Goal: Feedback & Contribution: Contribute content

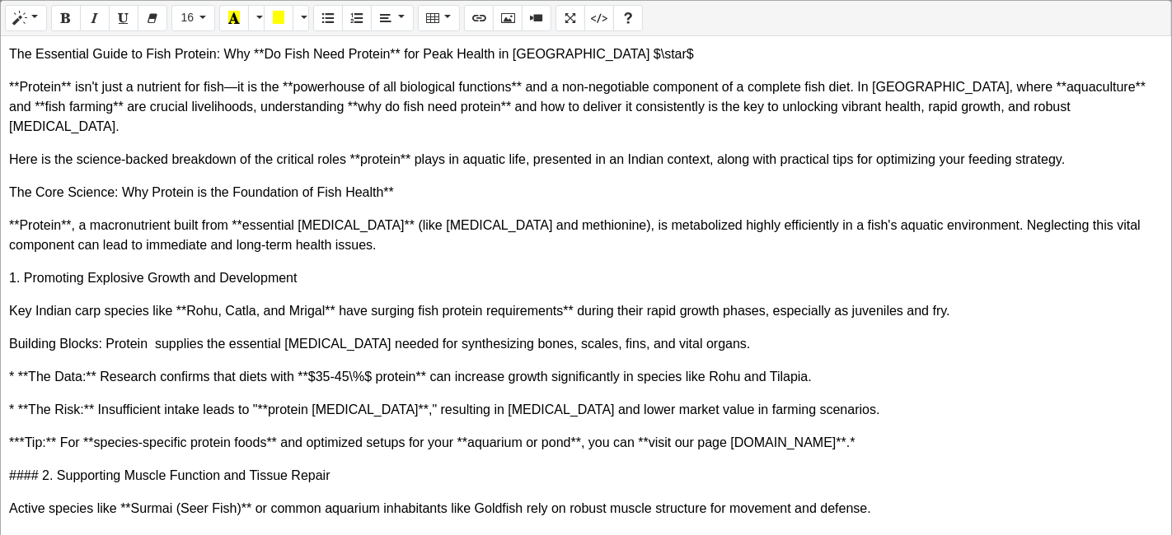
click at [1097, 278] on div "The Essential Guide to Fish Protein: Why **Do Fish Need Protein** for Peak Heal…" at bounding box center [586, 286] width 1170 height 501
click at [405, 57] on p "The Essential Guide to Fish Protein: Why **Do Fish Need Protein** for Peak Heal…" at bounding box center [585, 54] width 1153 height 20
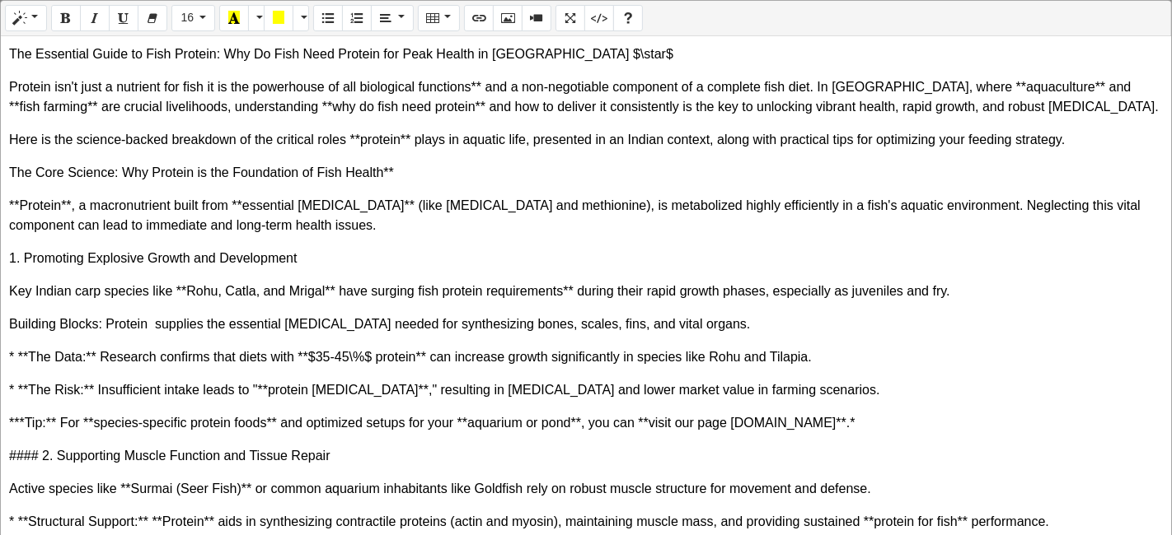
click at [481, 91] on p "Protein isn't just a nutrient for fish it is the powerhouse of all biological f…" at bounding box center [585, 97] width 1153 height 40
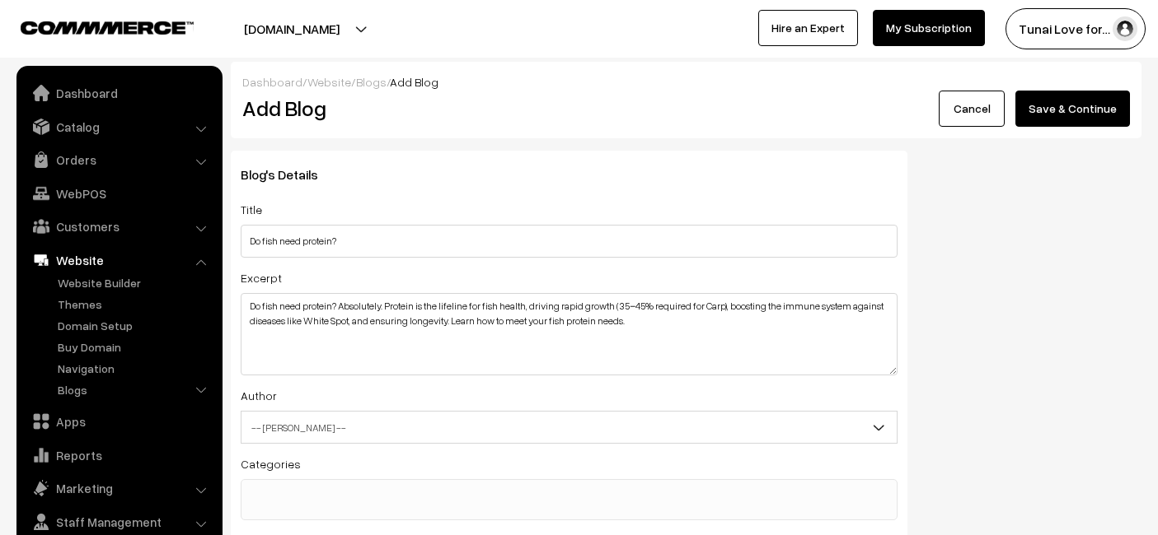
select select "1"
select select "2"
click at [1075, 124] on button "Save & Continue" at bounding box center [1072, 109] width 115 height 36
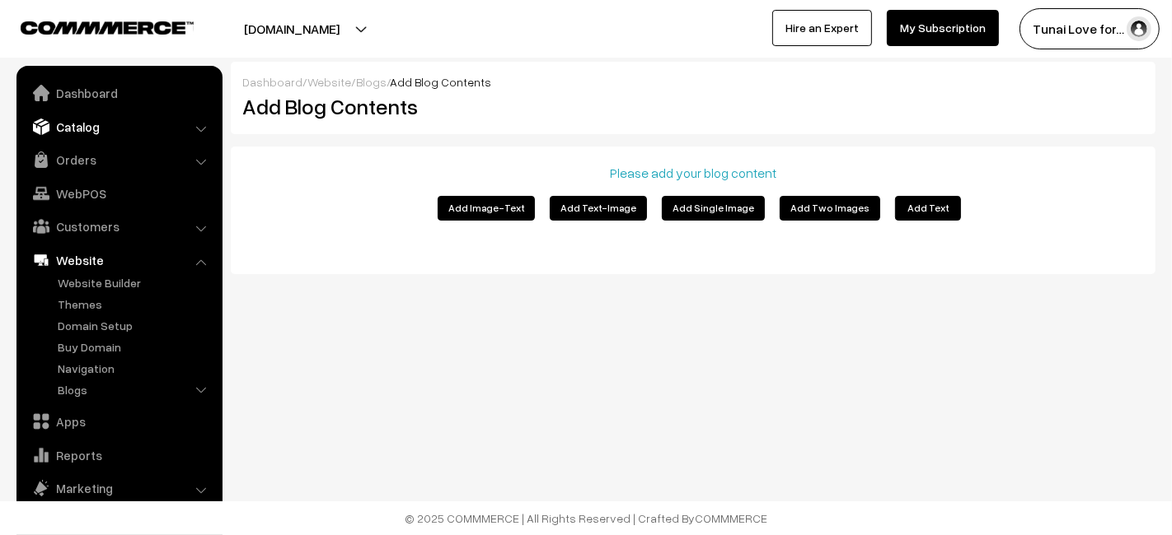
click at [94, 122] on link "Catalog" at bounding box center [119, 127] width 196 height 30
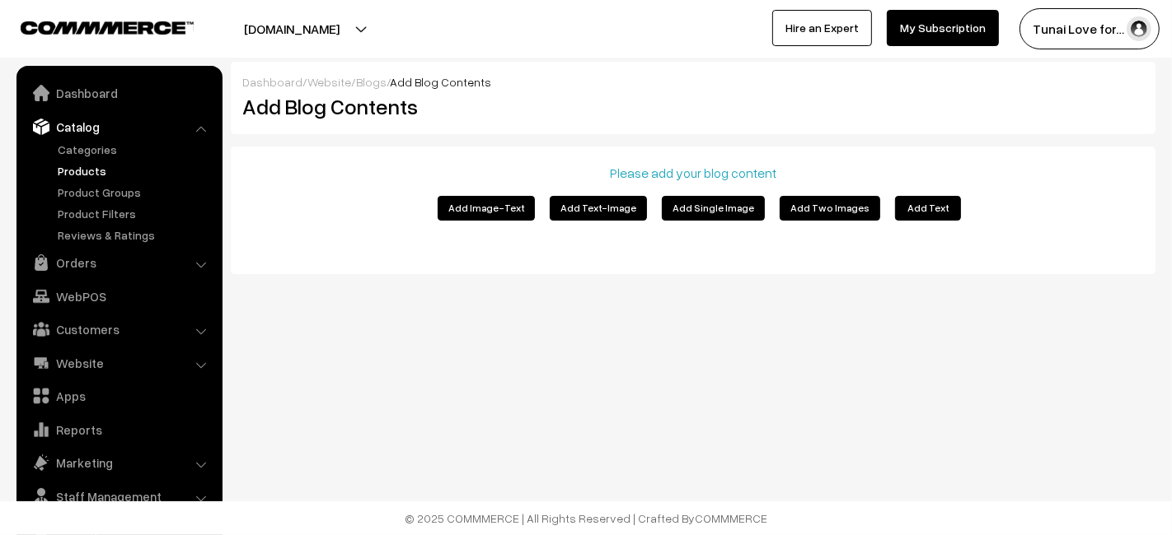
click at [74, 173] on link "Products" at bounding box center [135, 170] width 163 height 17
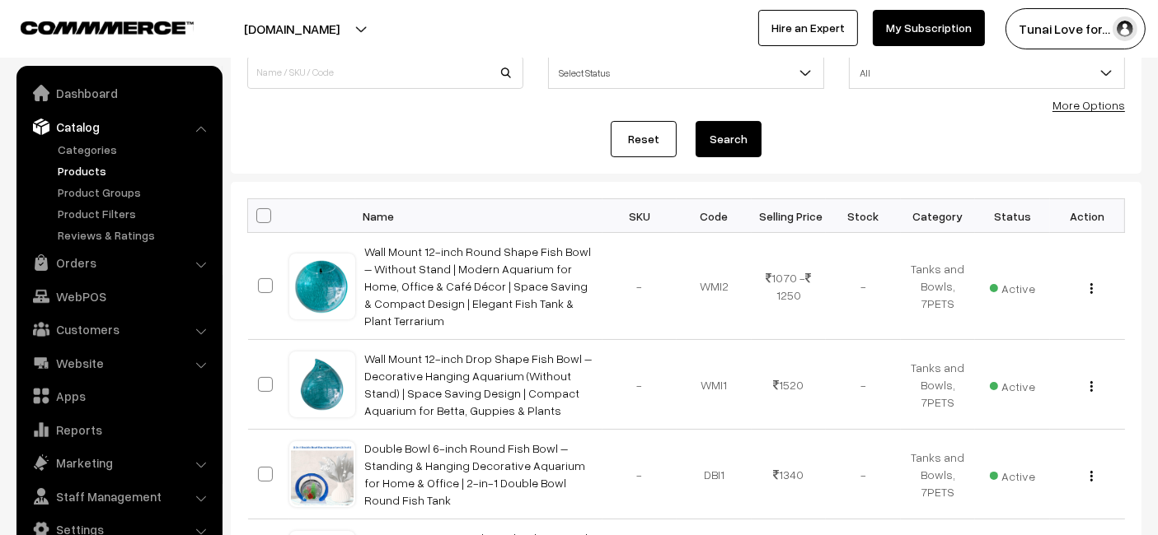
scroll to position [91, 0]
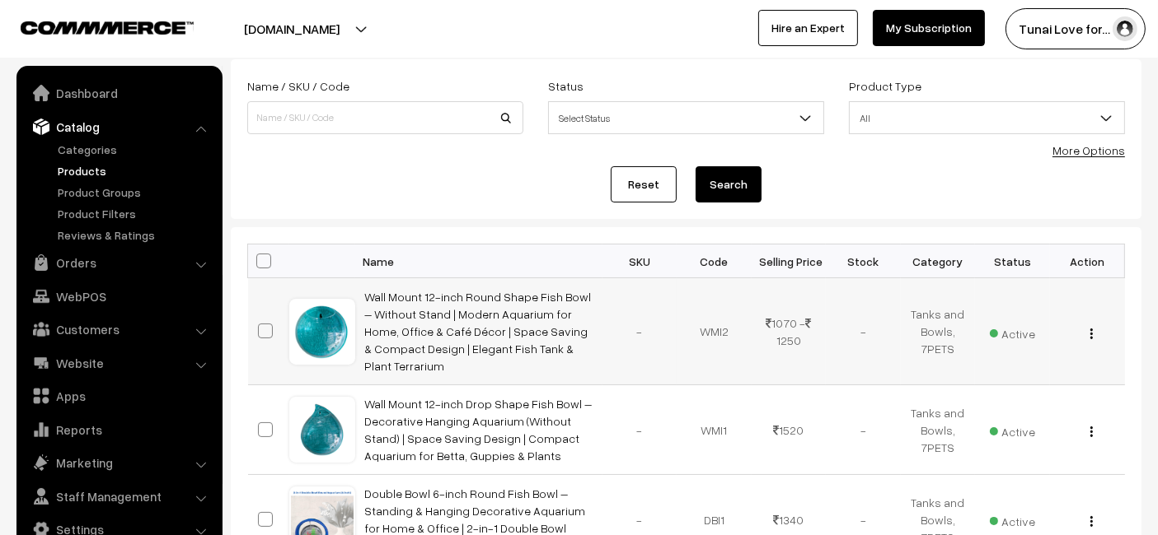
click at [1087, 323] on div "View Edit Delete" at bounding box center [1086, 331] width 55 height 17
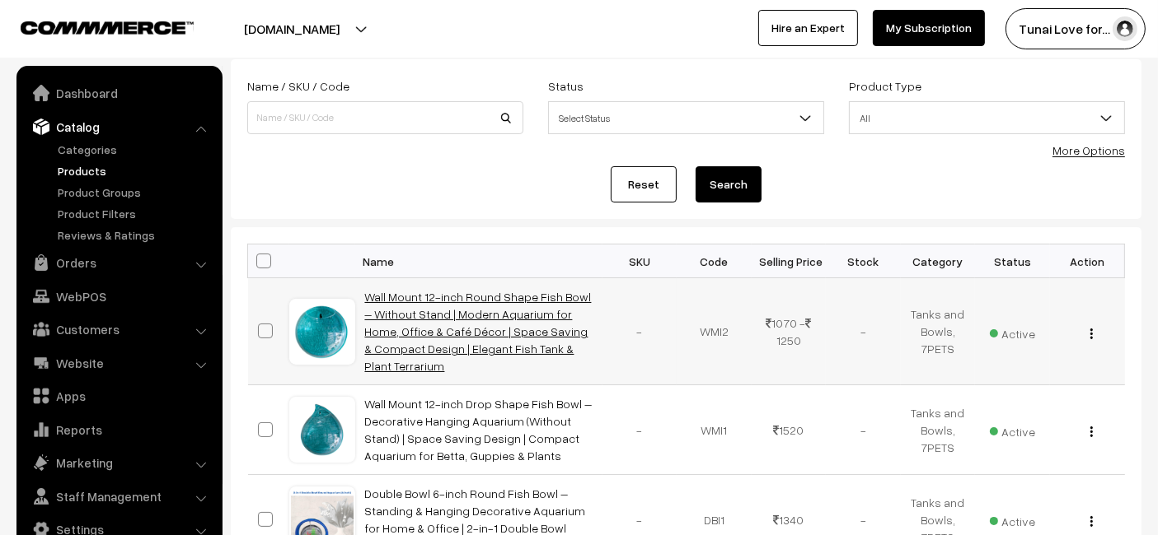
click at [400, 330] on link "Wall Mount 12-inch Round Shape Fish Bowl – Without Stand | Modern Aquarium for …" at bounding box center [478, 331] width 227 height 83
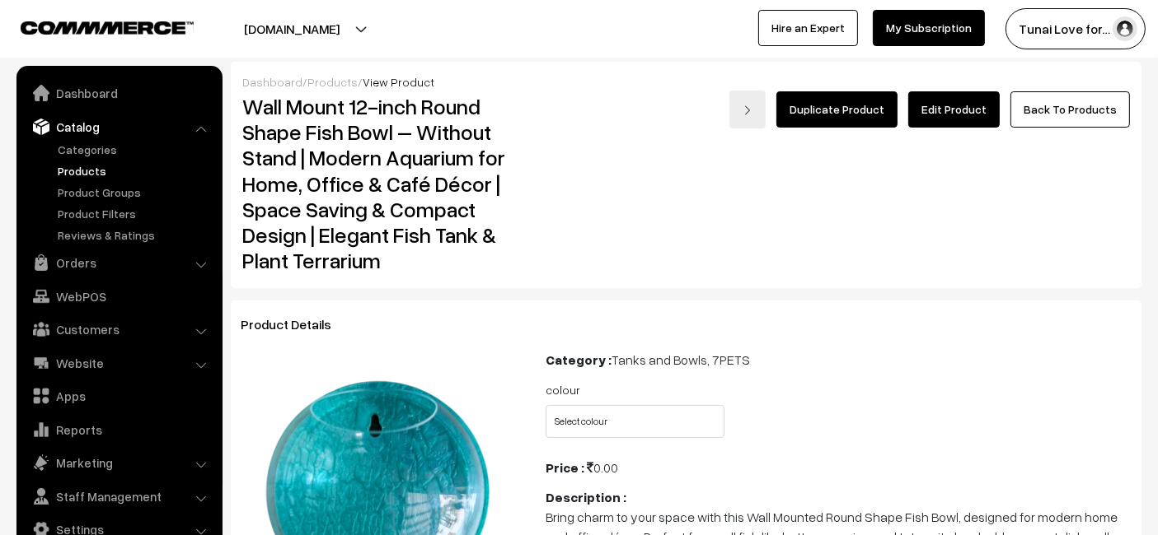
scroll to position [183, 0]
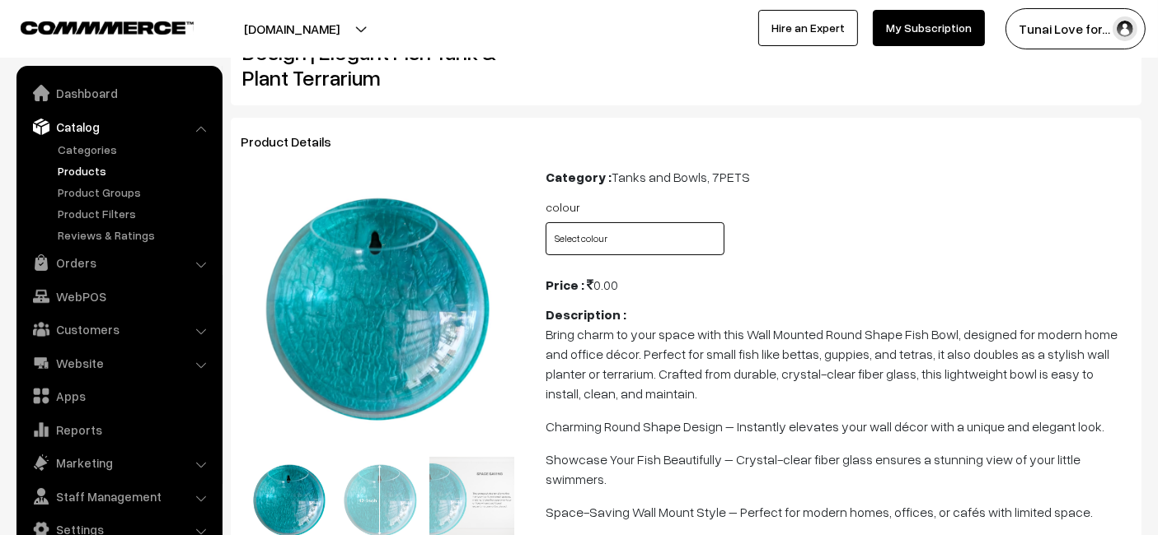
click at [623, 239] on select "Select colour Blue Green Grey Red White Yellow Orange" at bounding box center [634, 238] width 179 height 33
click at [830, 205] on div "colour Select colour Blue Green Grey Red White Yellow Orange" at bounding box center [838, 231] width 610 height 68
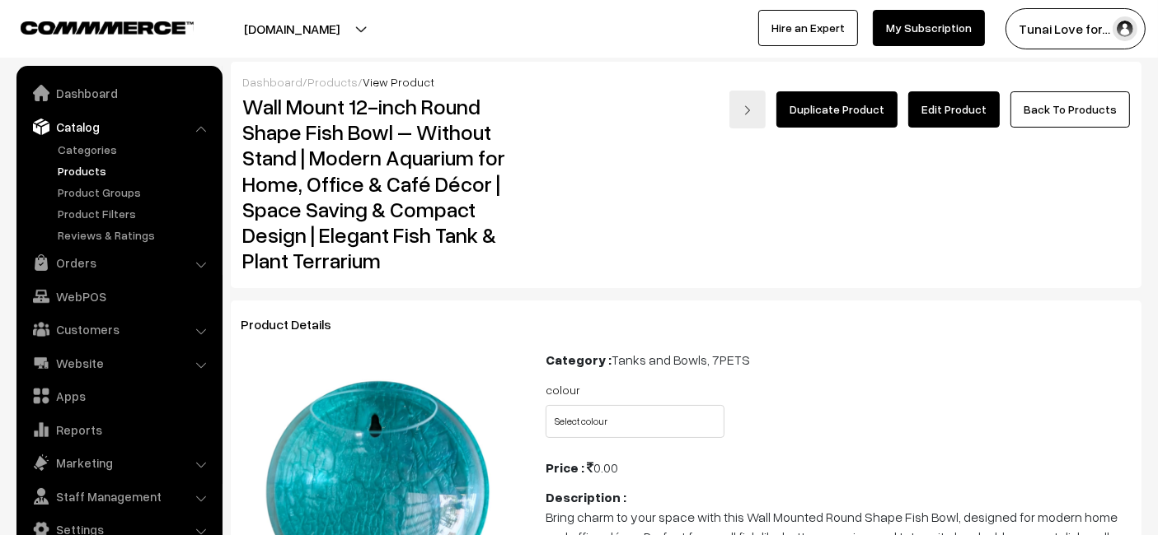
scroll to position [91, 0]
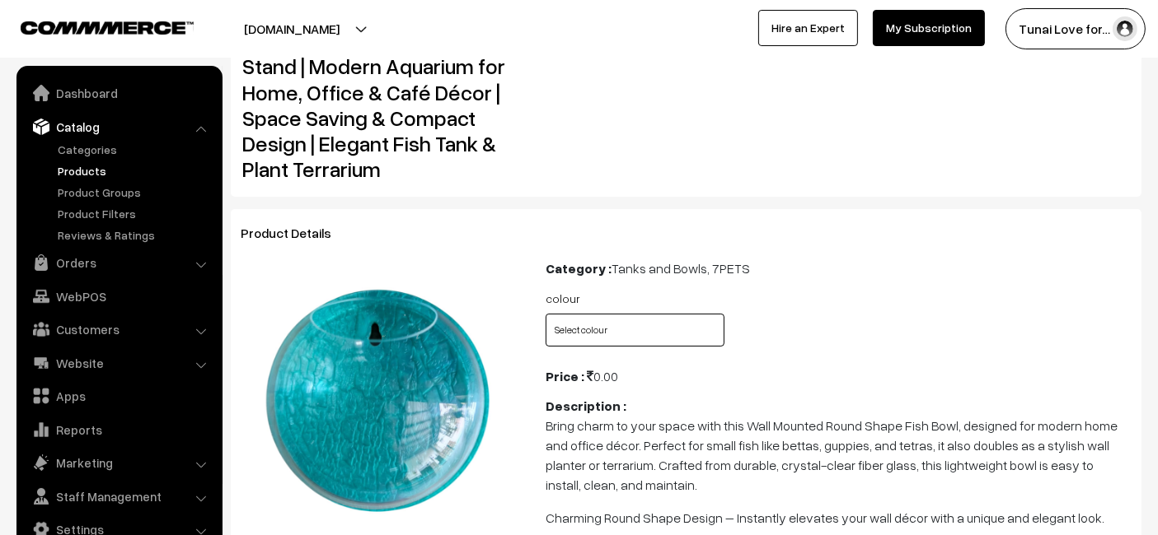
click at [649, 319] on select "Select colour Blue Green Grey Red White Yellow Orange" at bounding box center [634, 330] width 179 height 33
click at [611, 320] on select "Select colour Blue Green Grey Red White Yellow Orange" at bounding box center [634, 330] width 179 height 33
select select "WMI2_H4T"
click at [545, 314] on select "Select colour Blue Green Grey Red White Yellow Orange" at bounding box center [634, 330] width 179 height 33
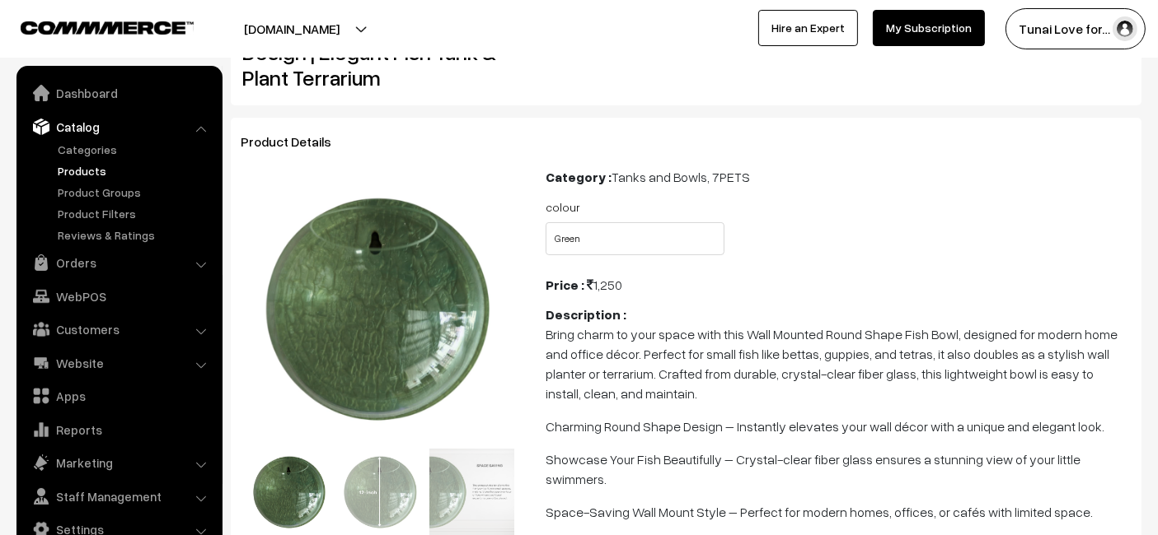
scroll to position [0, 0]
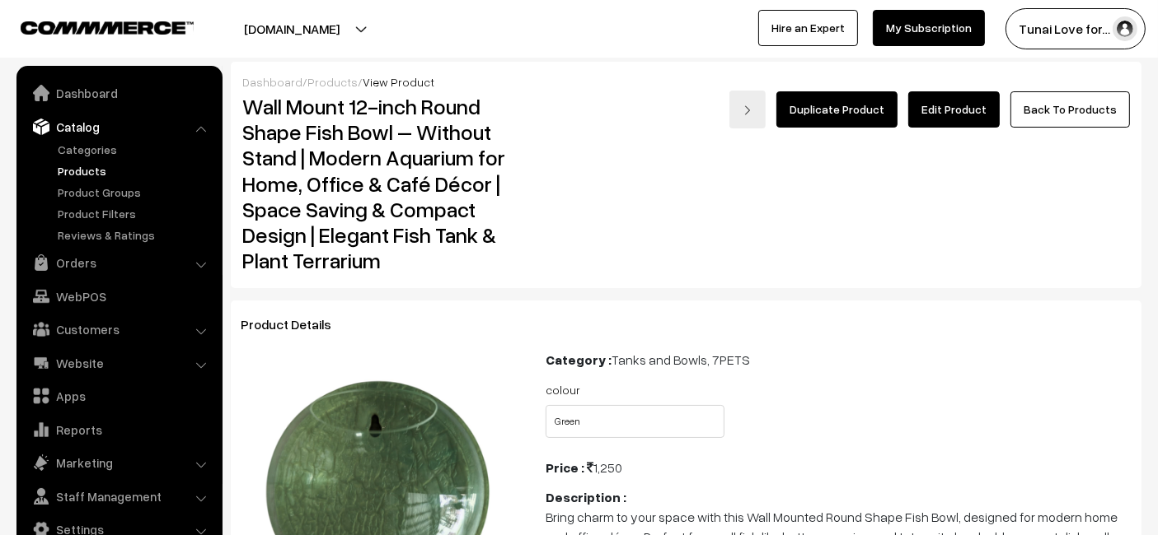
click at [975, 117] on link "Edit Product" at bounding box center [953, 109] width 91 height 36
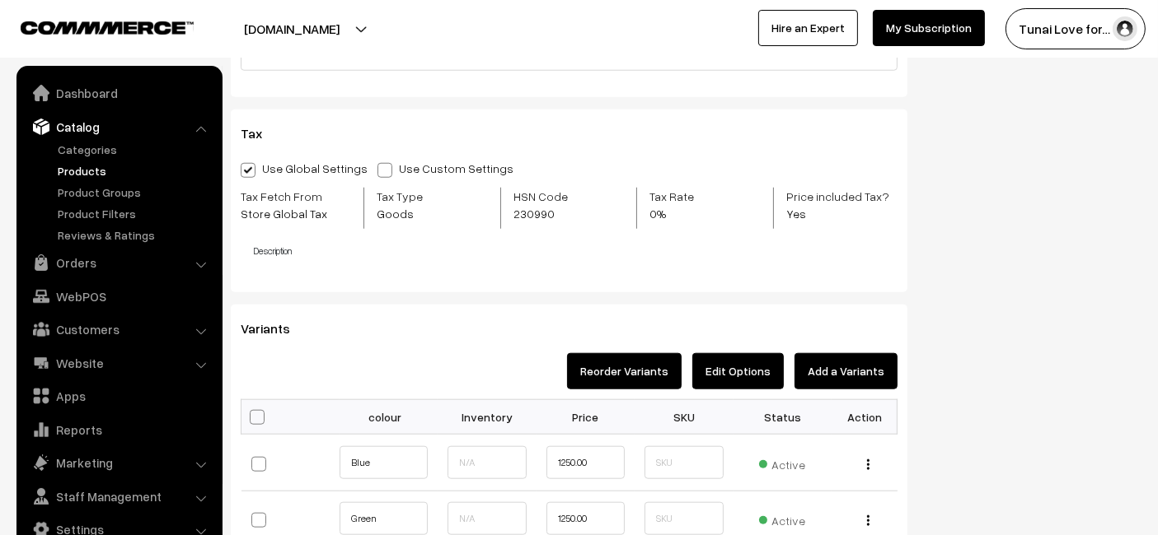
scroll to position [1739, 0]
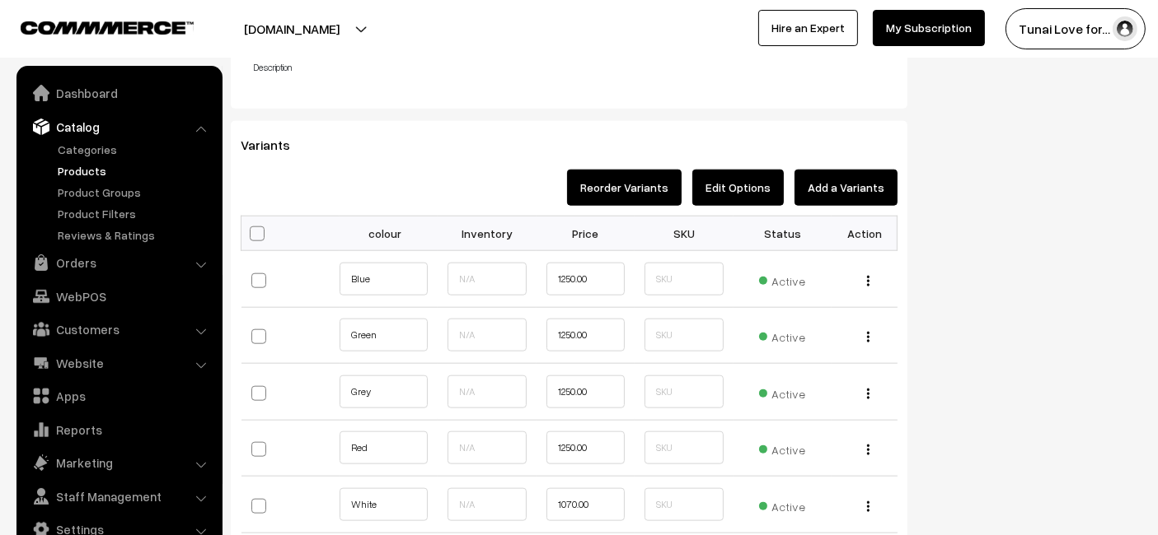
click at [859, 182] on button "Add a Variants" at bounding box center [845, 188] width 103 height 36
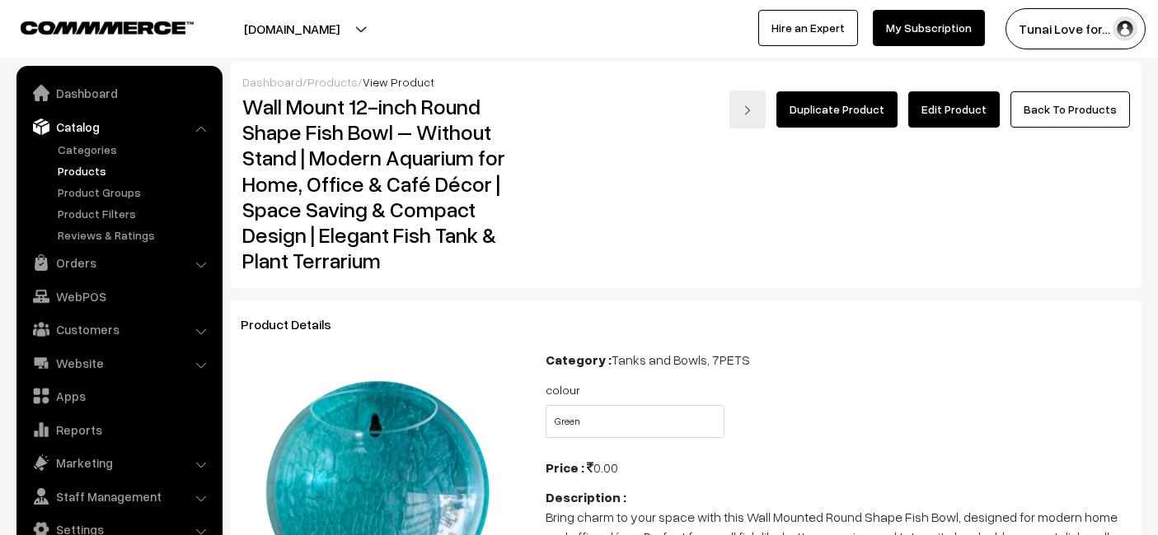
select select "WMI2_H4T"
click at [938, 118] on link "Edit Product" at bounding box center [953, 109] width 91 height 36
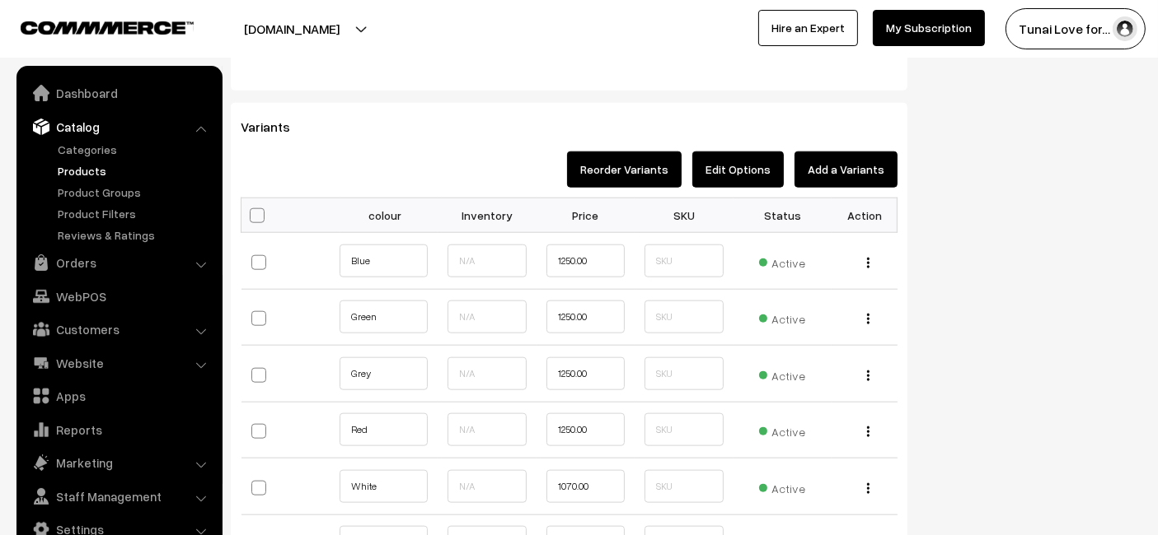
scroll to position [1704, 0]
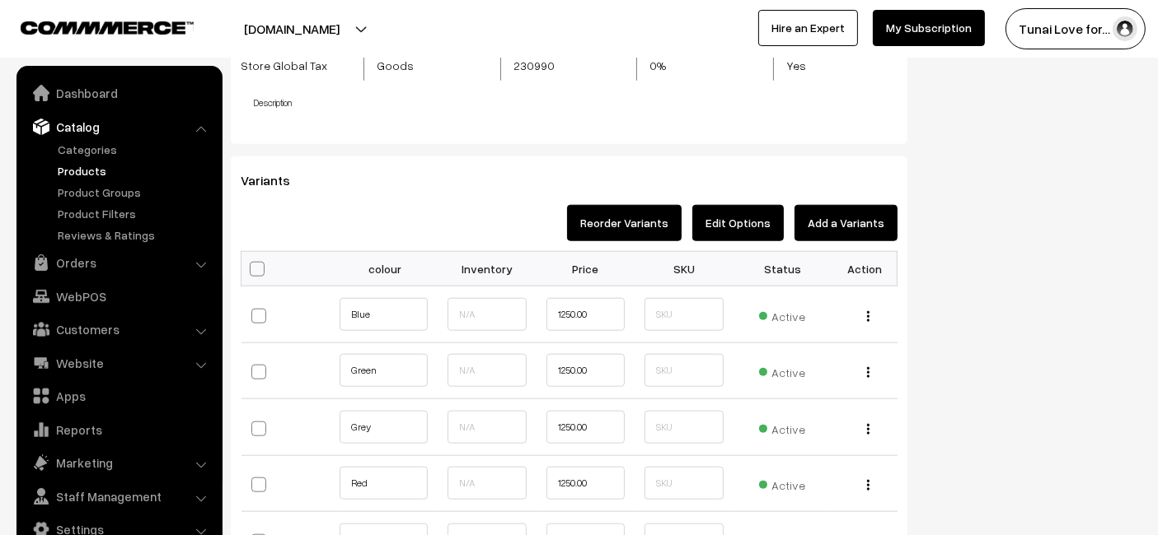
click at [864, 234] on button "Add a Variants" at bounding box center [845, 223] width 103 height 36
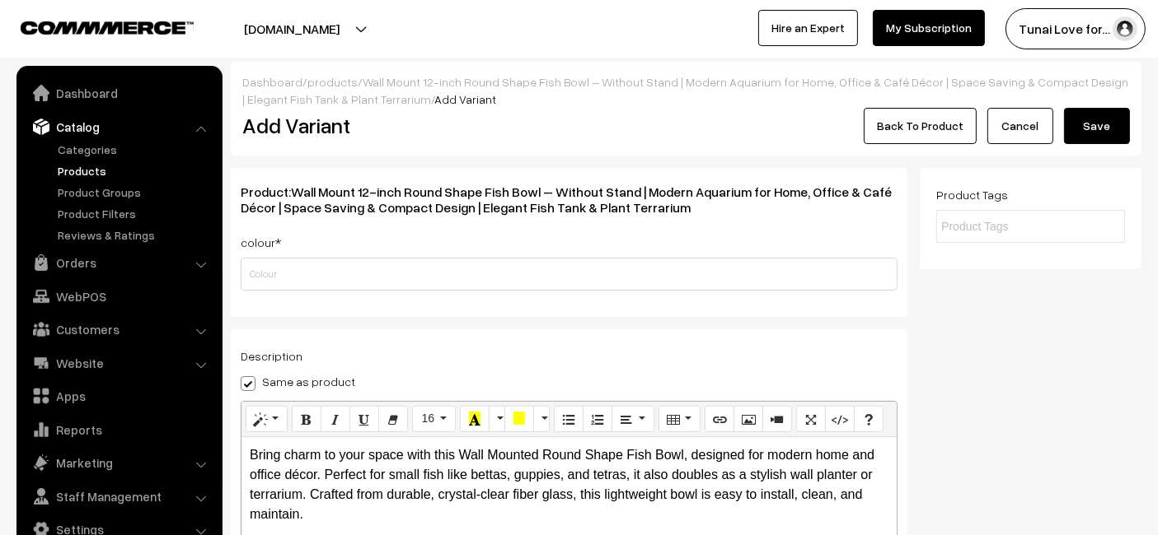
click at [880, 133] on link "Back To Product" at bounding box center [919, 126] width 113 height 36
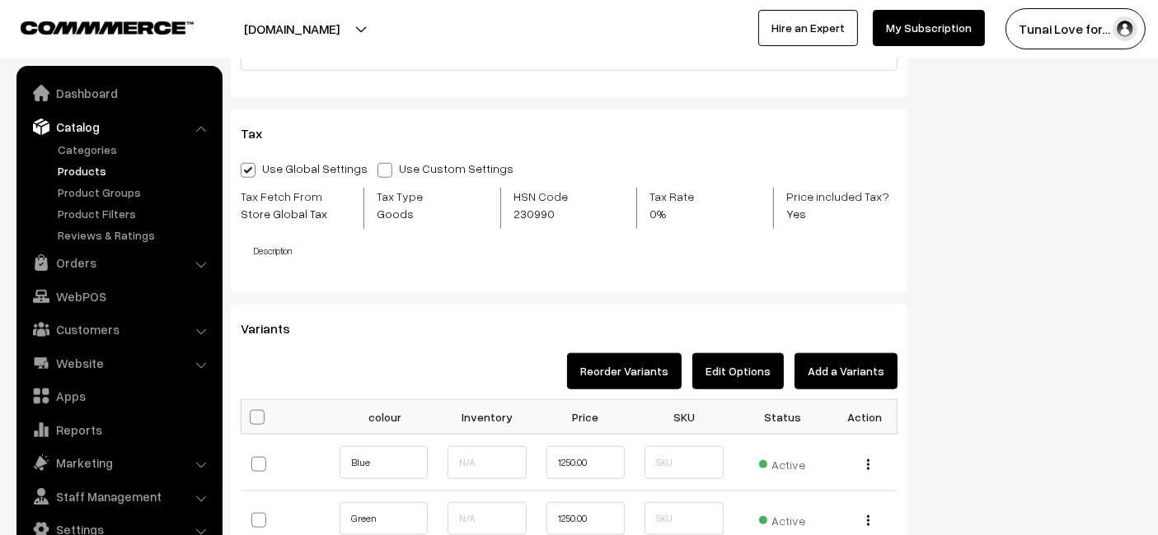
scroll to position [1739, 0]
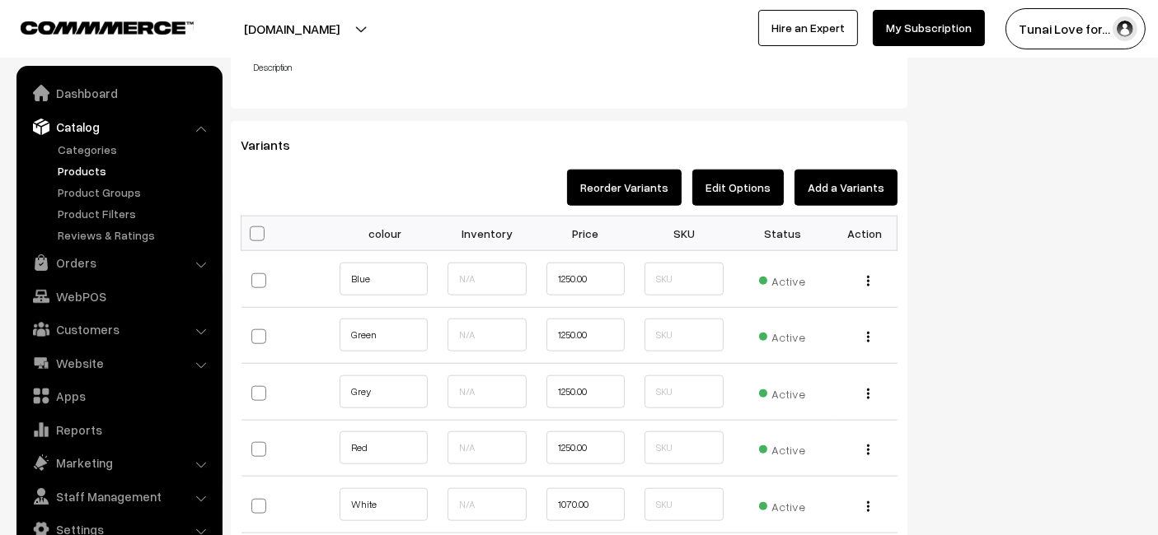
click at [725, 182] on button "Edit Options" at bounding box center [737, 188] width 91 height 36
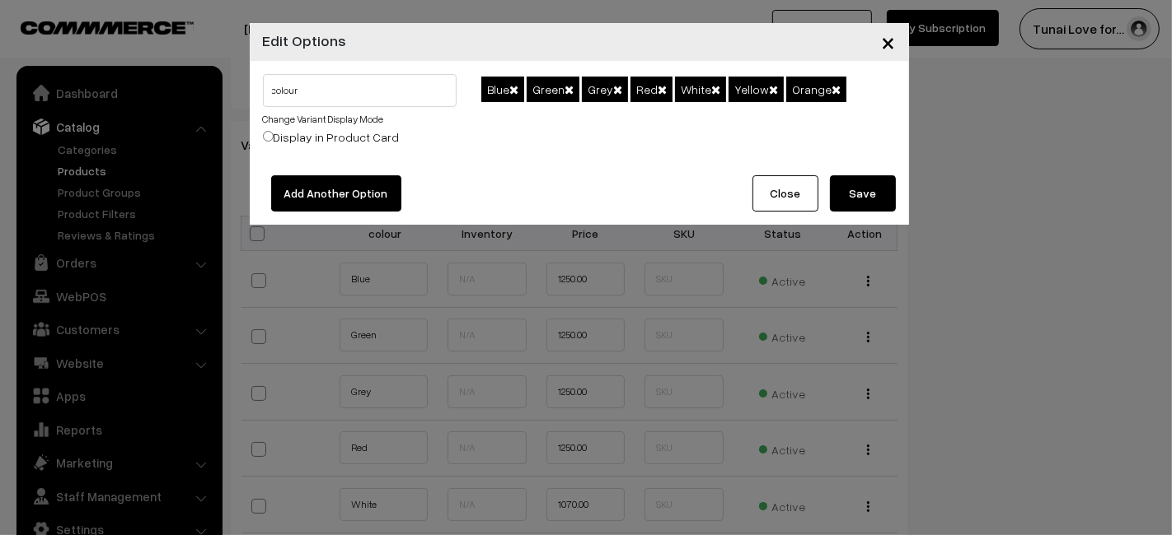
click at [293, 192] on button "Add Another Option" at bounding box center [336, 193] width 130 height 36
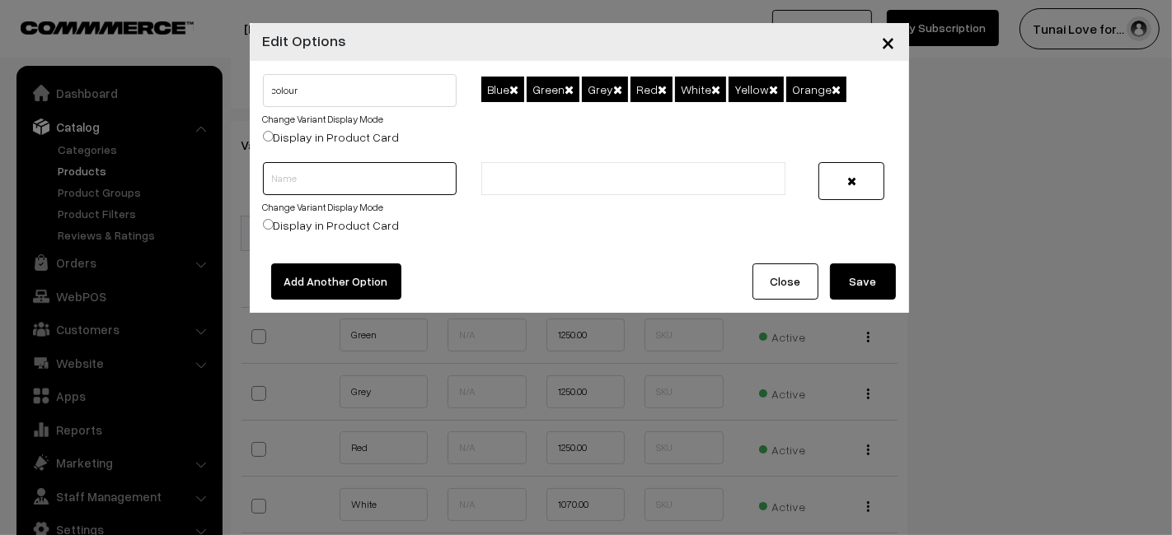
click at [399, 172] on input "text" at bounding box center [360, 178] width 194 height 33
type input "z"
type input "Size"
click at [849, 267] on button "Save" at bounding box center [863, 282] width 66 height 36
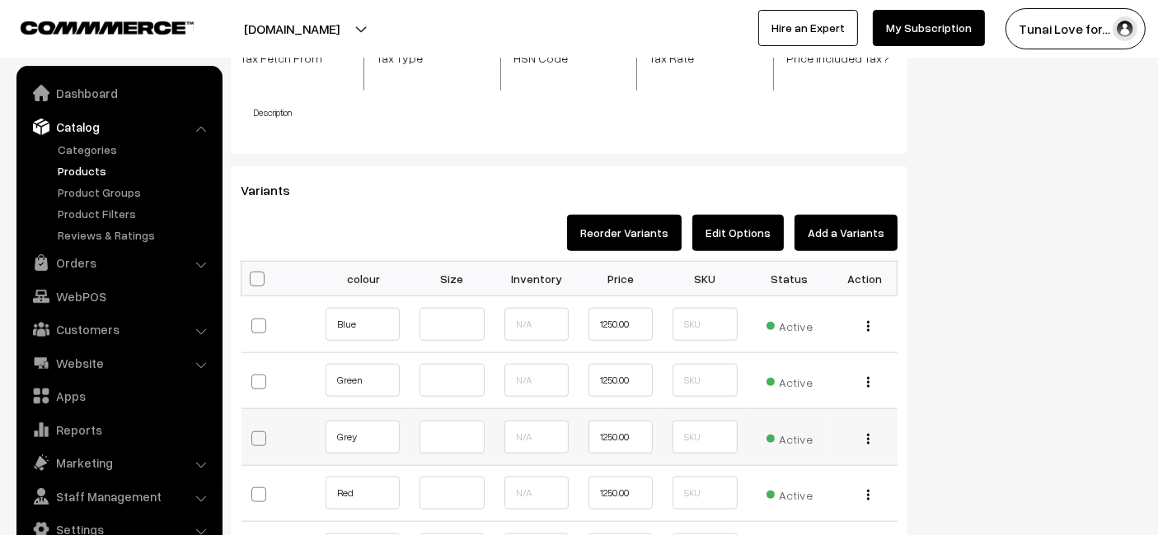
scroll to position [1612, 0]
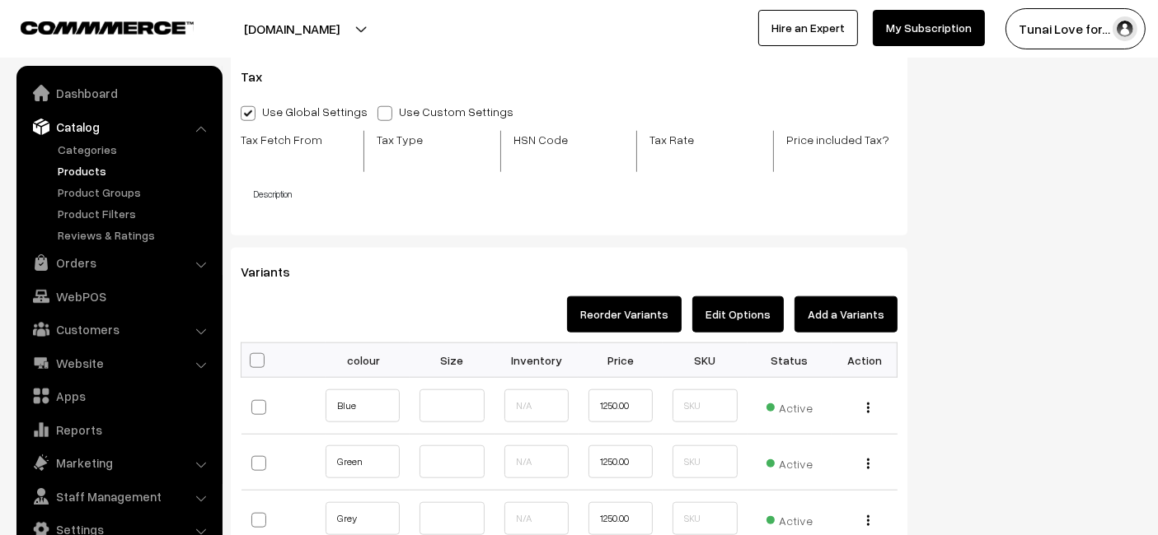
click at [863, 317] on button "Add a Variants" at bounding box center [845, 315] width 103 height 36
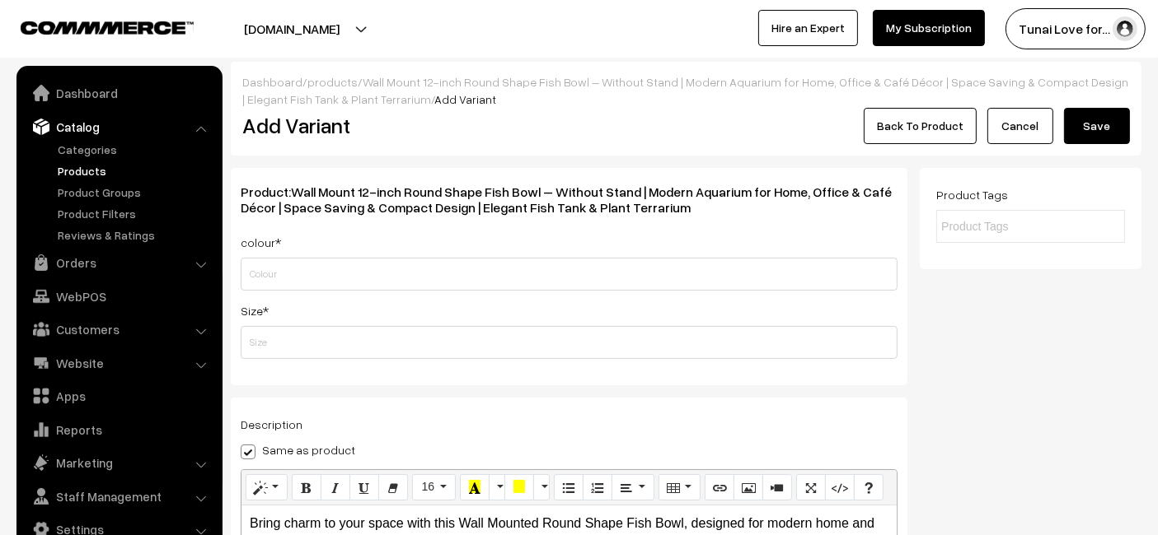
click at [889, 131] on link "Back To Product" at bounding box center [919, 126] width 113 height 36
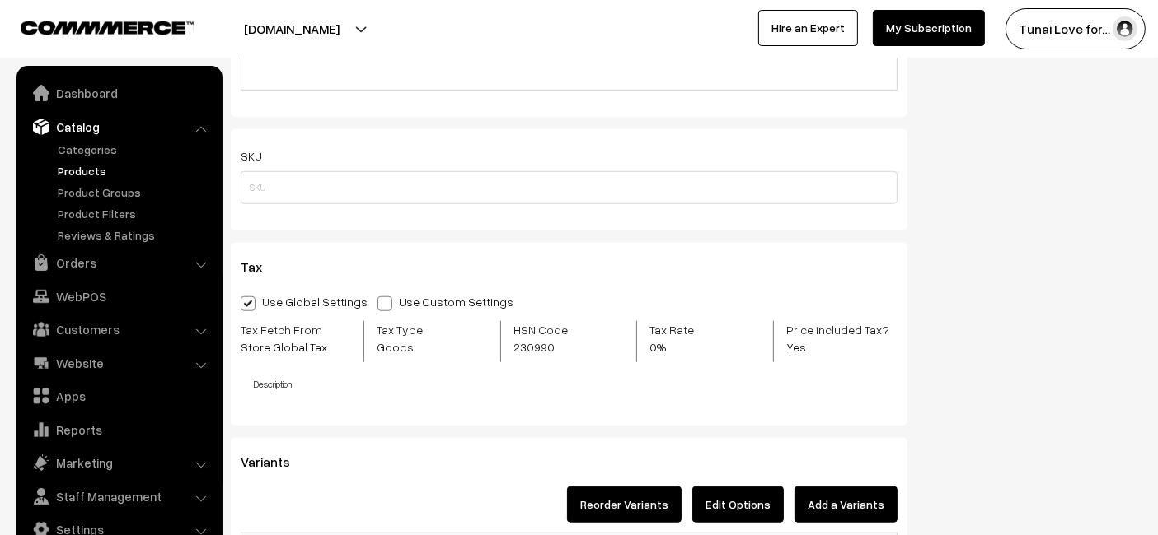
scroll to position [1555, 0]
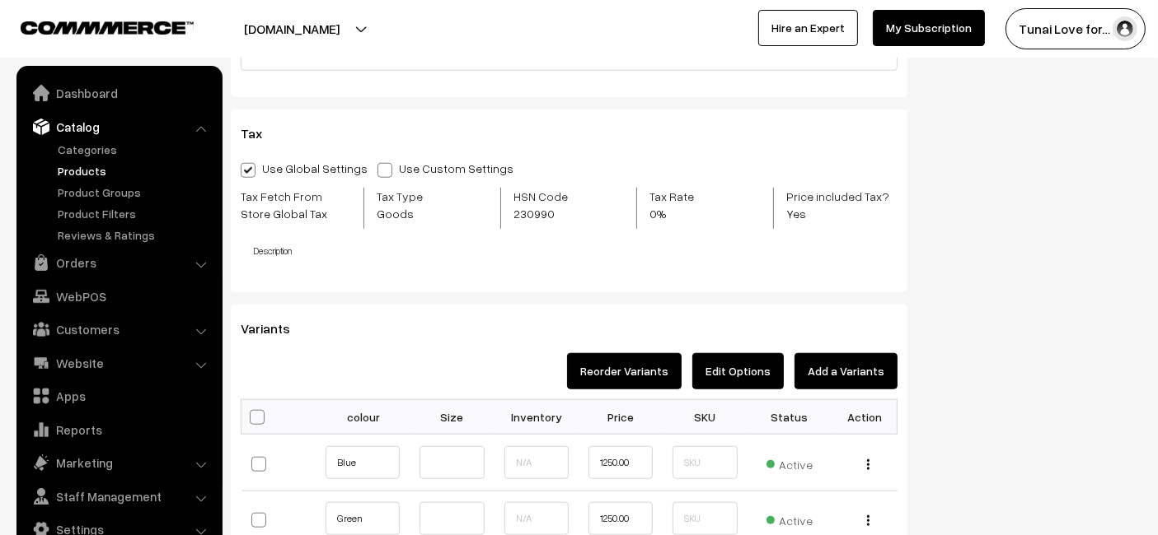
click at [830, 353] on button "Add a Variants" at bounding box center [845, 371] width 103 height 36
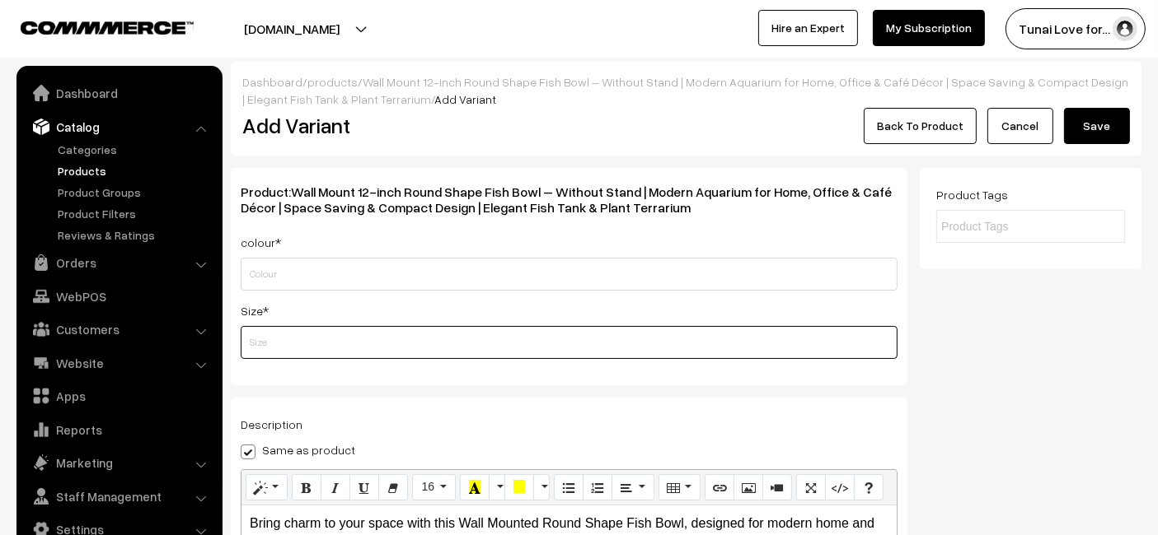
click at [304, 349] on input "text" at bounding box center [569, 342] width 657 height 33
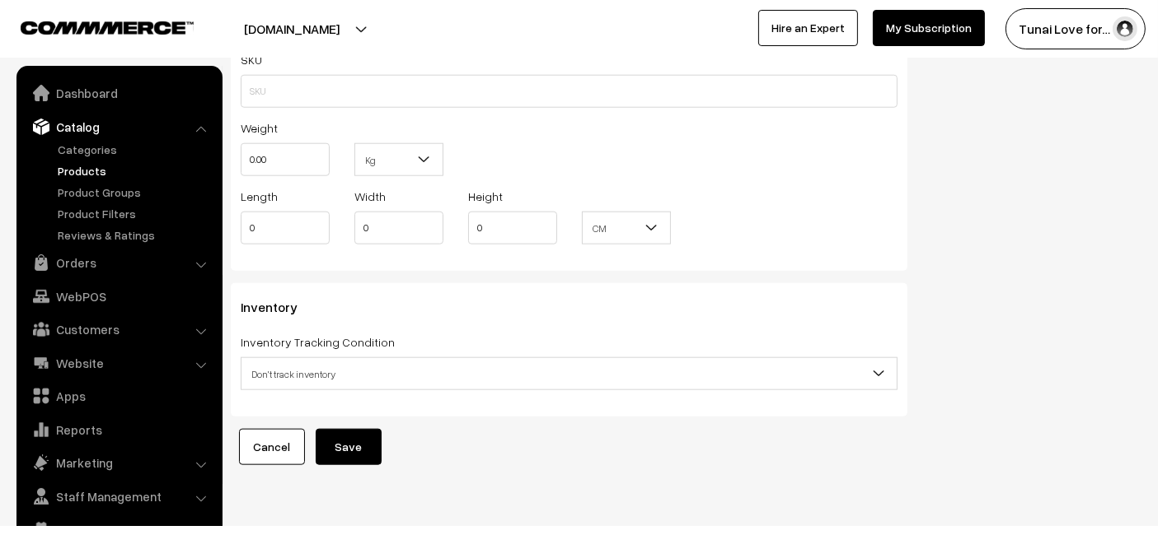
scroll to position [1742, 0]
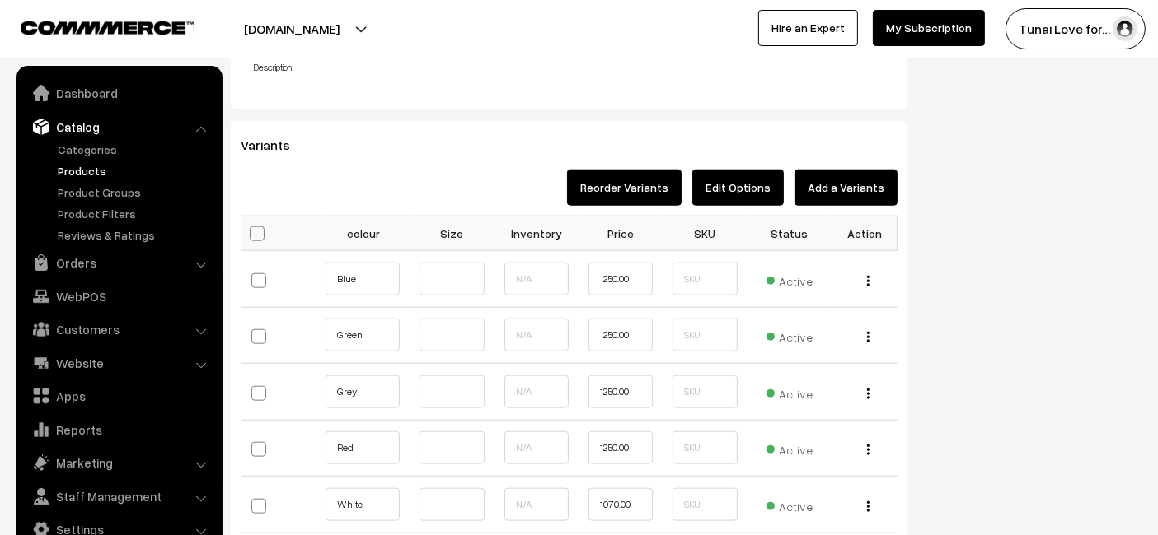
scroll to position [109, 0]
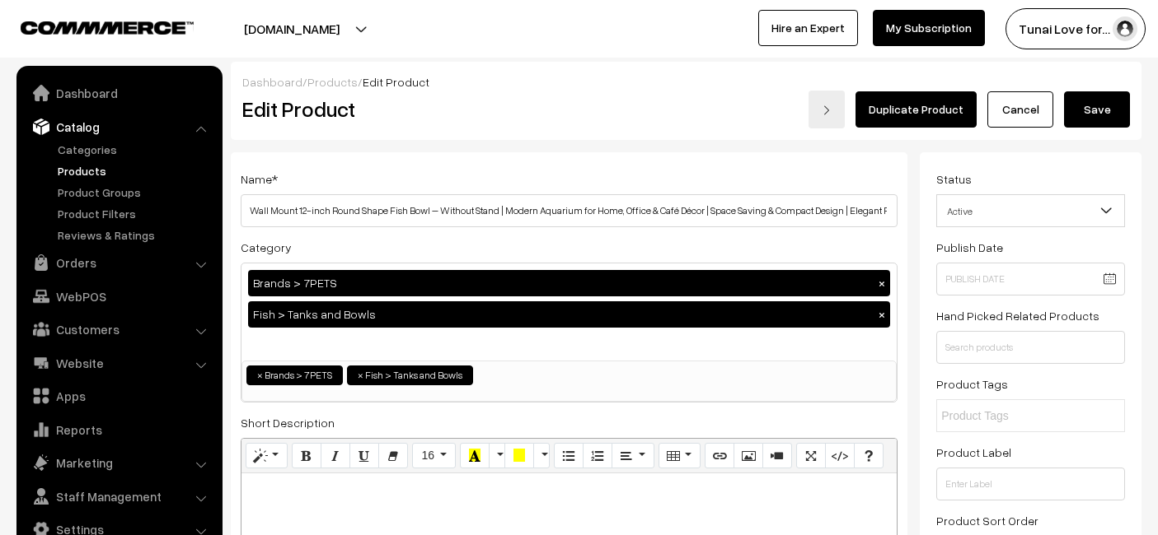
scroll to position [1612, 0]
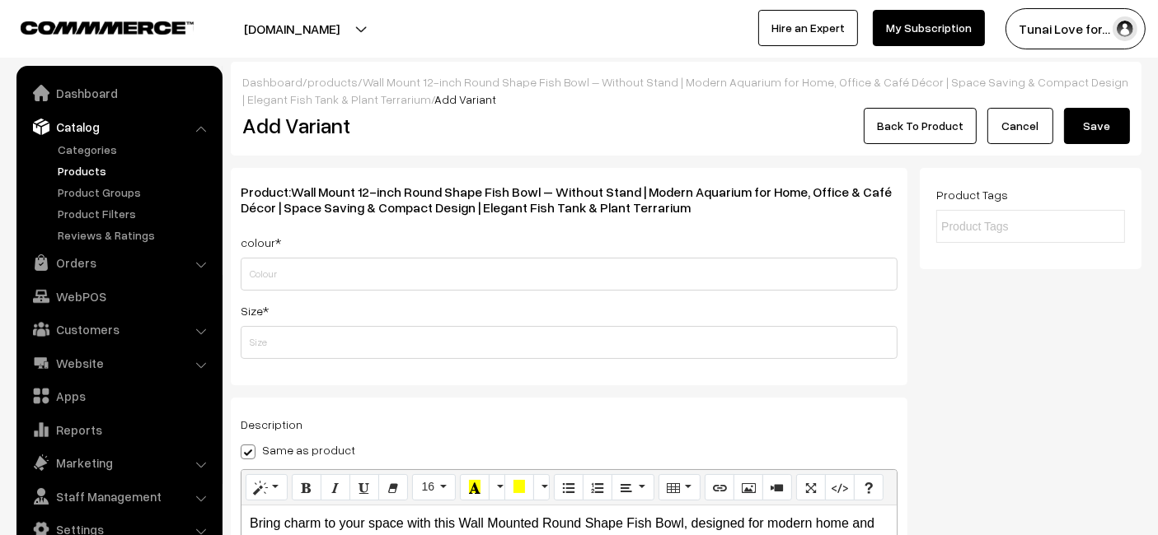
click at [1009, 149] on div "Dashboard / products / Wall Mount 12-inch Round Shape Fish Bowl – Without Stand…" at bounding box center [686, 109] width 910 height 94
click at [1009, 140] on link "Cancel" at bounding box center [1020, 126] width 66 height 36
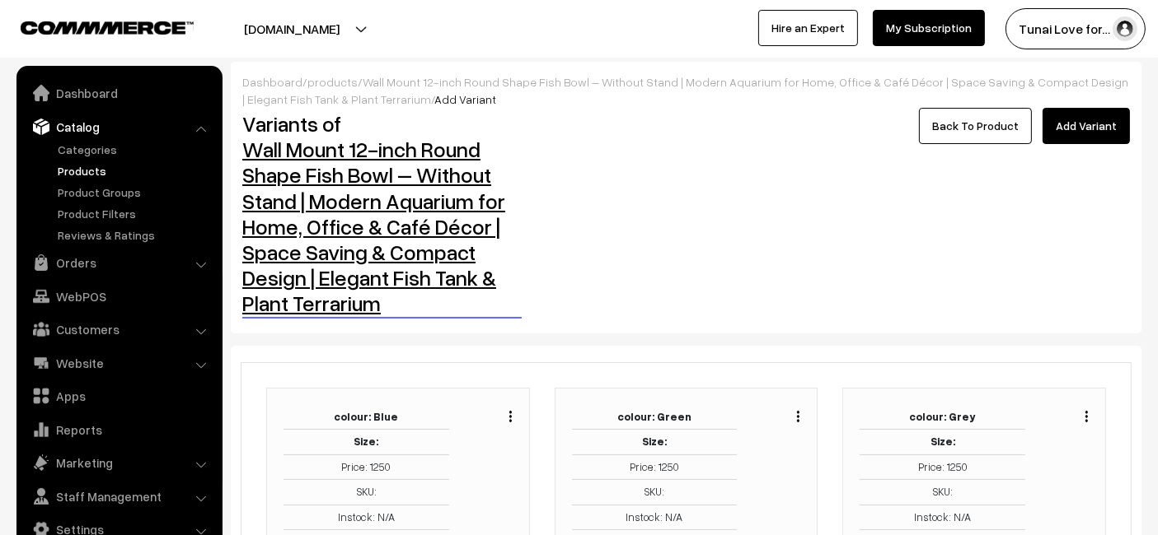
click at [419, 215] on link "Wall Mount 12-inch Round Shape Fish Bowl – Without Stand | Modern Aquarium for …" at bounding box center [373, 226] width 263 height 180
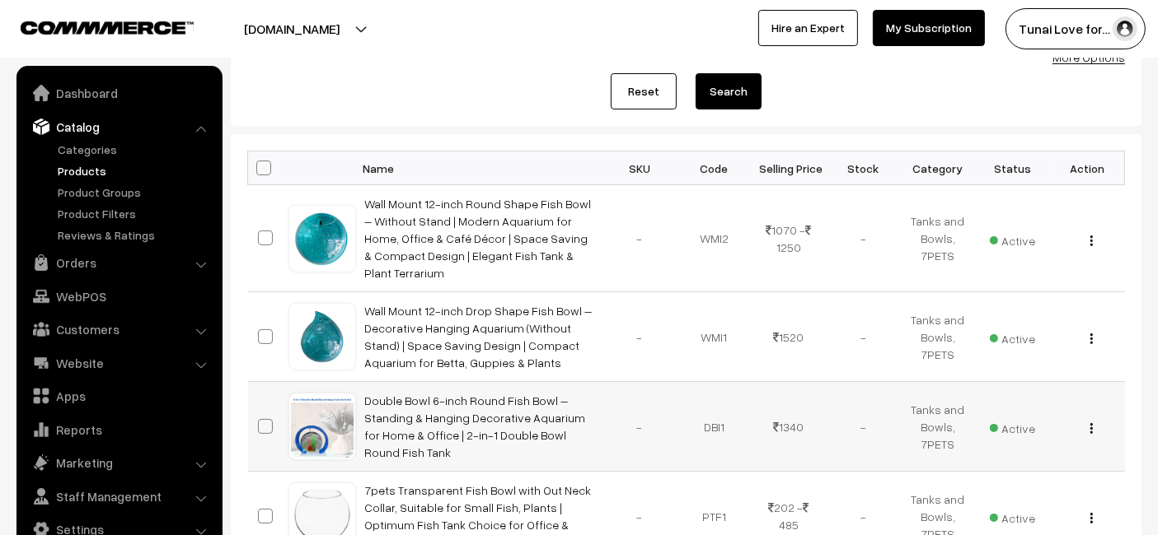
scroll to position [183, 0]
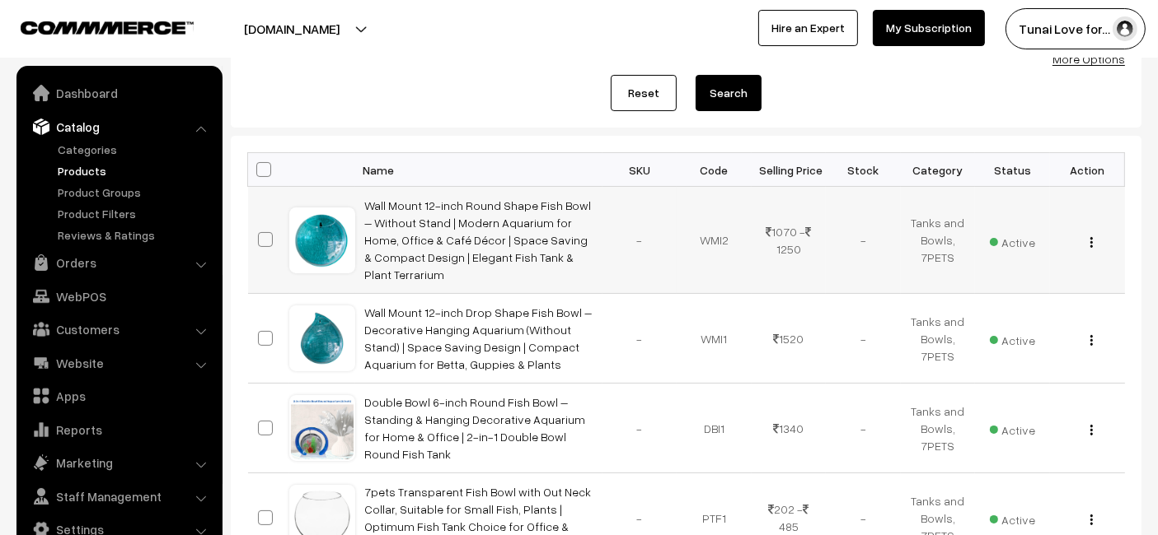
click at [522, 229] on td "Wall Mount 12-inch Round Shape Fish Bowl – Without Stand | Modern Aquarium for …" at bounding box center [478, 240] width 247 height 107
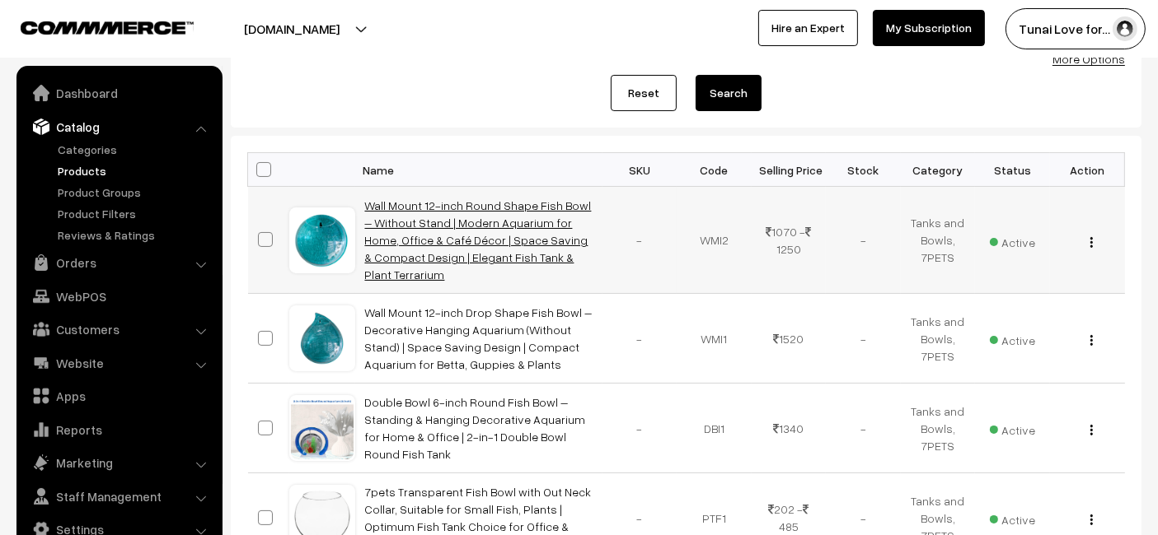
click at [522, 232] on link "Wall Mount 12-inch Round Shape Fish Bowl – Without Stand | Modern Aquarium for …" at bounding box center [478, 240] width 227 height 83
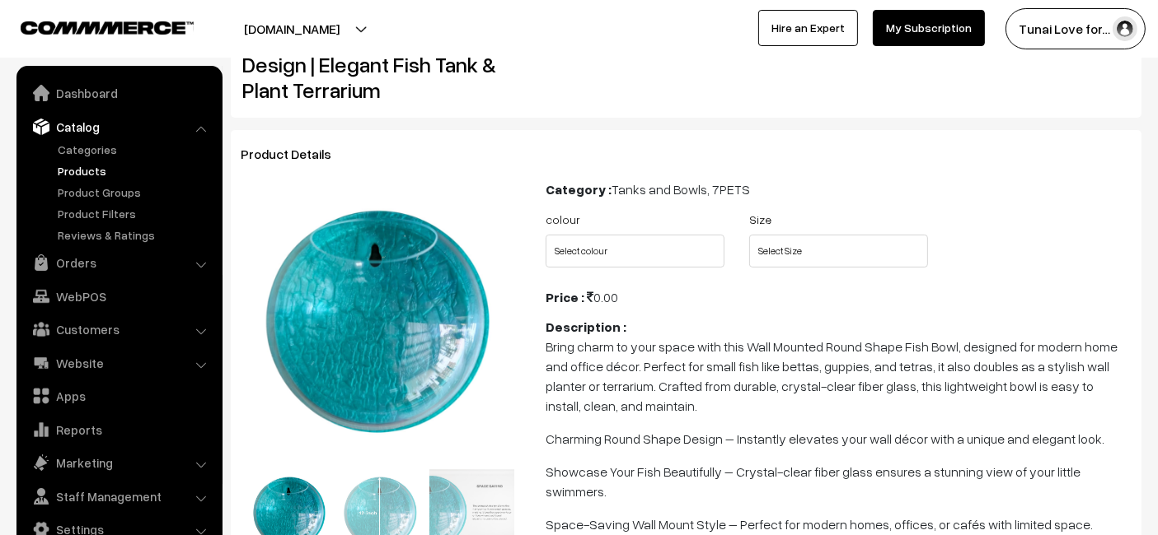
scroll to position [274, 0]
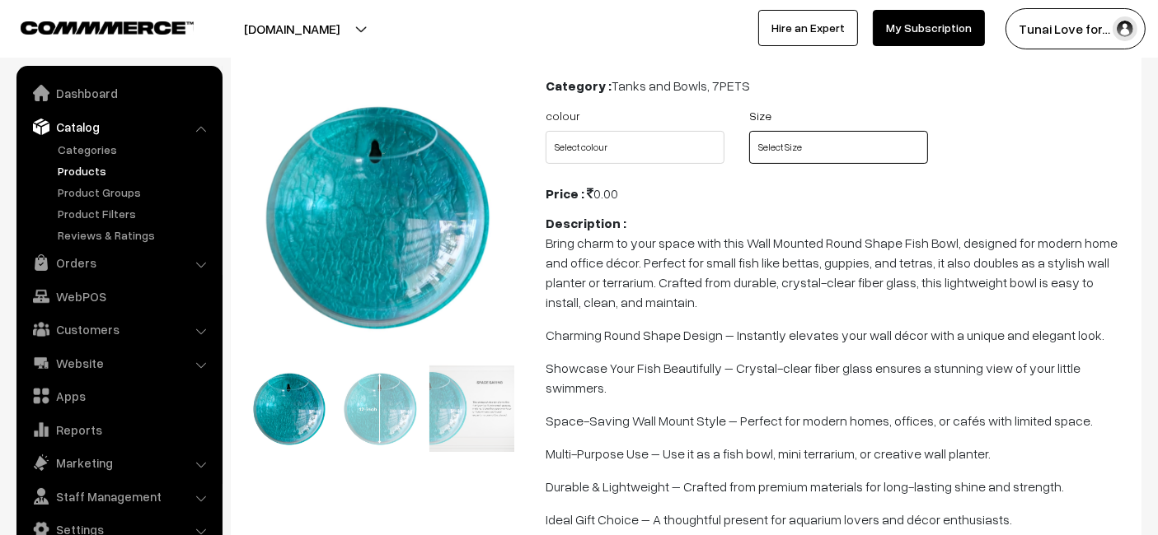
click at [847, 139] on select "Select Size" at bounding box center [838, 147] width 179 height 33
click at [847, 155] on select "Select Size" at bounding box center [838, 147] width 179 height 33
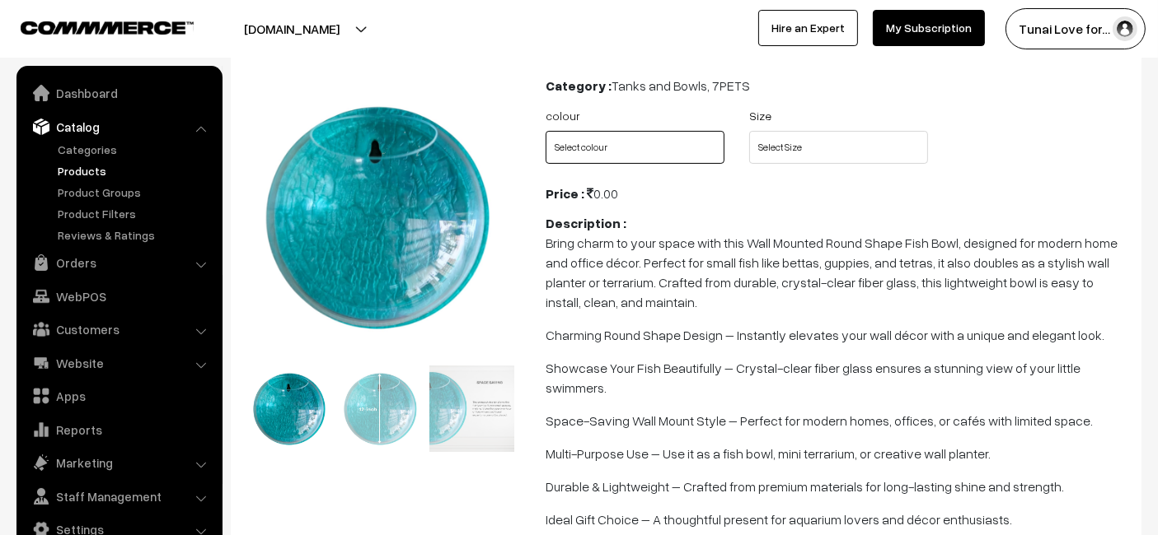
click at [643, 134] on select "Select colour Blue Green Grey Red White Yellow Orange" at bounding box center [634, 147] width 179 height 33
select select "WMI2_H4T"
click at [545, 131] on select "Select colour Blue Green Grey Red White Yellow Orange" at bounding box center [634, 147] width 179 height 33
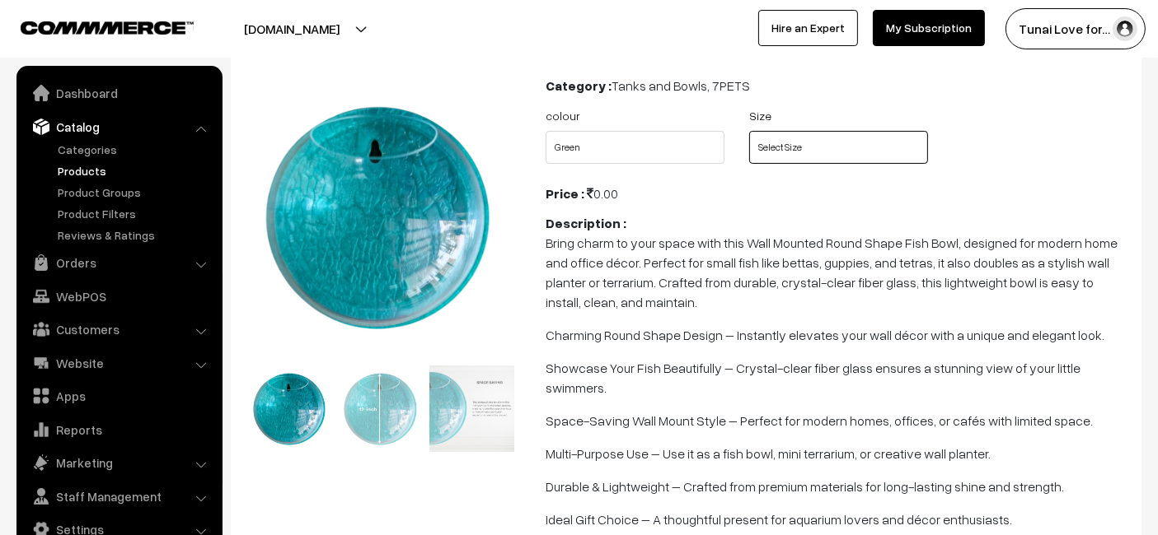
click at [797, 138] on select "Select Size" at bounding box center [838, 147] width 179 height 33
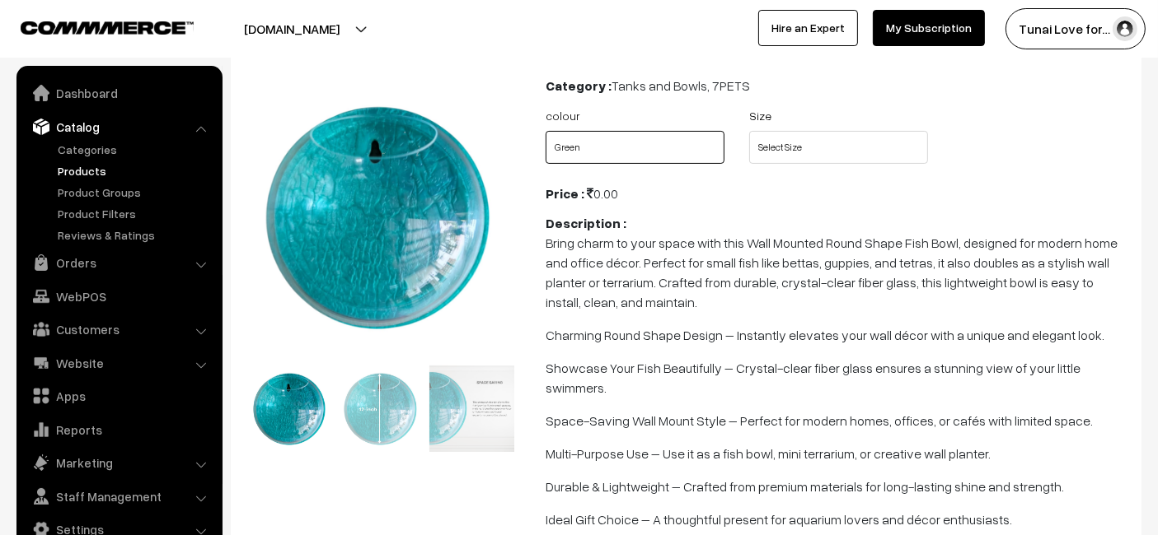
click at [595, 157] on select "Select colour Blue Green Grey Red White Yellow Orange" at bounding box center [634, 147] width 179 height 33
click at [545, 131] on select "Select colour Blue Green Grey Red White Yellow Orange" at bounding box center [634, 147] width 179 height 33
click at [611, 148] on select "Select colour Blue Green Grey Red White Yellow Orange" at bounding box center [634, 147] width 179 height 33
select select "WMI2_UMP"
click at [545, 131] on select "Select colour Blue Green Grey Red White Yellow Orange" at bounding box center [634, 147] width 179 height 33
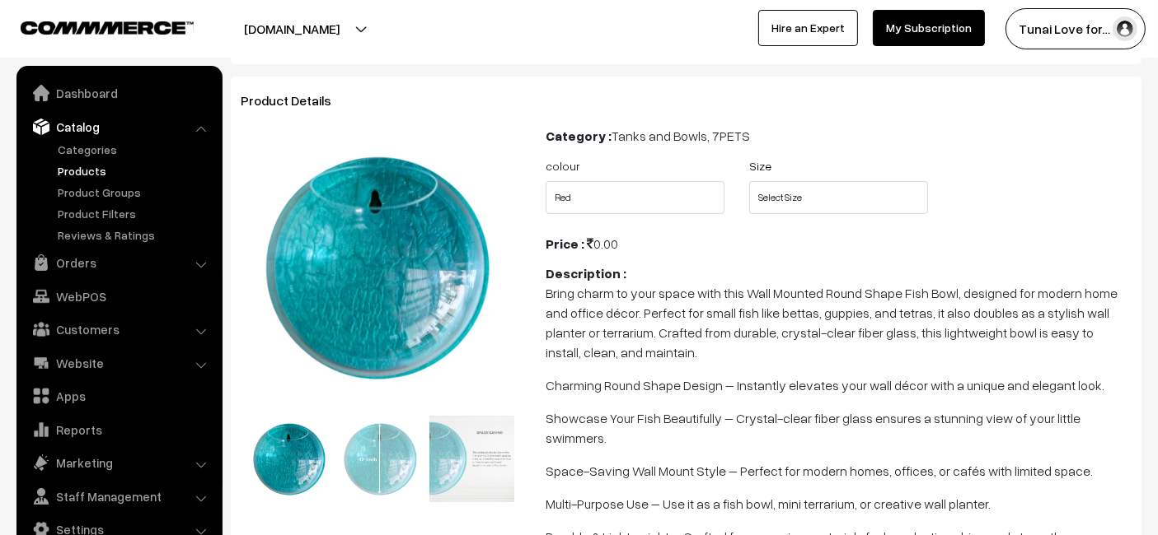
scroll to position [0, 0]
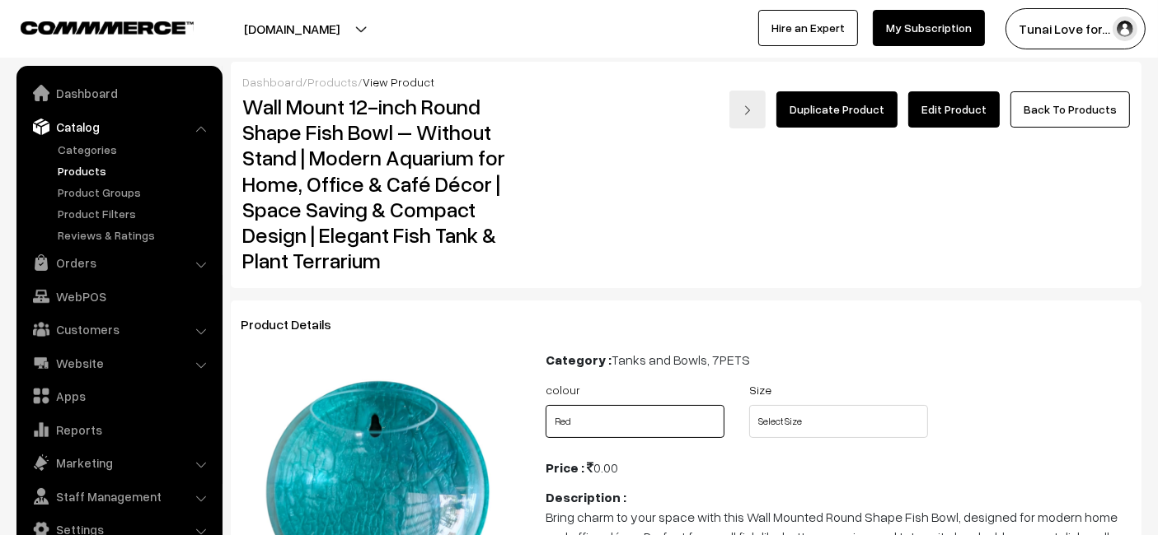
click at [596, 431] on select "Select colour Blue Green Grey Red White Yellow Orange" at bounding box center [634, 421] width 179 height 33
select select "WMI2_FM0"
click at [545, 405] on select "Select colour Blue Green Grey Red White Yellow Orange" at bounding box center [634, 421] width 179 height 33
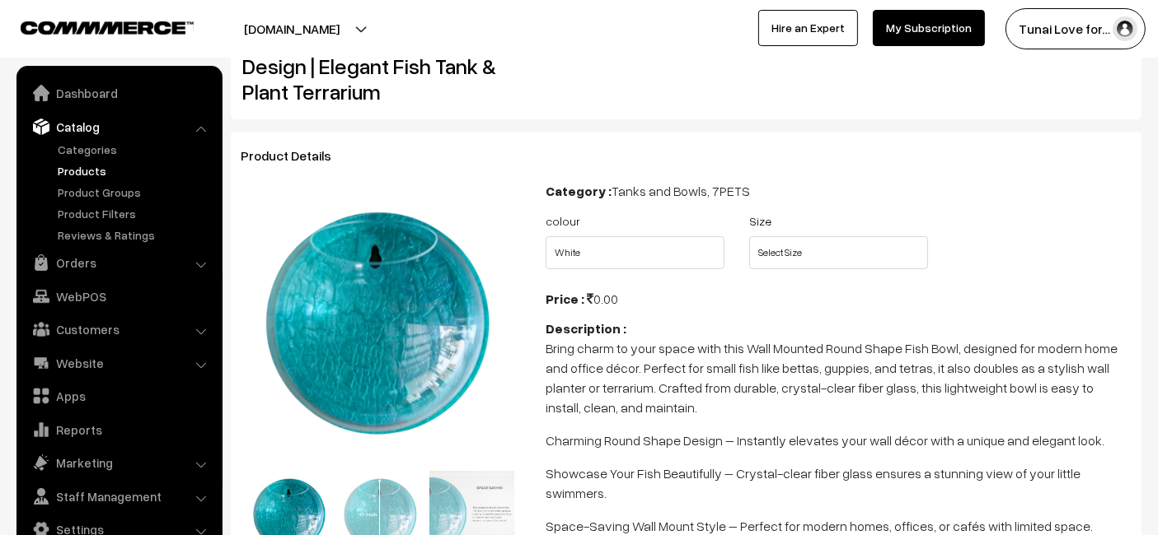
scroll to position [274, 0]
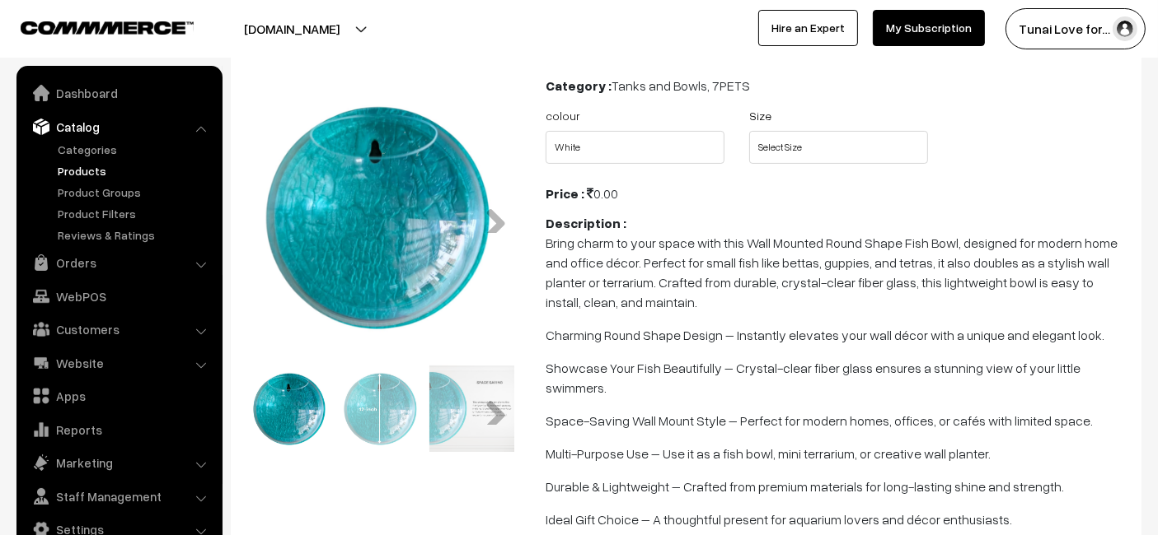
drag, startPoint x: 400, startPoint y: 396, endPoint x: 350, endPoint y: 391, distance: 49.7
click at [353, 393] on img at bounding box center [381, 409] width 87 height 87
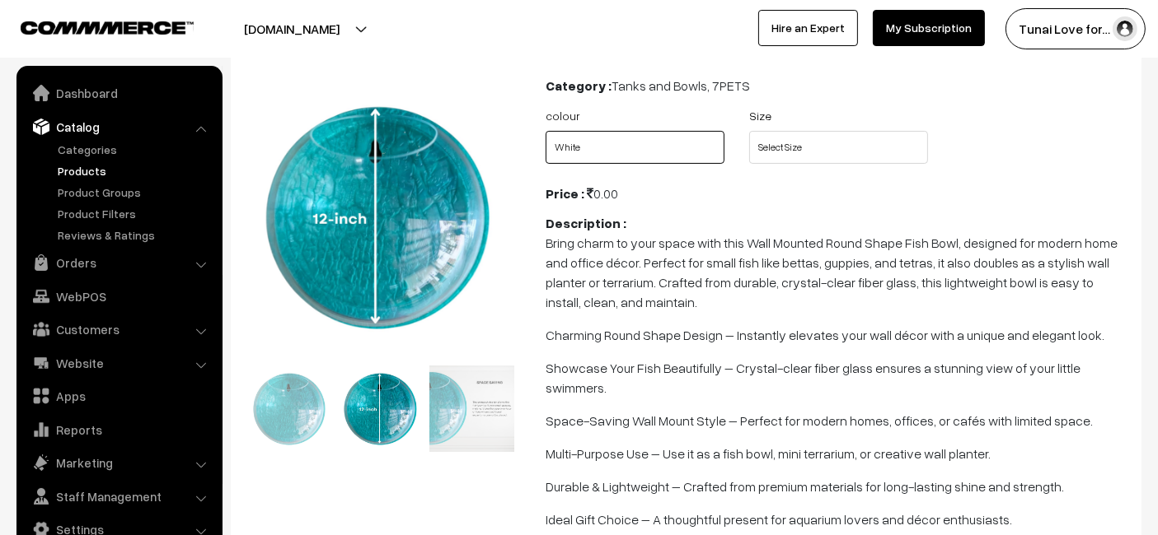
click at [634, 141] on select "Select colour Blue Green Grey Red White Yellow Orange" at bounding box center [634, 147] width 179 height 33
select select "WMI2_KGM"
click at [545, 131] on select "Select colour Blue Green Grey Red White Yellow Orange" at bounding box center [634, 147] width 179 height 33
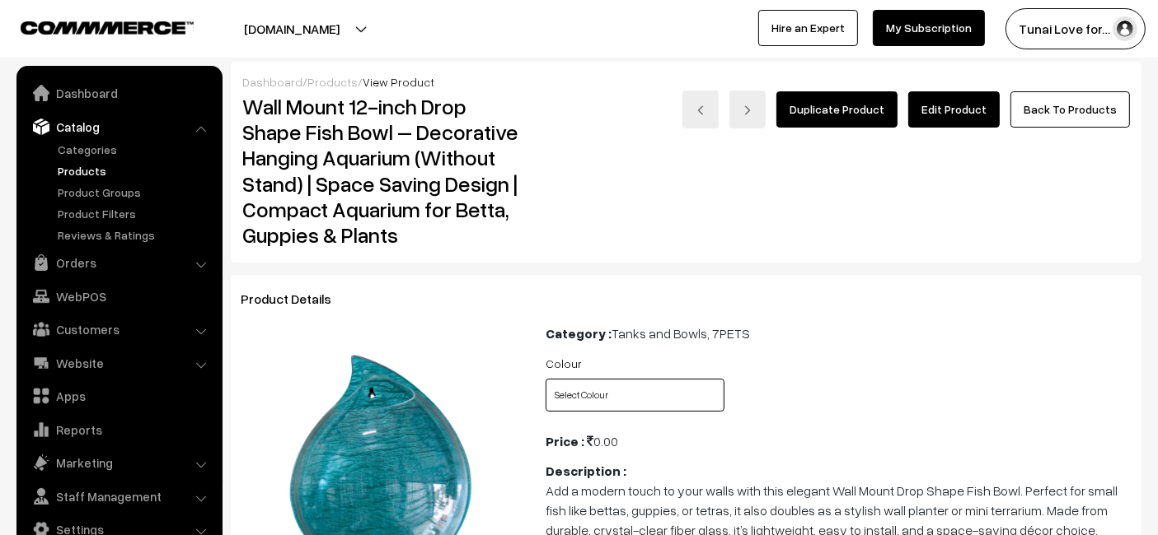
click at [652, 389] on select "Select Colour Blue Green White" at bounding box center [634, 395] width 179 height 33
select select "WMI1_SC1"
click at [545, 379] on select "Select Colour Blue Green White" at bounding box center [634, 395] width 179 height 33
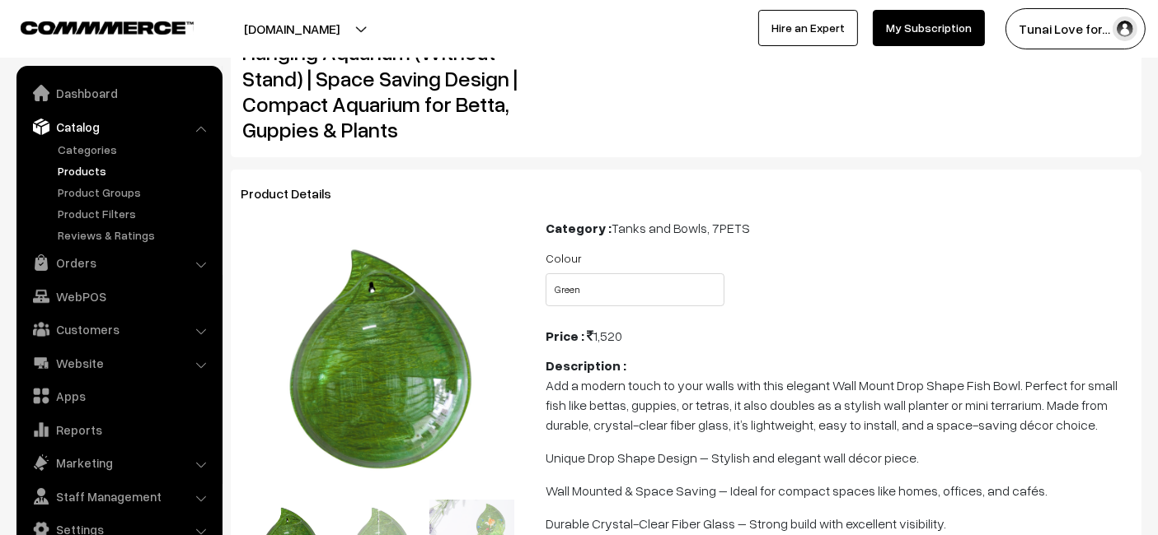
scroll to position [183, 0]
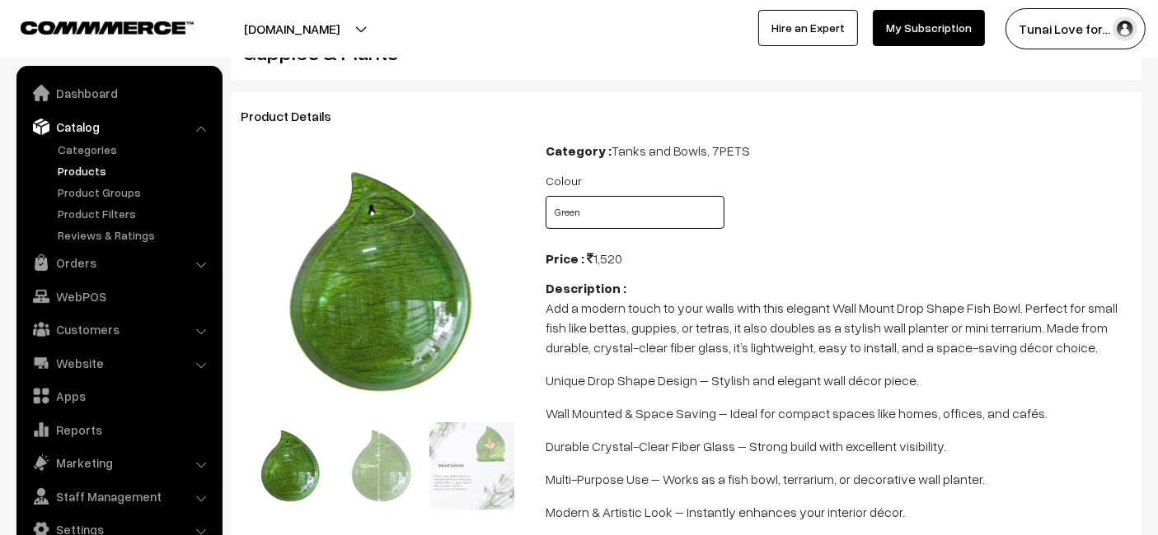
click at [626, 208] on select "Select Colour Blue Green White" at bounding box center [634, 212] width 179 height 33
select select "WMI1_CDF"
click at [545, 196] on select "Select Colour Blue Green White" at bounding box center [634, 212] width 179 height 33
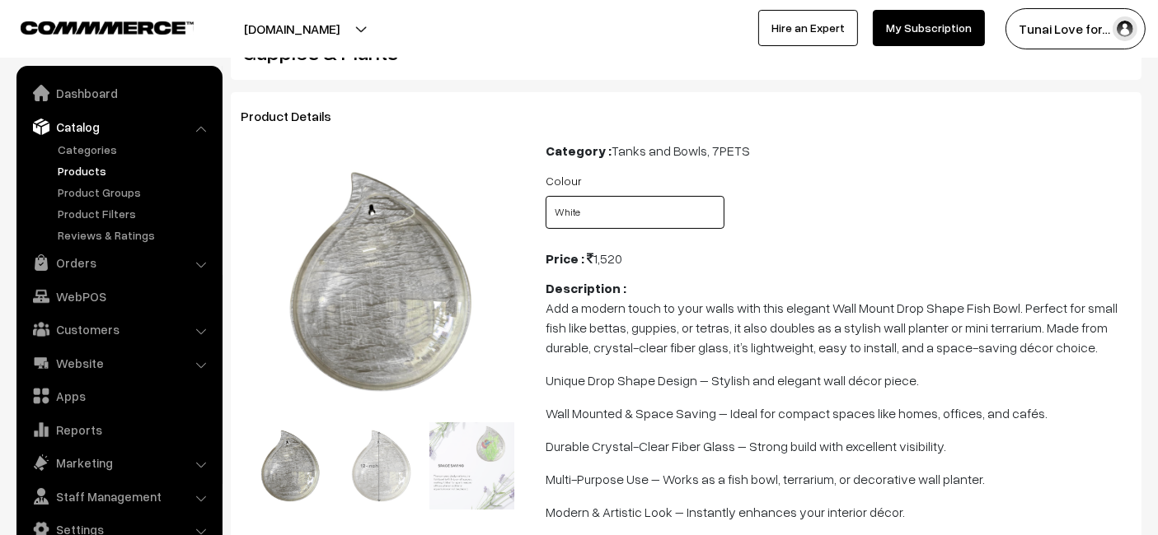
click at [628, 213] on select "Select Colour Blue Green White" at bounding box center [634, 212] width 179 height 33
select select "WMI1_UD8"
click at [545, 196] on select "Select Colour Blue Green White" at bounding box center [634, 212] width 179 height 33
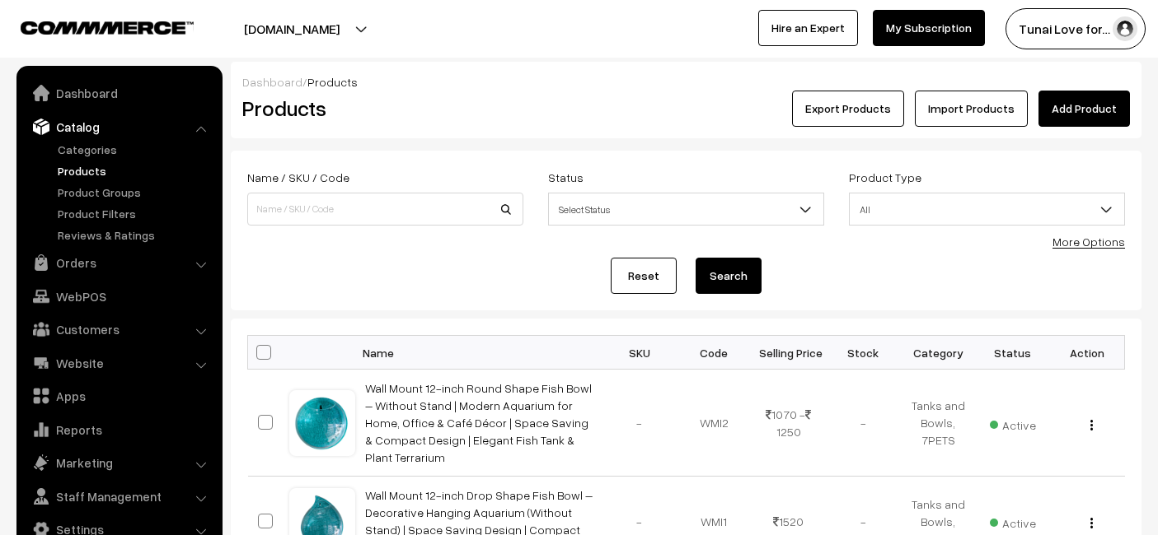
scroll to position [180, 0]
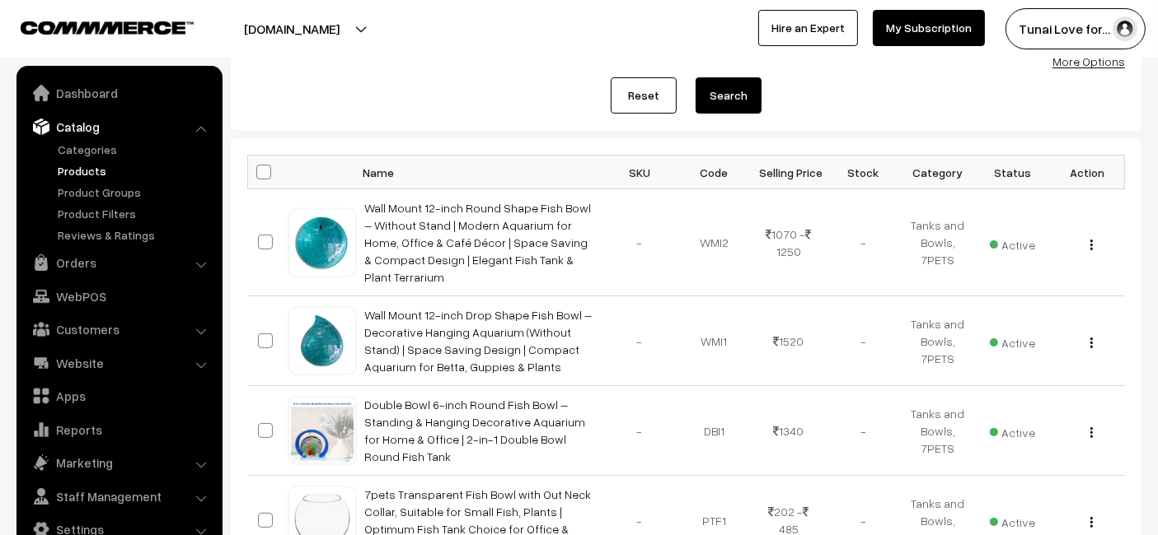
click at [461, 208] on link "Wall Mount 12-inch Round Shape Fish Bowl – Without Stand | Modern Aquarium for …" at bounding box center [478, 242] width 227 height 83
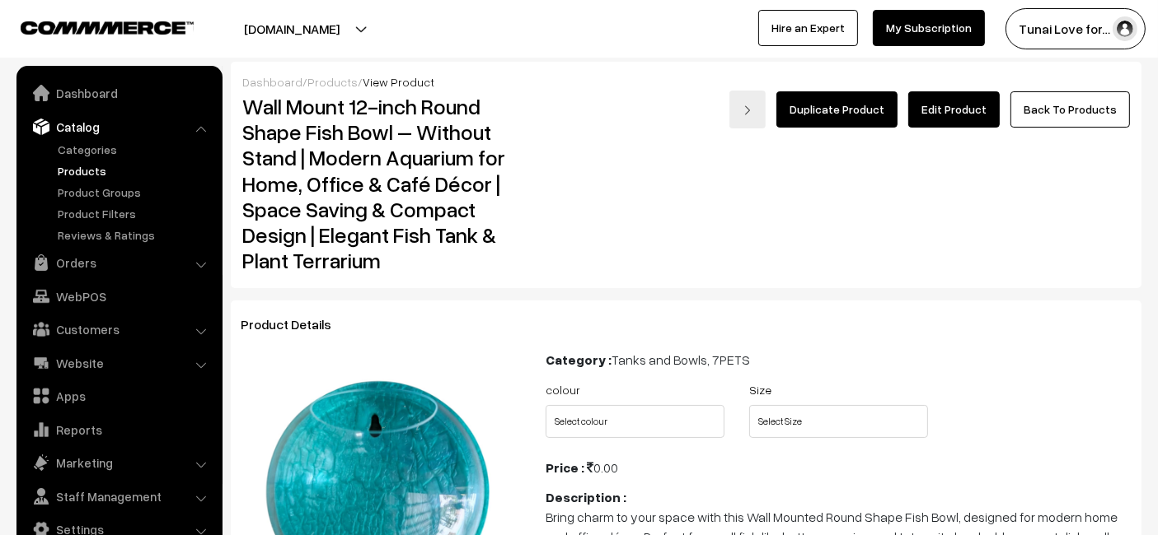
scroll to position [91, 0]
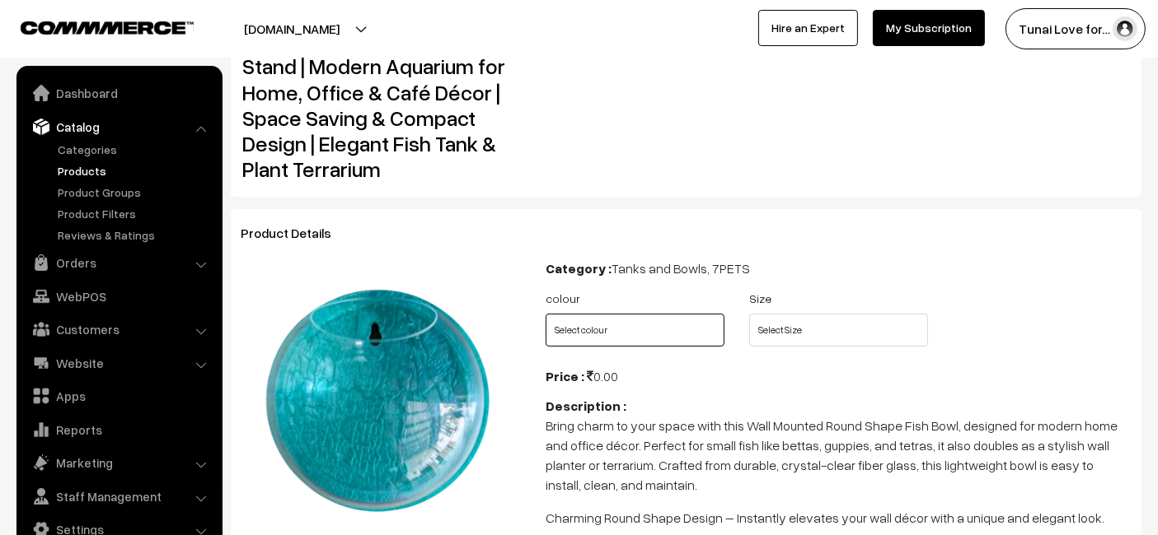
click at [665, 337] on select "Select colour Blue Green Grey Red White Yellow Orange" at bounding box center [634, 330] width 179 height 33
select select "WMI2_KGM"
click at [545, 314] on select "Select colour Blue Green Grey Red White Yellow Orange" at bounding box center [634, 330] width 179 height 33
click at [639, 317] on select "Select colour Blue Green Grey Red White Yellow Orange" at bounding box center [634, 330] width 179 height 33
select select "WMI2_H59"
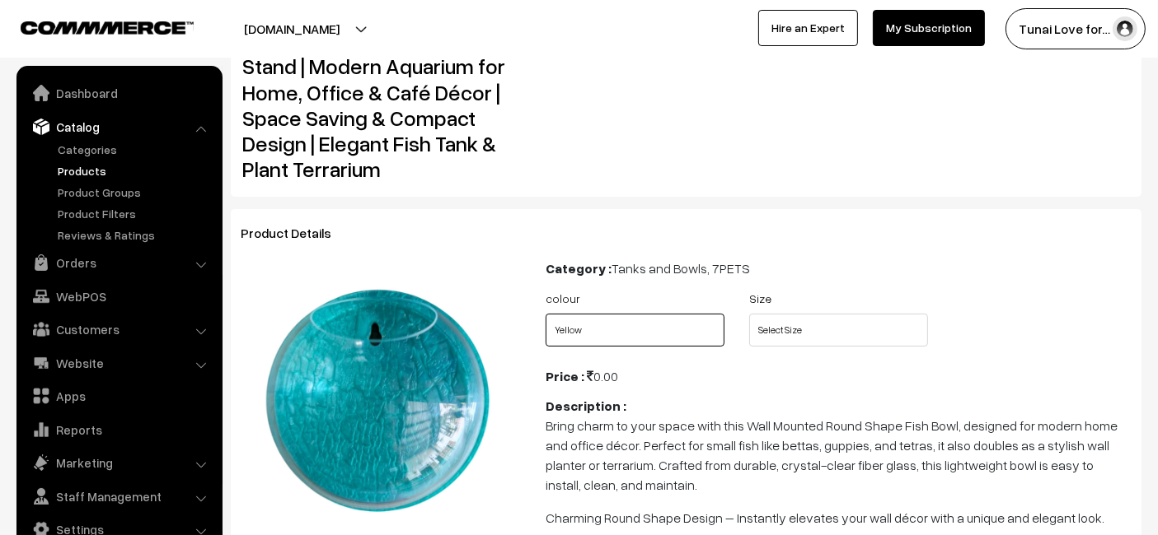
click at [545, 314] on select "Select colour Blue Green Grey Red White Yellow Orange" at bounding box center [634, 330] width 179 height 33
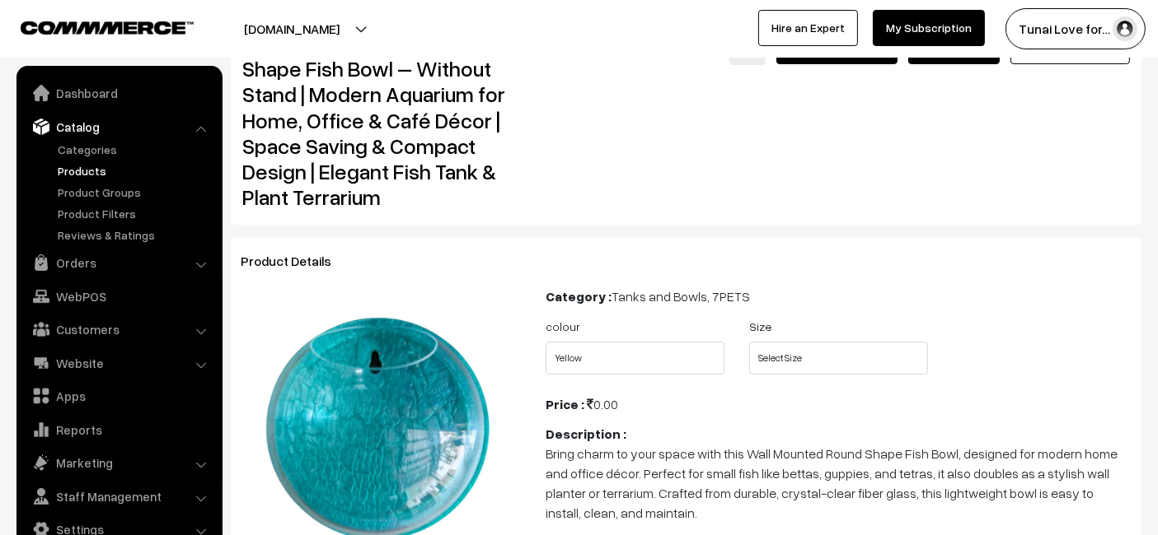
scroll to position [0, 0]
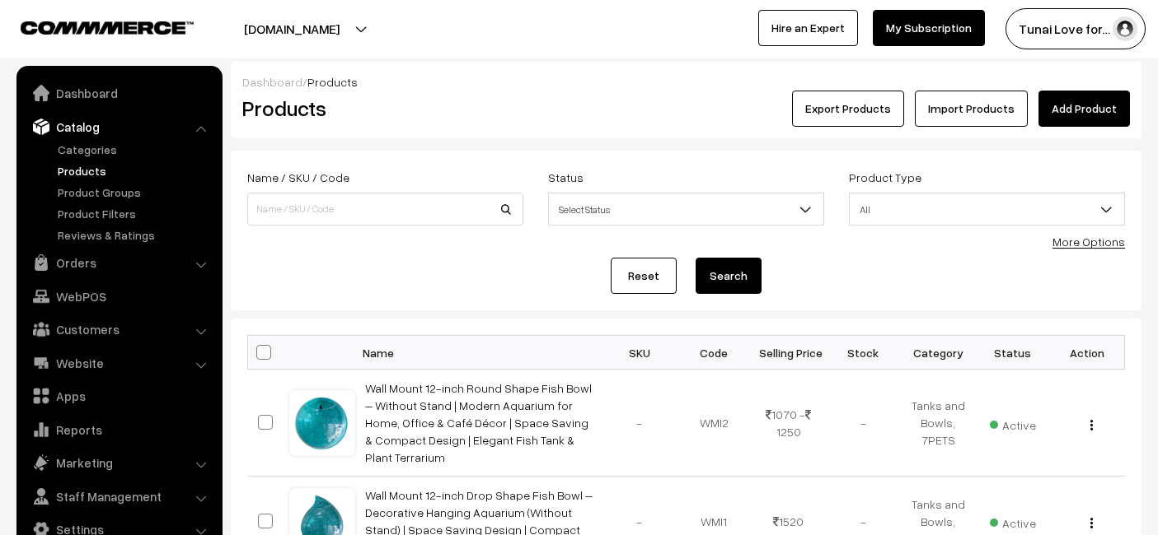
scroll to position [179, 0]
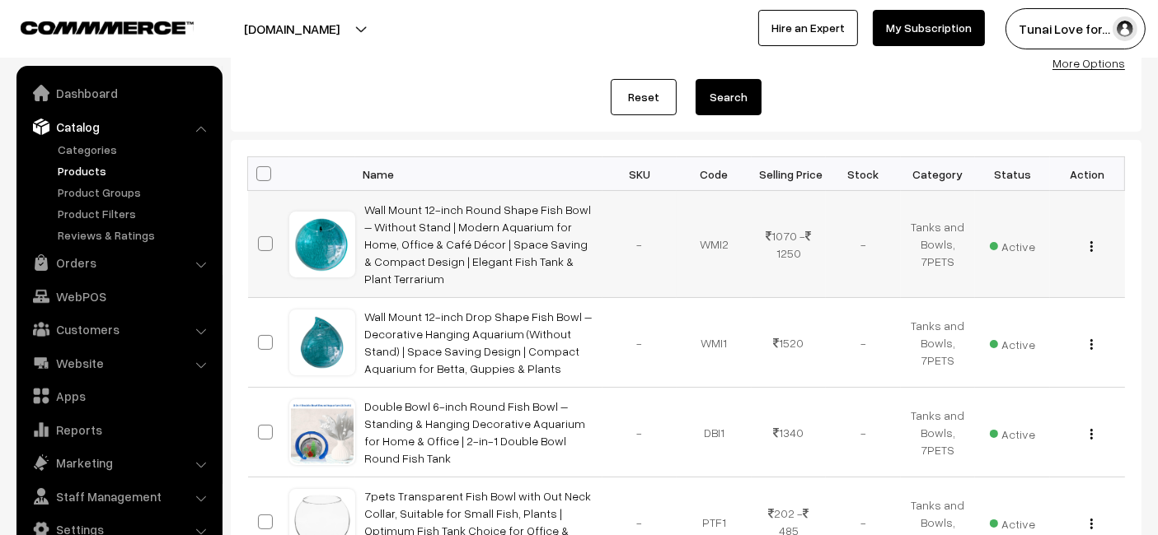
click at [1092, 240] on button "button" at bounding box center [1091, 246] width 4 height 13
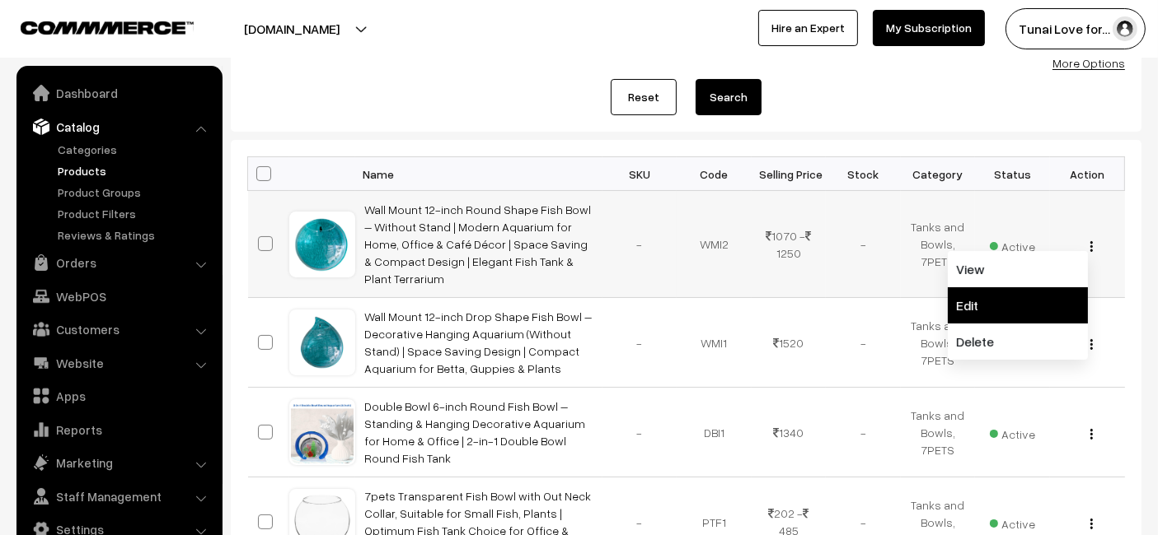
click at [1025, 288] on link "Edit" at bounding box center [1017, 306] width 140 height 36
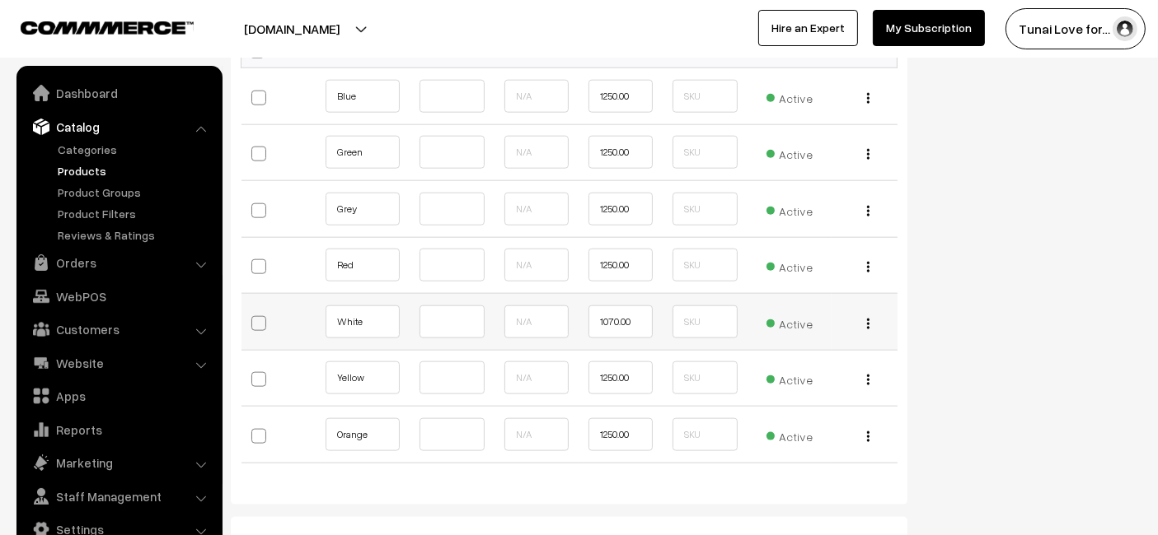
scroll to position [1831, 0]
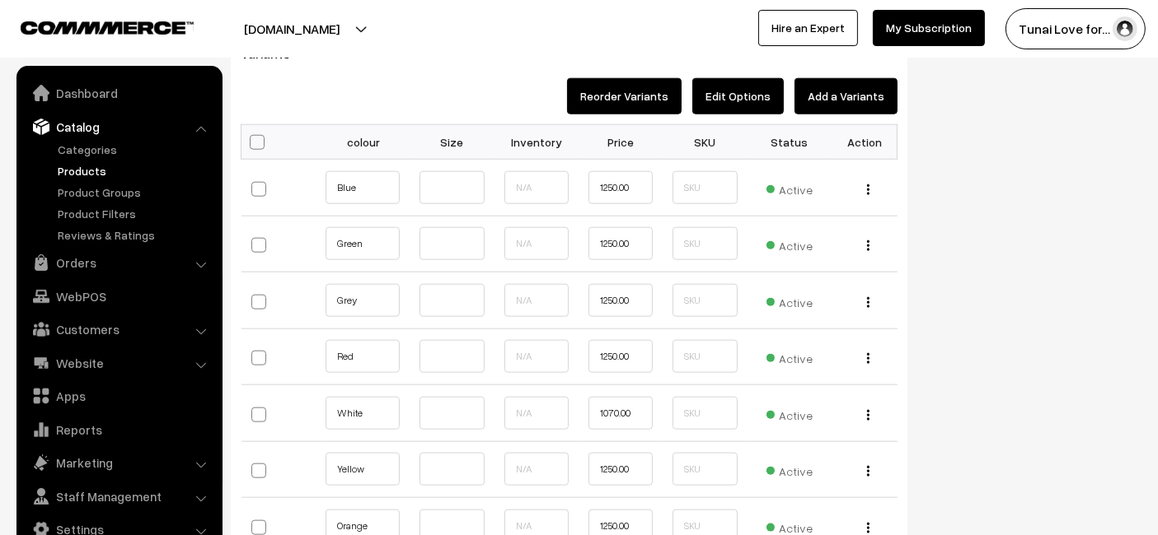
click at [830, 95] on button "Add a Variants" at bounding box center [845, 96] width 103 height 36
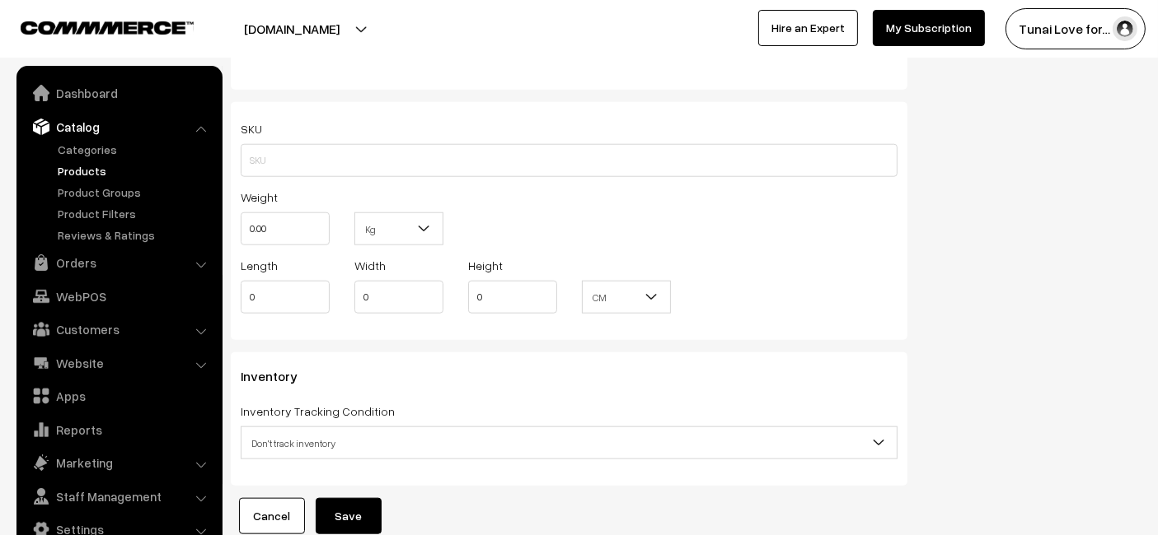
scroll to position [1742, 0]
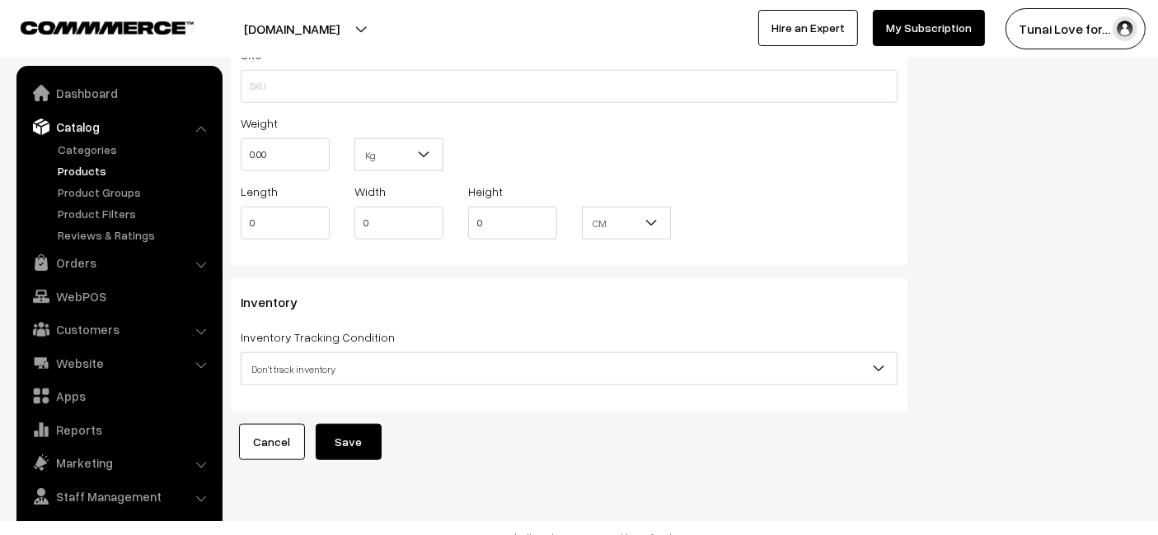
click at [287, 424] on link "Cancel" at bounding box center [272, 442] width 66 height 36
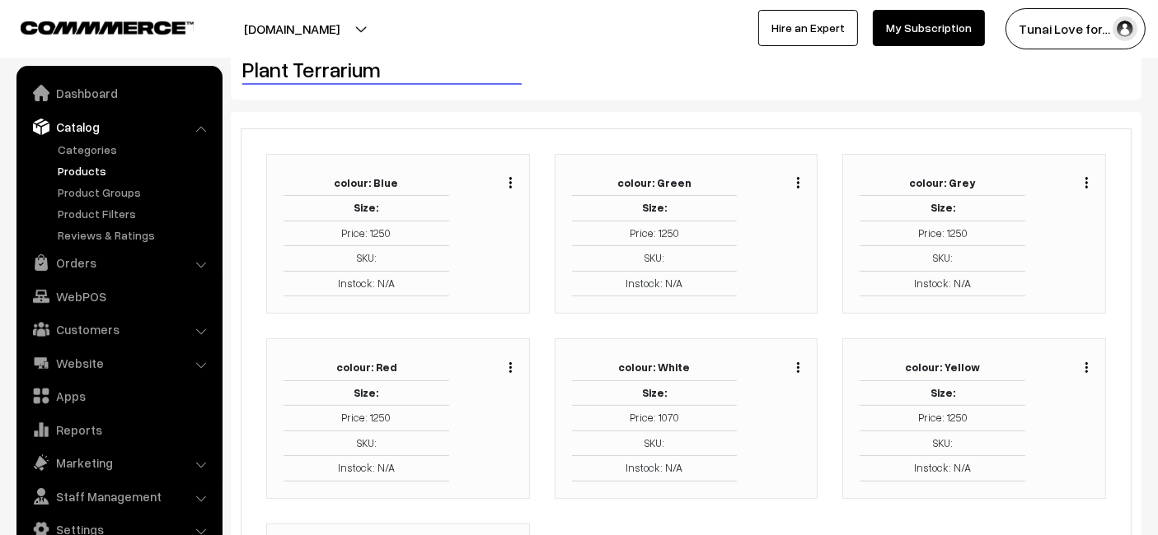
scroll to position [274, 0]
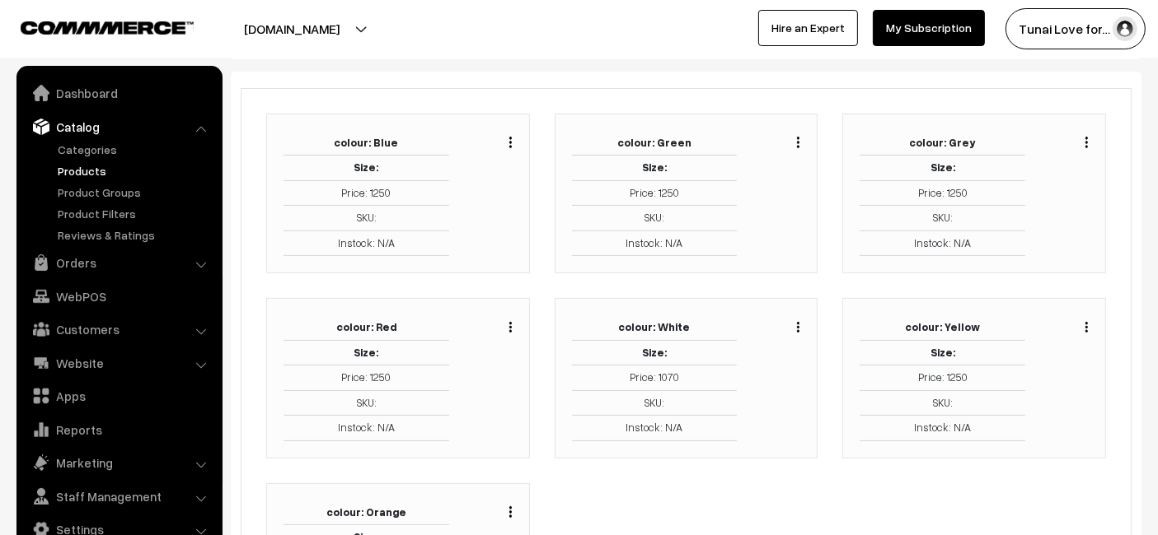
click at [1085, 330] on img "button" at bounding box center [1086, 327] width 2 height 11
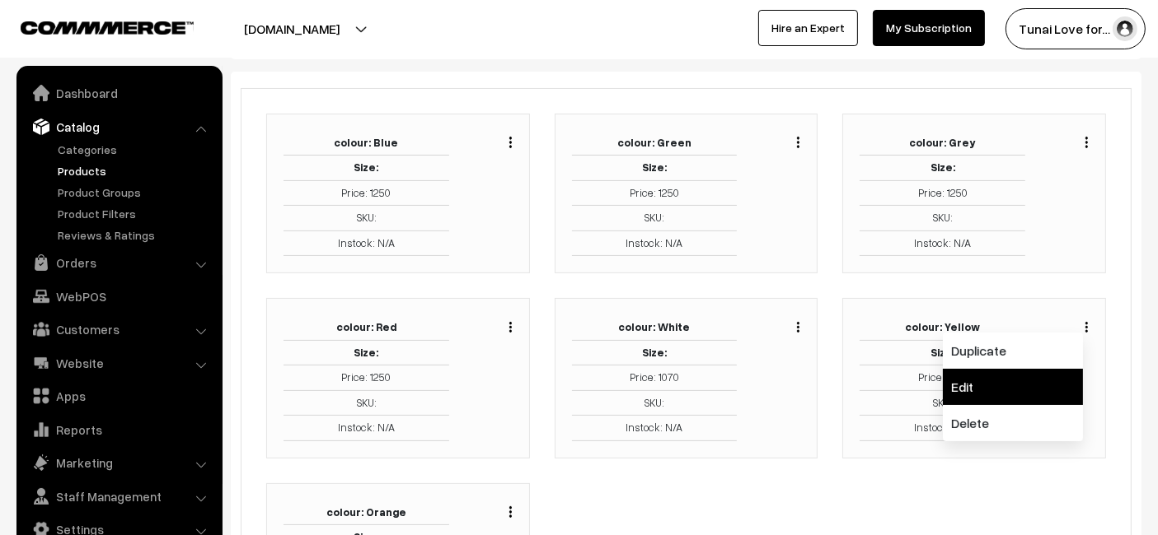
click at [1021, 371] on link "Edit" at bounding box center [1012, 387] width 140 height 36
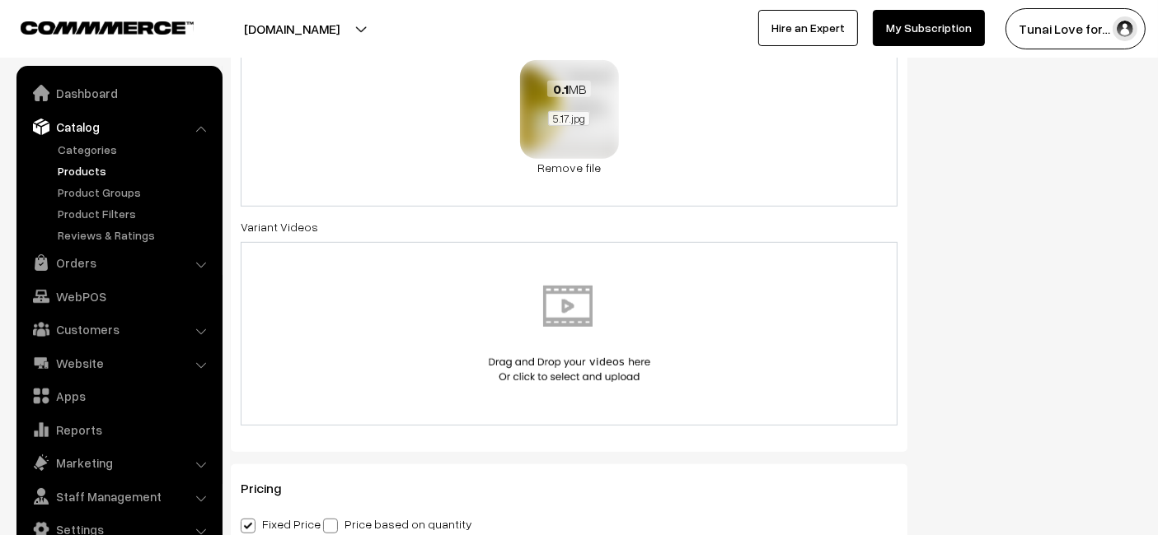
scroll to position [989, 0]
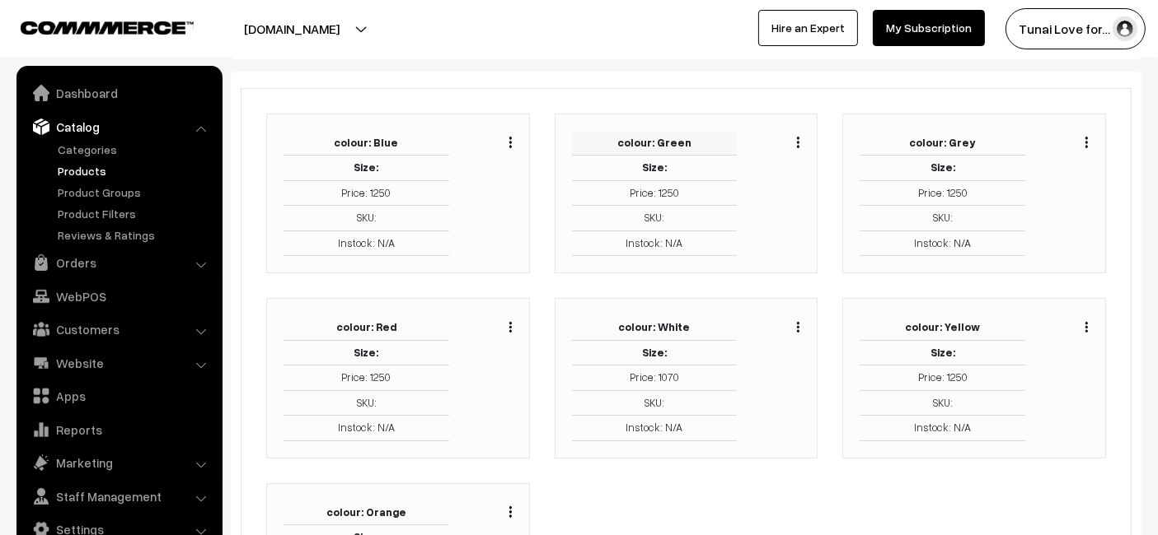
scroll to position [274, 0]
click at [797, 137] on img "button" at bounding box center [798, 142] width 2 height 11
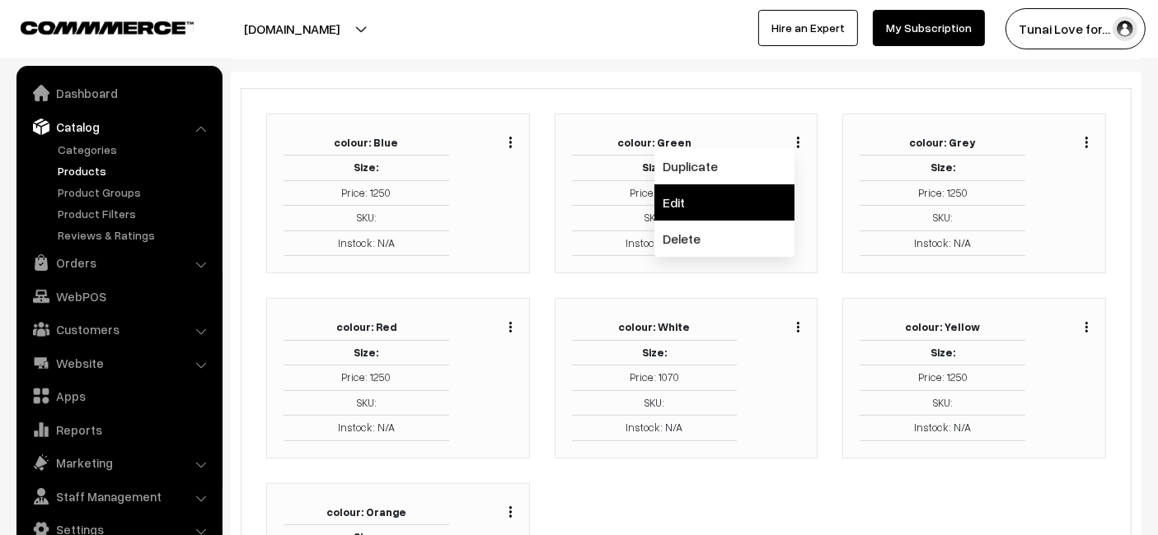
click at [682, 205] on link "Edit" at bounding box center [724, 203] width 140 height 36
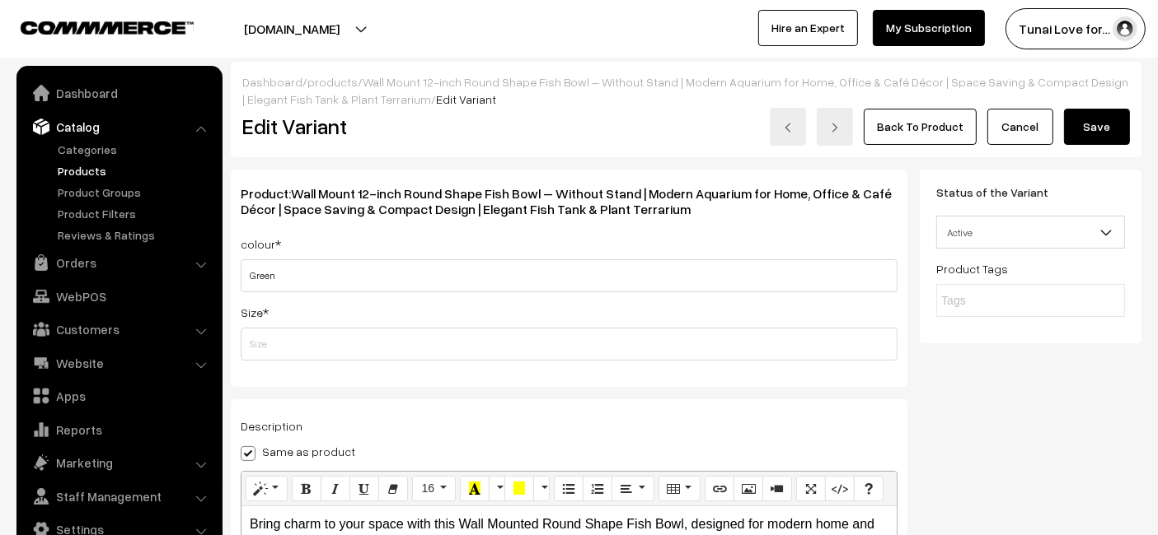
click at [1123, 141] on button "Save" at bounding box center [1097, 127] width 66 height 36
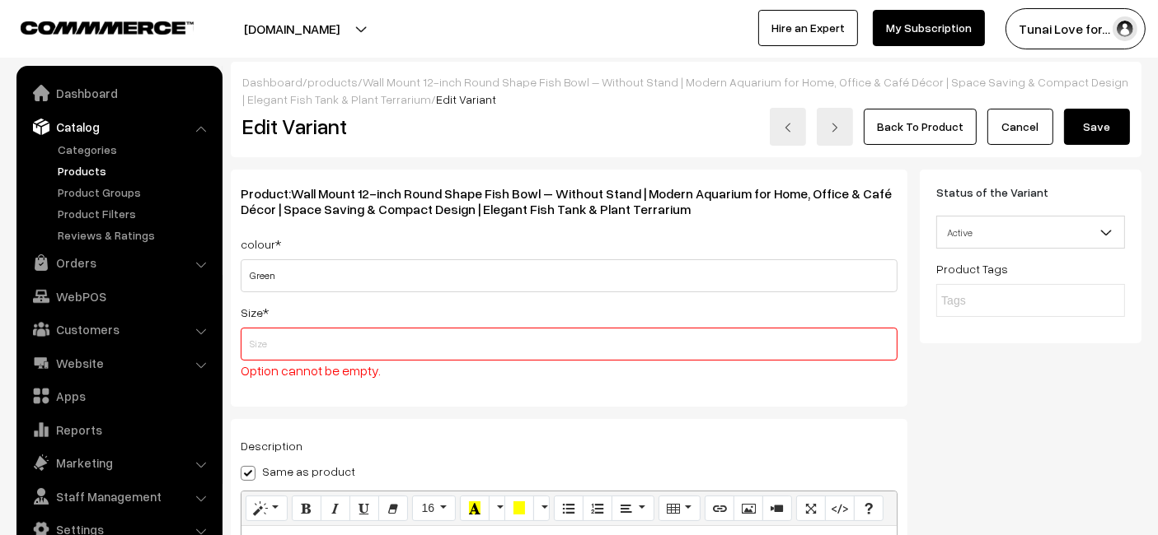
click at [274, 356] on input "text" at bounding box center [569, 344] width 657 height 33
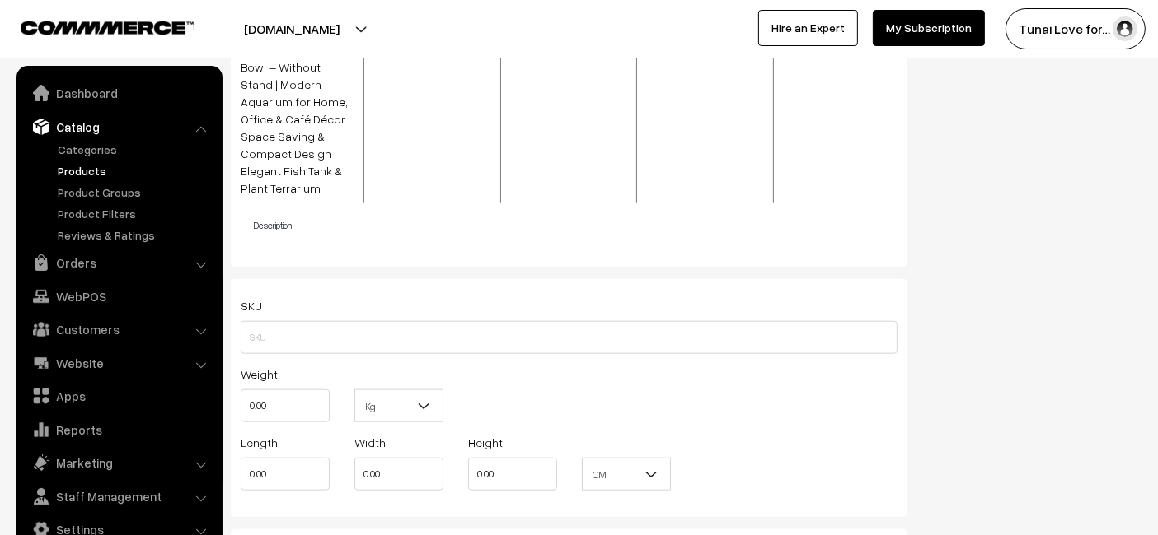
scroll to position [1913, 0]
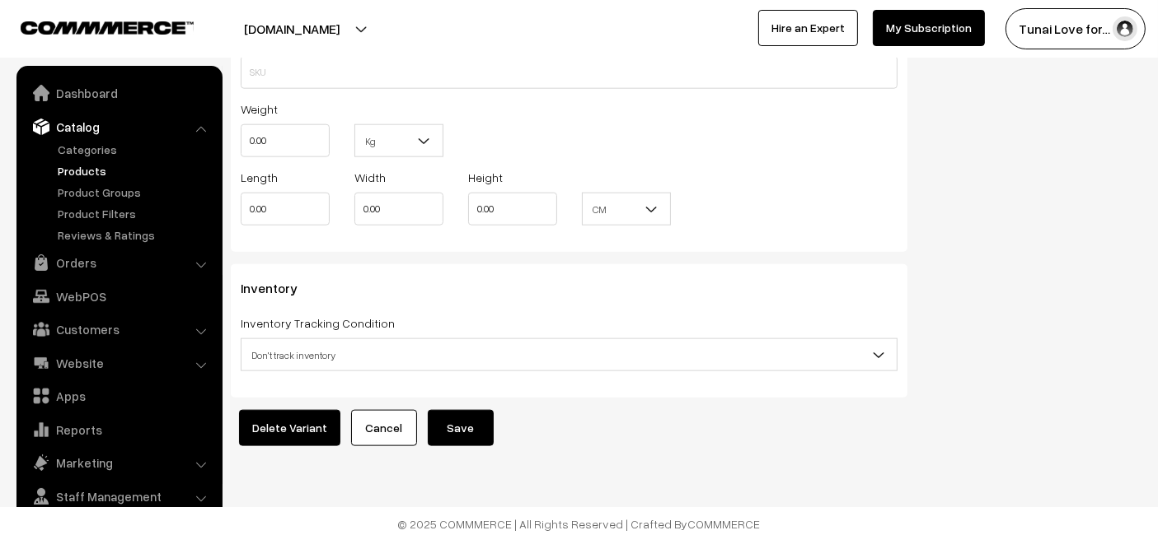
click at [369, 419] on link "Cancel" at bounding box center [384, 428] width 66 height 36
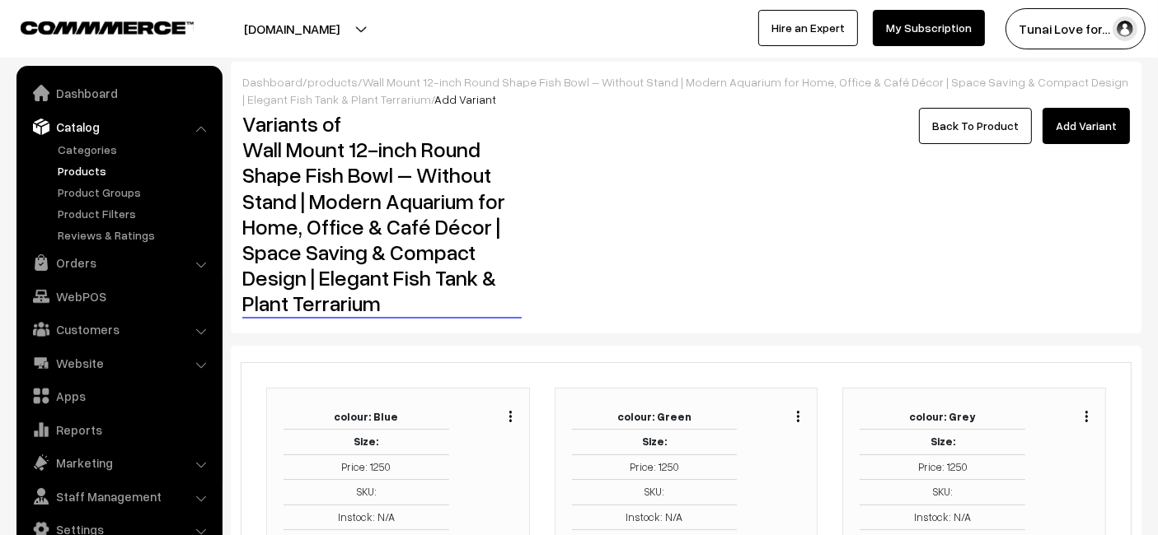
click at [1070, 132] on link "Add Variant" at bounding box center [1085, 126] width 87 height 36
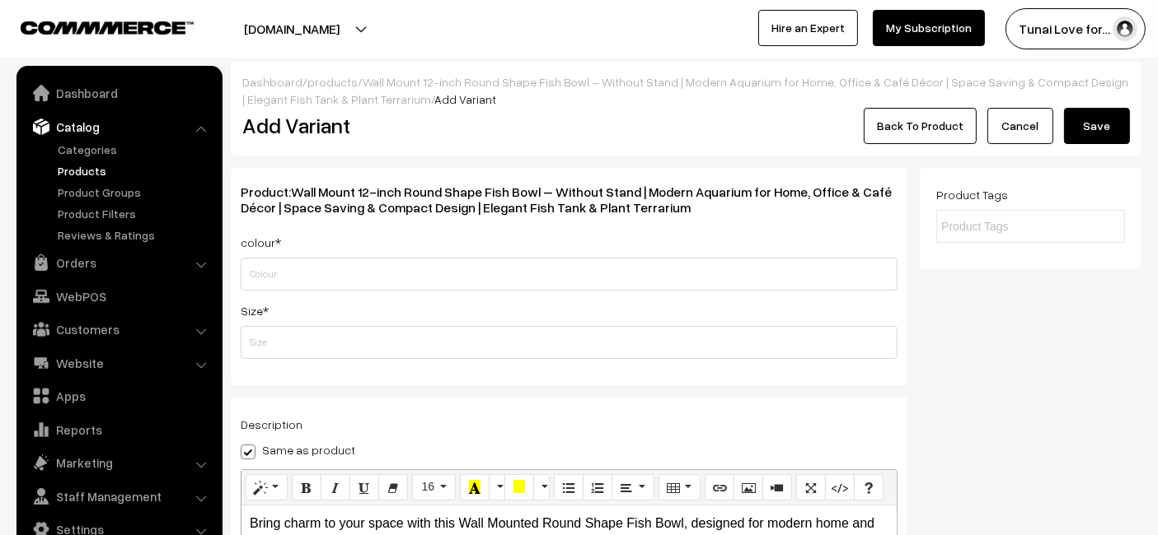
click at [1000, 132] on link "Cancel" at bounding box center [1020, 126] width 66 height 36
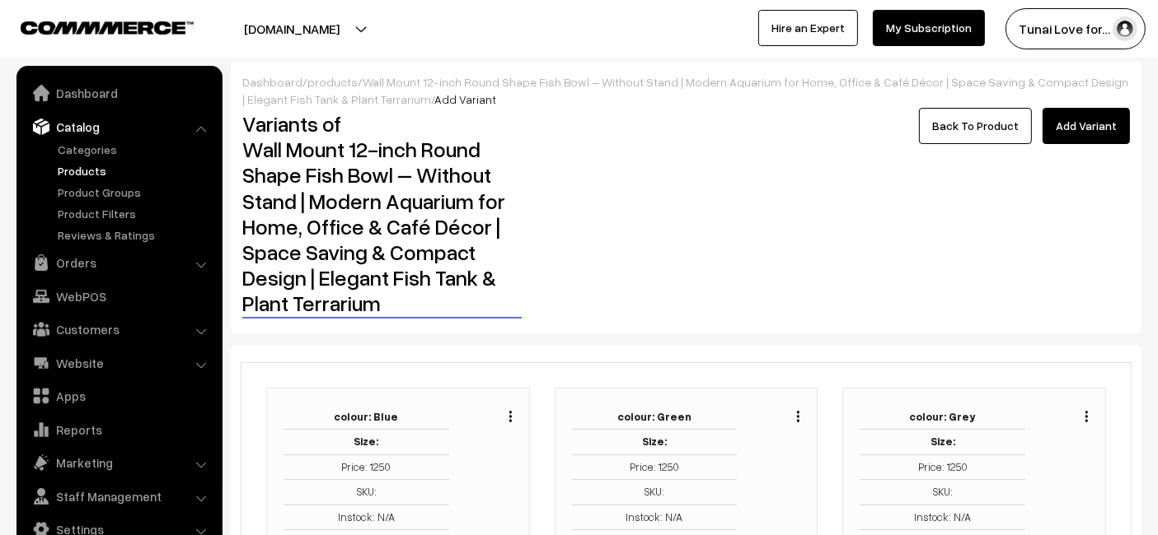
click at [1000, 132] on link "Back To Product" at bounding box center [975, 126] width 113 height 36
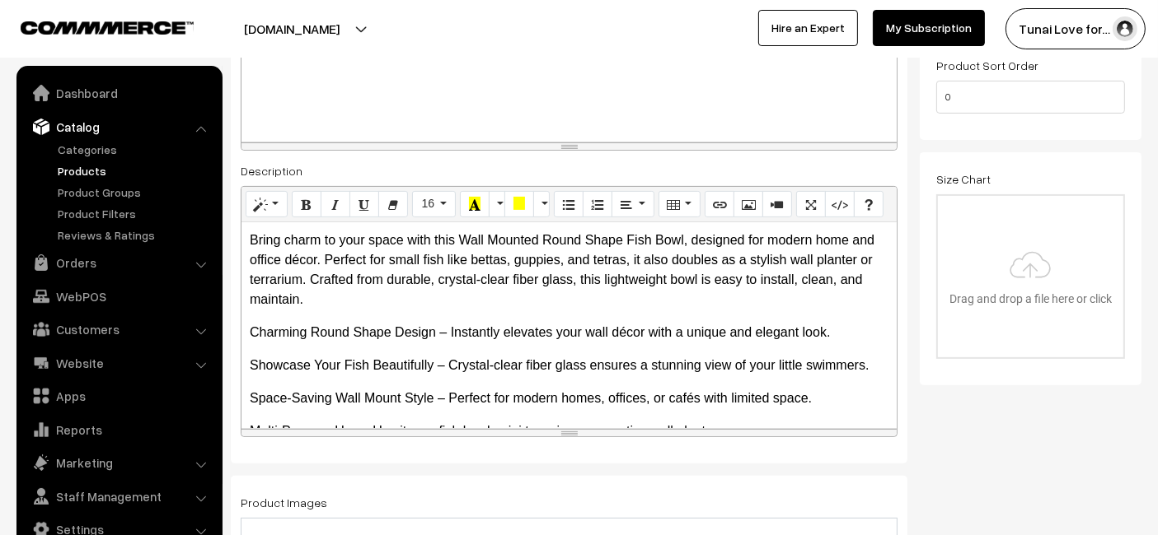
scroll to position [1555, 0]
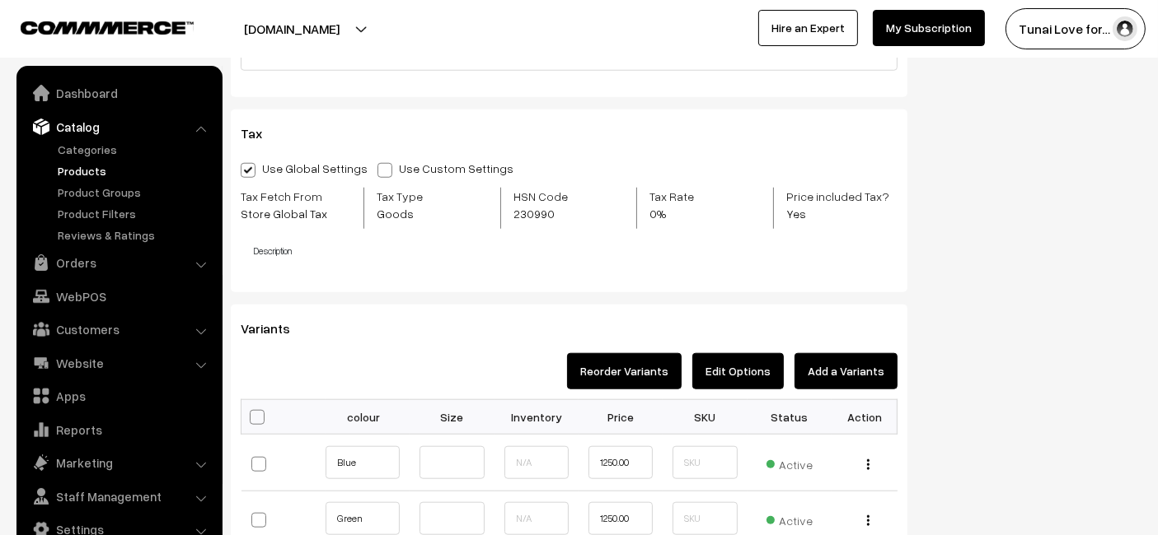
click at [844, 377] on button "Add a Variants" at bounding box center [845, 371] width 103 height 36
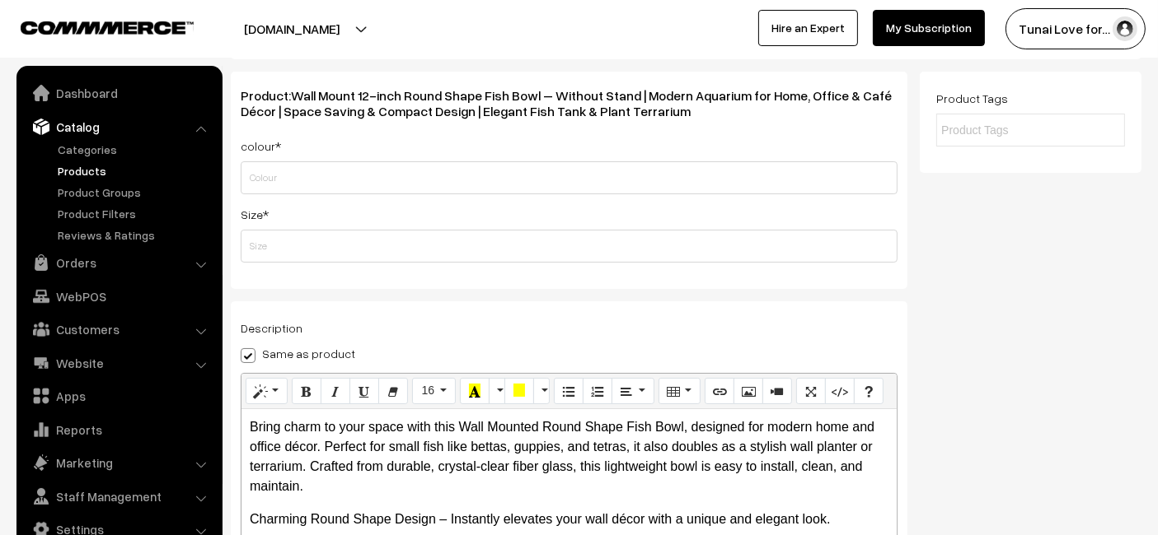
scroll to position [91, 0]
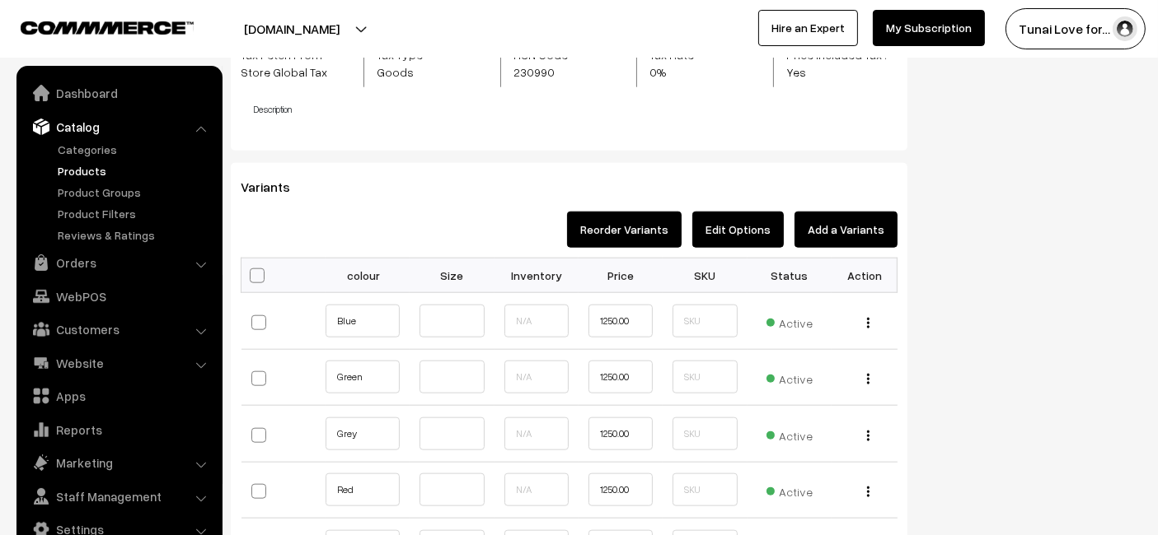
scroll to position [109, 0]
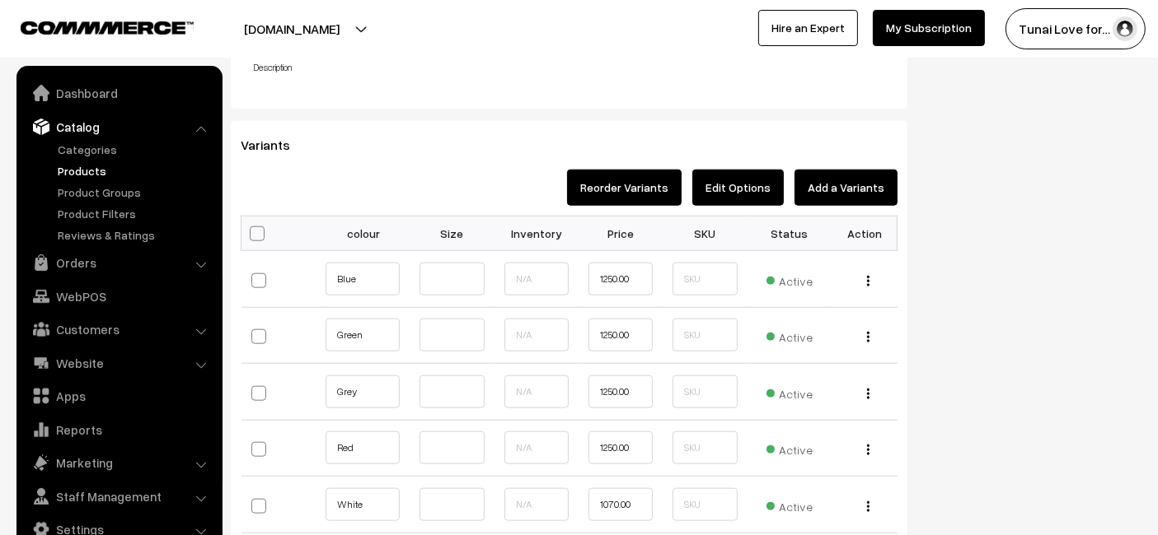
click at [751, 194] on button "Edit Options" at bounding box center [737, 188] width 91 height 36
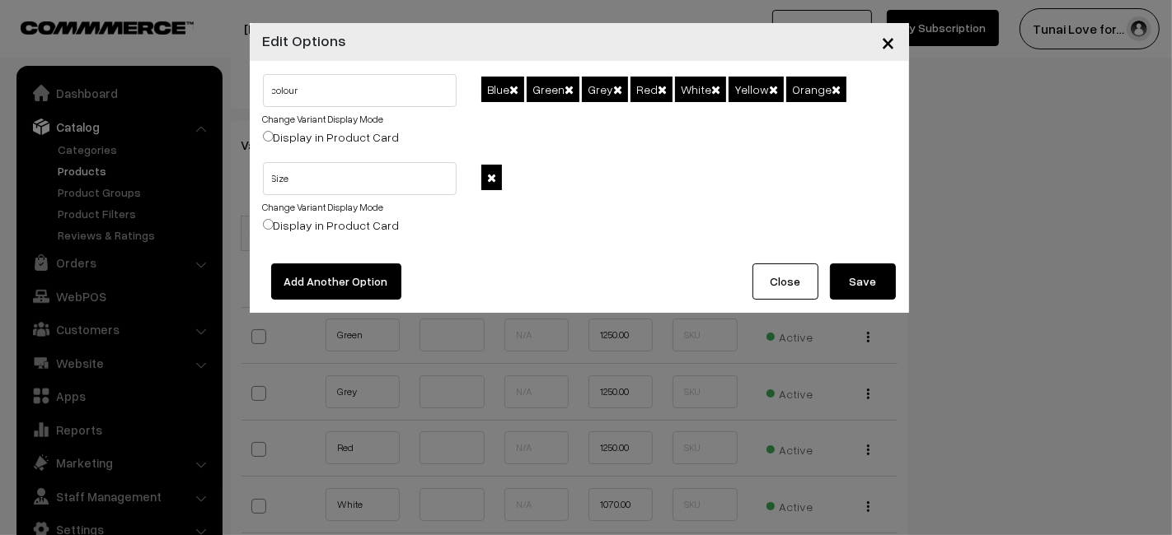
click at [491, 168] on span at bounding box center [491, 178] width 21 height 26
click at [344, 203] on link "Change Variant Display Mode" at bounding box center [323, 207] width 121 height 12
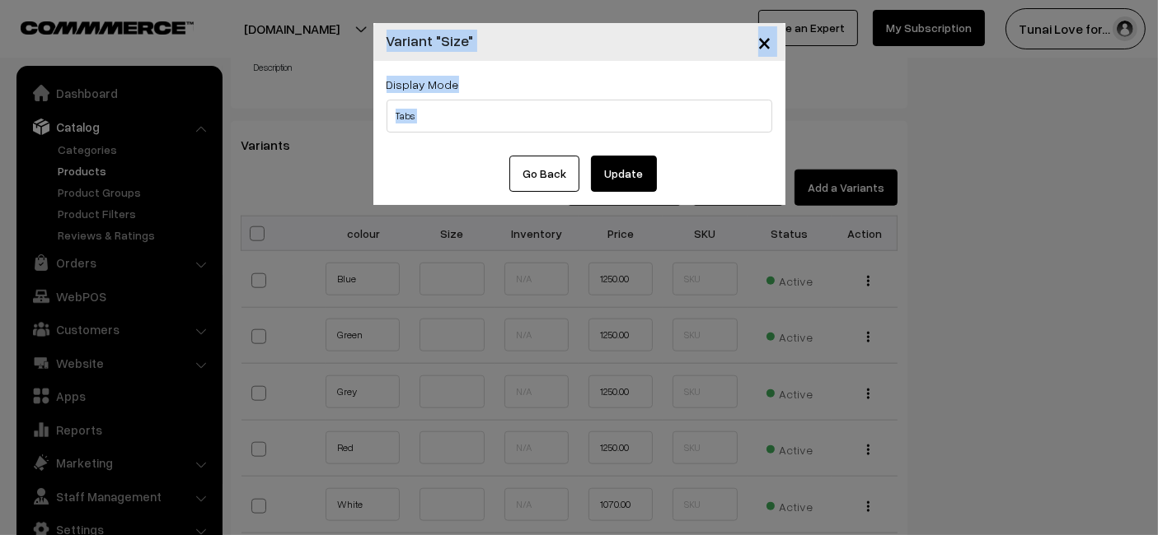
click at [534, 175] on button "Go Back" at bounding box center [544, 174] width 70 height 36
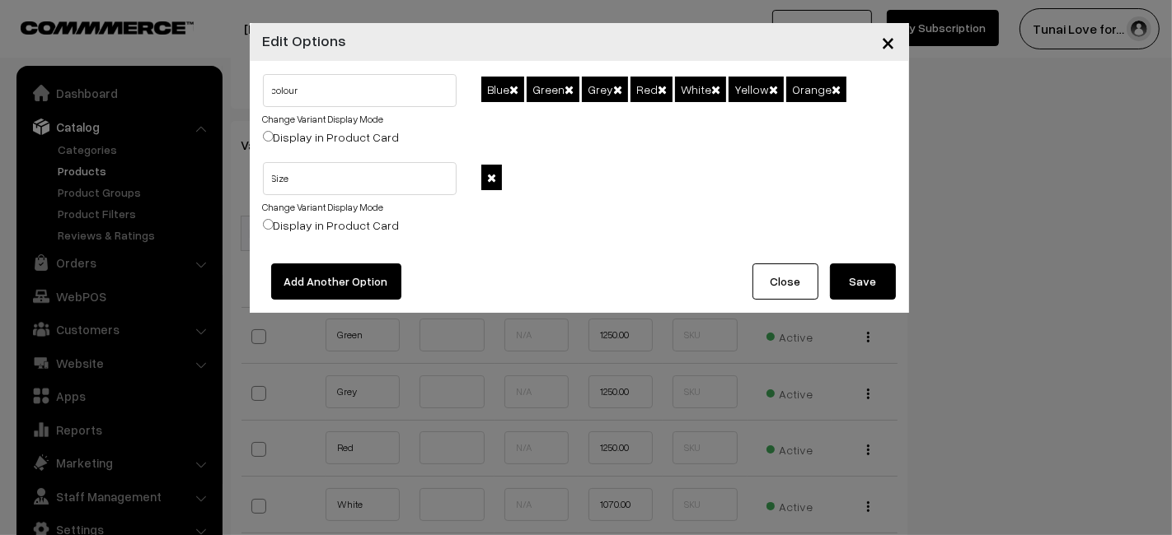
click at [488, 176] on span at bounding box center [491, 178] width 9 height 12
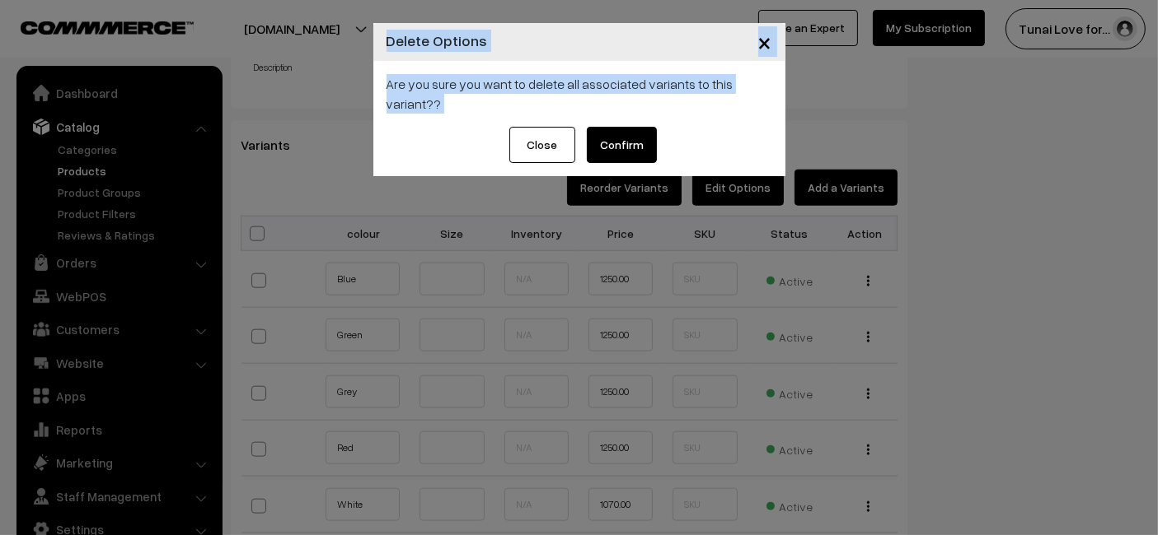
click at [607, 143] on button "Confirm" at bounding box center [622, 145] width 70 height 36
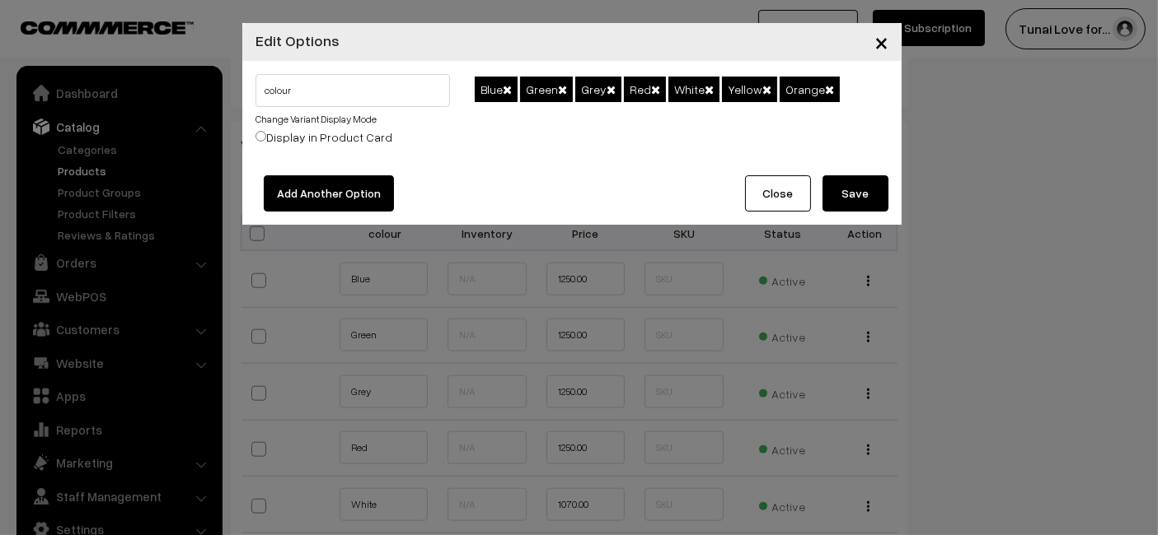
click at [607, 138] on div "Blue Green Grey Red White Yellow Orange" at bounding box center [681, 118] width 438 height 88
click at [872, 194] on button "Save" at bounding box center [855, 193] width 66 height 36
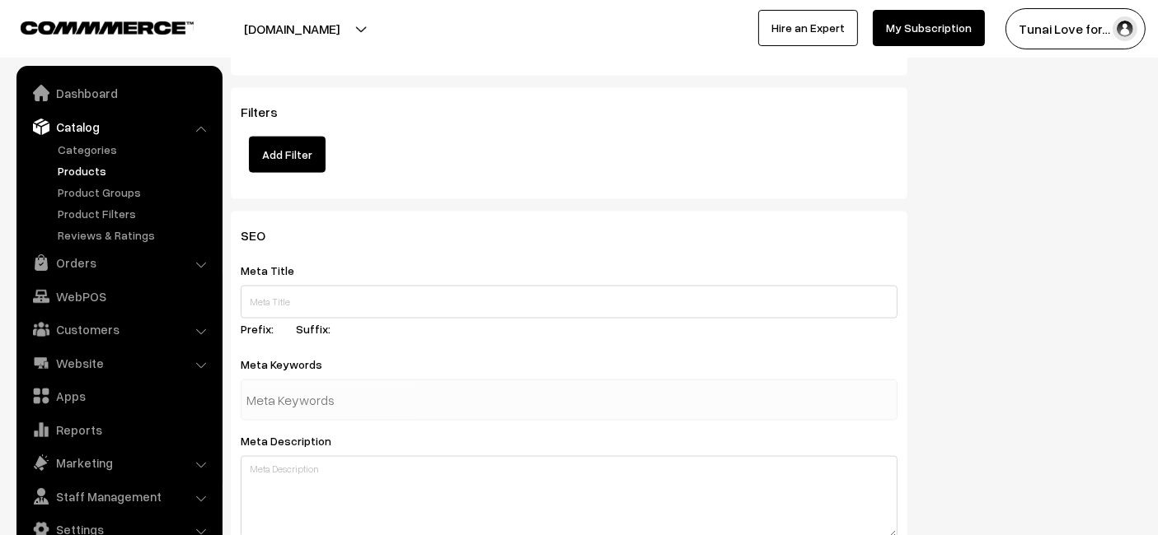
scroll to position [2379, 0]
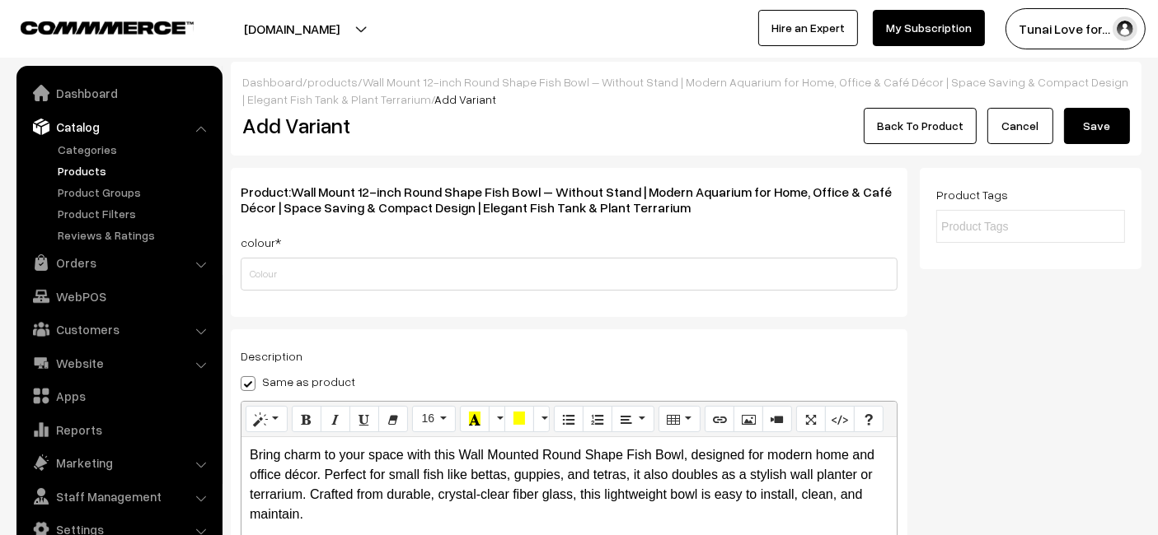
click at [91, 171] on link "Products" at bounding box center [135, 170] width 163 height 17
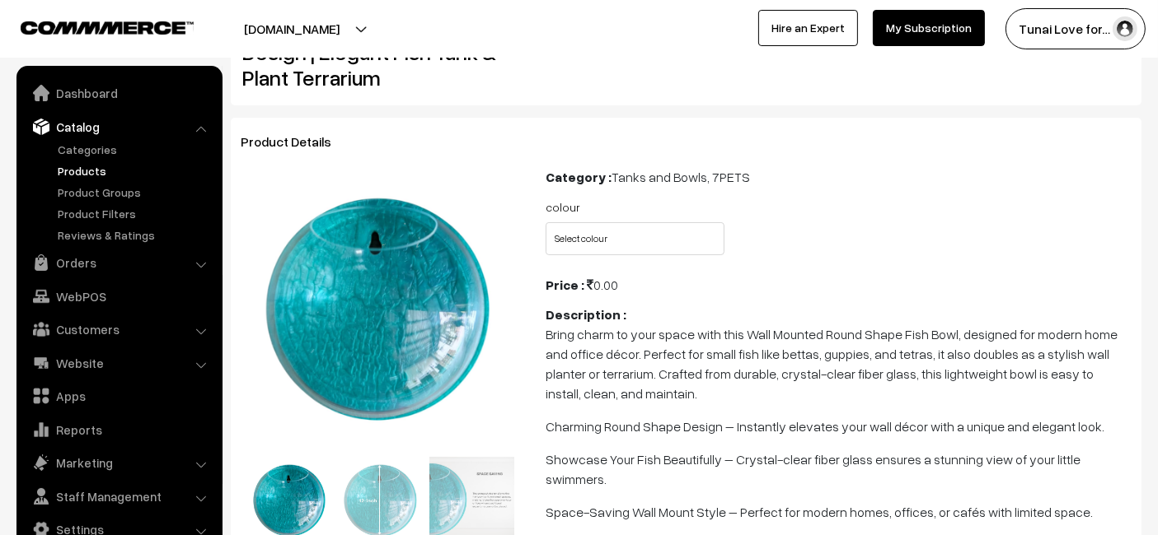
scroll to position [274, 0]
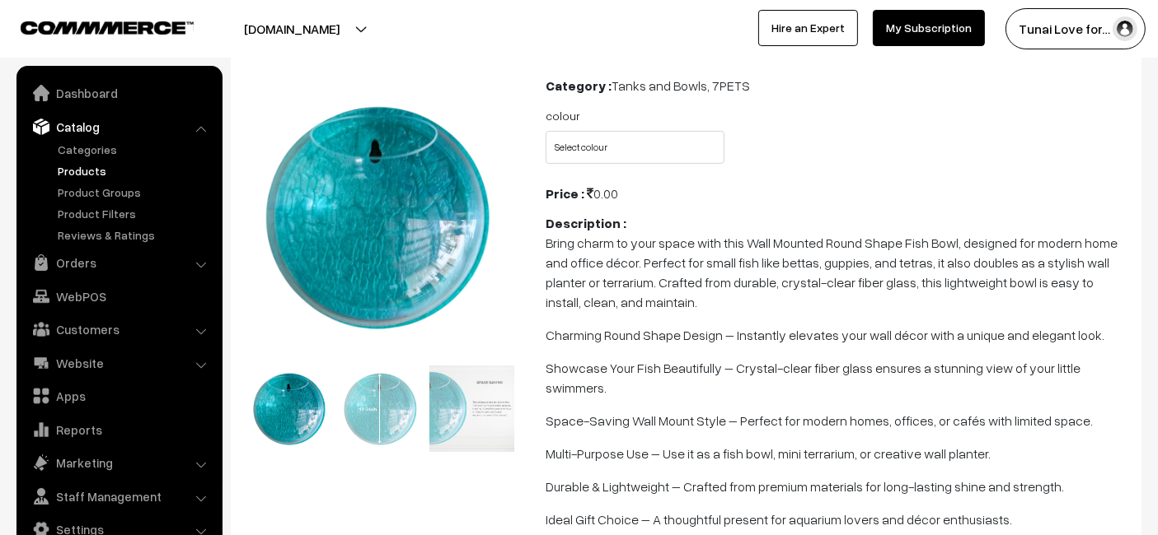
click at [688, 244] on p "Bring charm to your space with this Wall Mounted Round Shape Fish Bowl, designe…" at bounding box center [838, 272] width 586 height 79
drag, startPoint x: 670, startPoint y: 141, endPoint x: 655, endPoint y: 149, distance: 17.0
click at [670, 141] on select "Select colour Blue Green Grey Red White Yellow Orange" at bounding box center [634, 147] width 179 height 33
select select "WMI2_P27"
click at [545, 131] on select "Select colour Blue Green Grey Red White Yellow Orange" at bounding box center [634, 147] width 179 height 33
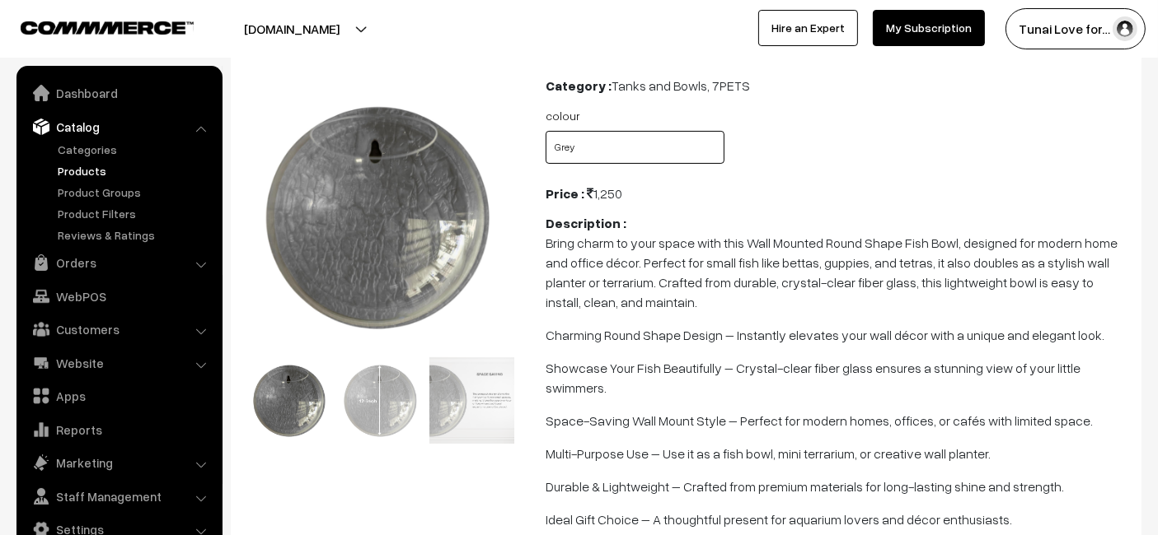
click at [645, 143] on select "Select colour Blue Green Grey Red White Yellow Orange" at bounding box center [634, 147] width 179 height 33
select select "WMI2_FM0"
click at [545, 131] on select "Select colour Blue Green Grey Red White Yellow Orange" at bounding box center [634, 147] width 179 height 33
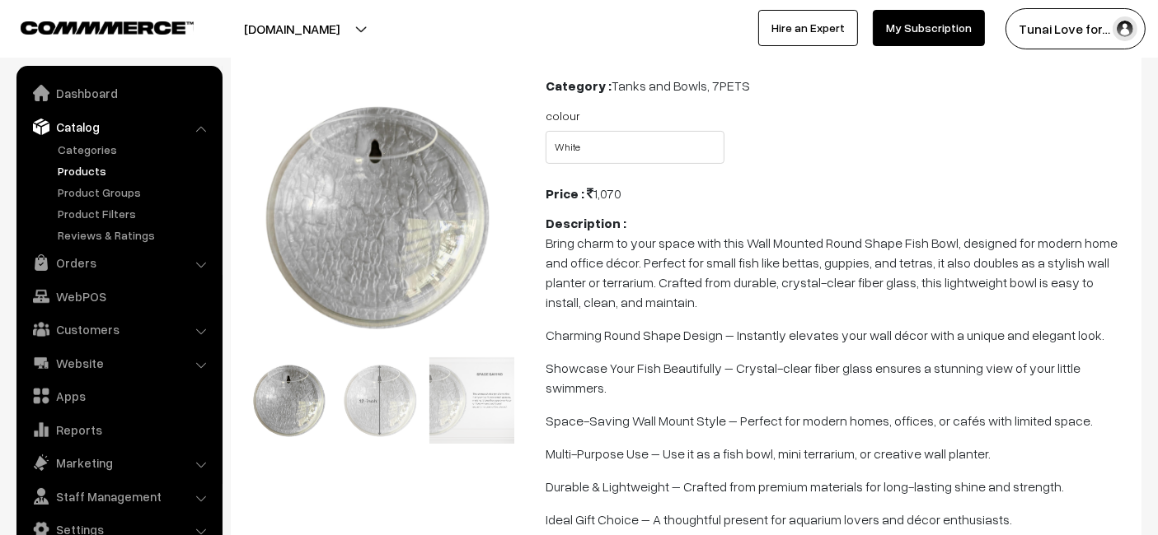
click at [82, 173] on link "Products" at bounding box center [135, 170] width 163 height 17
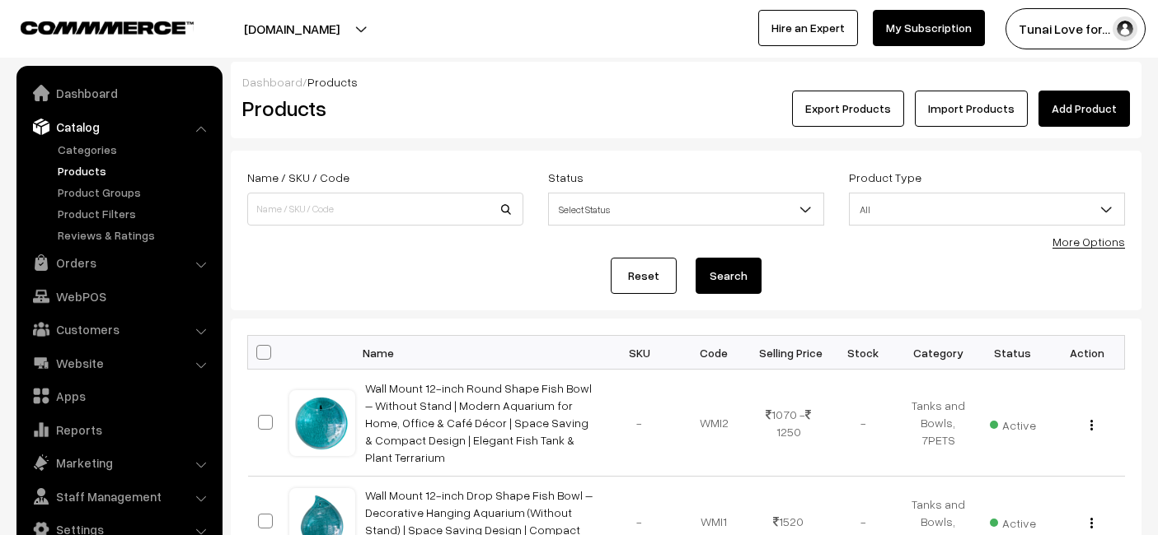
scroll to position [91, 0]
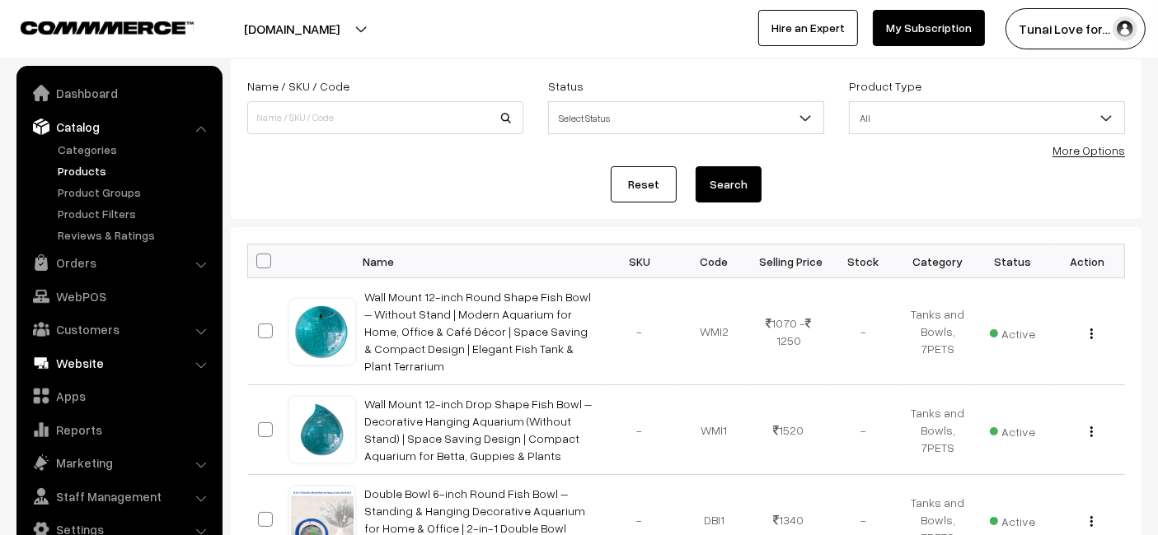
click at [50, 357] on link "Website" at bounding box center [119, 363] width 196 height 30
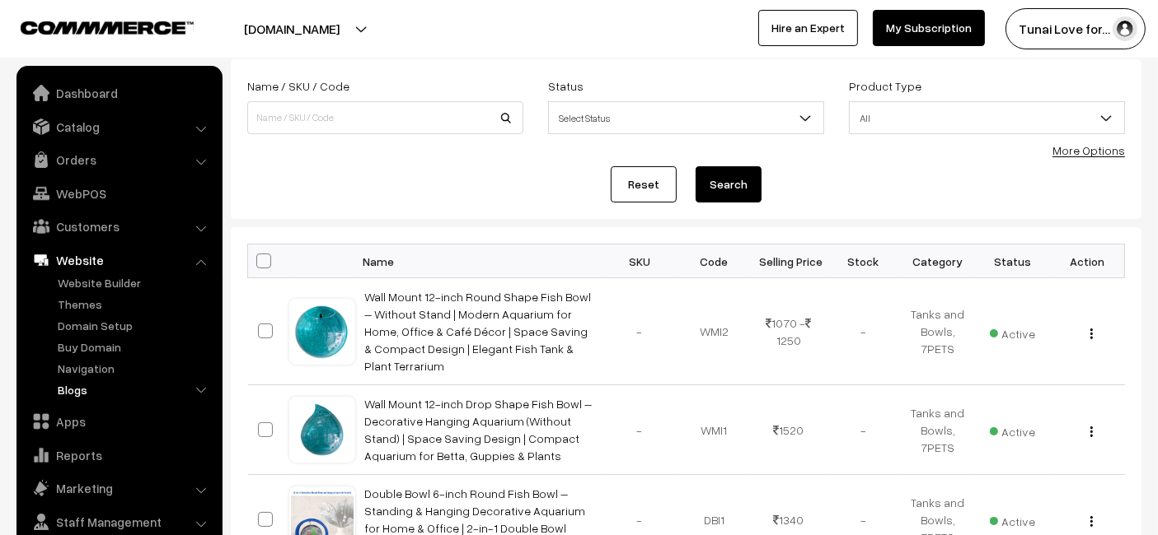
click at [82, 386] on link "Blogs" at bounding box center [135, 389] width 163 height 17
click at [92, 446] on link "Blogs" at bounding box center [142, 454] width 148 height 17
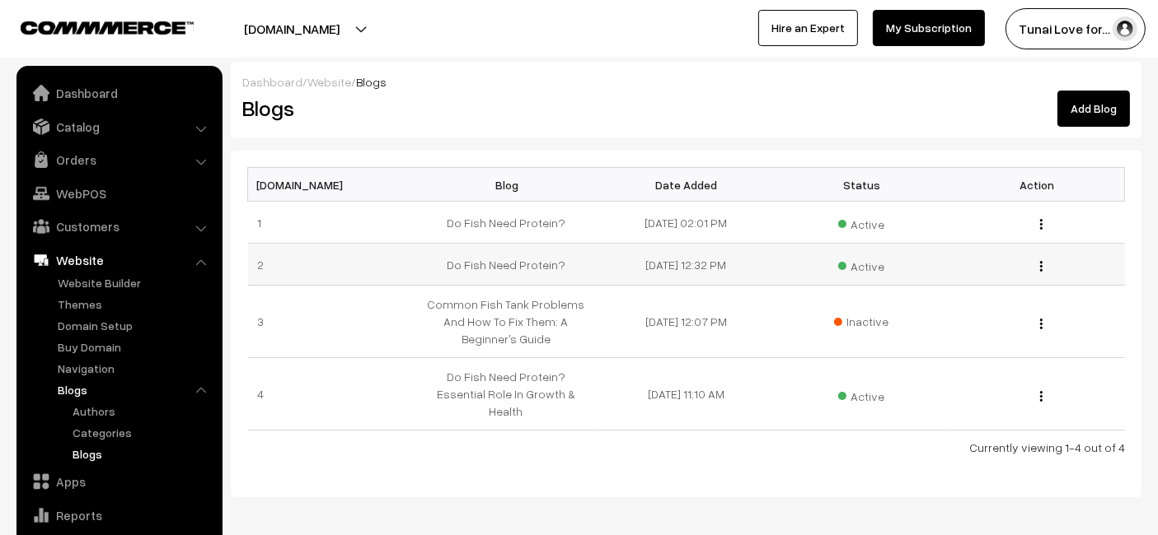
click at [1042, 267] on button "button" at bounding box center [1041, 266] width 4 height 13
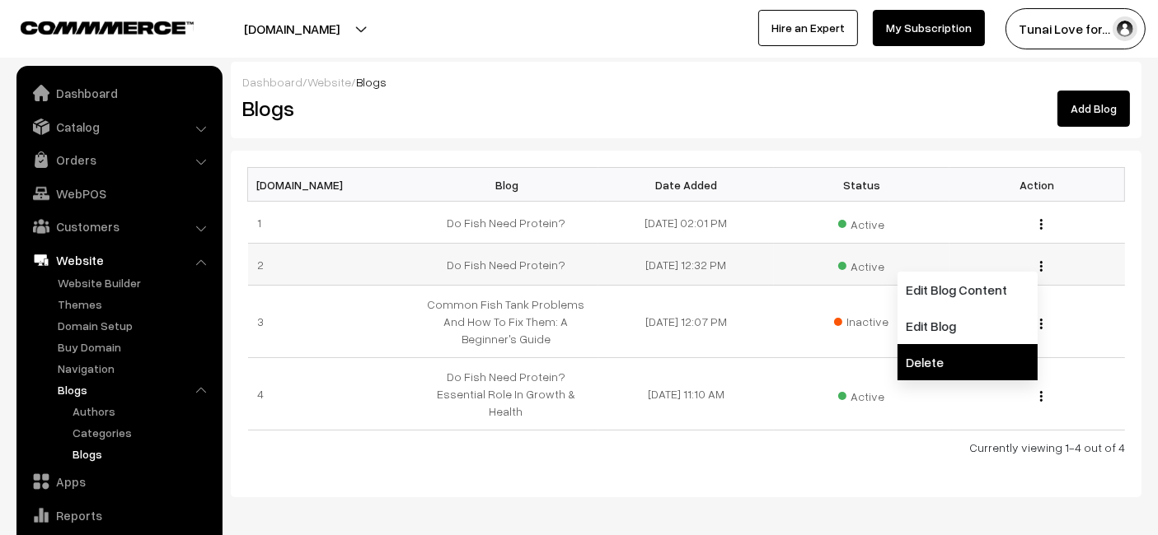
click at [966, 361] on link "Delete" at bounding box center [967, 362] width 140 height 36
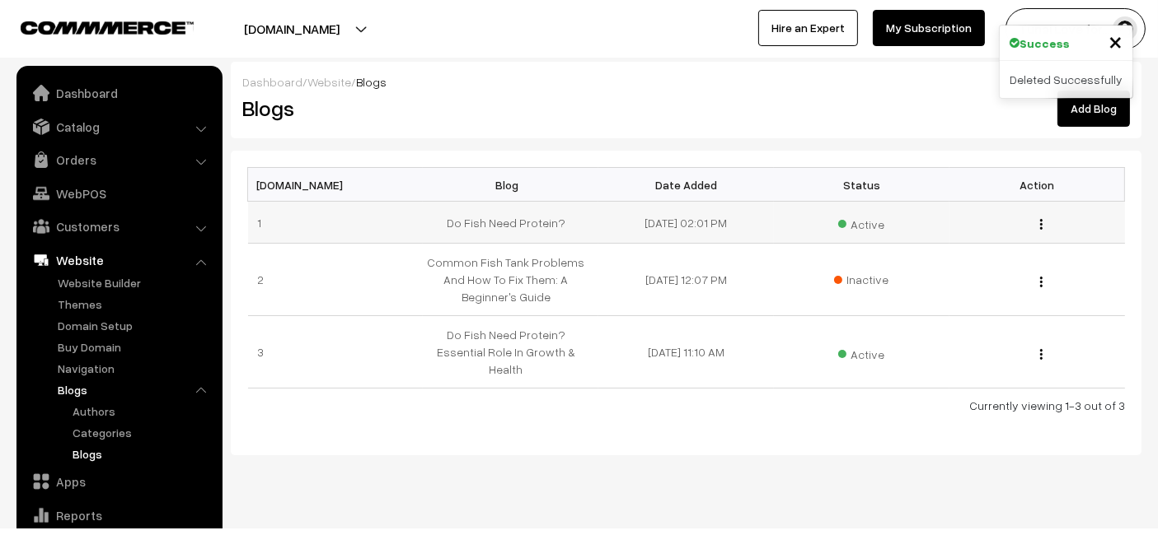
click at [1038, 222] on div "Edit Blog Content Edit Blog Delete" at bounding box center [1037, 222] width 156 height 17
click at [1041, 222] on img "button" at bounding box center [1041, 224] width 2 height 11
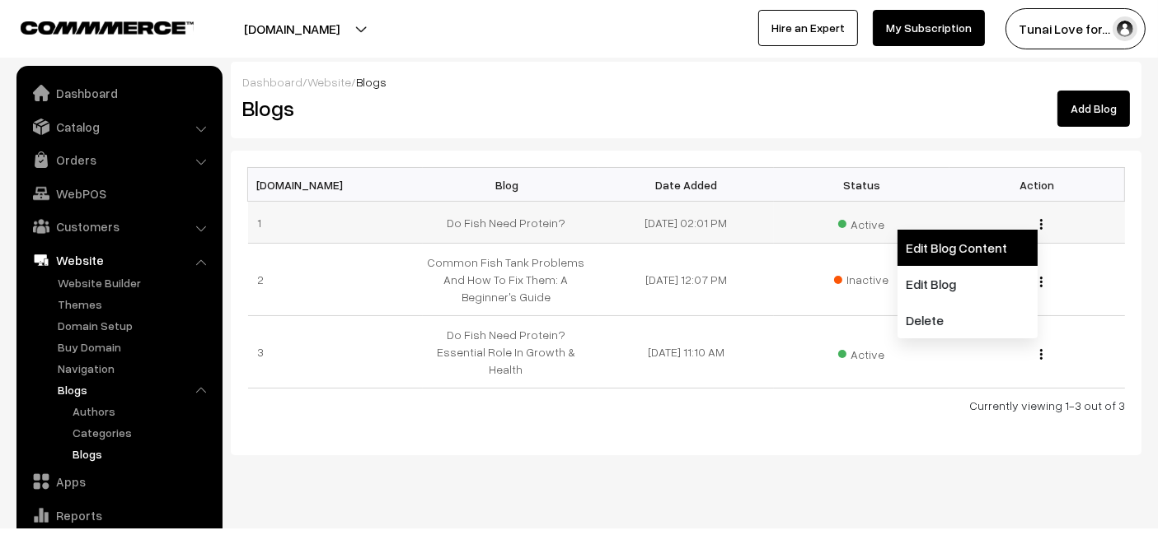
click at [966, 259] on link "Edit Blog Content" at bounding box center [967, 248] width 140 height 36
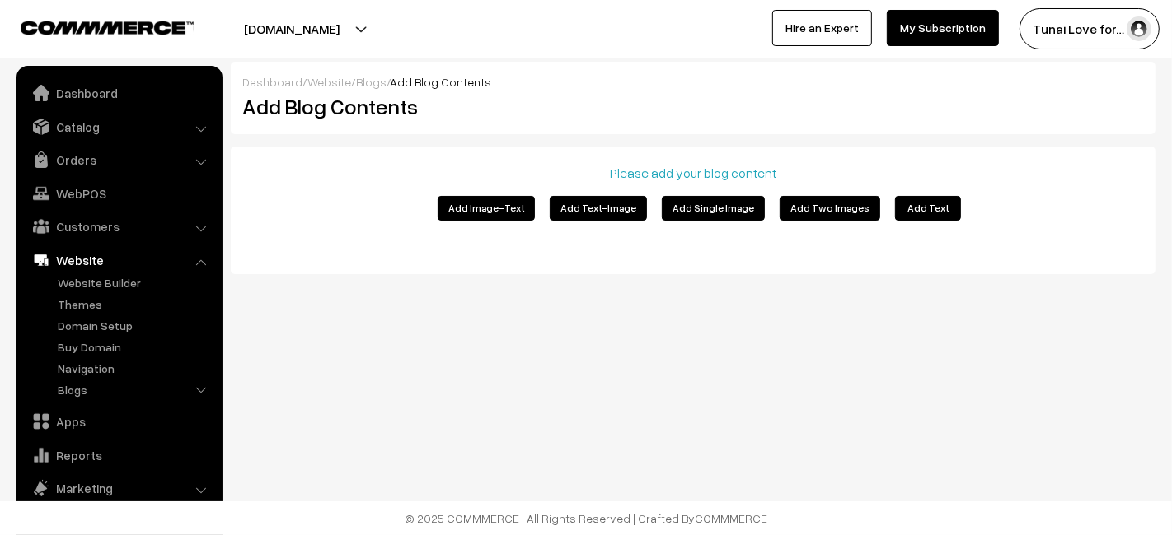
click at [899, 199] on button "Add Text" at bounding box center [928, 208] width 66 height 25
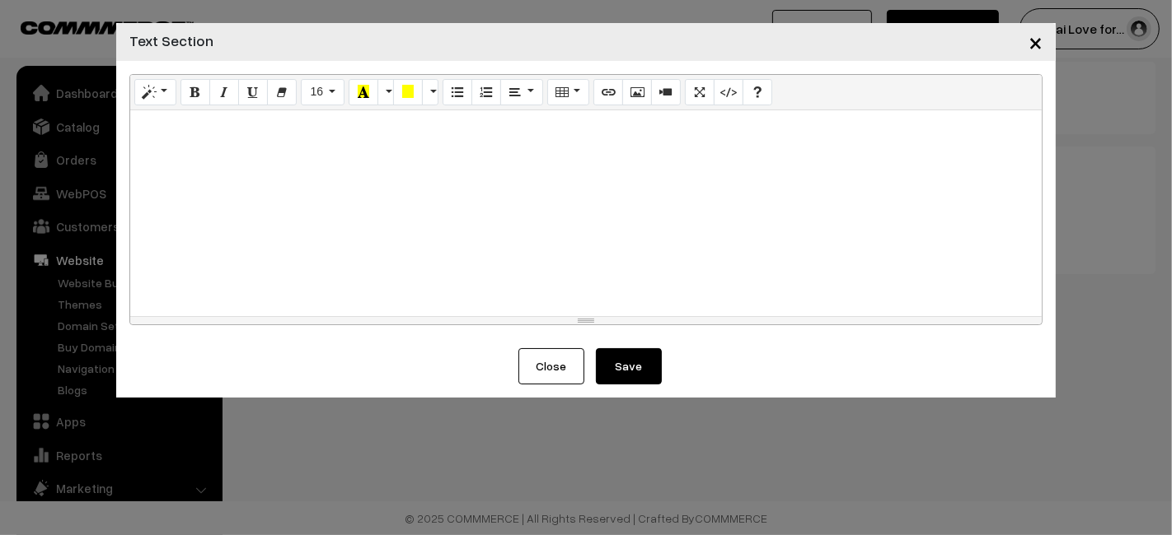
click at [334, 131] on p at bounding box center [585, 129] width 895 height 20
paste div
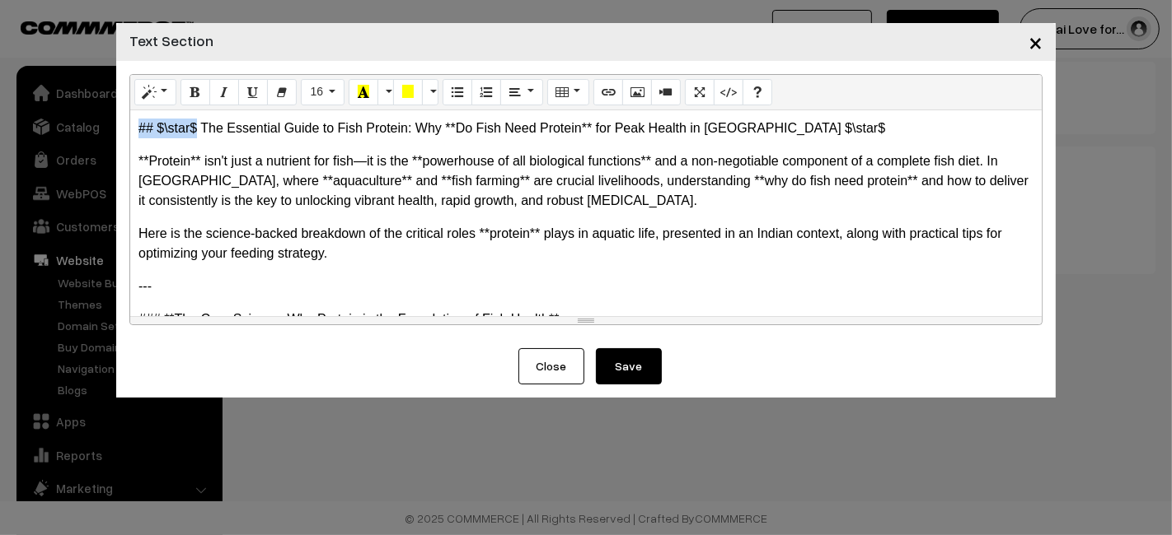
drag, startPoint x: 193, startPoint y: 132, endPoint x: 137, endPoint y: 133, distance: 56.0
click at [137, 133] on div "## $\star$ The Essential Guide to Fish Protein: Why **Do Fish Need Protein** fo…" at bounding box center [585, 213] width 911 height 206
click at [539, 133] on p "The Essential Guide to Fish Protein: Why **Do Fish Need Protein** for Peak Heal…" at bounding box center [585, 129] width 895 height 20
click at [537, 133] on p "The Essential Guide to Fish Protein: Why **Do Fish Need Protein** for Peak Heal…" at bounding box center [585, 129] width 895 height 20
click at [202, 155] on p "**Protein** isn't just a nutrient for fish—it is the **powerhouse of all biolog…" at bounding box center [585, 181] width 895 height 59
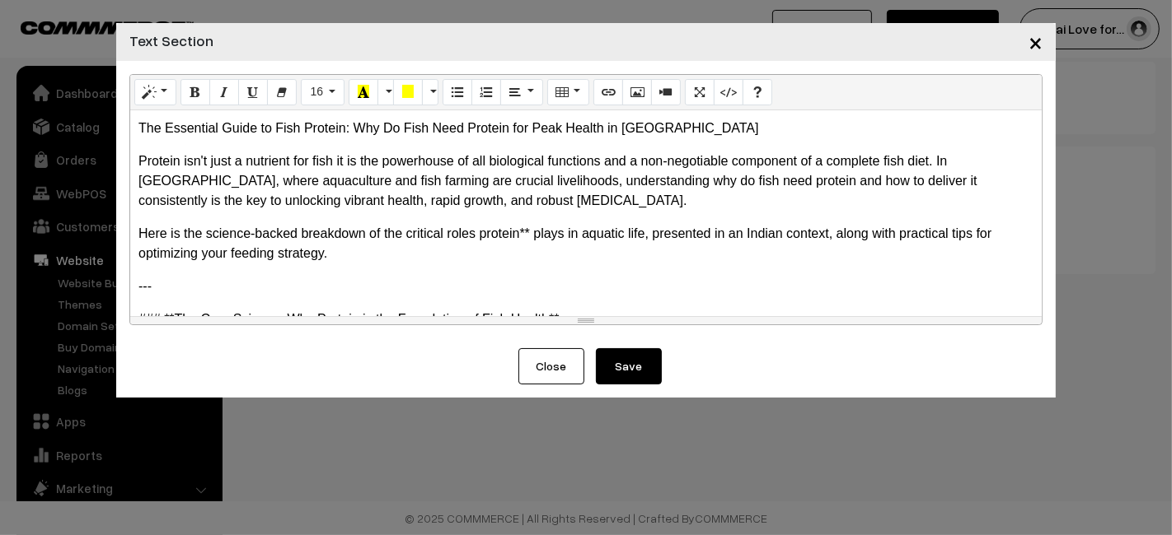
click at [532, 241] on p "Here is the science-backed breakdown of the critical roles protein** plays in a…" at bounding box center [585, 244] width 895 height 40
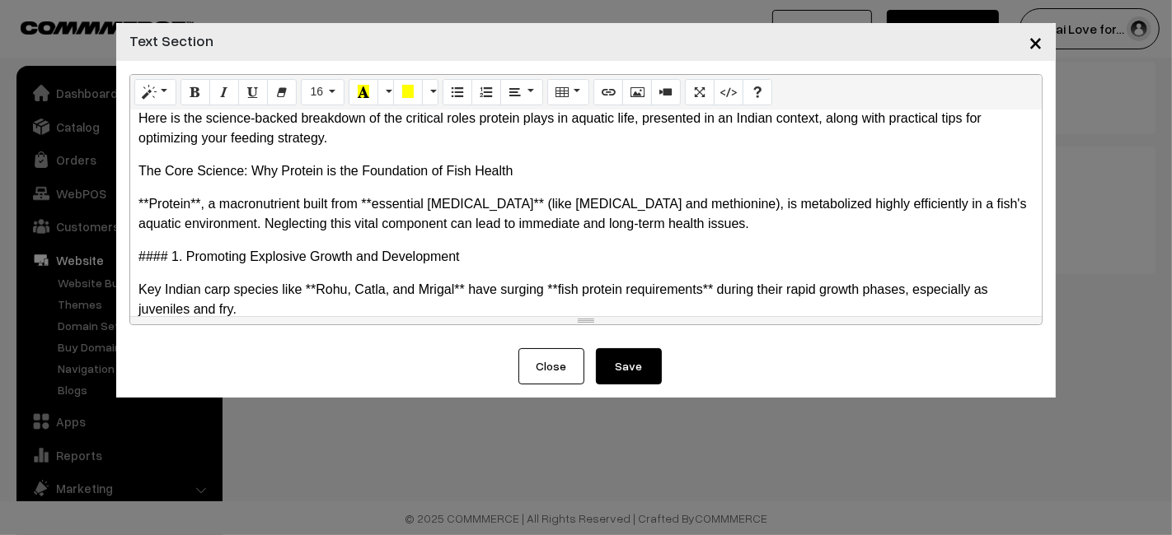
scroll to position [119, 0]
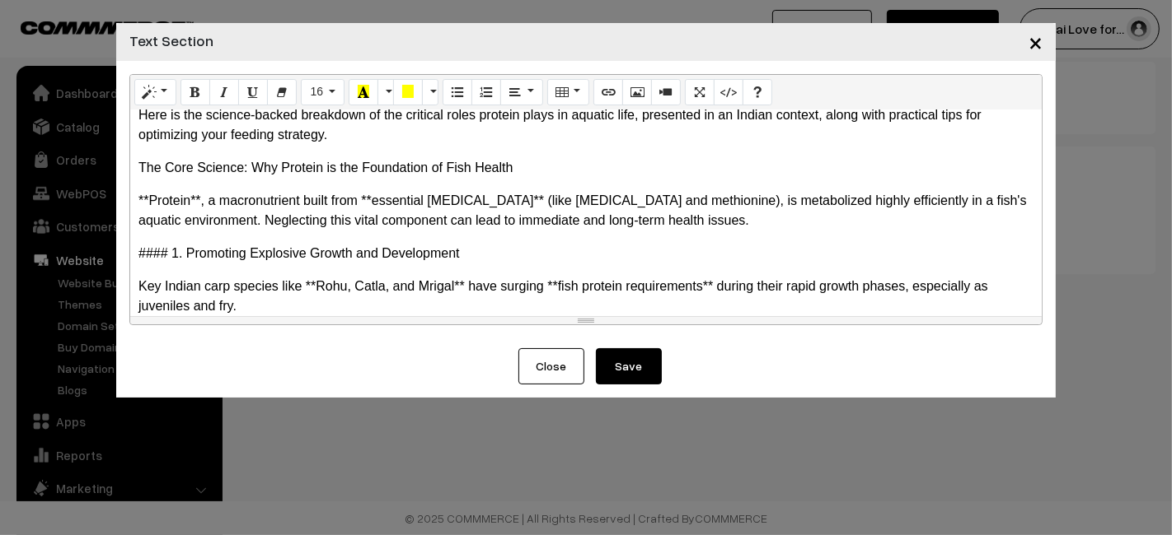
click at [199, 202] on p "**Protein**, a macronutrient built from **essential amino acids** (like lysine …" at bounding box center [585, 211] width 895 height 40
click at [165, 255] on p "#### 1. Promoting Explosive Growth and Development" at bounding box center [585, 254] width 895 height 20
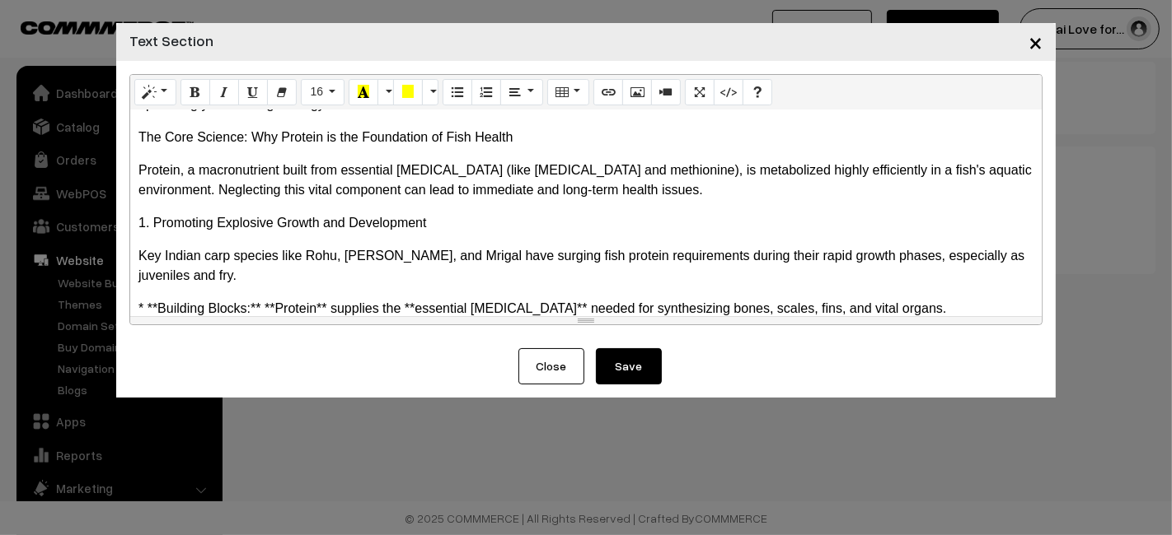
scroll to position [182, 0]
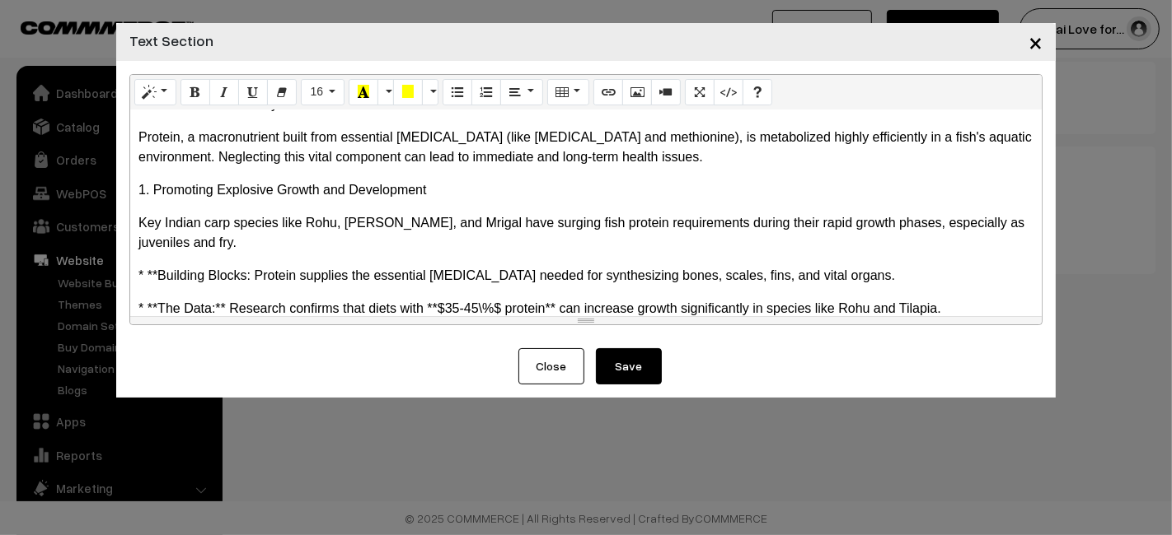
click at [157, 269] on p "* **Building Blocks: Protein supplies the essential amino acids needed for synt…" at bounding box center [585, 276] width 895 height 20
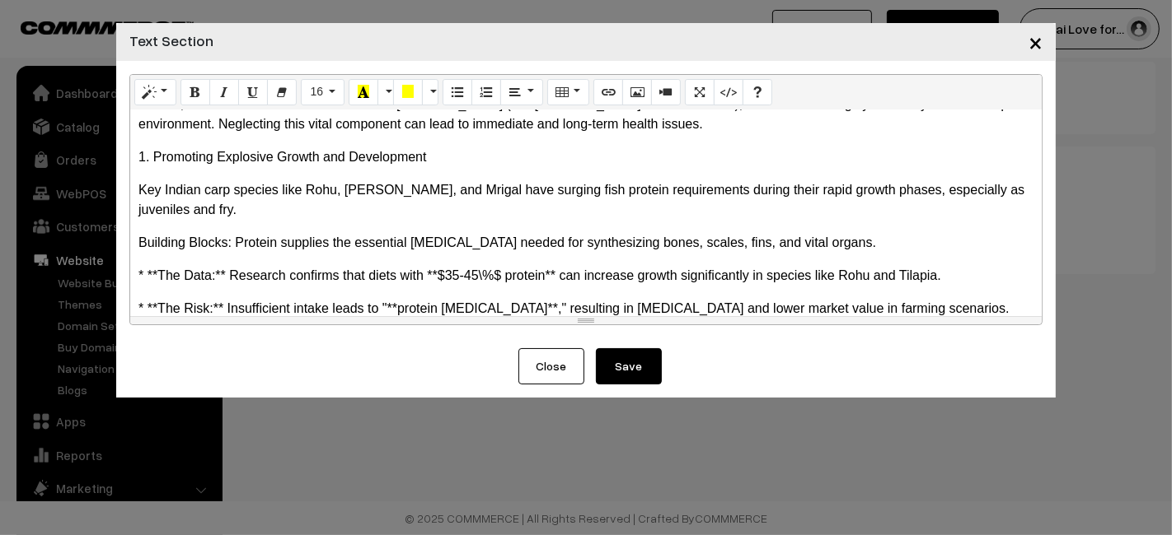
click at [160, 273] on p "* **The Data:** Research confirms that diets with **$35-45\%$ protein** can inc…" at bounding box center [585, 276] width 895 height 20
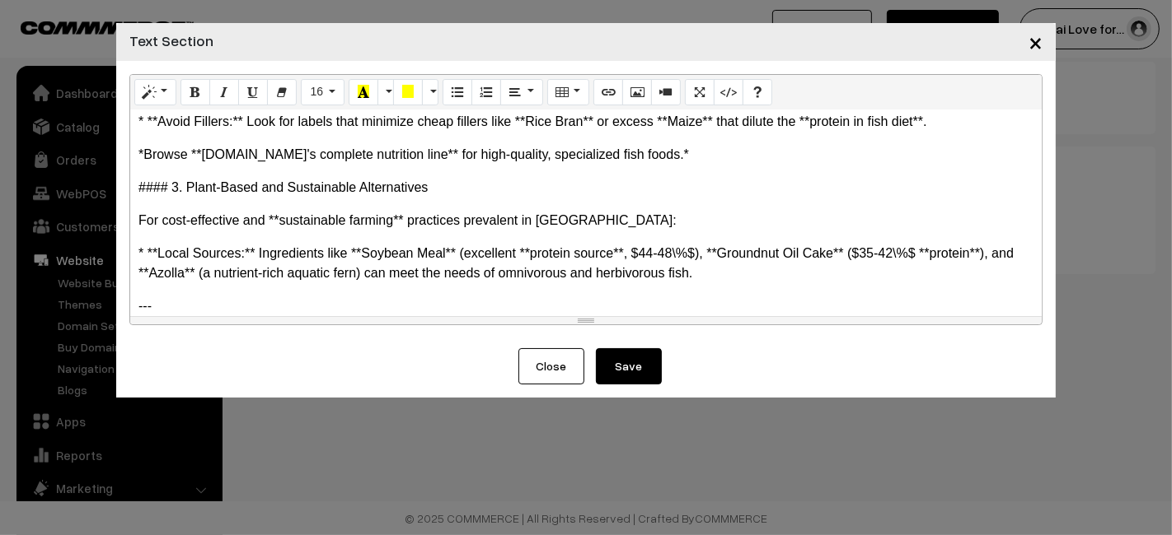
scroll to position [1965, 0]
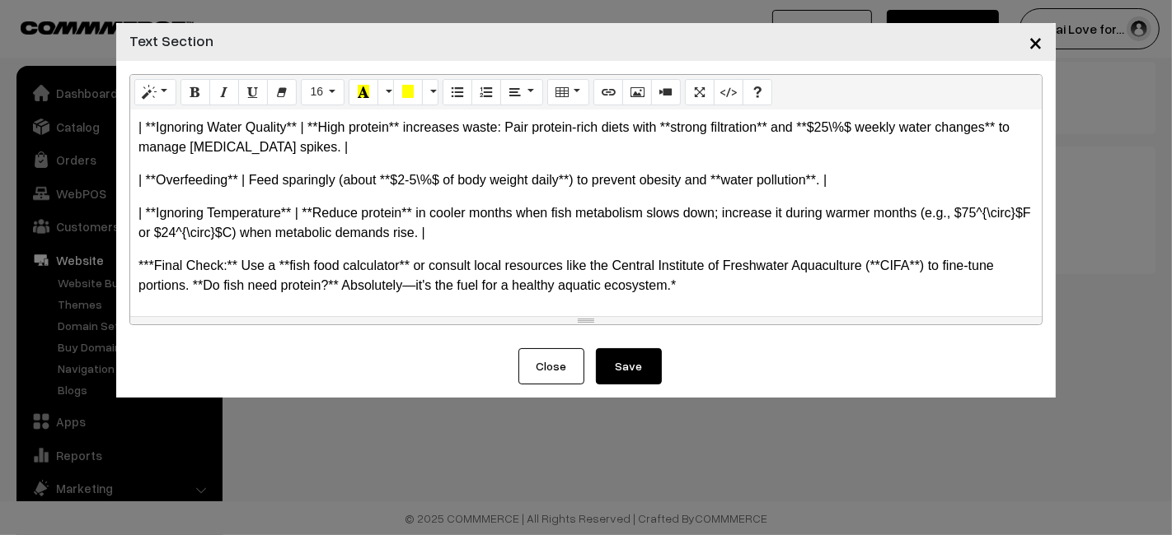
click at [547, 349] on button "Close" at bounding box center [551, 366] width 66 height 36
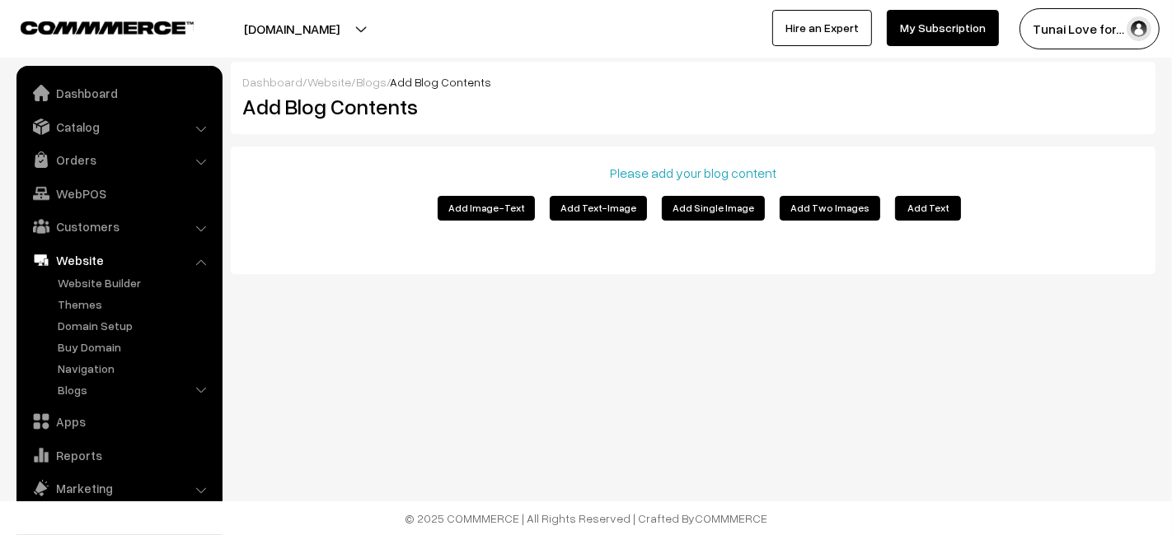
click at [832, 208] on button "Add Two Images" at bounding box center [829, 208] width 101 height 25
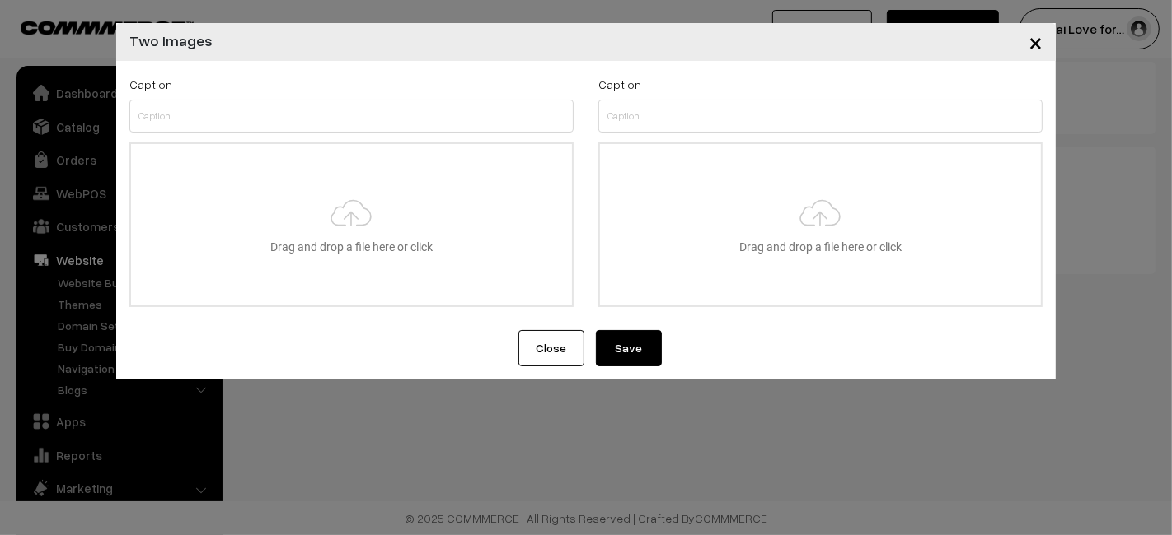
click at [1033, 44] on span "×" at bounding box center [1035, 41] width 14 height 30
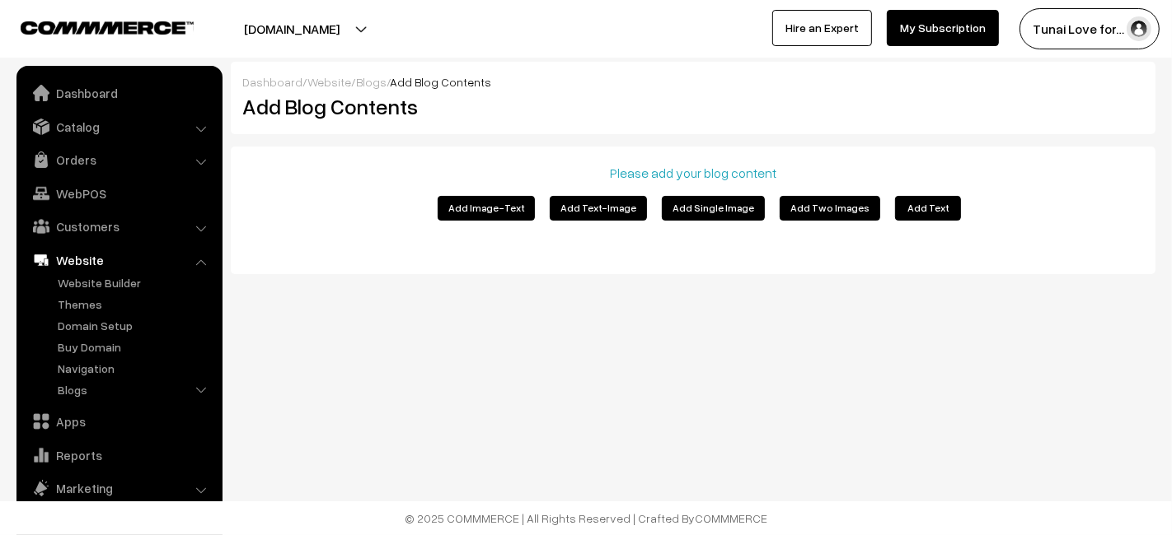
click at [912, 203] on button "Add Text" at bounding box center [928, 208] width 66 height 25
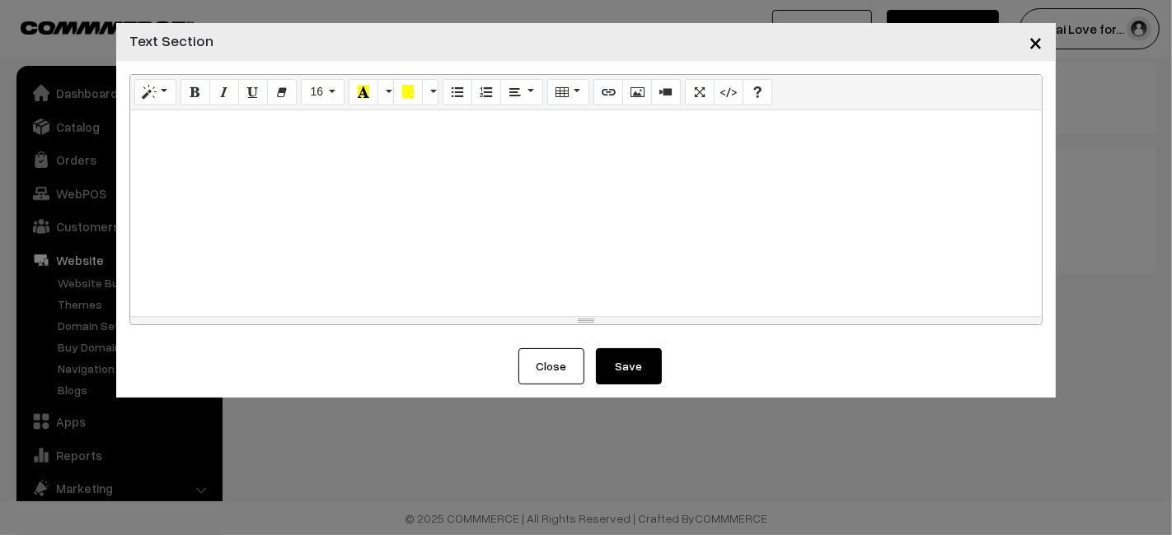
click at [138, 157] on div at bounding box center [585, 213] width 911 height 206
paste div
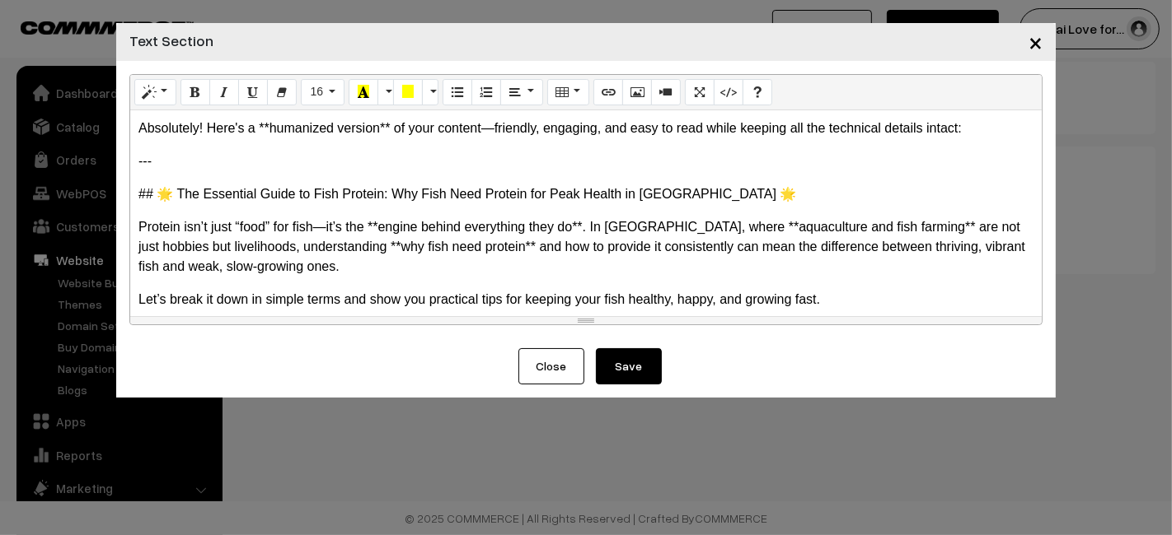
click at [204, 157] on p "---" at bounding box center [585, 162] width 895 height 20
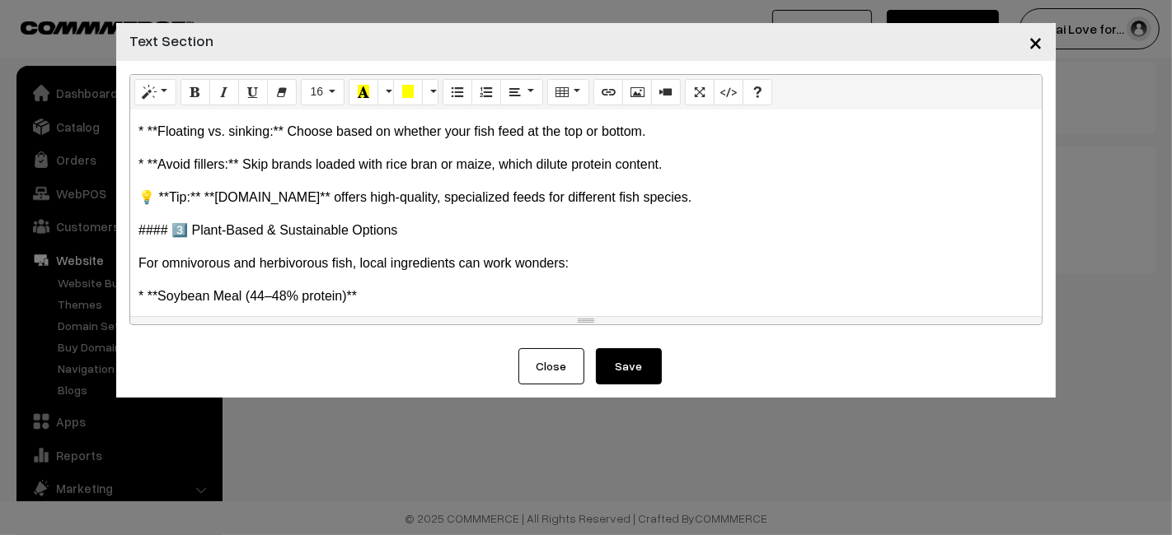
scroll to position [4027, 0]
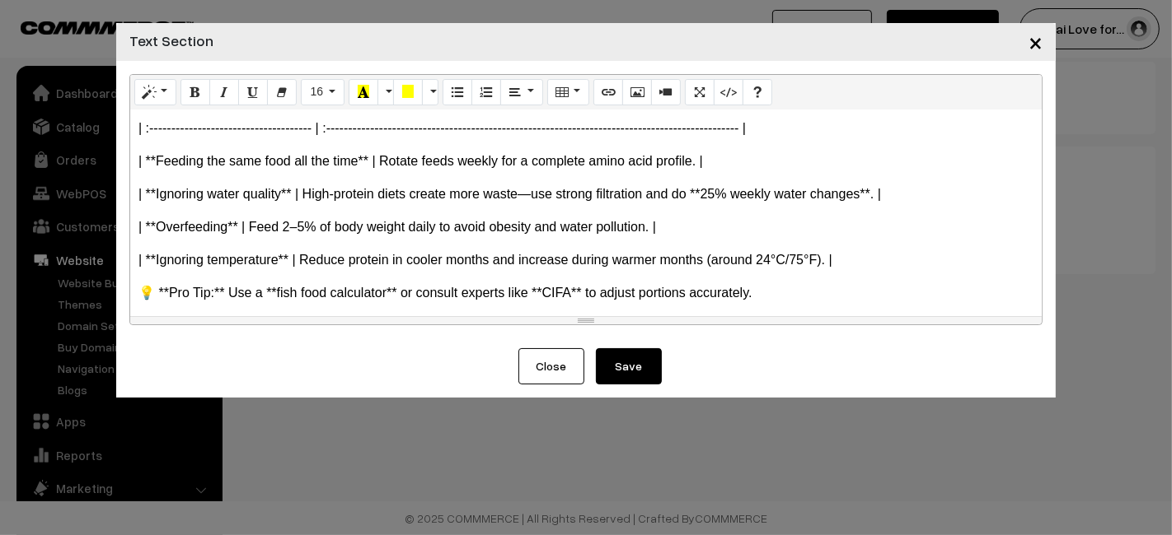
click at [528, 367] on button "Close" at bounding box center [551, 366] width 66 height 36
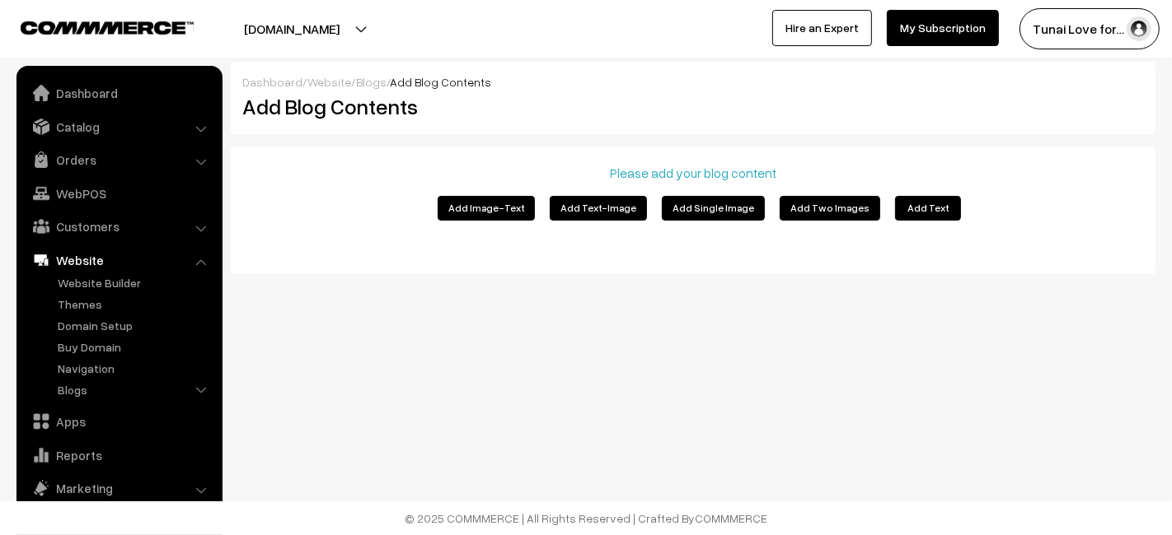
click at [932, 206] on button "Add Text" at bounding box center [928, 208] width 66 height 25
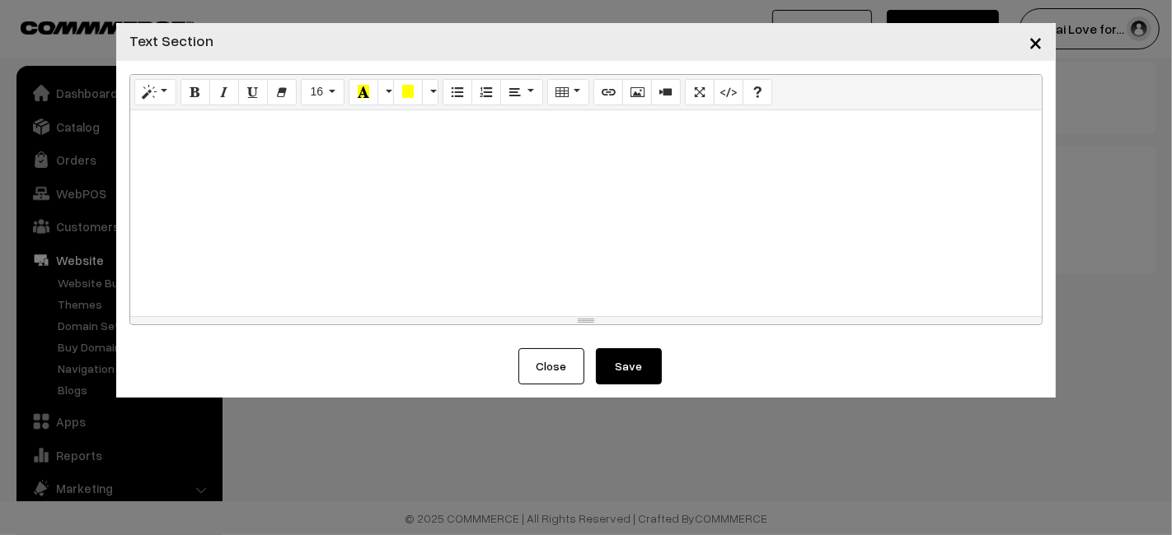
click at [700, 184] on div at bounding box center [585, 213] width 911 height 206
paste div
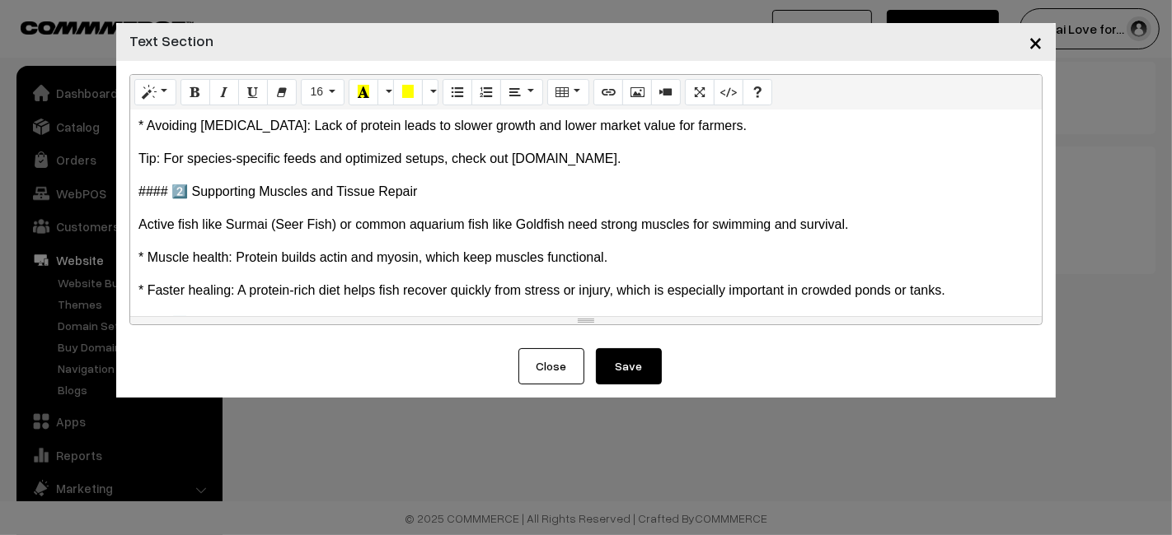
scroll to position [824, 0]
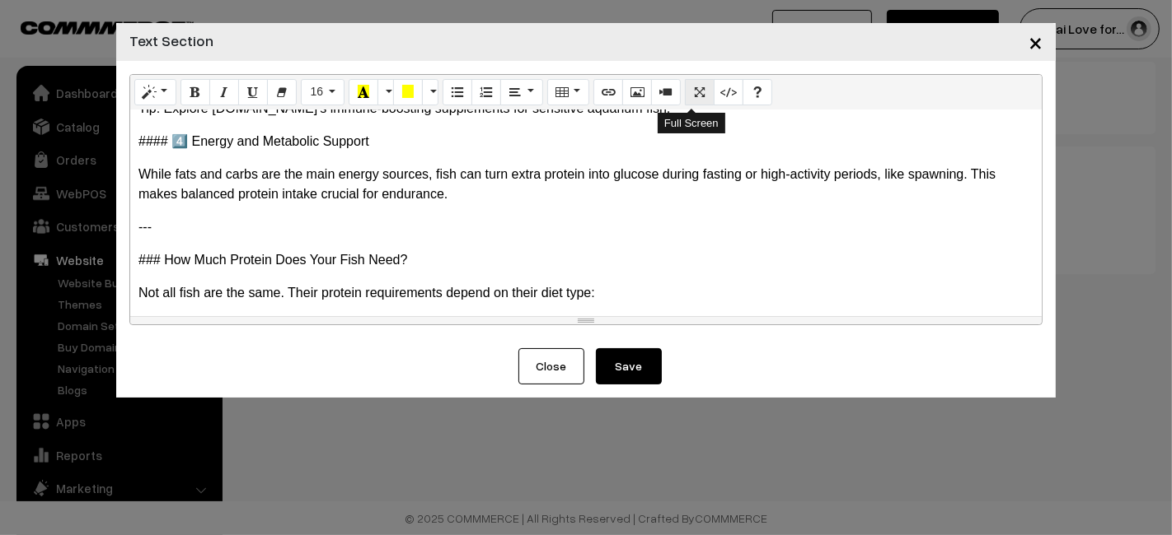
click at [696, 96] on icon "Full Screen" at bounding box center [700, 91] width 12 height 13
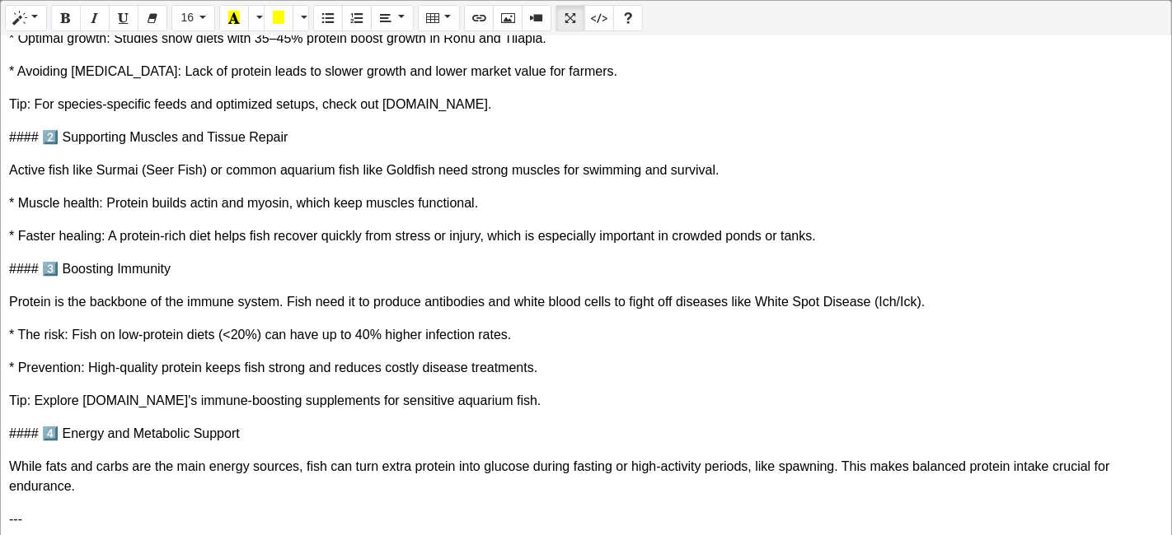
scroll to position [0, 0]
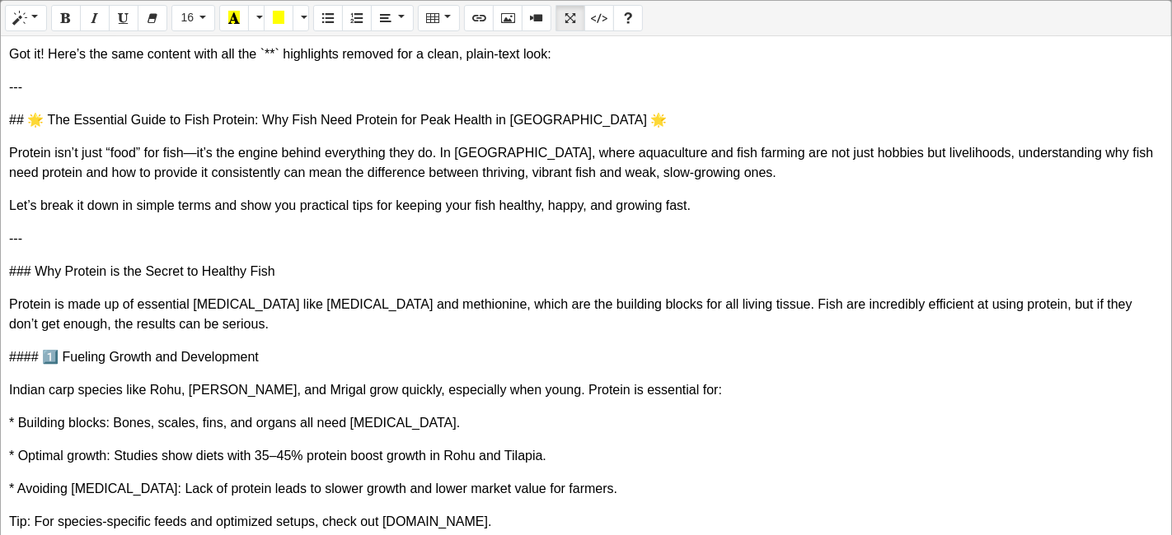
click at [49, 87] on p "---" at bounding box center [585, 87] width 1153 height 20
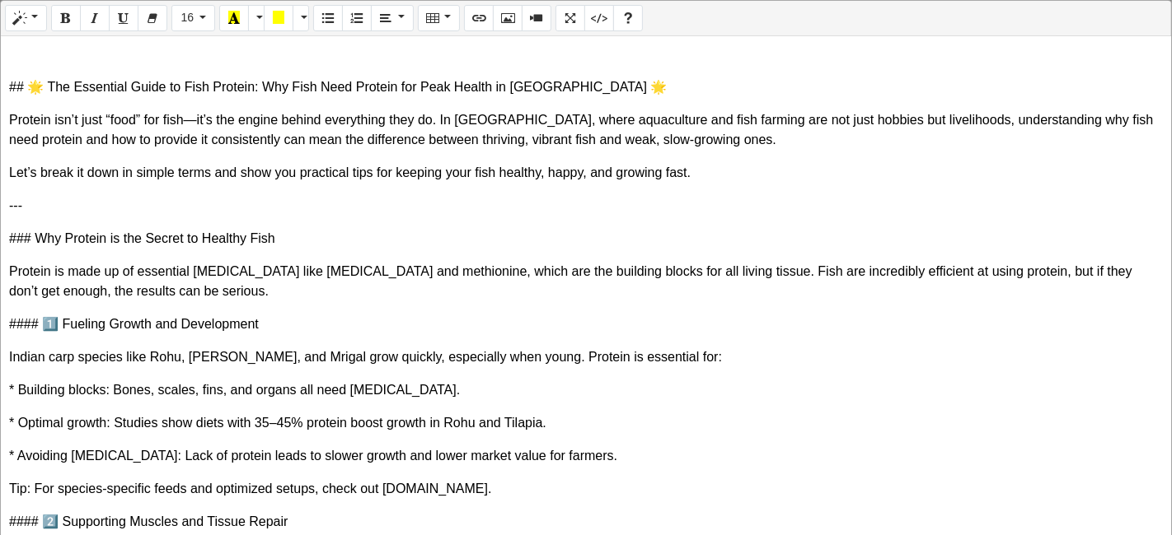
click at [49, 87] on p "## 🌟 The Essential Guide to Fish Protein: Why Fish Need Protein for Peak Health…" at bounding box center [585, 87] width 1153 height 20
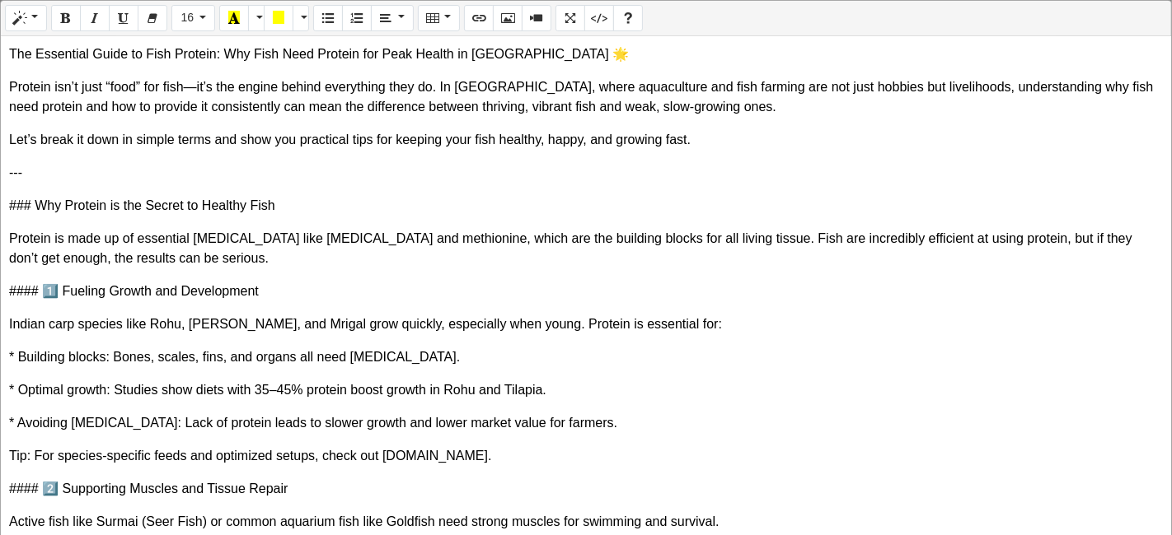
click at [42, 167] on p "---" at bounding box center [585, 173] width 1153 height 20
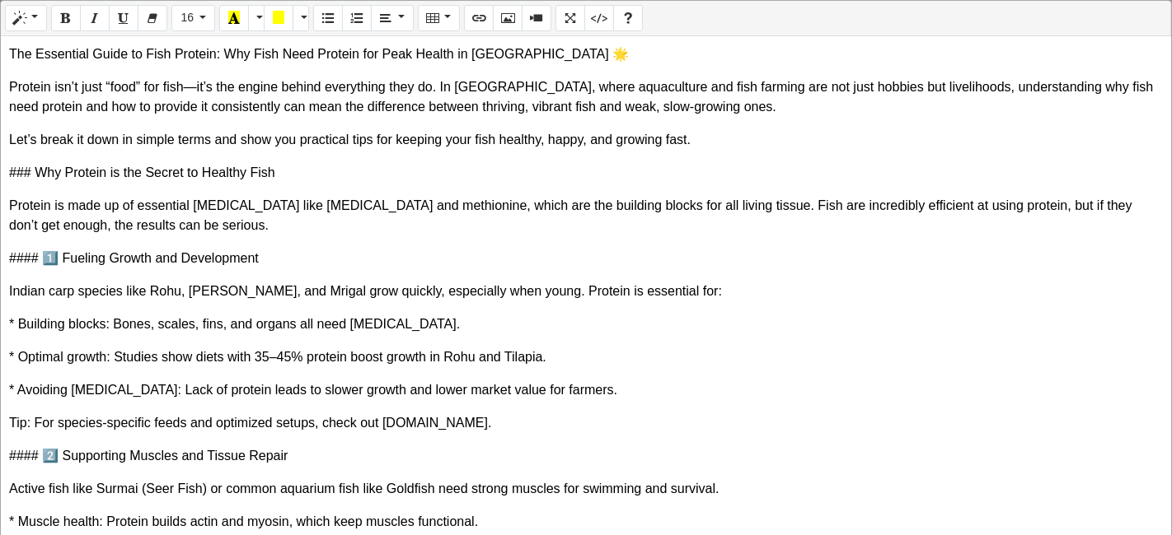
click at [27, 169] on p "### Why Protein is the Secret to Healthy Fish" at bounding box center [585, 173] width 1153 height 20
click at [38, 261] on p "#### 1️⃣ Fueling Growth and Development" at bounding box center [585, 259] width 1153 height 20
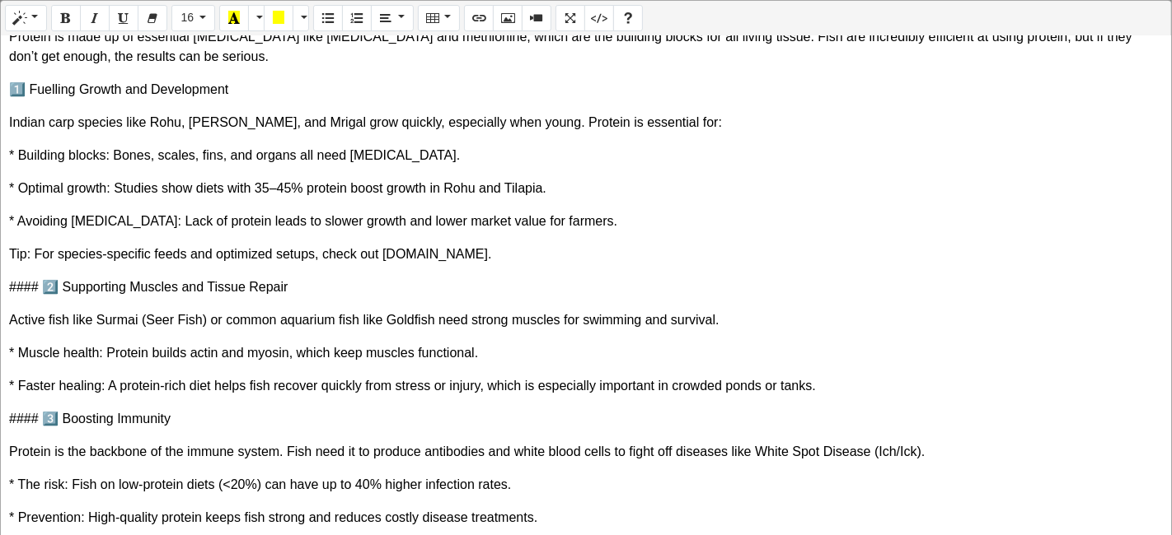
scroll to position [183, 0]
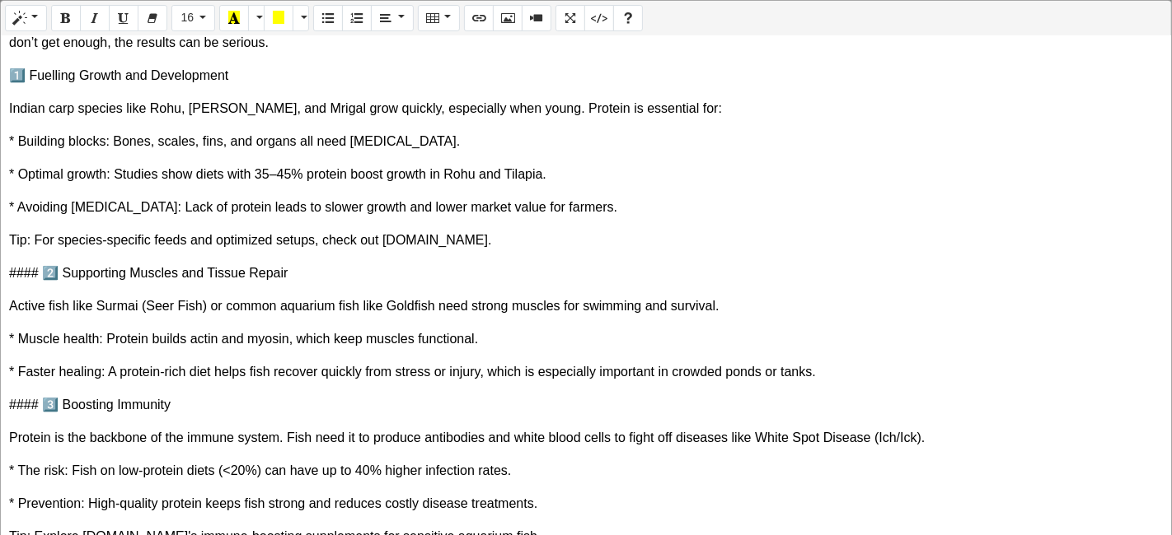
click at [43, 268] on p "#### 2️⃣ Supporting Muscles and Tissue Repair" at bounding box center [585, 274] width 1153 height 20
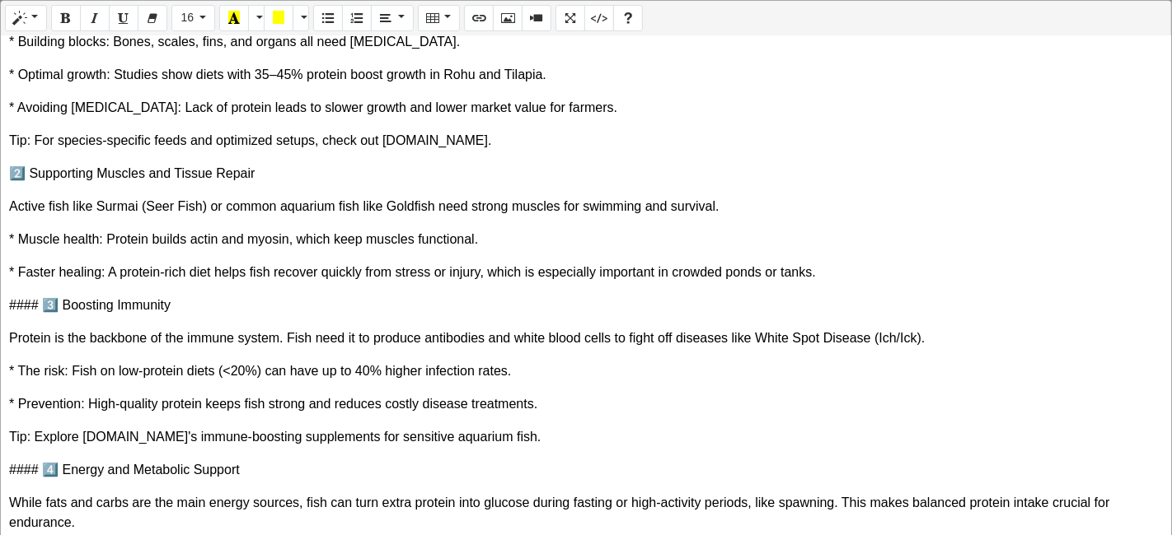
scroll to position [366, 0]
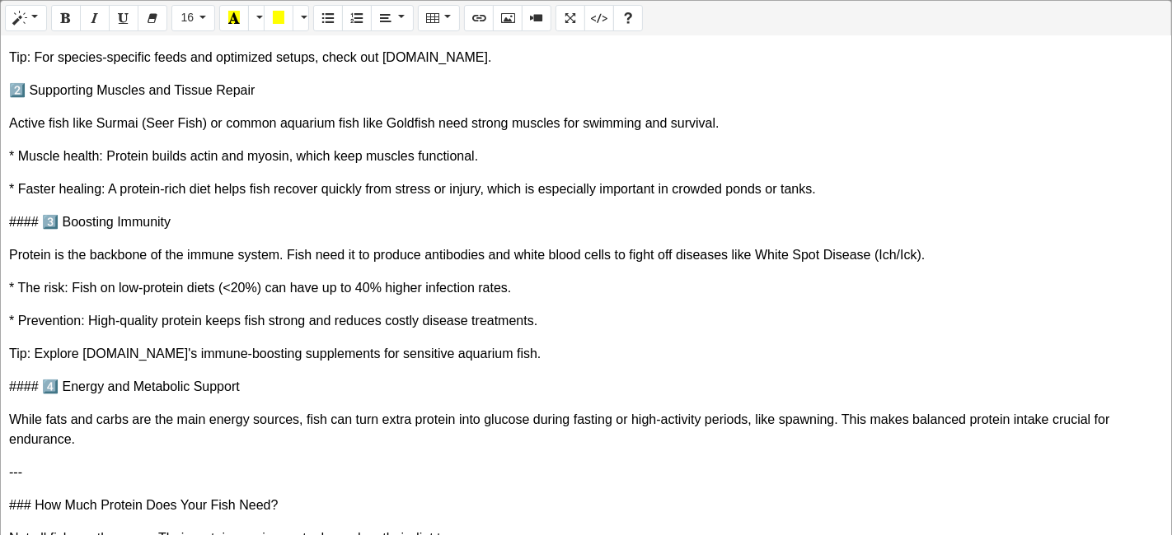
click at [33, 218] on p "#### 3️⃣ Boosting Immunity" at bounding box center [585, 223] width 1153 height 20
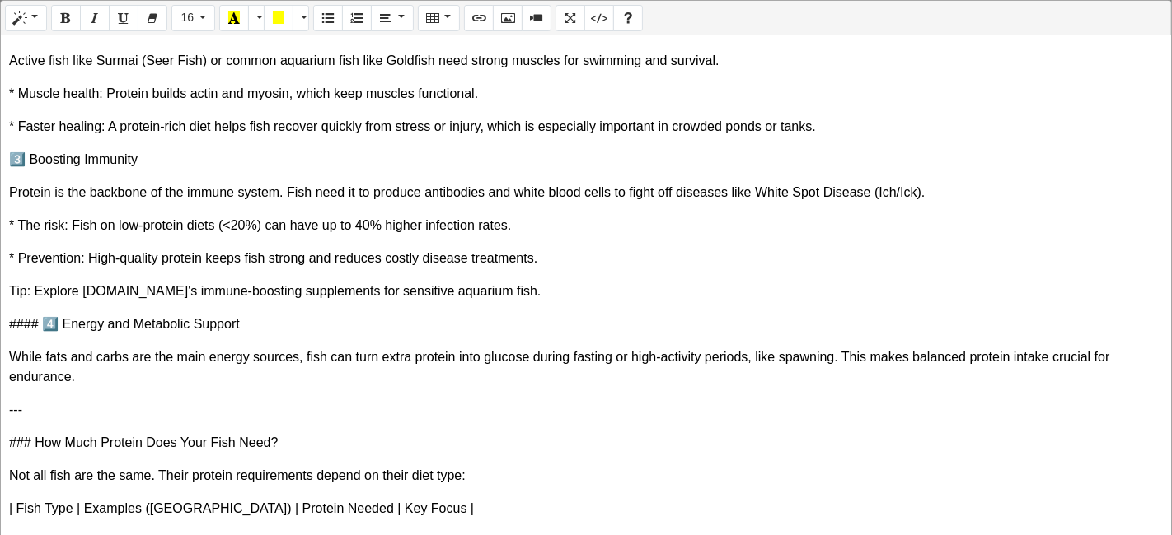
scroll to position [457, 0]
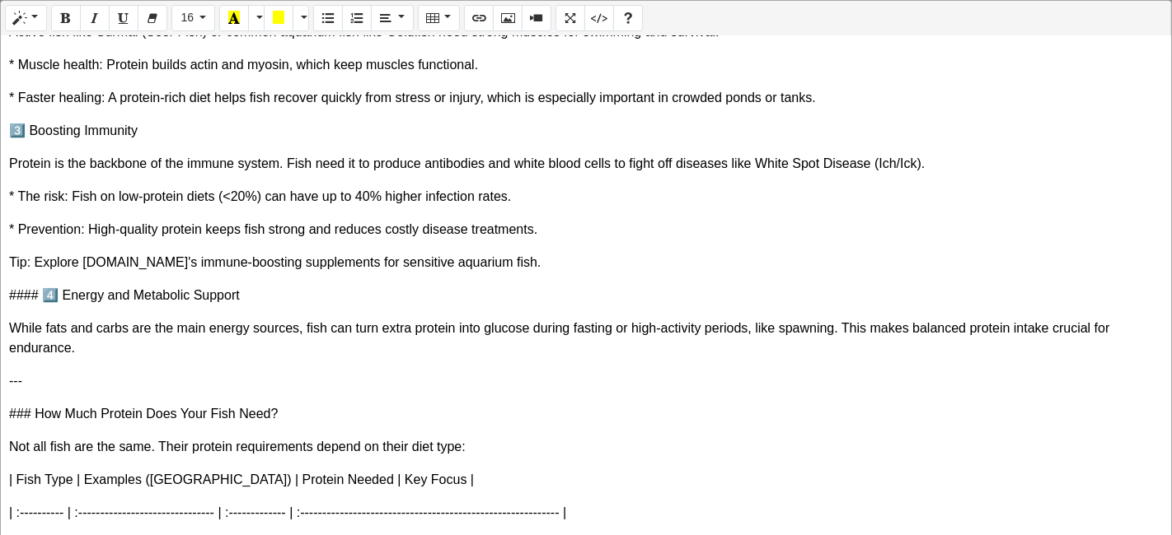
click at [37, 292] on p "#### 4️⃣ Energy and Metabolic Support" at bounding box center [585, 296] width 1153 height 20
click at [14, 116] on div "The Essential Guide to Fish Protein: Why Fish Need Protein for Peak Health in I…" at bounding box center [586, 286] width 1170 height 501
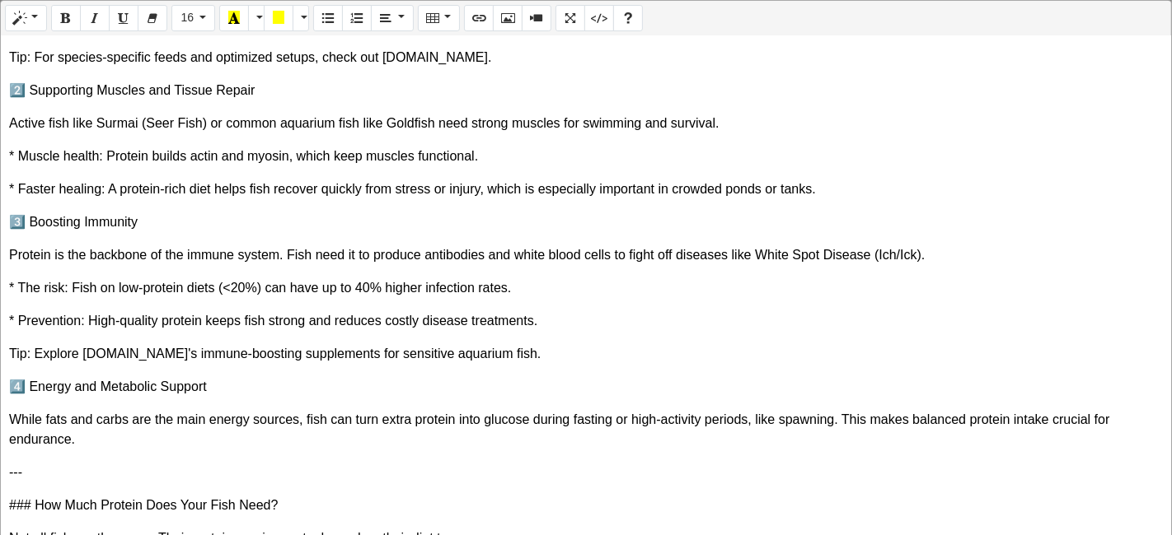
scroll to position [274, 0]
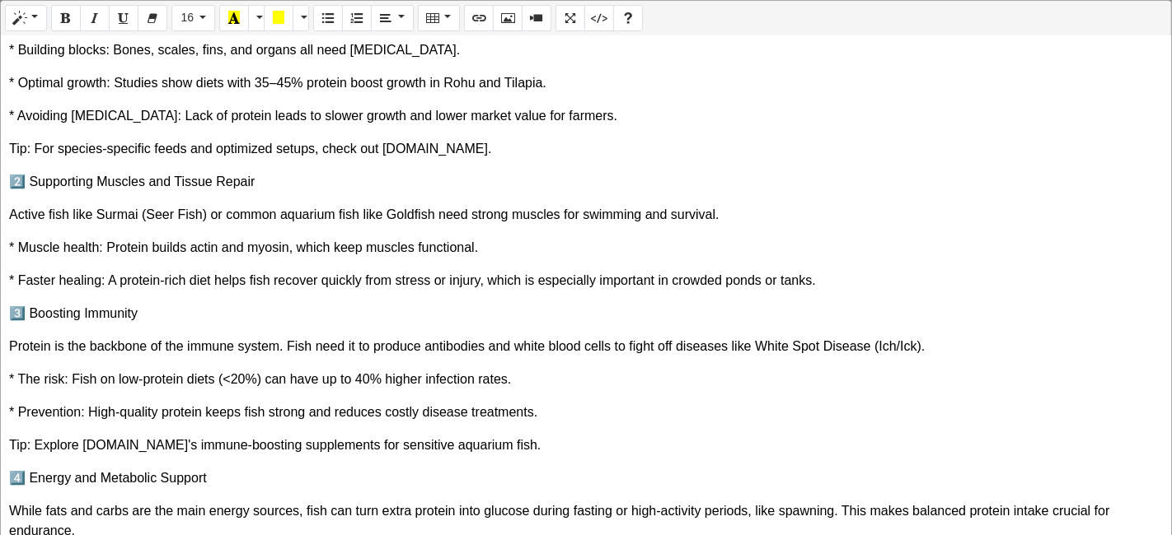
click at [7, 187] on div "The Essential Guide to Fish Protein: Why Fish Need Protein for Peak Health in I…" at bounding box center [586, 286] width 1170 height 501
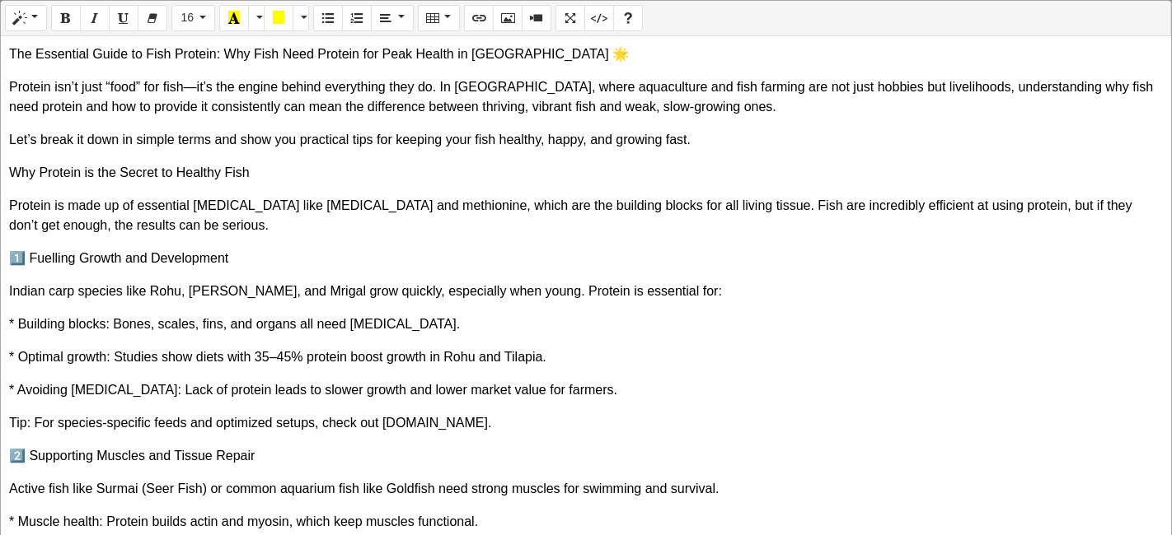
click at [14, 249] on p "1️⃣ Fuelling Growth and Development" at bounding box center [585, 259] width 1153 height 20
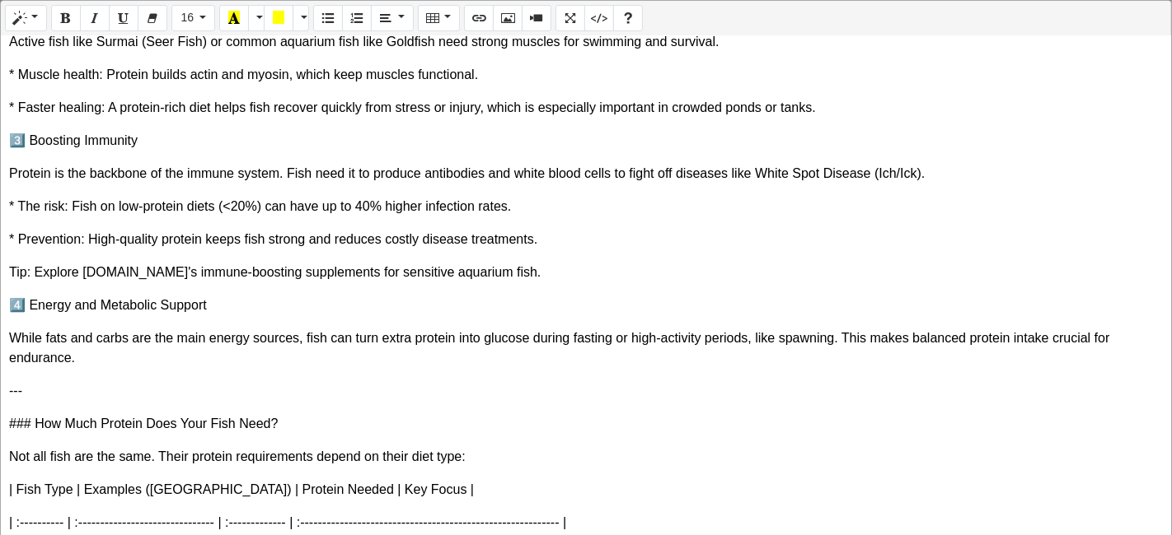
scroll to position [457, 0]
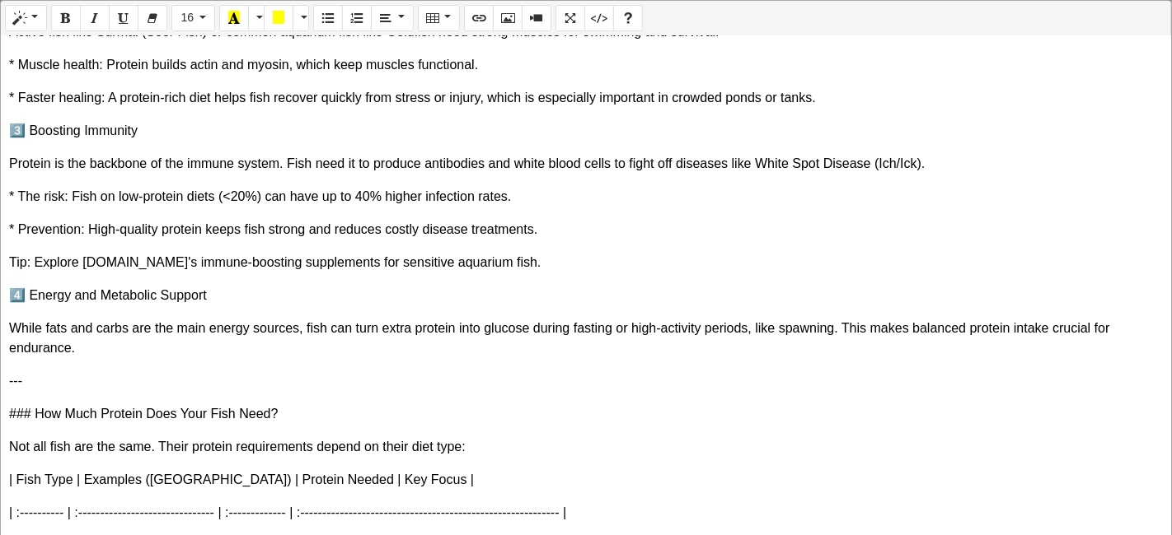
click at [9, 295] on p "4️⃣ Energy and Metabolic Support" at bounding box center [585, 296] width 1153 height 20
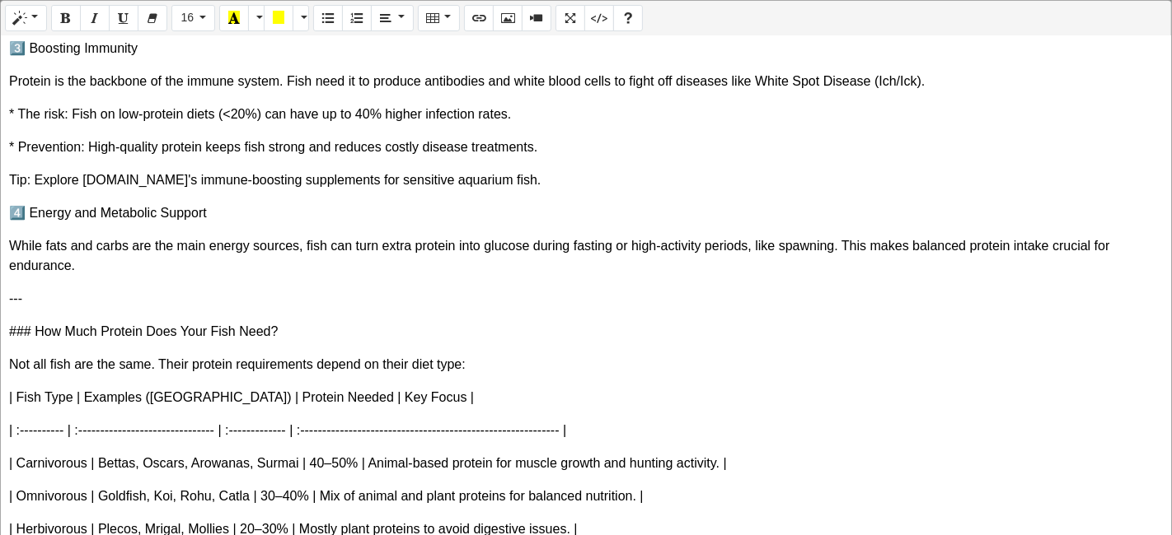
scroll to position [640, 0]
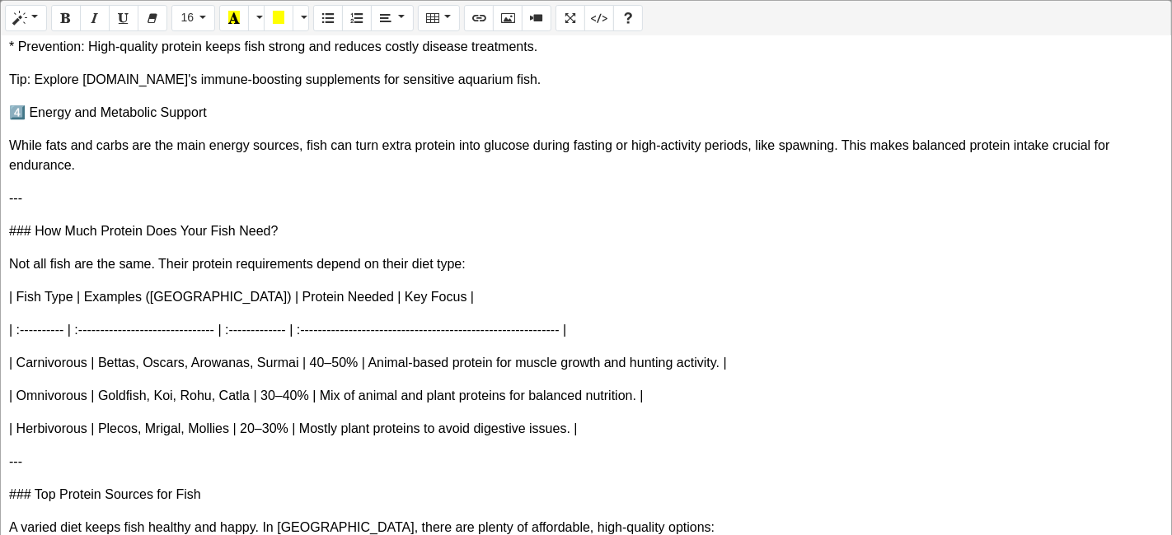
click at [40, 205] on p "---" at bounding box center [585, 199] width 1153 height 20
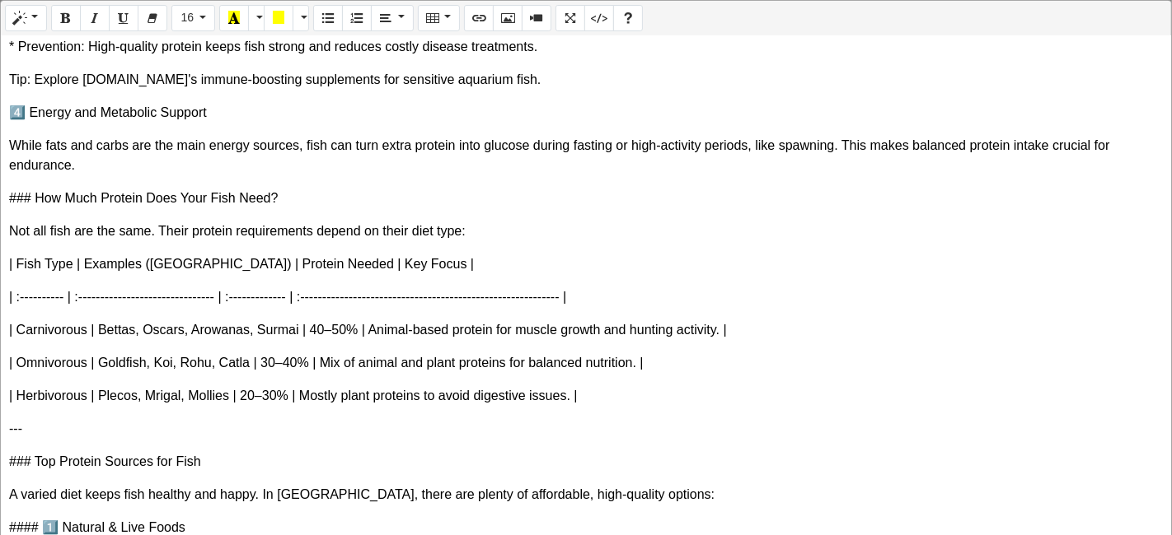
click at [35, 195] on p "### How Much Protein Does Your Fish Need?" at bounding box center [585, 199] width 1153 height 20
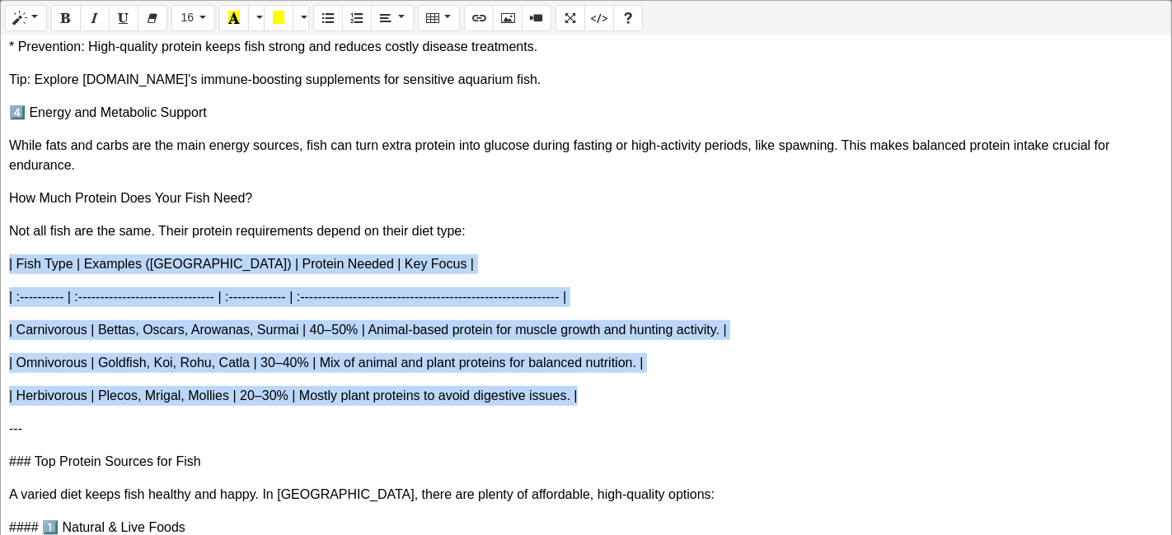
drag, startPoint x: 2, startPoint y: 257, endPoint x: 692, endPoint y: 389, distance: 702.9
click at [692, 389] on div "The Essential Guide to Fish Protein: Why Fish Need Protein for Peak Health in I…" at bounding box center [586, 286] width 1170 height 501
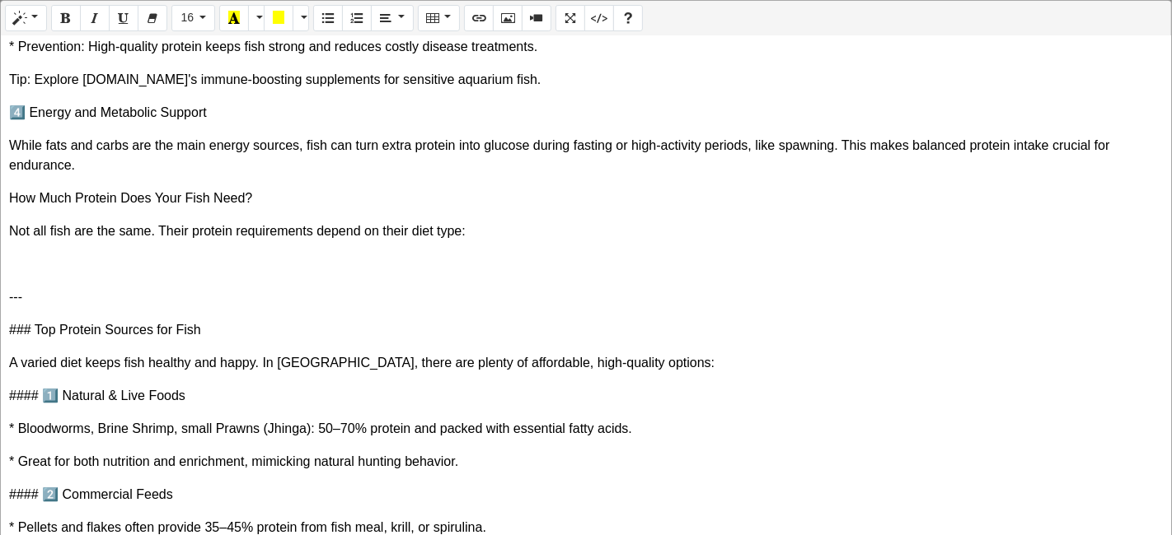
click at [122, 292] on p "---" at bounding box center [585, 298] width 1153 height 20
click at [427, 22] on icon "Table" at bounding box center [433, 17] width 12 height 13
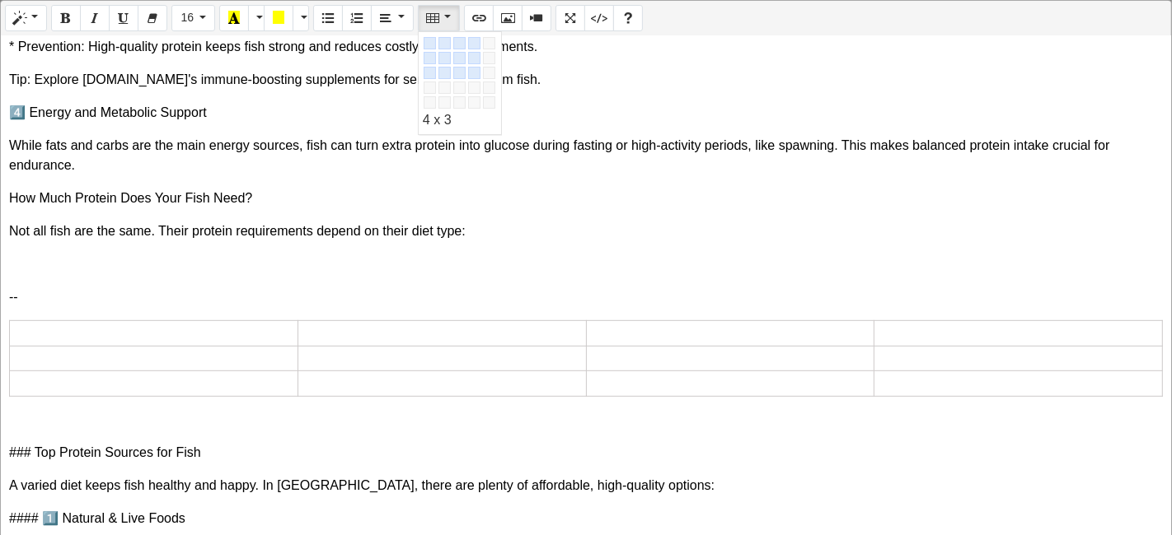
click at [465, 78] on div "Table" at bounding box center [497, 110] width 148 height 148
click at [47, 288] on p "--" at bounding box center [585, 298] width 1153 height 20
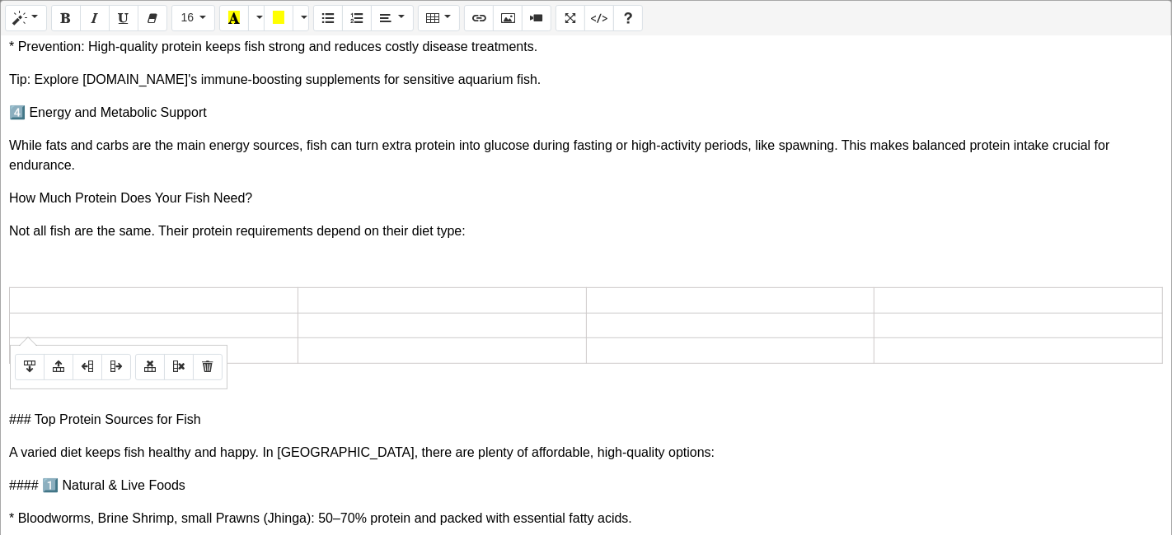
click at [120, 320] on td at bounding box center [154, 326] width 288 height 26
click at [30, 368] on icon "Add row below" at bounding box center [30, 366] width 12 height 13
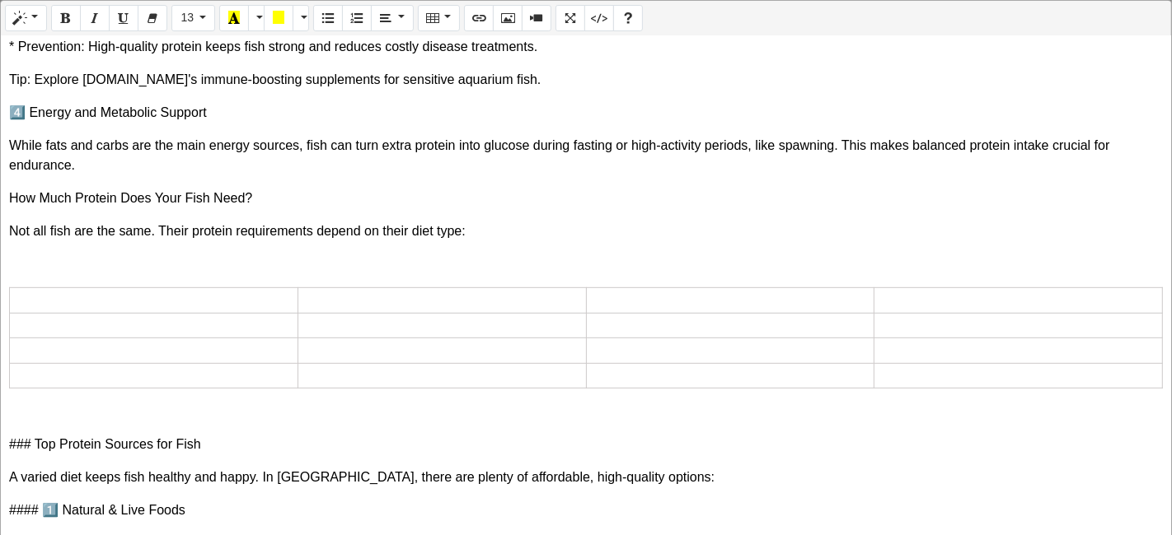
click at [120, 300] on td at bounding box center [154, 301] width 288 height 26
drag, startPoint x: 87, startPoint y: 271, endPoint x: 761, endPoint y: 412, distance: 689.3
click at [761, 412] on div "The Essential Guide to Fish Protein: Why Fish Need Protein for Peak Health in I…" at bounding box center [586, 286] width 1170 height 501
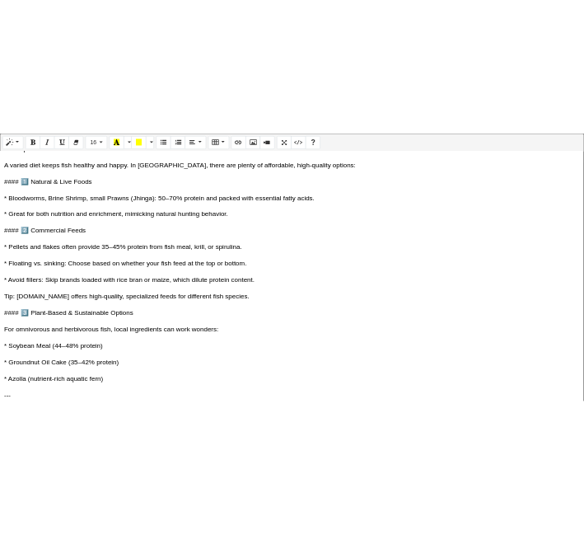
scroll to position [732, 0]
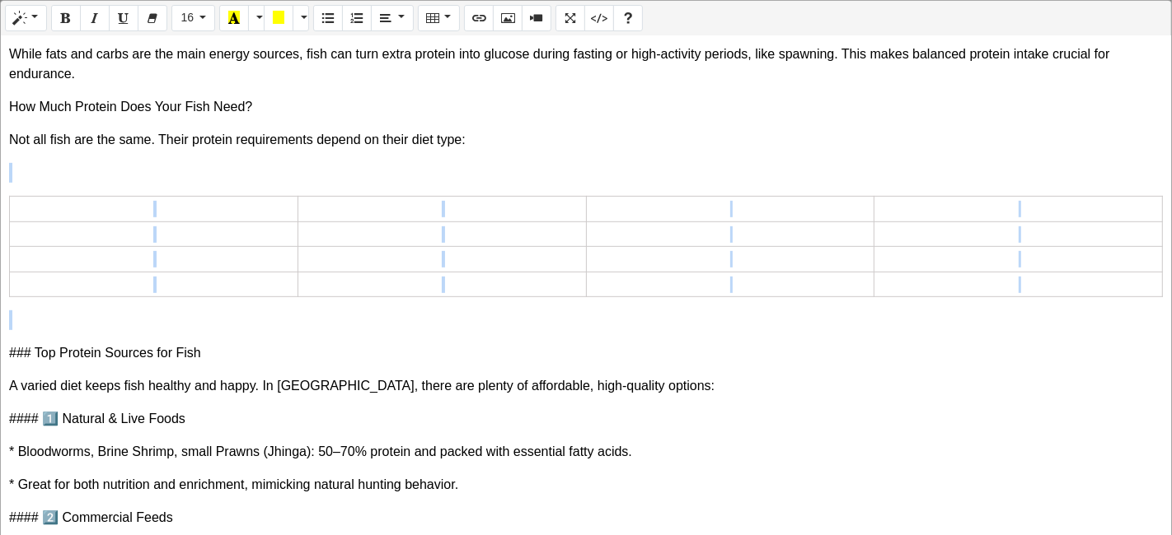
click at [694, 287] on td at bounding box center [730, 285] width 288 height 26
click at [216, 222] on td at bounding box center [154, 235] width 288 height 26
click at [222, 208] on td at bounding box center [154, 210] width 288 height 26
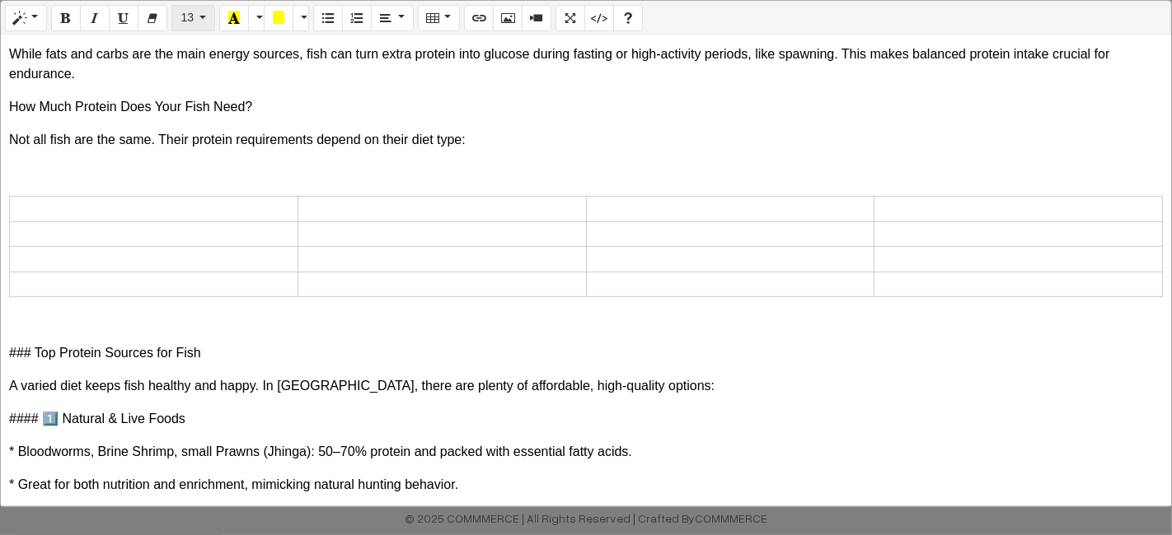
scroll to position [910, 0]
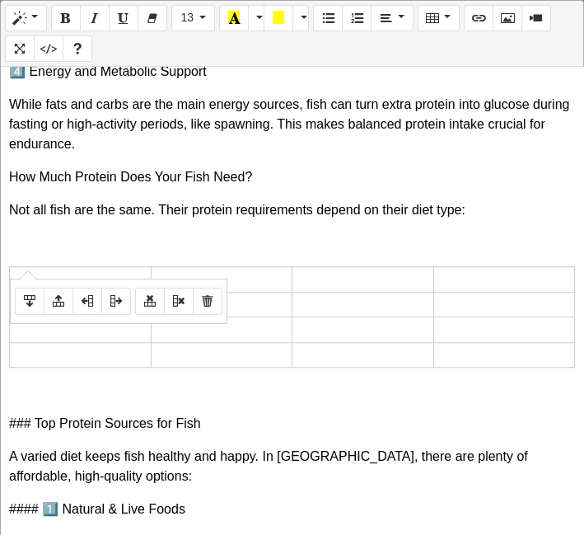
click at [112, 267] on td at bounding box center [81, 280] width 142 height 26
click at [246, 292] on td at bounding box center [222, 305] width 424 height 26
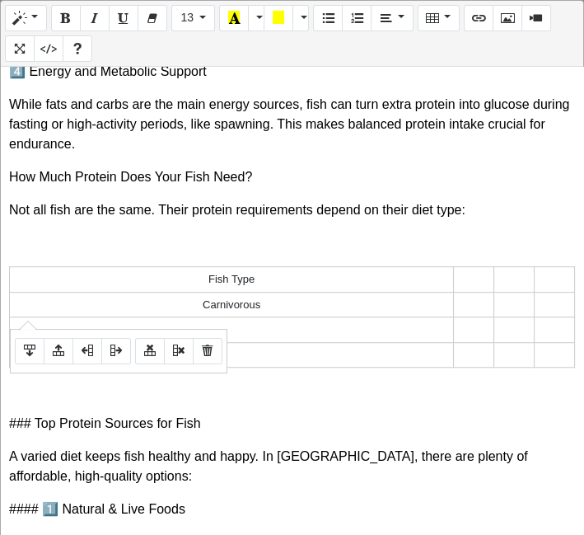
click at [325, 319] on td at bounding box center [232, 330] width 444 height 26
click at [260, 342] on td at bounding box center [232, 355] width 444 height 26
click at [460, 267] on td at bounding box center [474, 280] width 40 height 26
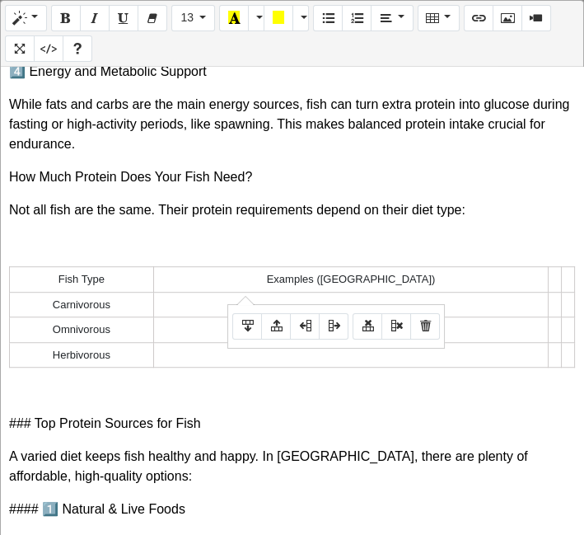
click at [320, 292] on td at bounding box center [350, 305] width 395 height 26
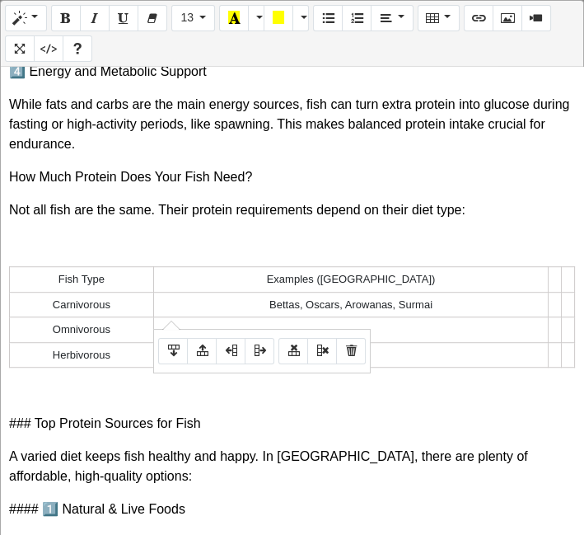
click at [475, 317] on td at bounding box center [350, 330] width 395 height 26
click at [372, 342] on td at bounding box center [350, 355] width 395 height 26
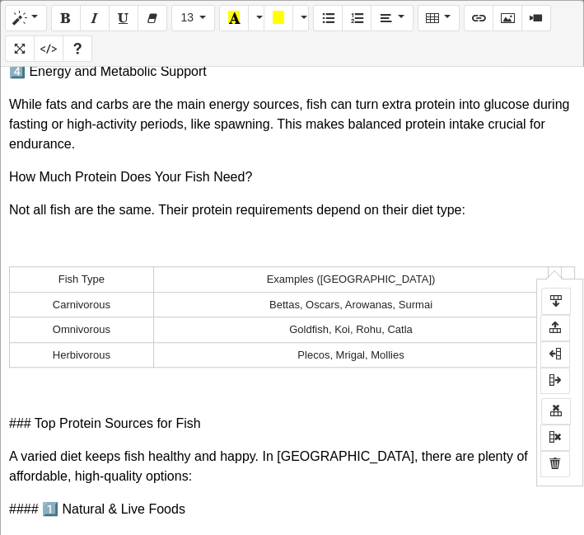
click at [549, 267] on td at bounding box center [555, 280] width 13 height 26
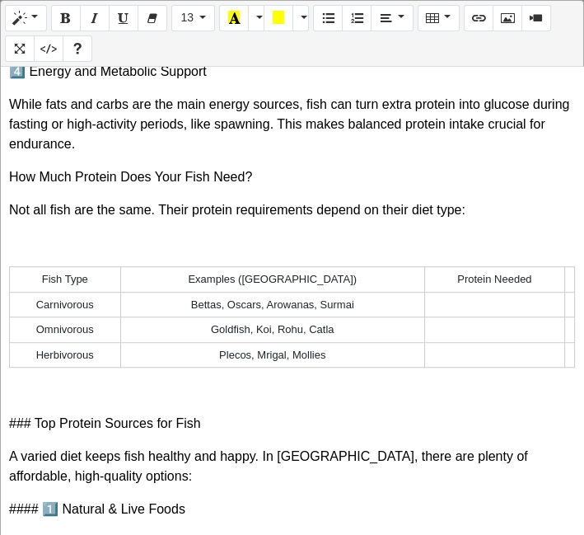
click at [492, 292] on td at bounding box center [494, 305] width 140 height 26
click at [489, 317] on td at bounding box center [494, 330] width 140 height 26
click at [458, 342] on td at bounding box center [494, 355] width 140 height 26
click at [564, 267] on td at bounding box center [569, 280] width 10 height 26
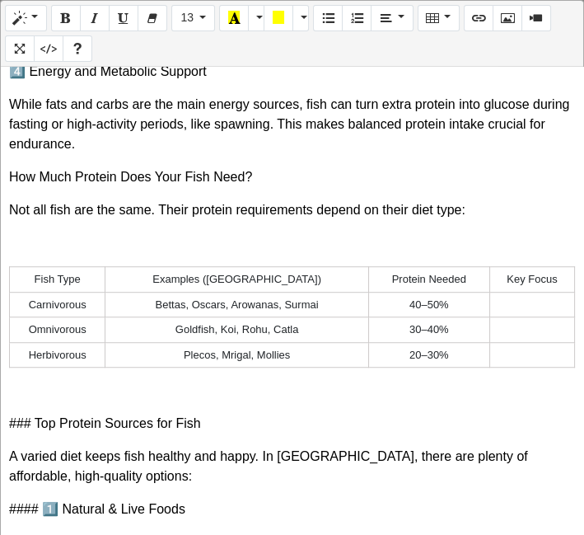
click at [492, 292] on td at bounding box center [531, 305] width 85 height 26
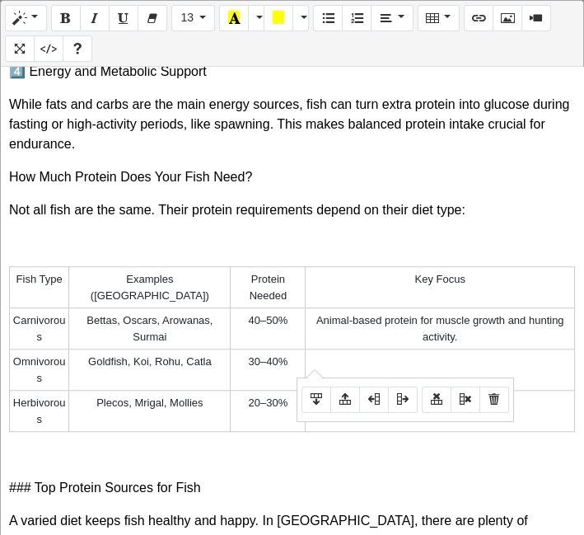
click at [460, 349] on td at bounding box center [440, 369] width 269 height 41
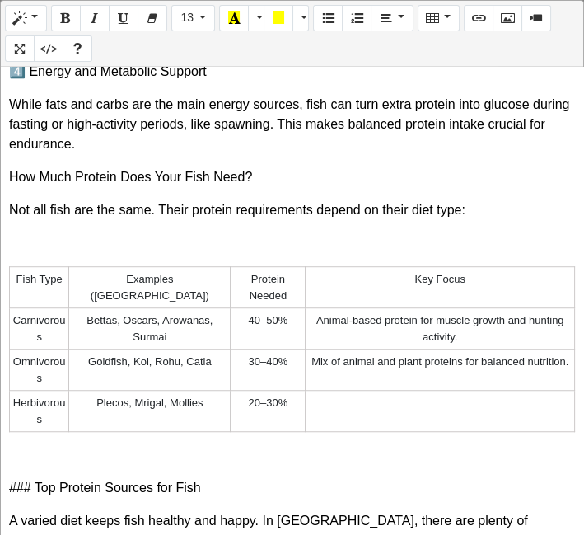
click at [362, 399] on td at bounding box center [440, 411] width 269 height 41
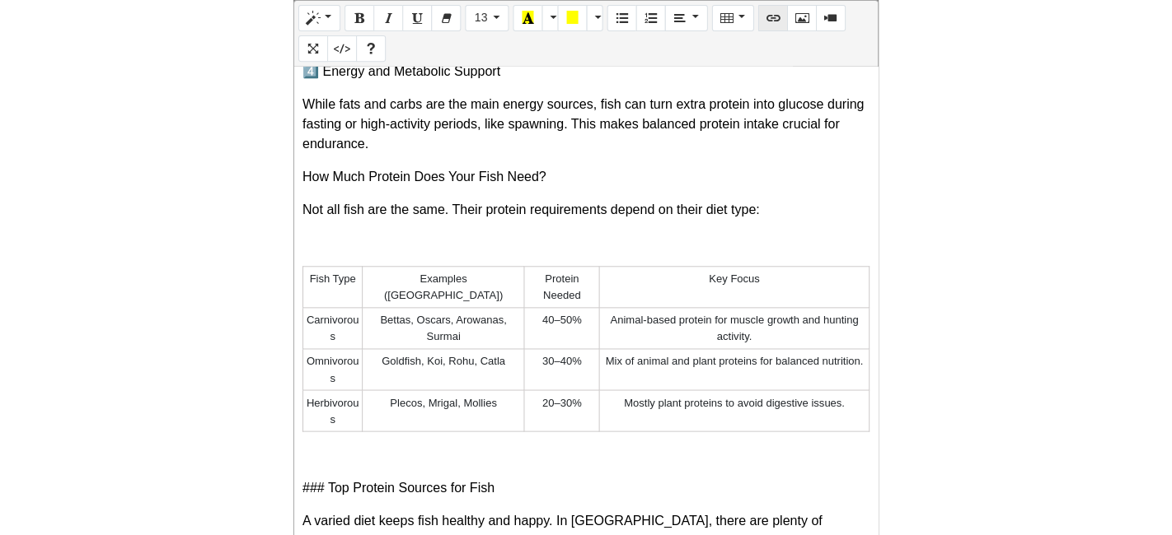
scroll to position [732, 0]
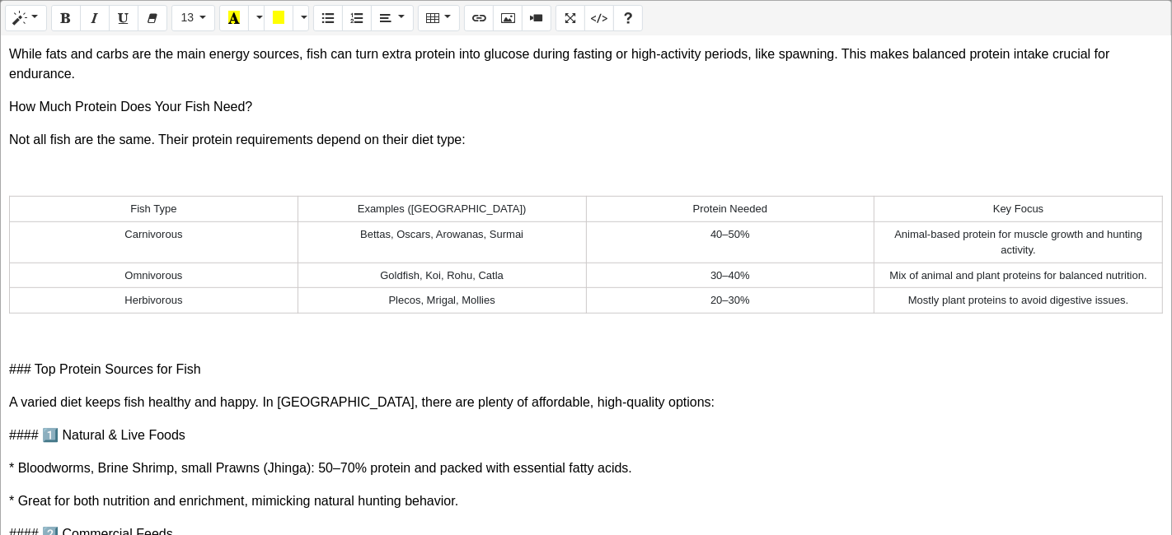
click at [190, 255] on td "Carnivorous" at bounding box center [154, 242] width 288 height 41
click at [880, 232] on td "Animal-based protein for muscle growth and hunting activity." at bounding box center [1018, 242] width 288 height 41
click at [1146, 246] on td "Animal-based protein for muscle growth and hunting activity." at bounding box center [1018, 242] width 288 height 41
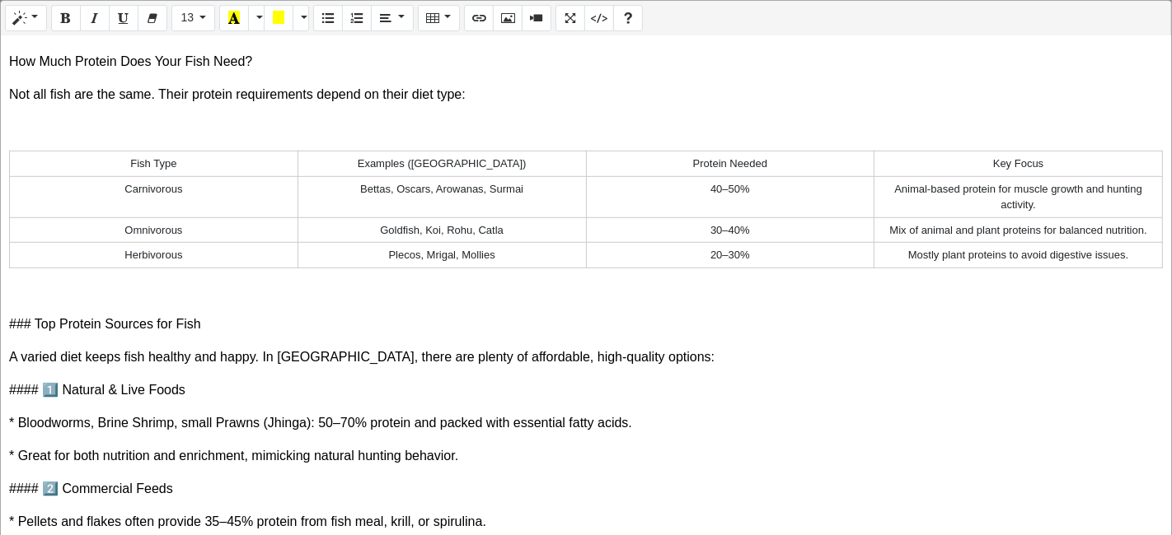
scroll to position [915, 0]
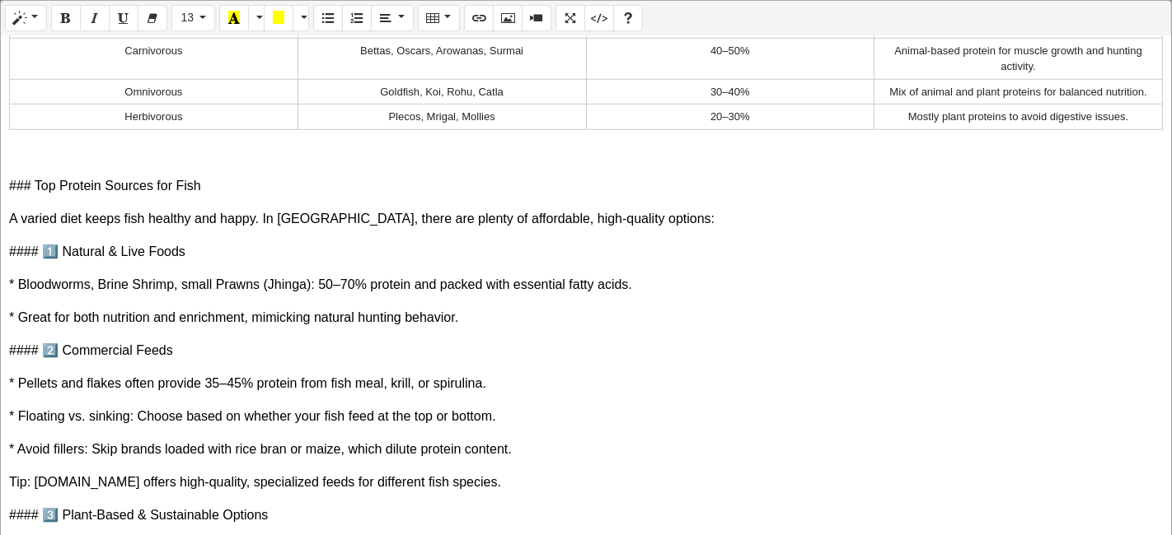
click at [33, 185] on p "### Top Protein Sources for Fish" at bounding box center [585, 186] width 1153 height 20
click at [35, 512] on p "#### 3️⃣ Plant-Based & Sustainable Options" at bounding box center [585, 516] width 1153 height 20
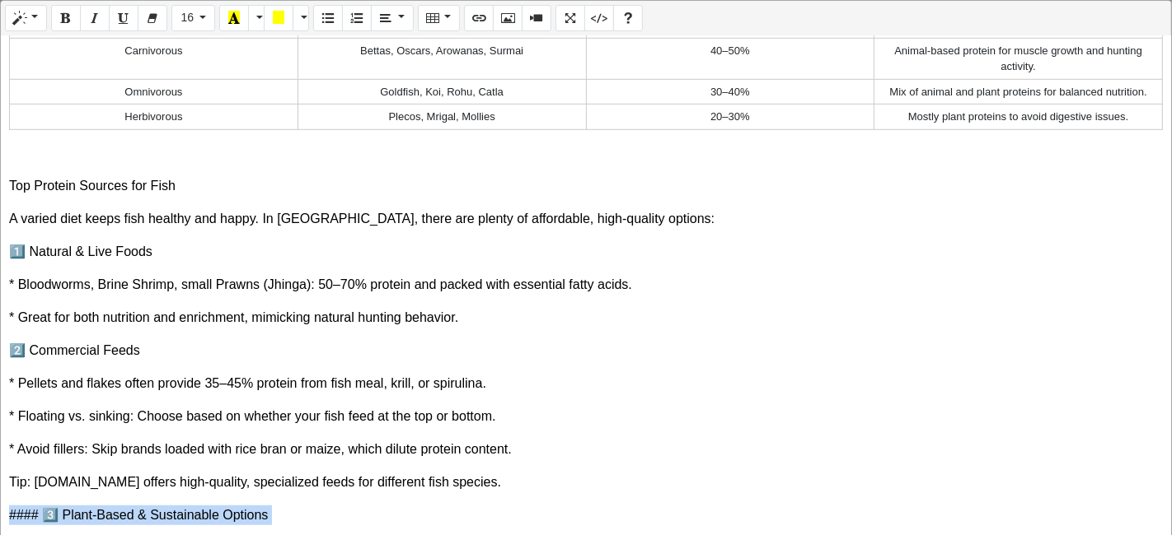
click at [35, 512] on p "#### 3️⃣ Plant-Based & Sustainable Options" at bounding box center [585, 516] width 1153 height 20
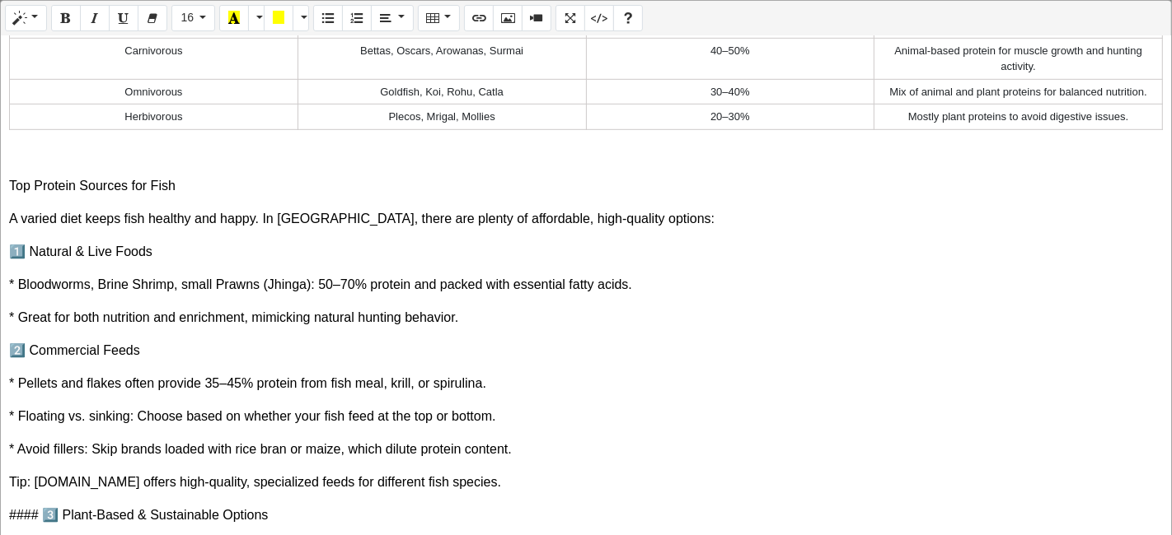
click at [25, 512] on p "#### 3️⃣ Plant-Based & Sustainable Options" at bounding box center [585, 516] width 1153 height 20
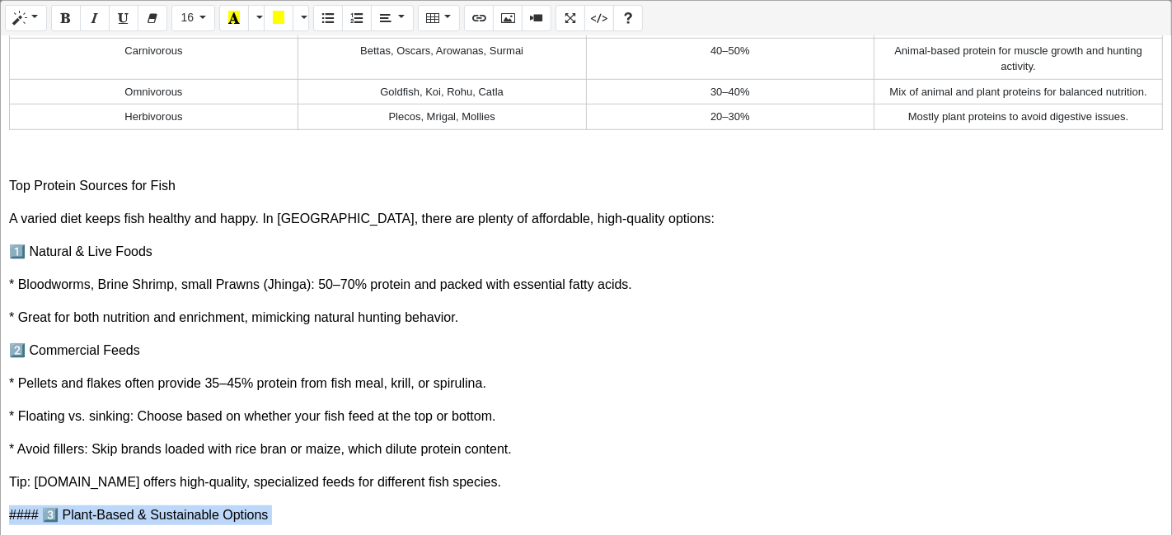
click at [25, 512] on p "#### 3️⃣ Plant-Based & Sustainable Options" at bounding box center [585, 516] width 1153 height 20
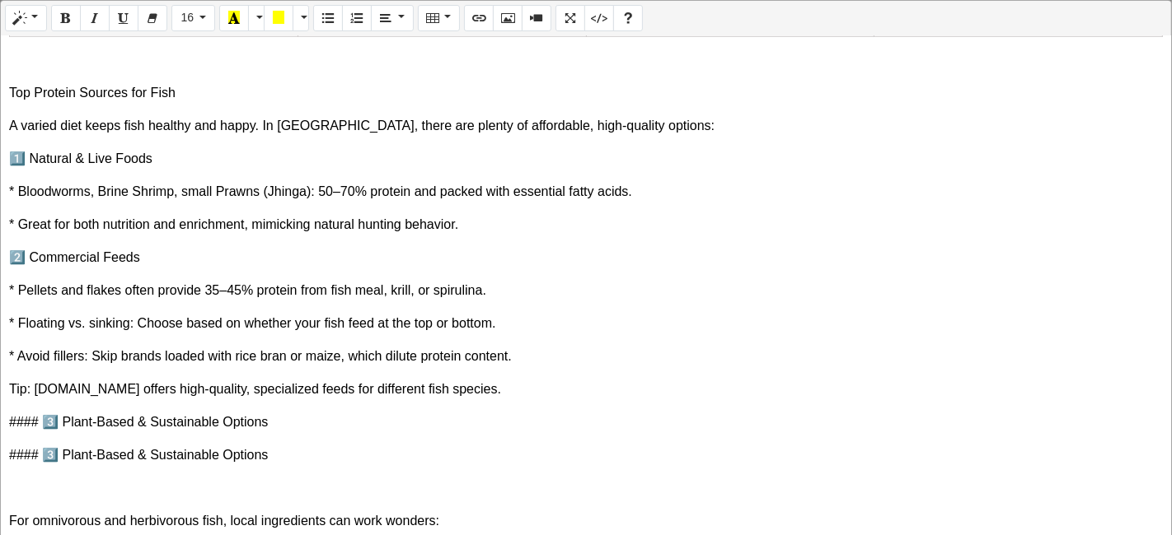
scroll to position [1008, 0]
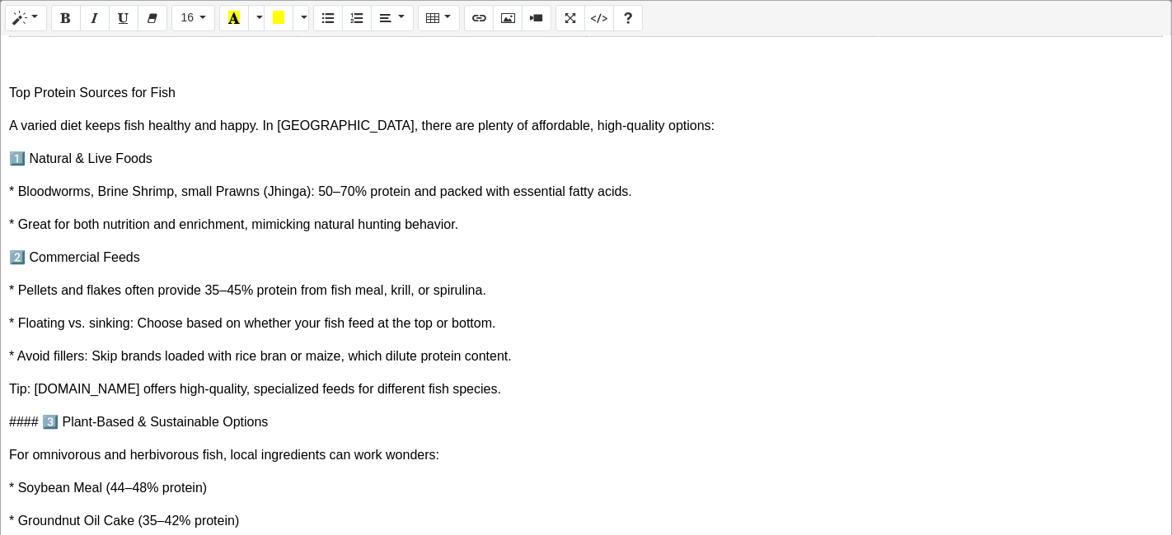
click at [27, 423] on p "#### 3️⃣ Plant-Based & Sustainable Options" at bounding box center [585, 423] width 1153 height 20
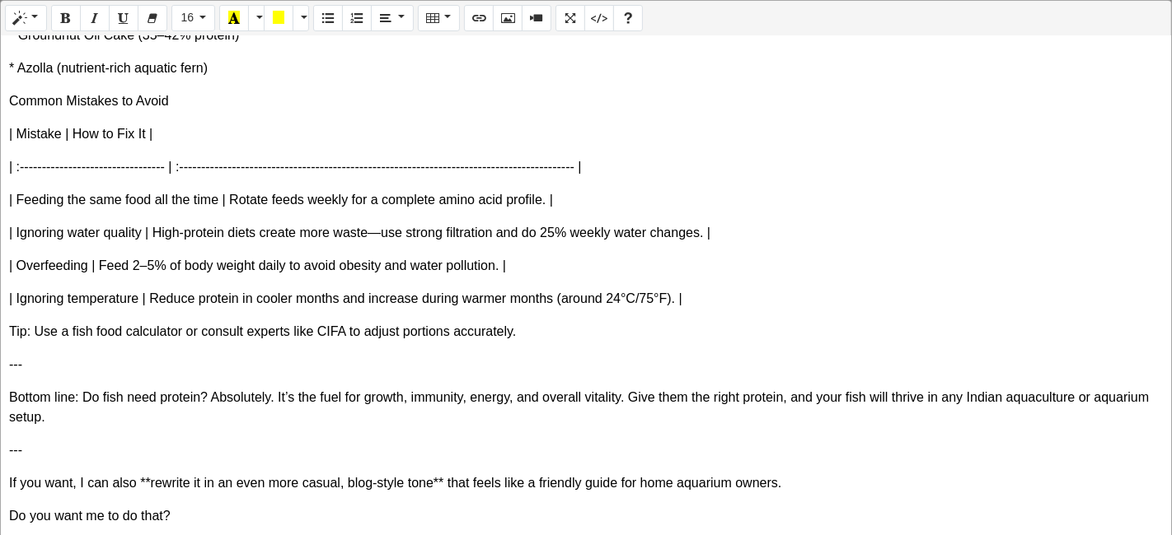
scroll to position [1485, 0]
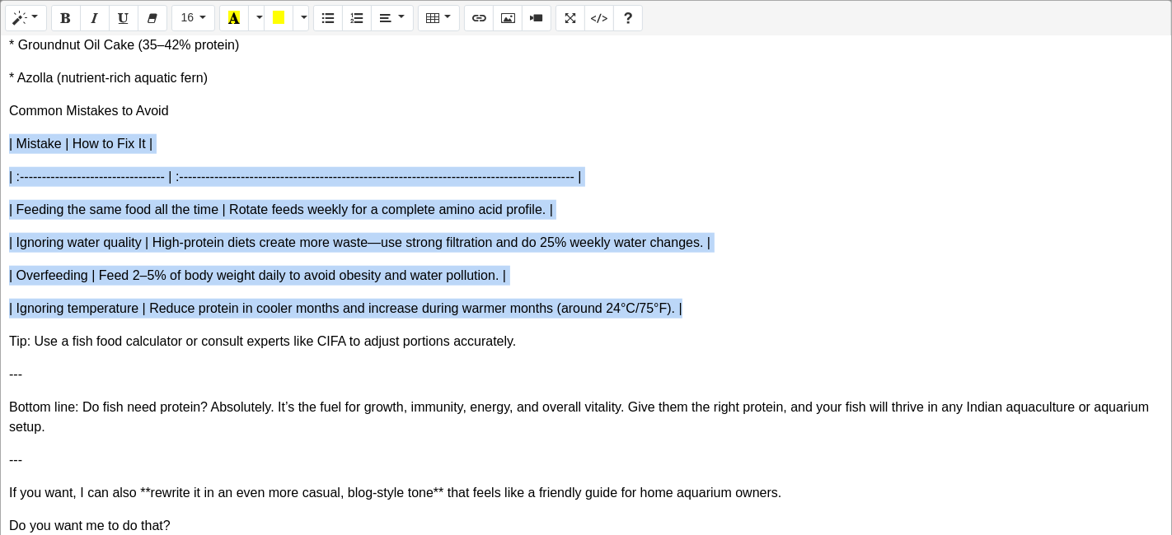
drag, startPoint x: 6, startPoint y: 134, endPoint x: 705, endPoint y: 303, distance: 719.5
click at [705, 303] on div "The Essential Guide to Fish Protein: Why Fish Need Protein for Peak Health in I…" at bounding box center [586, 286] width 1170 height 501
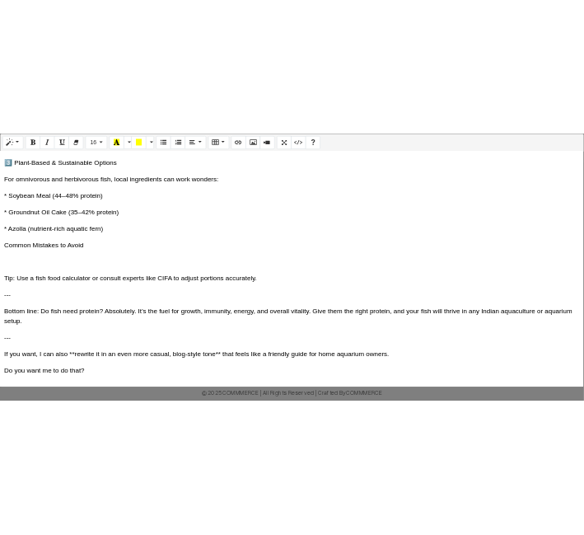
scroll to position [1695, 0]
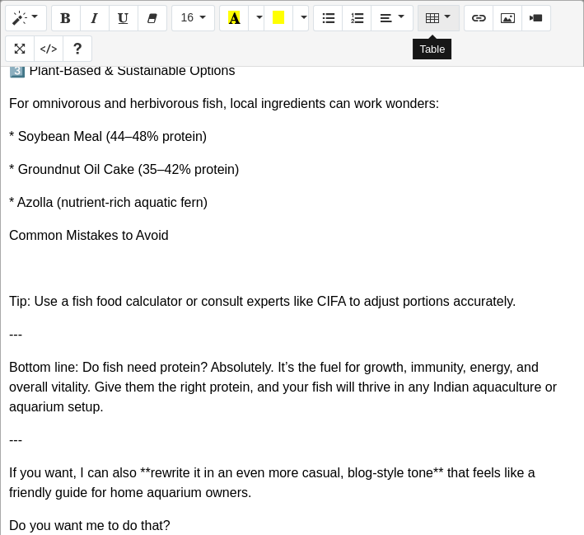
click at [434, 28] on button "Table" at bounding box center [439, 18] width 42 height 26
click at [443, 96] on div "Table" at bounding box center [497, 110] width 148 height 148
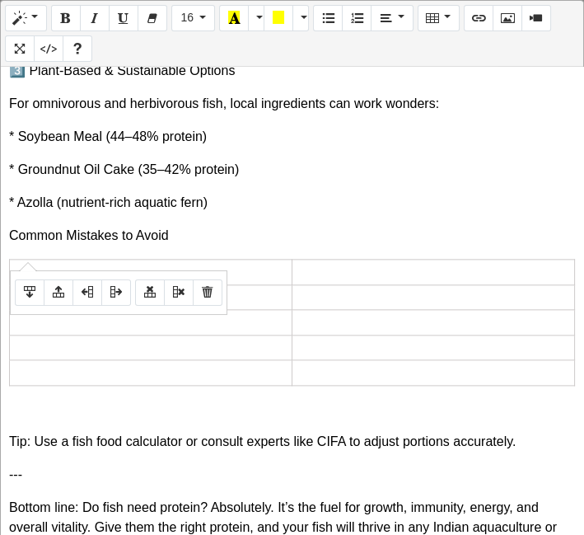
click at [59, 260] on td at bounding box center [151, 273] width 283 height 26
click at [536, 260] on td at bounding box center [541, 273] width 68 height 26
click at [26, 260] on td "Mistake" at bounding box center [121, 273] width 223 height 26
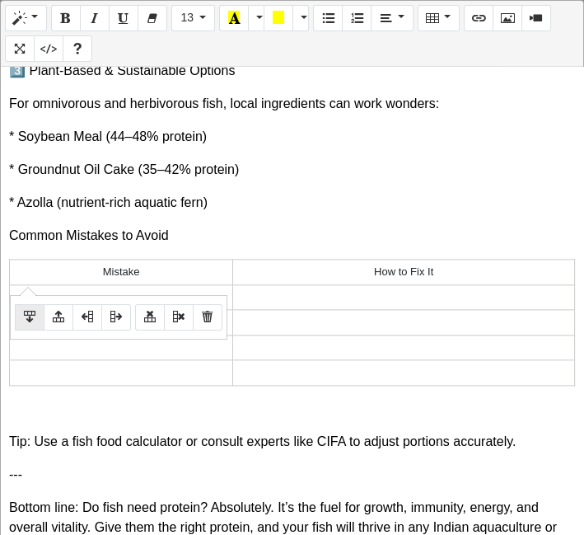
click at [26, 284] on td at bounding box center [121, 297] width 223 height 26
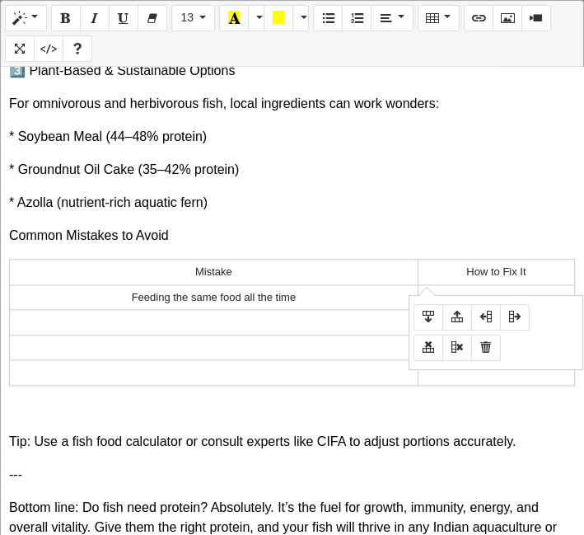
click at [477, 284] on td at bounding box center [496, 297] width 157 height 26
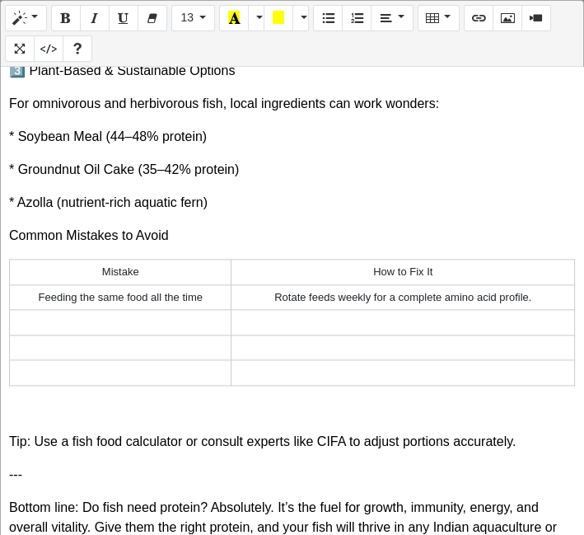
click at [207, 310] on td at bounding box center [121, 323] width 222 height 26
click at [250, 310] on td at bounding box center [404, 323] width 344 height 26
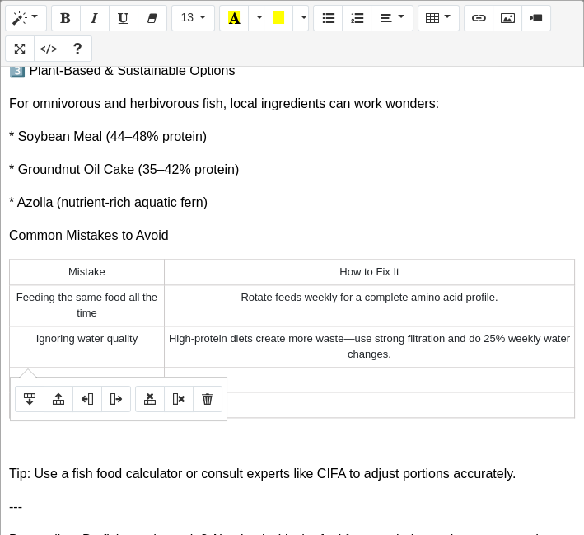
click at [101, 367] on td at bounding box center [87, 380] width 155 height 26
click at [327, 367] on td at bounding box center [369, 380] width 410 height 26
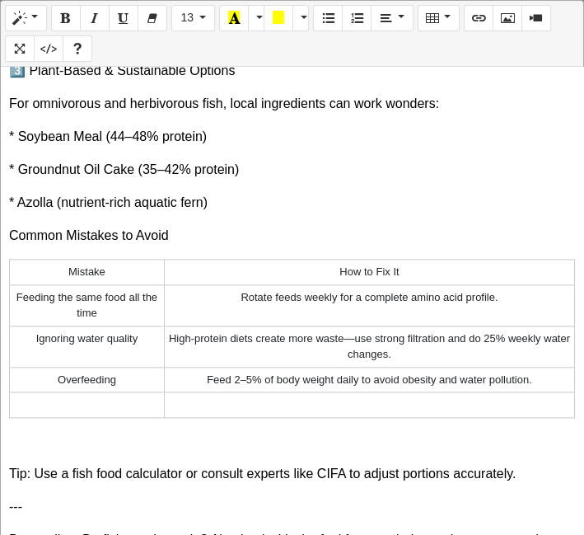
click at [126, 392] on td at bounding box center [87, 405] width 155 height 26
click at [294, 367] on td "Feed 2–5% of body weight daily to avoid obesity and water pollution." at bounding box center [369, 380] width 410 height 26
click at [442, 392] on td at bounding box center [369, 405] width 410 height 26
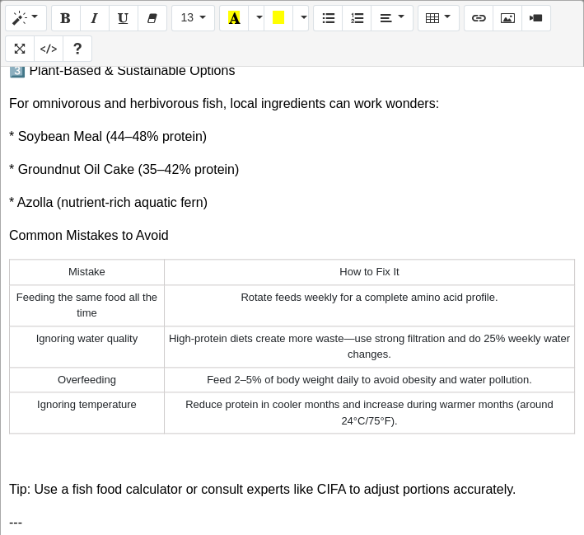
scroll to position [1878, 0]
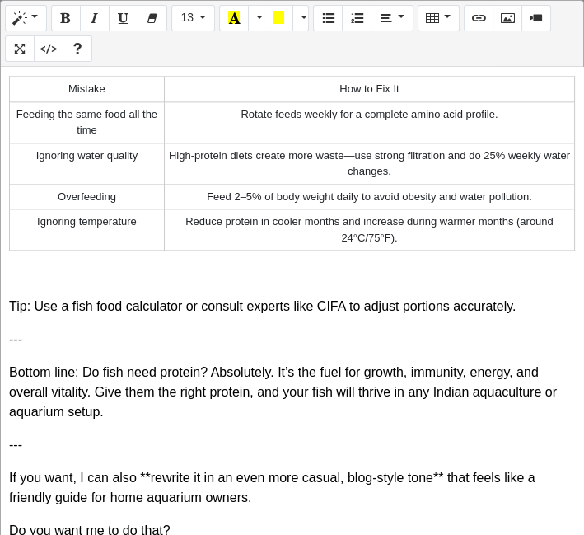
click at [28, 264] on p at bounding box center [292, 274] width 566 height 20
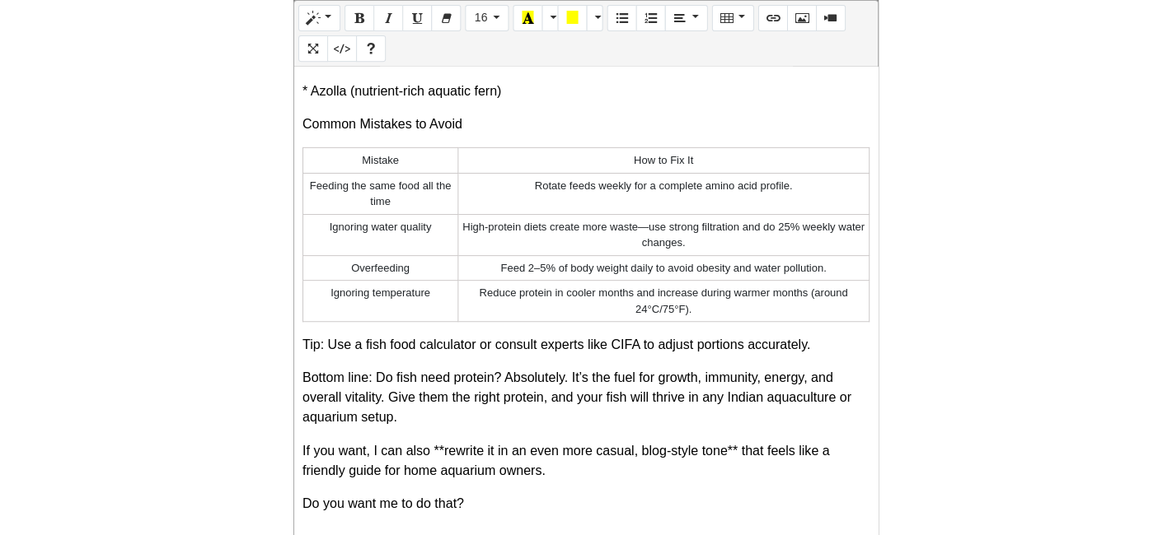
scroll to position [1410, 0]
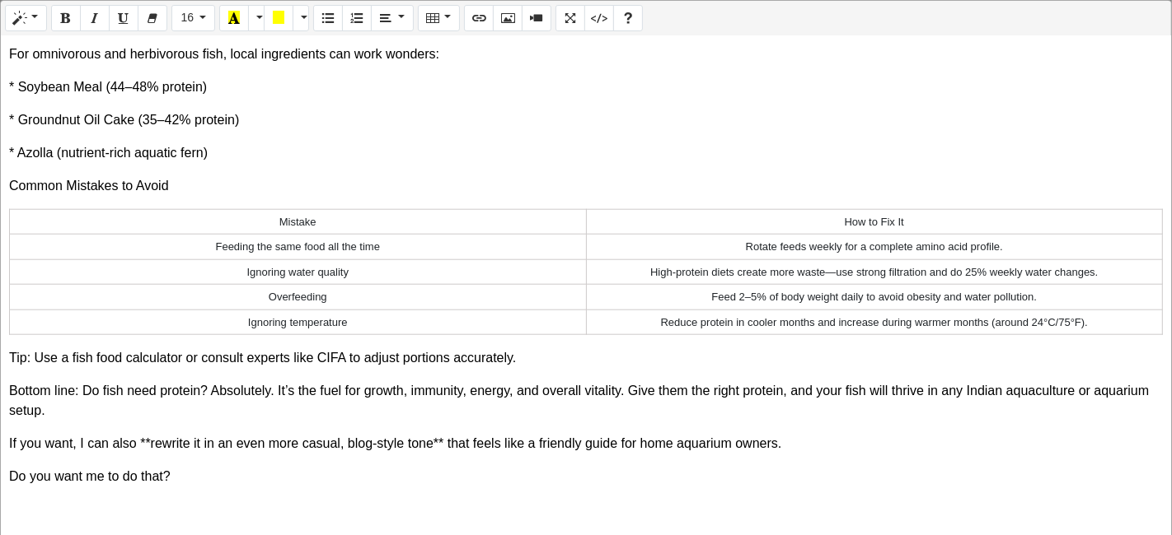
click at [443, 440] on p "If you want, I can also **rewrite it in an even more casual, blog-style tone** …" at bounding box center [585, 444] width 1153 height 20
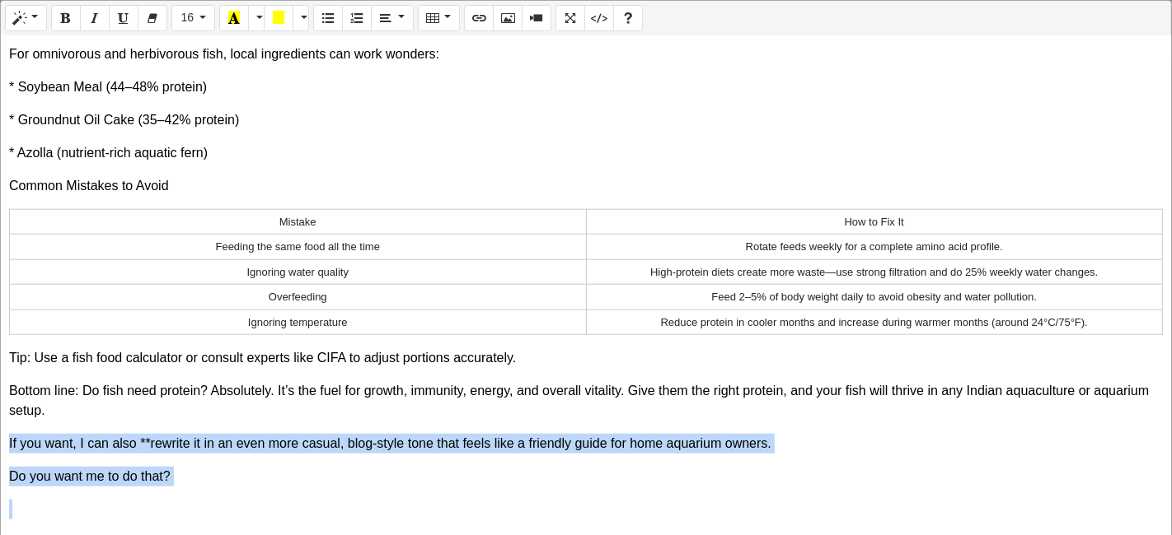
drag, startPoint x: 185, startPoint y: 484, endPoint x: 5, endPoint y: 432, distance: 187.7
click at [5, 432] on div "The Essential Guide to Fish Protein: Why Fish Need Protein for Peak Health in I…" at bounding box center [586, 286] width 1170 height 501
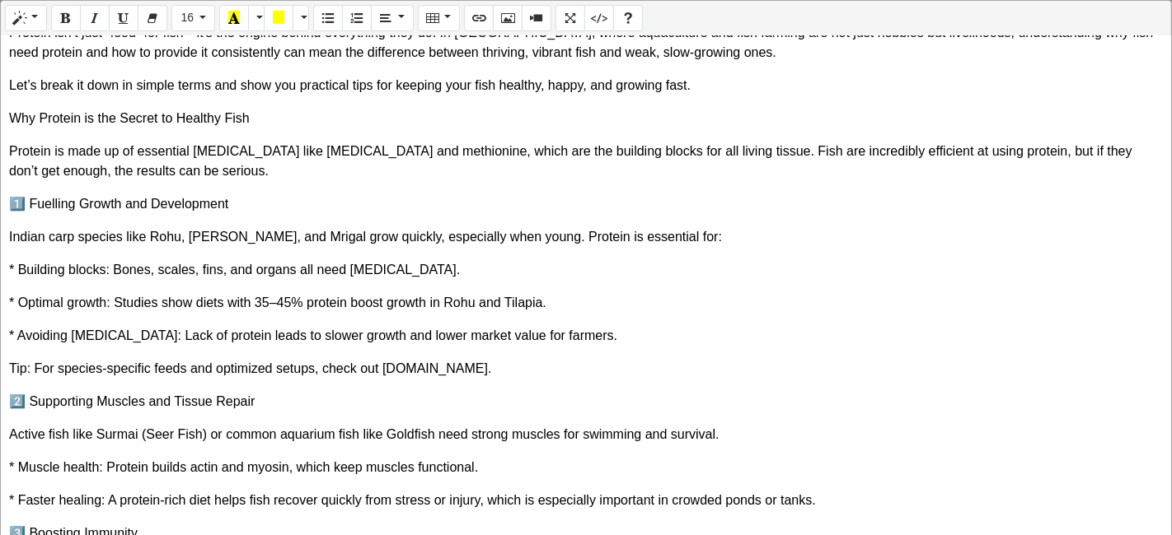
scroll to position [0, 0]
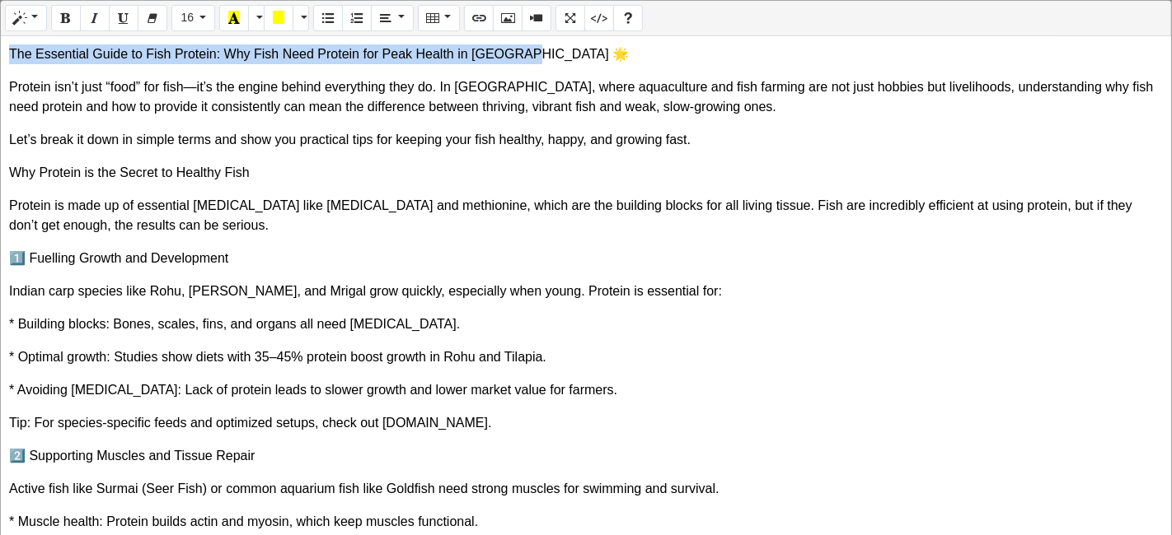
drag, startPoint x: 542, startPoint y: 54, endPoint x: 5, endPoint y: 43, distance: 537.3
click at [5, 43] on div "The Essential Guide to Fish Protein: Why Fish Need Protein for Peak Health in I…" at bounding box center [586, 286] width 1170 height 501
click at [35, 20] on button "Style" at bounding box center [26, 18] width 42 height 26
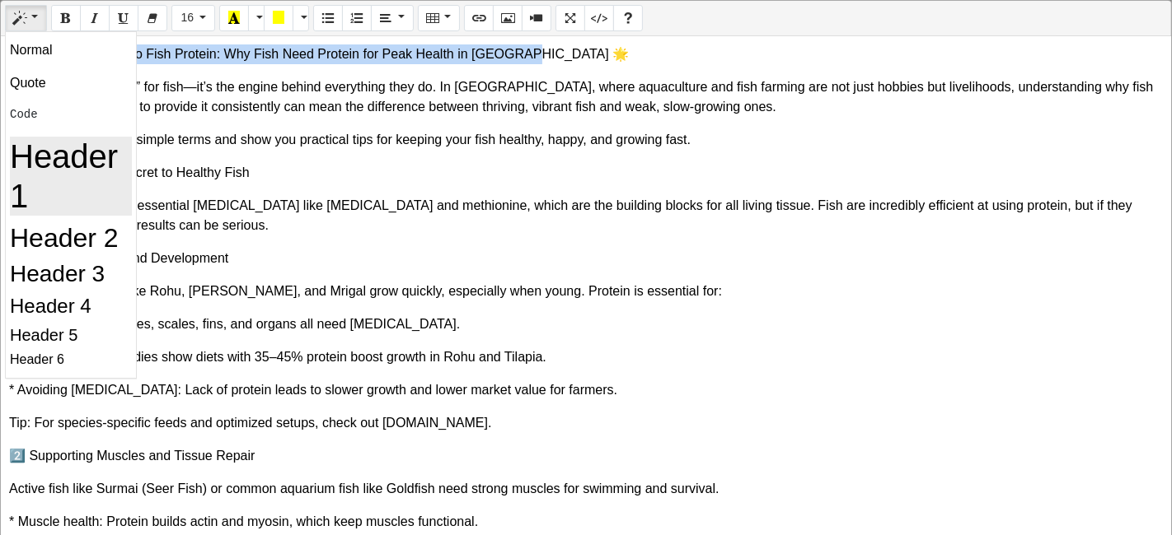
click at [67, 189] on h1 "Header 1" at bounding box center [71, 176] width 122 height 79
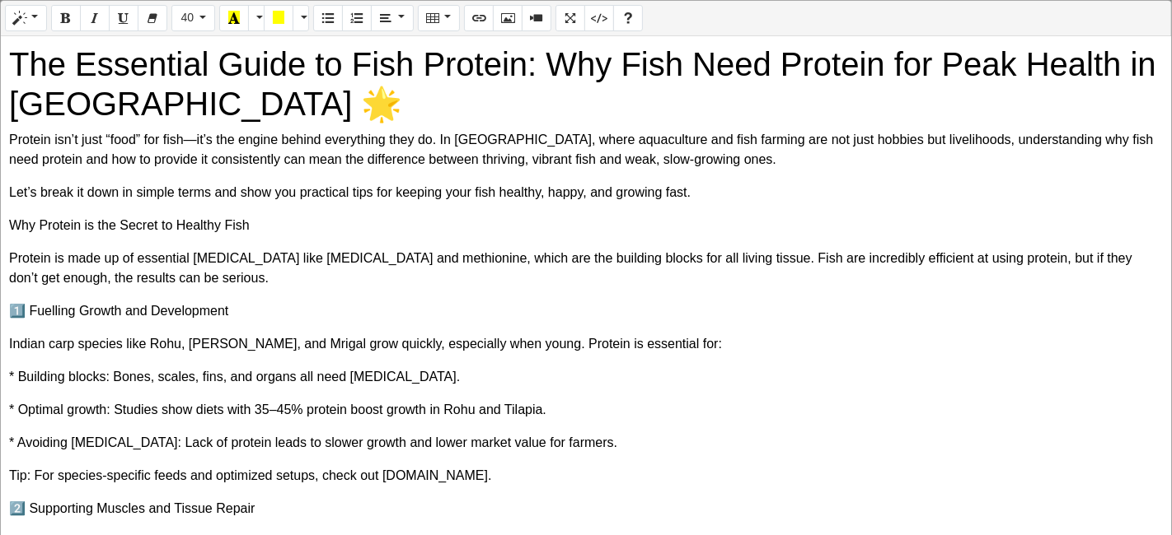
click at [140, 154] on p "Protein isn’t just “food” for fish—it’s the engine behind everything they do. I…" at bounding box center [585, 150] width 1153 height 40
click at [12, 216] on p "Why Protein is the Secret to Healthy Fish" at bounding box center [585, 226] width 1153 height 20
drag, startPoint x: 264, startPoint y: 227, endPoint x: 9, endPoint y: 220, distance: 254.7
click at [9, 220] on p "Why Protein is the Secret to Healthy Fish" at bounding box center [585, 226] width 1153 height 20
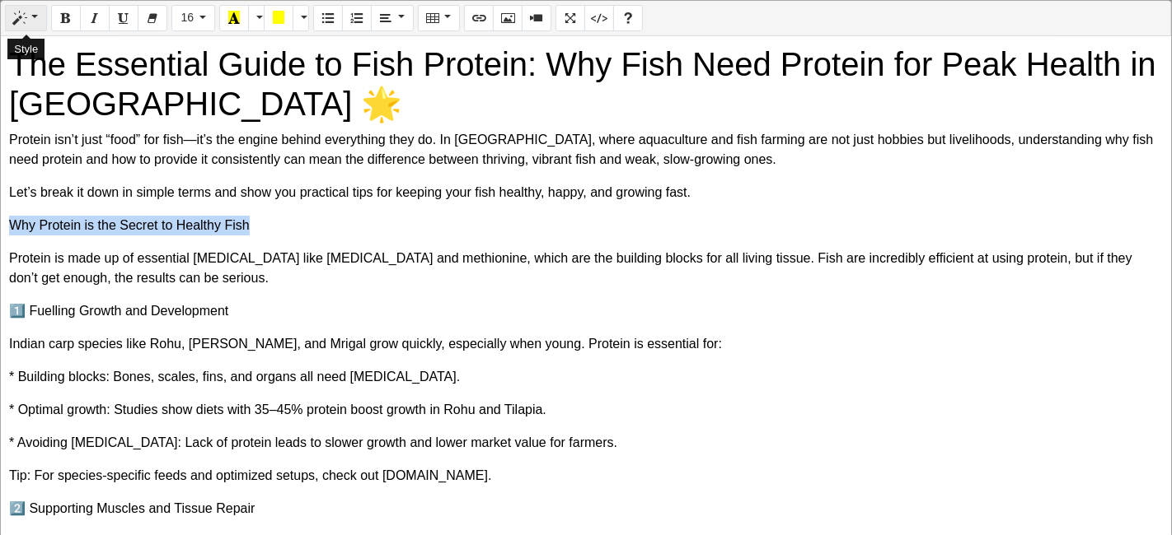
click at [35, 12] on button "Style" at bounding box center [26, 18] width 42 height 26
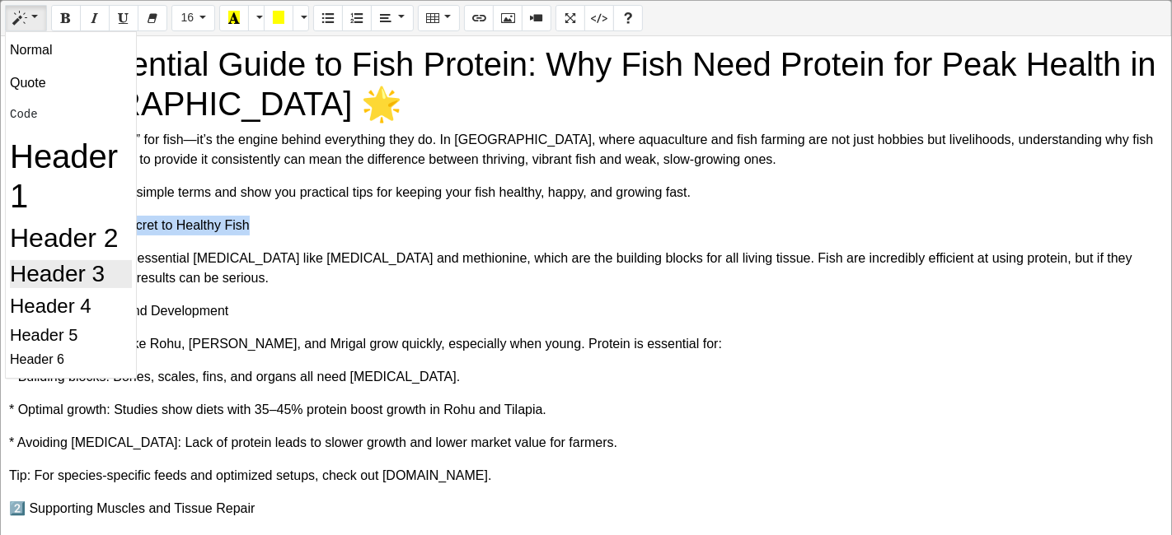
click at [82, 272] on h3 "Header 3" at bounding box center [71, 274] width 122 height 28
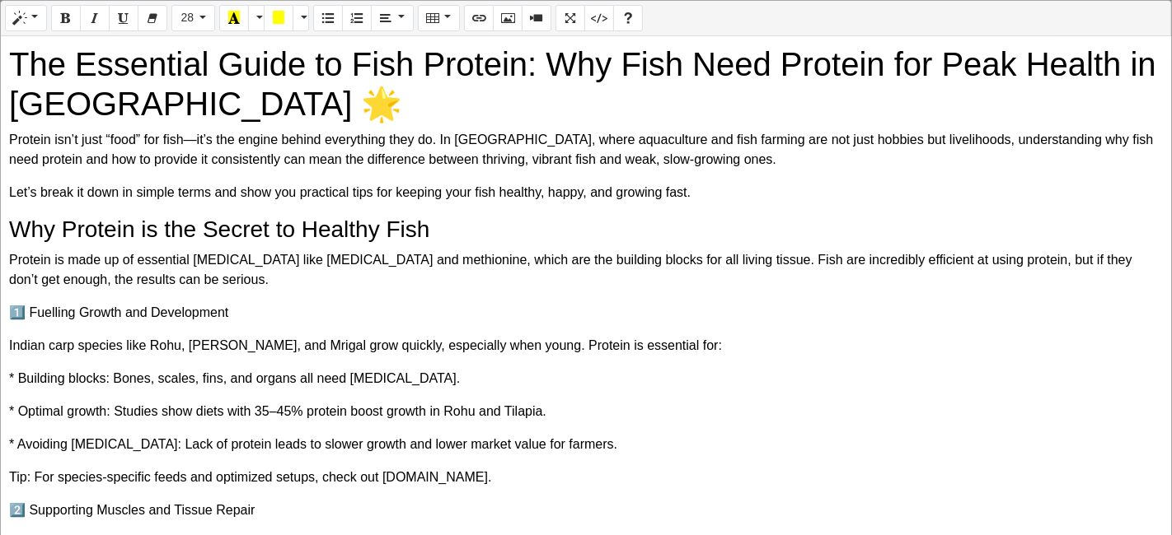
click at [457, 208] on div "The Essential Guide to Fish Protein: Why Fish Need Protein for Peak Health in I…" at bounding box center [586, 286] width 1170 height 501
drag, startPoint x: 231, startPoint y: 312, endPoint x: 0, endPoint y: 306, distance: 230.7
click at [0, 306] on div "Normal Quote Code Header 1 Header 2 Header 3 Header 4 Header 5 Header 6 16 8 9 …" at bounding box center [586, 269] width 1172 height 539
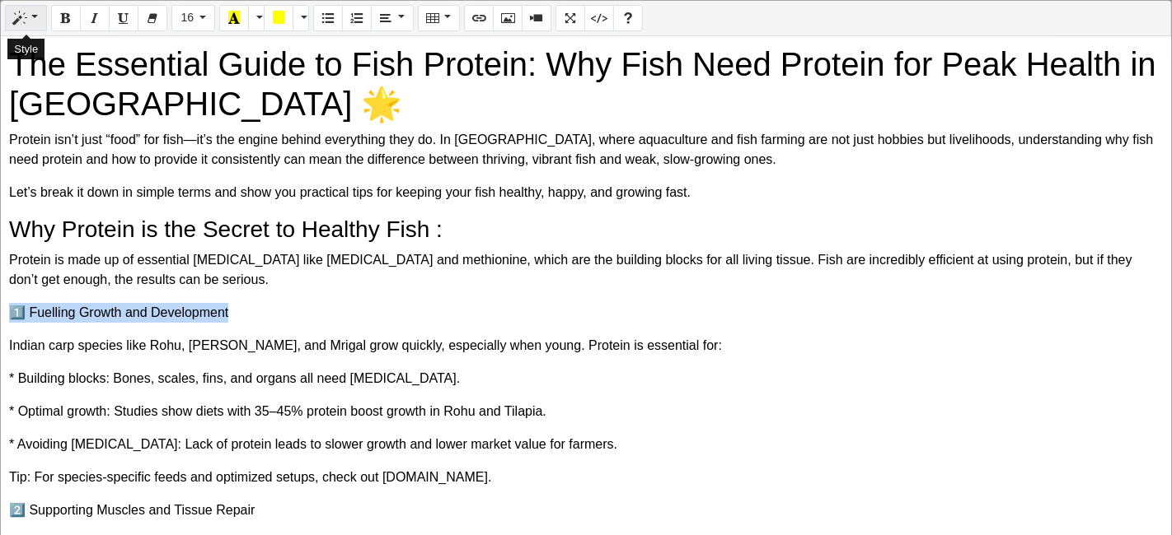
click at [15, 24] on icon "Style" at bounding box center [20, 17] width 12 height 13
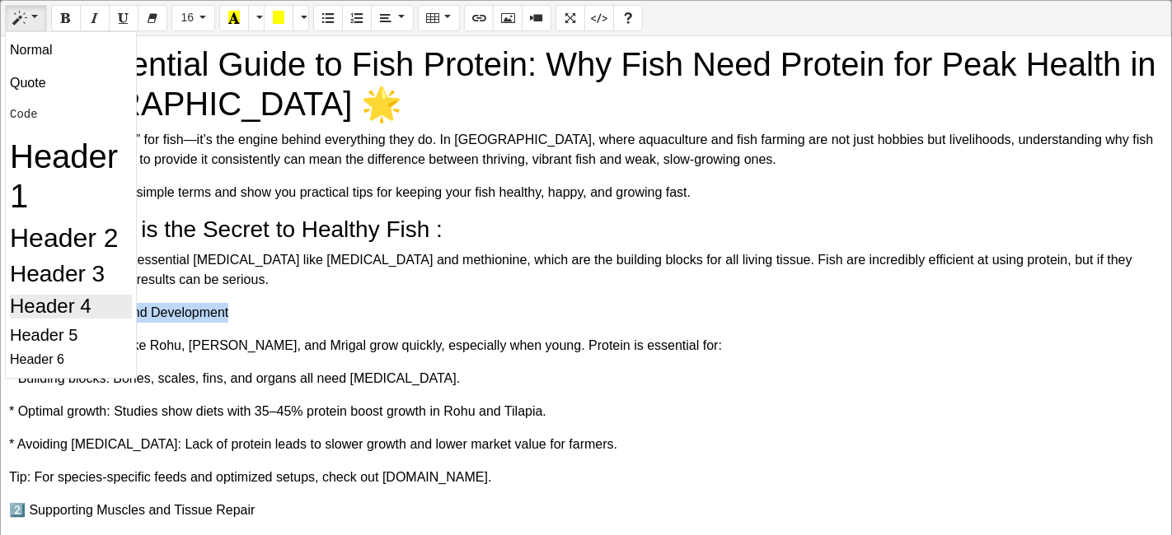
click at [86, 314] on h4 "Header 4" at bounding box center [71, 307] width 122 height 24
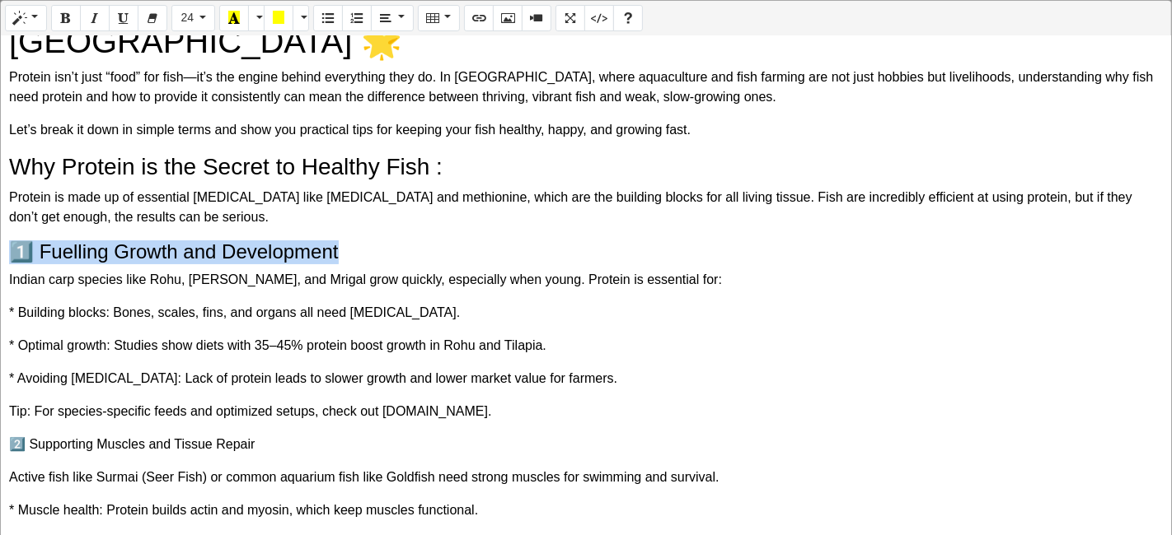
scroll to position [91, 0]
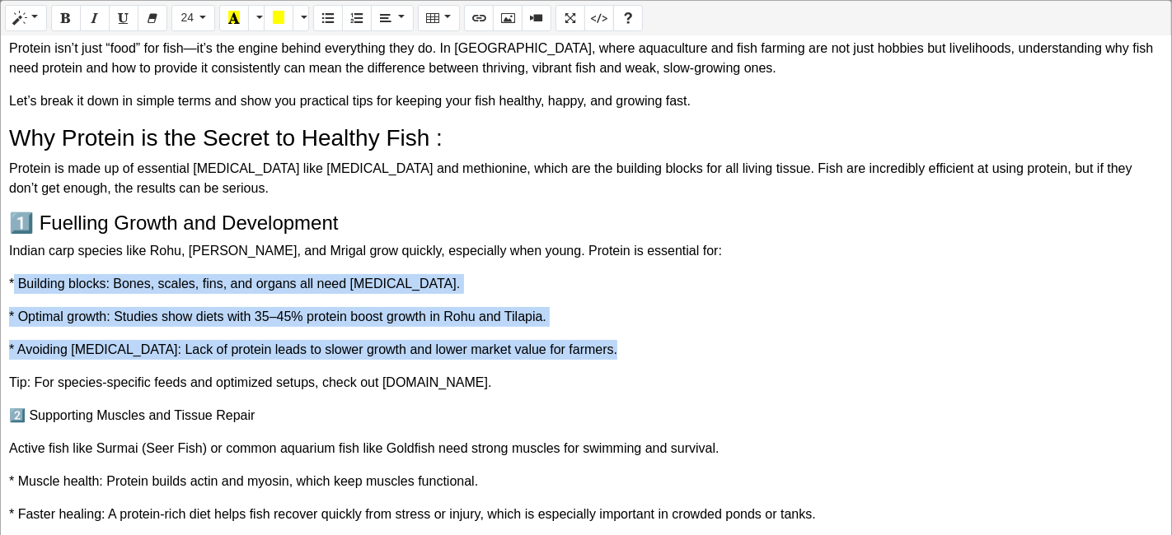
drag, startPoint x: 13, startPoint y: 269, endPoint x: 598, endPoint y: 347, distance: 590.0
click at [598, 347] on div "The Essential Guide to Fish Protein: Why Fish Need Protein for Peak Health in I…" at bounding box center [586, 286] width 1170 height 501
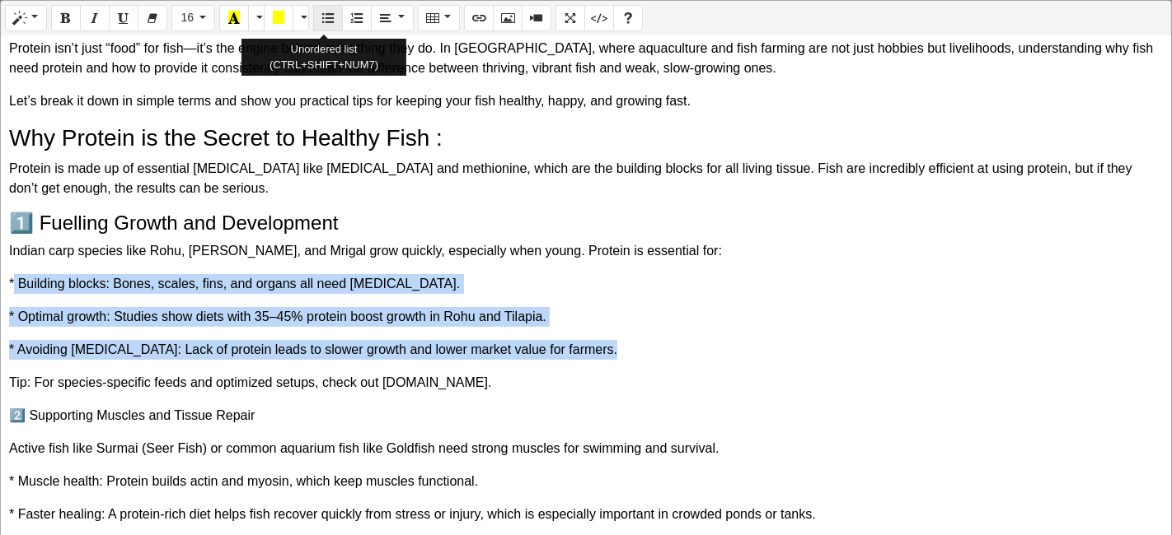
click at [322, 22] on icon "Unordered list (CTRL+SHIFT+NUM7)" at bounding box center [328, 17] width 12 height 13
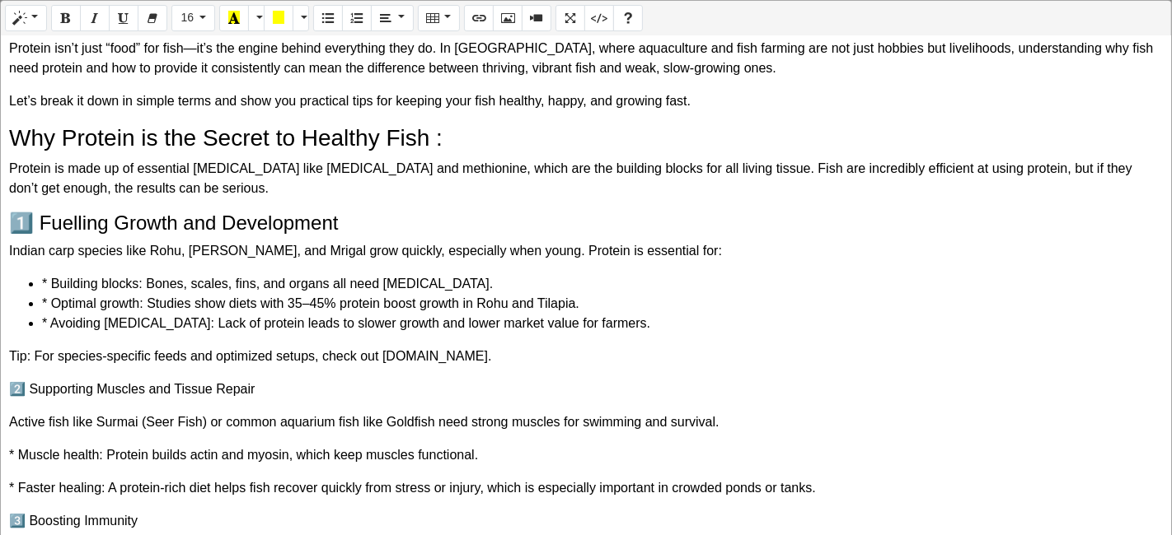
click at [176, 297] on li "* Optimal growth: Studies show diets with 35–45% protein boost growth in Rohu a…" at bounding box center [602, 304] width 1120 height 20
drag, startPoint x: 0, startPoint y: 278, endPoint x: 236, endPoint y: 289, distance: 235.9
click at [236, 289] on div "Normal Quote Code Header 1 Header 2 Header 3 Header 4 Header 5 Header 6 16 8 9 …" at bounding box center [586, 269] width 1172 height 539
click at [48, 289] on li "* Building blocks: Bones, scales, fins, and organs all need amino acids." at bounding box center [602, 284] width 1120 height 20
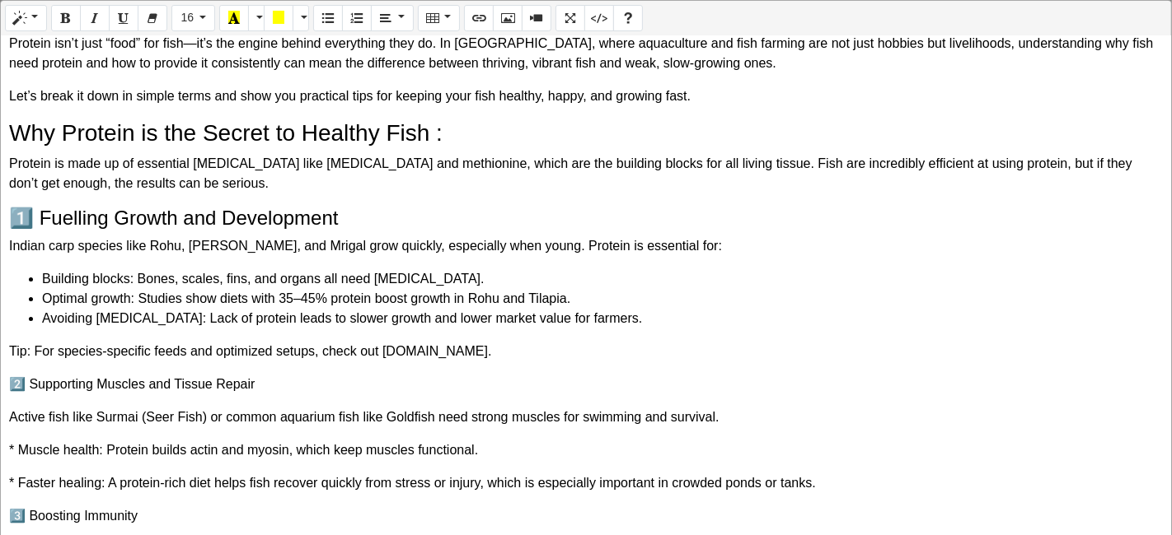
scroll to position [0, 0]
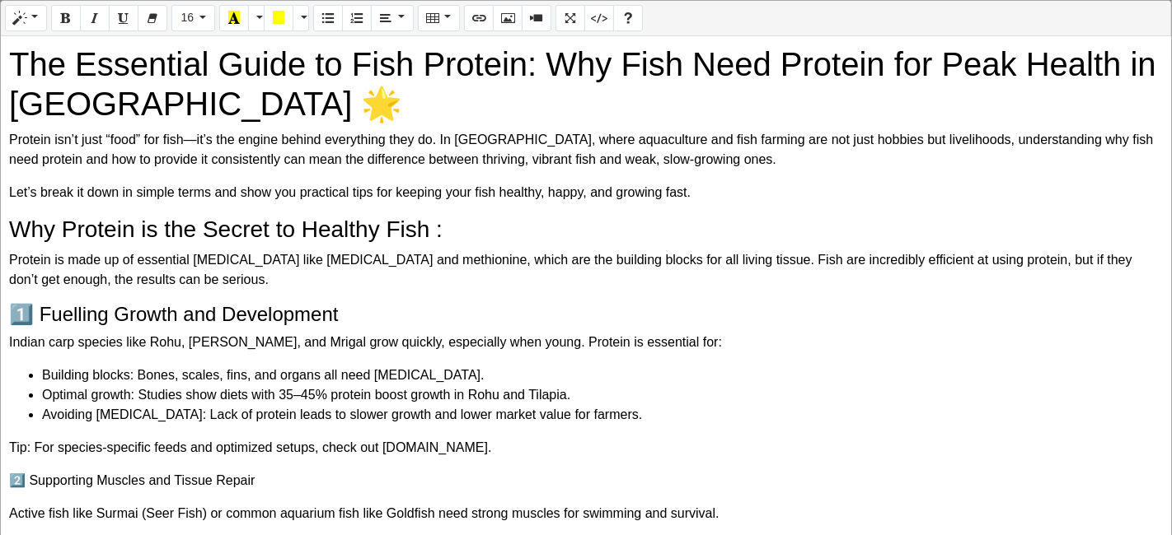
click at [193, 140] on p "Protein isn’t just “food” for fish—it’s the engine behind everything they do. I…" at bounding box center [585, 150] width 1153 height 40
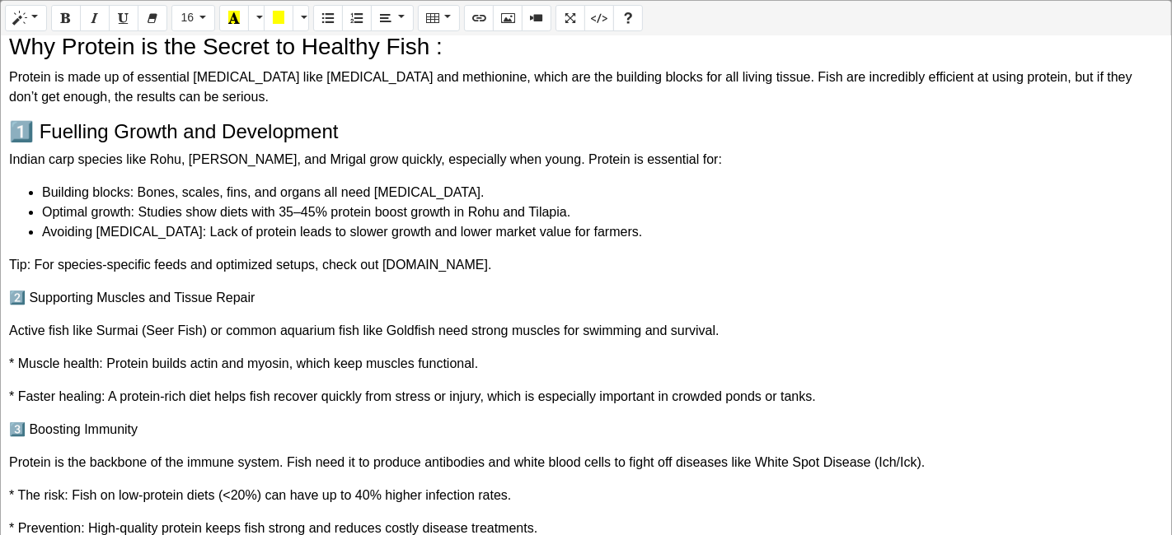
scroll to position [274, 0]
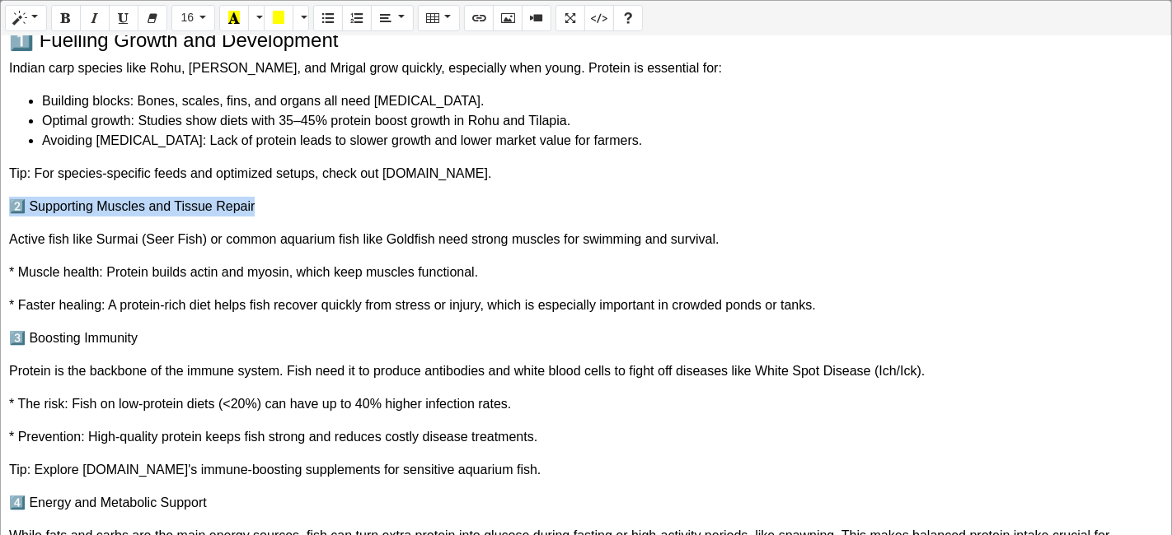
drag, startPoint x: 278, startPoint y: 199, endPoint x: 0, endPoint y: 213, distance: 278.0
click at [0, 213] on div "Normal Quote Code Header 1 Header 2 Header 3 Header 4 Header 5 Header 6 16 8 9 …" at bounding box center [586, 269] width 1172 height 539
click at [35, 22] on button "Style" at bounding box center [26, 18] width 42 height 26
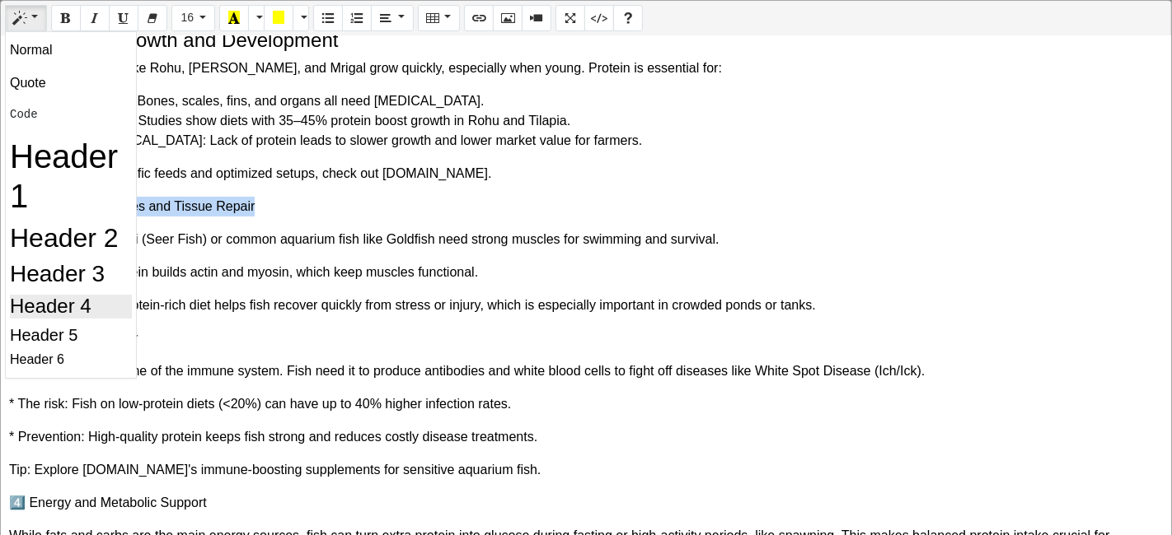
click at [40, 306] on h4 "Header 4" at bounding box center [71, 307] width 122 height 24
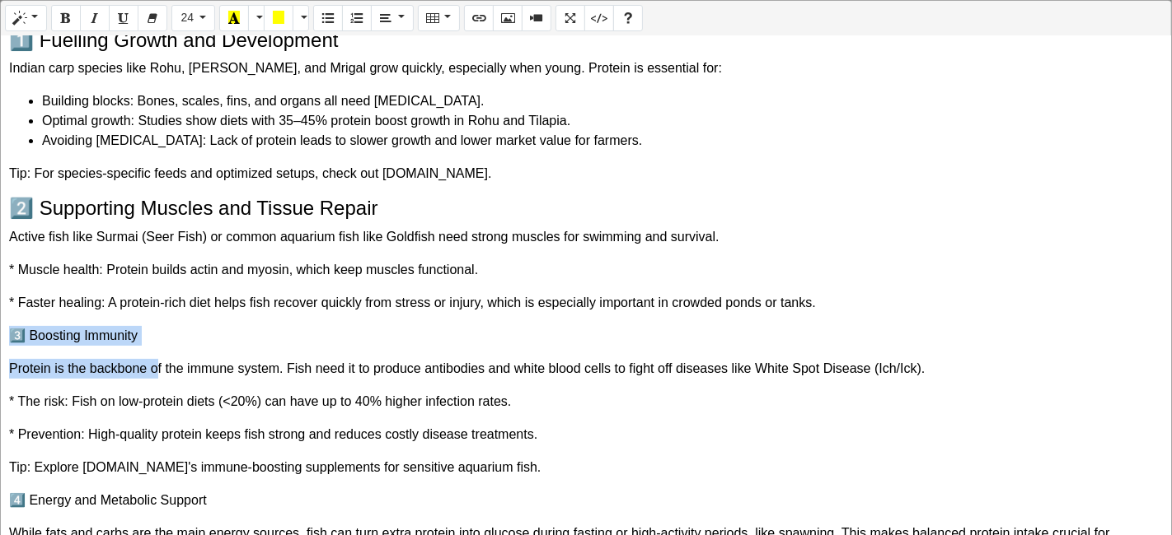
drag, startPoint x: 157, startPoint y: 351, endPoint x: 14, endPoint y: 332, distance: 144.6
click at [14, 332] on div "The Essential Guide to Fish Protein: Why Fish Need Protein for Peak Health in I…" at bounding box center [586, 286] width 1170 height 501
click at [14, 332] on p "3️⃣ Boosting Immunity" at bounding box center [585, 336] width 1153 height 20
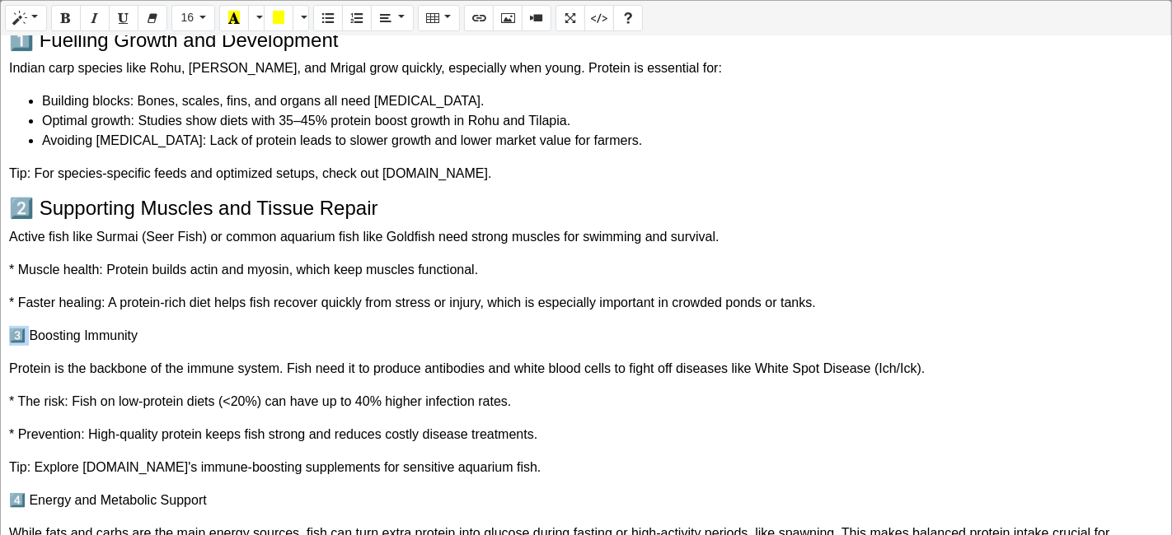
click at [14, 332] on p "3️⃣ Boosting Immunity" at bounding box center [585, 336] width 1153 height 20
click at [31, 25] on button "Style" at bounding box center [26, 18] width 42 height 26
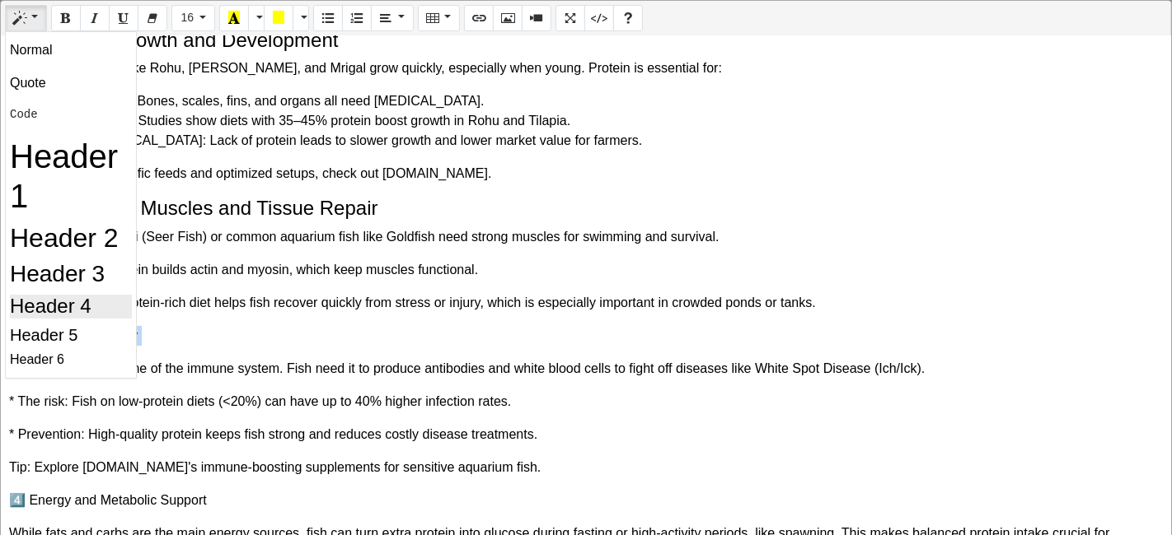
click at [86, 306] on h4 "Header 4" at bounding box center [71, 307] width 122 height 24
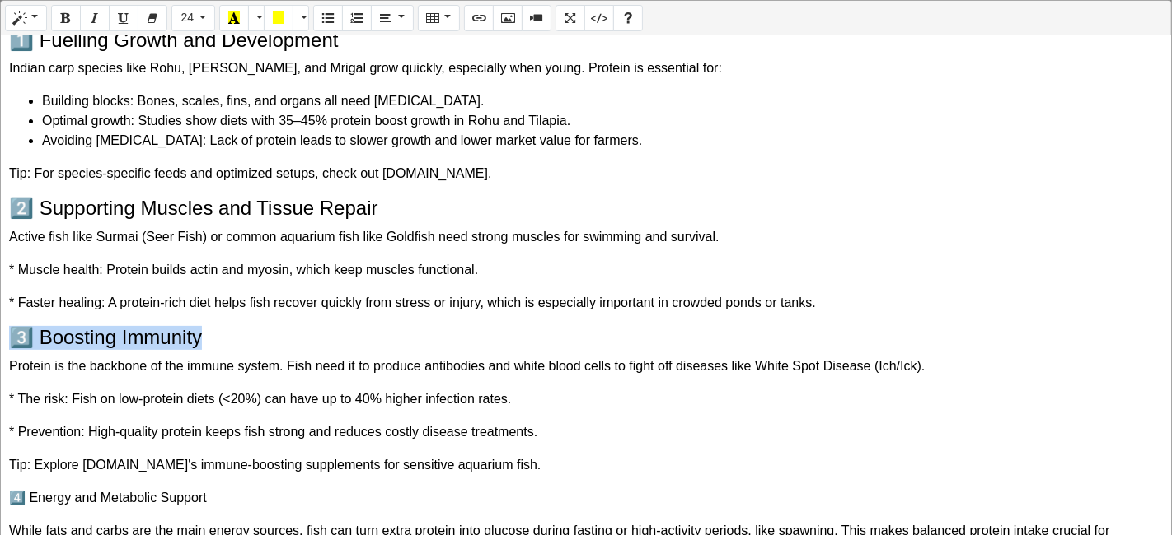
scroll to position [366, 0]
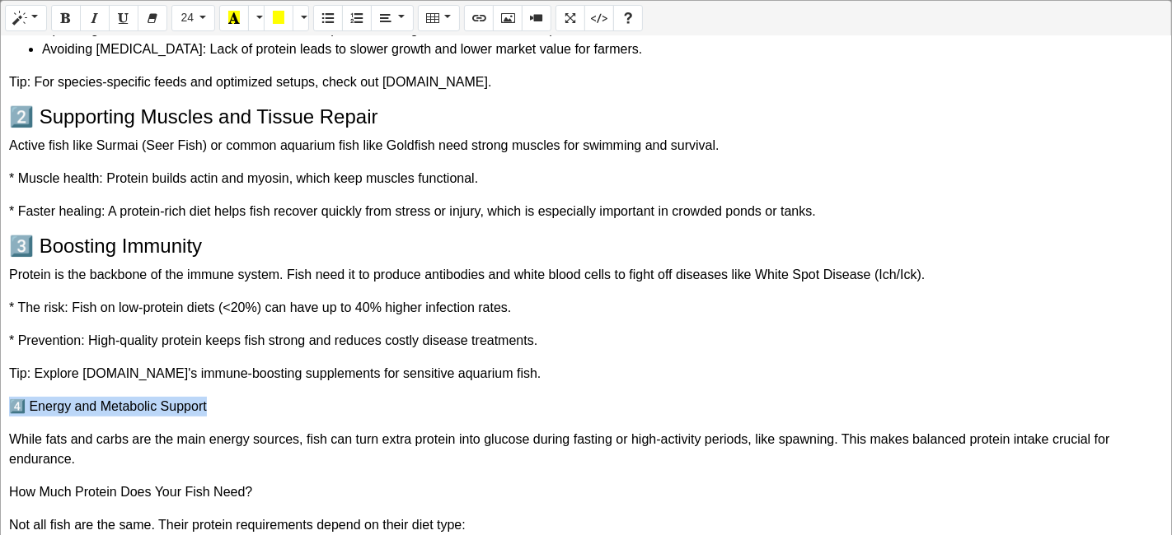
drag, startPoint x: 251, startPoint y: 391, endPoint x: 9, endPoint y: 395, distance: 242.2
click at [9, 395] on div "The Essential Guide to Fish Protein: Why Fish Need Protein for Peak Health in I…" at bounding box center [586, 286] width 1170 height 501
click at [34, 14] on button "Style" at bounding box center [26, 18] width 42 height 26
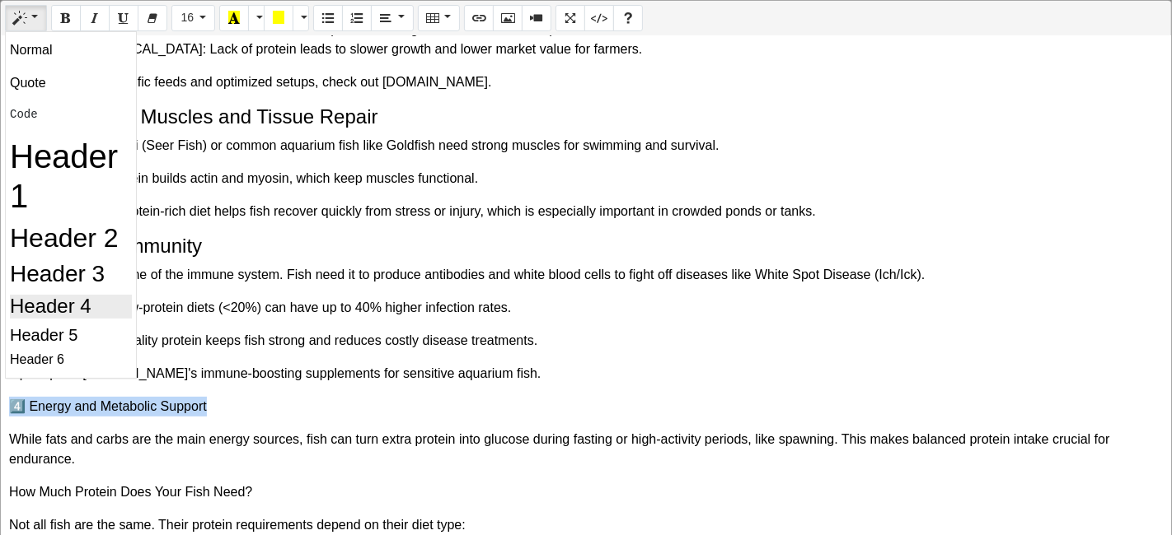
click at [60, 300] on h4 "Header 4" at bounding box center [71, 307] width 122 height 24
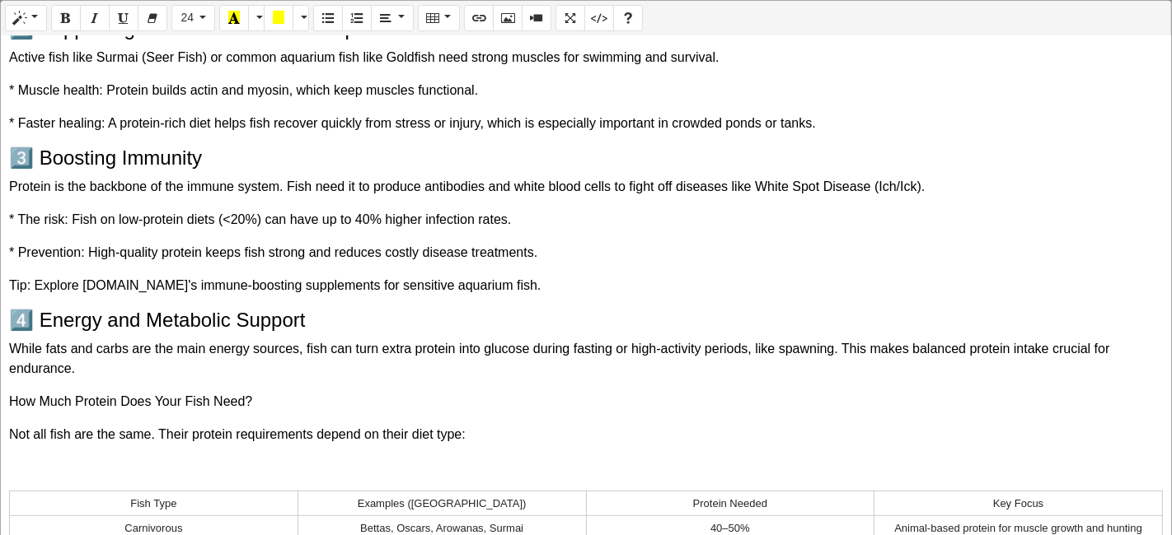
scroll to position [549, 0]
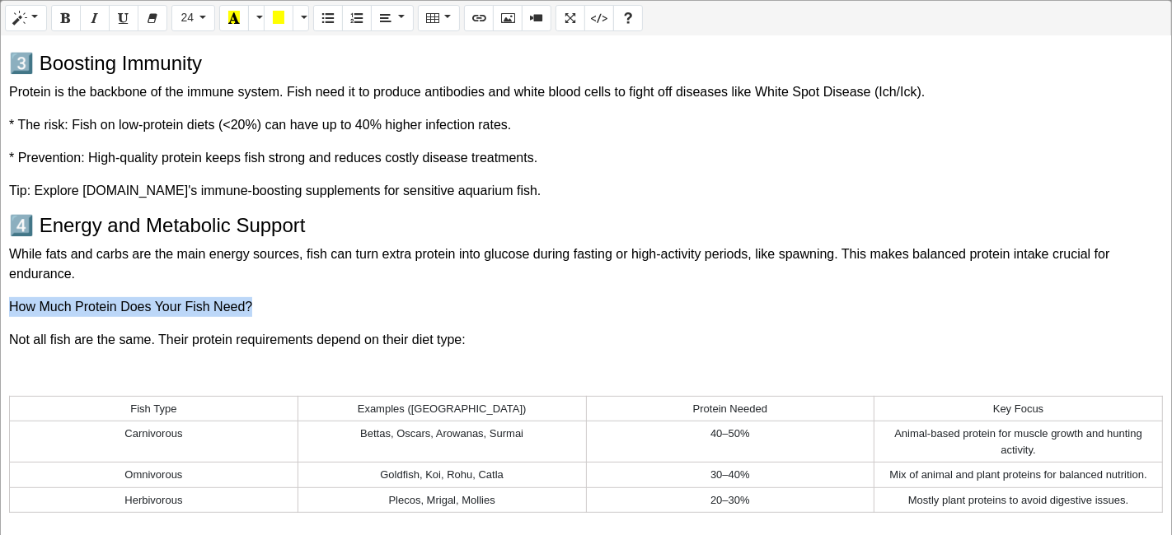
drag, startPoint x: 274, startPoint y: 289, endPoint x: 0, endPoint y: 295, distance: 273.6
click at [0, 295] on div "Normal Quote Code Header 1 Header 2 Header 3 Header 4 Header 5 Header 6 24 8 9 …" at bounding box center [586, 269] width 1172 height 539
click at [76, 16] on button "Bold (CTRL+B)" at bounding box center [66, 18] width 30 height 26
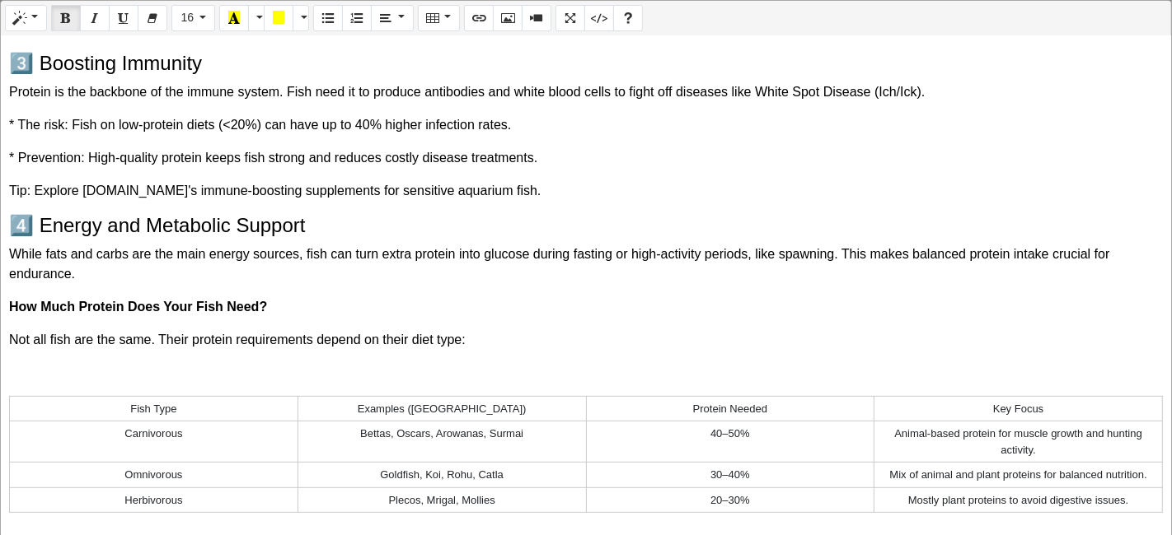
scroll to position [640, 0]
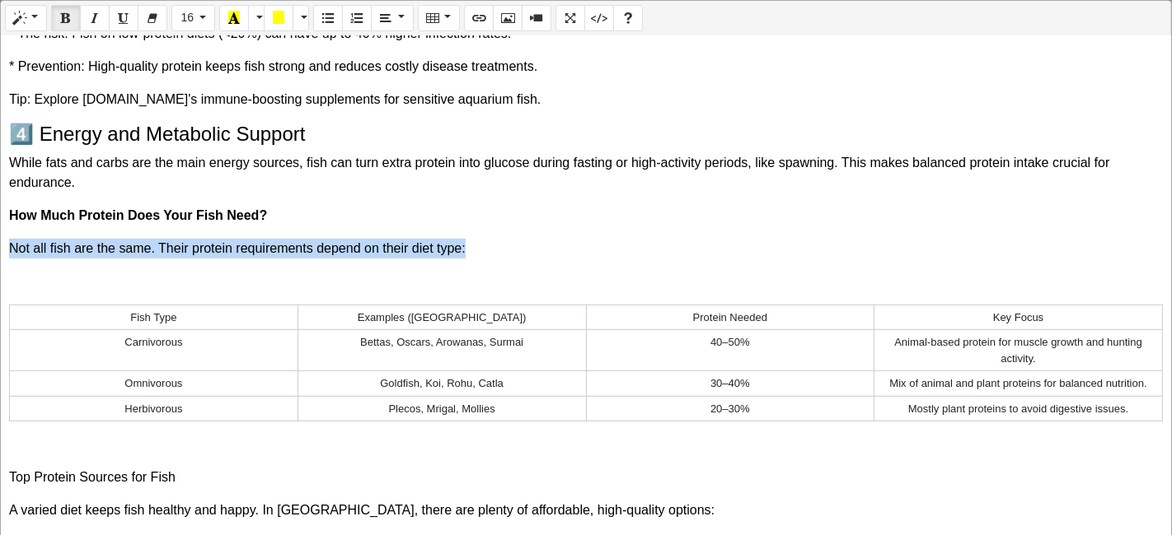
drag, startPoint x: 471, startPoint y: 253, endPoint x: 0, endPoint y: 247, distance: 471.3
click at [0, 247] on div "Normal Quote Code Header 1 Header 2 Header 3 Header 4 Header 5 Header 6 16 8 9 …" at bounding box center [586, 269] width 1172 height 539
click at [80, 26] on button "Italic (CTRL+I)" at bounding box center [95, 18] width 30 height 26
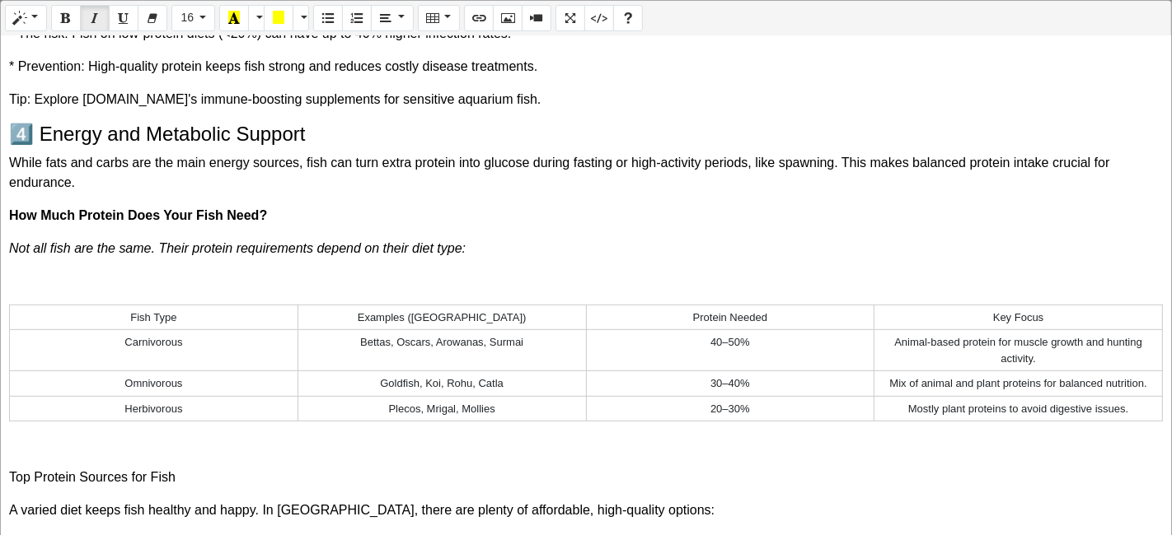
click at [506, 211] on p "How Much Protein Does Your Fish Need?" at bounding box center [585, 216] width 1153 height 20
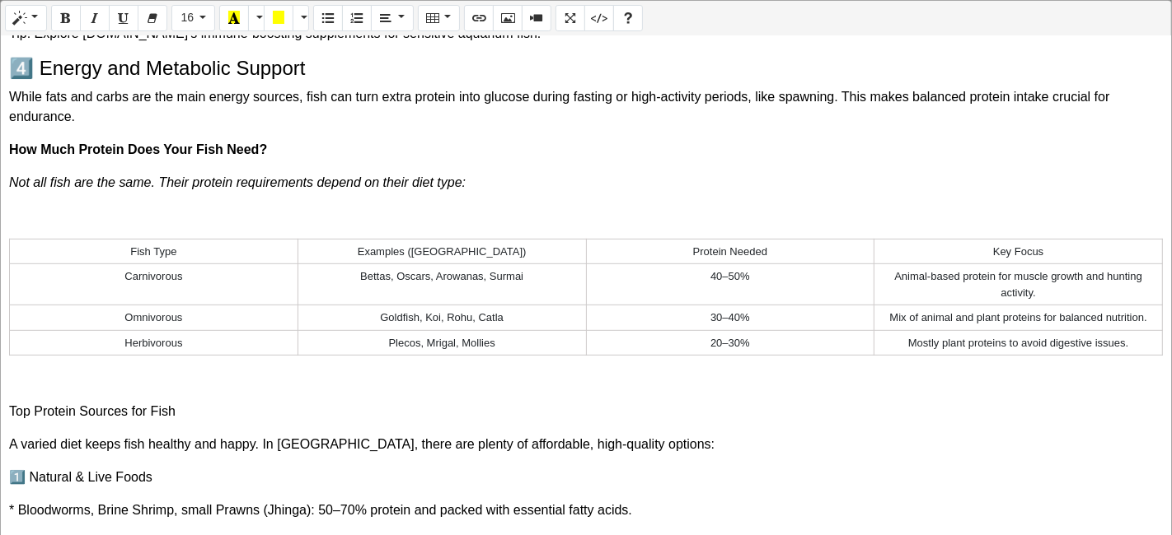
scroll to position [732, 0]
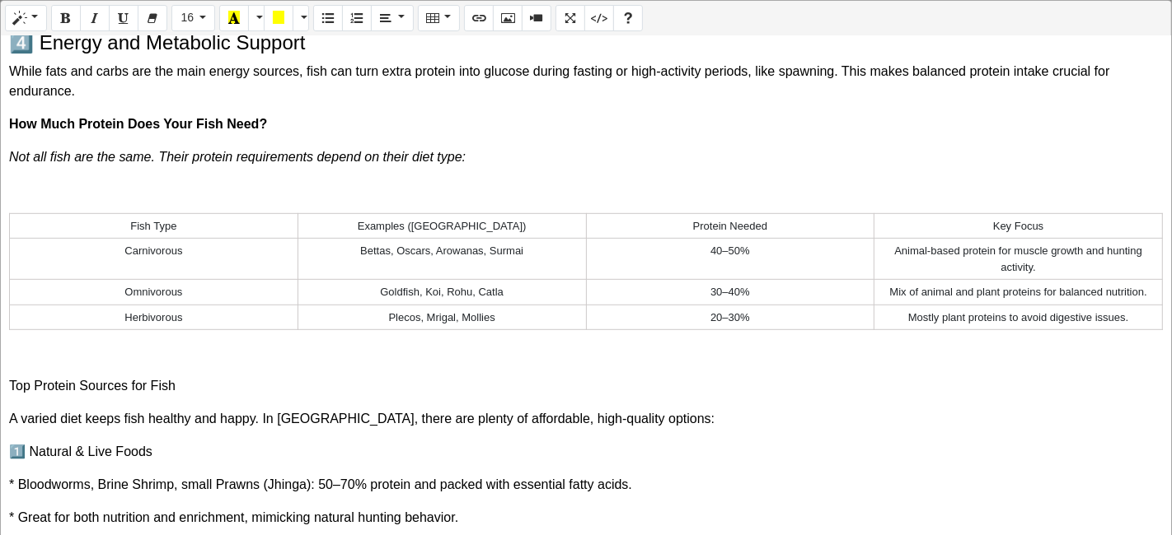
click at [153, 228] on td "Fish Type" at bounding box center [154, 226] width 288 height 26
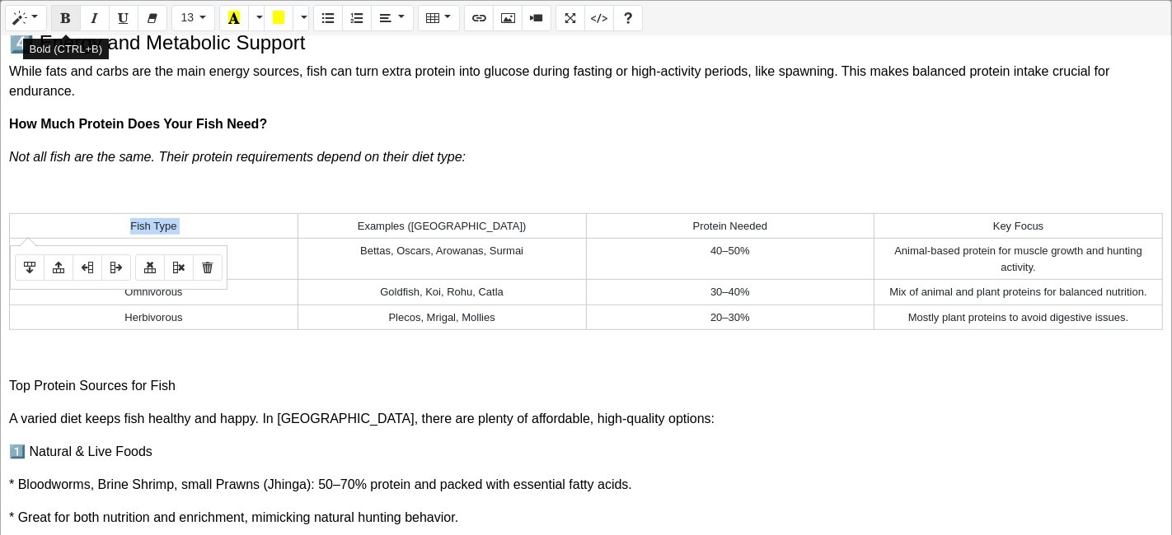
click at [73, 18] on button "Bold (CTRL+B)" at bounding box center [66, 18] width 30 height 26
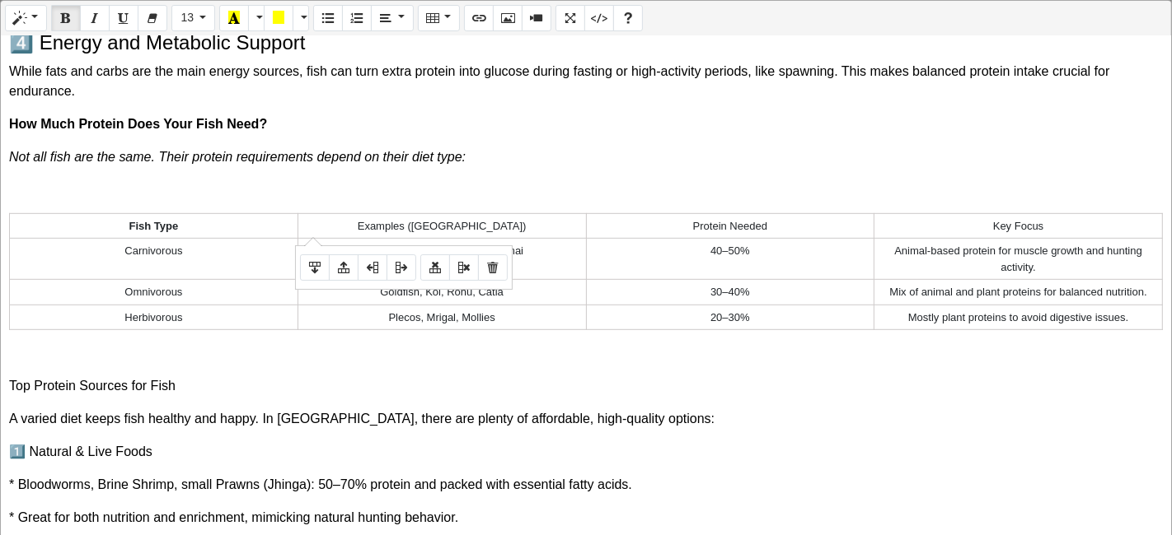
click at [444, 222] on td "Examples (India)" at bounding box center [441, 226] width 288 height 26
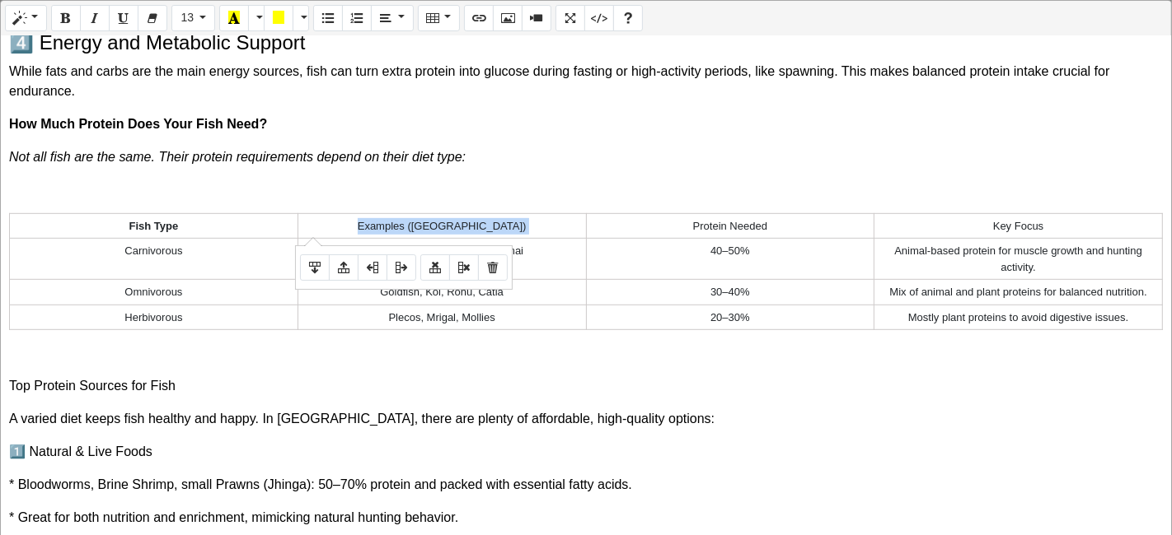
click at [444, 222] on td "Examples (India)" at bounding box center [441, 226] width 288 height 26
click at [61, 20] on icon "Bold (CTRL+B)" at bounding box center [66, 17] width 12 height 13
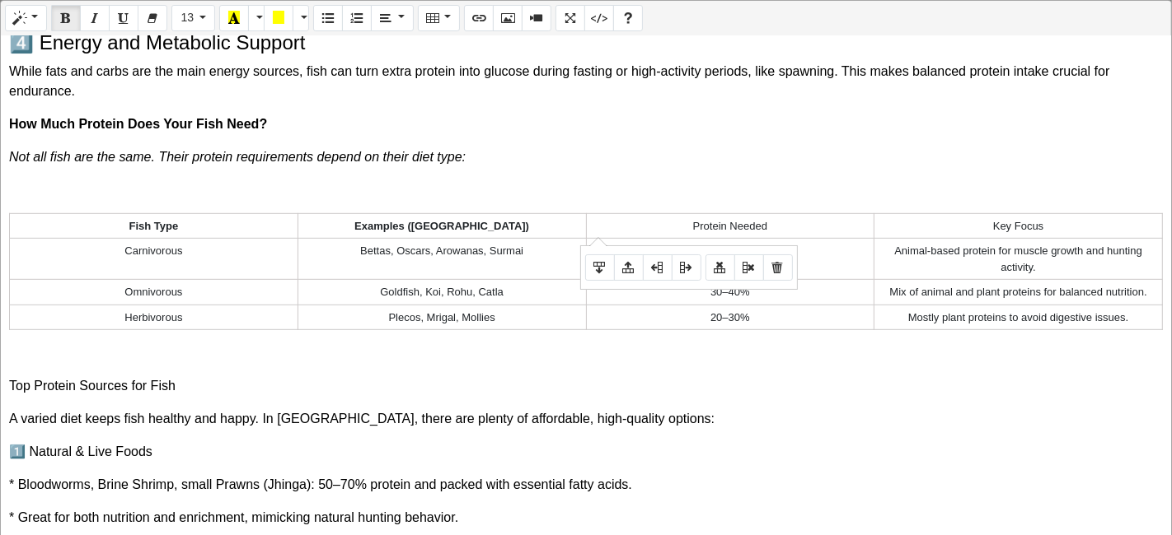
click at [727, 228] on td "Protein Needed" at bounding box center [730, 226] width 288 height 26
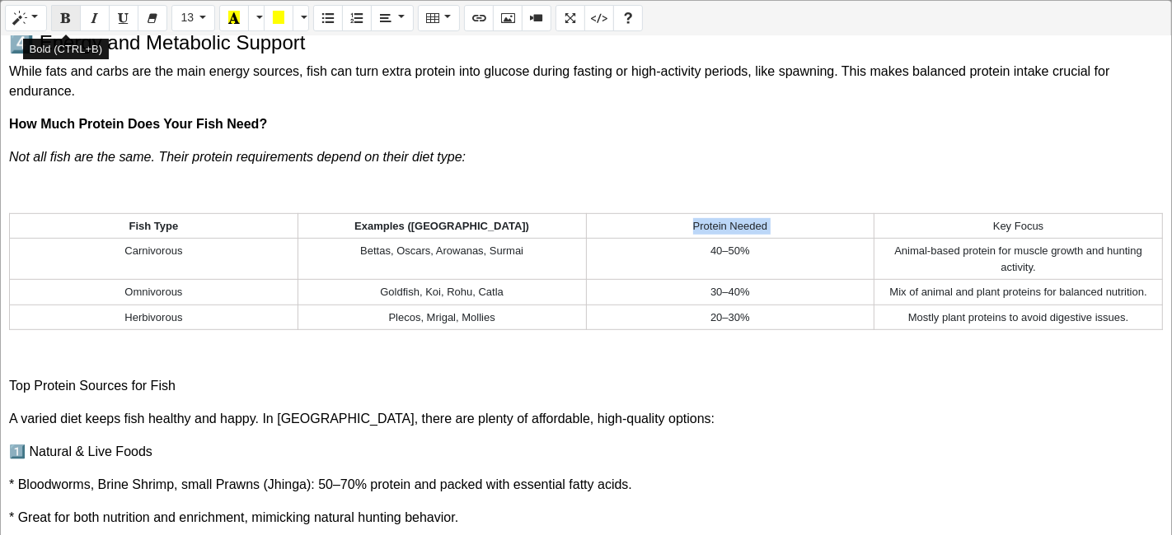
click at [59, 8] on button "Bold (CTRL+B)" at bounding box center [66, 18] width 30 height 26
click at [1018, 230] on td "Key Focus" at bounding box center [1018, 226] width 288 height 26
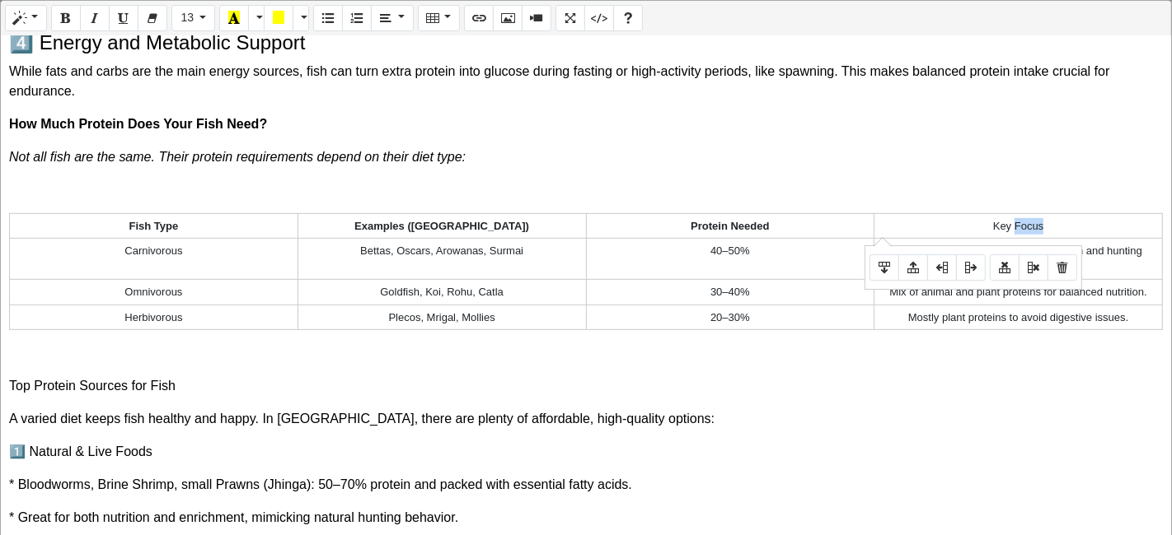
click at [1018, 230] on td "Key Focus" at bounding box center [1018, 226] width 288 height 26
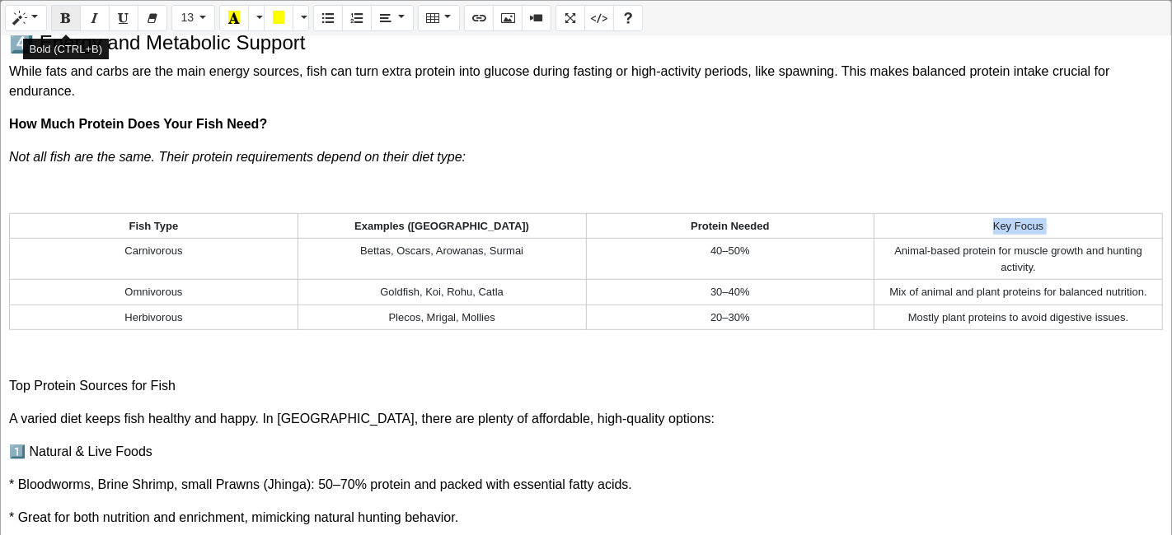
click at [55, 29] on button "Bold (CTRL+B)" at bounding box center [66, 18] width 30 height 26
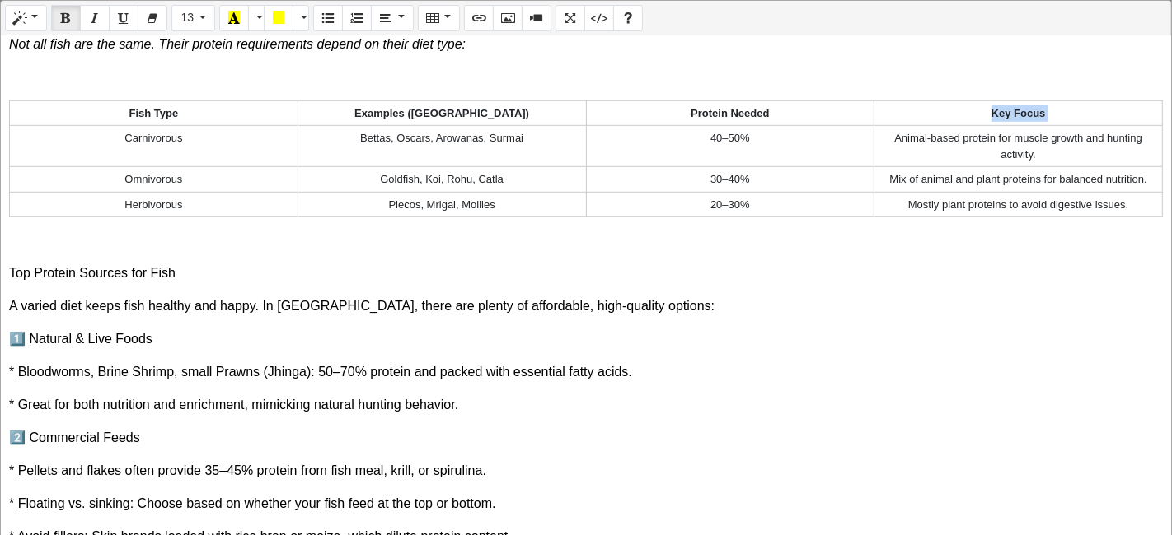
scroll to position [915, 0]
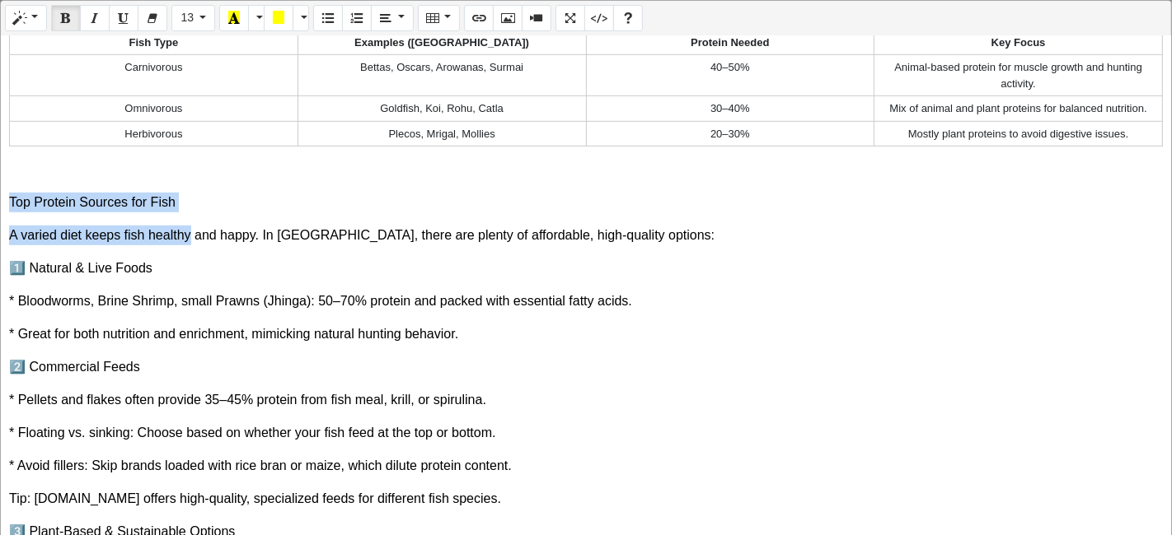
drag, startPoint x: 187, startPoint y: 212, endPoint x: 0, endPoint y: 206, distance: 187.1
click at [0, 206] on div "Normal Quote Code Header 1 Header 2 Header 3 Header 4 Header 5 Header 6 13 8 9 …" at bounding box center [586, 269] width 1172 height 539
click at [20, 203] on p "Top Protein Sources for Fish" at bounding box center [585, 203] width 1153 height 20
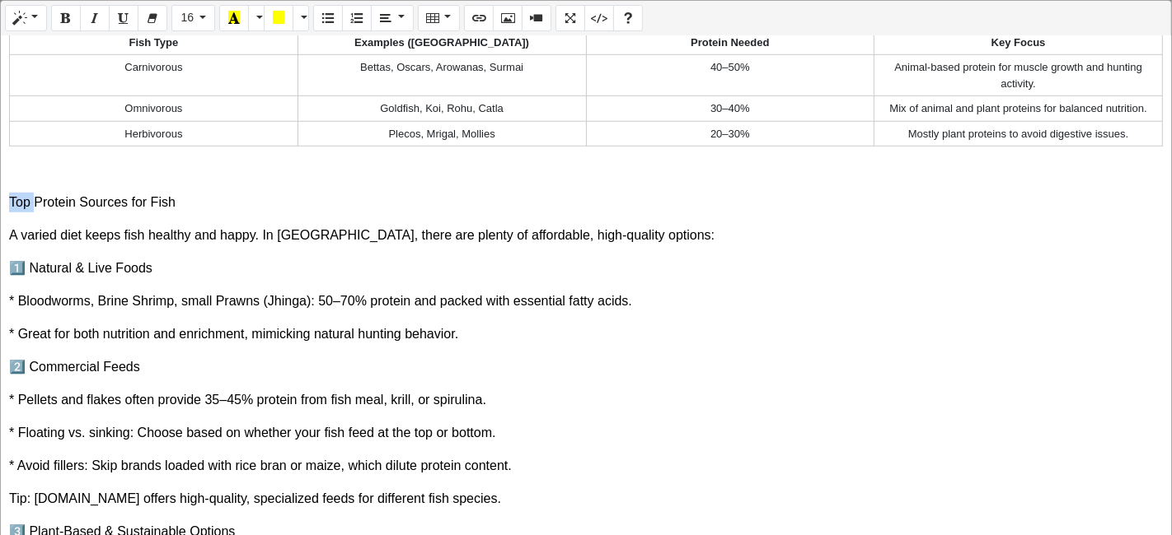
click at [20, 203] on p "Top Protein Sources for Fish" at bounding box center [585, 203] width 1153 height 20
click at [26, 23] on button "Style" at bounding box center [26, 18] width 42 height 26
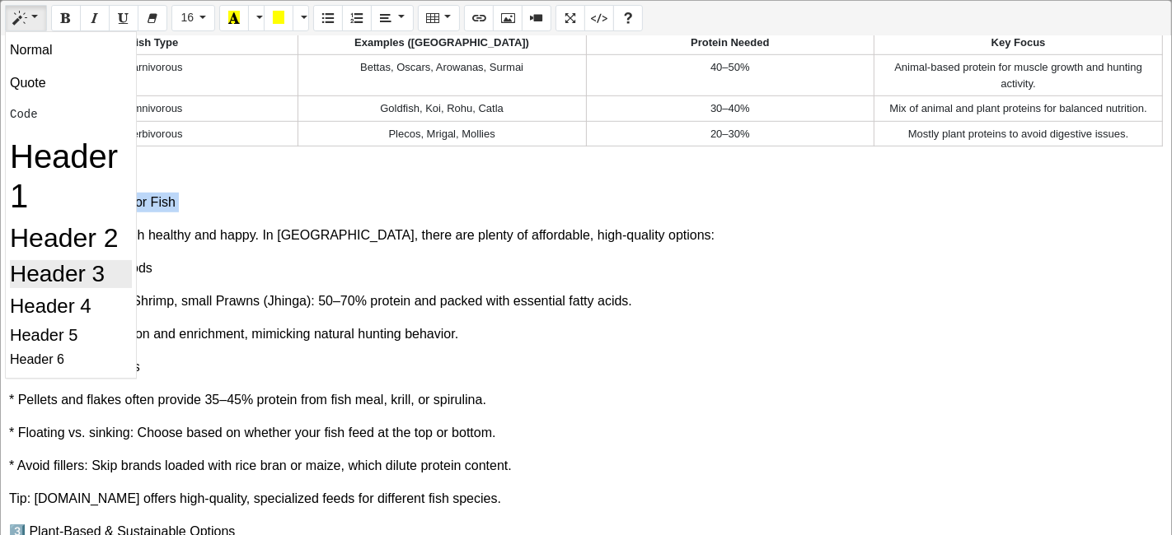
click at [86, 282] on h3 "Header 3" at bounding box center [71, 274] width 122 height 28
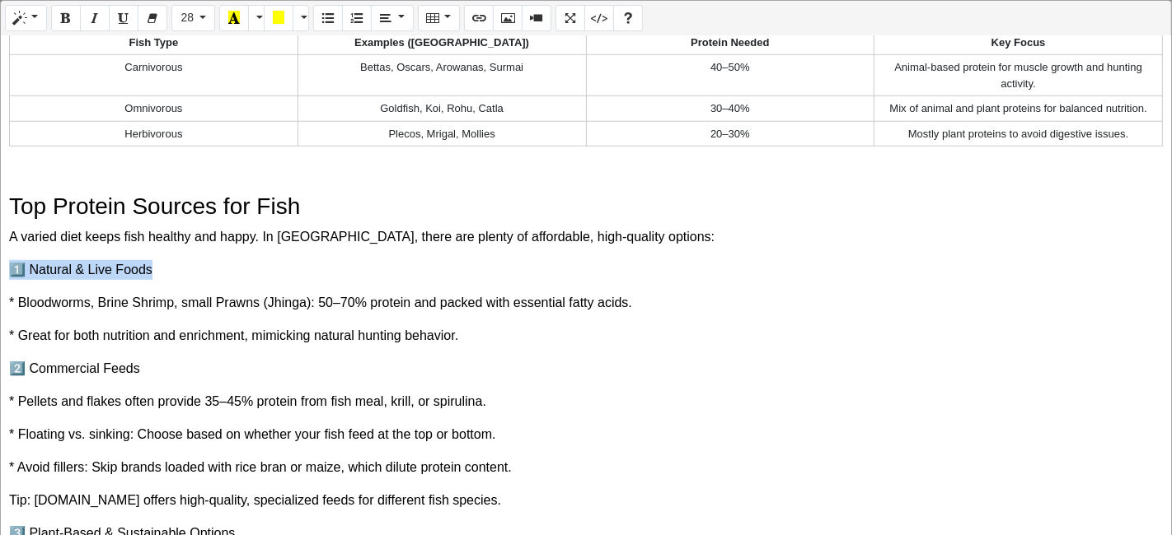
drag, startPoint x: 152, startPoint y: 264, endPoint x: 0, endPoint y: 267, distance: 151.6
click at [0, 267] on div "Normal Quote Code Header 1 Header 2 Header 3 Header 4 Header 5 Header 6 28 8 9 …" at bounding box center [586, 269] width 1172 height 539
click at [35, 12] on button "Style" at bounding box center [26, 18] width 42 height 26
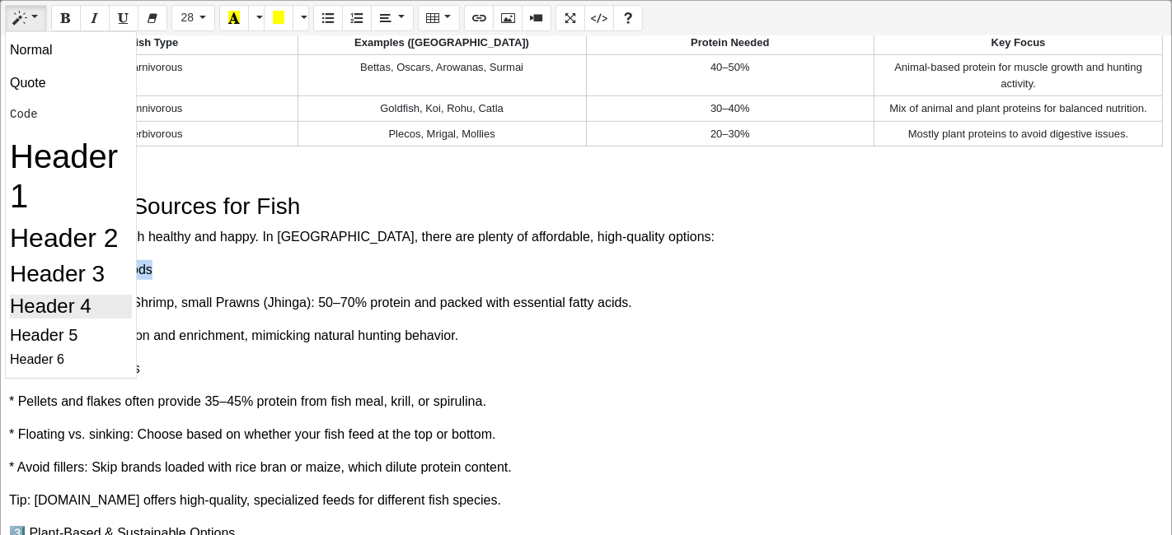
click at [84, 306] on h4 "Header 4" at bounding box center [71, 307] width 122 height 24
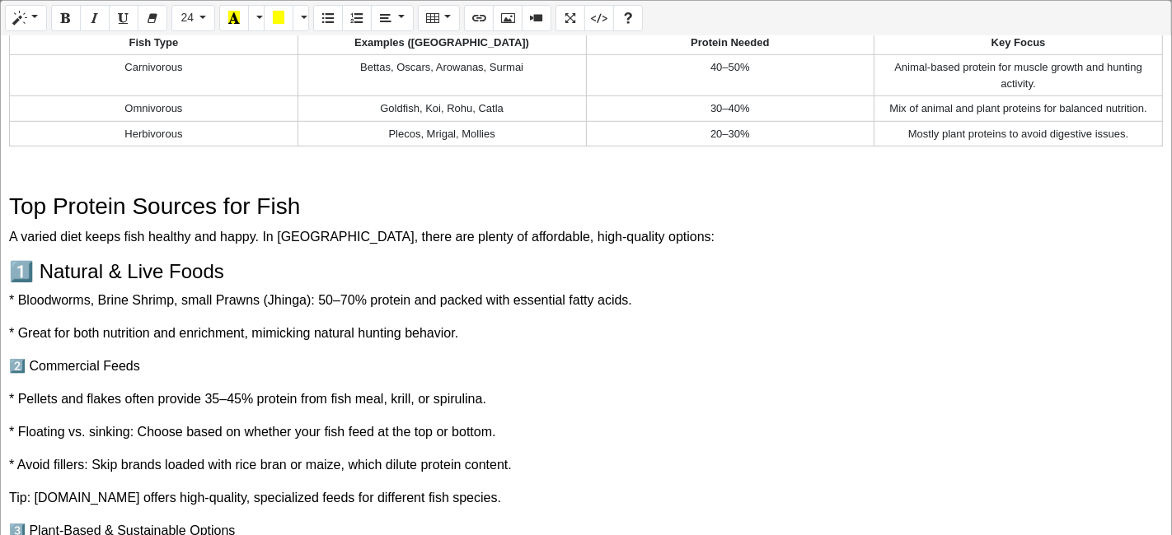
scroll to position [1007, 0]
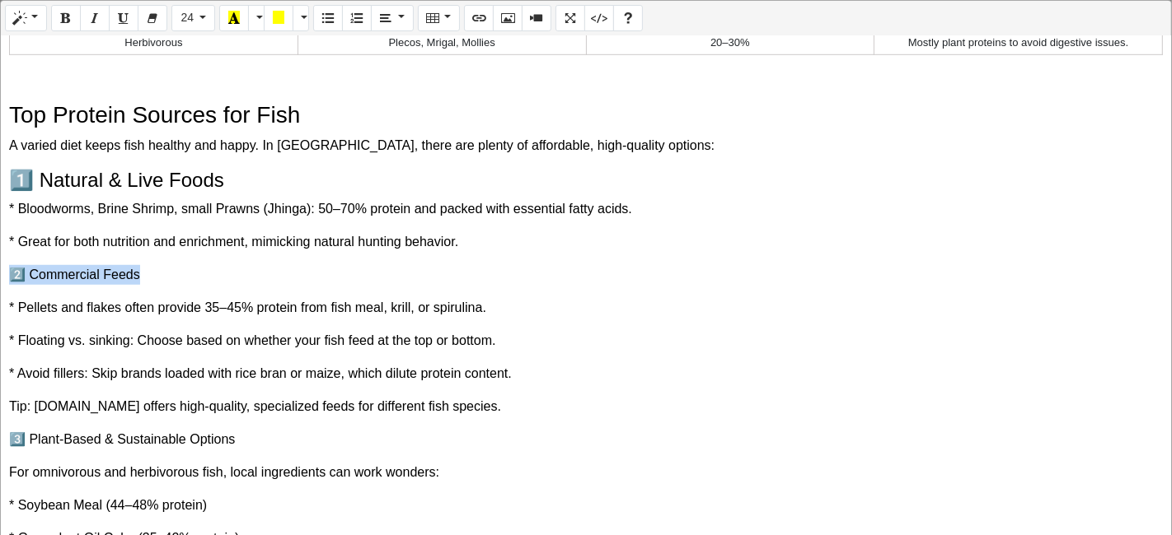
drag, startPoint x: 155, startPoint y: 264, endPoint x: 0, endPoint y: 273, distance: 155.1
click at [0, 273] on div "Normal Quote Code Header 1 Header 2 Header 3 Header 4 Header 5 Header 6 24 8 9 …" at bounding box center [586, 269] width 1172 height 539
click at [19, 21] on icon "Style" at bounding box center [20, 17] width 12 height 13
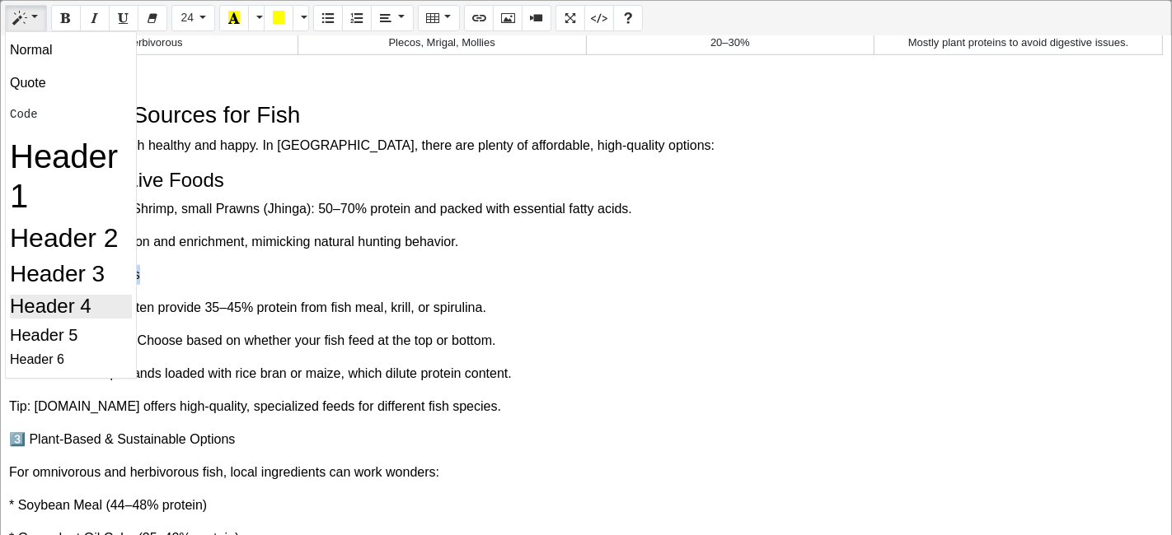
click at [72, 310] on h4 "Header 4" at bounding box center [71, 307] width 122 height 24
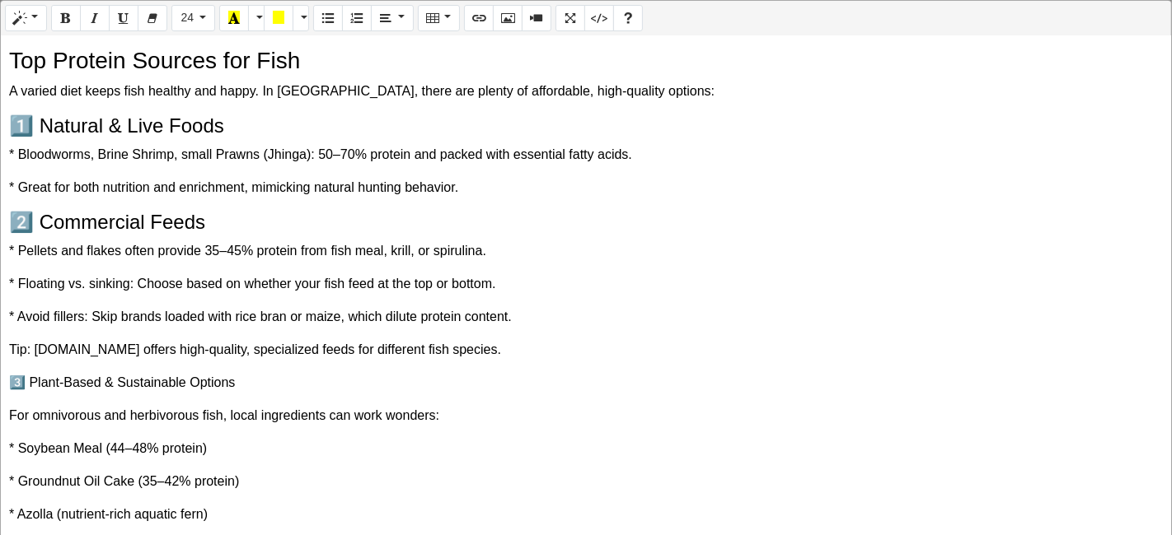
scroll to position [1098, 0]
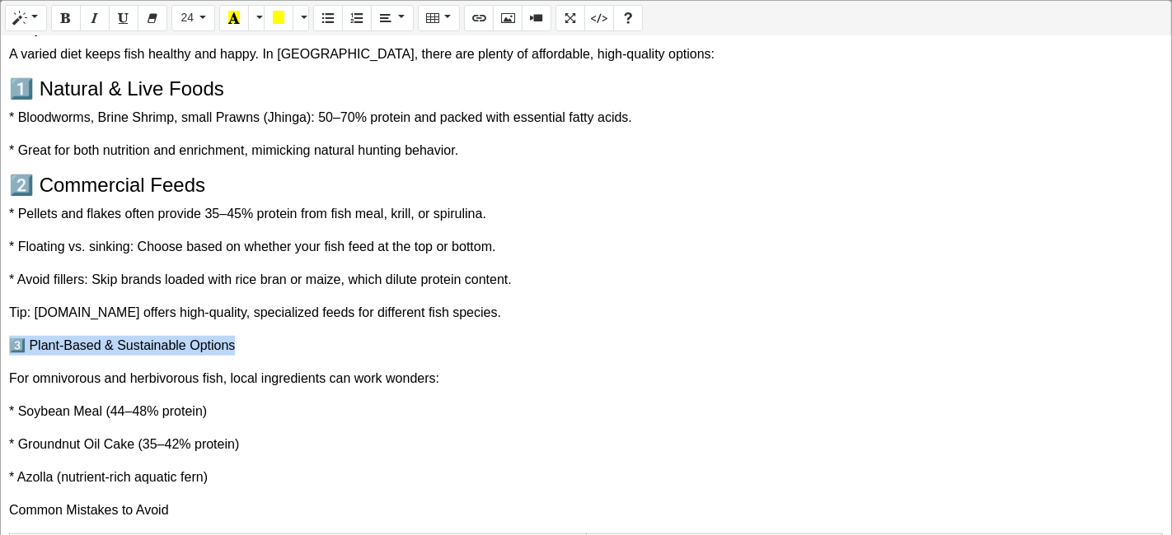
drag, startPoint x: 252, startPoint y: 337, endPoint x: 0, endPoint y: 344, distance: 252.2
click at [0, 344] on div "Normal Quote Code Header 1 Header 2 Header 3 Header 4 Header 5 Header 6 24 8 9 …" at bounding box center [586, 269] width 1172 height 539
click at [26, 24] on button "Style" at bounding box center [26, 18] width 42 height 26
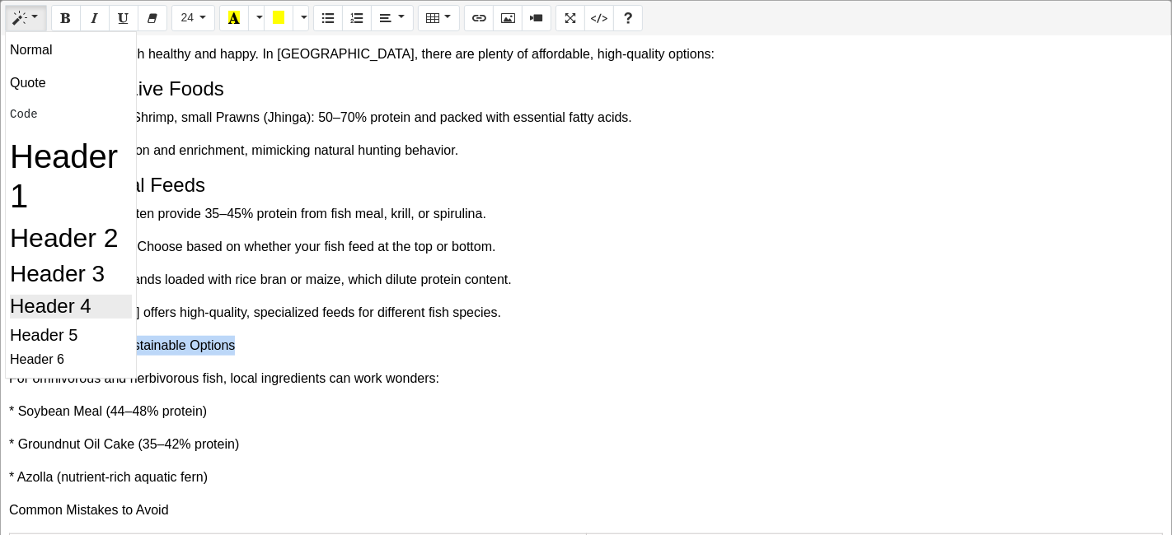
click at [63, 295] on h4 "Header 4" at bounding box center [71, 307] width 122 height 24
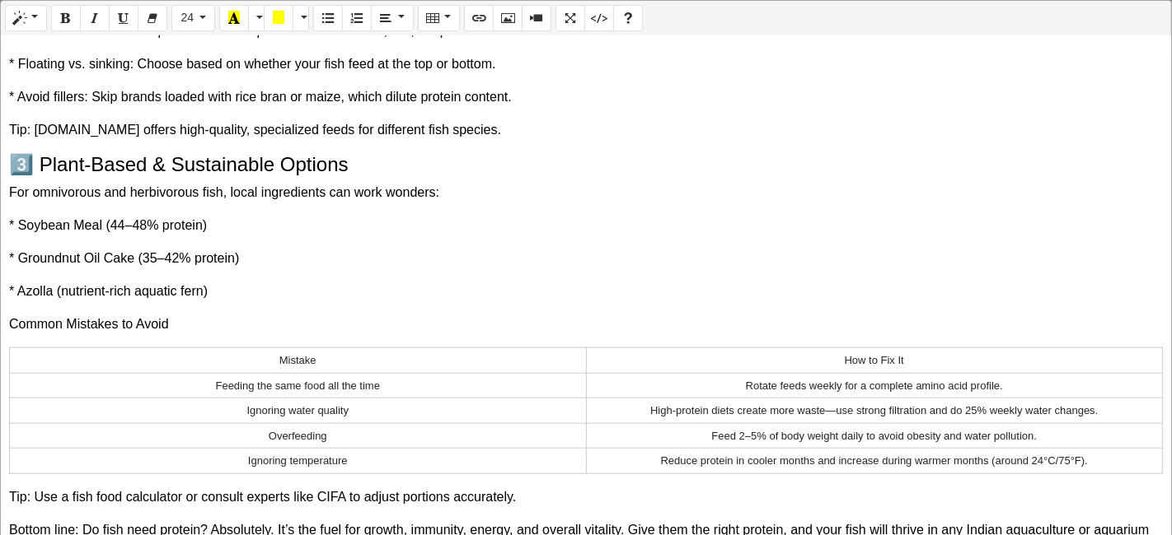
scroll to position [1322, 0]
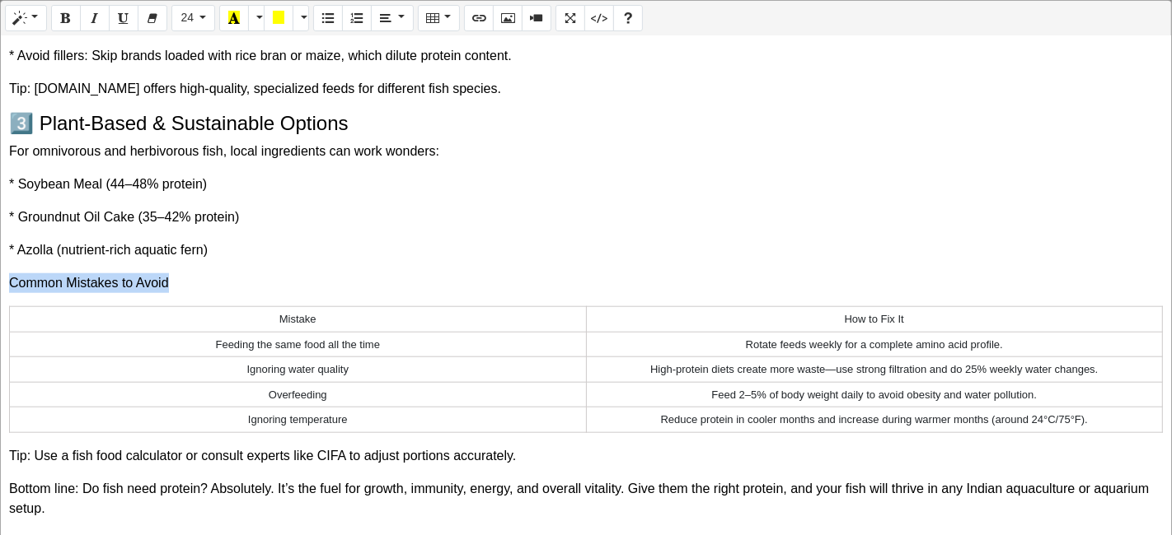
drag, startPoint x: 176, startPoint y: 273, endPoint x: 0, endPoint y: 392, distance: 213.0
click at [0, 264] on div "Normal Quote Code Header 1 Header 2 Header 3 Header 4 Header 5 Header 6 24 8 9 …" at bounding box center [586, 269] width 1172 height 539
click at [64, 11] on icon "Bold (CTRL+B)" at bounding box center [66, 17] width 12 height 13
click at [305, 318] on td "Mistake" at bounding box center [298, 320] width 577 height 26
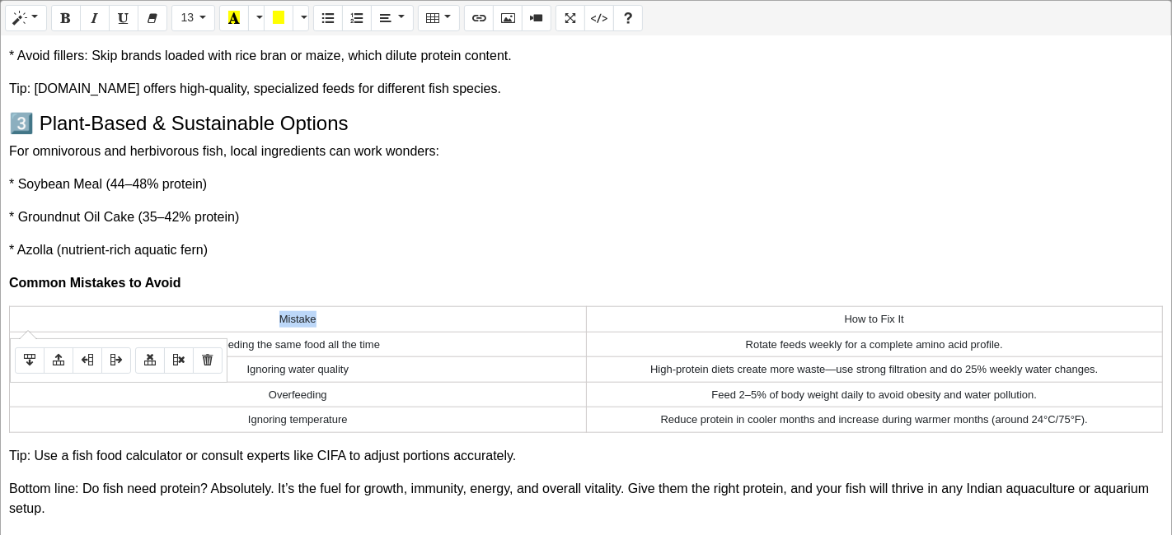
click at [305, 318] on td "Mistake" at bounding box center [298, 320] width 577 height 26
click at [63, 20] on icon "Bold (CTRL+B)" at bounding box center [66, 17] width 12 height 13
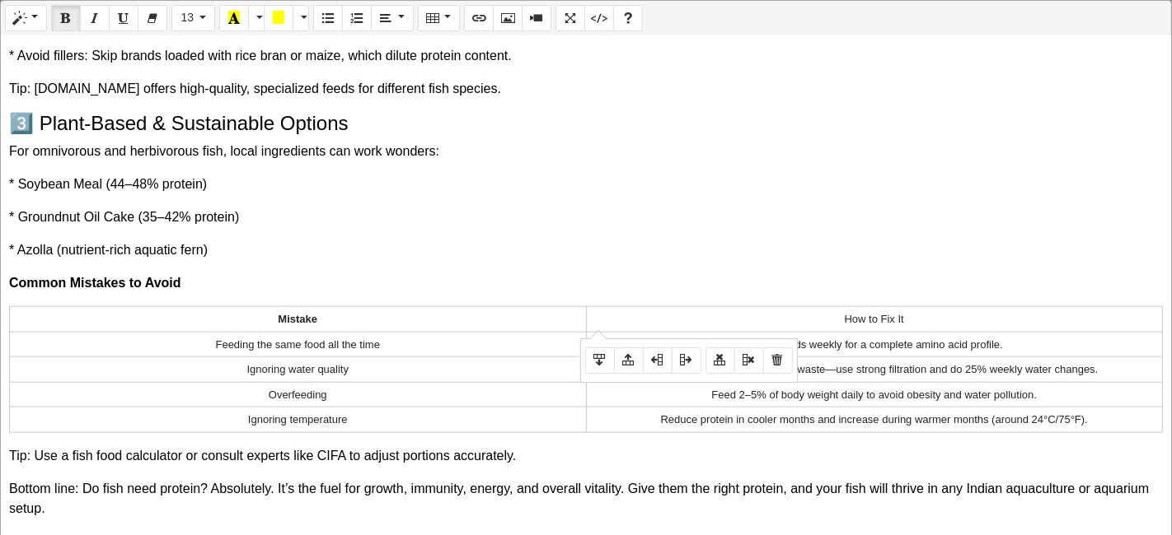
click at [844, 314] on td "How to Fix It" at bounding box center [874, 320] width 577 height 26
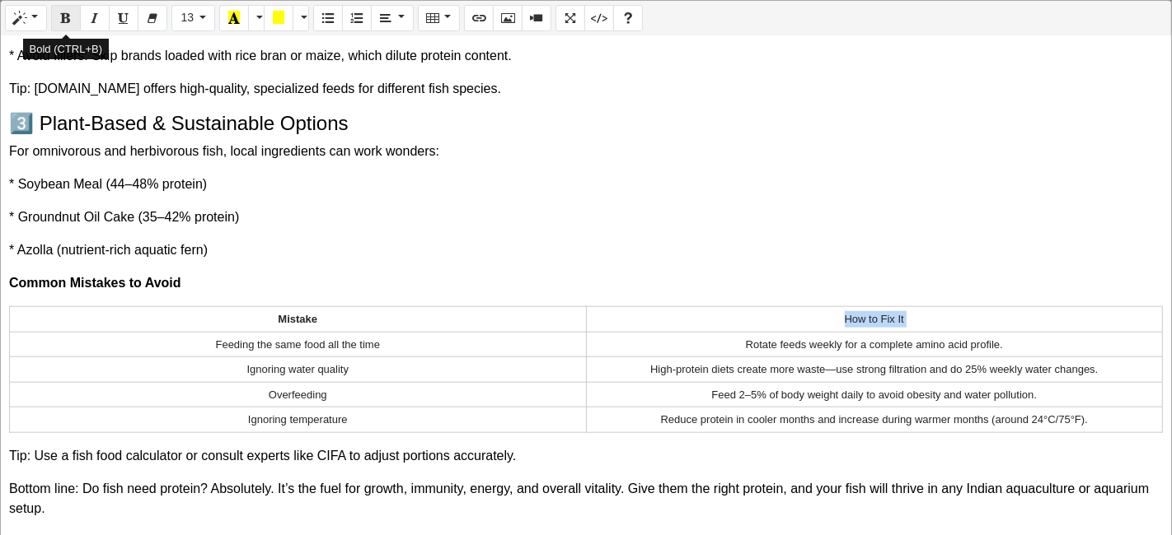
click at [52, 21] on button "Bold (CTRL+B)" at bounding box center [66, 18] width 30 height 26
click at [397, 255] on p "* Azolla (nutrient-rich aquatic fern)" at bounding box center [585, 251] width 1153 height 20
click at [14, 455] on p "Tip: Use a fish food calculator or consult experts like CIFA to adjust portions…" at bounding box center [585, 457] width 1153 height 20
drag, startPoint x: 30, startPoint y: 453, endPoint x: 0, endPoint y: 437, distance: 34.3
click at [0, 438] on div "Normal Quote Code Header 1 Header 2 Header 3 Header 4 Header 5 Header 6 16 8 9 …" at bounding box center [586, 269] width 1172 height 539
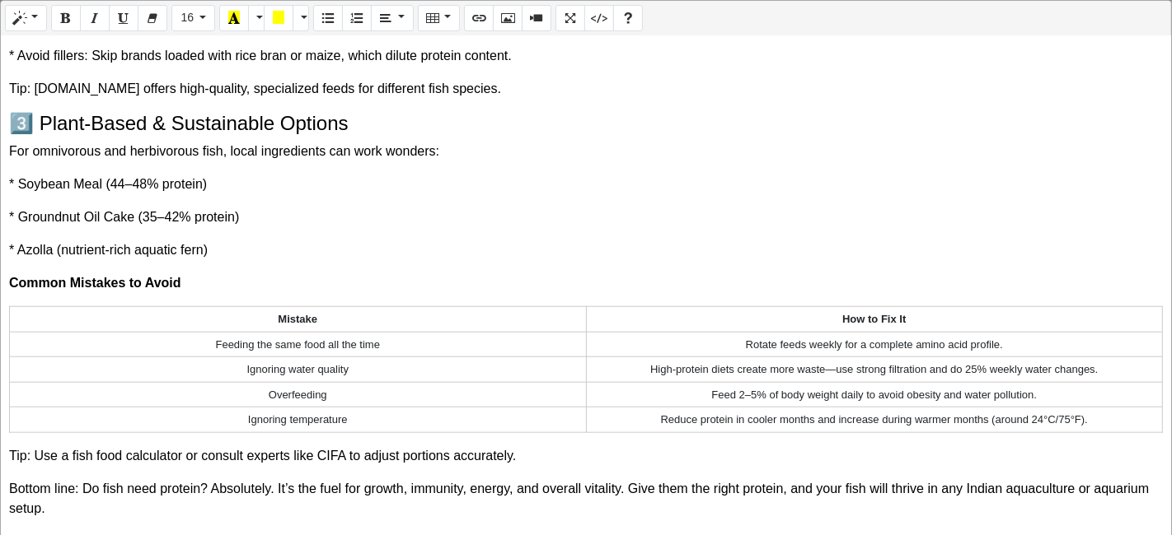
click at [0, 432] on div "Normal Quote Code Header 1 Header 2 Header 3 Header 4 Header 5 Header 6 16 8 9 …" at bounding box center [586, 269] width 1172 height 539
drag, startPoint x: 32, startPoint y: 453, endPoint x: 0, endPoint y: 453, distance: 32.1
click at [0, 453] on div "Normal Quote Code Header 1 Header 2 Header 3 Header 4 Header 5 Header 6 16 8 9 …" at bounding box center [586, 269] width 1172 height 539
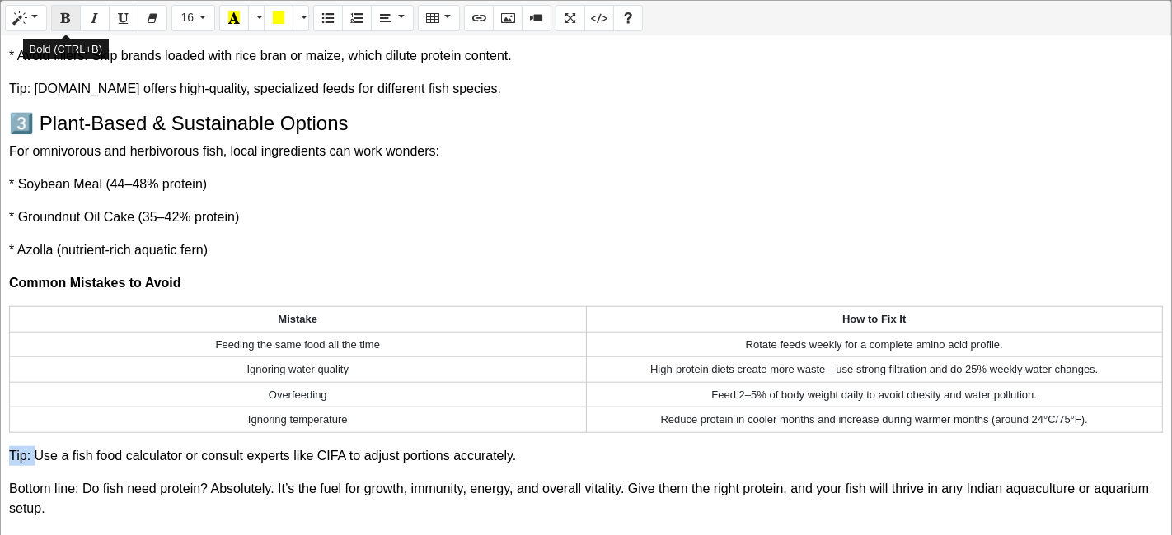
click at [68, 11] on icon "Bold (CTRL+B)" at bounding box center [66, 17] width 12 height 13
click at [80, 489] on p "Bottom line: Do fish need protein? Absolutely. It’s the fuel for growth, immuni…" at bounding box center [585, 499] width 1153 height 40
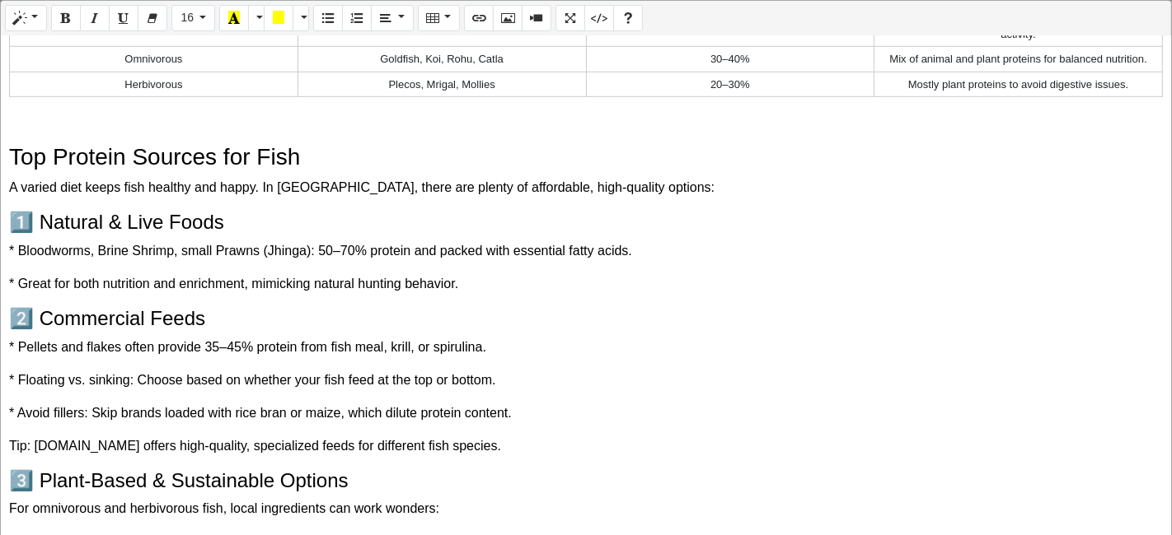
scroll to position [936, 0]
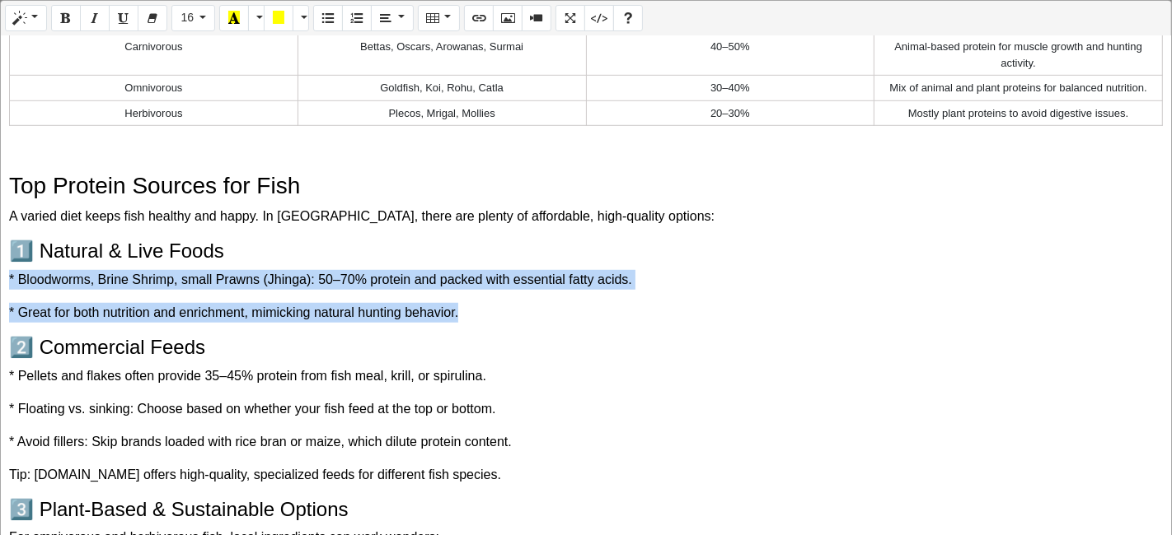
drag, startPoint x: 1, startPoint y: 274, endPoint x: 564, endPoint y: 298, distance: 564.1
click at [564, 298] on div "The Essential Guide to Fish Protein: Why Fish Need Protein for Peak Health in I…" at bounding box center [586, 286] width 1170 height 501
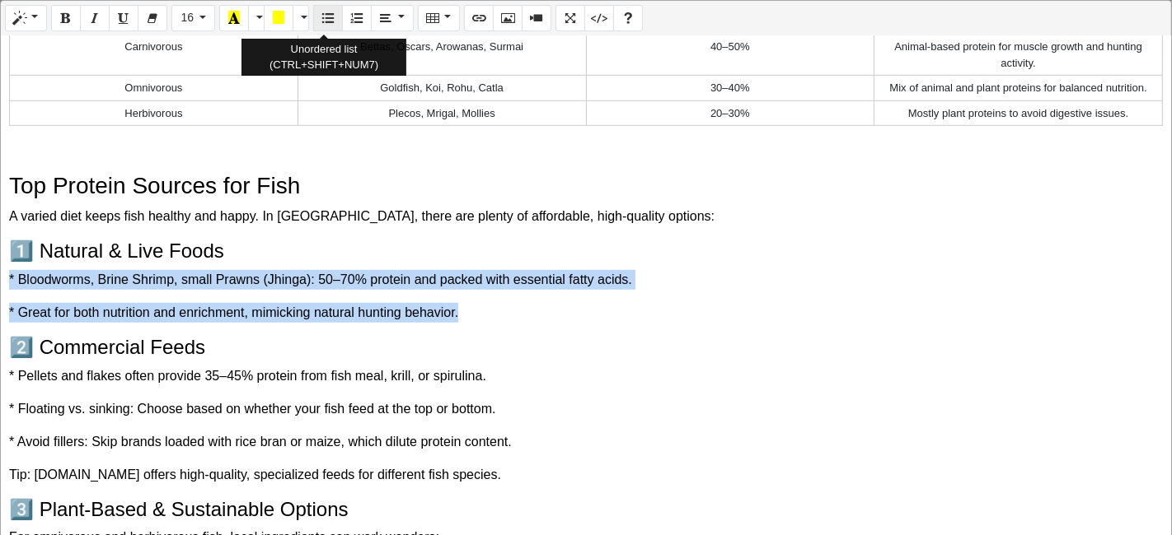
click at [321, 5] on button "Unordered list (CTRL+SHIFT+NUM7)" at bounding box center [328, 18] width 30 height 26
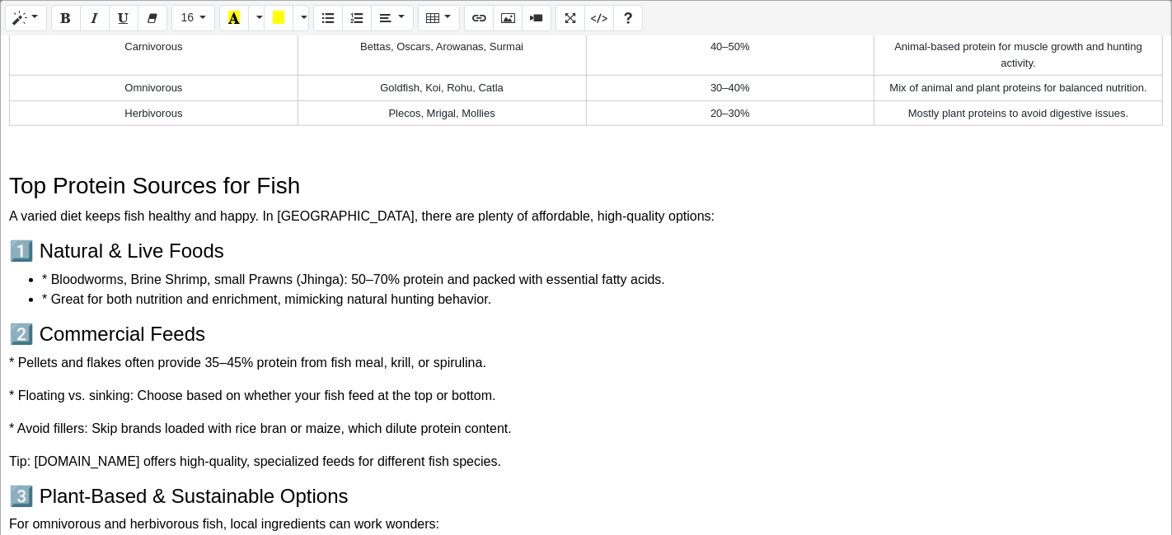
click at [48, 272] on li "* Bloodworms, Brine Shrimp, small Prawns (Jhinga): 50–70% protein and packed wi…" at bounding box center [602, 280] width 1120 height 20
click at [72, 358] on p "* Pellets and flakes often provide 35–45% protein from fish meal, krill, or spi…" at bounding box center [585, 363] width 1153 height 20
drag, startPoint x: 0, startPoint y: 346, endPoint x: 383, endPoint y: 471, distance: 403.0
click at [383, 471] on div "Normal Quote Code Header 1 Header 2 Header 3 Header 4 Header 5 Header 6 16 8 9 …" at bounding box center [586, 269] width 1172 height 539
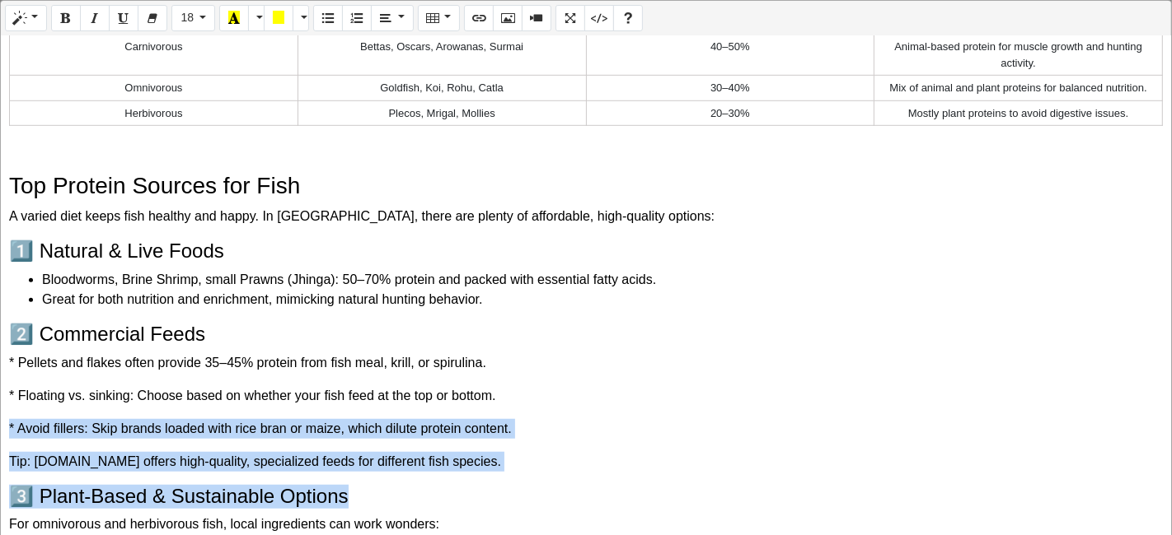
drag, startPoint x: 454, startPoint y: 471, endPoint x: 1, endPoint y: 404, distance: 458.1
click at [1, 404] on div "The Essential Guide to Fish Protein: Why Fish Need Protein for Peak Health in I…" at bounding box center [586, 286] width 1170 height 501
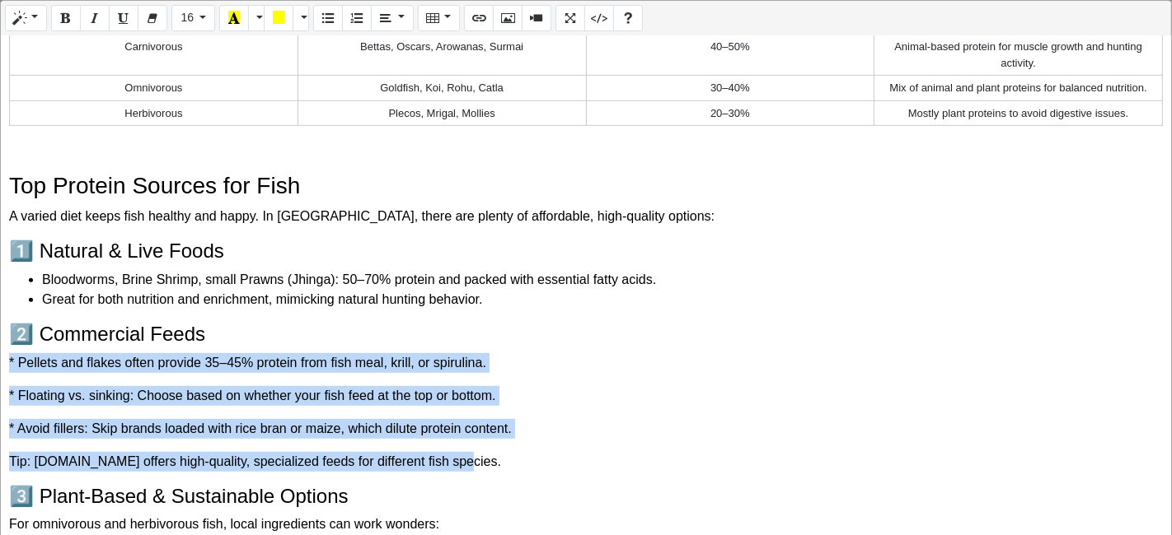
drag, startPoint x: 7, startPoint y: 361, endPoint x: 453, endPoint y: 451, distance: 455.6
click at [453, 451] on div "The Essential Guide to Fish Protein: Why Fish Need Protein for Peak Health in I…" at bounding box center [586, 286] width 1170 height 501
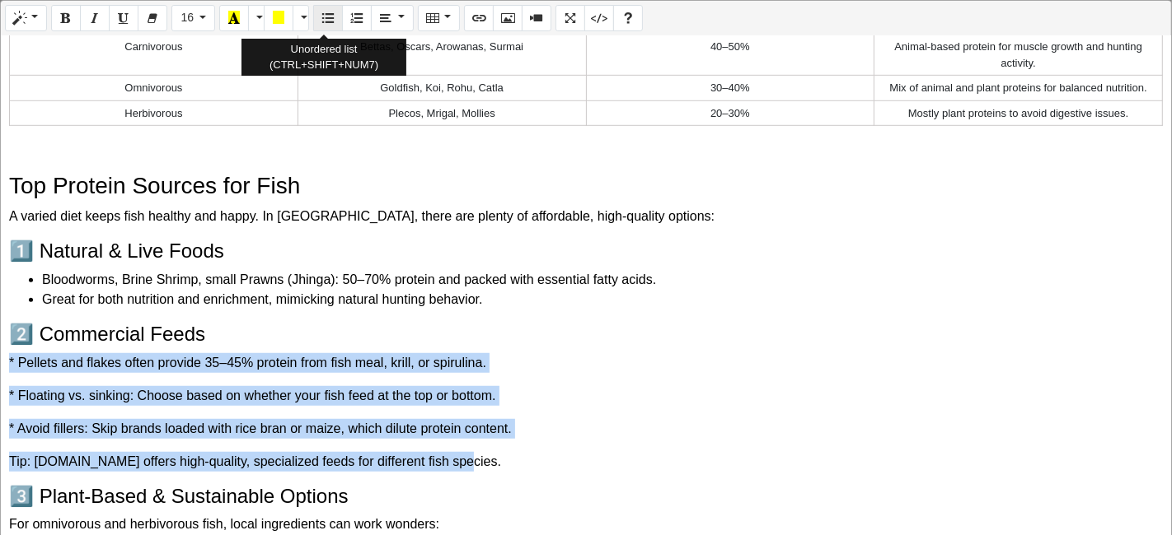
click at [315, 17] on button "Unordered list (CTRL+SHIFT+NUM7)" at bounding box center [328, 18] width 30 height 26
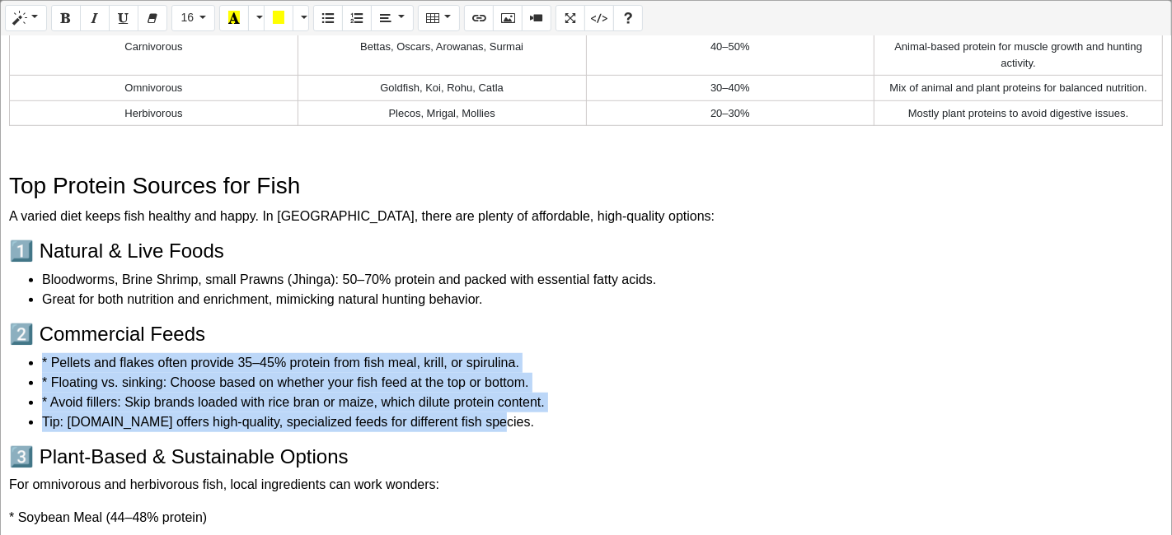
click at [48, 364] on li "* Pellets and flakes often provide 35–45% protein from fish meal, krill, or spi…" at bounding box center [602, 363] width 1120 height 20
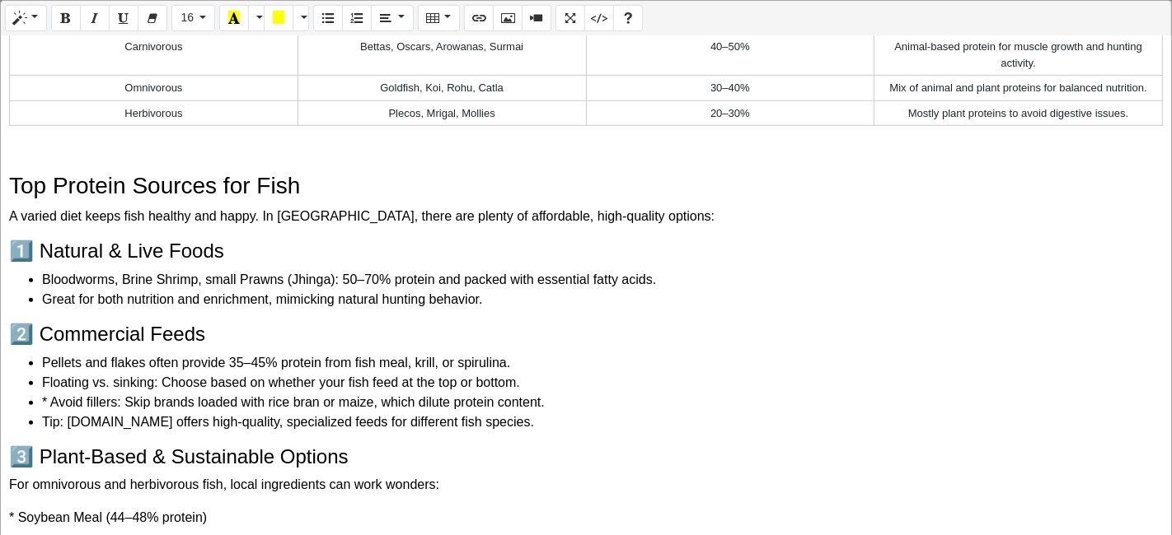
click at [45, 401] on li "* Avoid fillers: Skip brands loaded with rice bran or maize, which dilute prote…" at bounding box center [602, 403] width 1120 height 20
click at [43, 425] on li "Tip: TUNAI.IN offers high-quality, specialized feeds for different fish species." at bounding box center [602, 423] width 1120 height 20
click at [53, 423] on li "Avoid fillers: Skip brands loaded with rice bran or maize, which dilute protein…" at bounding box center [602, 413] width 1120 height 40
click at [63, 24] on icon "Bold (CTRL+B)" at bounding box center [66, 17] width 12 height 13
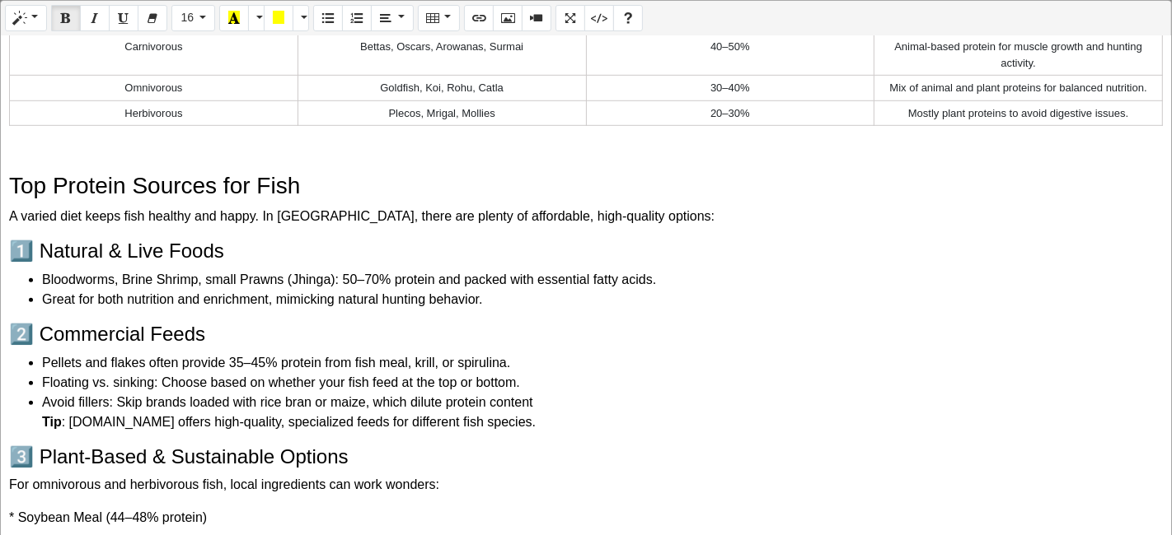
click at [487, 429] on div "The Essential Guide to Fish Protein: Why Fish Need Protein for Peak Health in I…" at bounding box center [586, 286] width 1170 height 501
click at [36, 423] on ul "Pellets and flakes often provide 35–45% protein from fish meal, krill, or spiru…" at bounding box center [585, 392] width 1153 height 79
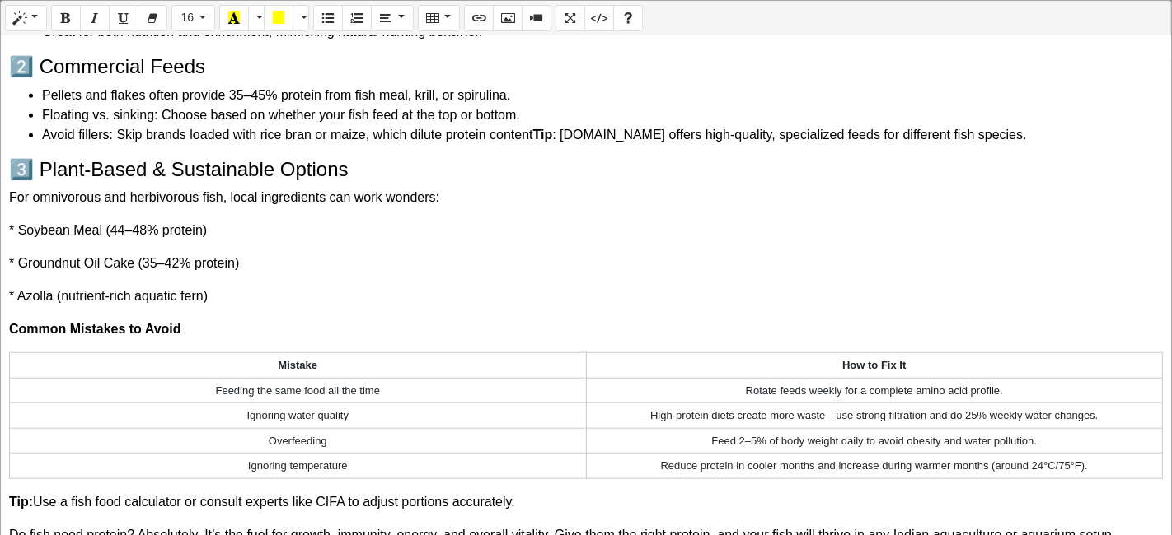
scroll to position [1210, 0]
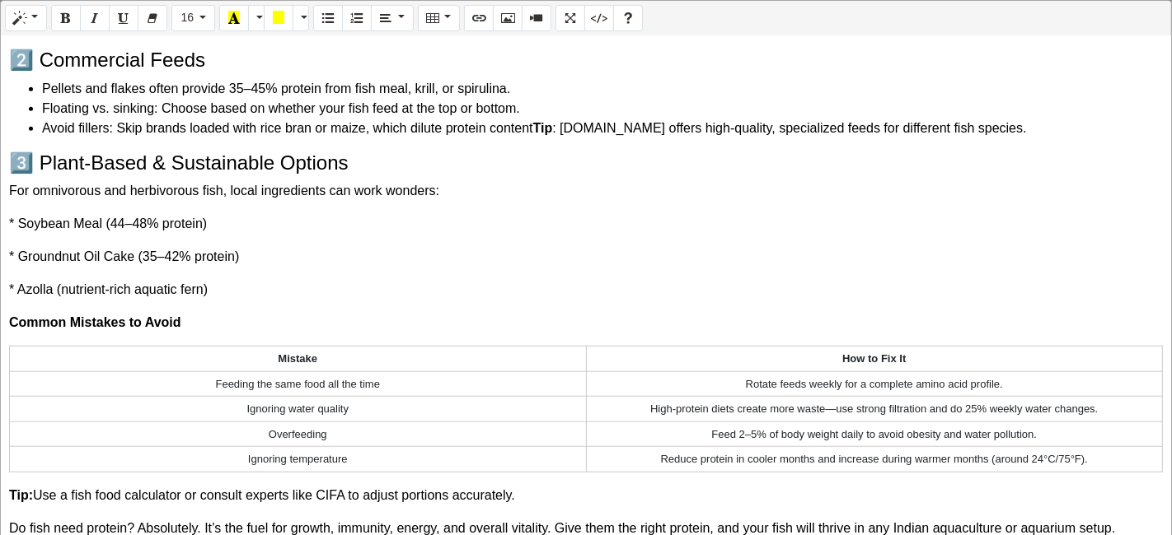
drag, startPoint x: 0, startPoint y: 209, endPoint x: 79, endPoint y: 269, distance: 99.4
click at [79, 269] on div "Normal Quote Code Header 1 Header 2 Header 3 Header 4 Header 5 Header 6 16 8 9 …" at bounding box center [586, 269] width 1172 height 539
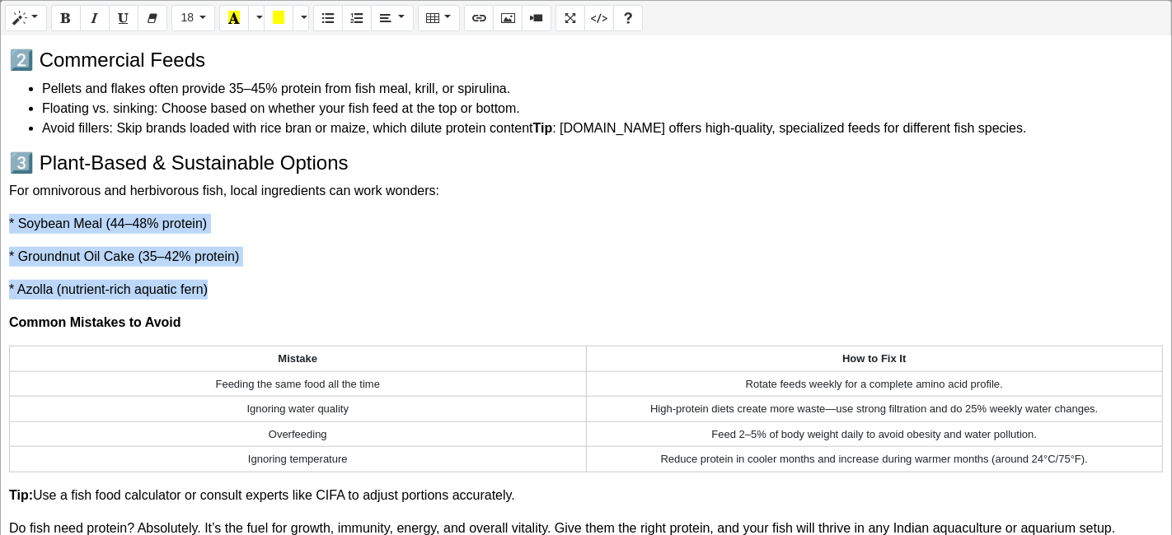
drag, startPoint x: 2, startPoint y: 215, endPoint x: 241, endPoint y: 288, distance: 250.7
click at [241, 288] on div "The Essential Guide to Fish Protein: Why Fish Need Protein for Peak Health in I…" at bounding box center [586, 286] width 1170 height 501
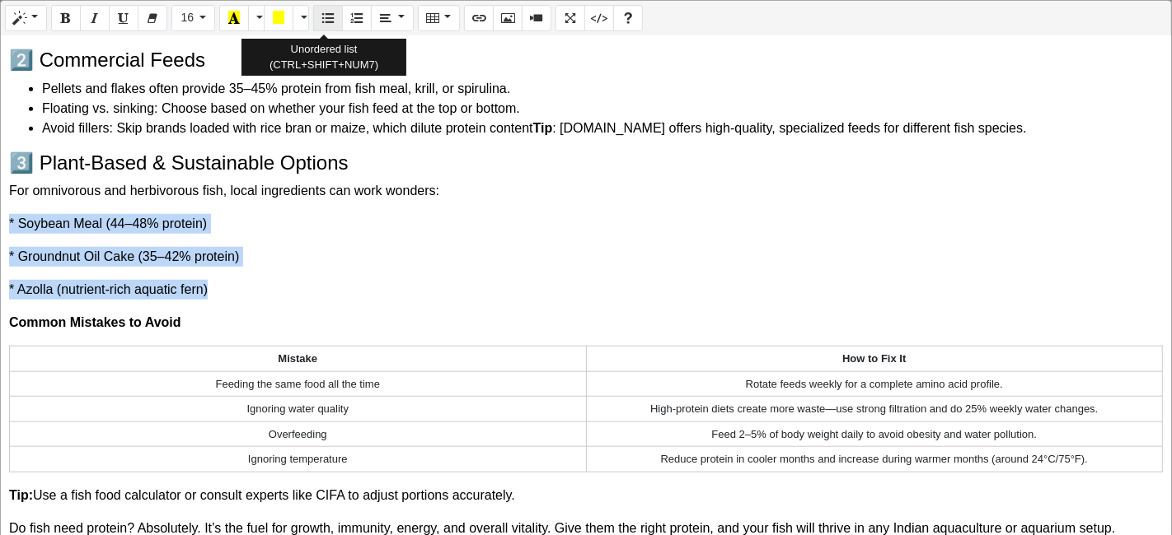
click at [322, 12] on icon "Unordered list (CTRL+SHIFT+NUM7)" at bounding box center [328, 17] width 12 height 13
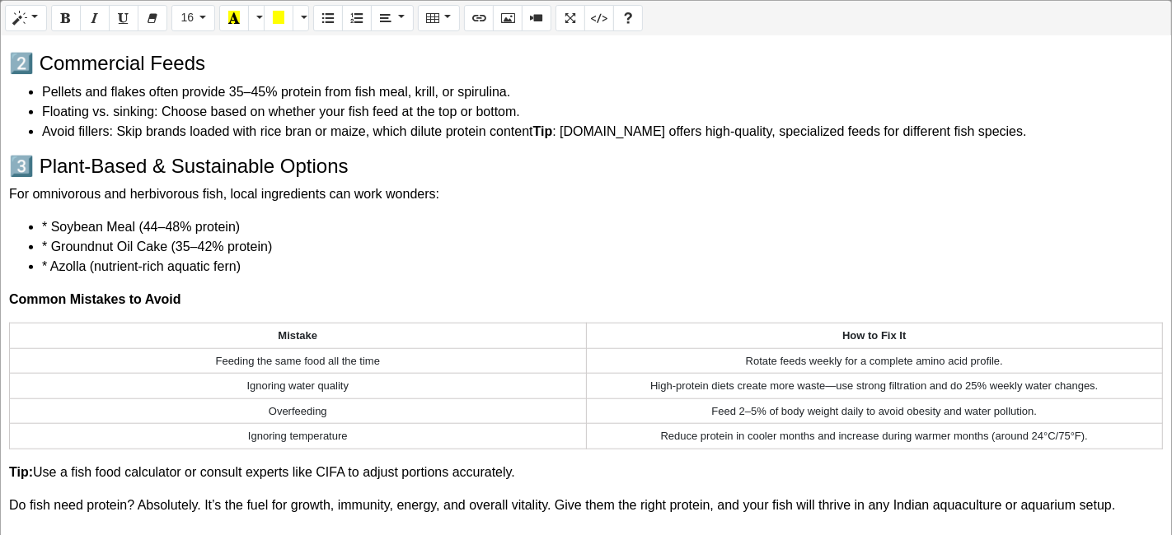
scroll to position [1203, 0]
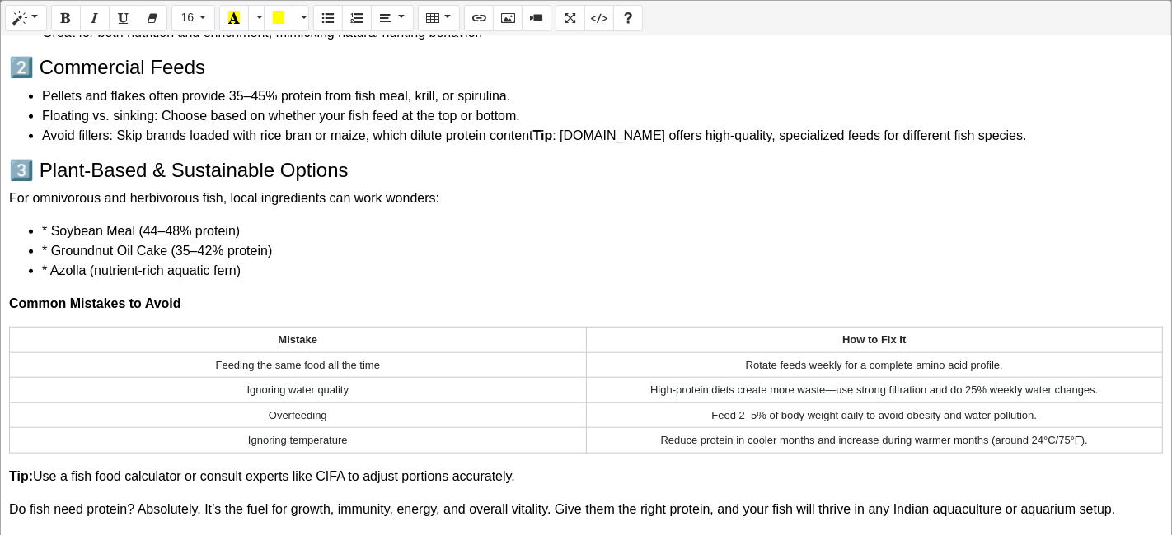
click at [51, 227] on li "* Soybean Meal (44–48% protein)" at bounding box center [602, 232] width 1120 height 20
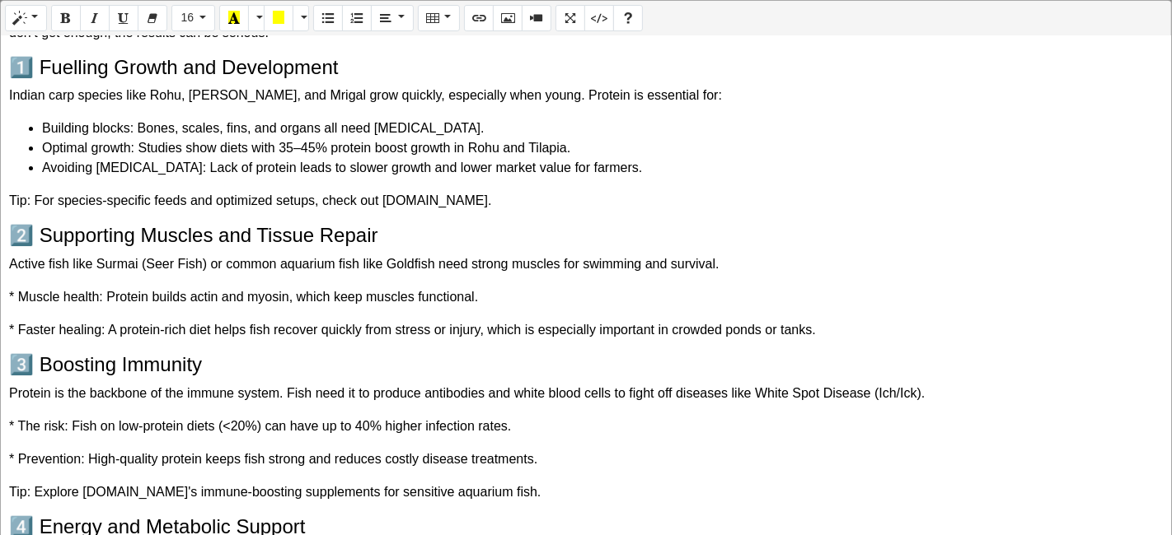
scroll to position [315, 0]
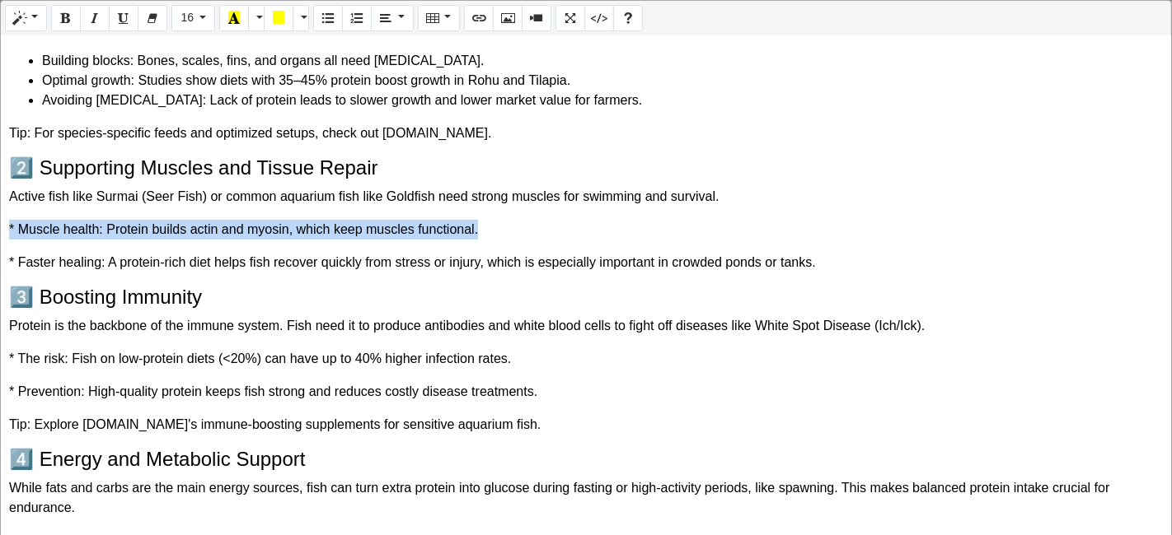
drag, startPoint x: 2, startPoint y: 225, endPoint x: 669, endPoint y: 229, distance: 667.3
click at [669, 229] on div "The Essential Guide to Fish Protein: Why Fish Need Protein for Peak Health in I…" at bounding box center [586, 286] width 1170 height 501
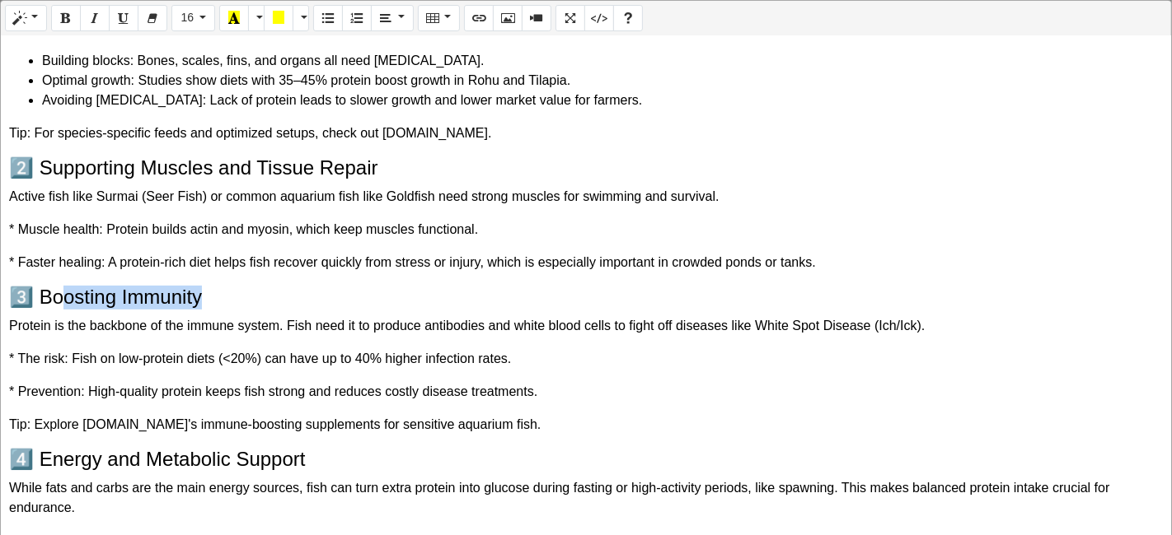
drag, startPoint x: 844, startPoint y: 274, endPoint x: 59, endPoint y: 297, distance: 784.7
click at [59, 297] on div "The Essential Guide to Fish Protein: Why Fish Need Protein for Peak Health in I…" at bounding box center [586, 286] width 1170 height 501
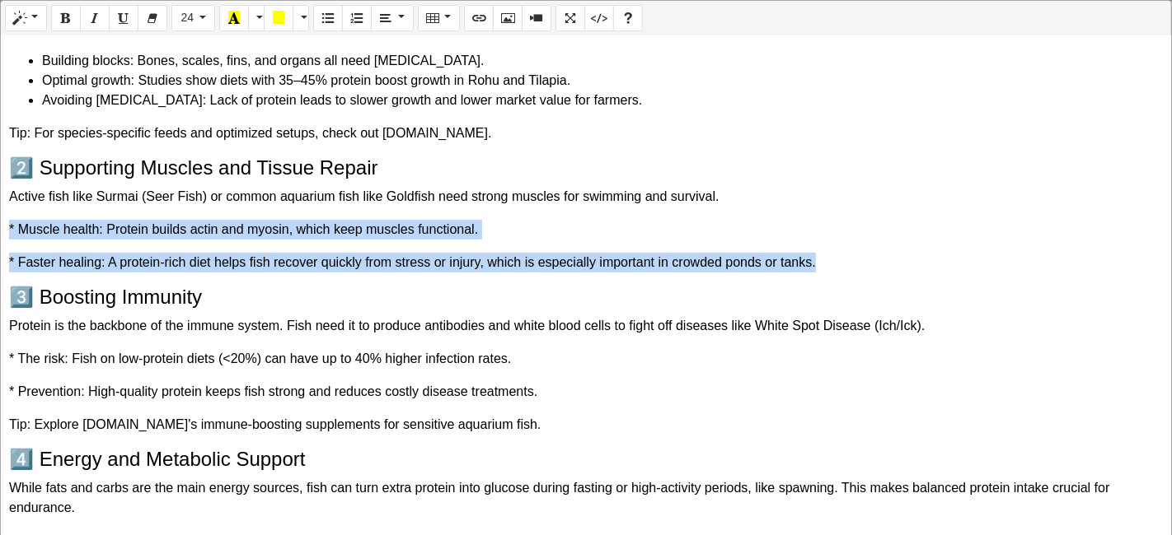
drag, startPoint x: 5, startPoint y: 222, endPoint x: 825, endPoint y: 264, distance: 821.6
click at [825, 264] on div "The Essential Guide to Fish Protein: Why Fish Need Protein for Peak Health in I…" at bounding box center [586, 286] width 1170 height 501
click at [24, 11] on icon "Style" at bounding box center [20, 17] width 12 height 13
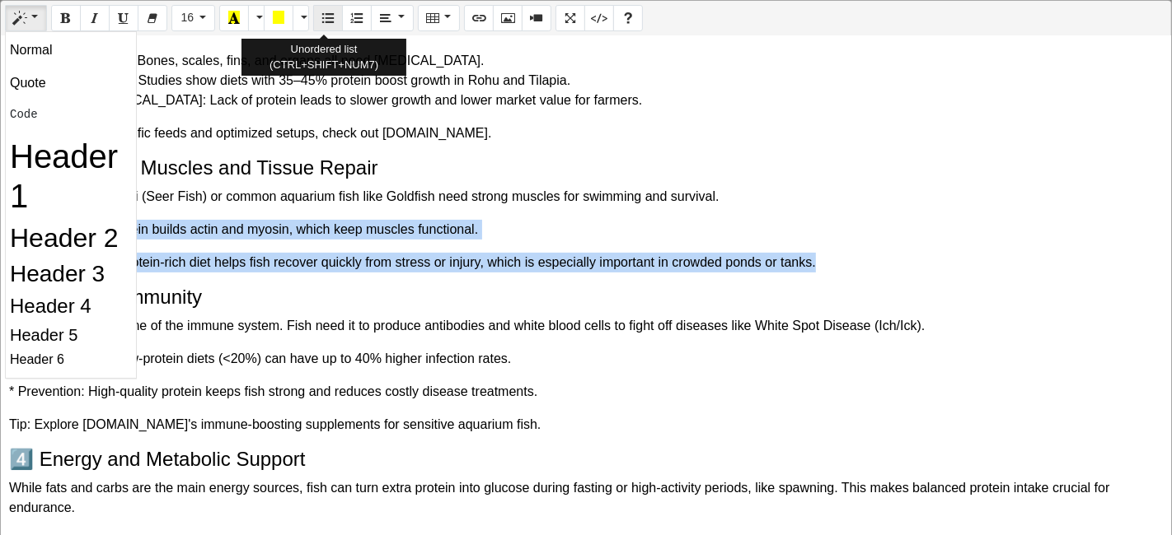
click at [323, 24] on icon "Unordered list (CTRL+SHIFT+NUM7)" at bounding box center [328, 17] width 12 height 13
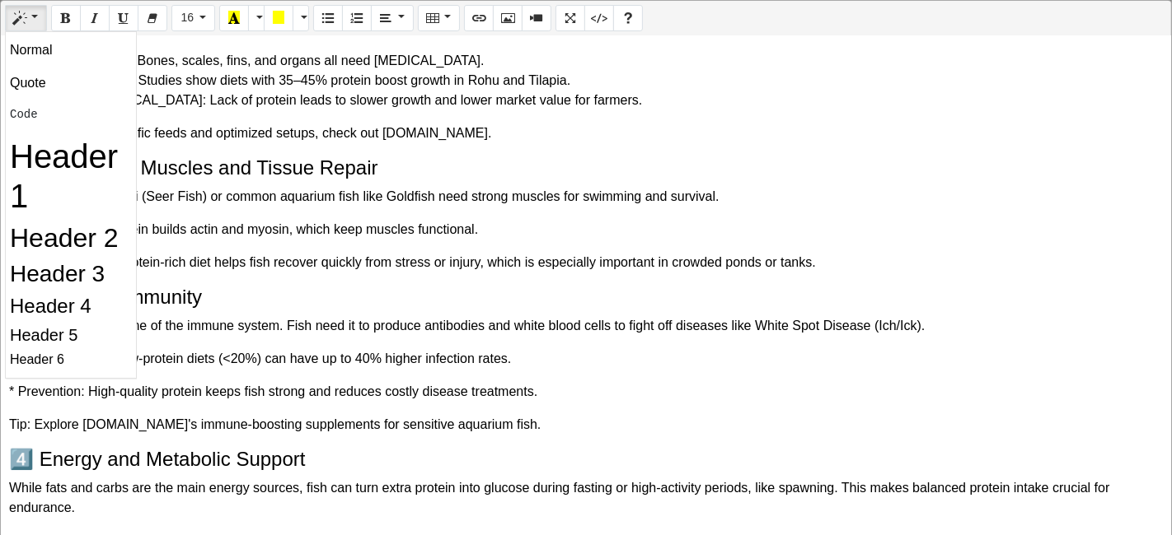
click at [529, 281] on div "The Essential Guide to Fish Protein: Why Fish Need Protein for Peak Health in I…" at bounding box center [586, 286] width 1170 height 501
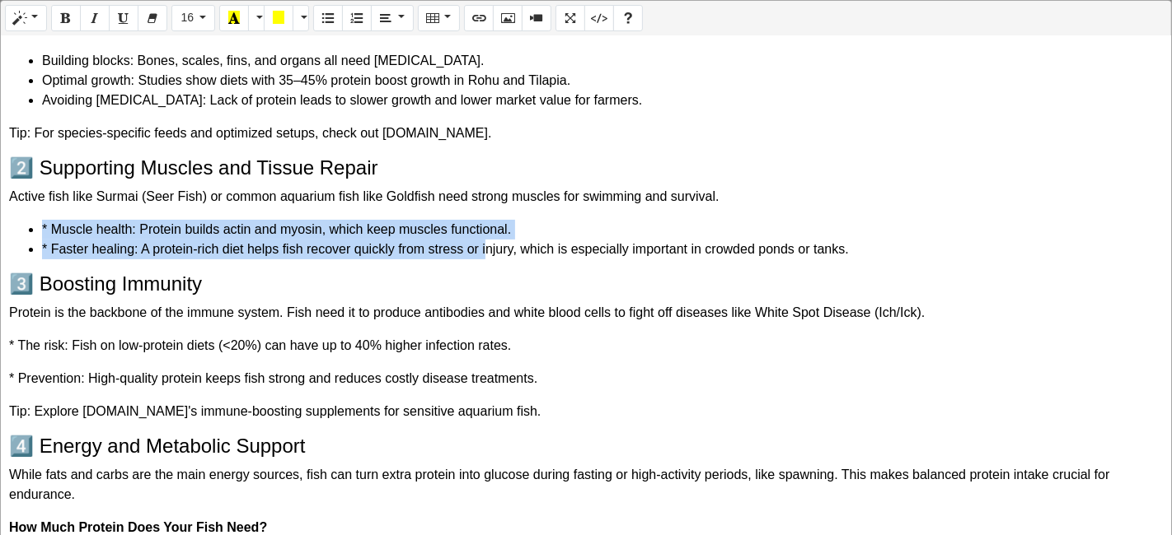
click at [49, 220] on li "* Muscle health: Protein builds actin and myosin, which keep muscles functional." at bounding box center [602, 230] width 1120 height 20
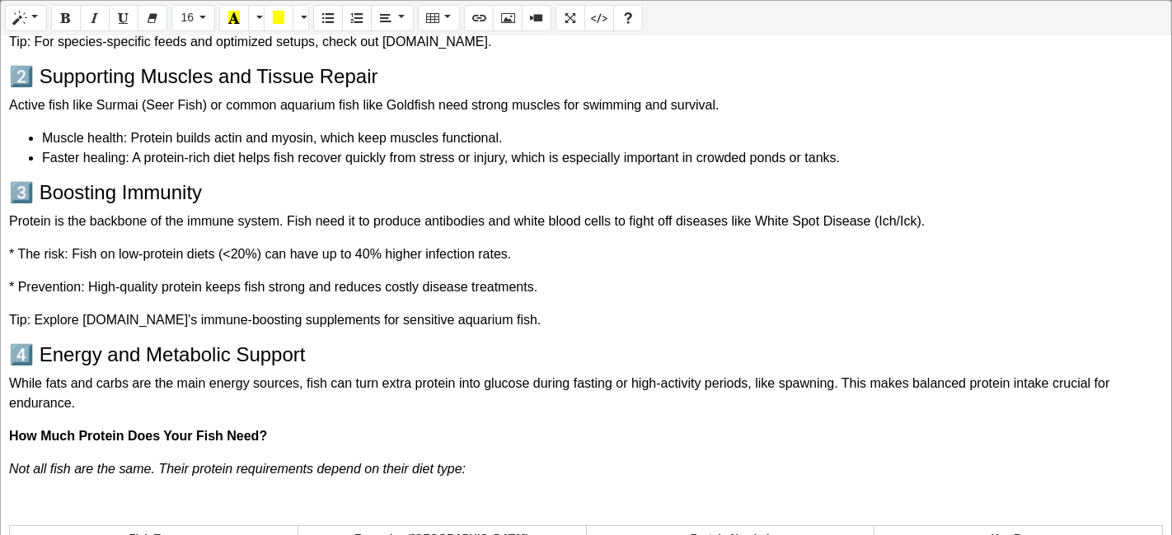
scroll to position [498, 0]
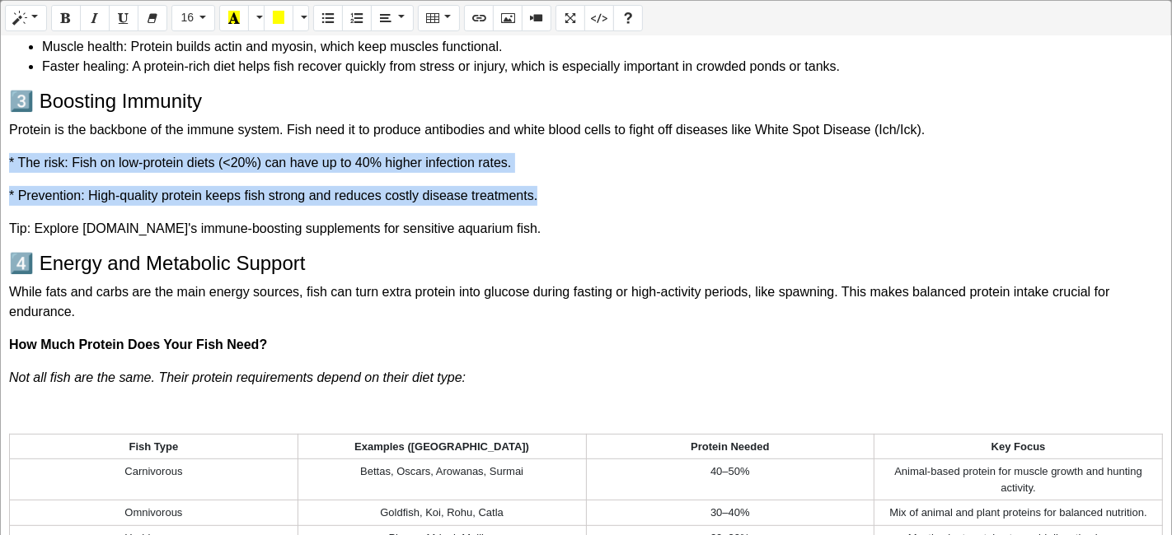
drag, startPoint x: 6, startPoint y: 157, endPoint x: 771, endPoint y: 191, distance: 766.1
click at [771, 191] on div "The Essential Guide to Fish Protein: Why Fish Need Protein for Peak Health in I…" at bounding box center [586, 286] width 1170 height 501
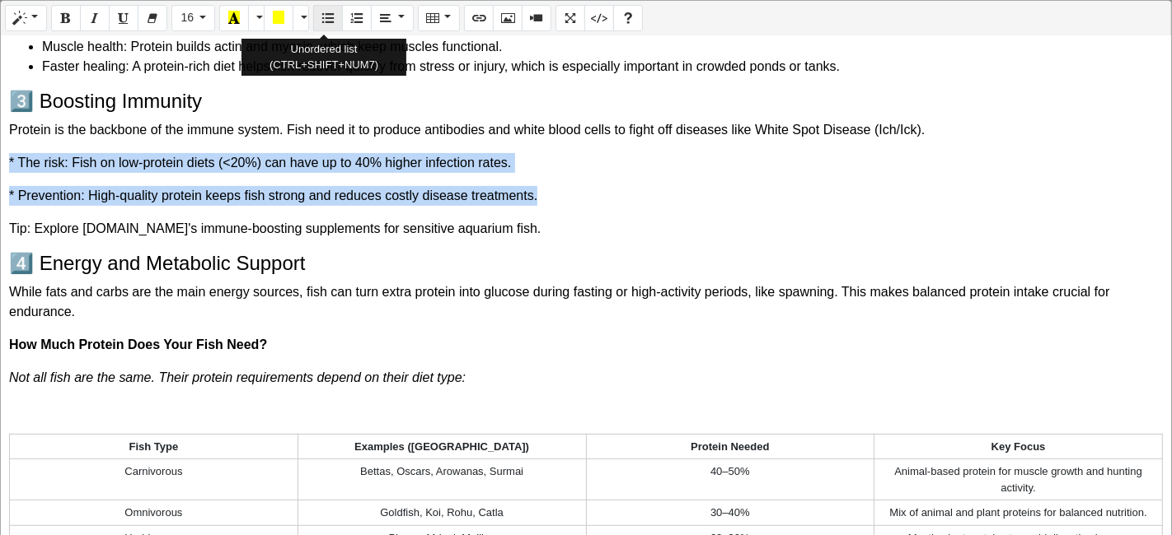
click at [330, 16] on button "Unordered list (CTRL+SHIFT+NUM7)" at bounding box center [328, 18] width 30 height 26
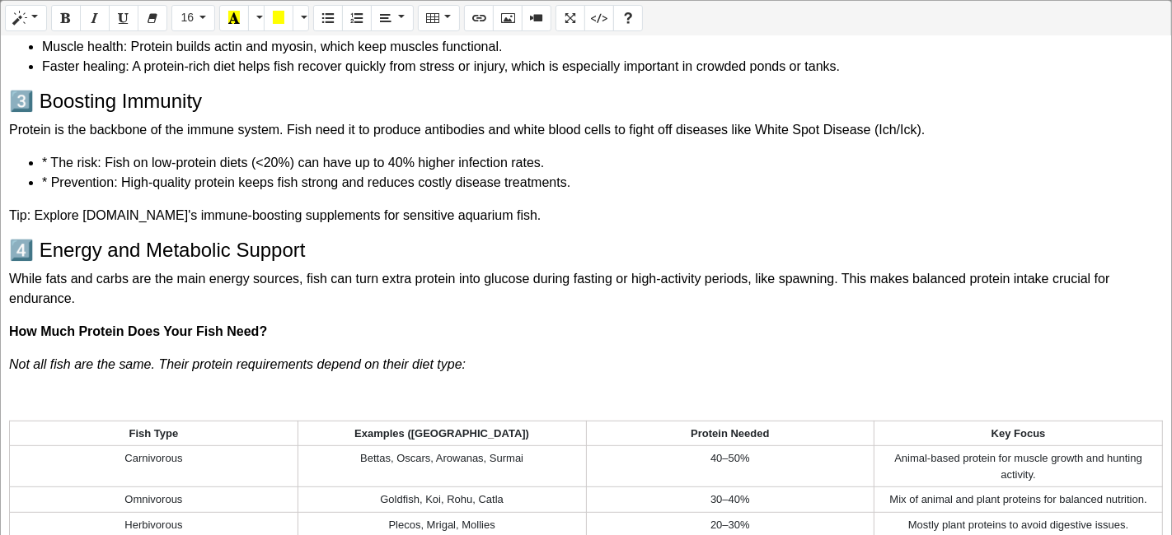
click at [51, 168] on li "* The risk: Fish on low-protein diets (<20%) can have up to 40% higher infectio…" at bounding box center [602, 163] width 1120 height 20
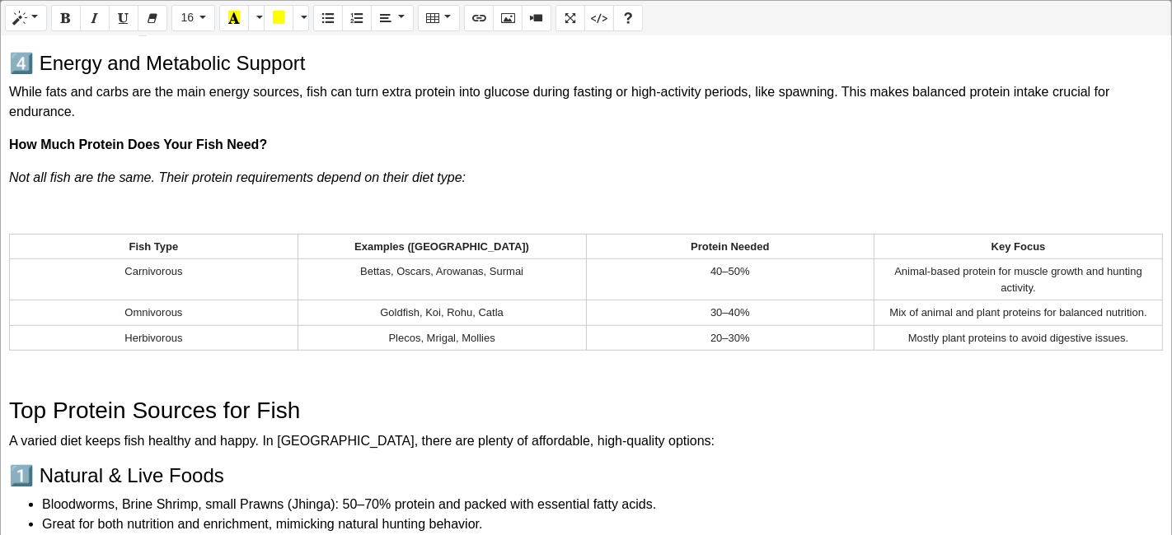
scroll to position [732, 0]
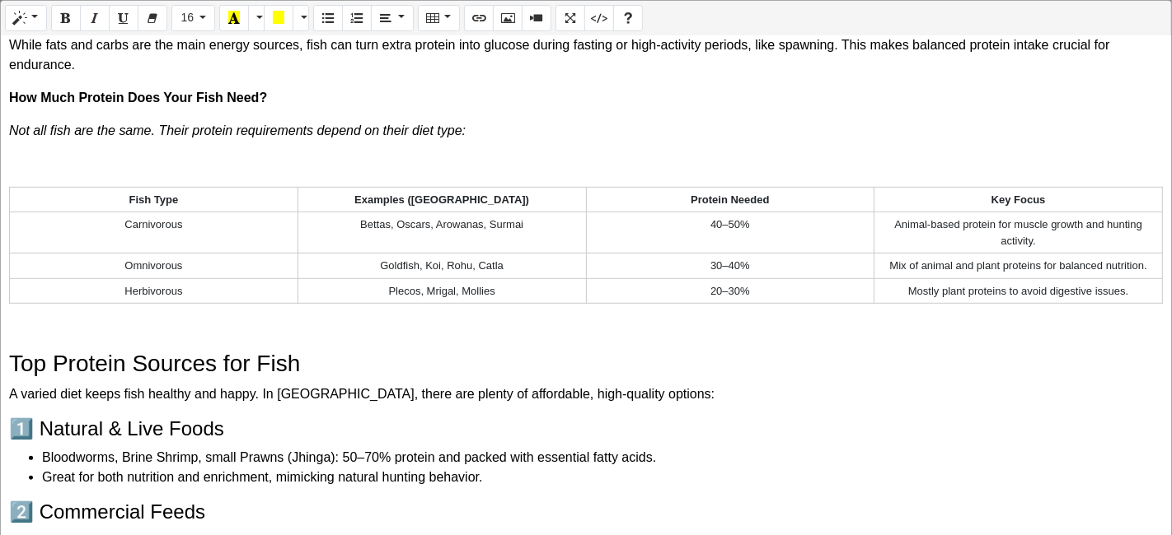
click at [26, 317] on p at bounding box center [585, 327] width 1153 height 20
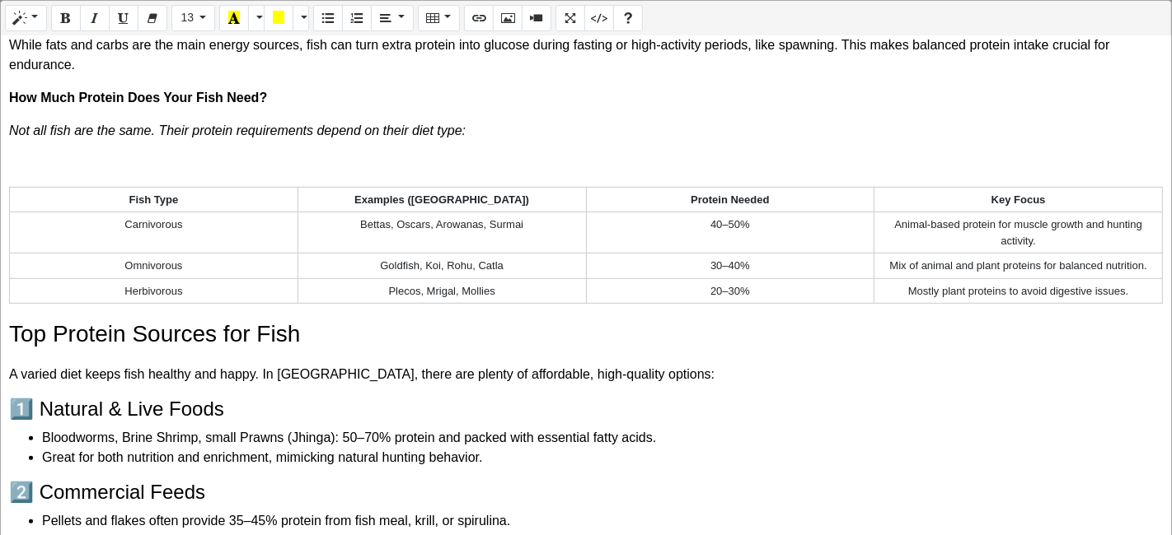
click at [388, 157] on p at bounding box center [585, 164] width 1153 height 20
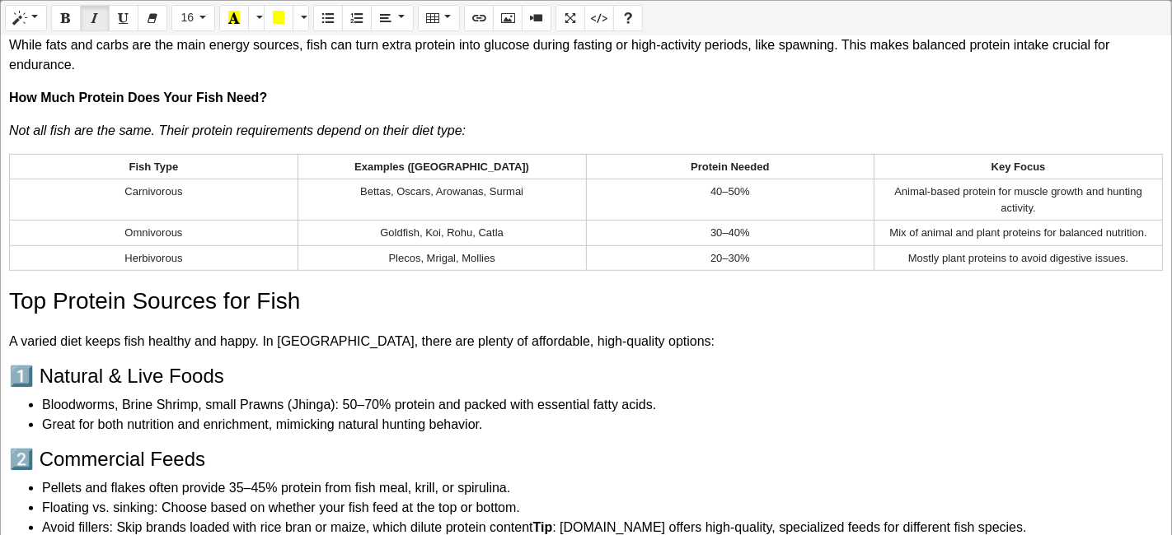
scroll to position [1125, 0]
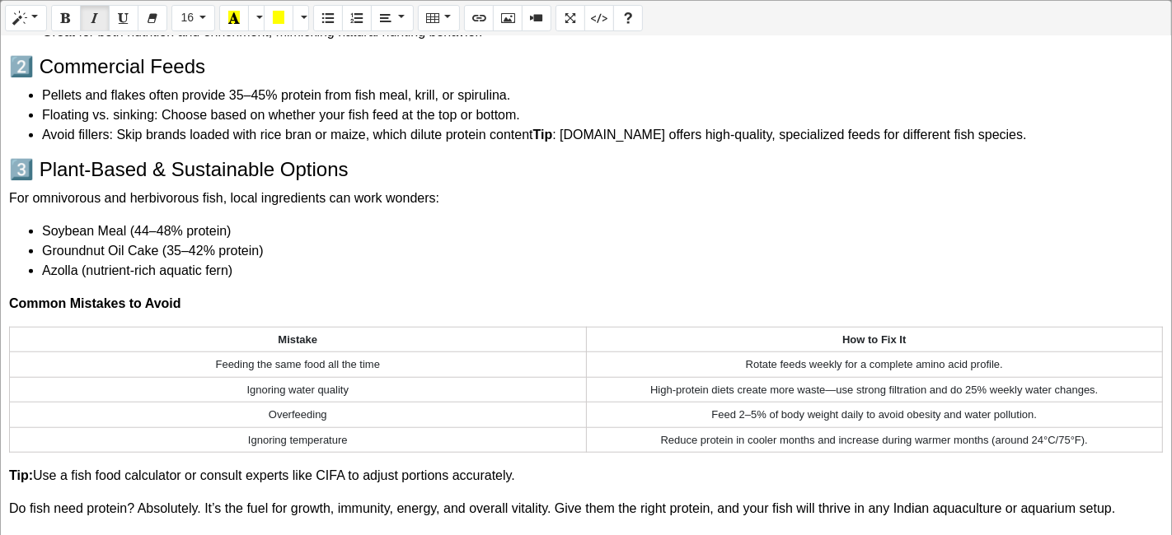
click at [82, 207] on div "The Essential Guide to Fish Protein: Why Fish Need Protein for Peak Health in I…" at bounding box center [586, 286] width 1170 height 501
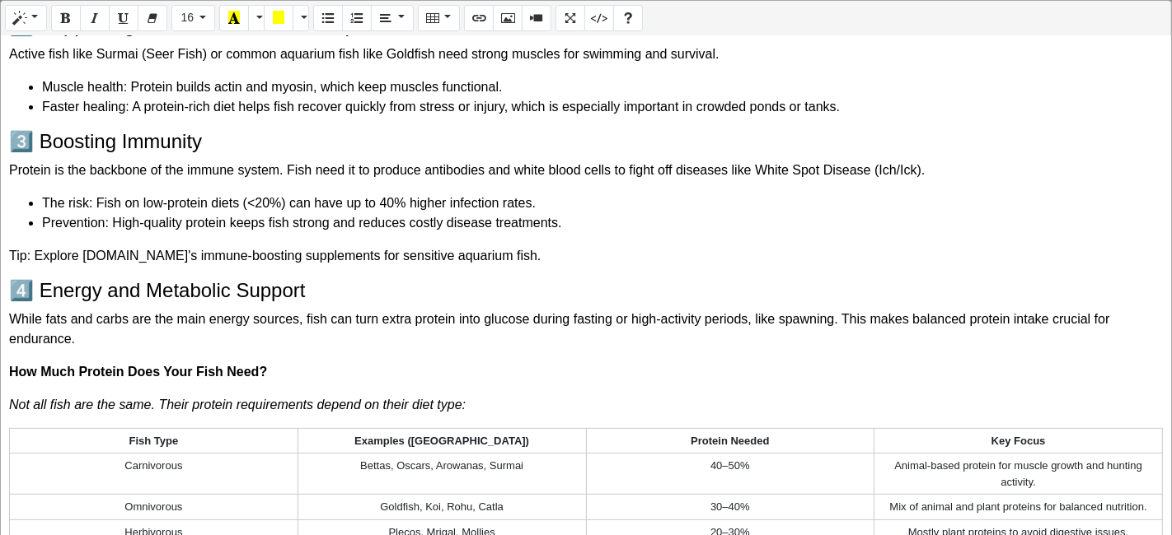
scroll to position [824, 0]
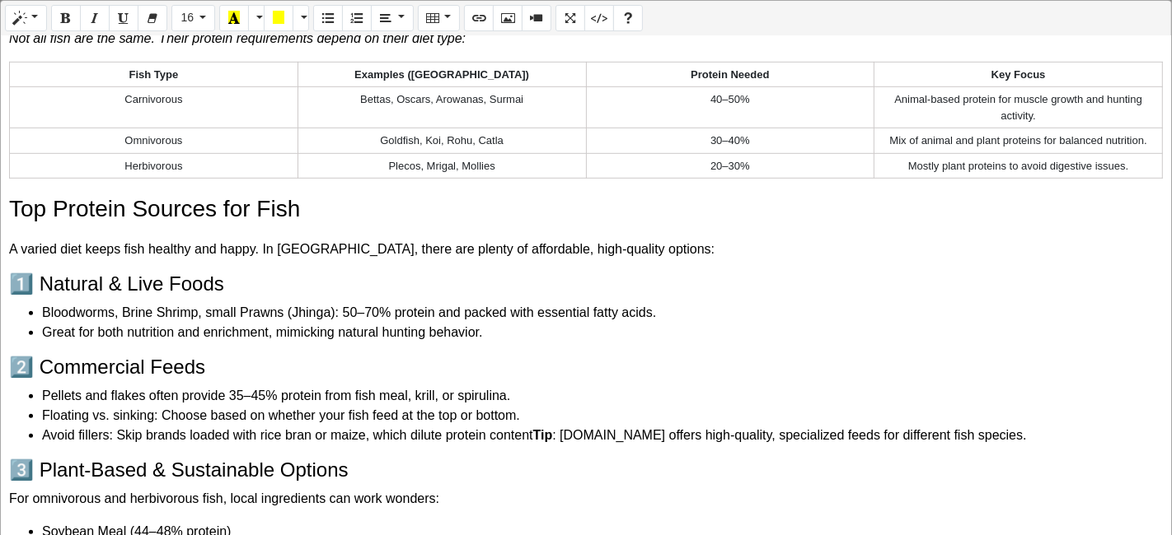
click at [537, 428] on b "Tip" at bounding box center [543, 435] width 20 height 14
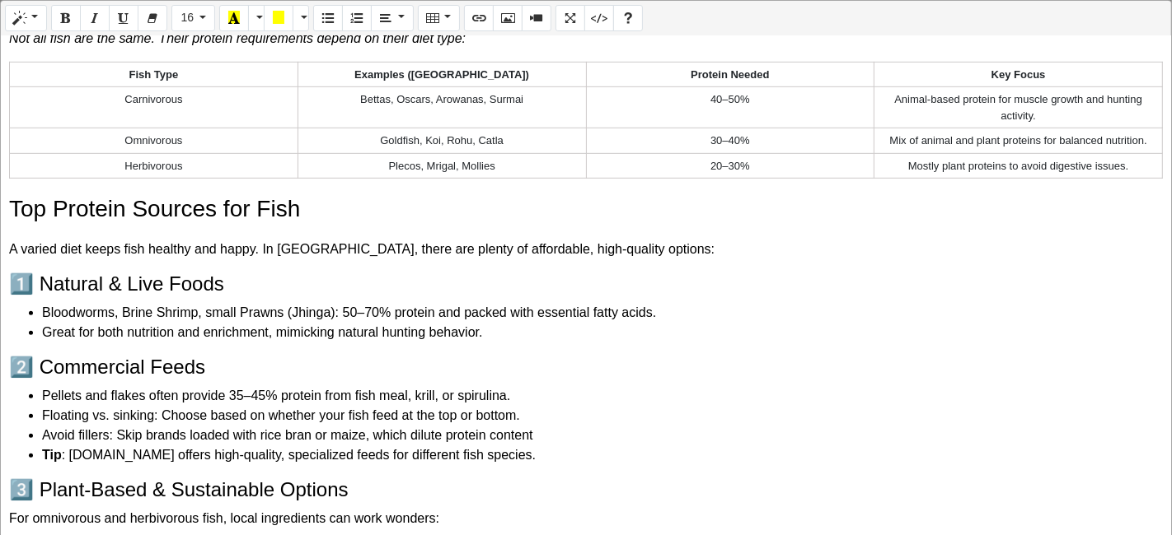
click at [39, 458] on ul "Pellets and flakes often provide 35–45% protein from fish meal, krill, or spiru…" at bounding box center [585, 425] width 1153 height 79
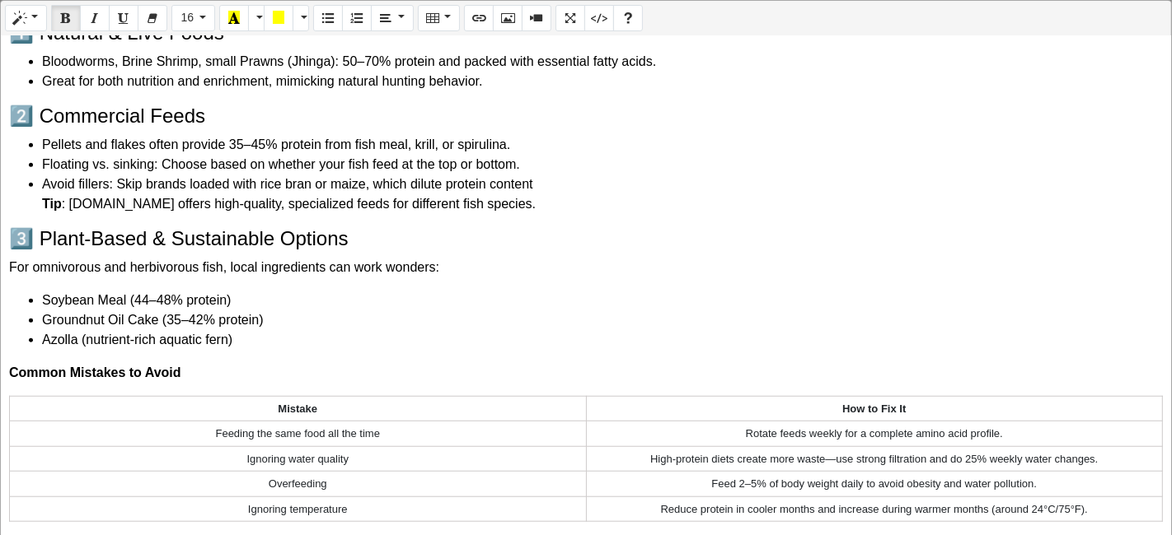
scroll to position [1144, 0]
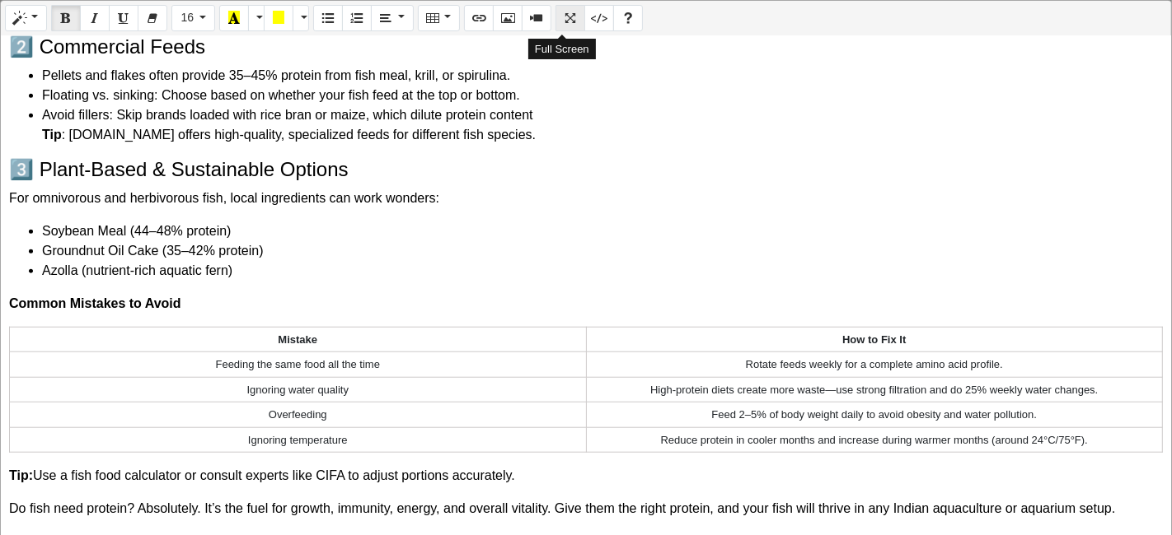
click at [564, 20] on icon "Full Screen" at bounding box center [570, 17] width 12 height 13
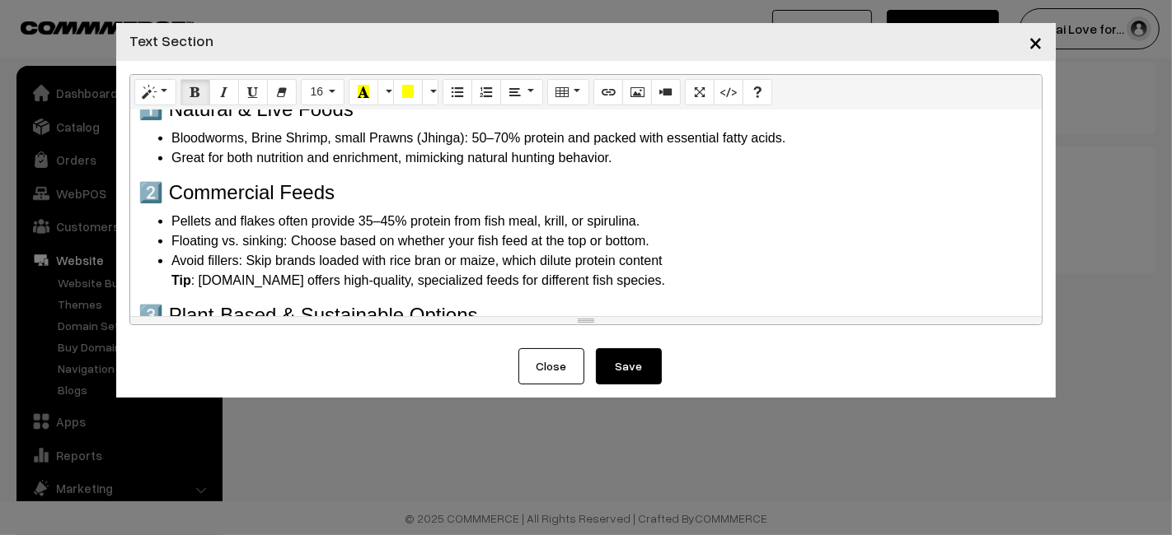
click at [630, 363] on button "Save" at bounding box center [629, 366] width 66 height 36
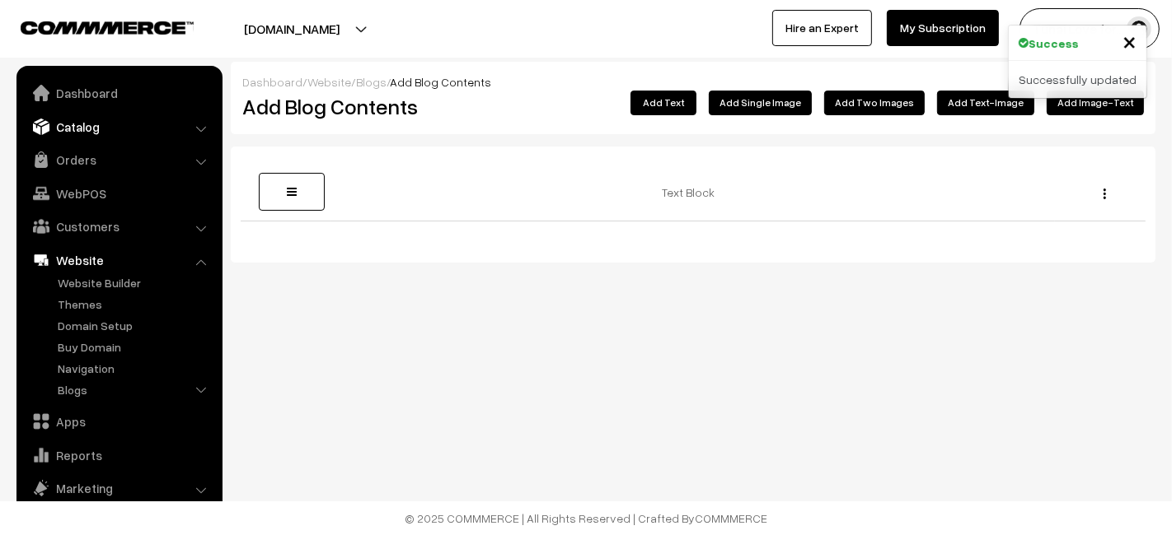
click at [68, 138] on link "Catalog" at bounding box center [119, 127] width 196 height 30
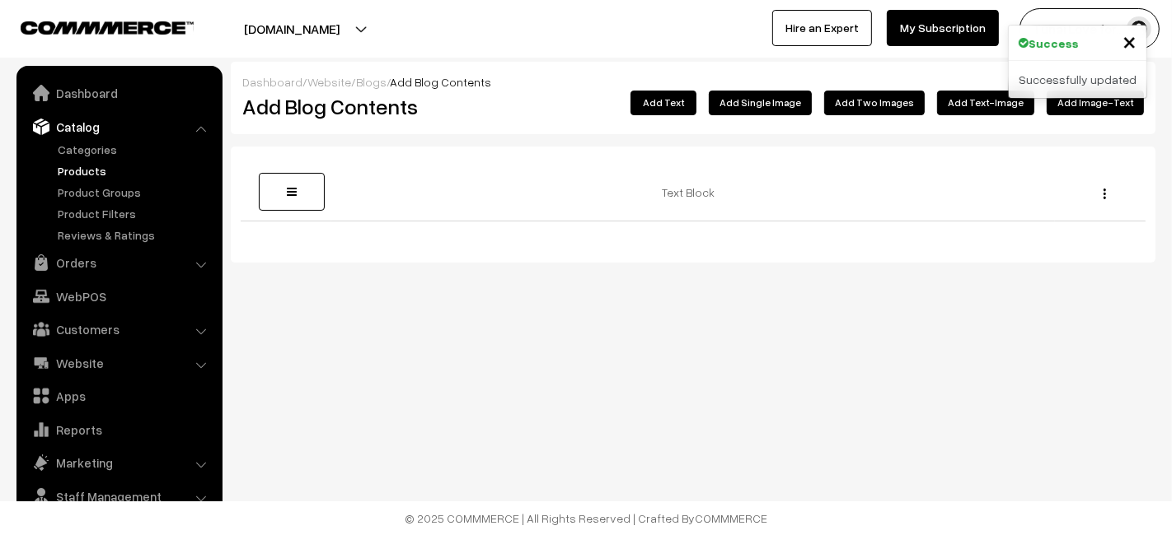
click at [110, 177] on link "Products" at bounding box center [135, 170] width 163 height 17
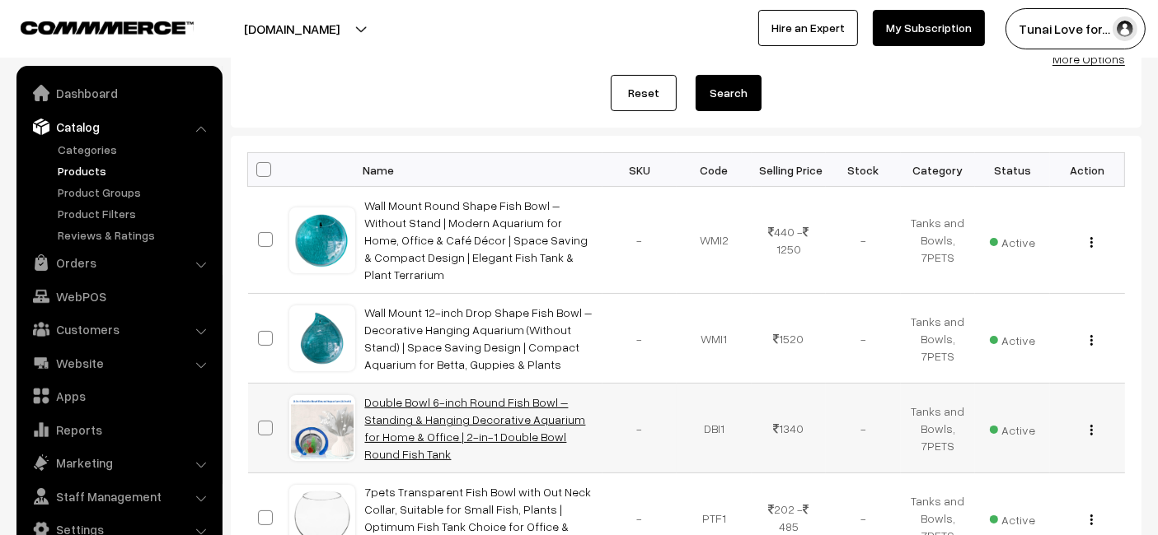
scroll to position [183, 0]
click at [478, 395] on link "Double Bowl 6-inch Round Fish Bowl – Standing & Hanging Decorative Aquarium for…" at bounding box center [475, 428] width 221 height 66
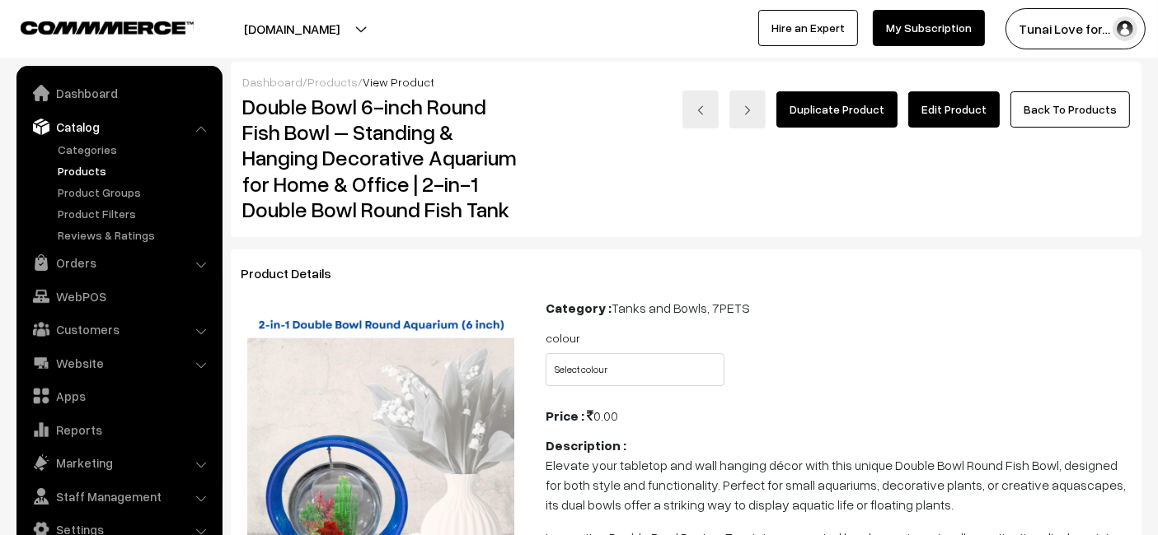
click at [952, 119] on link "Edit Product" at bounding box center [953, 109] width 91 height 36
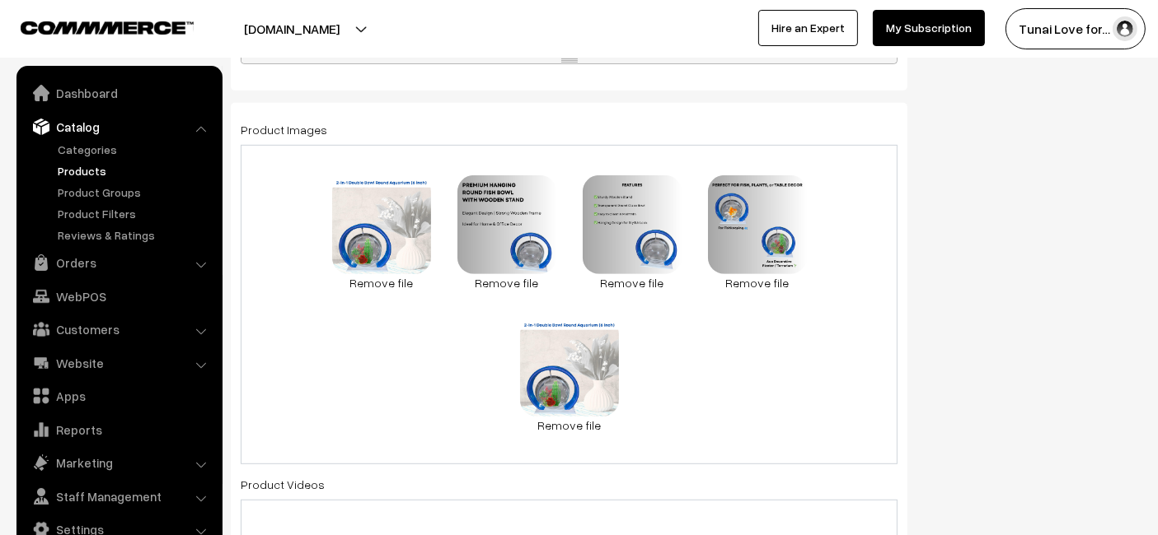
scroll to position [824, 0]
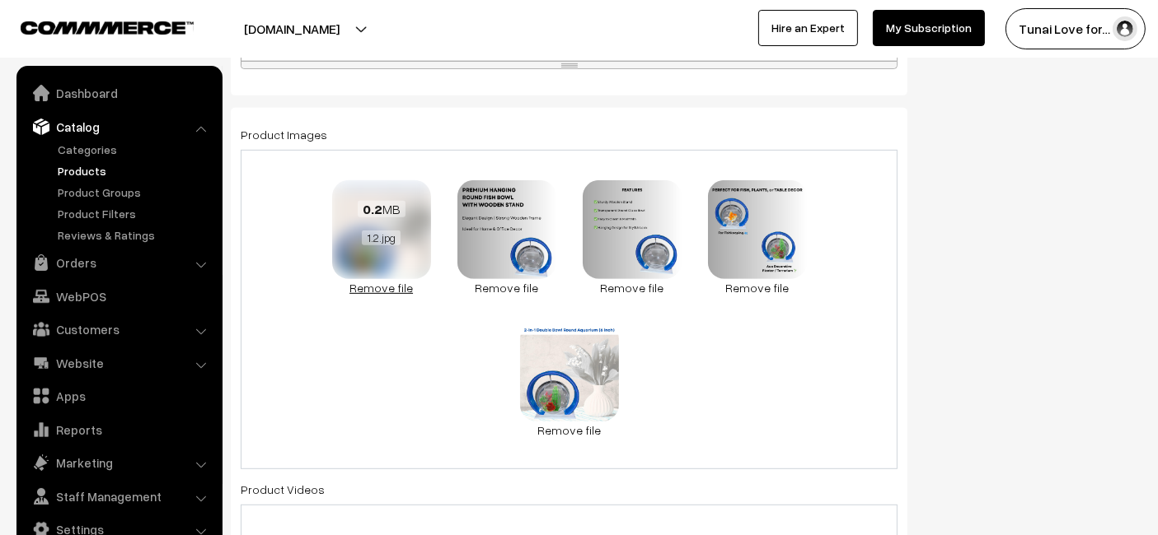
click at [383, 287] on link "Remove file" at bounding box center [381, 287] width 99 height 17
click at [457, 287] on link "Remove file" at bounding box center [506, 287] width 99 height 17
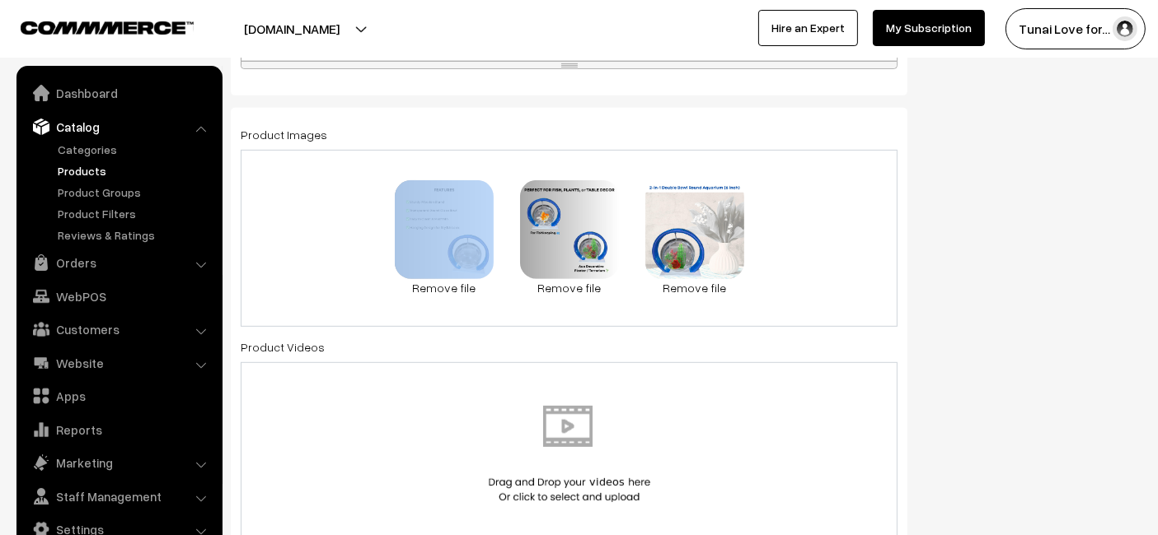
click at [383, 287] on div "78.3 KB 3.2.jpg Check Error Remove file 0.1 MB 4.2.jpg Check Error Remove file …" at bounding box center [569, 238] width 657 height 177
click at [443, 286] on link "Remove file" at bounding box center [444, 287] width 99 height 17
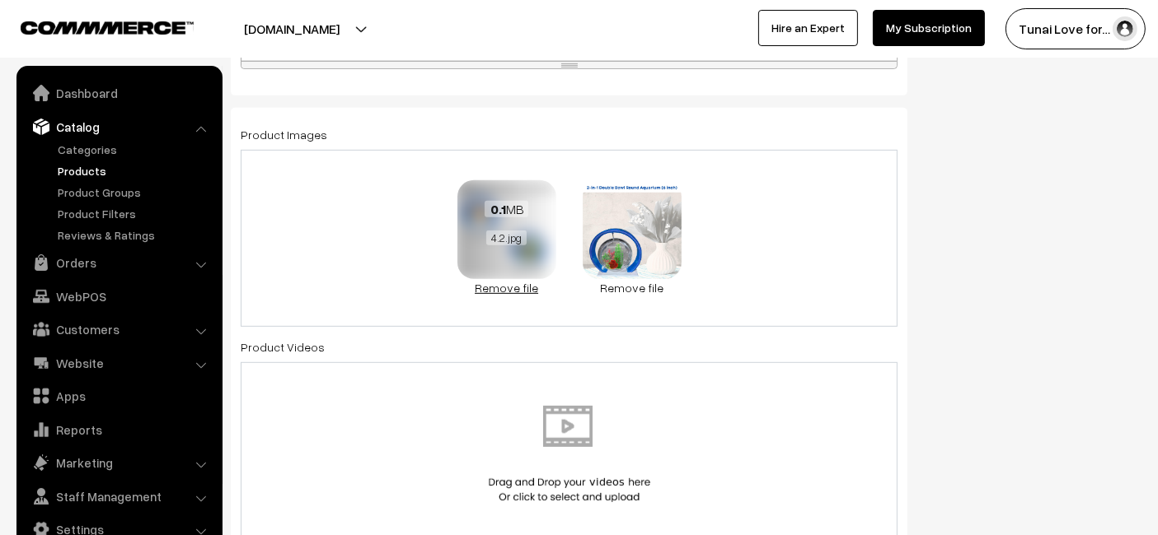
click at [472, 281] on link "Remove file" at bounding box center [506, 287] width 99 height 17
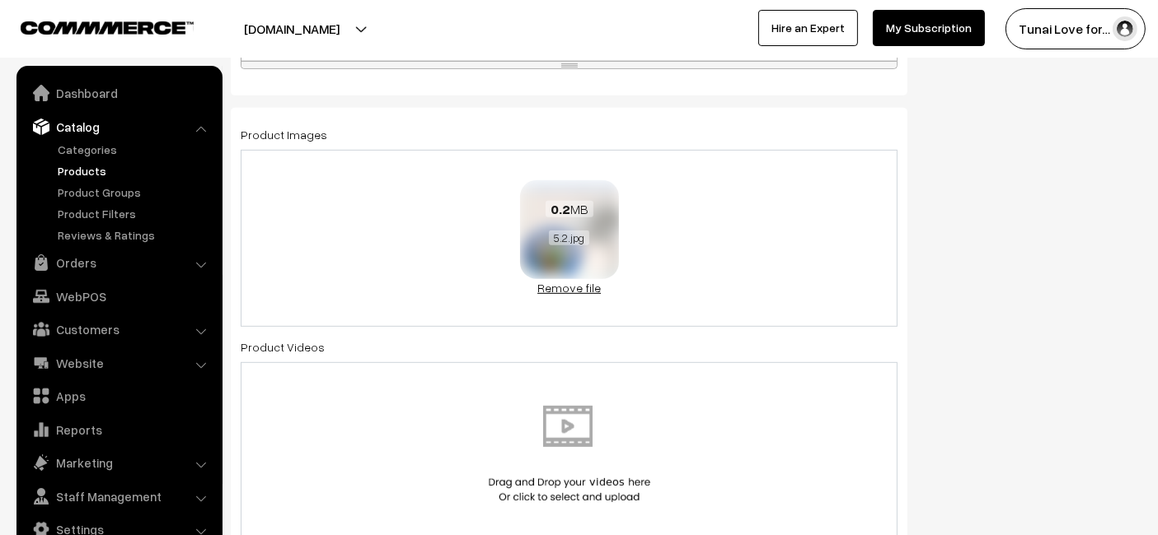
click at [567, 283] on link "Remove file" at bounding box center [569, 287] width 99 height 17
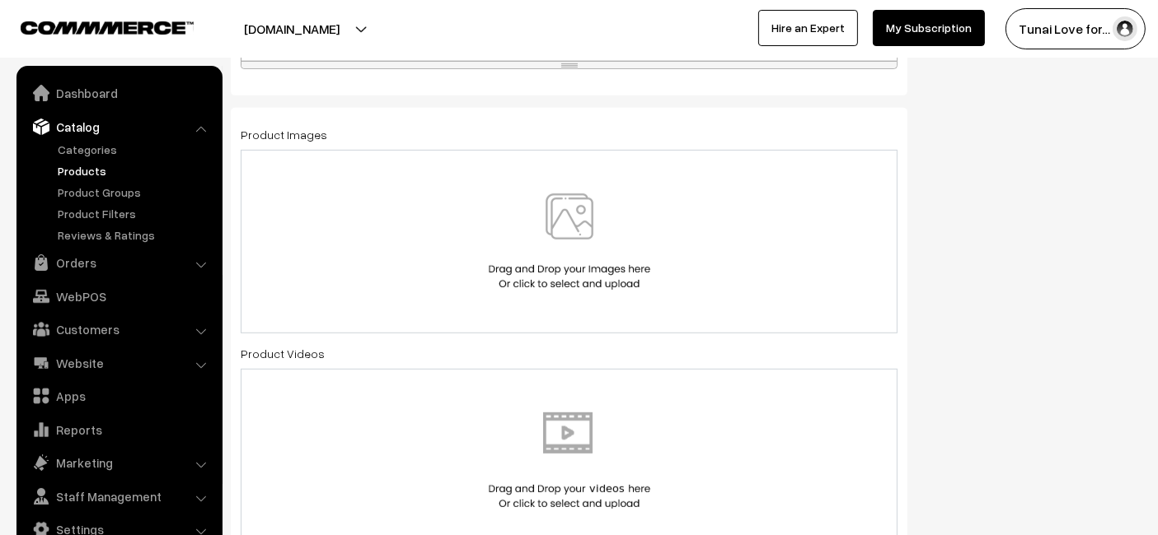
click at [564, 243] on img at bounding box center [569, 242] width 170 height 96
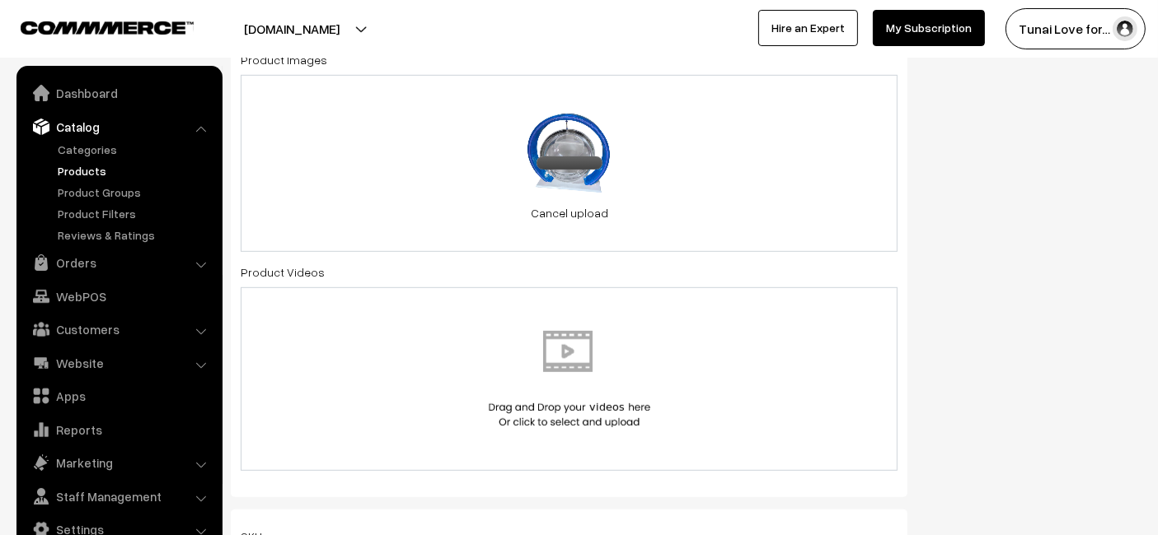
scroll to position [915, 0]
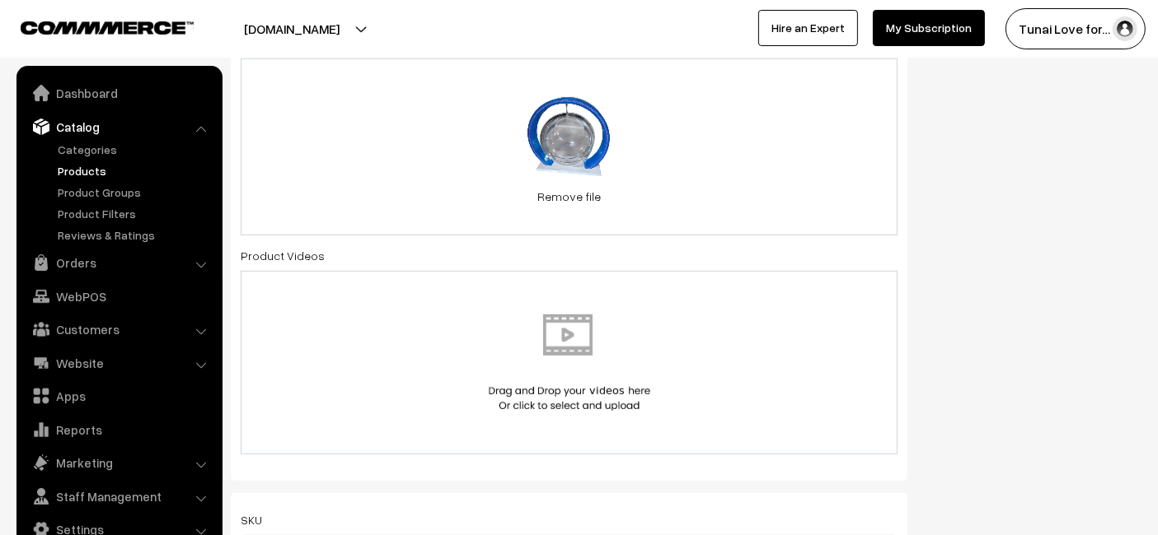
click at [718, 197] on div "99 KB 1.1.jpg Check Error Remove file" at bounding box center [569, 146] width 657 height 177
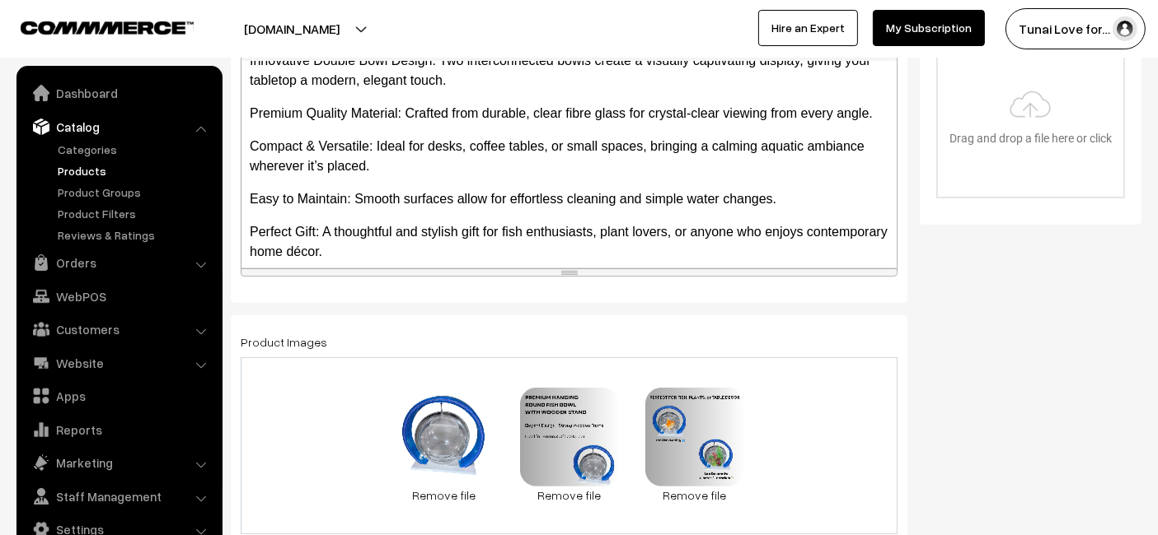
scroll to position [732, 0]
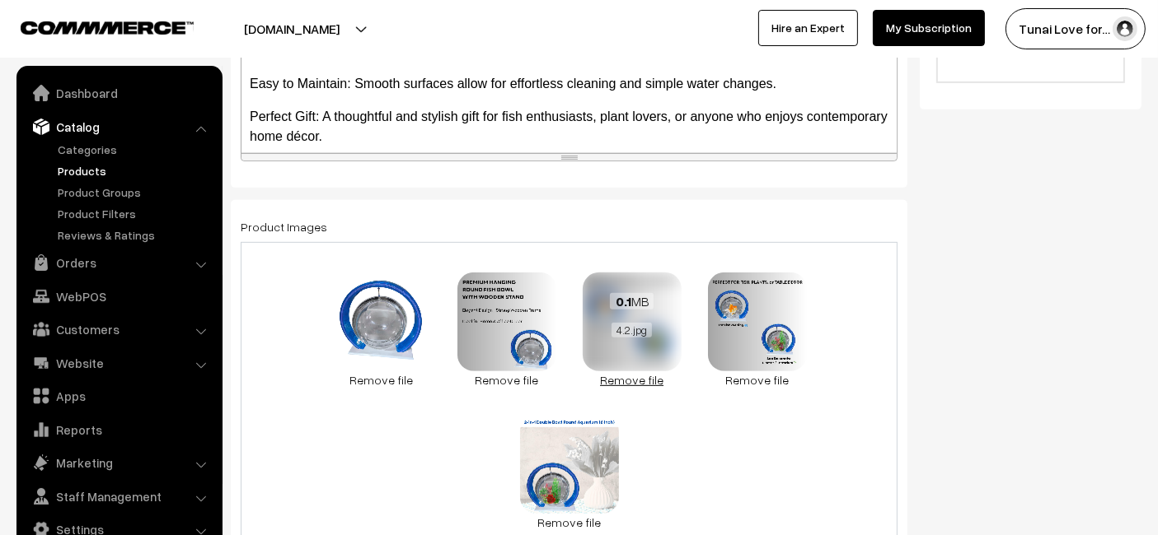
click at [638, 380] on link "Remove file" at bounding box center [631, 380] width 99 height 17
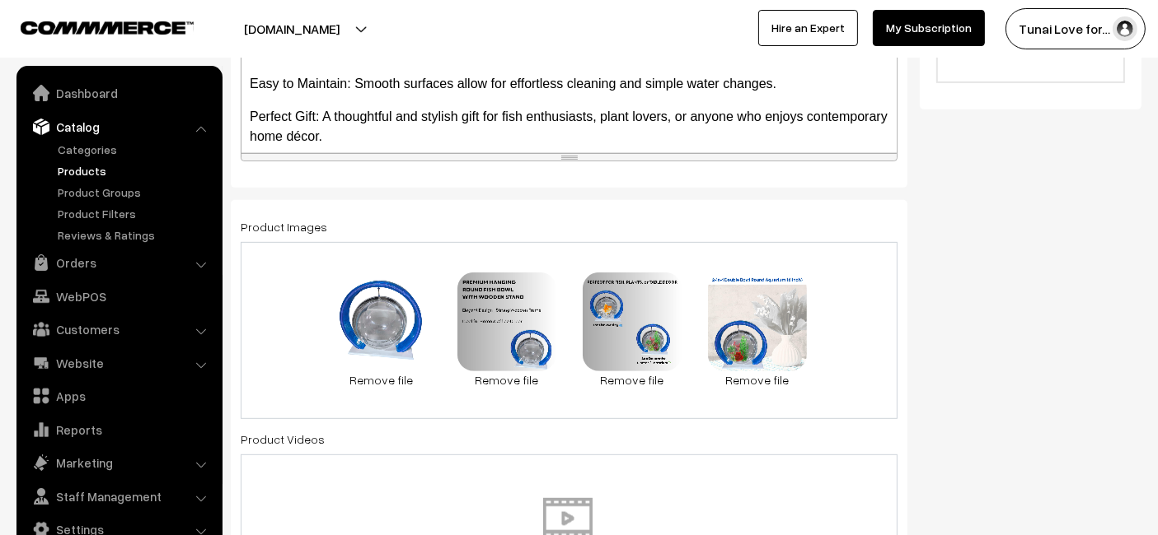
click at [546, 398] on div "99 KB 1.1.jpg Check Error Remove file 97.3 KB 2.2.jpg Check Error Remove file 0…" at bounding box center [569, 330] width 657 height 177
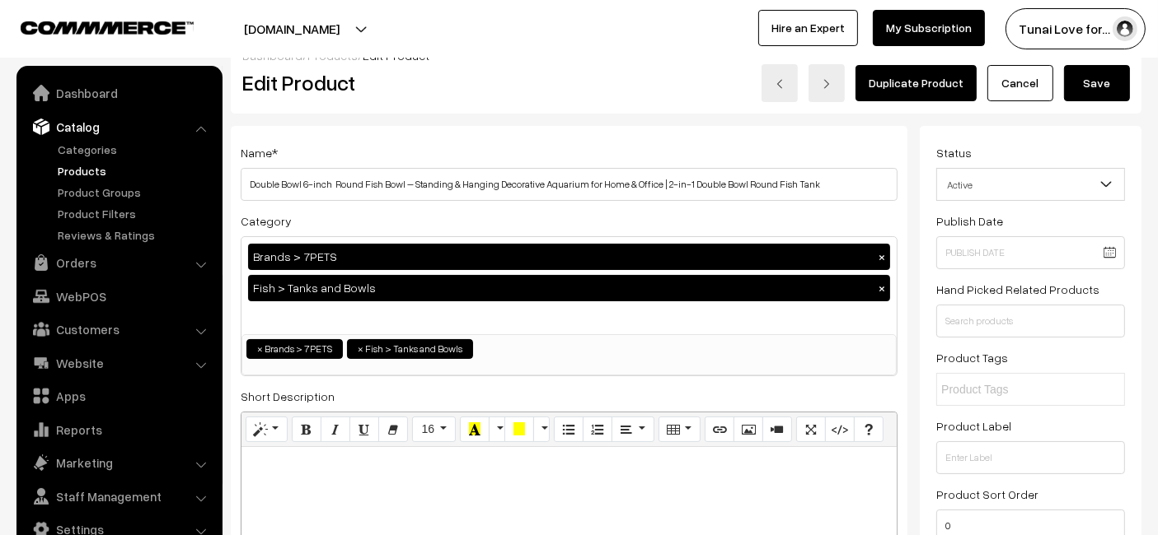
scroll to position [0, 0]
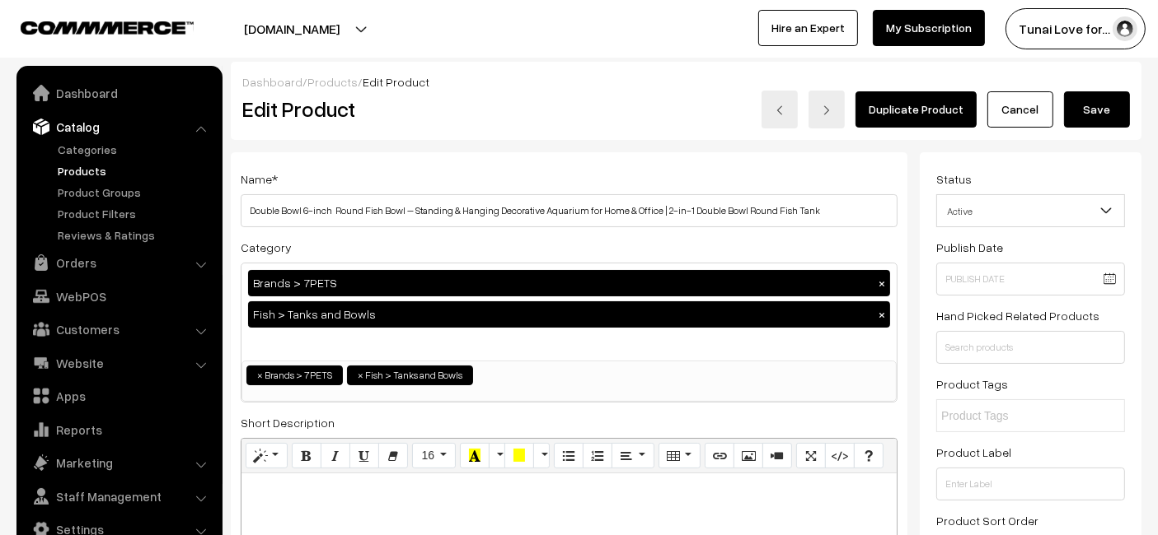
click at [1111, 104] on button "Save" at bounding box center [1097, 109] width 66 height 36
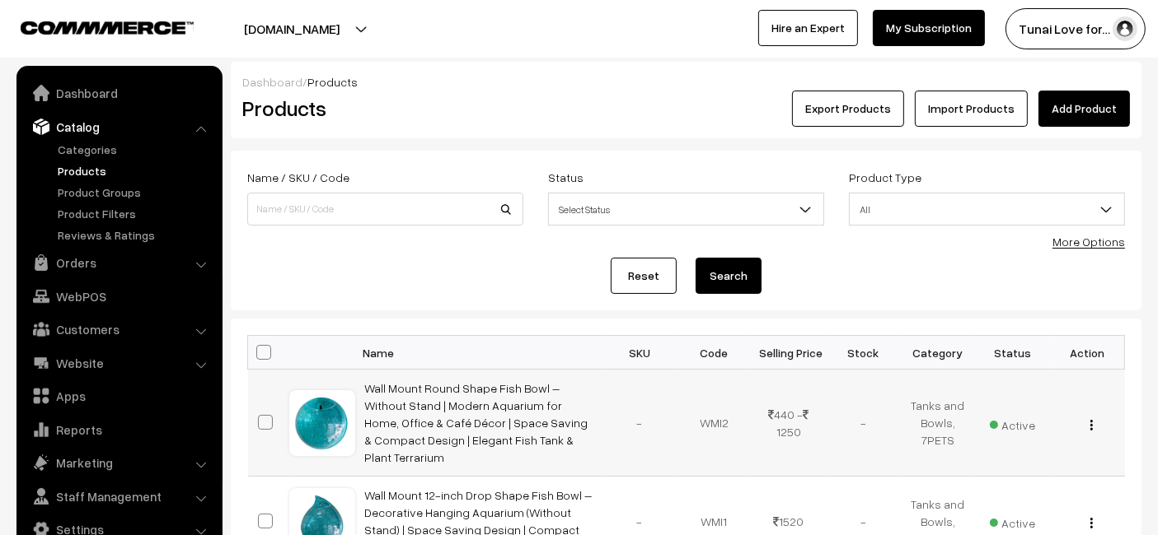
scroll to position [274, 0]
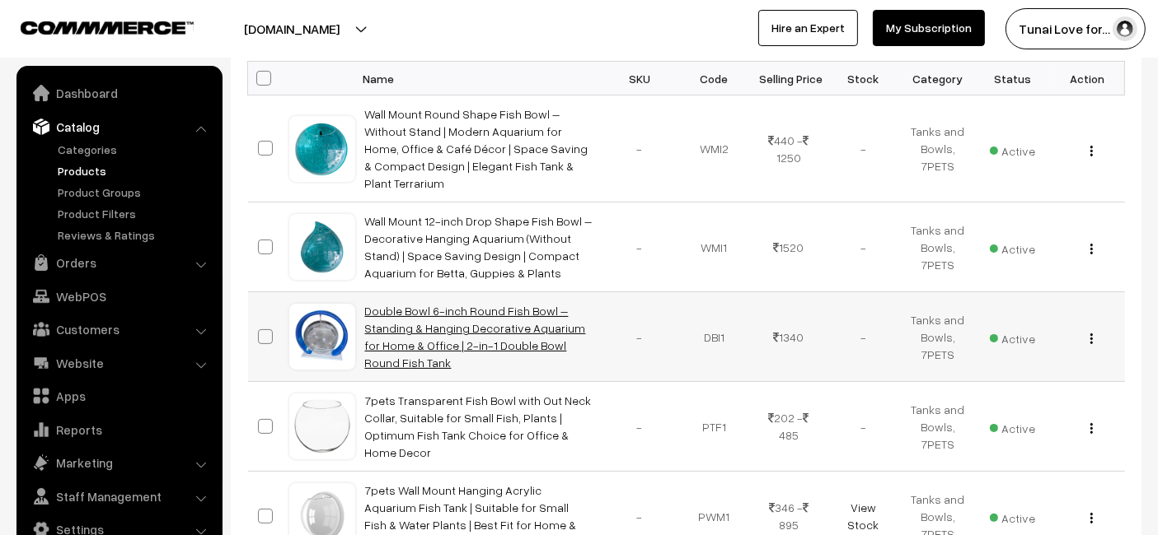
click at [381, 304] on link "Double Bowl 6-inch Round Fish Bowl – Standing & Hanging Decorative Aquarium for…" at bounding box center [475, 337] width 221 height 66
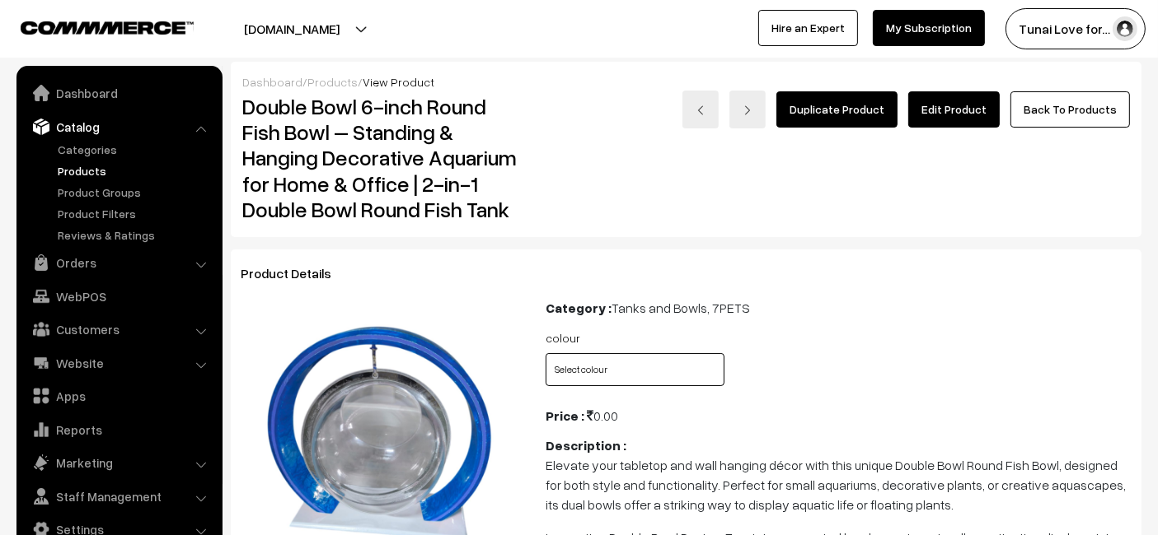
click at [583, 374] on select "Select colour Blue Gold Green Gray Red White Yellow" at bounding box center [634, 369] width 179 height 33
select select "DBI1_E7J"
click at [545, 353] on select "Select colour Blue Gold Green Gray Red White Yellow" at bounding box center [634, 369] width 179 height 33
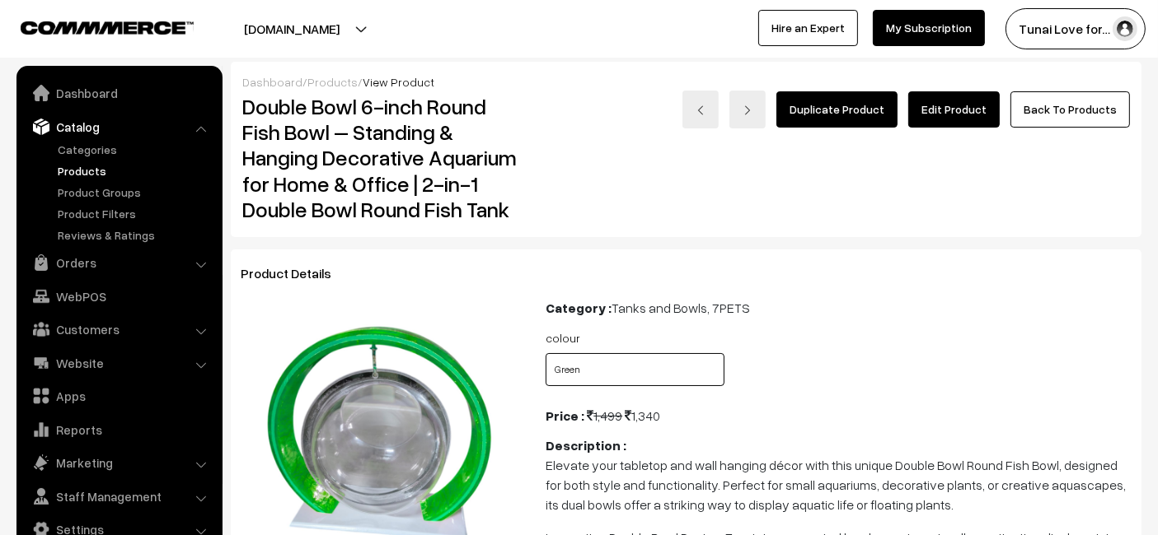
click at [625, 374] on select "Select colour Blue Gold Green Gray Red White Yellow" at bounding box center [634, 369] width 179 height 33
select select "DBI1_6A1"
click at [545, 353] on select "Select colour Blue Gold Green Gray Red White Yellow" at bounding box center [634, 369] width 179 height 33
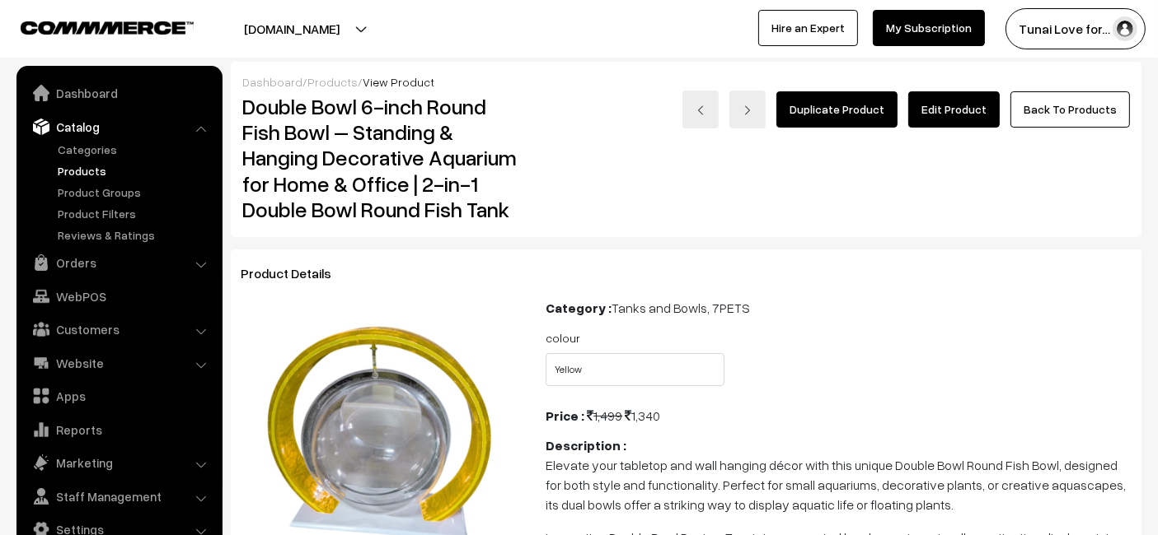
scroll to position [274, 0]
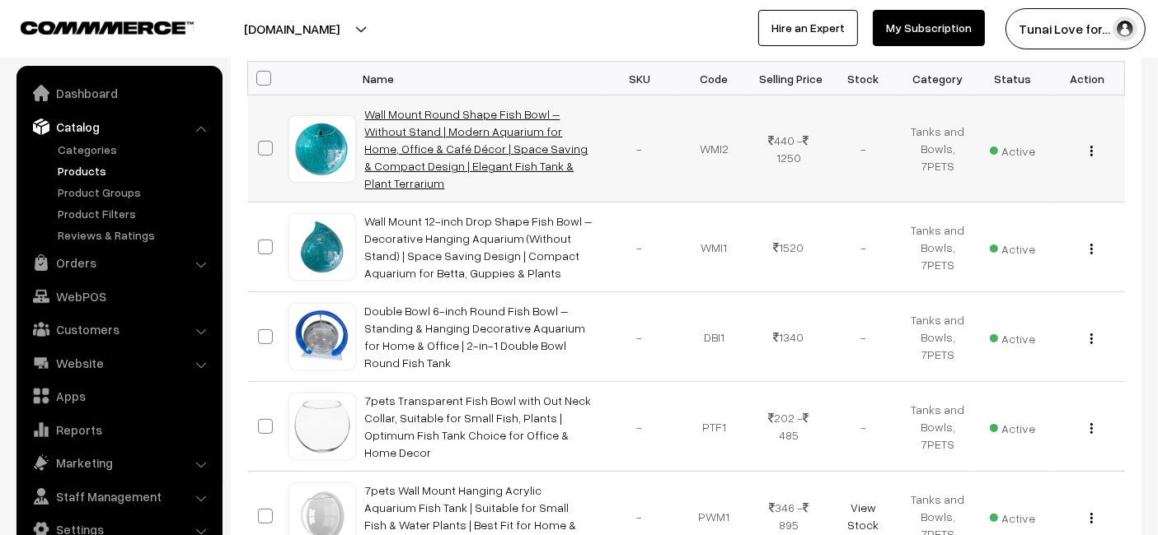
scroll to position [274, 0]
click at [408, 169] on link "Wall Mount Round Shape Fish Bowl – Without Stand | Modern Aquarium for Home, Of…" at bounding box center [476, 148] width 223 height 83
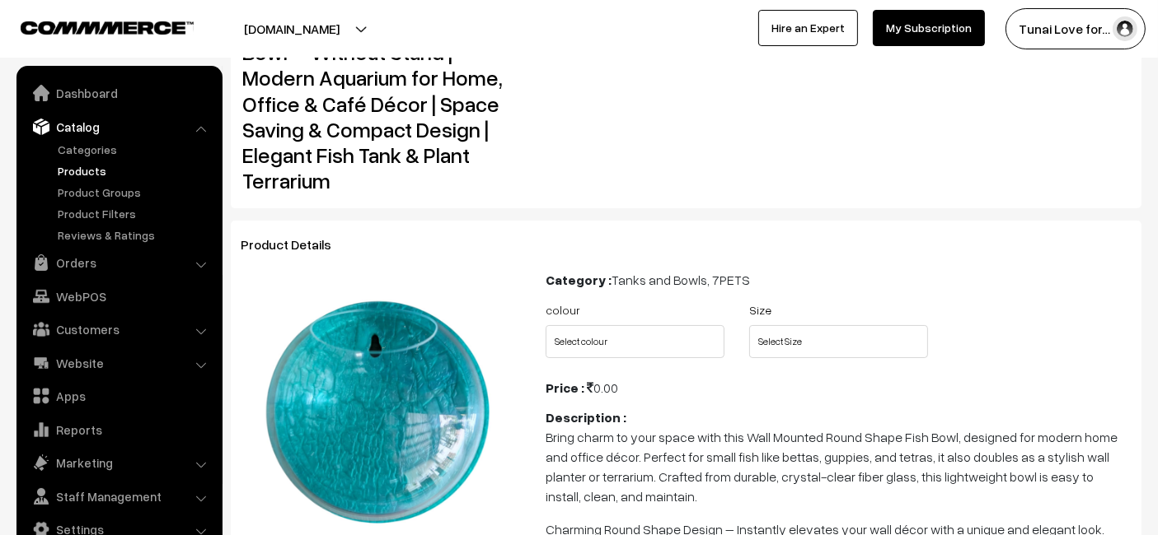
scroll to position [80, 0]
click at [659, 330] on select "Select colour Blue Green Grey Red White Yellow Orange" at bounding box center [634, 341] width 179 height 33
select select "WMI2_H4T"
click at [545, 325] on select "Select colour Blue Green Grey Red White Yellow Orange" at bounding box center [634, 341] width 179 height 33
click at [794, 325] on select "Select Size 6 9 12 15" at bounding box center [838, 341] width 179 height 33
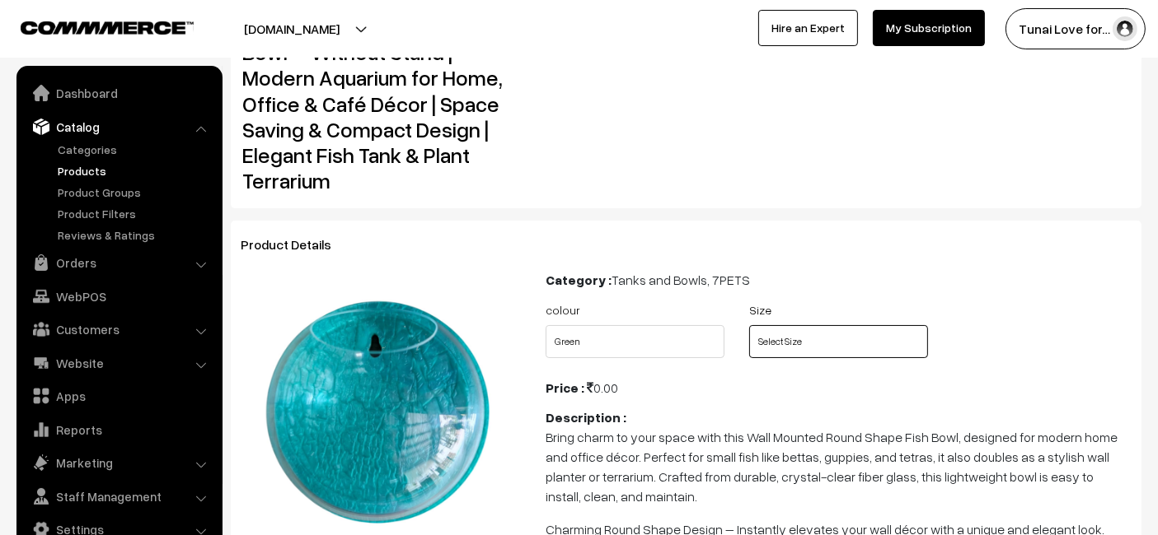
select select "FDC1"
click at [749, 325] on select "Select Size 6 9 12 15" at bounding box center [838, 341] width 179 height 33
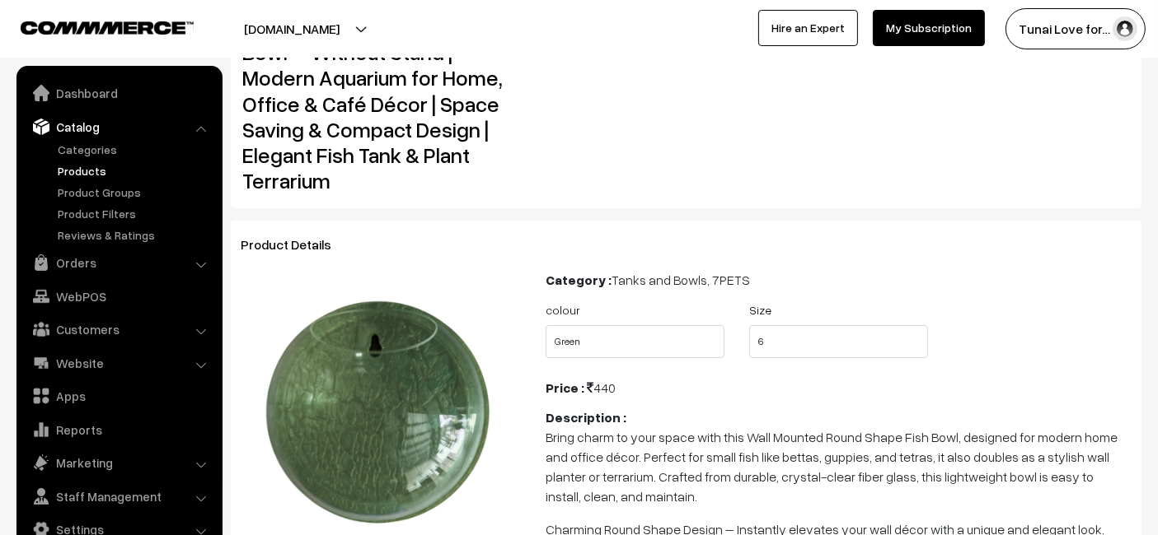
scroll to position [287, 0]
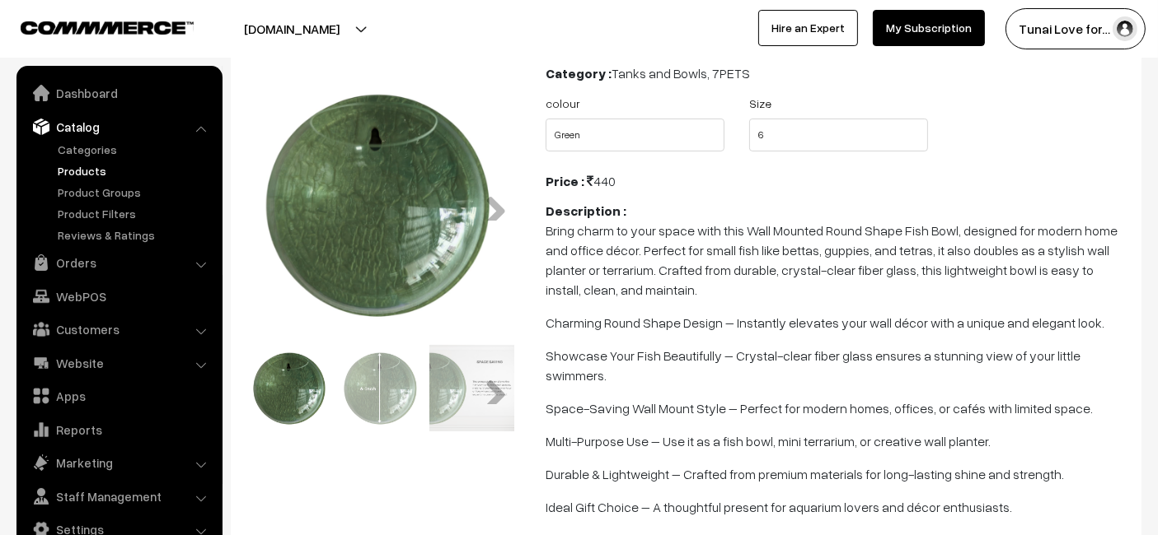
click at [390, 386] on img at bounding box center [381, 388] width 87 height 87
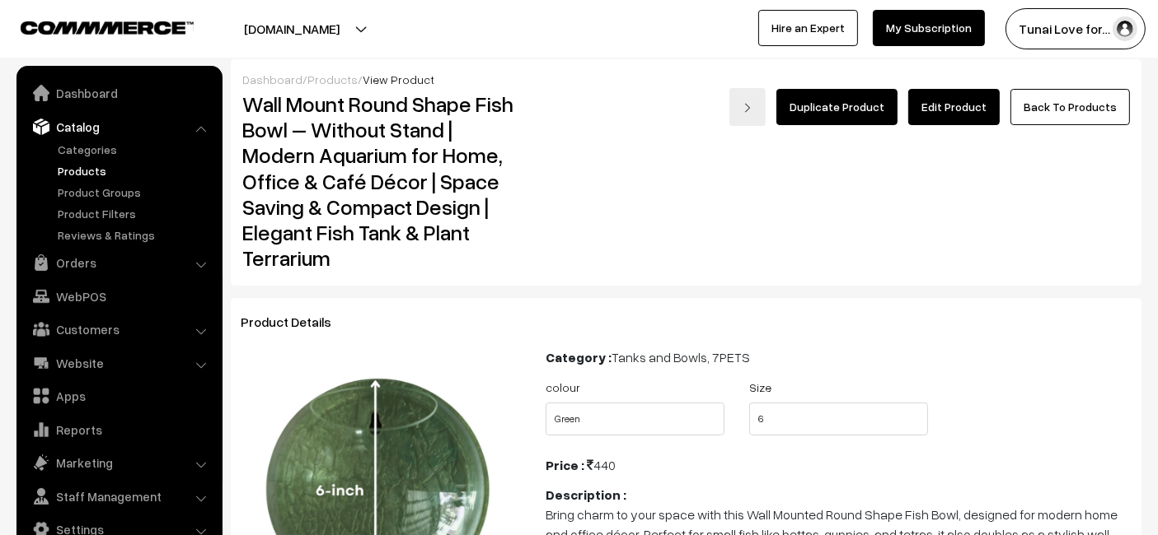
scroll to position [0, 0]
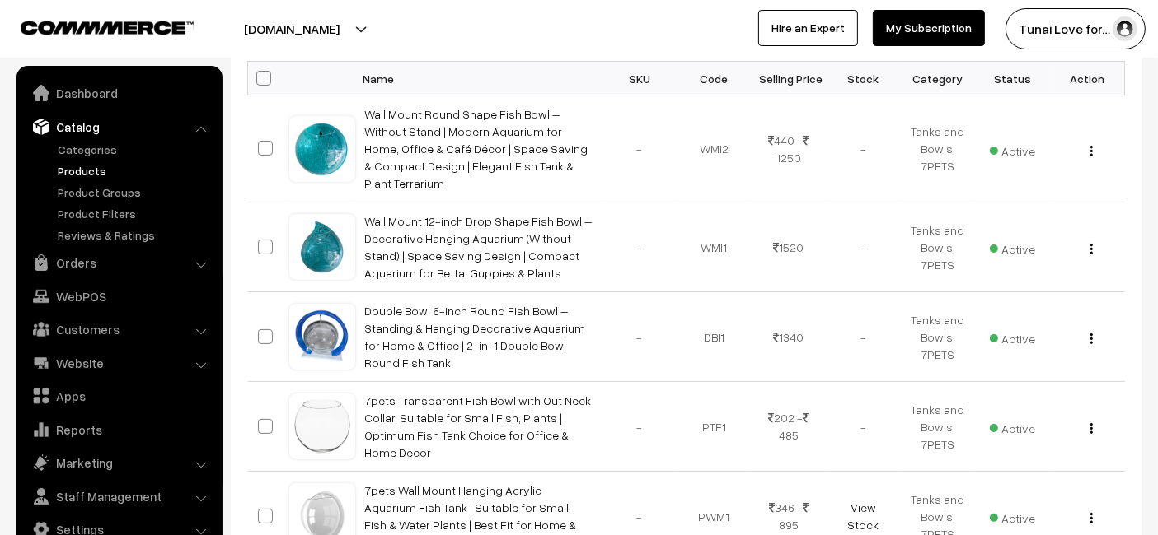
scroll to position [274, 0]
click at [64, 362] on link "Website" at bounding box center [119, 363] width 196 height 30
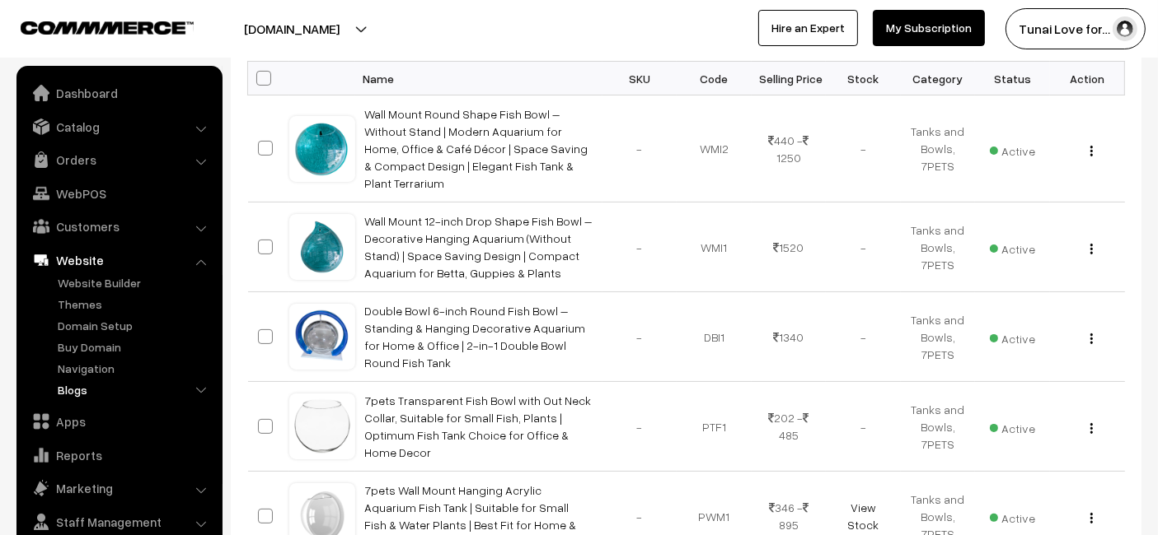
click at [78, 391] on link "Blogs" at bounding box center [135, 389] width 163 height 17
click at [130, 452] on link "Blogs" at bounding box center [142, 454] width 148 height 17
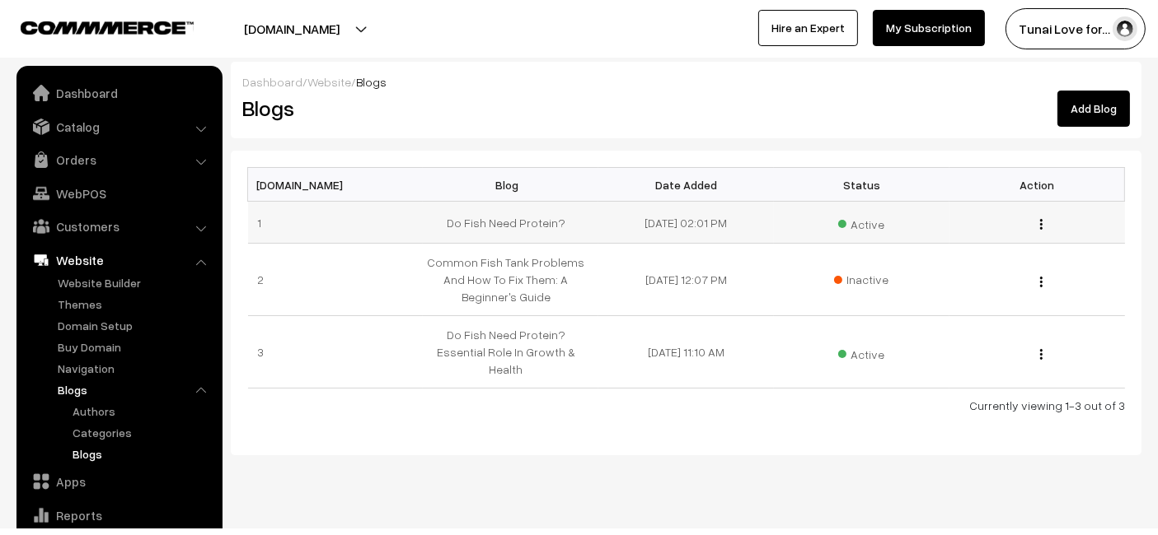
click at [1040, 233] on td "Edit Blog Content Edit Blog Delete" at bounding box center [1036, 223] width 175 height 42
click at [1038, 223] on div "Edit Blog Content Edit Blog Delete" at bounding box center [1037, 222] width 156 height 17
click at [1041, 219] on img "button" at bounding box center [1041, 224] width 2 height 11
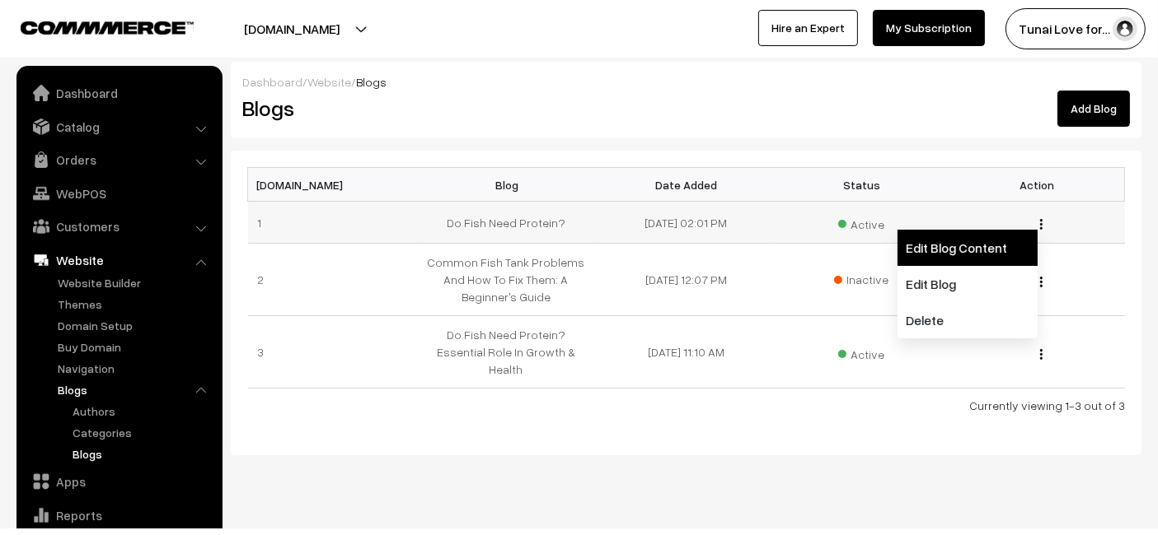
click at [949, 244] on link "Edit Blog Content" at bounding box center [967, 248] width 140 height 36
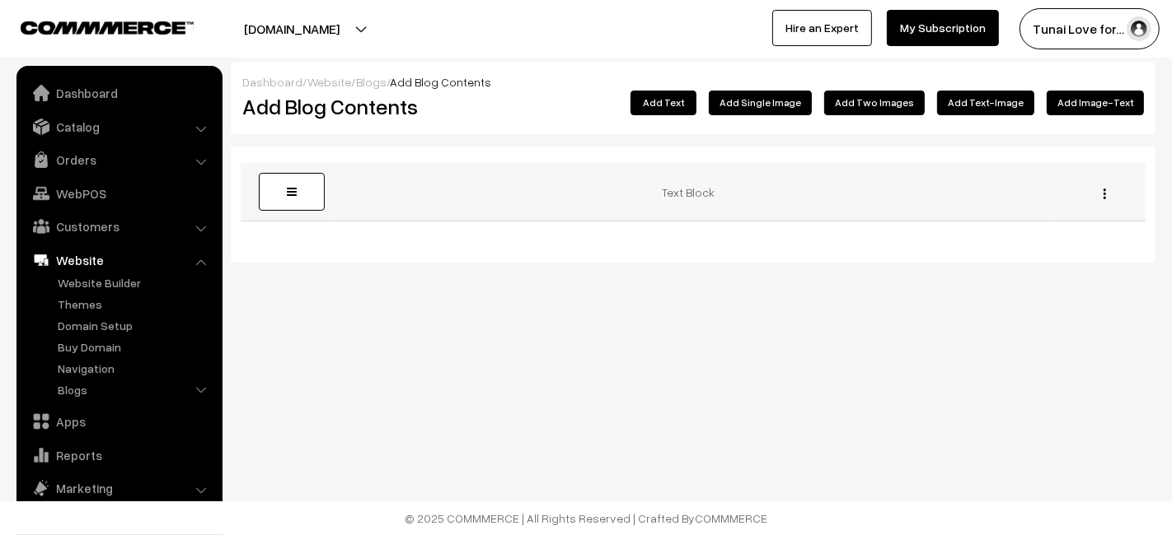
click at [1101, 192] on div "Edit [GEOGRAPHIC_DATA]" at bounding box center [1099, 192] width 71 height 17
click at [1102, 192] on button "button" at bounding box center [1104, 193] width 4 height 13
click at [1042, 231] on link "Edit" at bounding box center [1031, 217] width 140 height 36
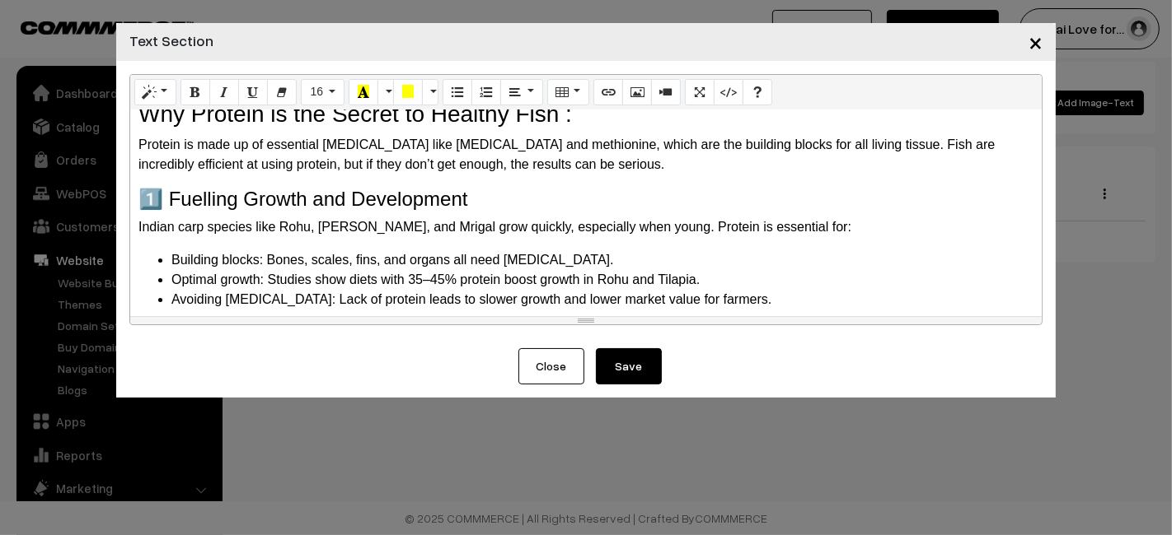
scroll to position [208, 0]
click at [381, 195] on h4 "1️⃣ Fuelling Growth and Development" at bounding box center [585, 201] width 895 height 24
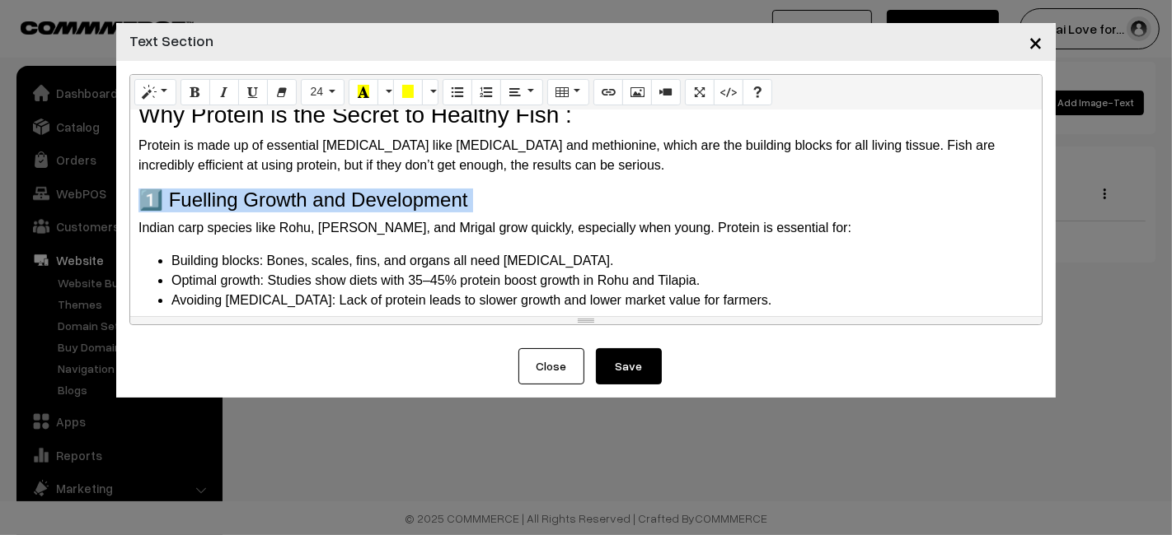
click at [381, 195] on h4 "1️⃣ Fuelling Growth and Development" at bounding box center [585, 201] width 895 height 24
click at [197, 89] on icon "Bold (CTRL+B)" at bounding box center [195, 91] width 12 height 13
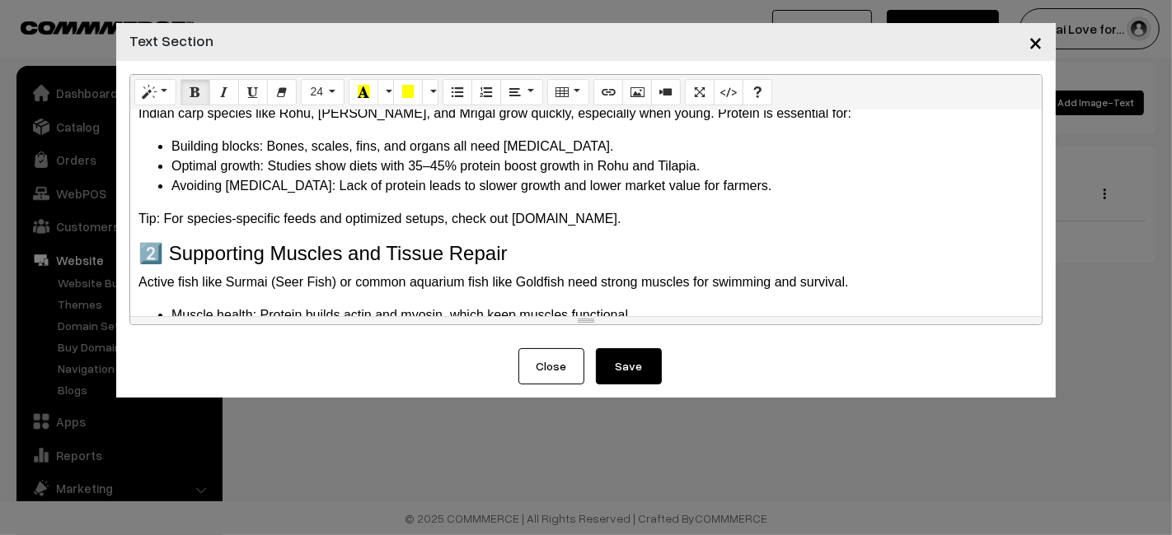
scroll to position [340, 0]
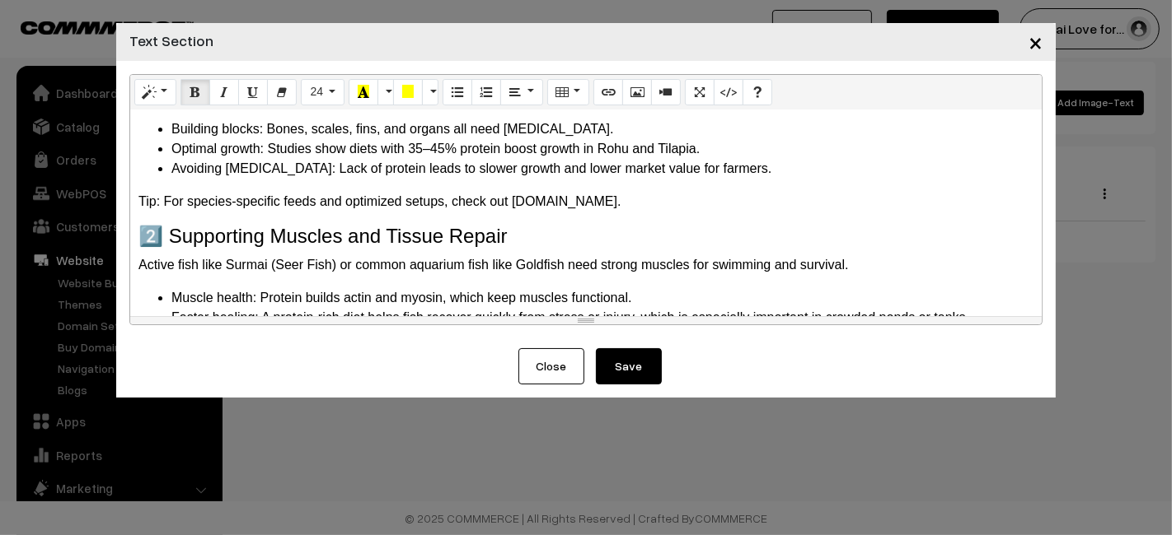
drag, startPoint x: 221, startPoint y: 213, endPoint x: 216, endPoint y: 242, distance: 30.1
click at [216, 242] on div "The Essential Guide to Fish Protein: Why Fish Need Protein for Peak Health in […" at bounding box center [585, 213] width 911 height 206
click at [216, 242] on h4 "2️⃣ Supporting Muscles and Tissue Repair" at bounding box center [585, 237] width 895 height 24
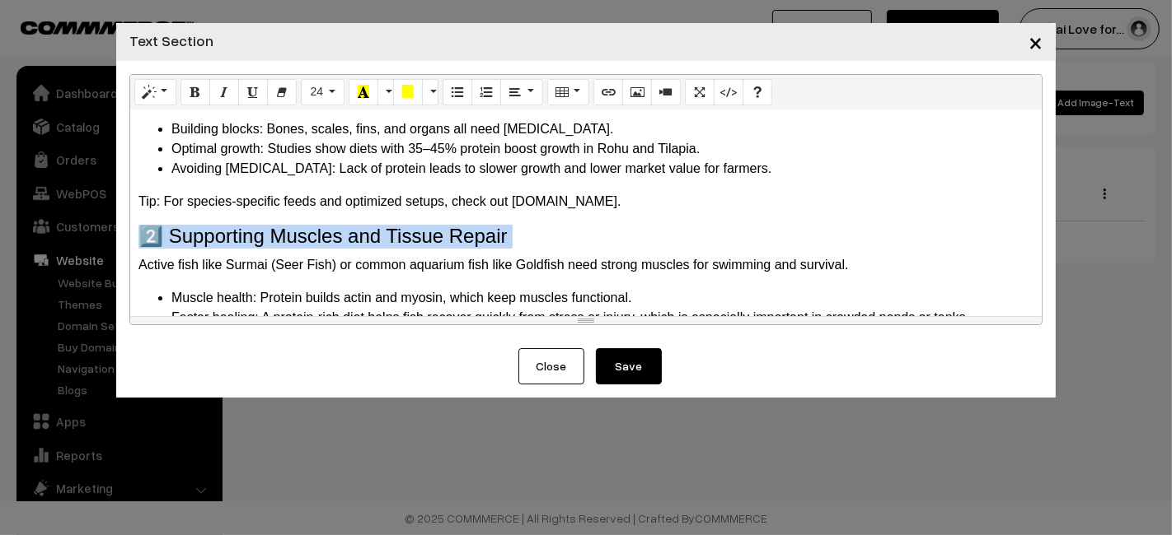
click at [216, 242] on h4 "2️⃣ Supporting Muscles and Tissue Repair" at bounding box center [585, 237] width 895 height 24
click at [195, 86] on icon "Bold (CTRL+B)" at bounding box center [195, 91] width 12 height 13
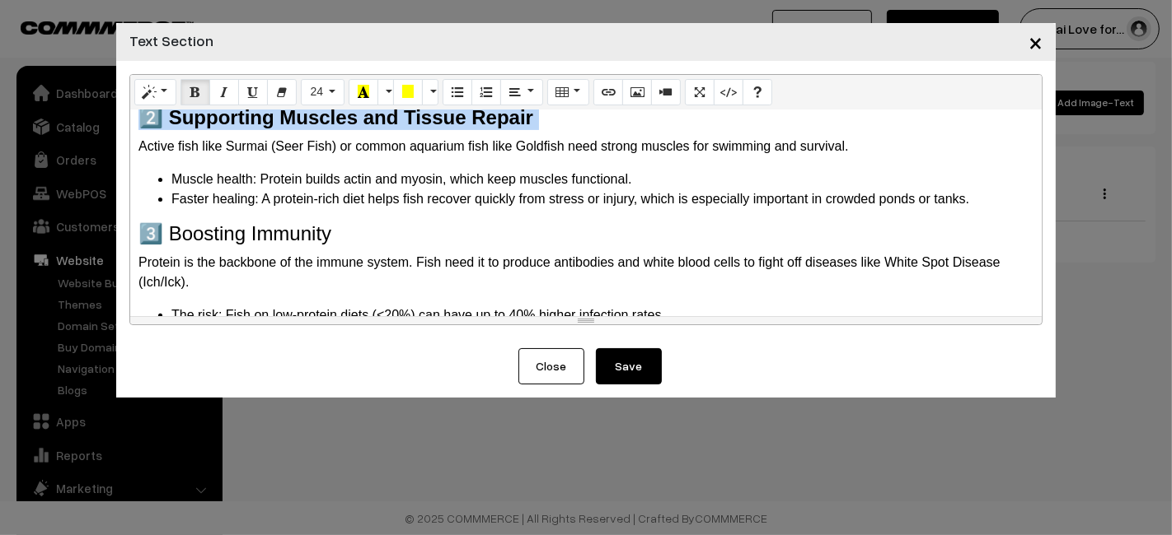
scroll to position [461, 0]
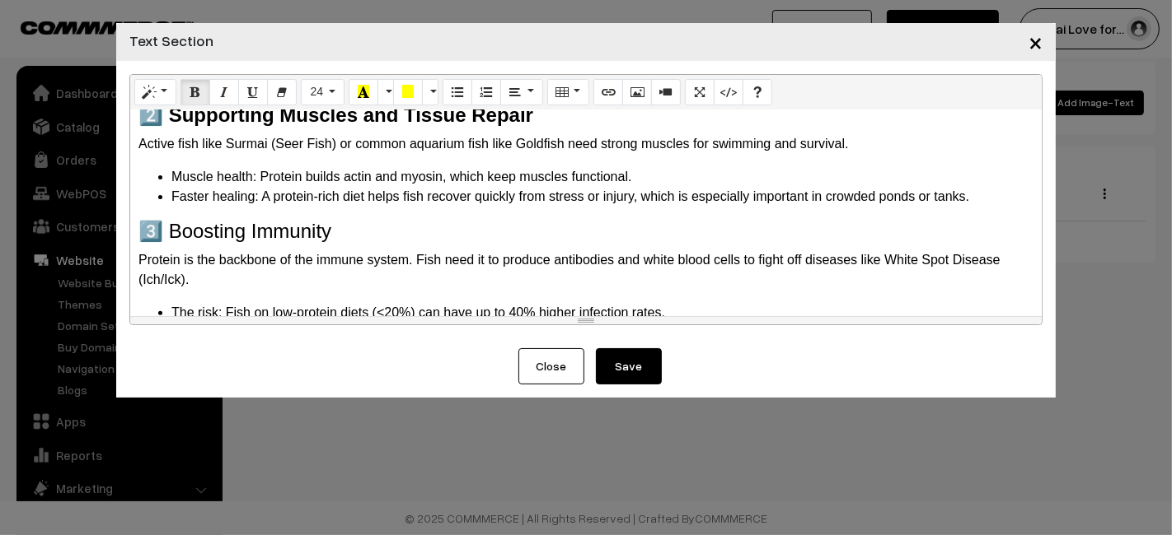
click at [243, 236] on h4 "3️⃣ Boosting Immunity" at bounding box center [585, 232] width 895 height 24
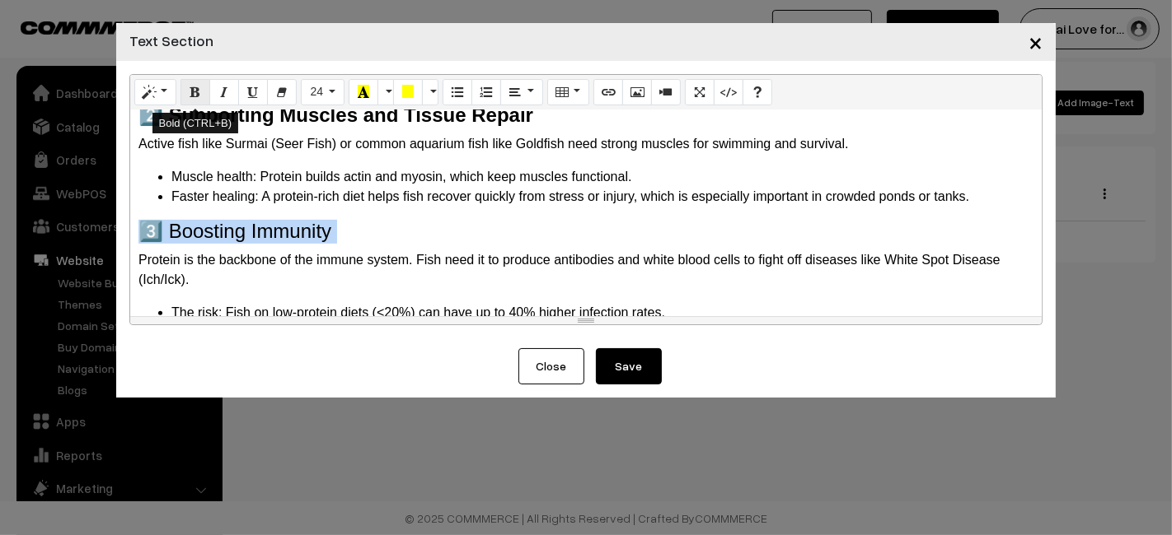
click at [190, 92] on icon "Bold (CTRL+B)" at bounding box center [195, 91] width 12 height 13
click at [408, 220] on h4 "3️⃣ Boosting Immunity" at bounding box center [585, 232] width 895 height 24
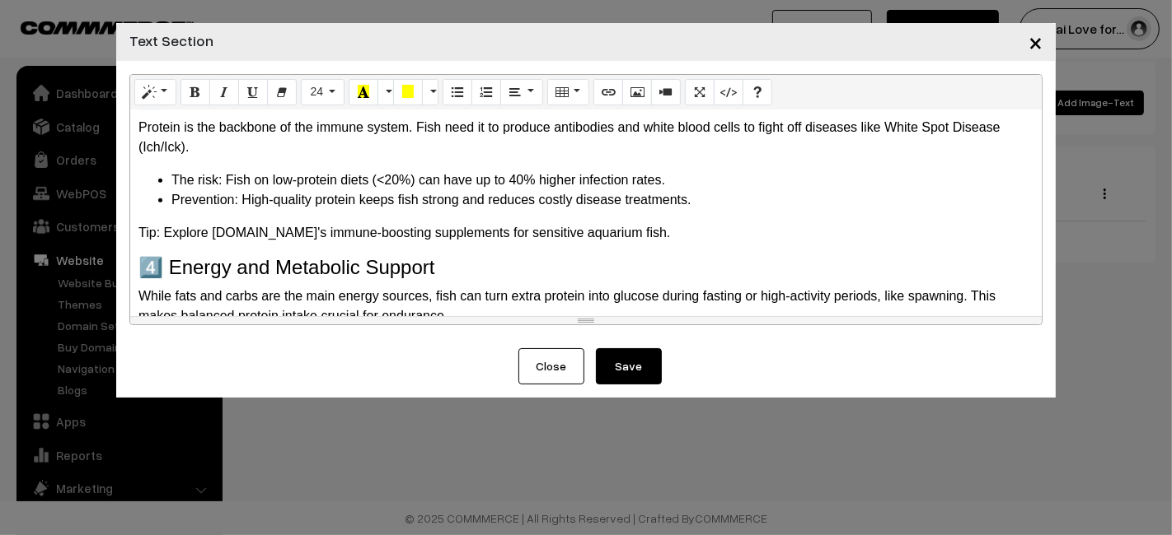
scroll to position [629, 0]
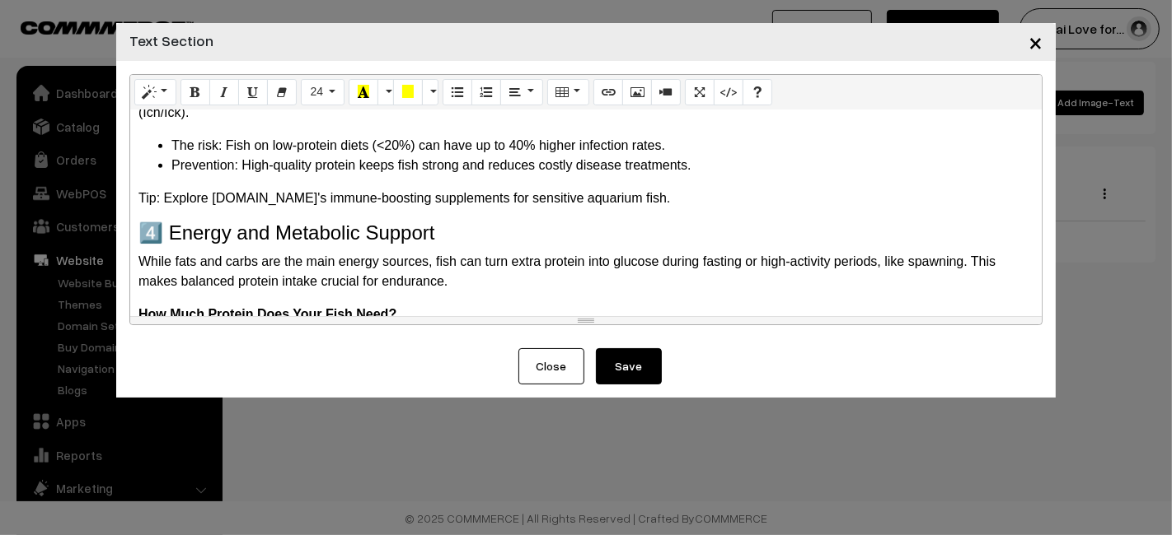
click at [386, 233] on h4 "4️⃣ Energy and Metabolic Support" at bounding box center [585, 234] width 895 height 24
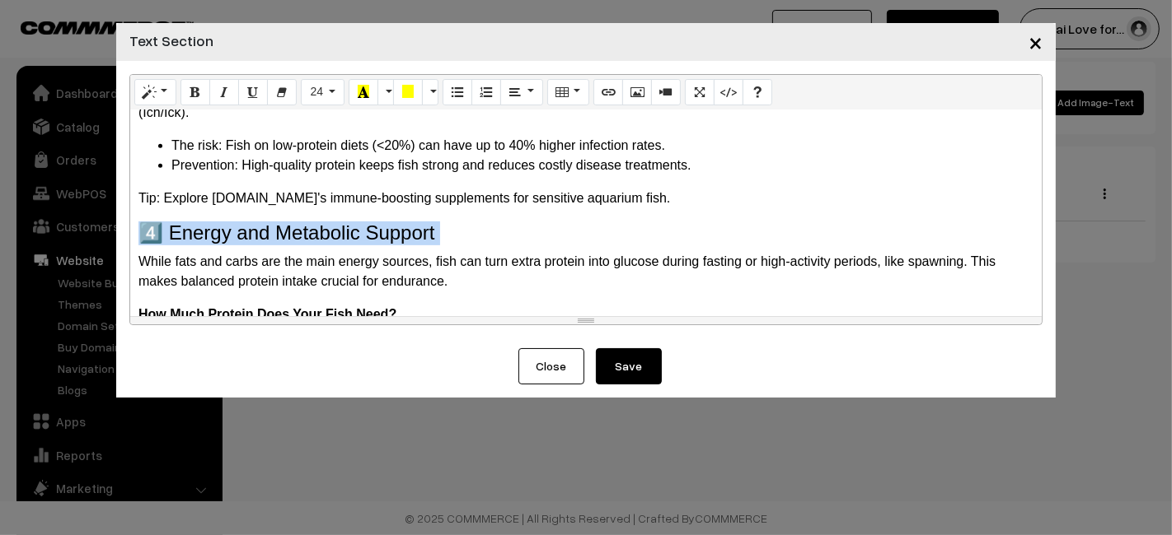
click at [386, 233] on h4 "4️⃣ Energy and Metabolic Support" at bounding box center [585, 234] width 895 height 24
click at [185, 83] on button "Bold (CTRL+B)" at bounding box center [195, 92] width 30 height 26
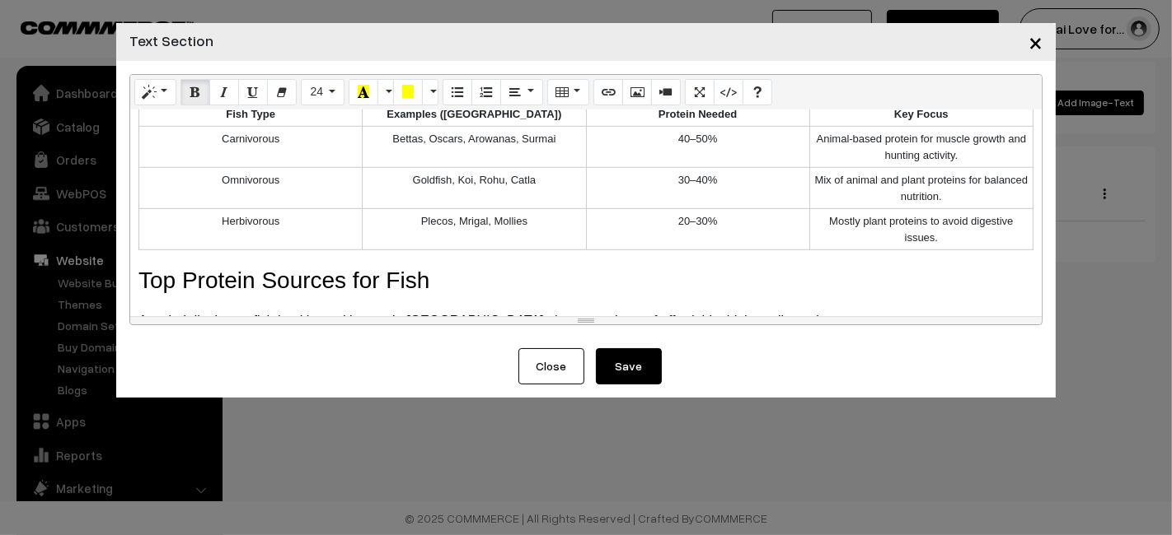
scroll to position [906, 0]
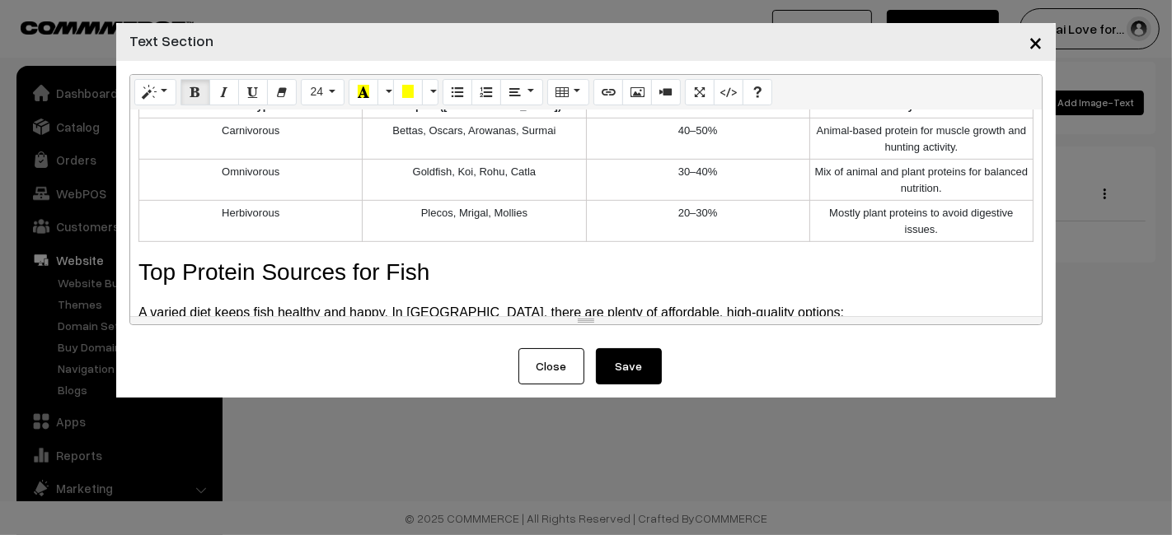
click at [268, 269] on span "Top Protein Sources for Fish" at bounding box center [283, 273] width 291 height 26
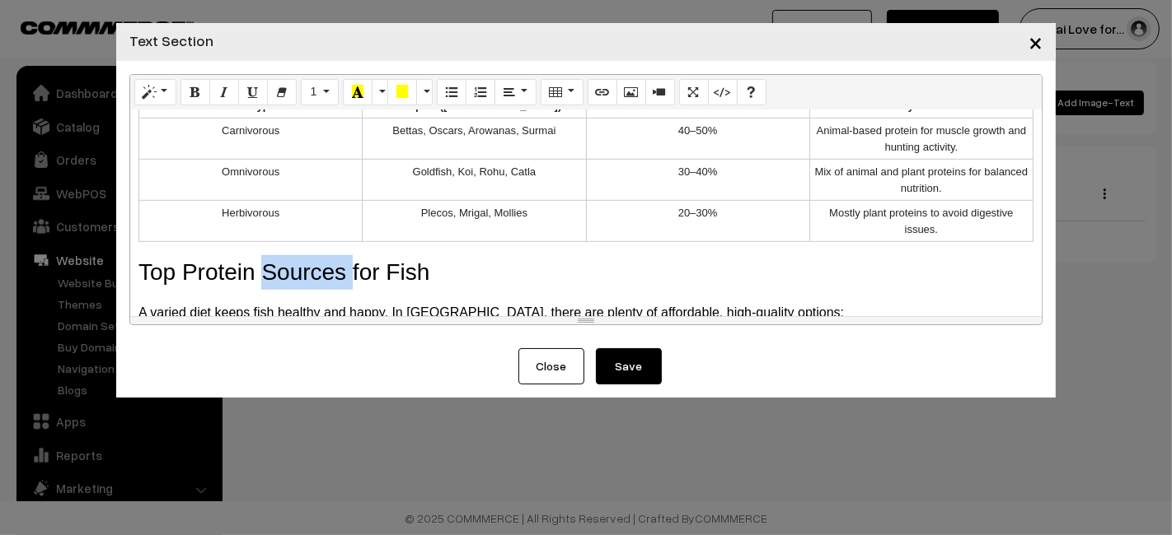
click at [268, 269] on span "Top Protein Sources for Fish" at bounding box center [283, 273] width 291 height 26
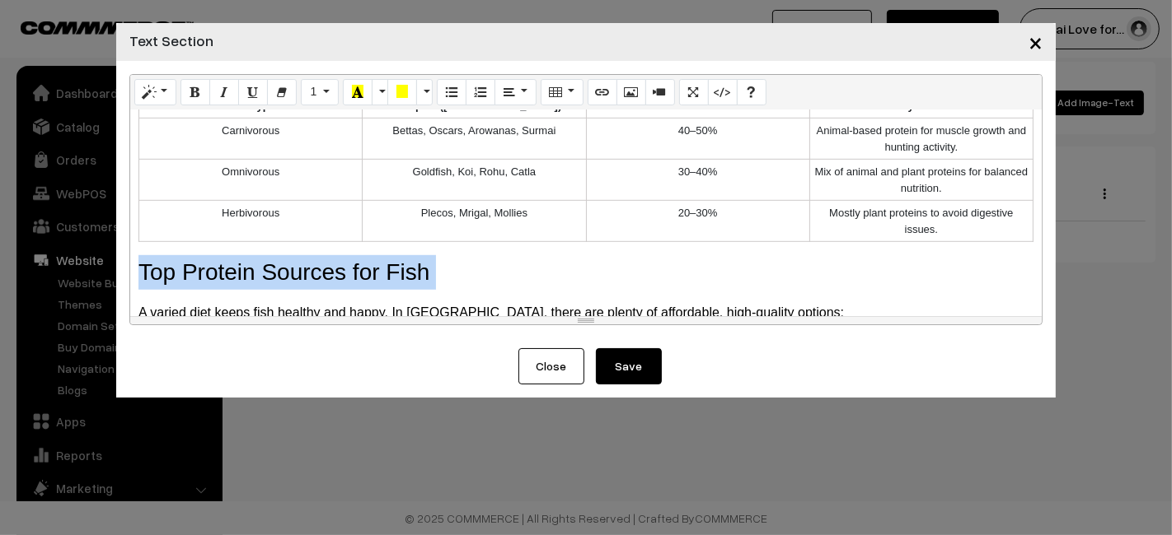
click at [268, 269] on span "Top Protein Sources for Fish" at bounding box center [283, 273] width 291 height 26
click at [199, 97] on icon "Bold (CTRL+B)" at bounding box center [195, 91] width 12 height 13
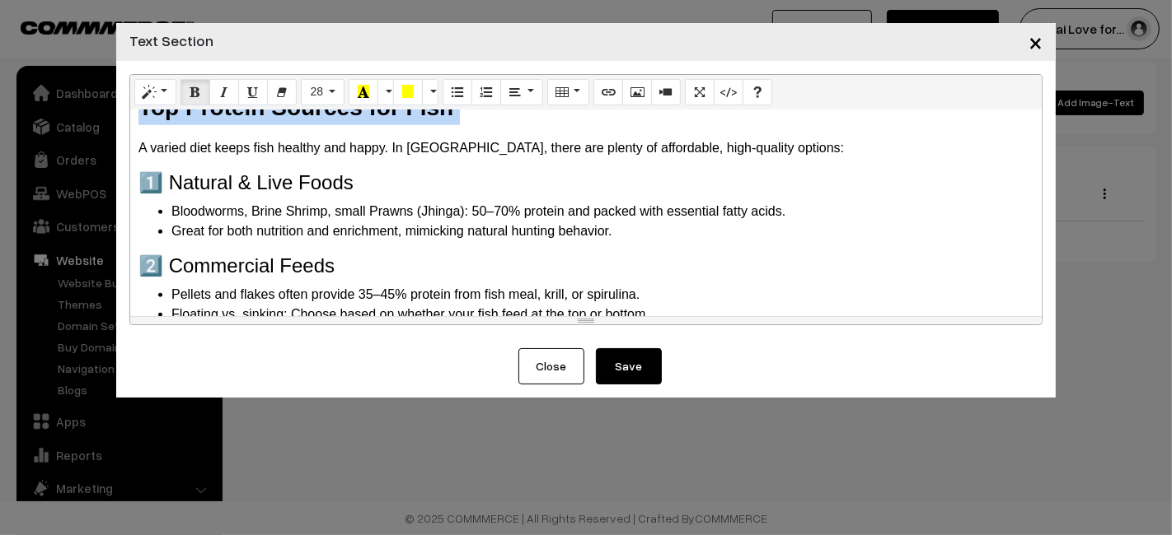
scroll to position [1073, 0]
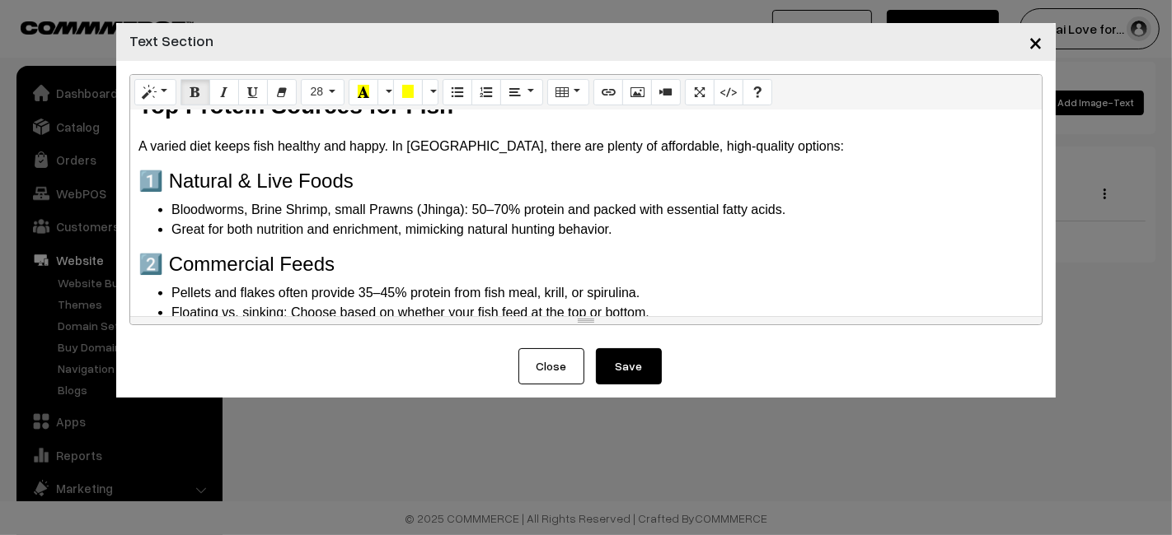
click at [261, 178] on h4 "1️⃣ Natural & Live Foods" at bounding box center [585, 182] width 895 height 24
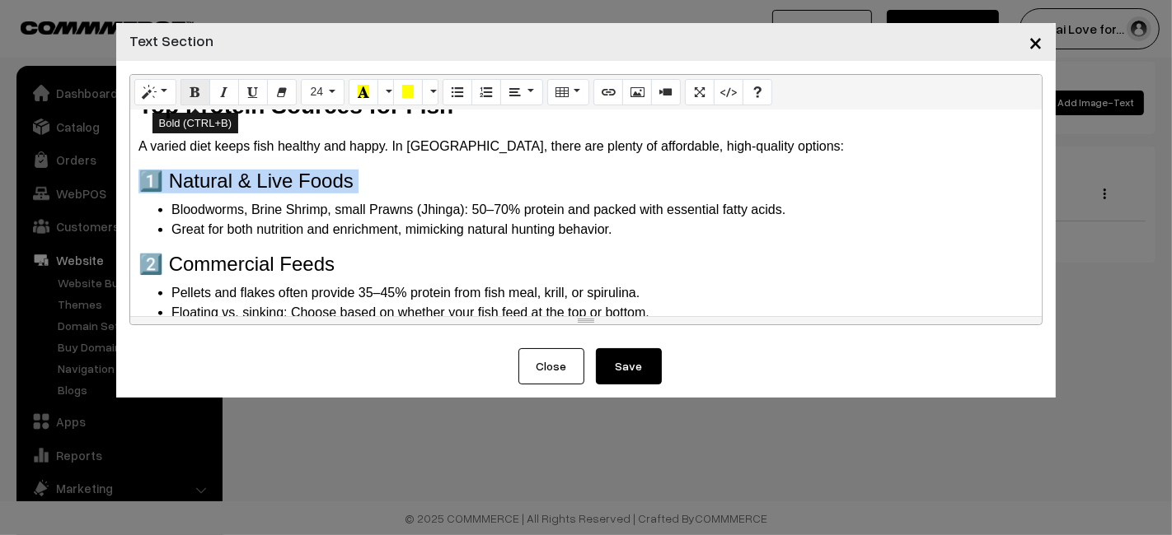
click at [189, 100] on button "Bold (CTRL+B)" at bounding box center [195, 92] width 30 height 26
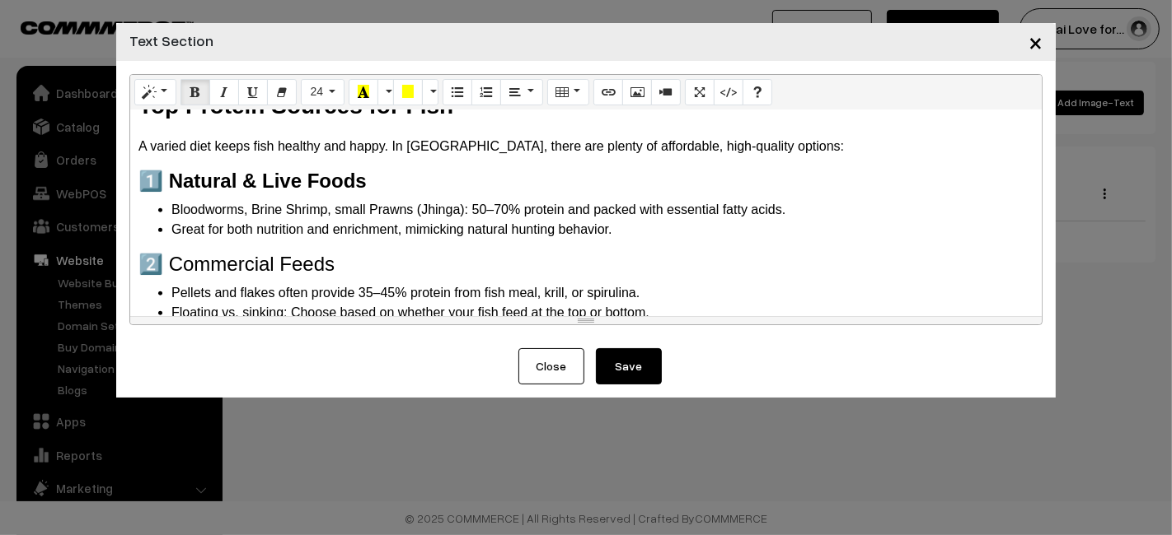
click at [261, 267] on h4 "2️⃣ Commercial Feeds" at bounding box center [585, 265] width 895 height 24
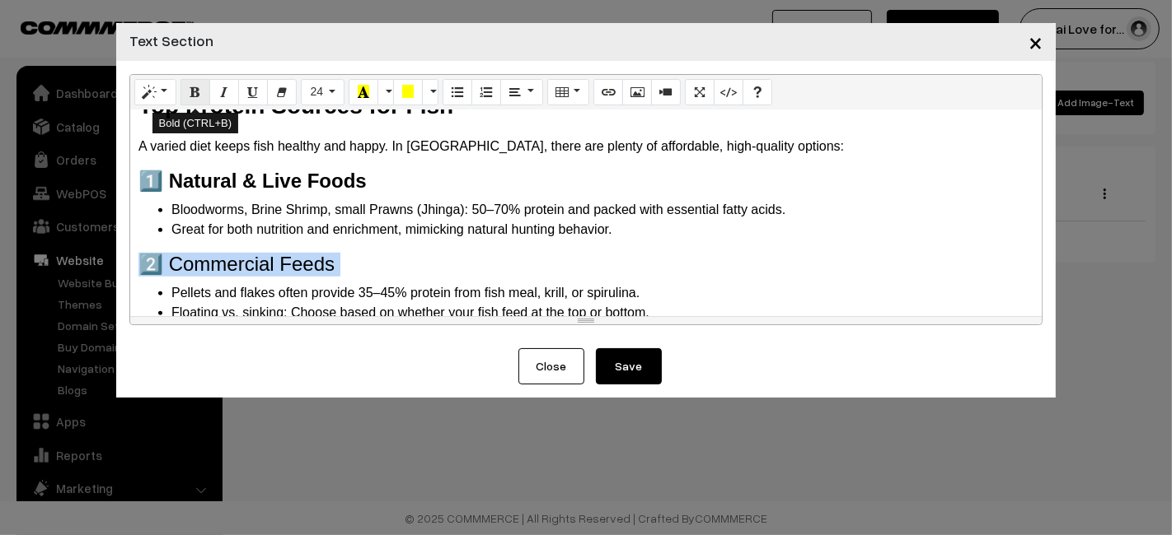
click at [199, 83] on button "Bold (CTRL+B)" at bounding box center [195, 92] width 30 height 26
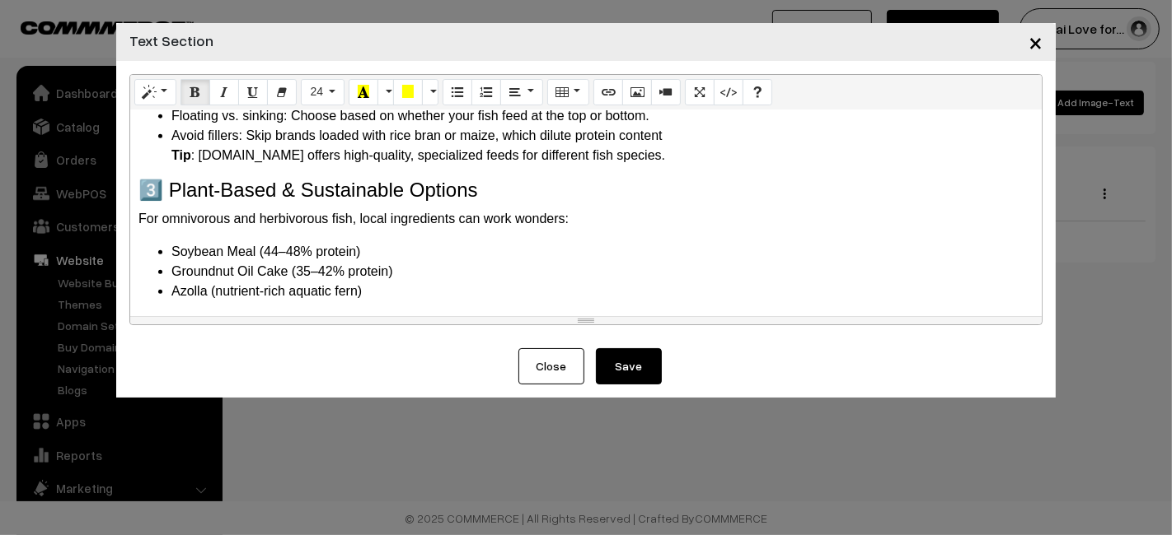
scroll to position [1271, 0]
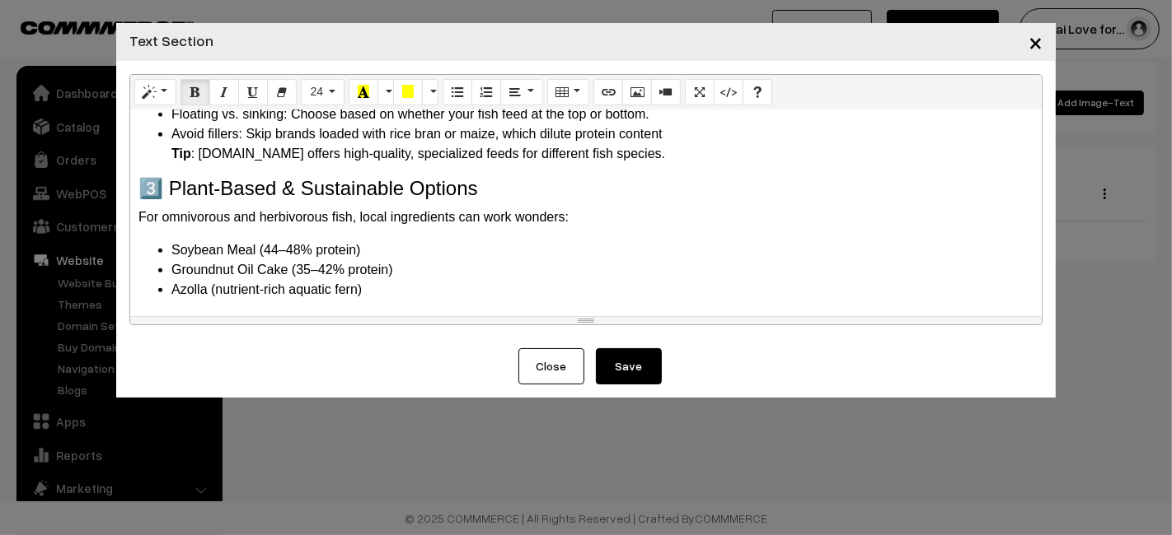
click at [295, 179] on h4 "3️⃣ Plant-Based & Sustainable Options" at bounding box center [585, 189] width 895 height 24
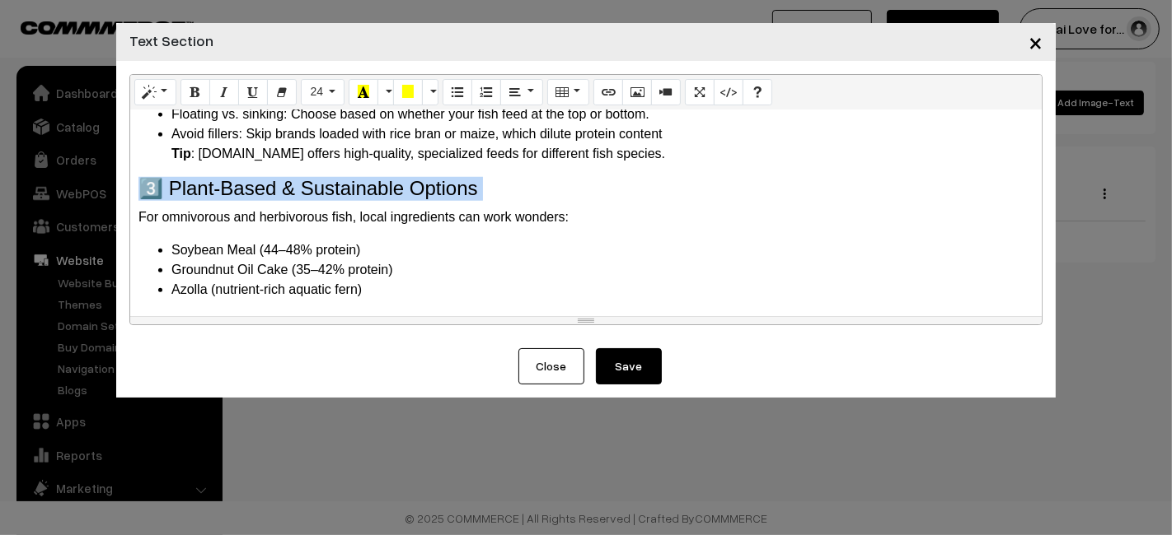
click at [295, 179] on h4 "3️⃣ Plant-Based & Sustainable Options" at bounding box center [585, 189] width 895 height 24
click at [193, 89] on icon "Bold (CTRL+B)" at bounding box center [195, 91] width 12 height 13
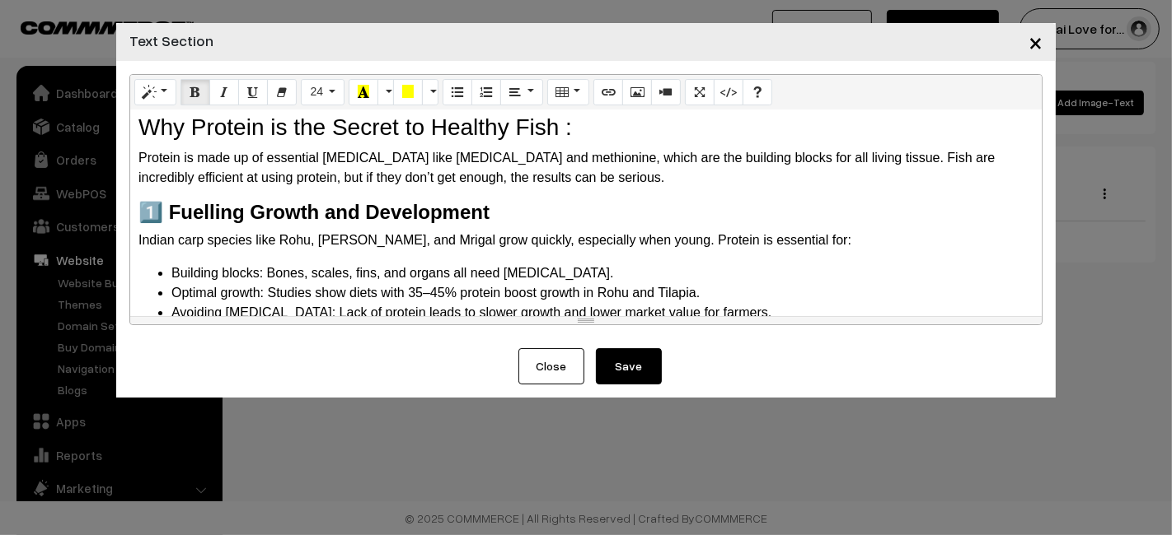
scroll to position [0, 0]
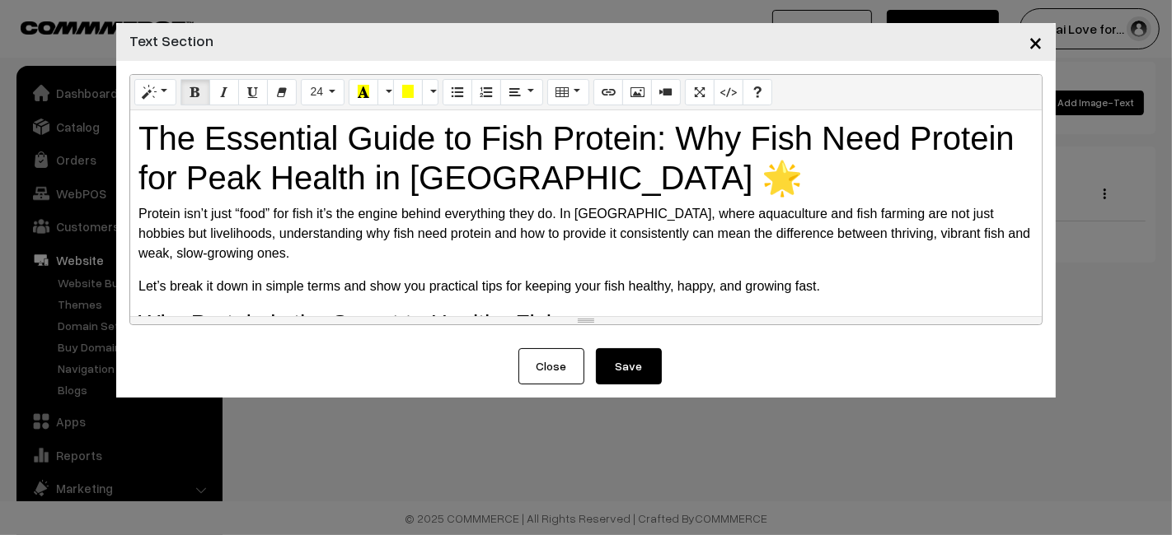
click at [629, 366] on button "Save" at bounding box center [629, 366] width 66 height 36
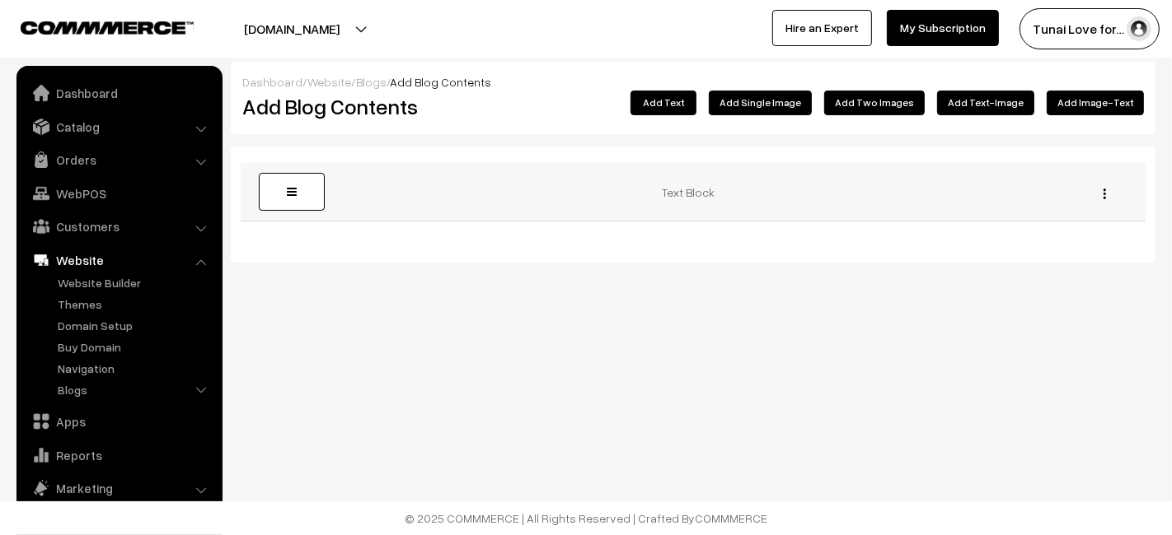
click at [1103, 194] on img "button" at bounding box center [1104, 194] width 2 height 11
click at [1048, 217] on link "Edit" at bounding box center [1031, 217] width 140 height 36
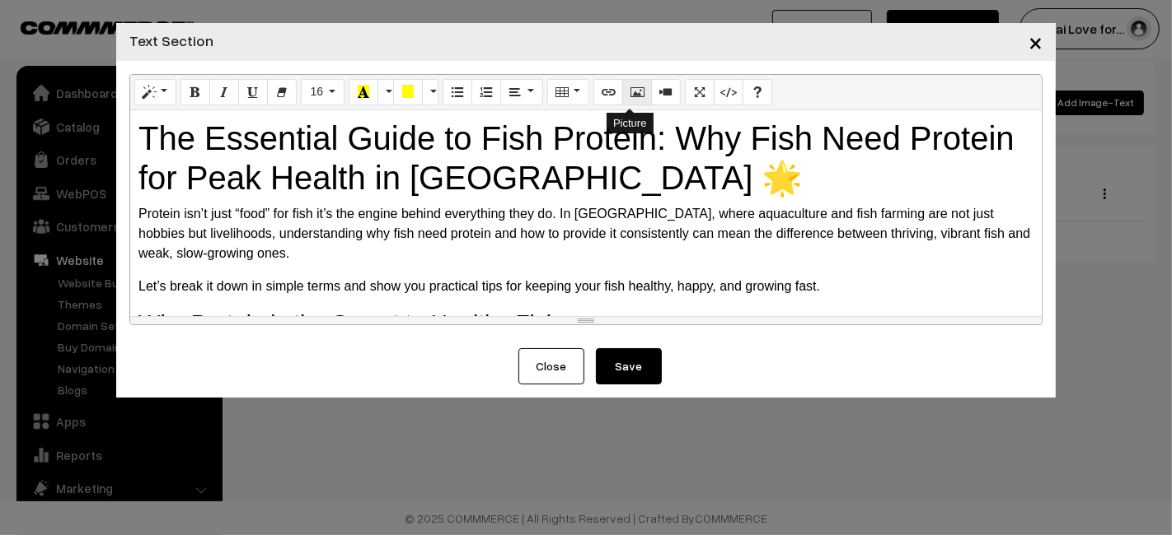
click at [631, 88] on icon "Picture" at bounding box center [637, 91] width 12 height 13
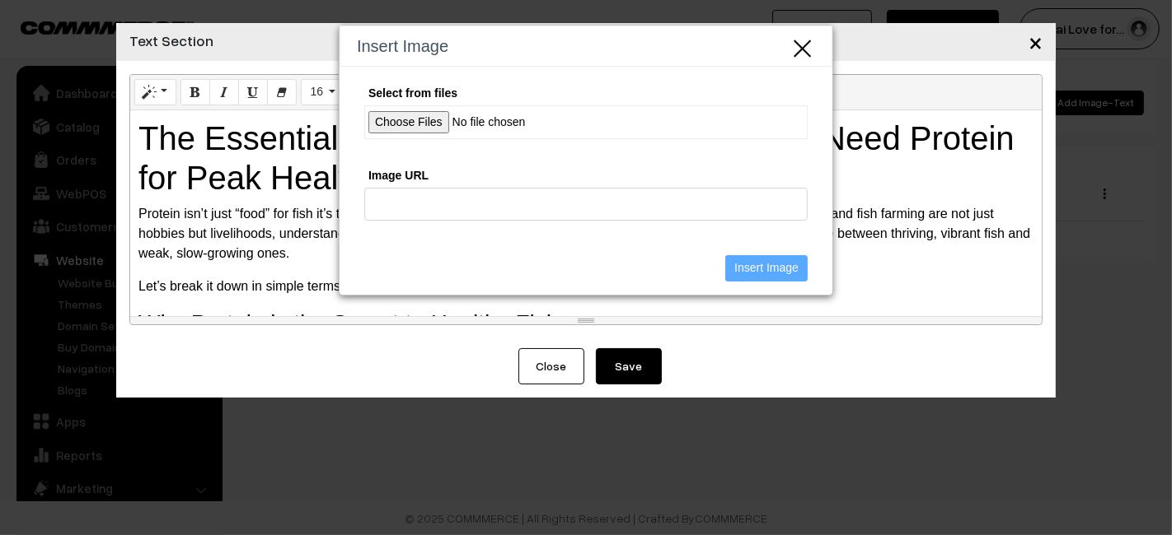
click at [410, 123] on input "Select from files" at bounding box center [585, 122] width 443 height 34
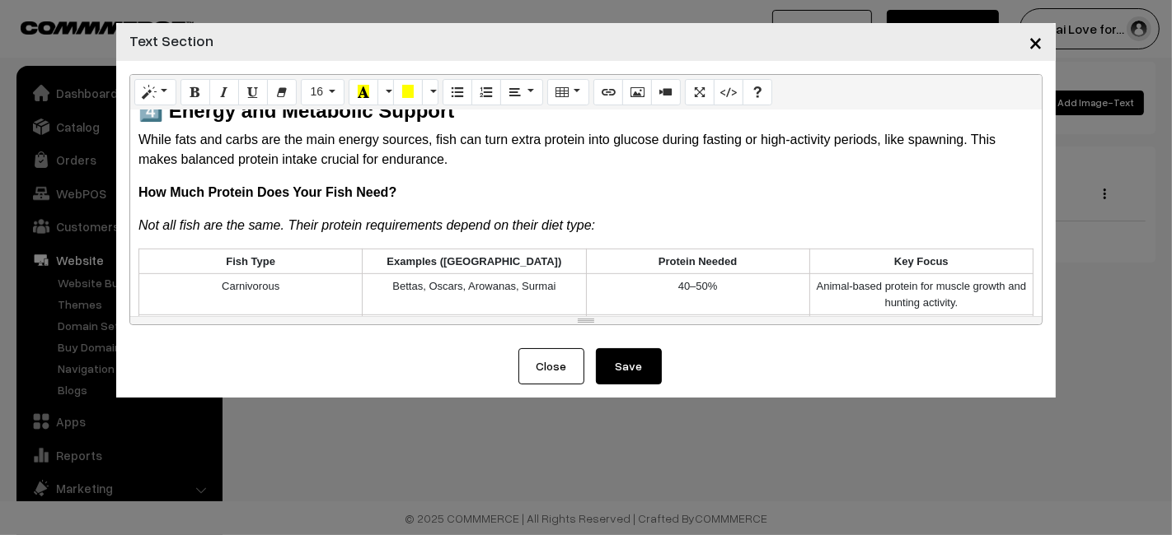
scroll to position [958, 0]
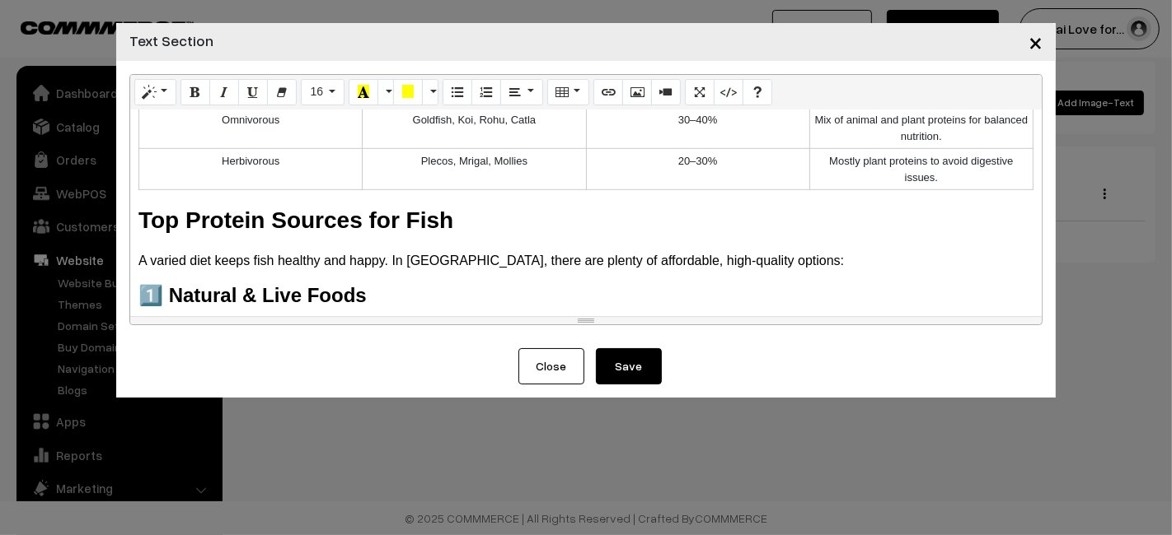
click at [138, 213] on b "Top Protein Sources for Fish" at bounding box center [295, 221] width 315 height 26
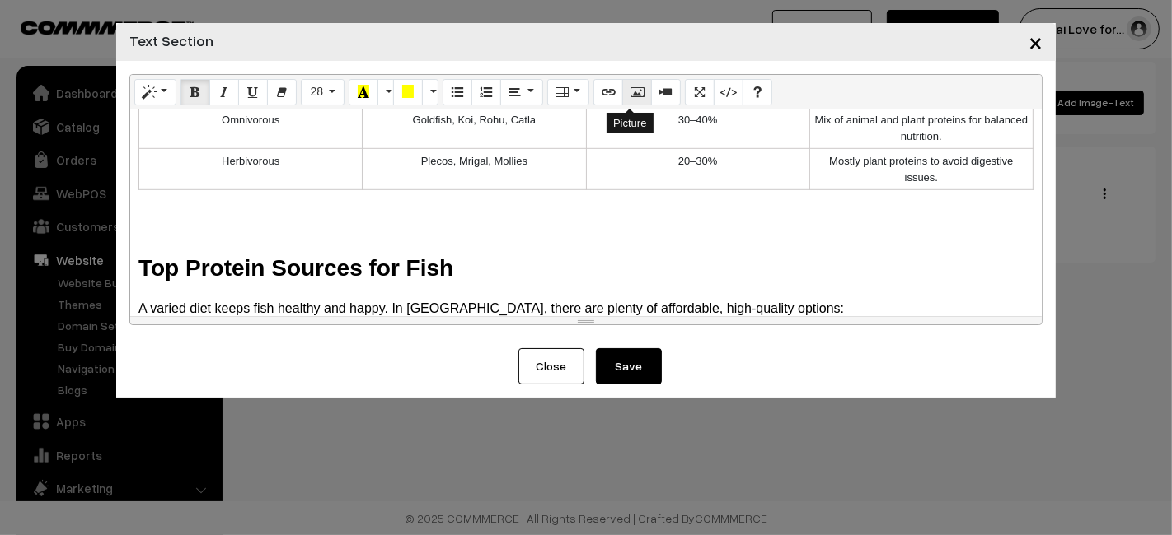
click at [631, 89] on icon "Picture" at bounding box center [637, 91] width 12 height 13
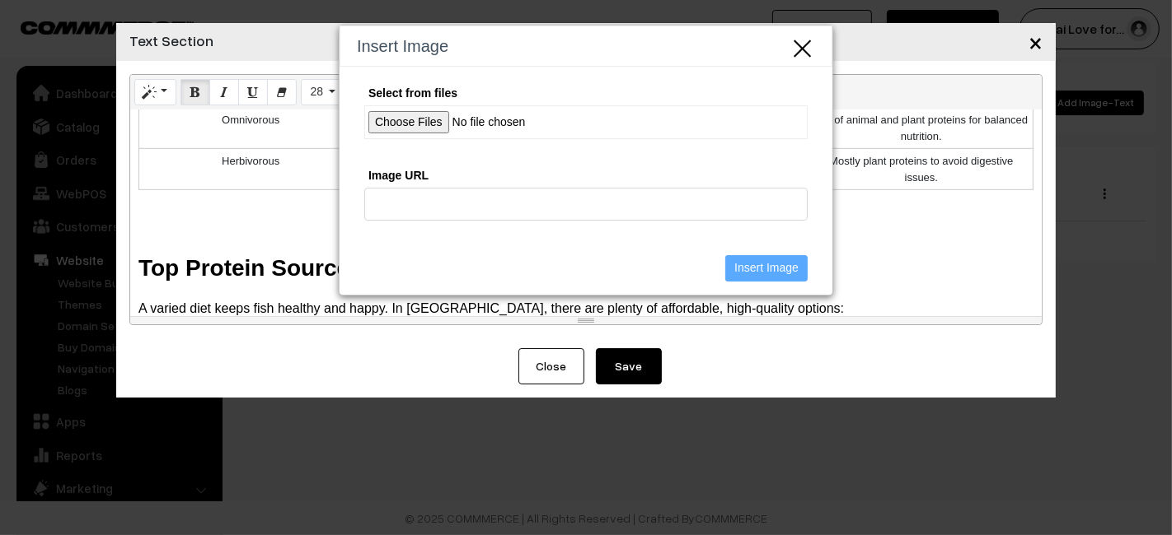
click at [413, 121] on input "Select from files" at bounding box center [585, 122] width 443 height 34
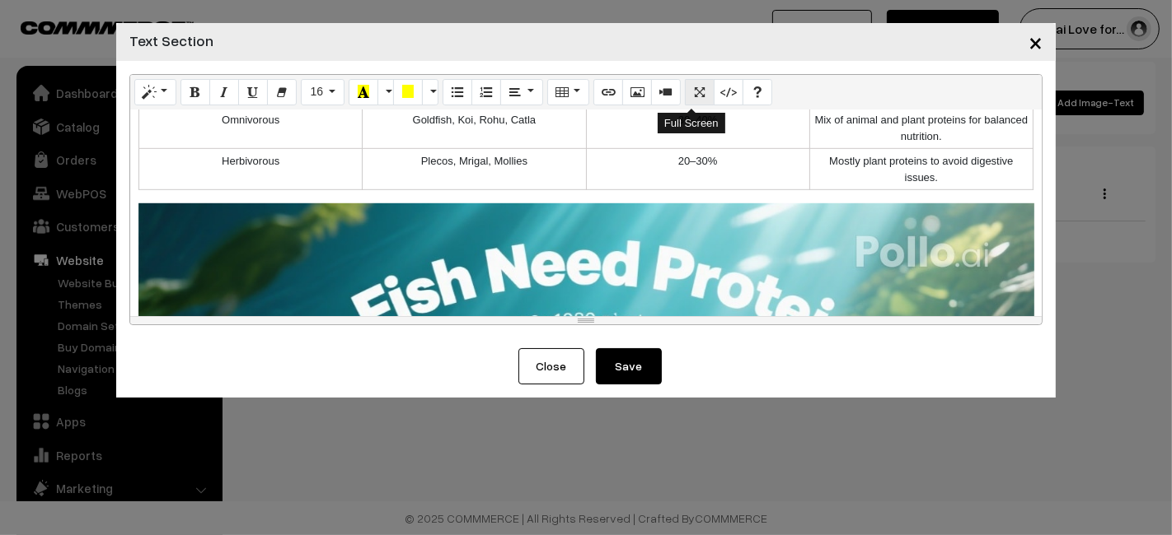
click at [695, 91] on icon "Full Screen" at bounding box center [700, 91] width 12 height 13
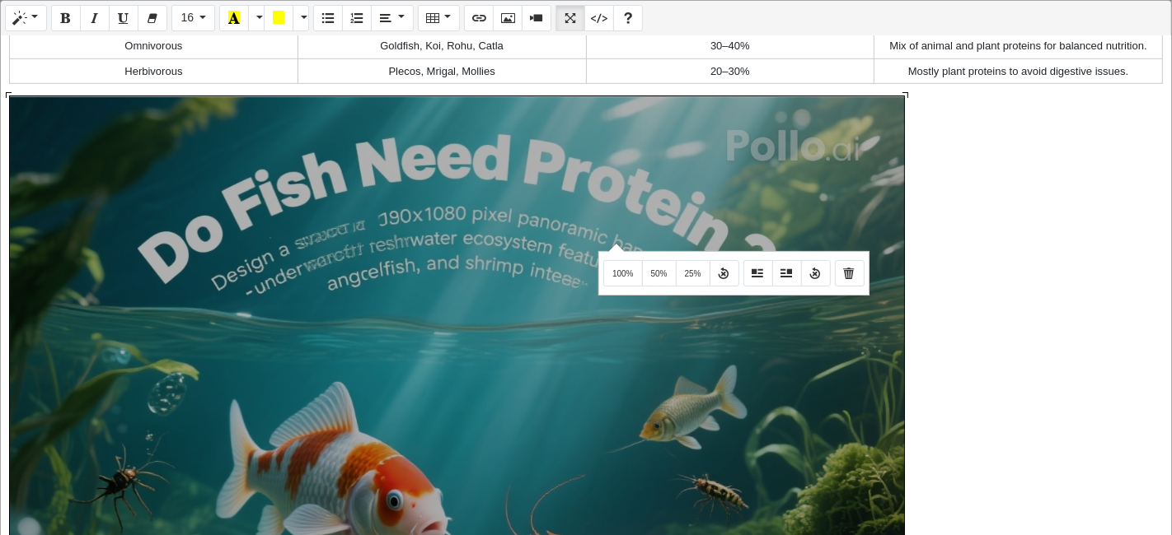
click at [614, 242] on div "Normal Quote Code Header 1 Header 2 Header 3 Header 4 Header 5 Header 6 16 8 9 …" at bounding box center [586, 269] width 1172 height 539
click at [776, 272] on button "Float Right" at bounding box center [787, 273] width 30 height 26
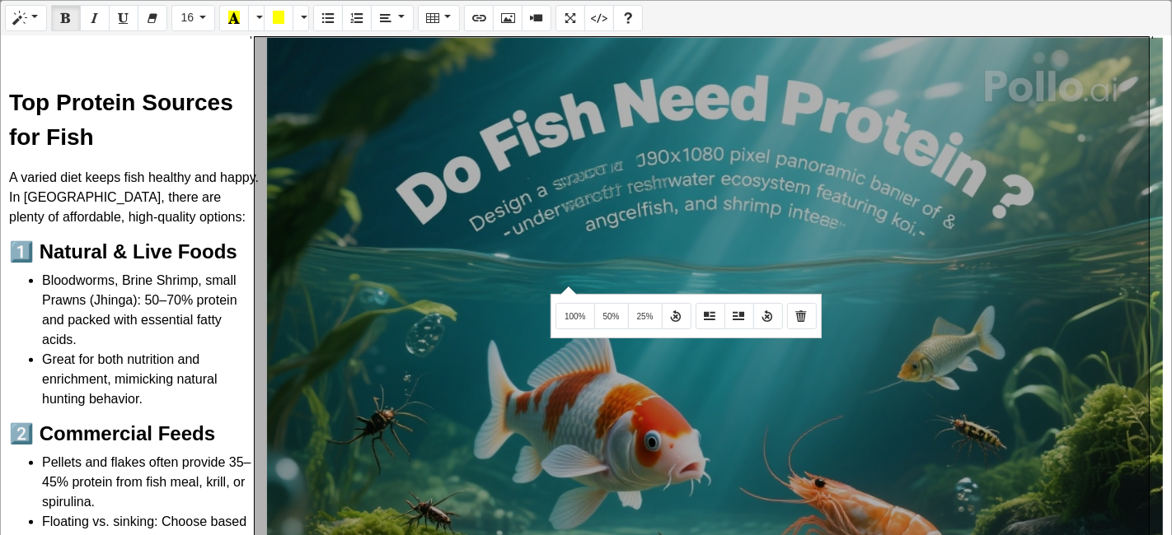
click at [566, 285] on div "Normal Quote Code Header 1 Header 2 Header 3 Header 4 Header 5 Header 6 16 8 9 …" at bounding box center [586, 269] width 1172 height 539
click at [609, 314] on span "50%" at bounding box center [611, 316] width 16 height 9
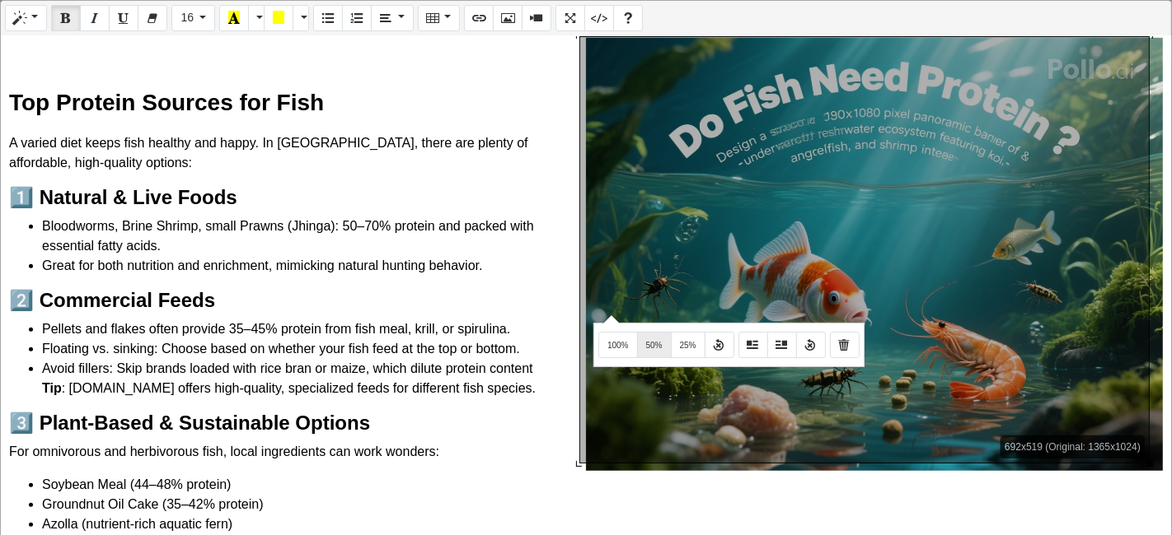
click at [609, 314] on div "Normal Quote Code Header 1 Header 2 Header 3 Header 4 Header 5 Header 6 16 8 9 …" at bounding box center [586, 269] width 1172 height 539
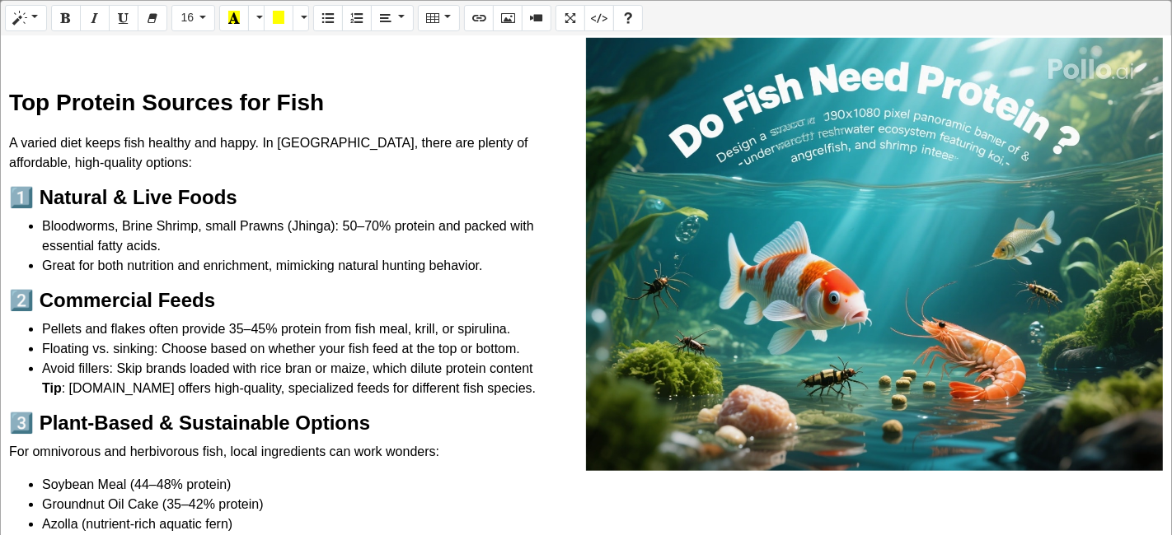
click at [676, 208] on div "692x519 (Original: 1365x1024) The Essential Guide to Fish Protein: Why Fish Nee…" at bounding box center [586, 286] width 1170 height 501
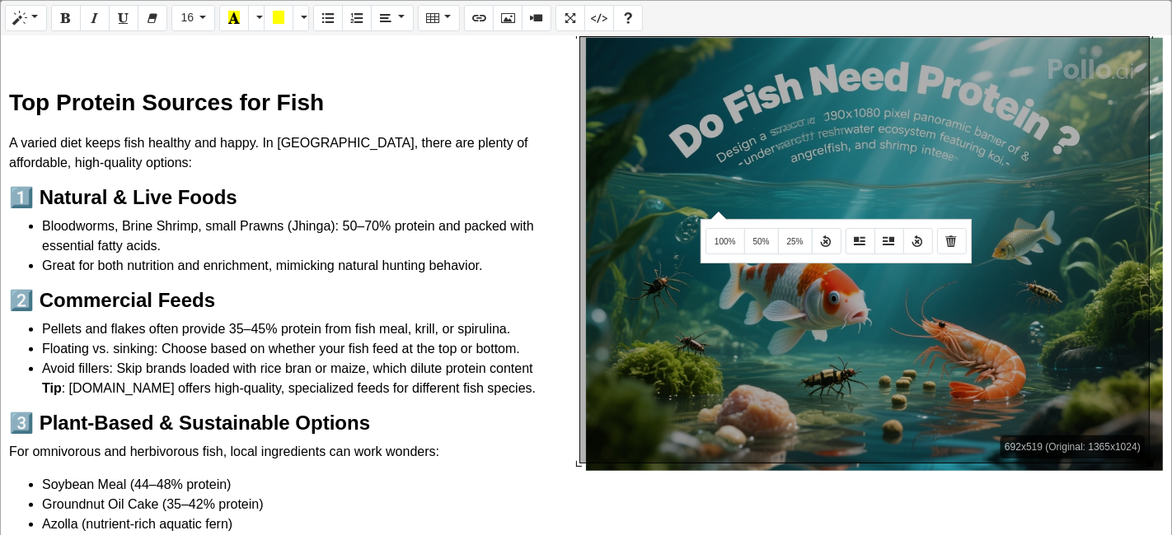
click at [716, 210] on div "Normal Quote Code Header 1 Header 2 Header 3 Header 4 Header 5 Header 6 16 8 9 …" at bounding box center [586, 269] width 1172 height 539
click at [793, 233] on button "25%" at bounding box center [795, 241] width 35 height 26
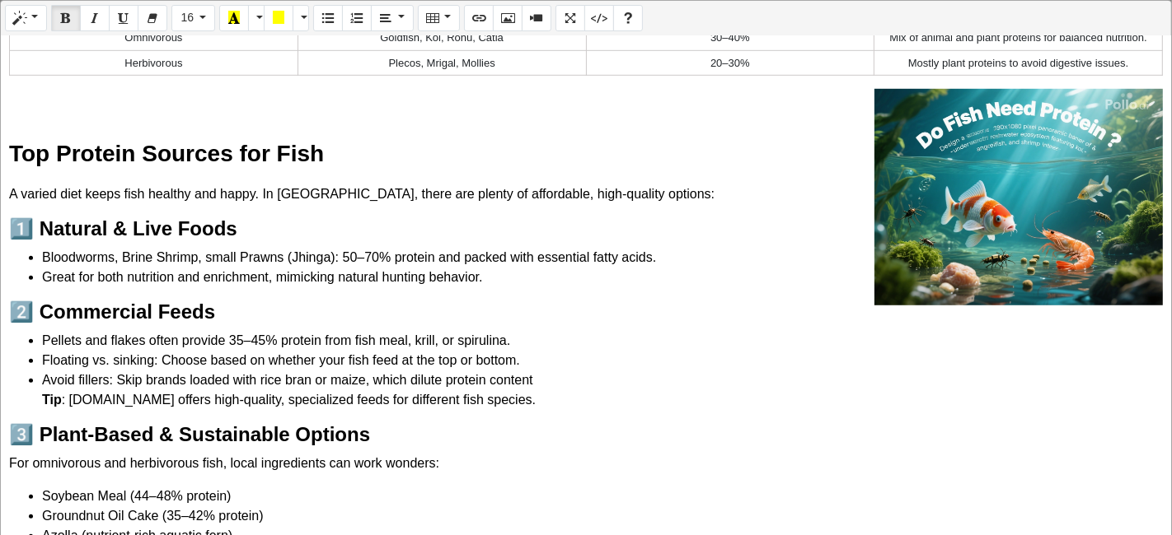
scroll to position [924, 0]
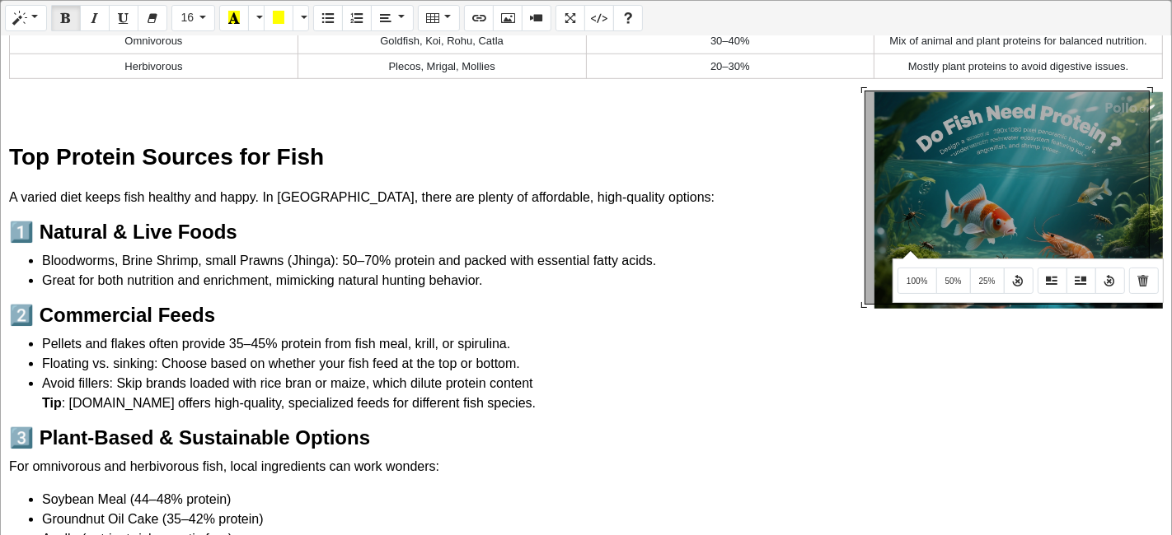
click at [908, 250] on div "Normal Quote Code Header 1 Header 2 Header 3 Header 4 Header 5 Header 6 16 8 9 …" at bounding box center [586, 269] width 1172 height 539
click at [952, 278] on span "50%" at bounding box center [953, 281] width 16 height 9
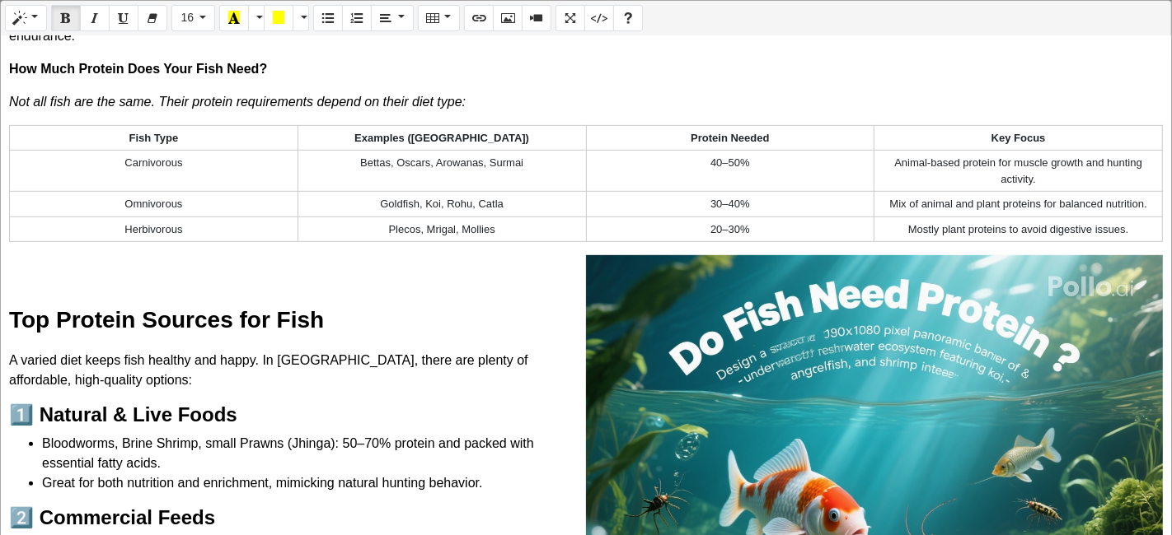
scroll to position [760, 0]
click at [79, 290] on div "The Essential Guide to Fish Protein: Why Fish Need Protein for Peak Health in […" at bounding box center [586, 286] width 1170 height 501
click at [7, 325] on div "The Essential Guide to Fish Protein: Why Fish Need Protein for Peak Health in […" at bounding box center [586, 286] width 1170 height 501
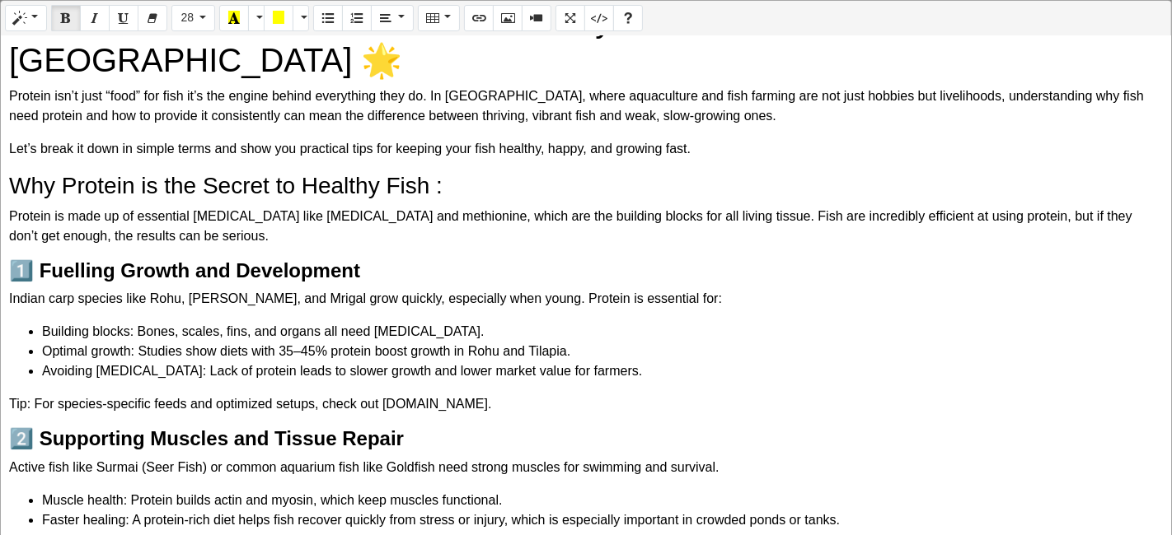
scroll to position [0, 0]
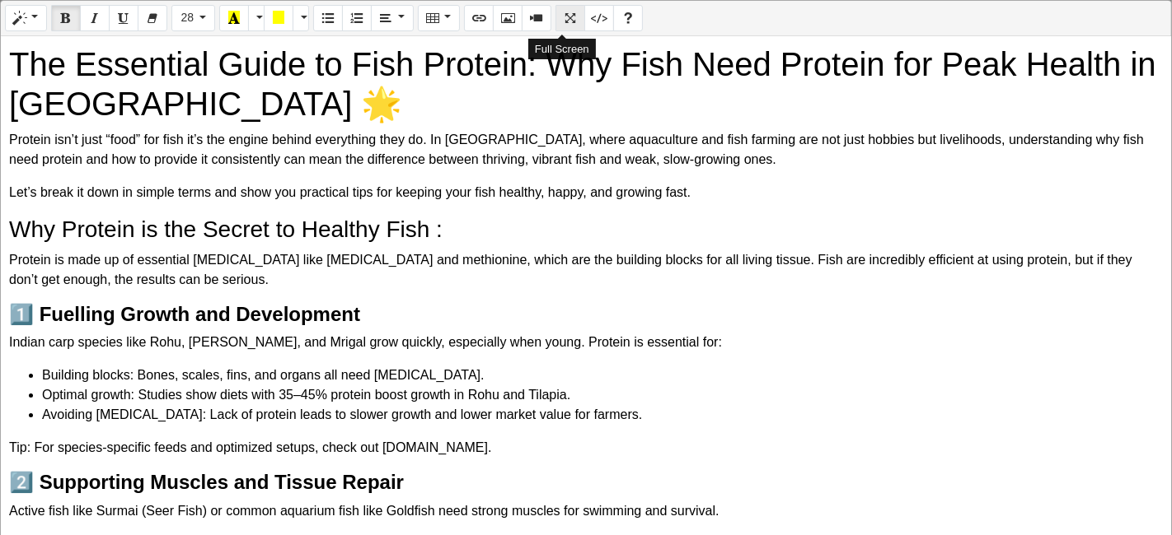
click at [564, 22] on icon "Full Screen" at bounding box center [570, 17] width 12 height 13
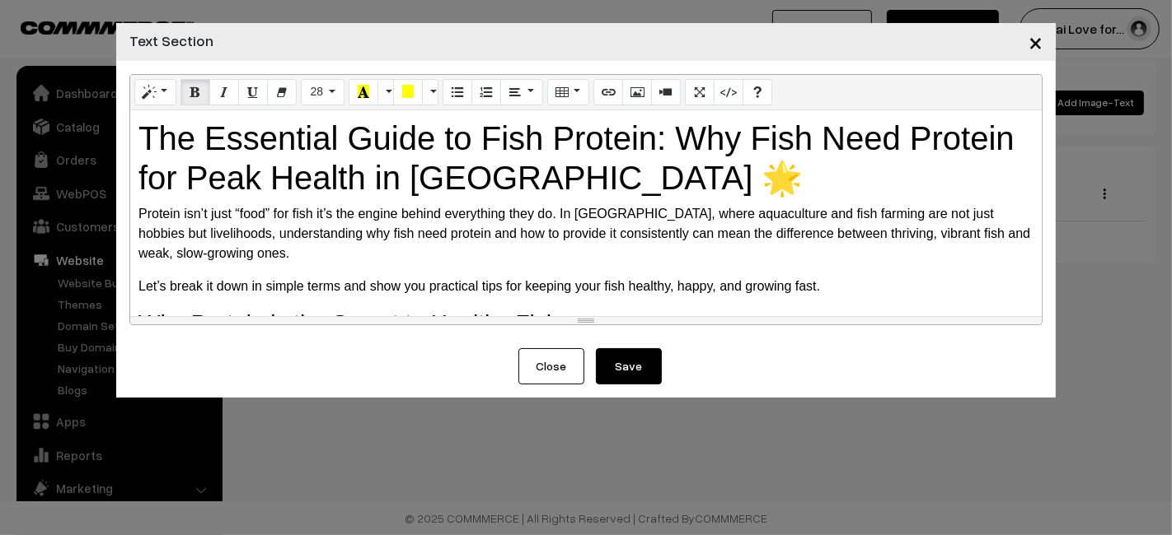
click at [624, 372] on button "Save" at bounding box center [629, 366] width 66 height 36
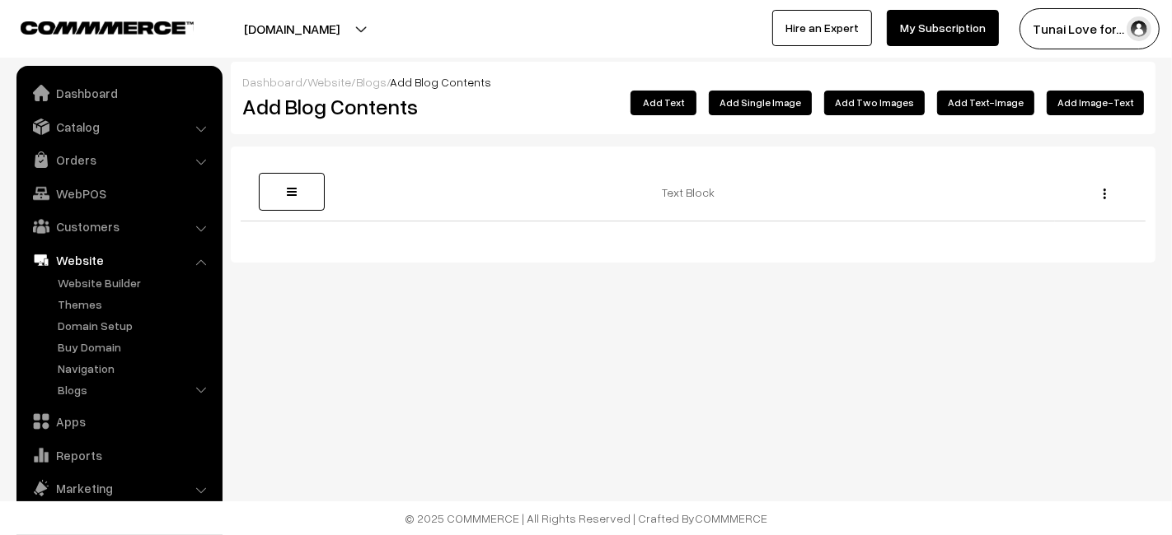
click at [797, 100] on button "Add Single Image" at bounding box center [760, 103] width 103 height 25
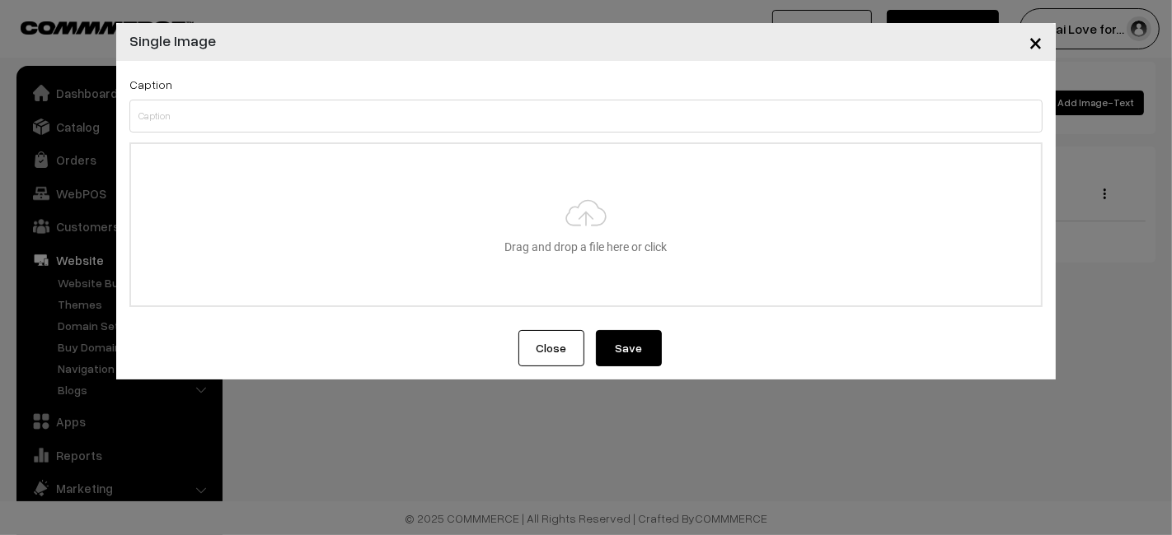
click at [540, 255] on input "file" at bounding box center [586, 224] width 910 height 161
click at [1025, 43] on button "×" at bounding box center [1035, 41] width 40 height 51
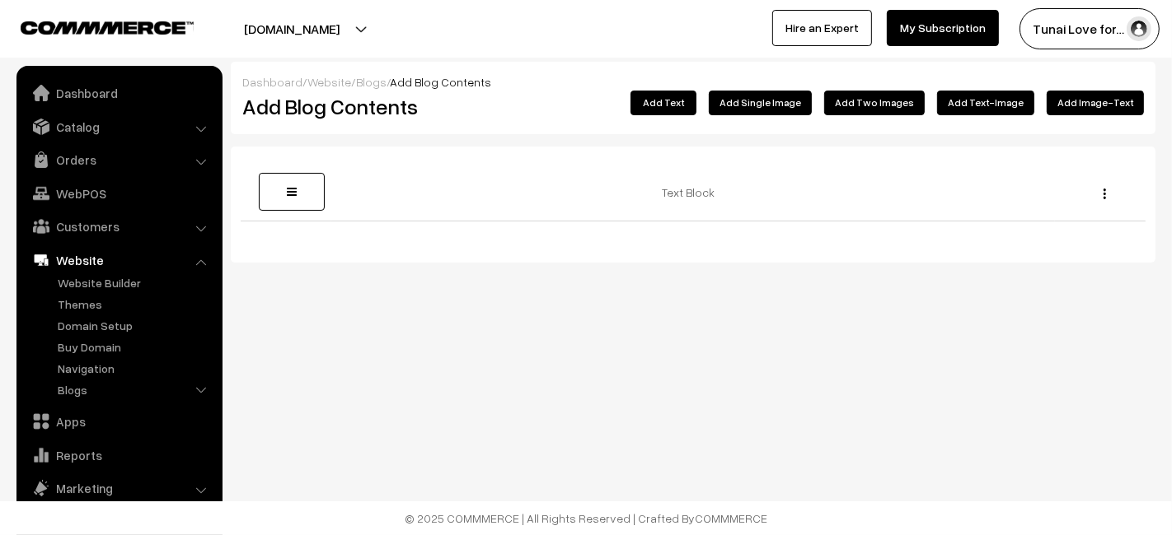
click at [793, 97] on button "Add Single Image" at bounding box center [760, 103] width 103 height 25
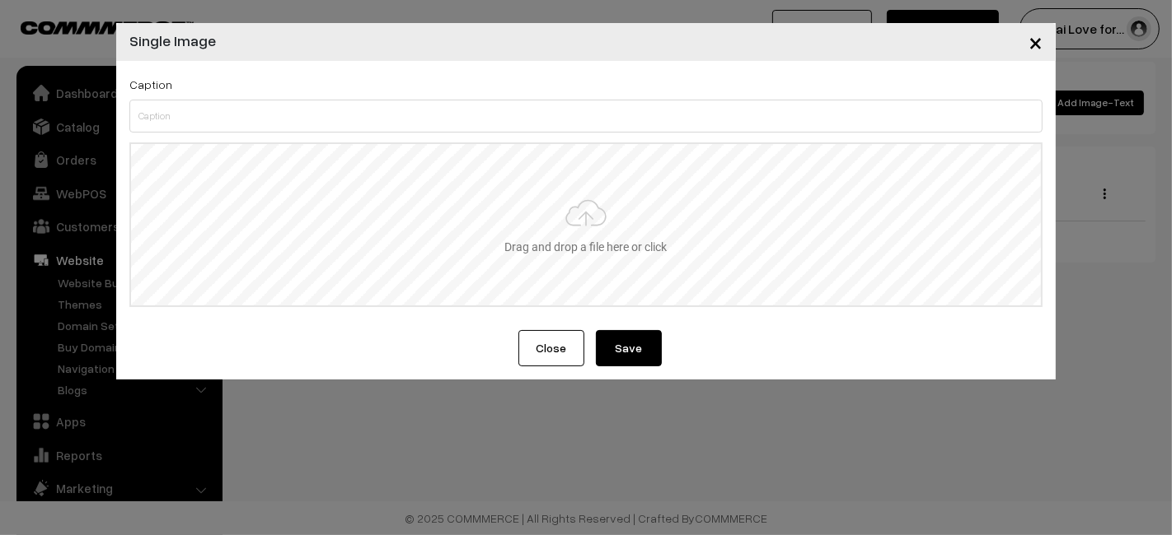
click at [380, 235] on input "file" at bounding box center [586, 224] width 910 height 161
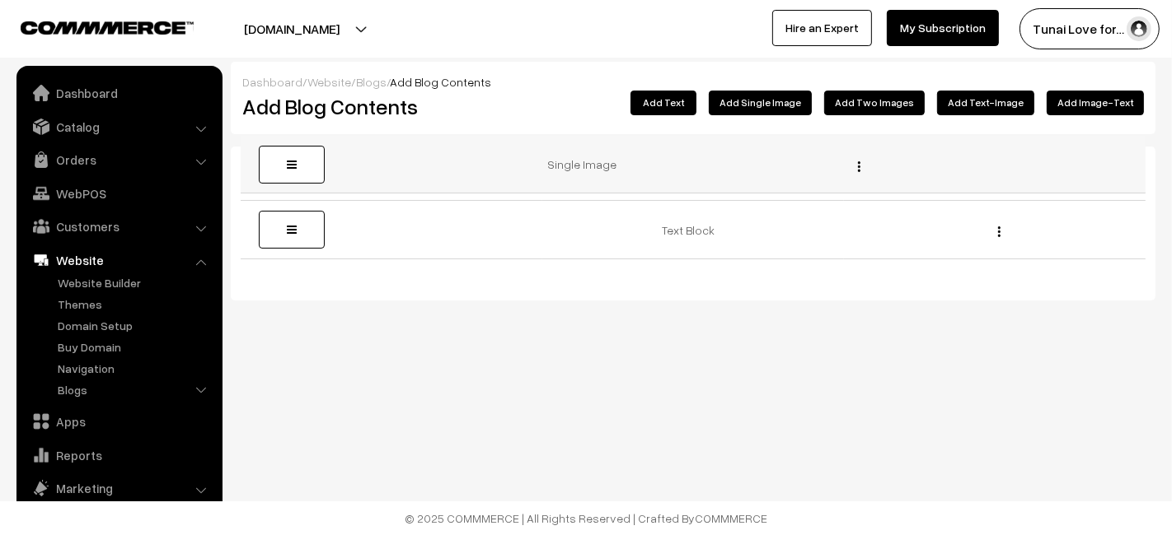
drag, startPoint x: 283, startPoint y: 249, endPoint x: 282, endPoint y: 164, distance: 84.9
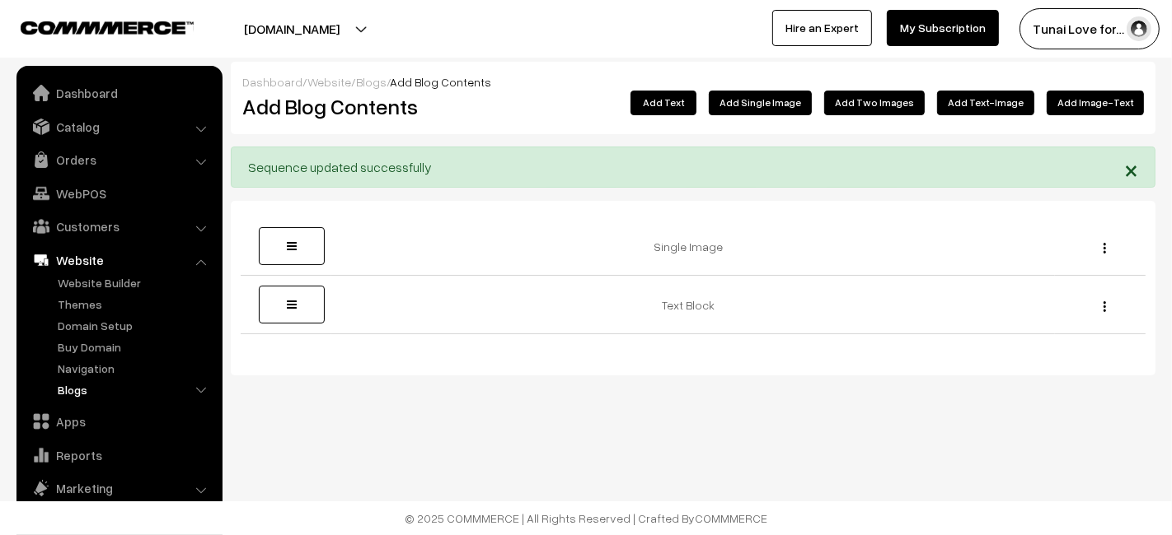
click at [77, 394] on link "Blogs" at bounding box center [135, 389] width 163 height 17
click at [101, 450] on link "Blogs" at bounding box center [142, 454] width 148 height 17
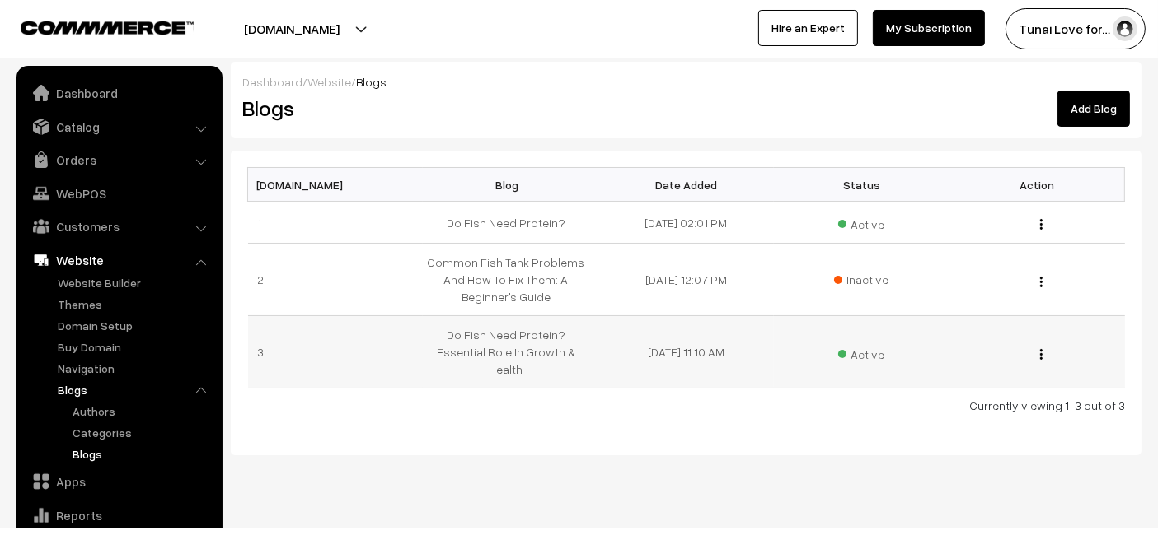
click at [1039, 348] on button "button" at bounding box center [1041, 354] width 4 height 13
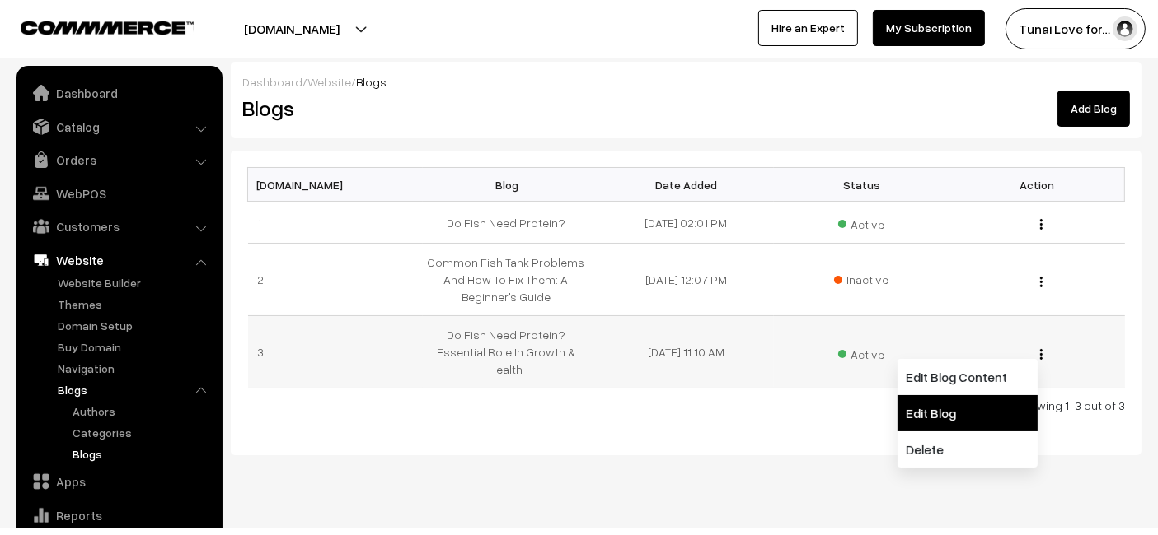
click at [946, 397] on link "Edit Blog" at bounding box center [967, 413] width 140 height 36
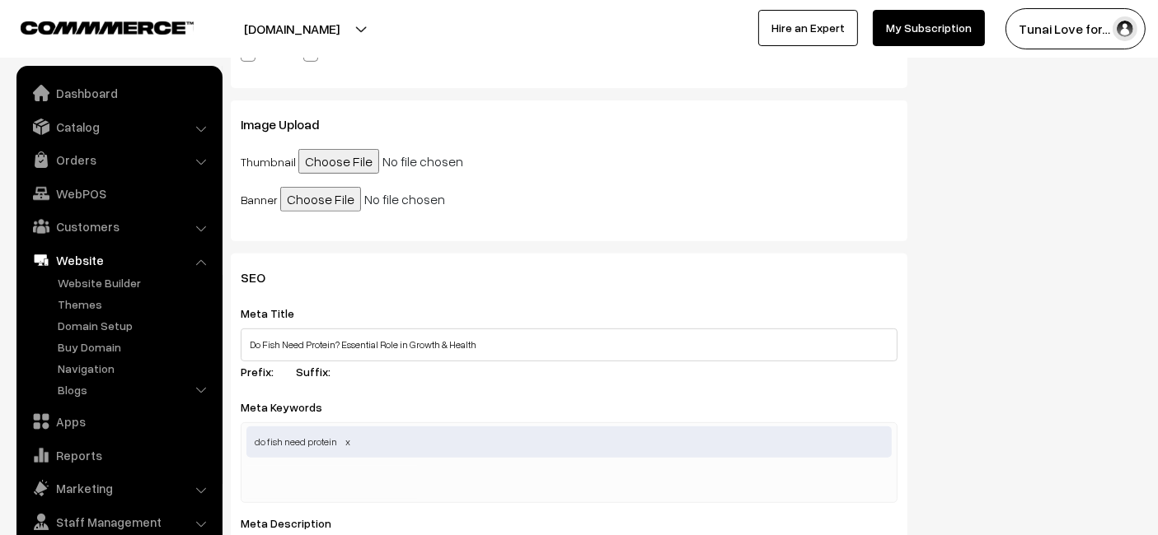
scroll to position [549, 0]
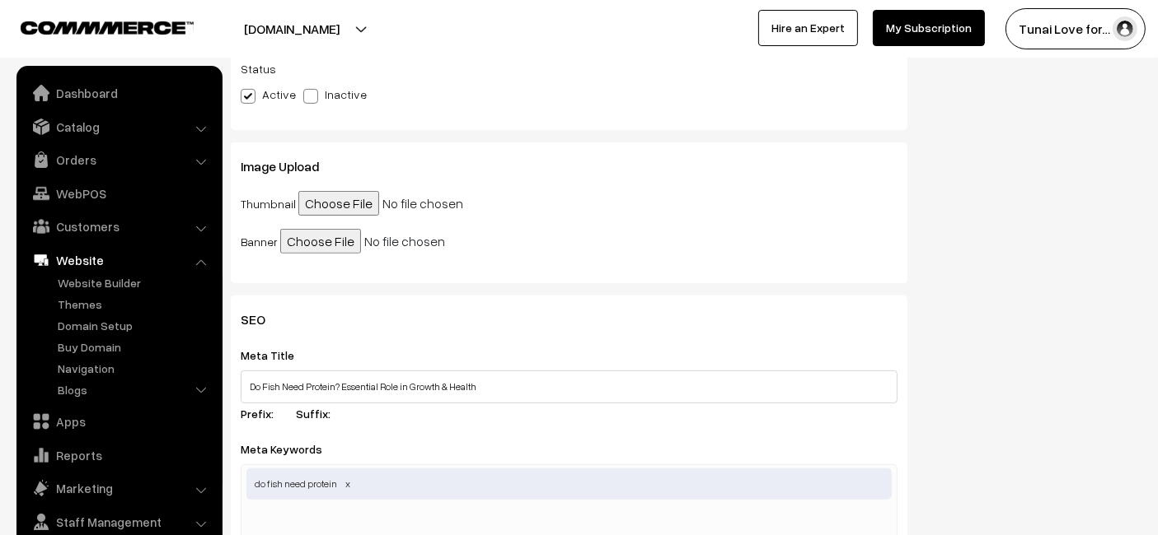
click at [312, 103] on span at bounding box center [310, 96] width 15 height 15
click at [312, 99] on input "Inactive" at bounding box center [308, 93] width 11 height 11
radio input "true"
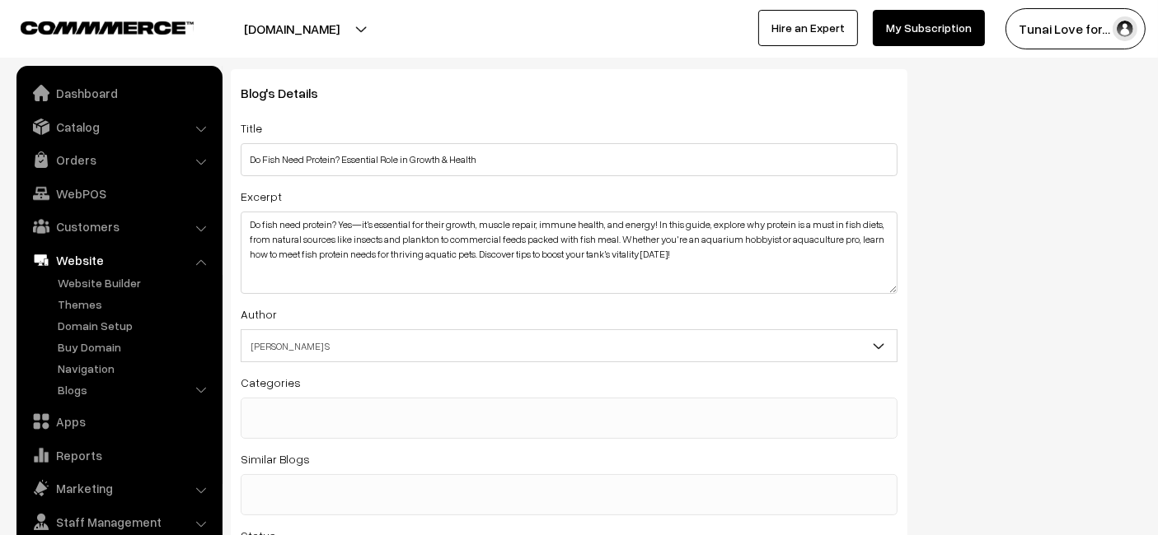
scroll to position [0, 0]
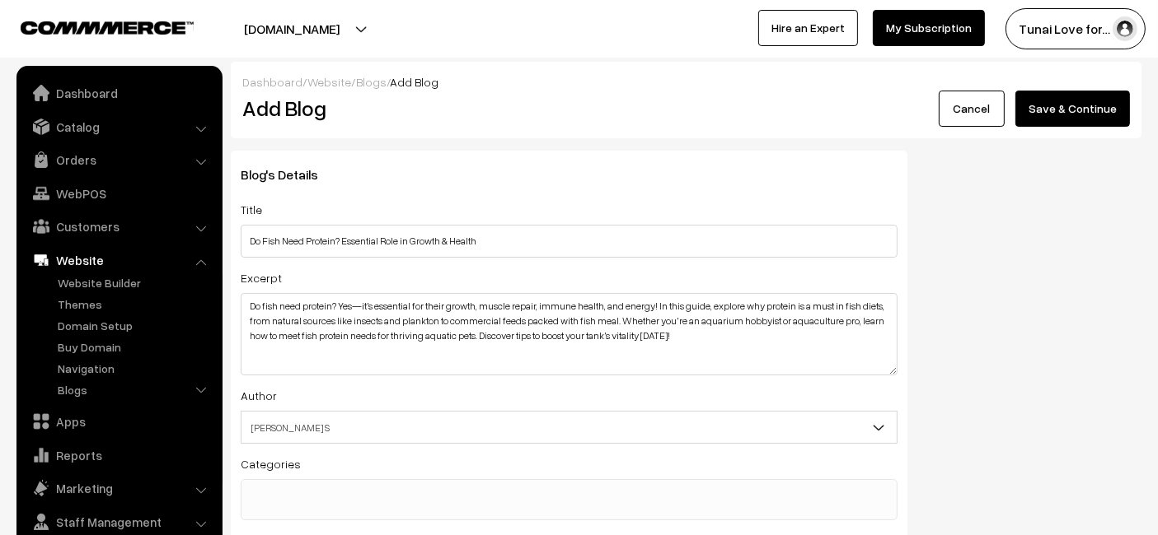
click at [1046, 112] on button "Save & Continue" at bounding box center [1072, 109] width 115 height 36
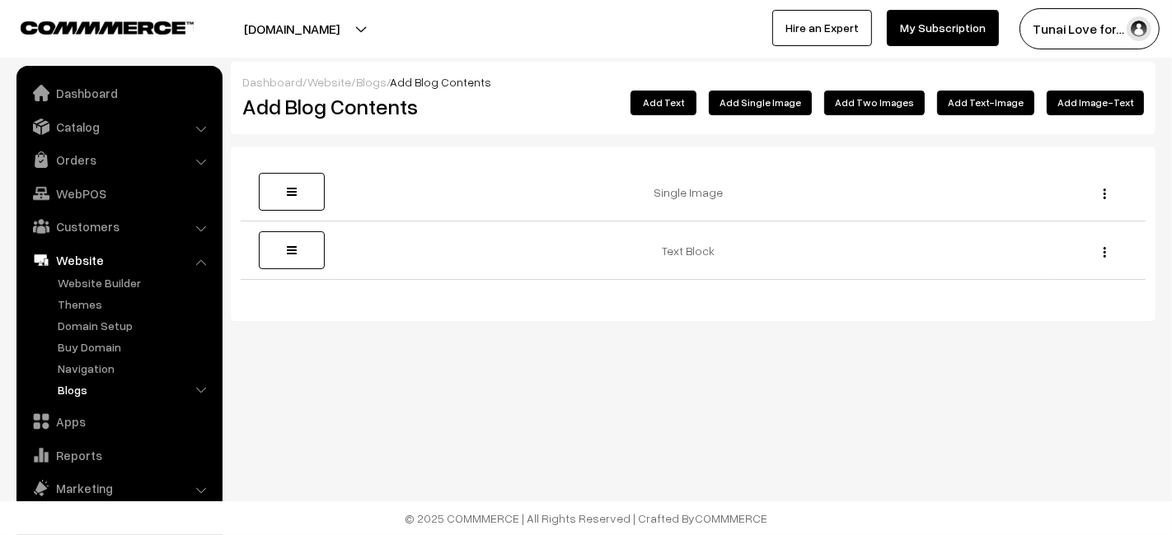
click at [105, 391] on link "Blogs" at bounding box center [135, 389] width 163 height 17
click at [100, 461] on link "Blogs" at bounding box center [142, 454] width 148 height 17
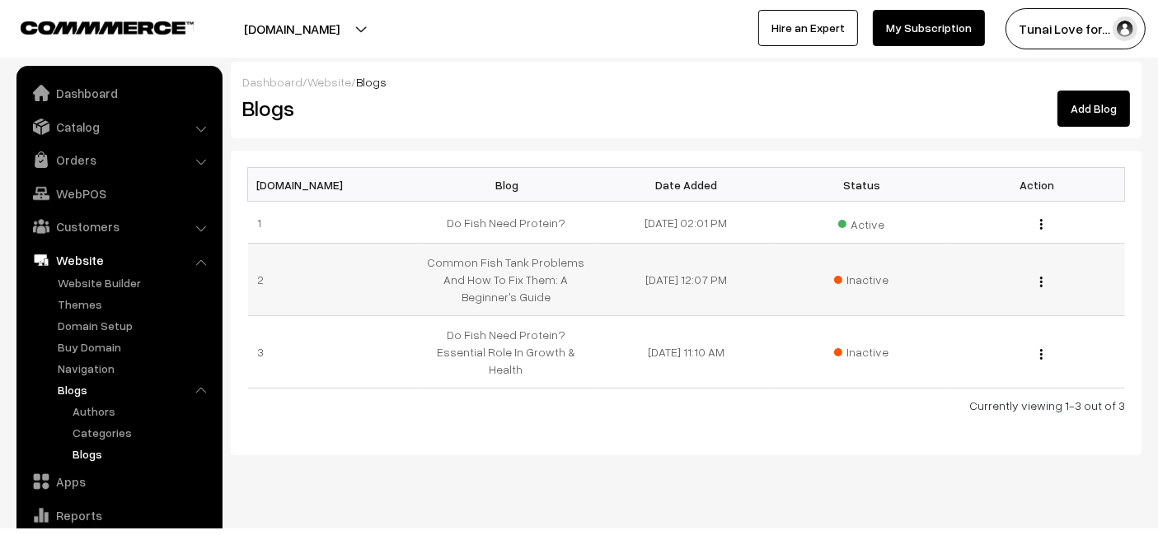
click at [1041, 282] on img "button" at bounding box center [1041, 282] width 2 height 11
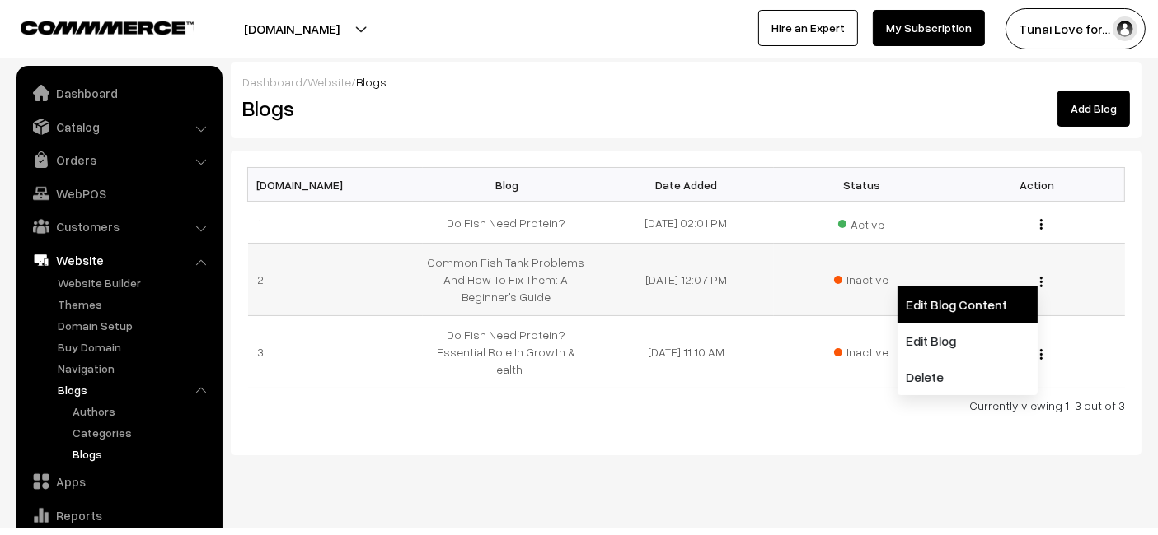
click at [974, 306] on link "Edit Blog Content" at bounding box center [967, 305] width 140 height 36
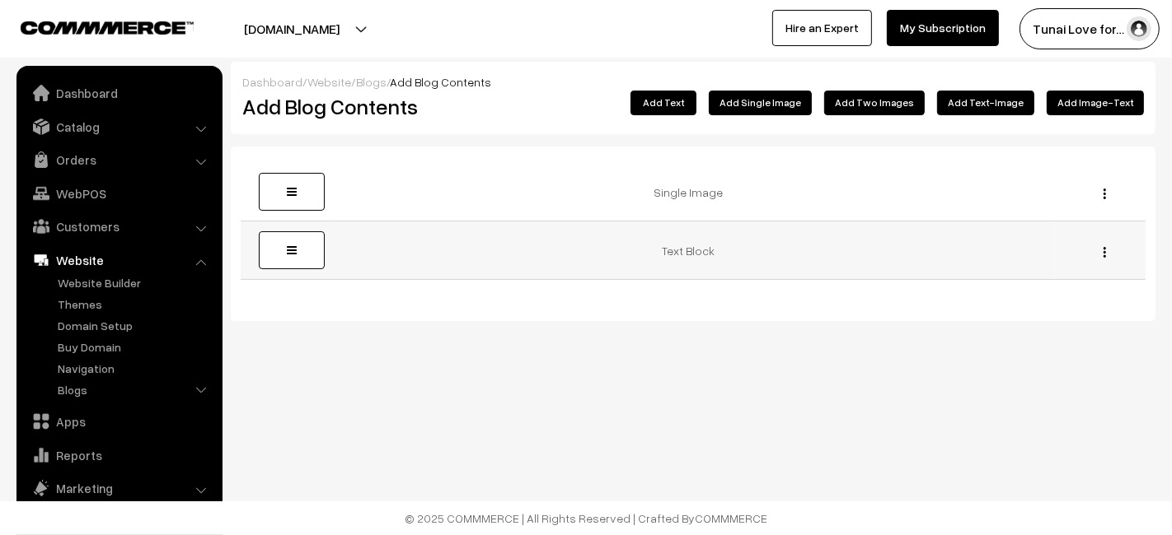
click at [1103, 251] on img "button" at bounding box center [1104, 252] width 2 height 11
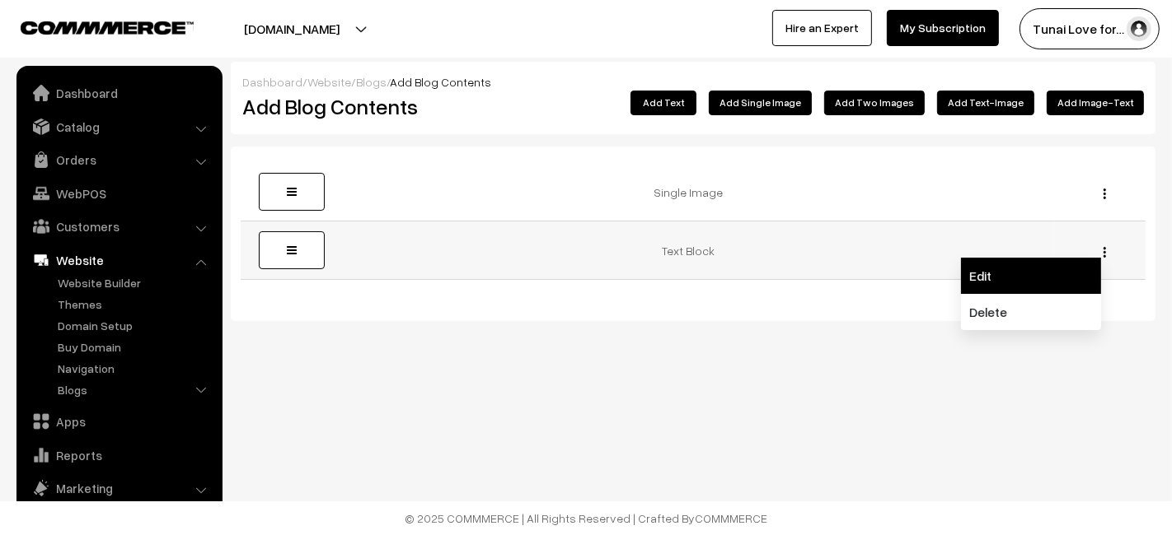
click at [1000, 265] on link "Edit" at bounding box center [1031, 276] width 140 height 36
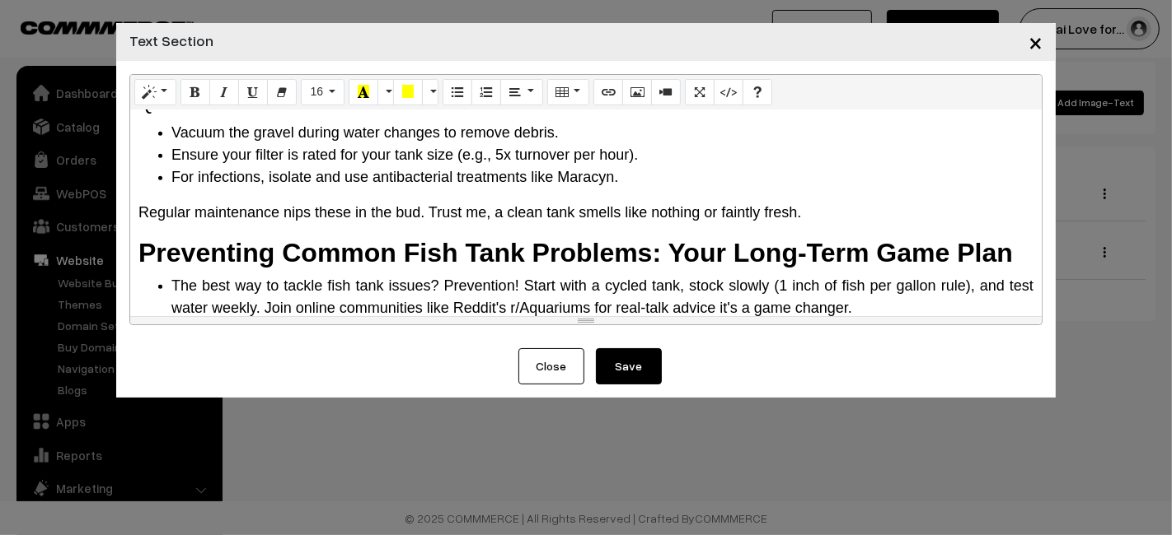
scroll to position [1680, 0]
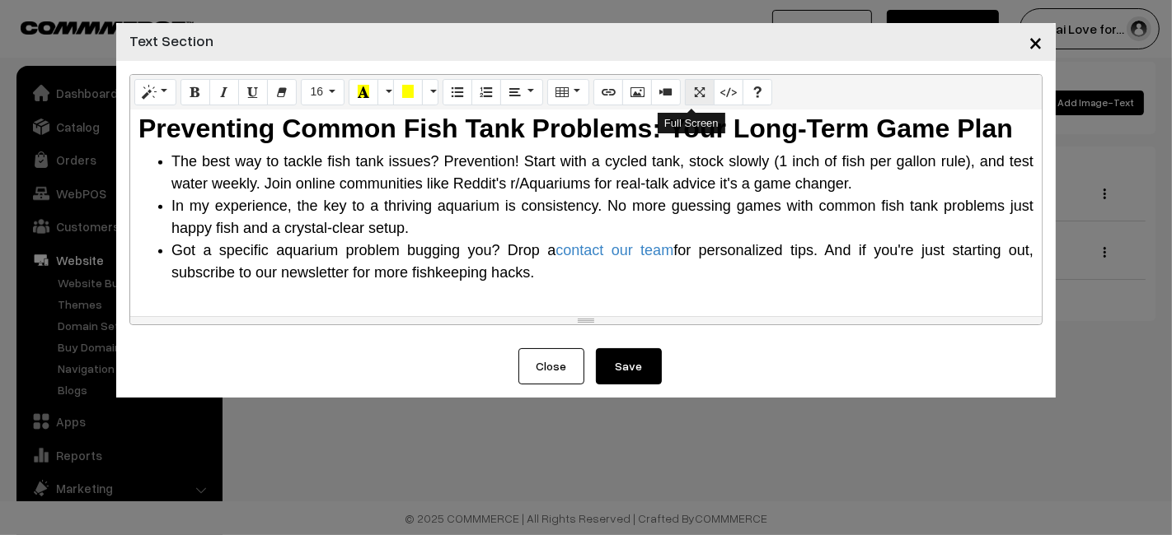
click at [685, 88] on button "Full Screen" at bounding box center [700, 92] width 30 height 26
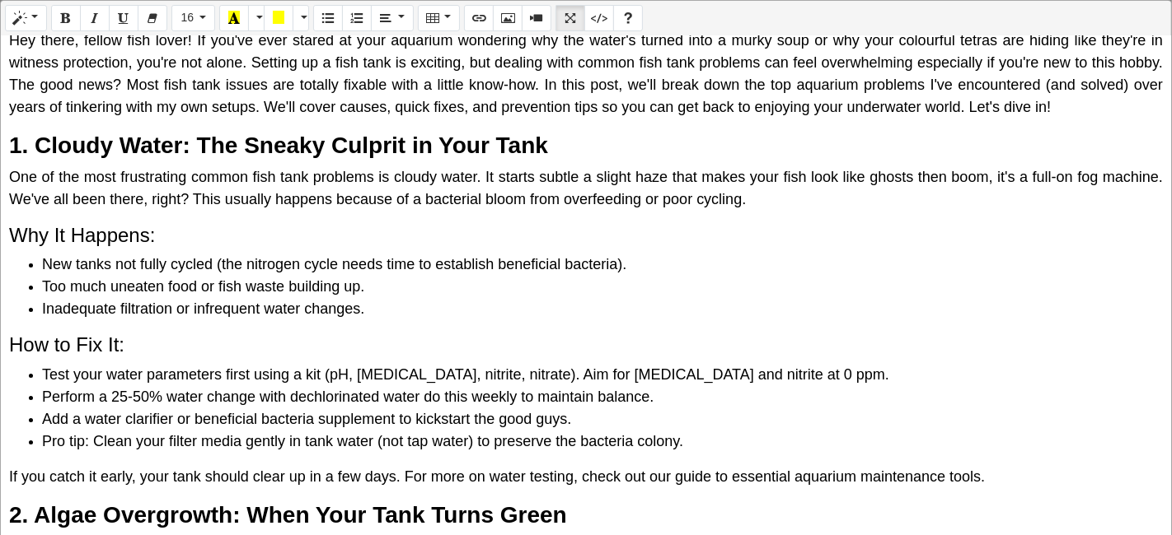
scroll to position [0, 0]
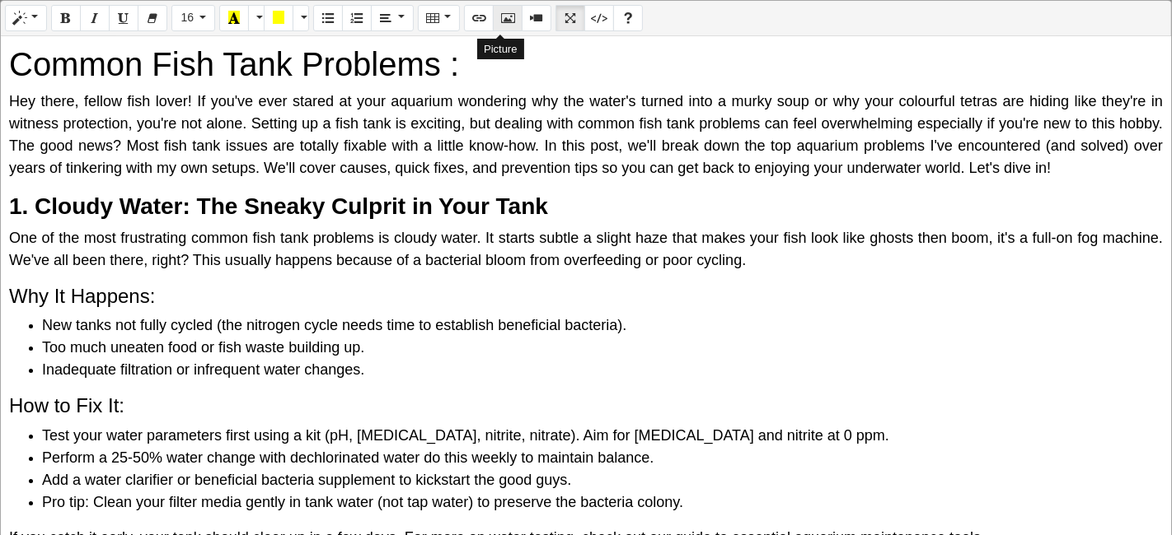
click at [503, 11] on icon "Picture" at bounding box center [508, 17] width 12 height 13
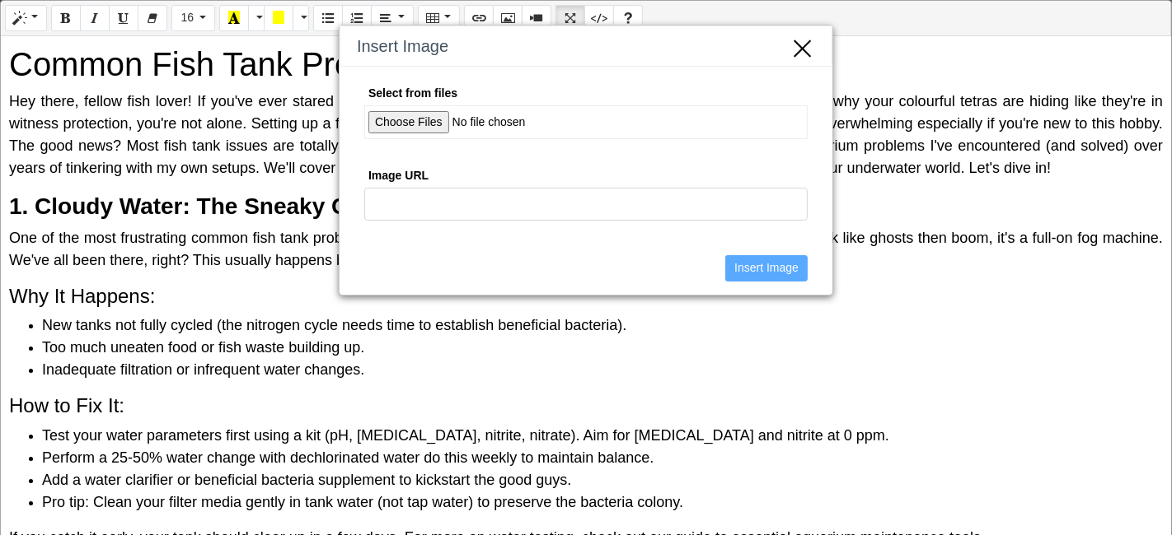
click at [202, 241] on div "Insert Image Select from files Image URL Insert Image" at bounding box center [586, 267] width 1172 height 535
click at [64, 188] on div "Insert Image Select from files Image URL Insert Image" at bounding box center [586, 267] width 1172 height 535
click at [998, 378] on div "Insert Image Select from files Image URL Insert Image" at bounding box center [586, 267] width 1172 height 535
click at [802, 46] on icon "Close" at bounding box center [802, 46] width 25 height 27
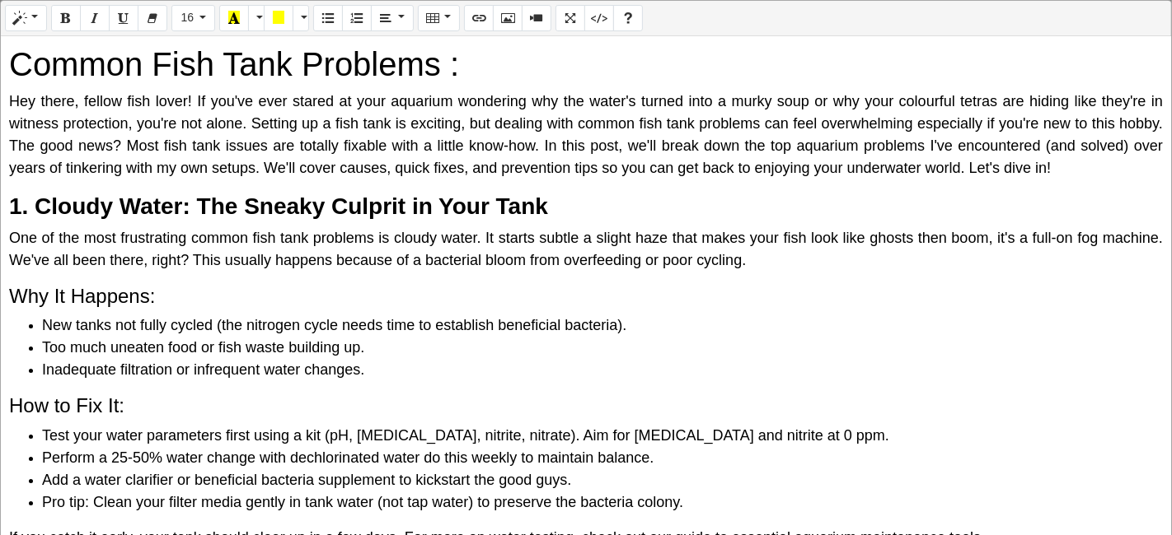
click at [1094, 171] on p "Hey there, fellow fish lover! If you've ever stared at your aquarium wondering …" at bounding box center [585, 135] width 1153 height 89
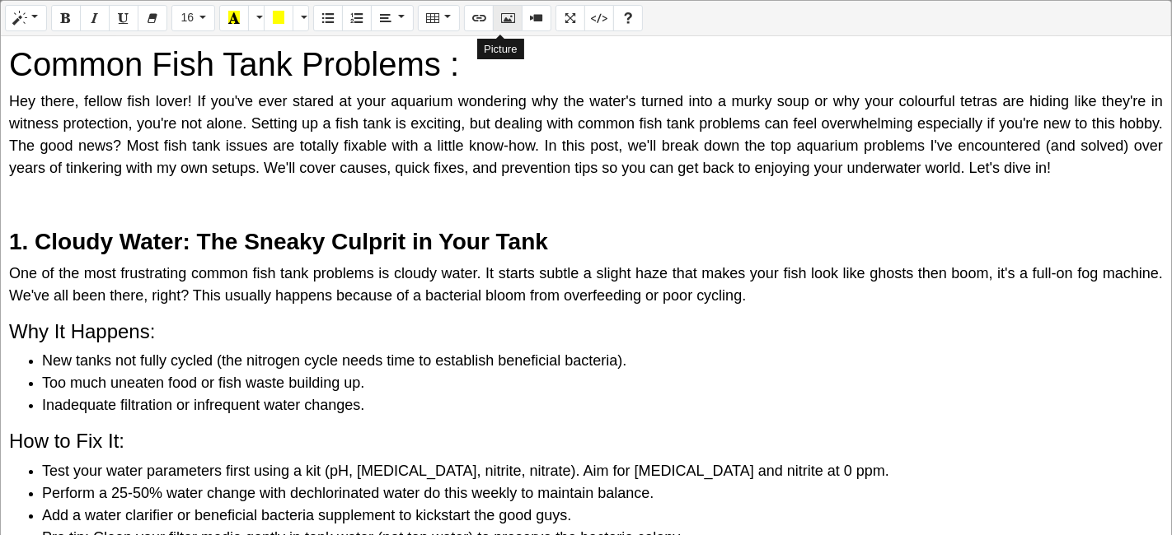
click at [503, 17] on icon "Picture" at bounding box center [508, 17] width 12 height 13
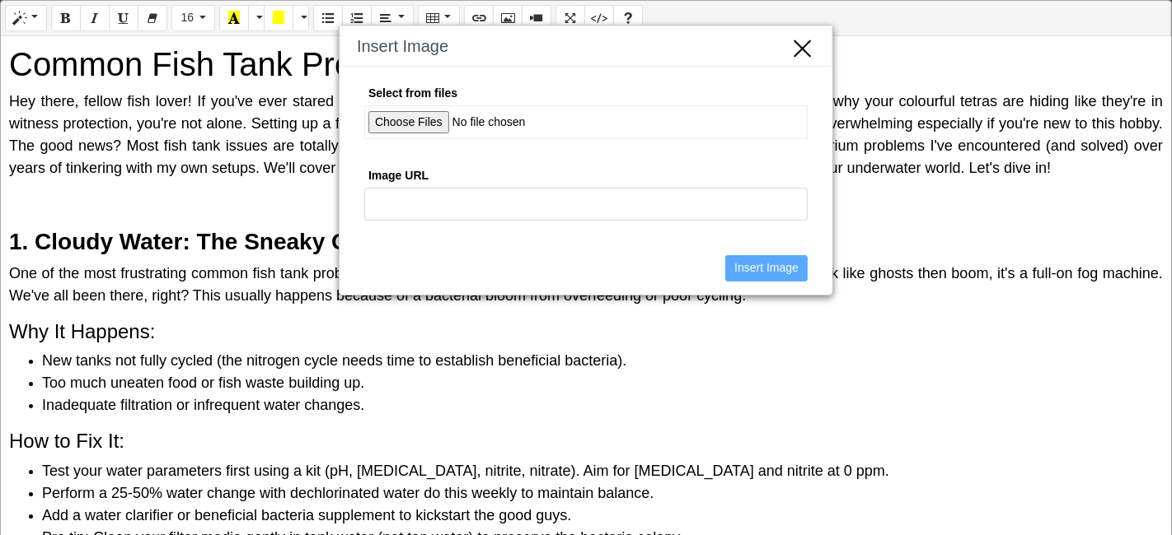
click at [395, 119] on input "Select from files" at bounding box center [585, 122] width 443 height 34
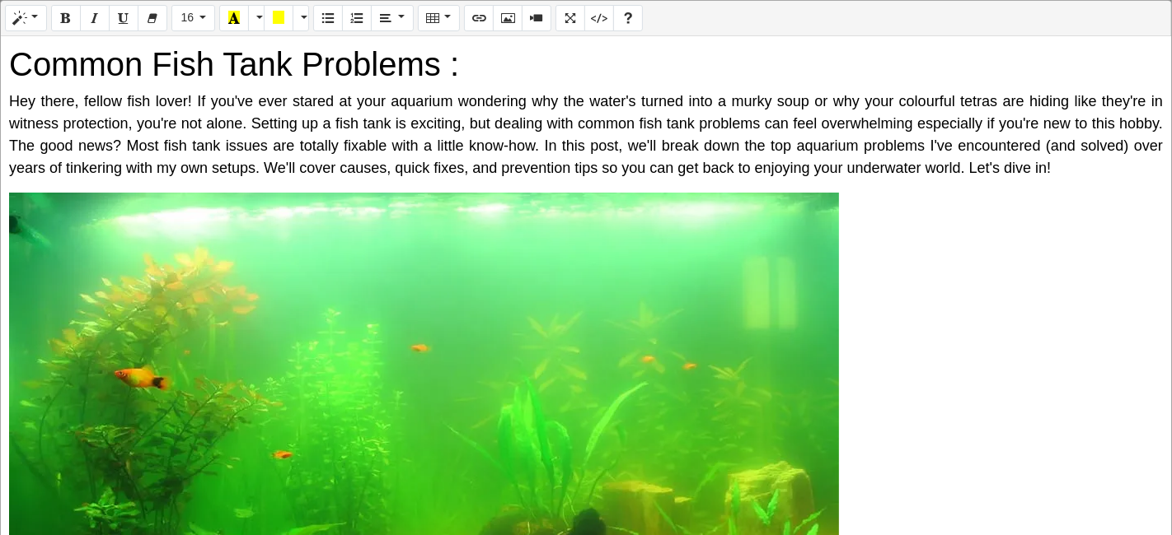
click at [675, 264] on div "Normal Quote Code Header 1 Header 2 Header 3 Header 4 Header 5 Header 6 16 8 9 …" at bounding box center [586, 269] width 1172 height 539
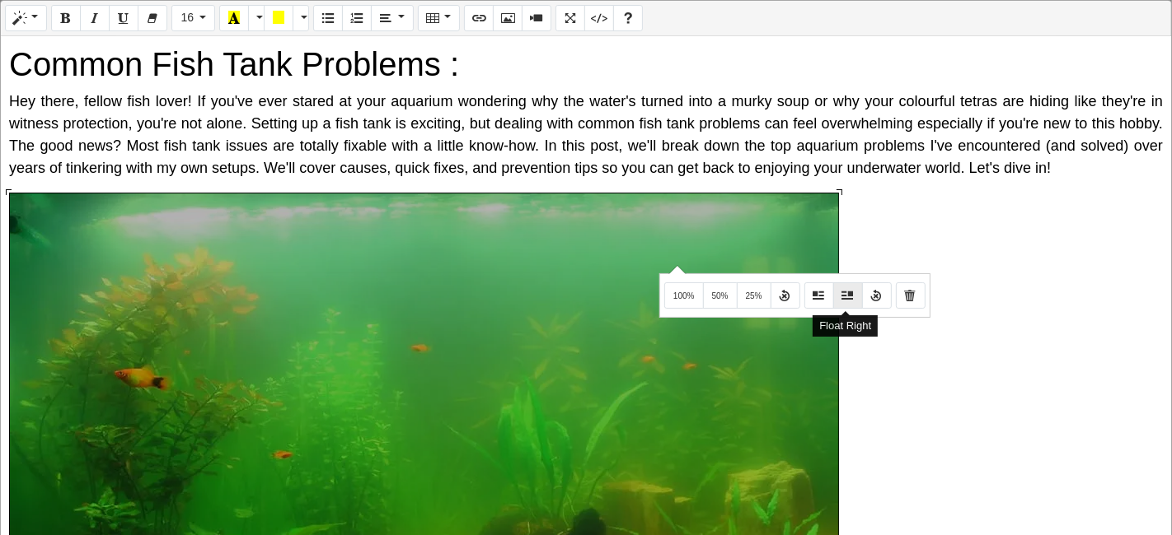
click at [842, 290] on icon "Float Right" at bounding box center [848, 294] width 12 height 13
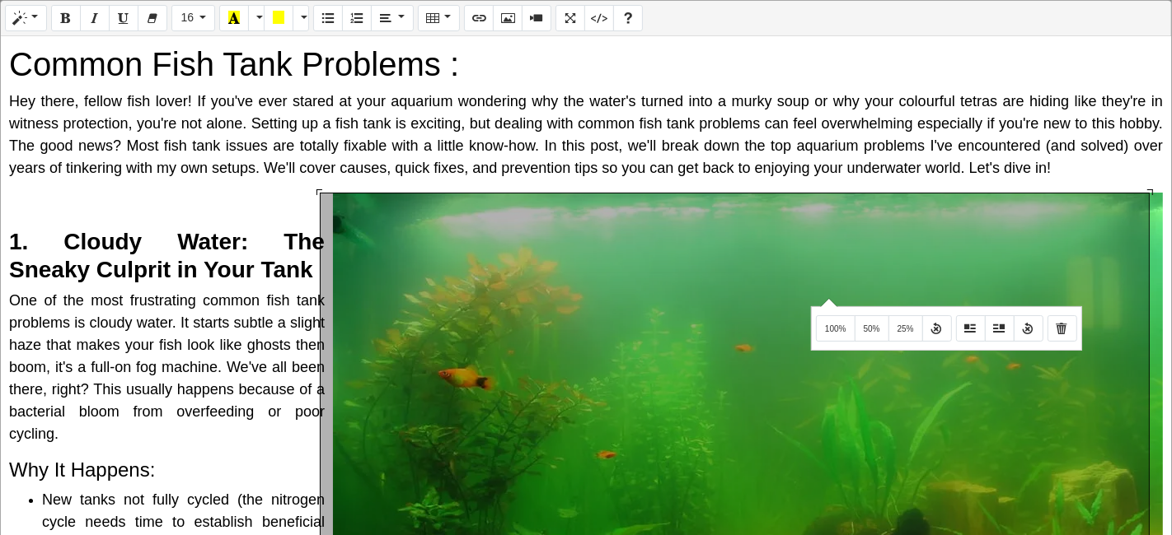
drag, startPoint x: 826, startPoint y: 297, endPoint x: 717, endPoint y: 264, distance: 114.4
click at [717, 264] on div "1007x592 (Original: 1007x592) Common Fish Tank Problems : Hey there, fellow fis…" at bounding box center [586, 286] width 1170 height 501
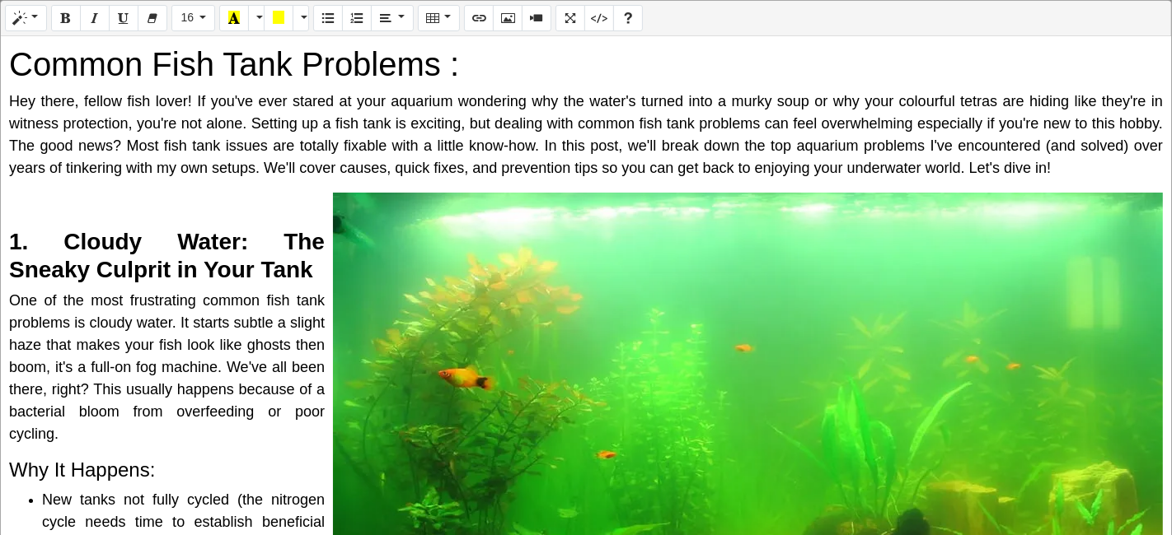
click at [999, 335] on div "Normal Quote Code Header 1 Header 2 Header 3 Header 4 Header 5 Header 6 16 8 9 …" at bounding box center [586, 269] width 1172 height 539
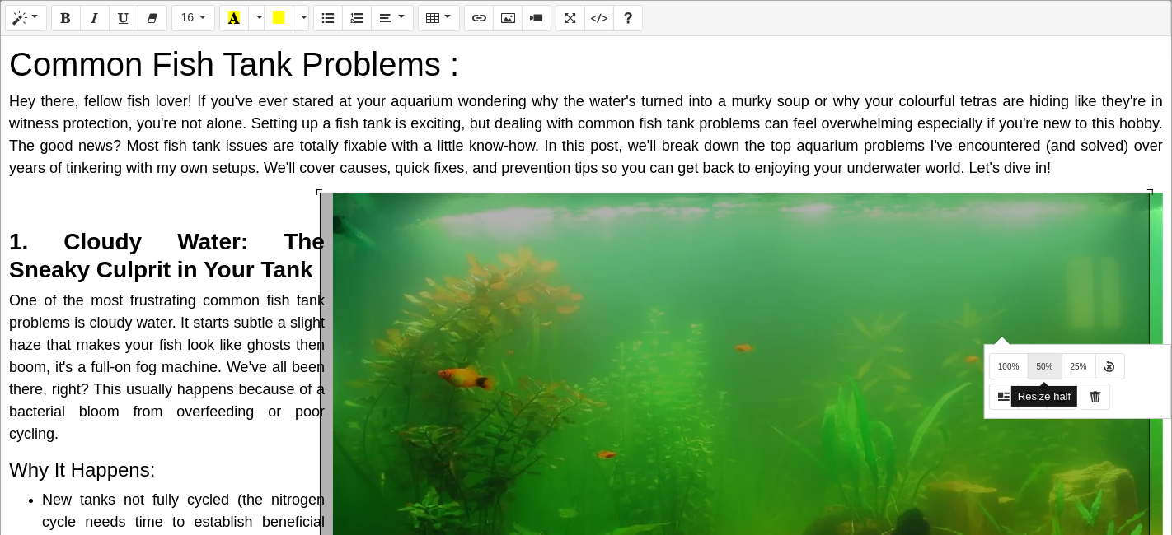
click at [1045, 361] on button "50%" at bounding box center [1044, 366] width 35 height 26
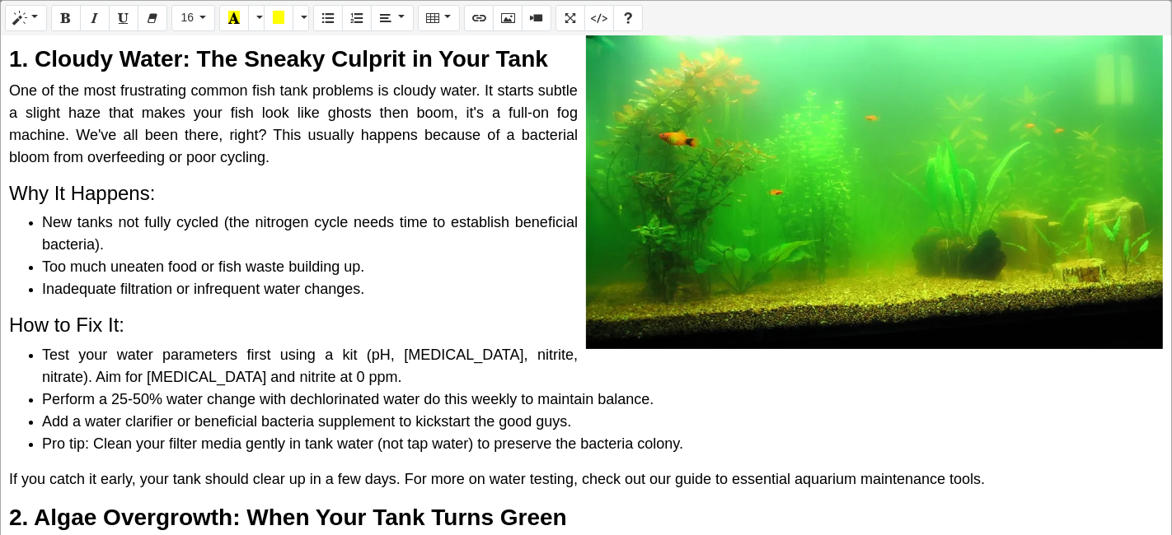
scroll to position [274, 0]
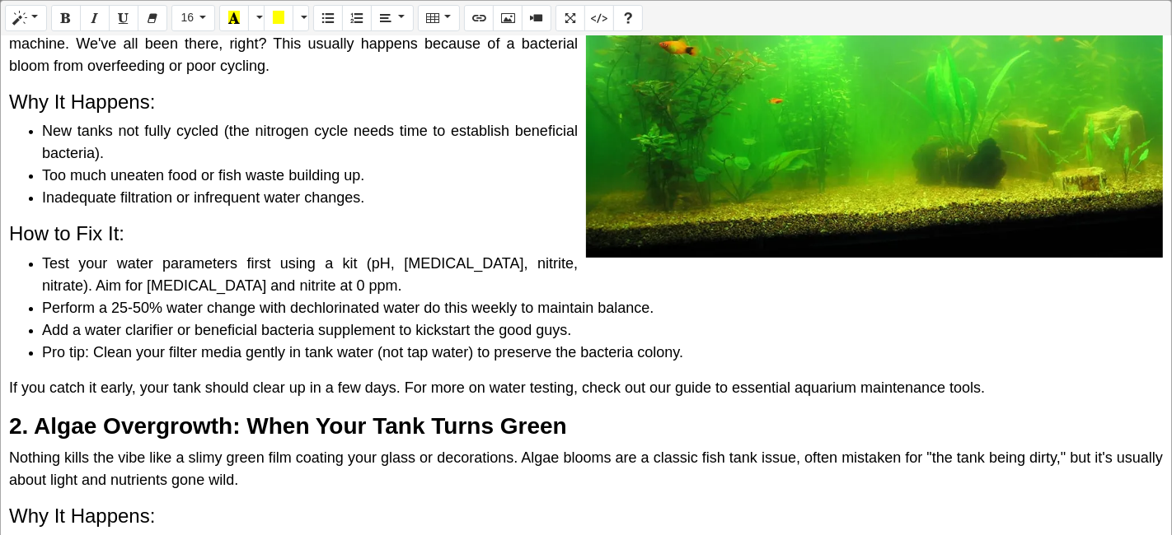
click at [621, 213] on div "Normal Quote Code Header 1 Header 2 Header 3 Header 4 Header 5 Header 6 16 8 9 …" at bounding box center [586, 269] width 1172 height 539
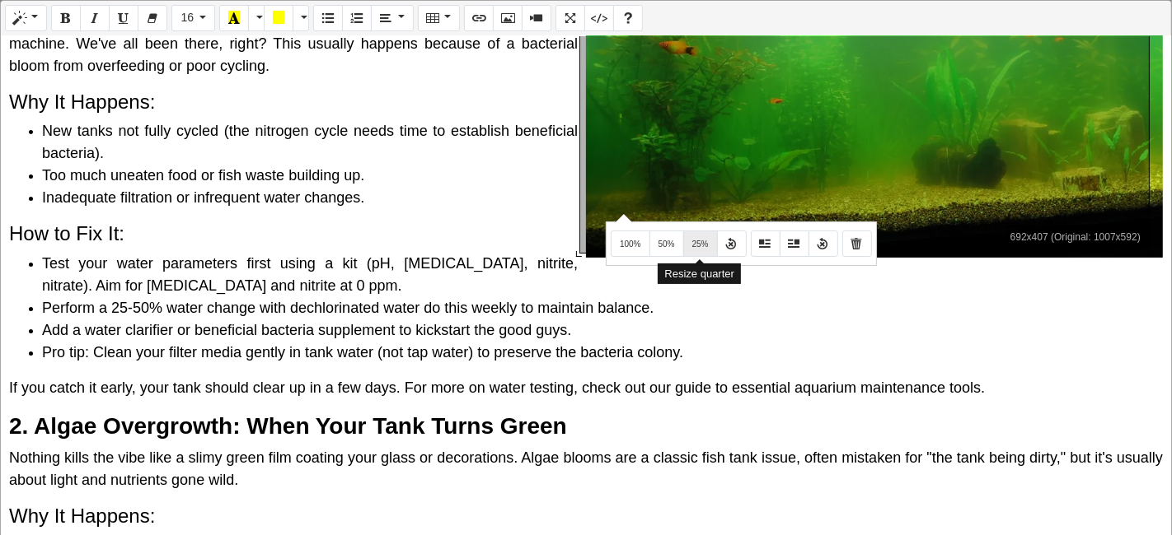
click at [698, 232] on button "25%" at bounding box center [700, 244] width 35 height 26
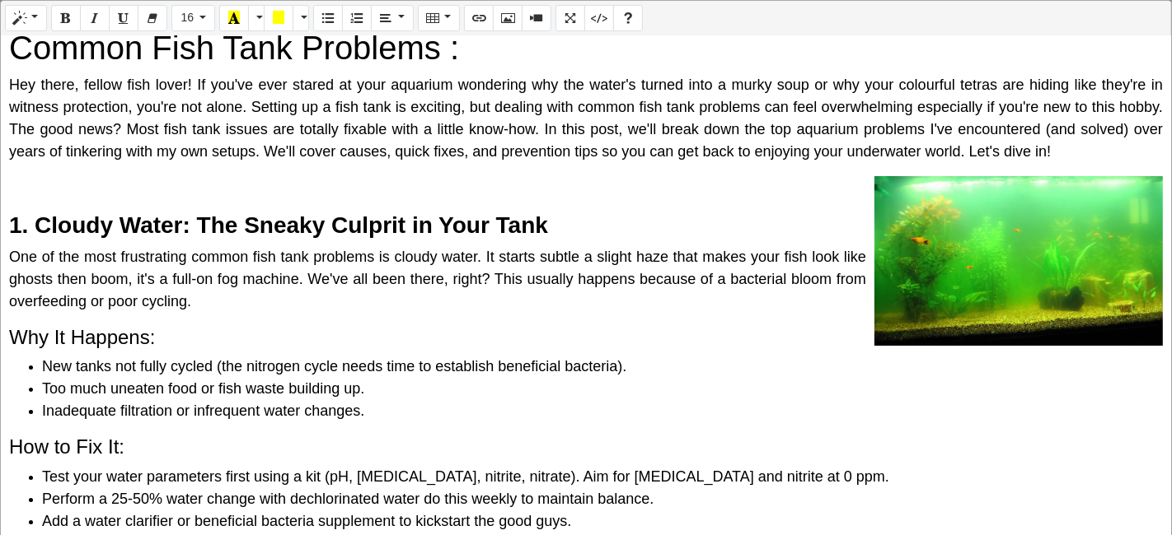
scroll to position [0, 0]
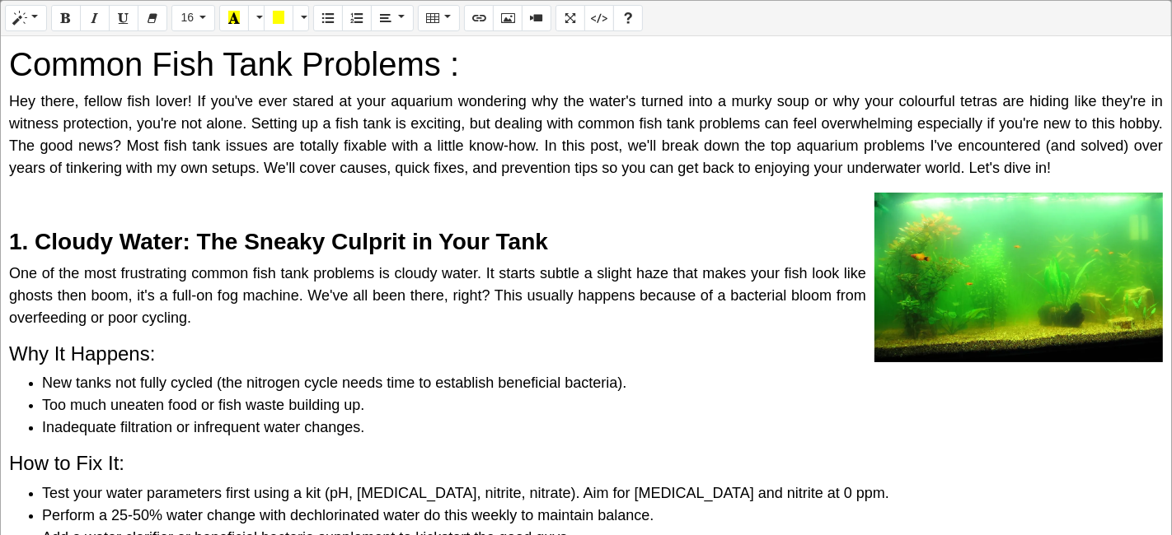
click at [890, 250] on div "Normal Quote Code Header 1 Header 2 Header 3 Header 4 Header 5 Header 6 16 8 9 …" at bounding box center [586, 269] width 1172 height 539
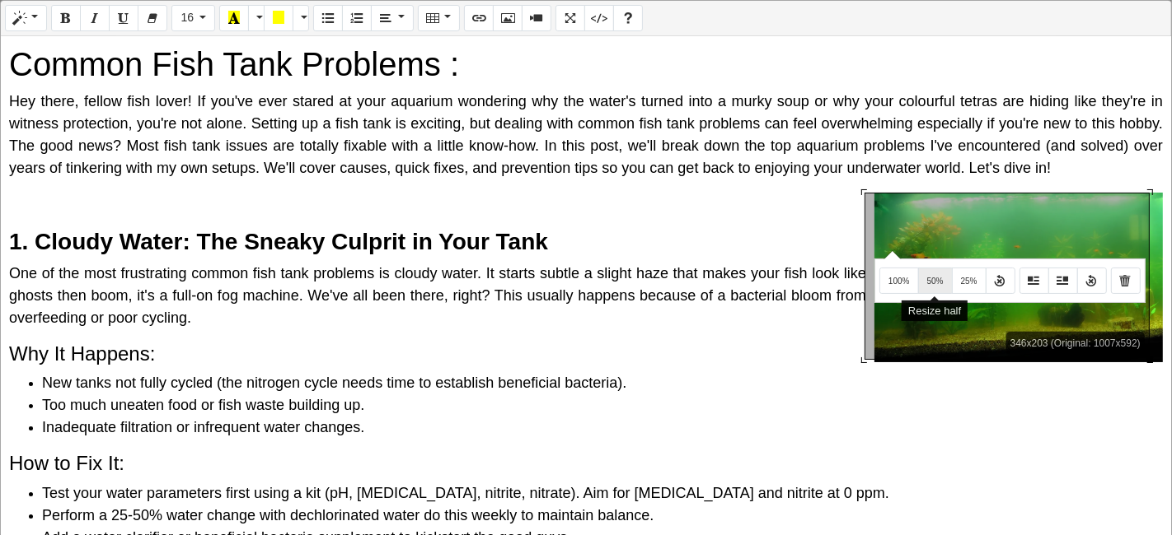
click at [928, 282] on span "50%" at bounding box center [935, 281] width 16 height 9
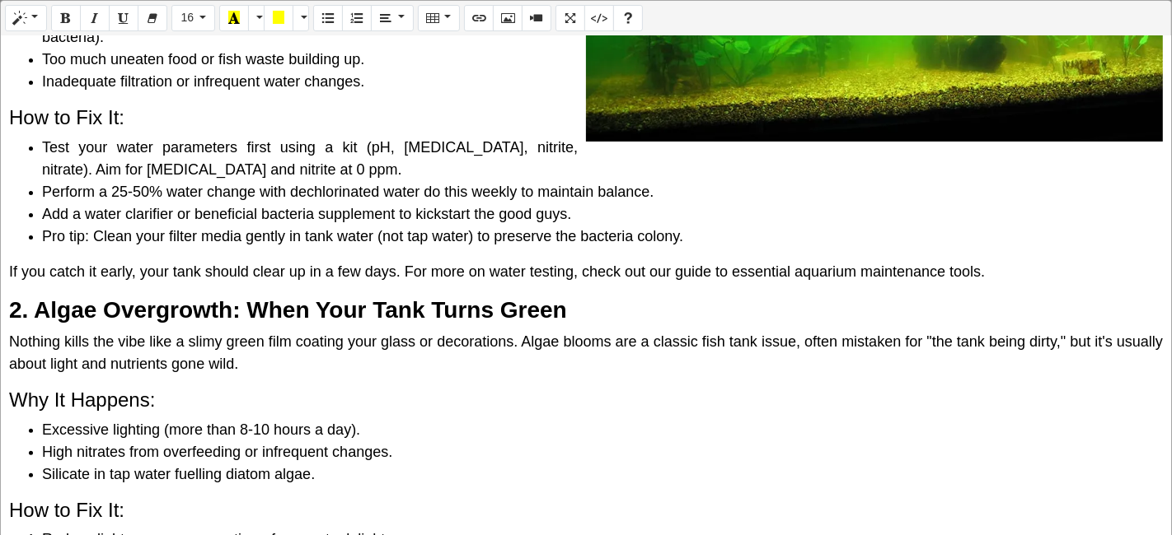
scroll to position [457, 0]
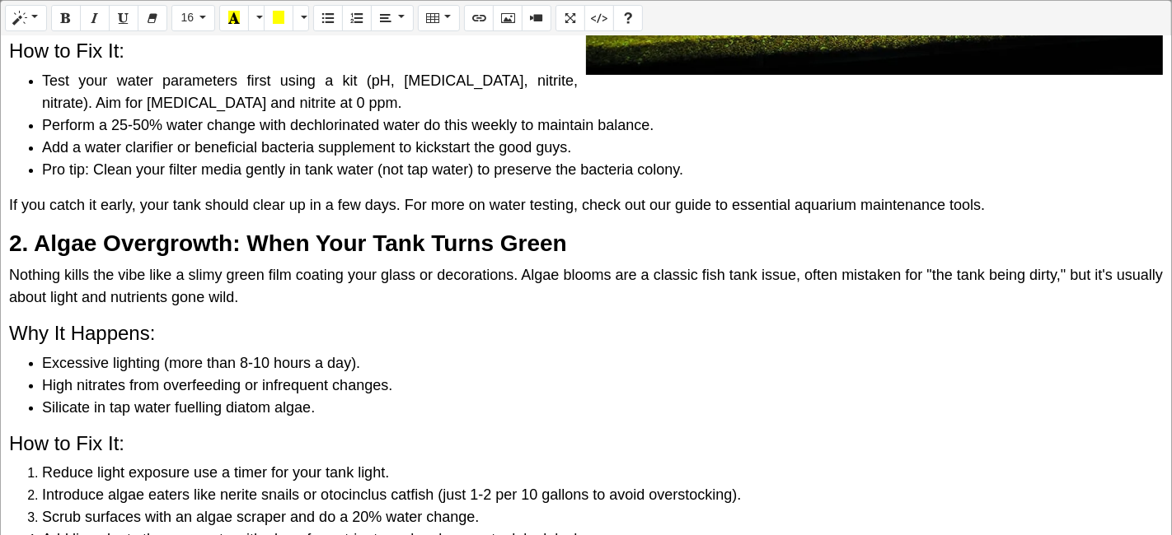
click at [1007, 222] on div "Common Fish Tank Problems : Hey there, fellow fish lover! If you've ever stared…" at bounding box center [586, 286] width 1170 height 501
click at [1007, 215] on div "Common Fish Tank Problems : Hey there, fellow fish lover! If you've ever stared…" at bounding box center [586, 286] width 1170 height 501
click at [1000, 194] on p "If you catch it early, your tank should clear up in a few days. For more on wat…" at bounding box center [585, 205] width 1153 height 22
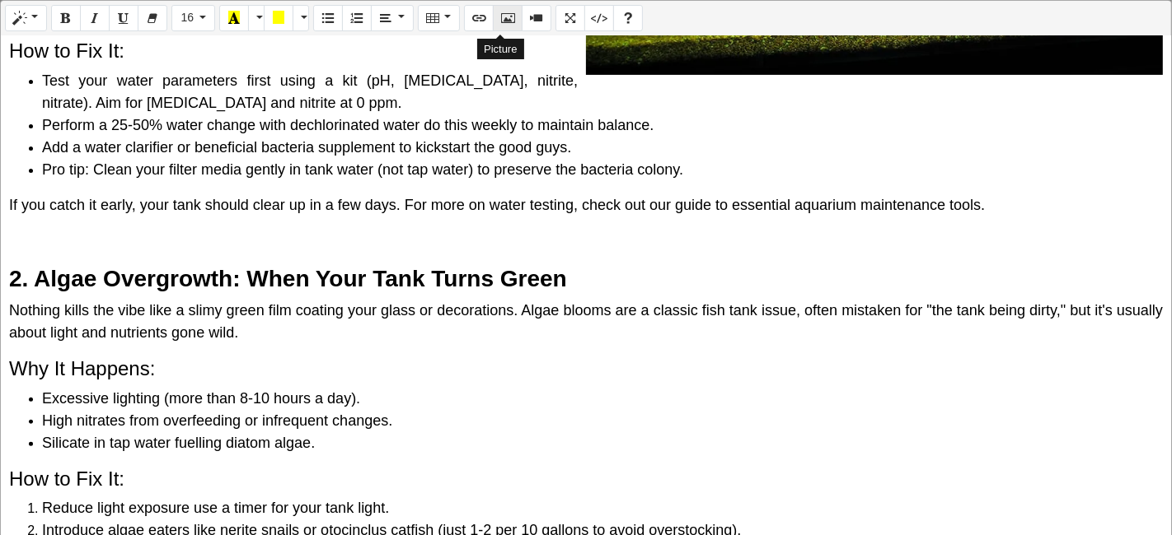
click at [493, 20] on button "Picture" at bounding box center [508, 18] width 30 height 26
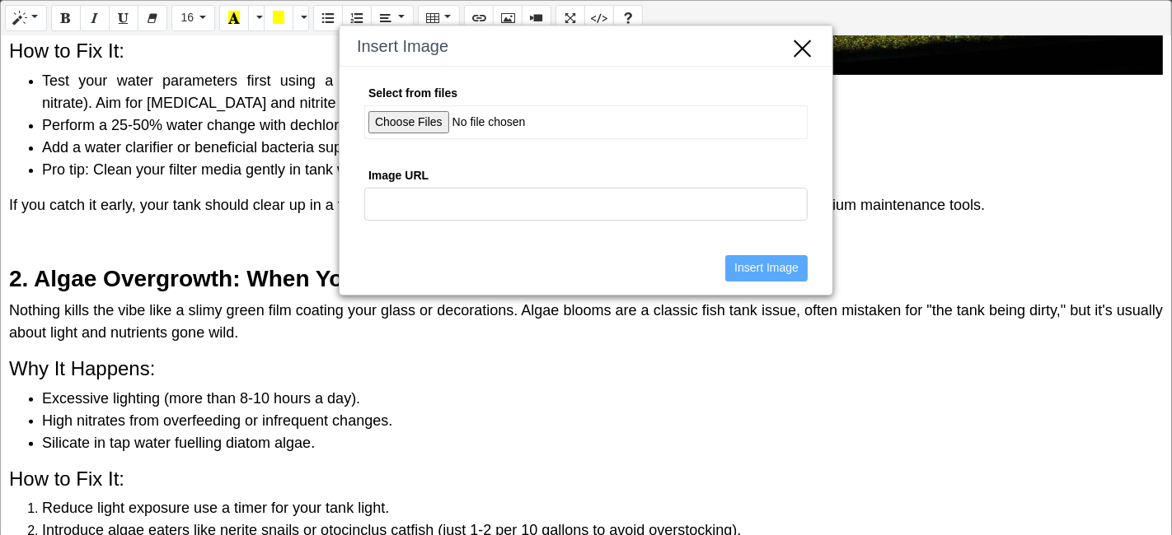
click at [419, 121] on input "Select from files" at bounding box center [585, 122] width 443 height 34
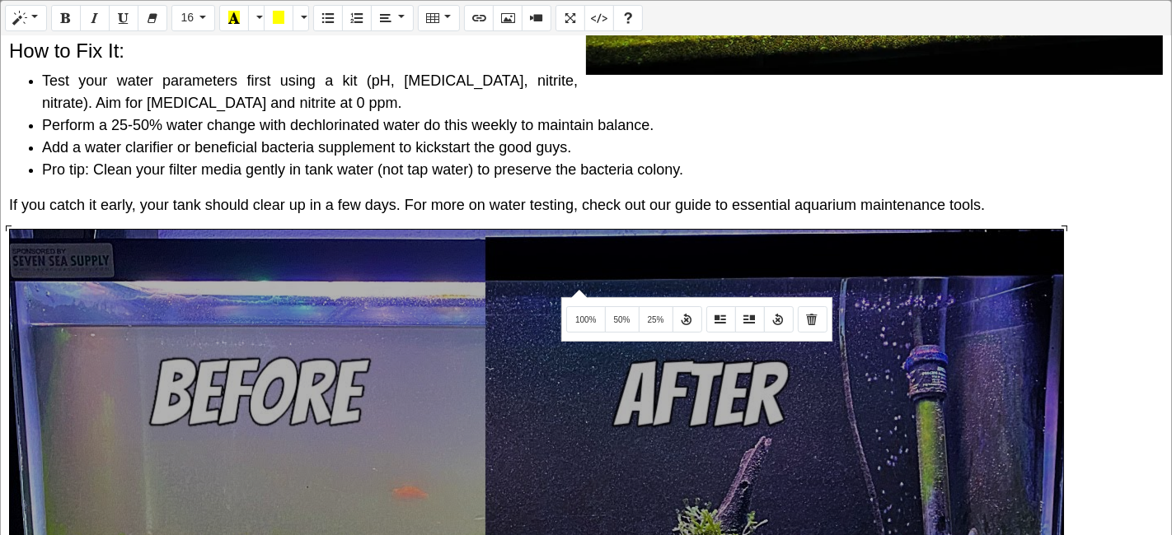
drag, startPoint x: 577, startPoint y: 288, endPoint x: 320, endPoint y: 272, distance: 257.6
click at [320, 272] on div "1280x720 (Original: 1280x720) Common Fish Tank Problems : Hey there, fellow fis…" at bounding box center [586, 286] width 1170 height 501
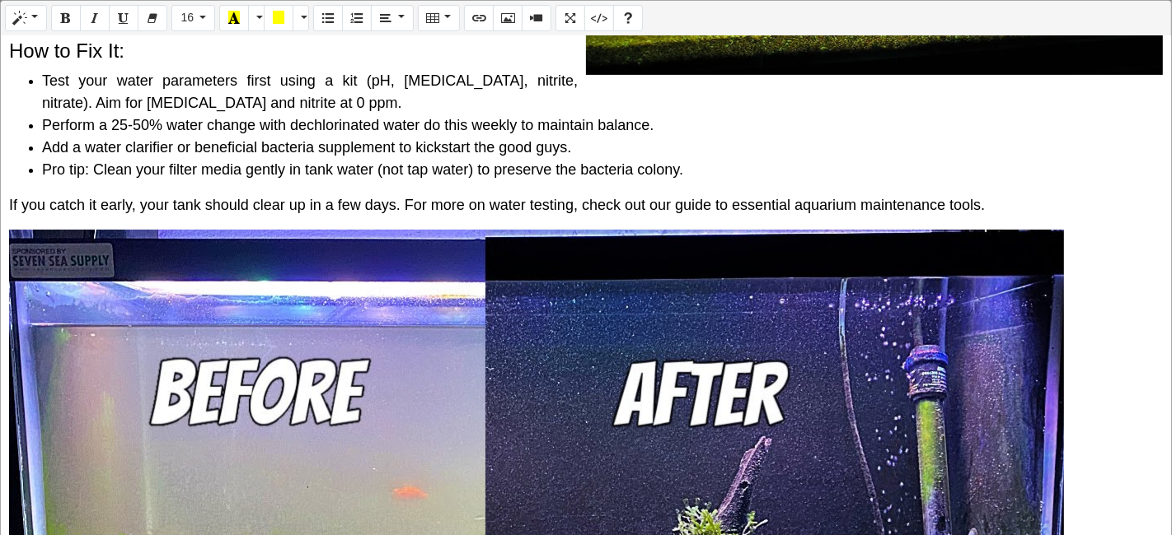
click at [728, 377] on div "Normal Quote Code Header 1 Header 2 Header 3 Header 4 Header 5 Header 6 16 8 9 …" at bounding box center [586, 269] width 1172 height 539
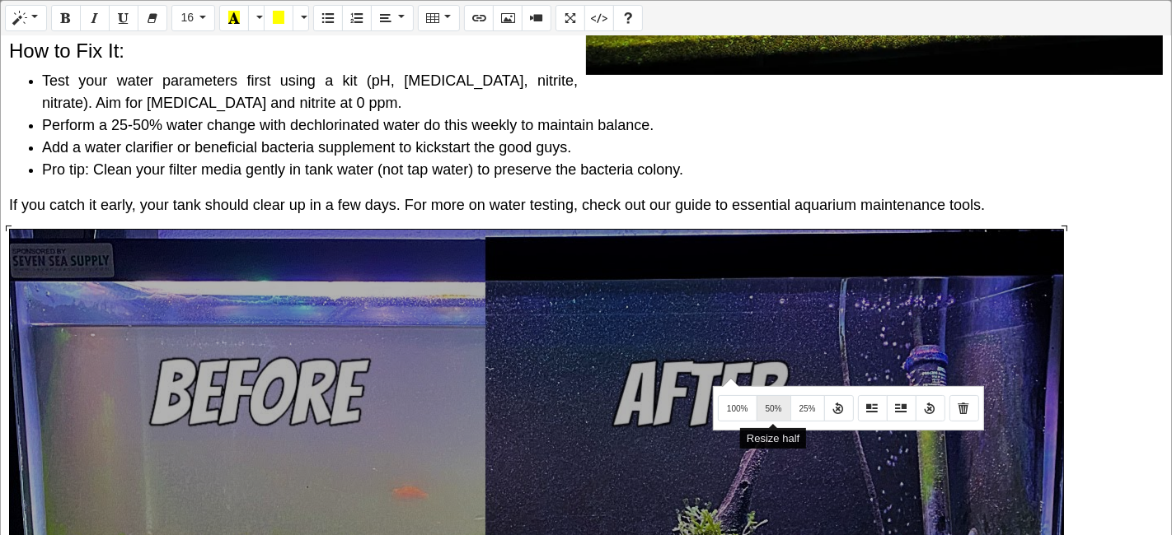
click at [779, 409] on span "50%" at bounding box center [773, 409] width 16 height 9
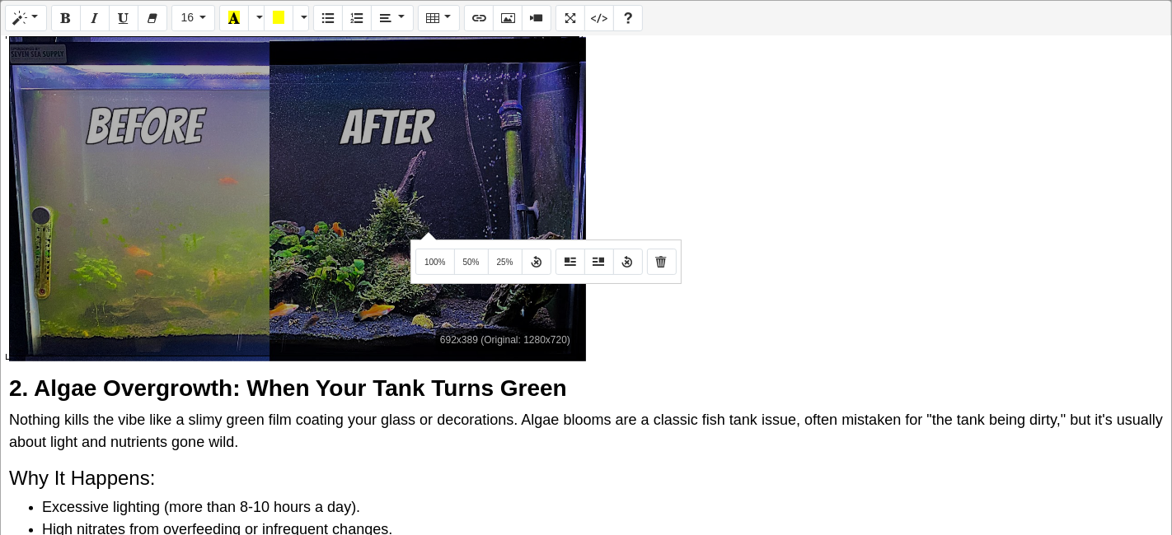
click at [426, 231] on div "Normal Quote Code Header 1 Header 2 Header 3 Header 4 Header 5 Header 6 16 8 9 …" at bounding box center [586, 269] width 1172 height 539
click at [599, 260] on icon "Float Right" at bounding box center [599, 261] width 12 height 13
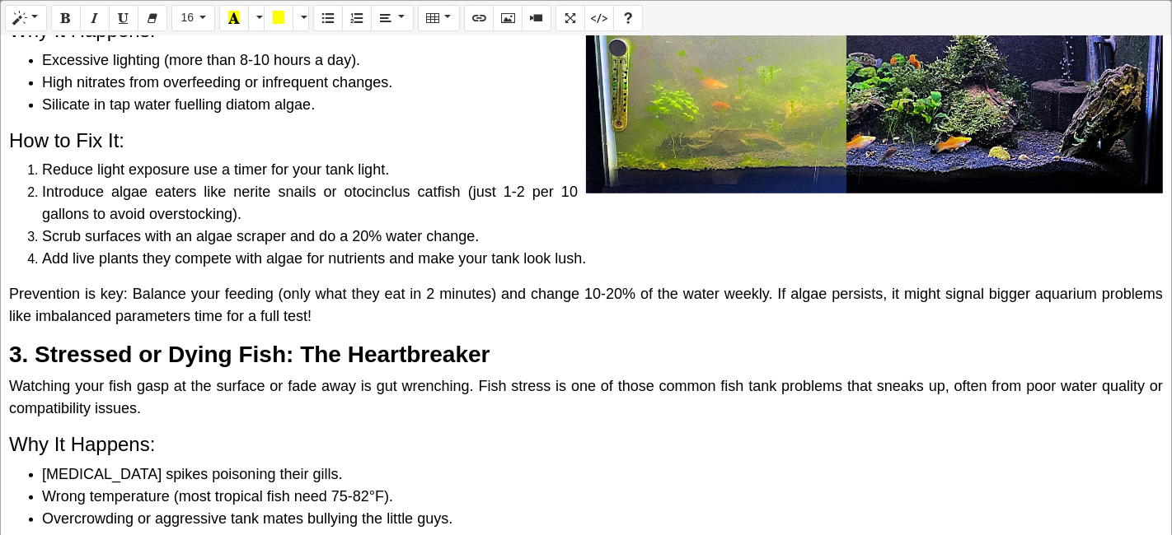
scroll to position [833, 0]
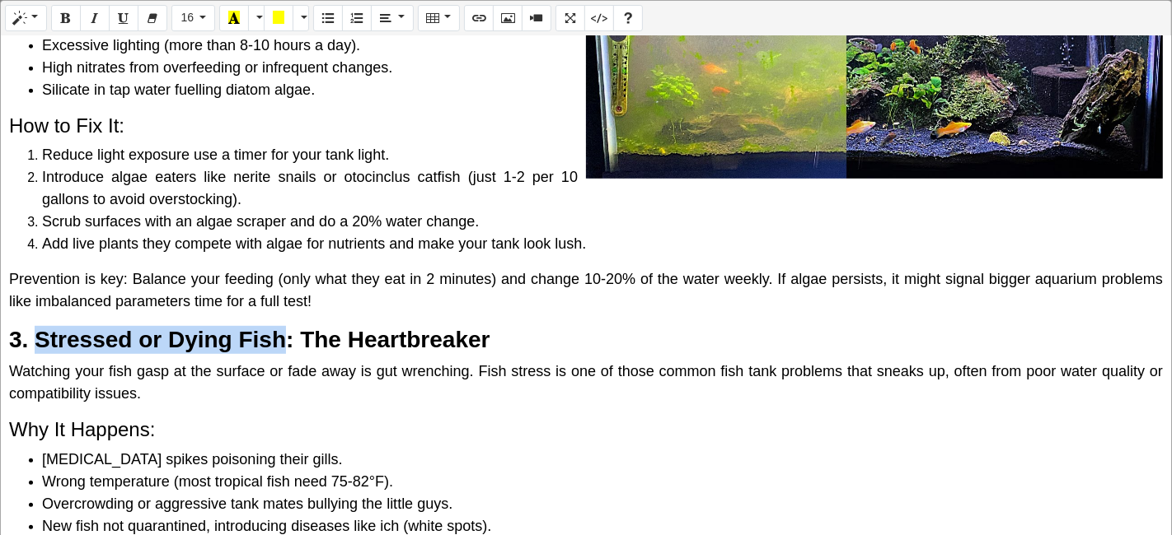
drag, startPoint x: 282, startPoint y: 330, endPoint x: 42, endPoint y: 335, distance: 239.8
click at [42, 335] on b "3. Stressed or Dying Fish: The Heartbreaker" at bounding box center [249, 340] width 481 height 26
copy b "Stressed or Dying Fish"
click at [502, 21] on icon "Picture" at bounding box center [508, 17] width 12 height 13
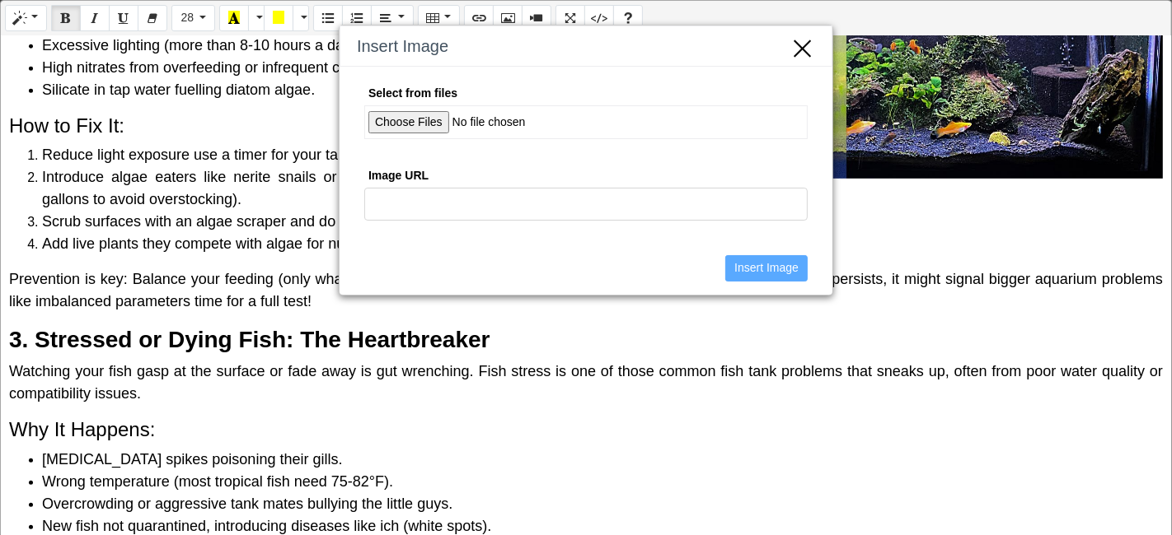
click at [800, 43] on icon "Close" at bounding box center [802, 46] width 25 height 27
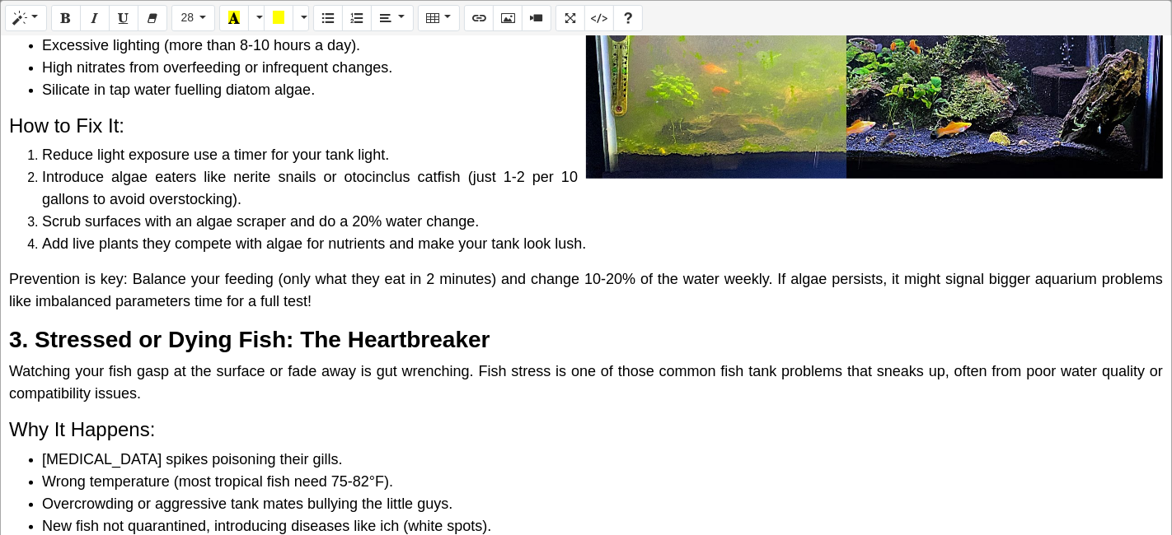
click at [369, 310] on p "Prevention is key: Balance your feeding (only what they eat in 2 minutes) and c…" at bounding box center [585, 291] width 1153 height 44
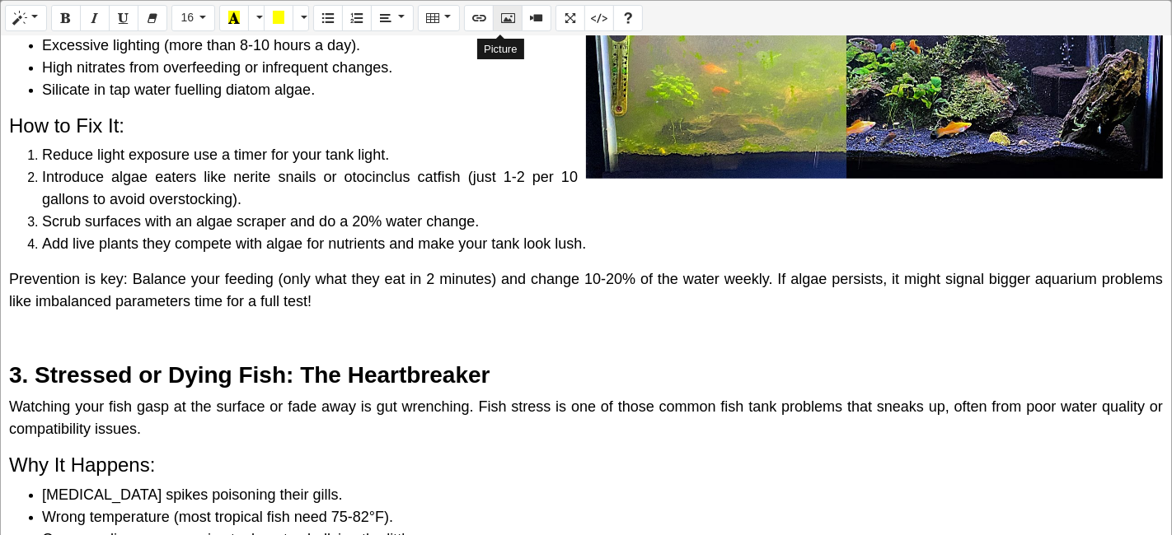
click at [502, 20] on icon "Picture" at bounding box center [508, 17] width 12 height 13
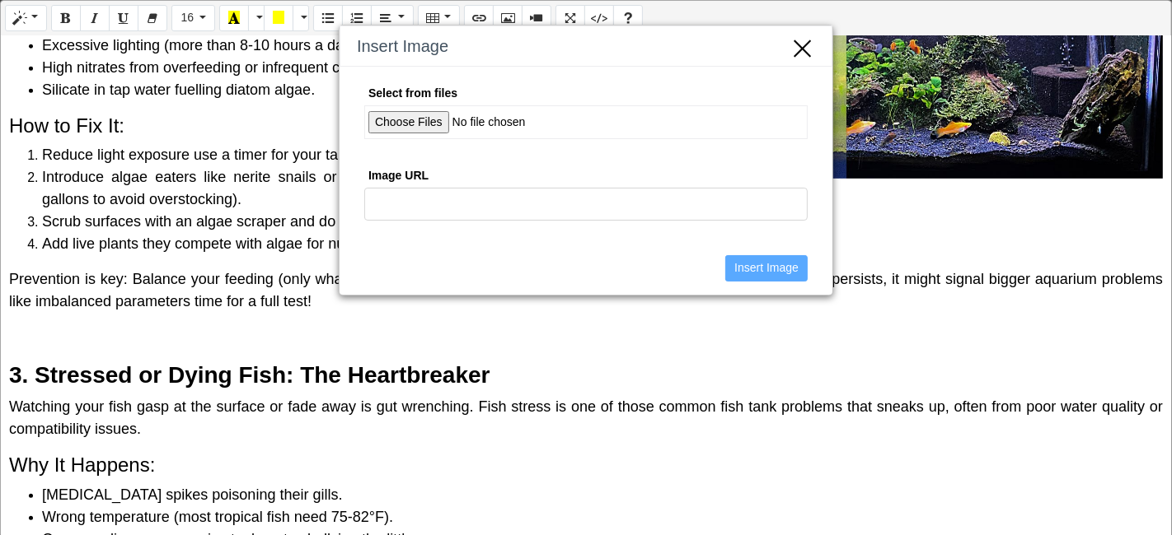
click at [442, 121] on input "Select from files" at bounding box center [585, 122] width 443 height 34
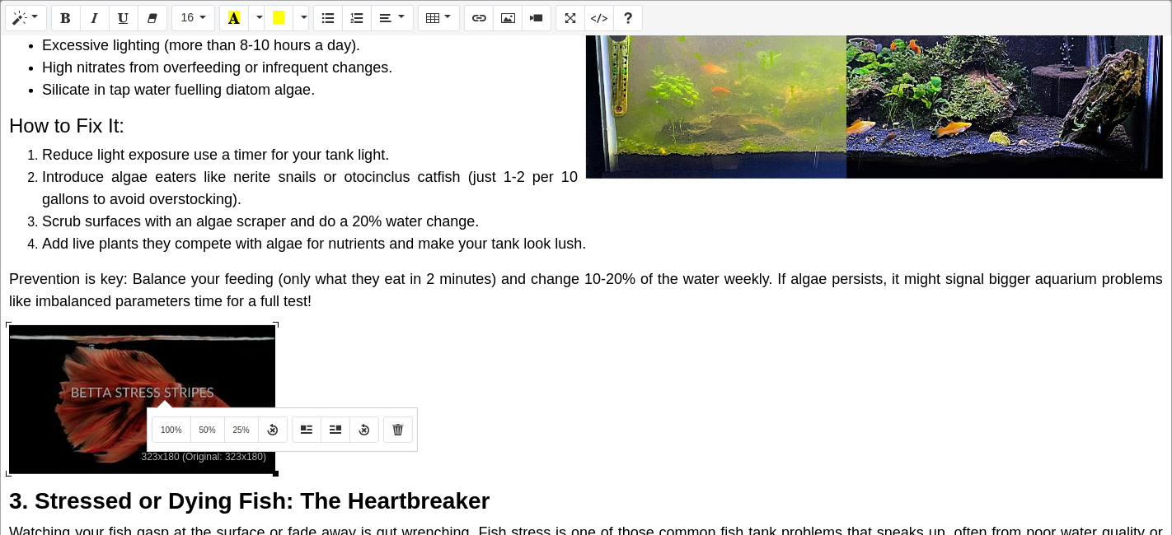
click at [162, 399] on div "Normal Quote Code Header 1 Header 2 Header 3 Header 4 Header 5 Header 6 16 8 9 …" at bounding box center [586, 269] width 1172 height 539
click at [331, 419] on button "Float Right" at bounding box center [335, 430] width 30 height 26
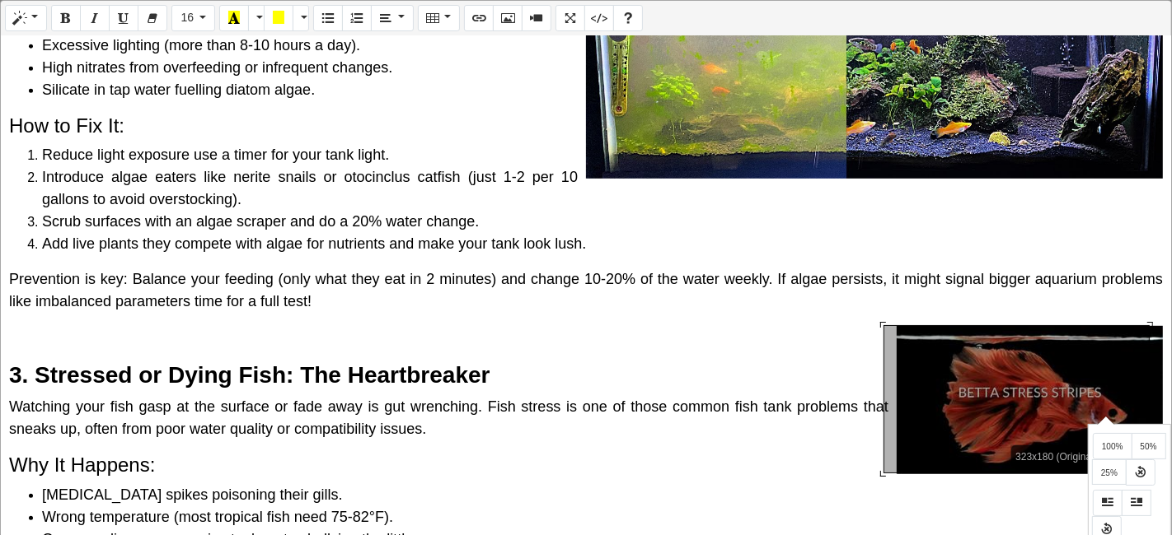
click at [1103, 415] on div "Normal Quote Code Header 1 Header 2 Header 3 Header 4 Header 5 Header 6 16 8 9 …" at bounding box center [586, 269] width 1172 height 539
click at [1155, 454] on button "50%" at bounding box center [1148, 446] width 35 height 26
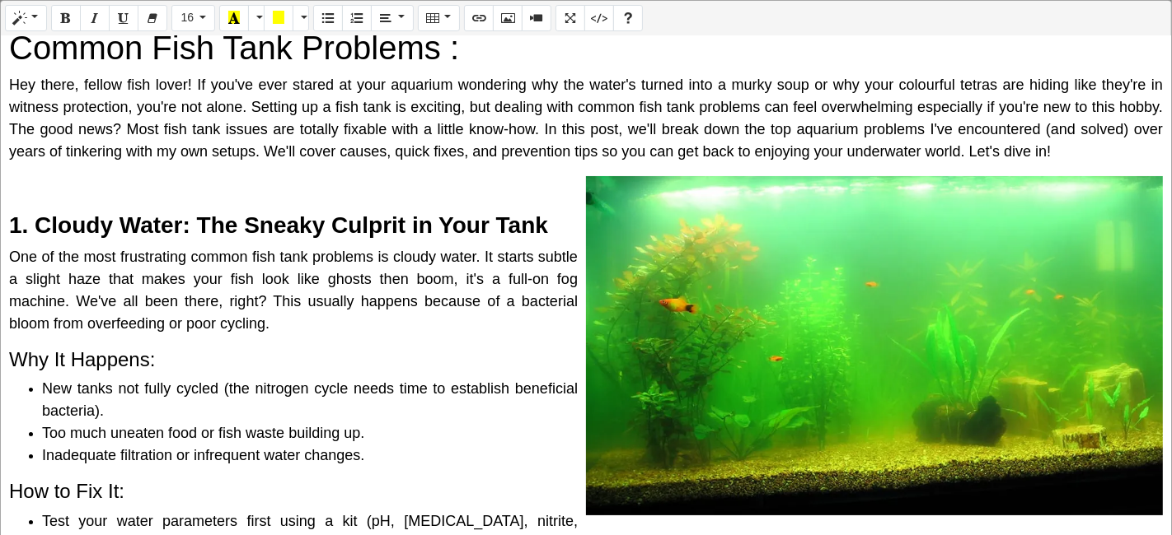
scroll to position [0, 0]
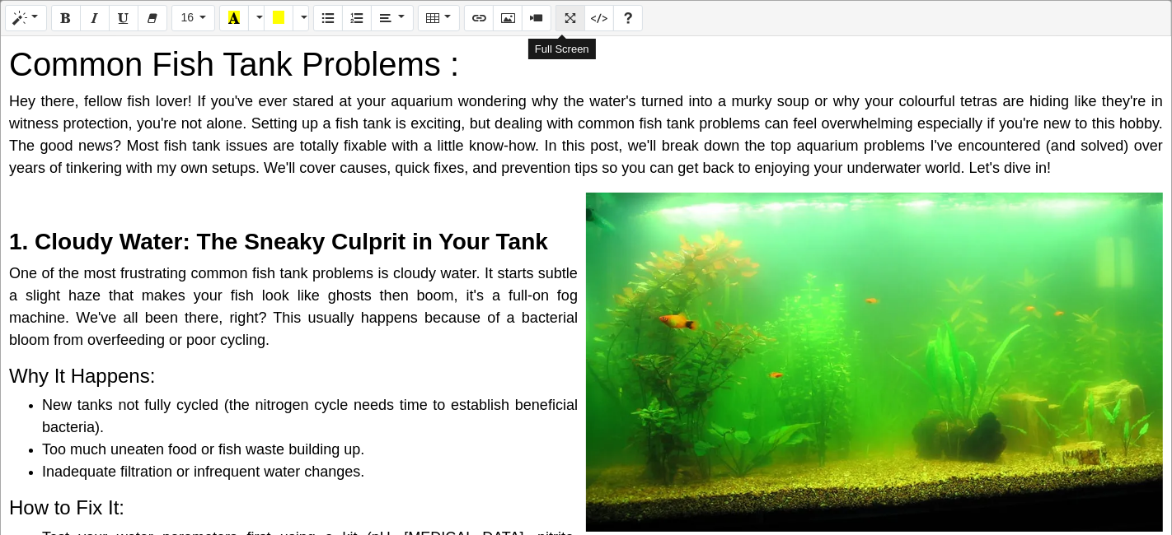
click at [555, 19] on button "Full Screen" at bounding box center [570, 18] width 30 height 26
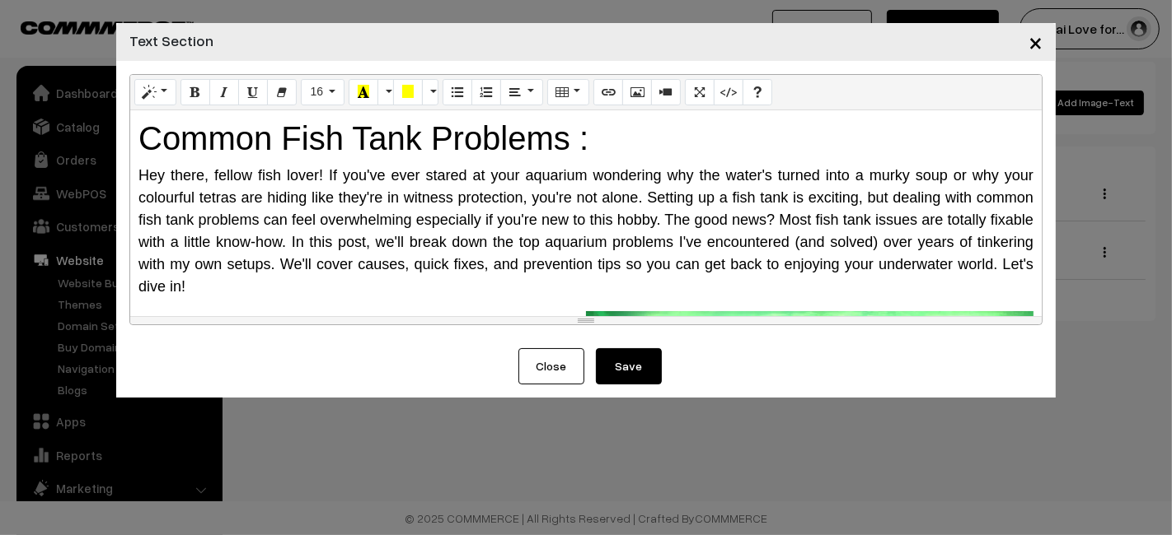
click at [623, 363] on button "Save" at bounding box center [629, 366] width 66 height 36
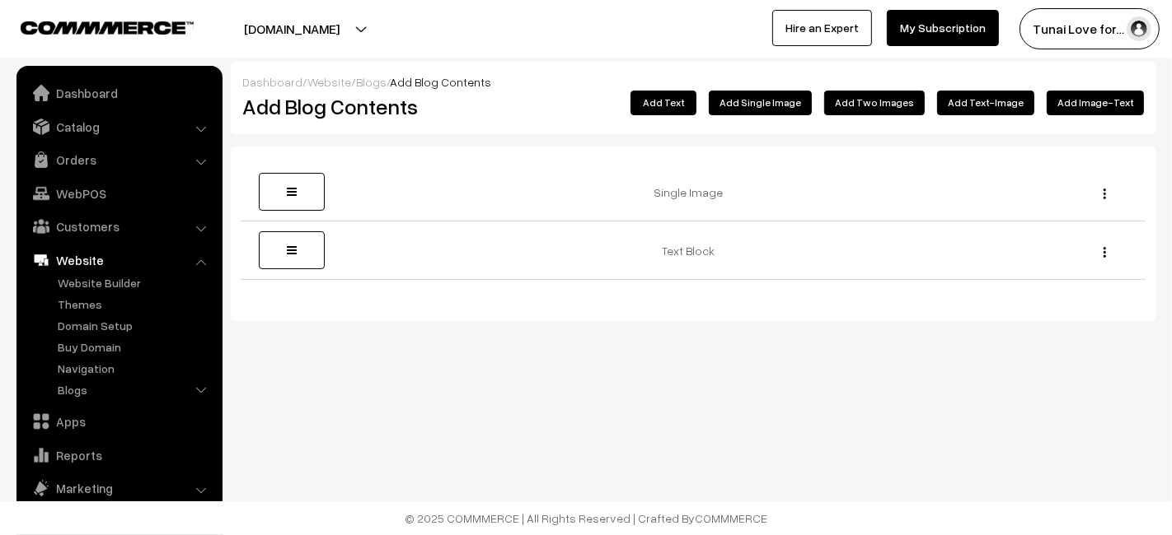
click at [746, 96] on button "Add Single Image" at bounding box center [760, 103] width 103 height 25
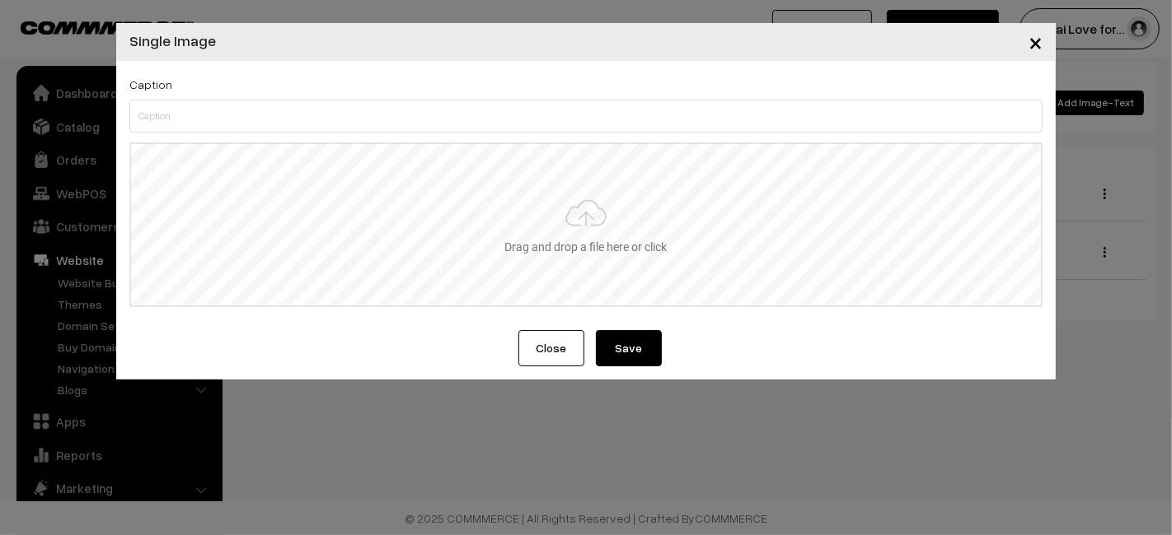
click at [617, 243] on input "file" at bounding box center [586, 224] width 910 height 161
type input "C:\fakepath\protien_in_fish_food.jpg"
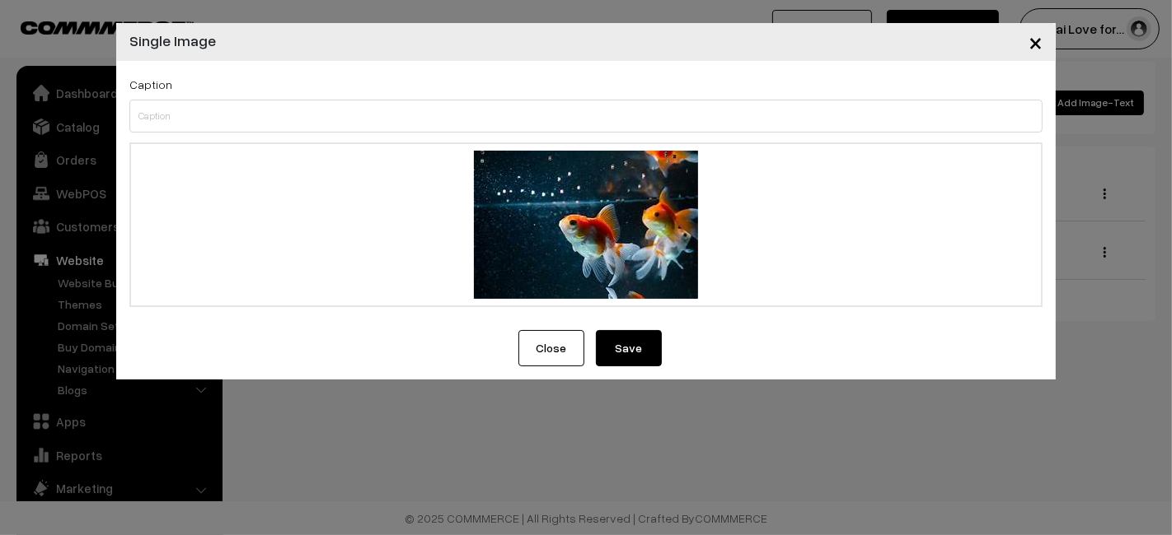
click at [627, 353] on button "Save" at bounding box center [629, 348] width 66 height 36
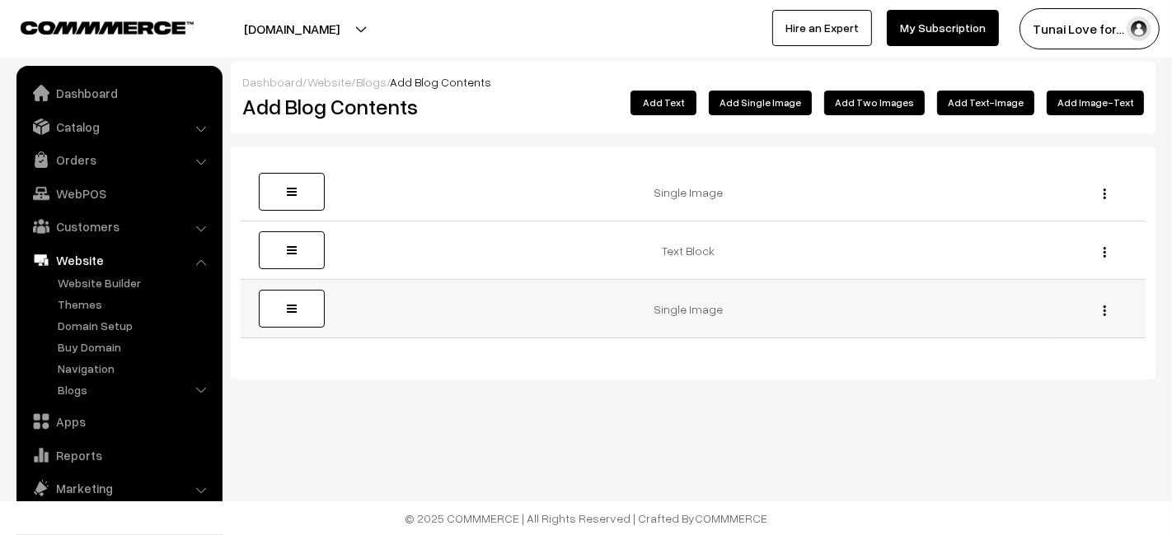
click at [1102, 312] on div "Edit [GEOGRAPHIC_DATA]" at bounding box center [1099, 309] width 71 height 17
click at [1103, 312] on img "button" at bounding box center [1104, 311] width 2 height 11
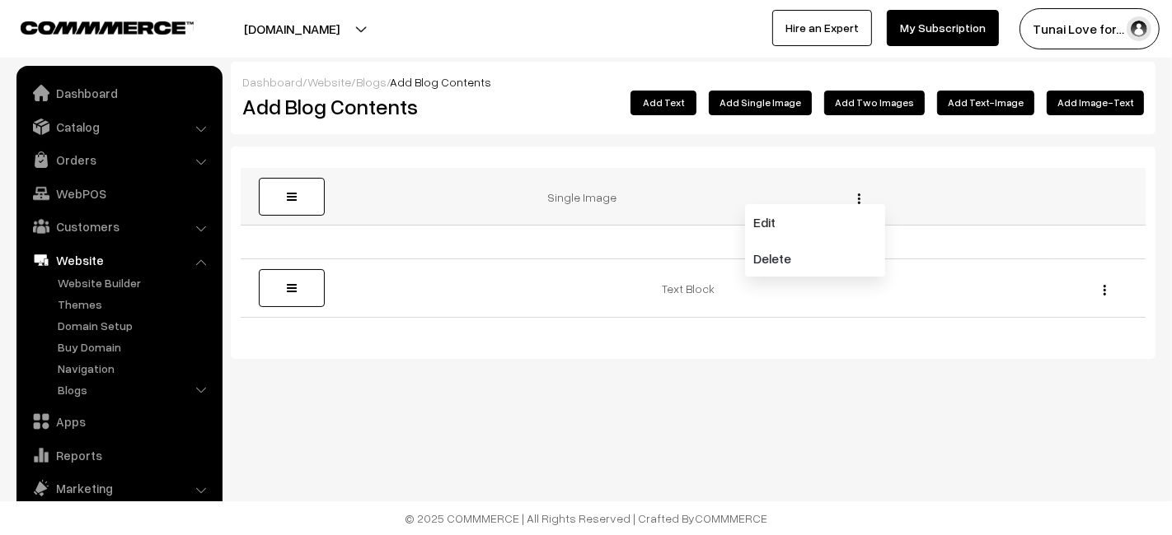
drag, startPoint x: 260, startPoint y: 319, endPoint x: 256, endPoint y: 208, distance: 110.4
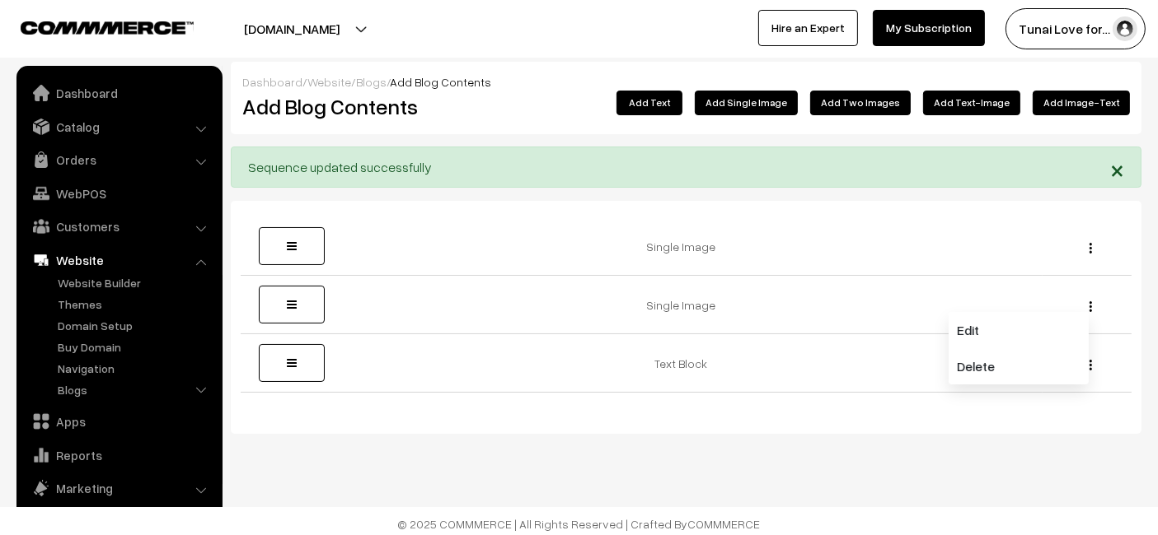
click at [289, 459] on div "Dashboard / Website / Blogs / Add Blog Contents Add Blog Contents Add Image-Tex…" at bounding box center [579, 270] width 1158 height 541
click at [80, 387] on link "Blogs" at bounding box center [135, 389] width 163 height 17
click at [134, 456] on link "Blogs" at bounding box center [142, 454] width 148 height 17
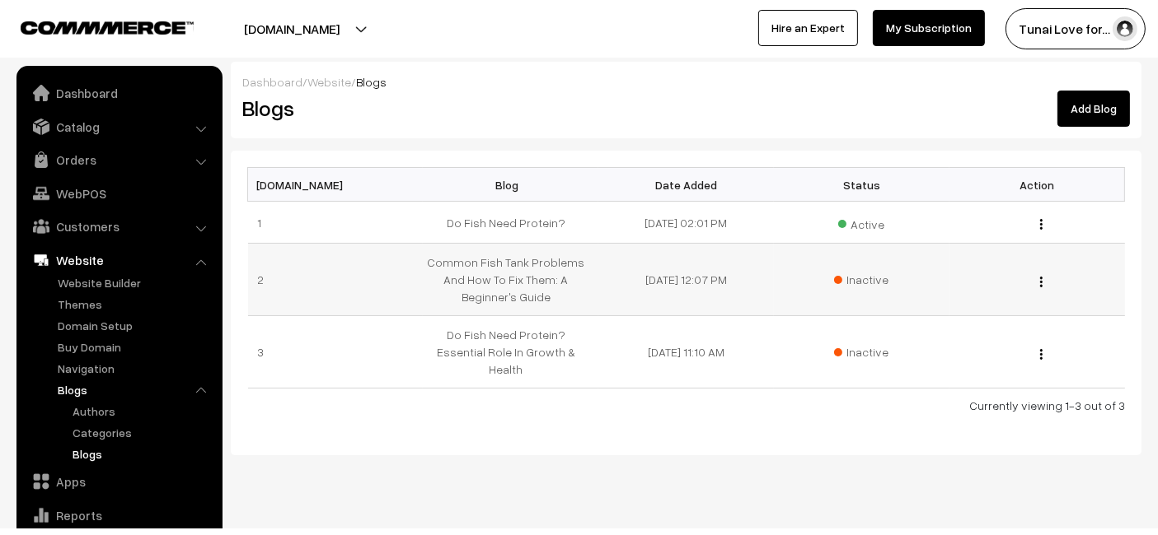
click at [1045, 289] on td "Edit Blog Content Edit Blog Delete" at bounding box center [1036, 280] width 175 height 72
click at [1040, 277] on img "button" at bounding box center [1041, 282] width 2 height 11
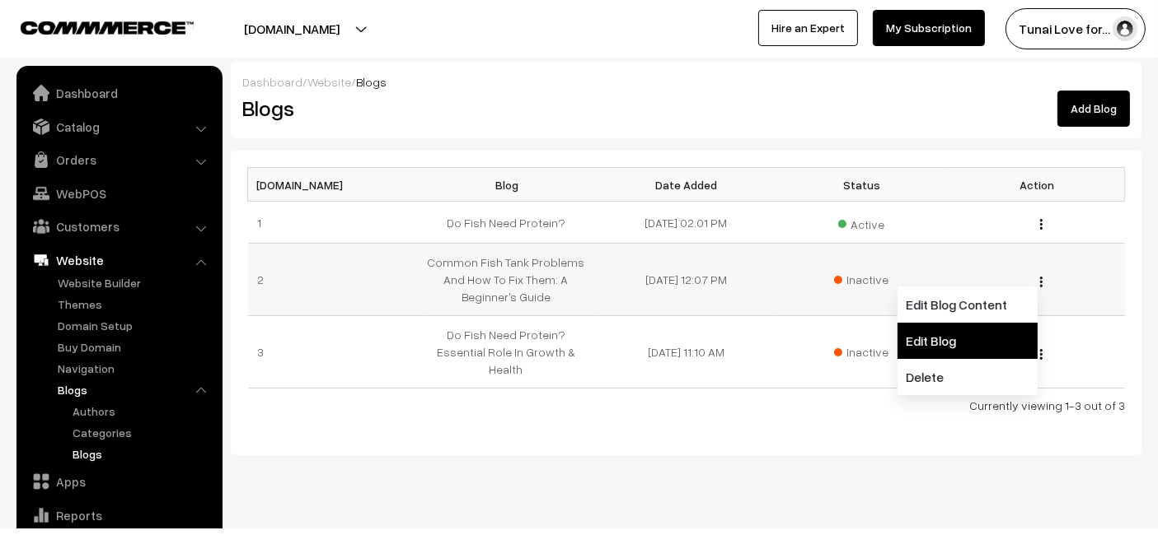
click at [962, 325] on link "Edit Blog" at bounding box center [967, 341] width 140 height 36
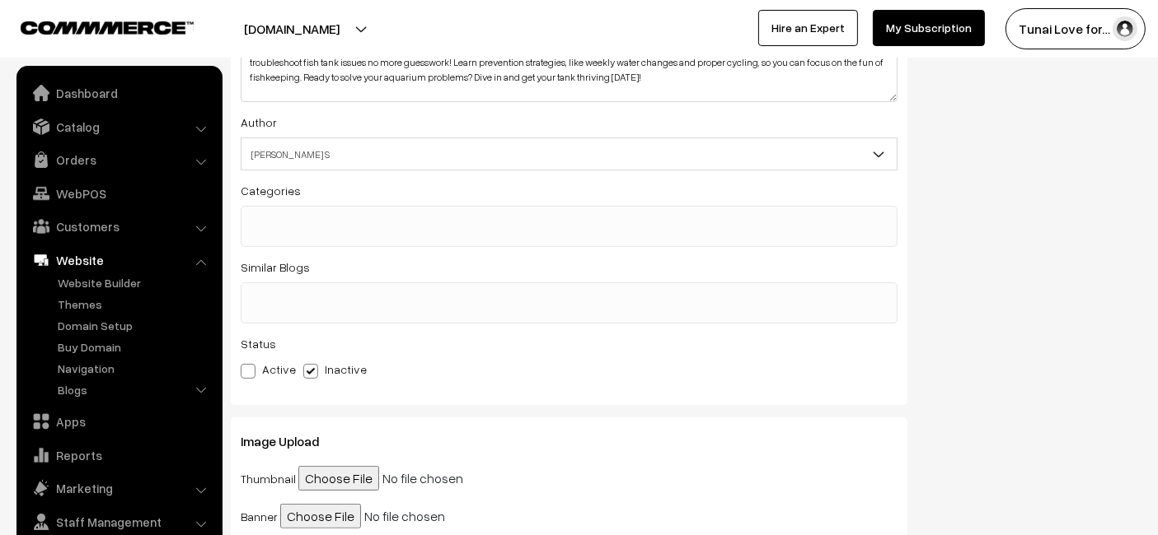
scroll to position [275, 0]
click at [249, 367] on span at bounding box center [248, 369] width 15 height 15
click at [249, 367] on input "Active" at bounding box center [246, 367] width 11 height 11
radio input "true"
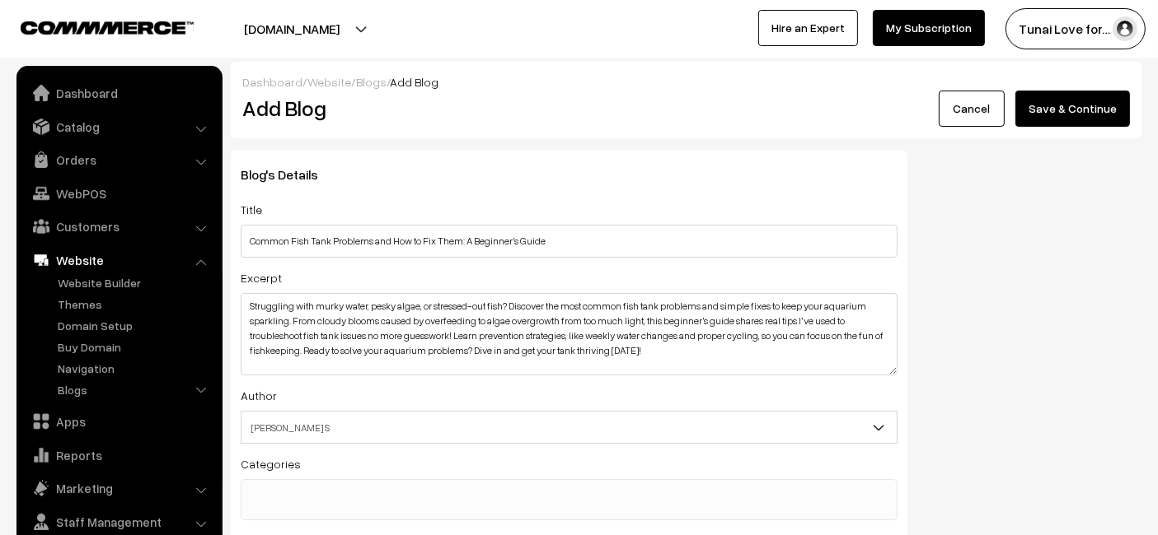
click at [1078, 105] on button "Save & Continue" at bounding box center [1072, 109] width 115 height 36
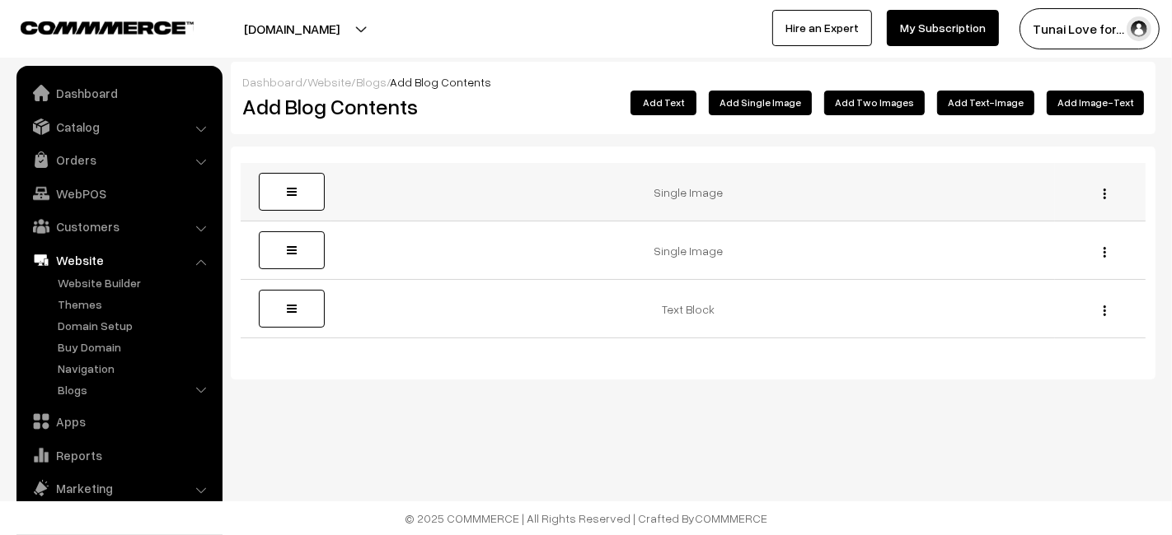
click at [1102, 190] on button "button" at bounding box center [1104, 193] width 4 height 13
drag, startPoint x: 1039, startPoint y: 246, endPoint x: 662, endPoint y: 95, distance: 405.6
click at [1039, 246] on link "Delete" at bounding box center [1031, 254] width 140 height 36
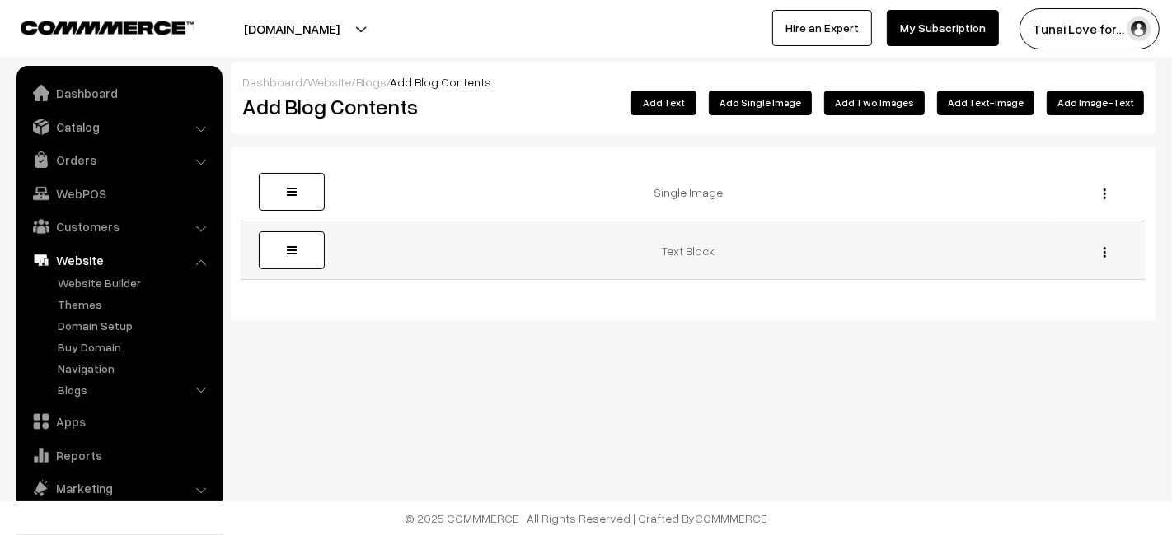
click at [1106, 254] on button "button" at bounding box center [1104, 252] width 4 height 13
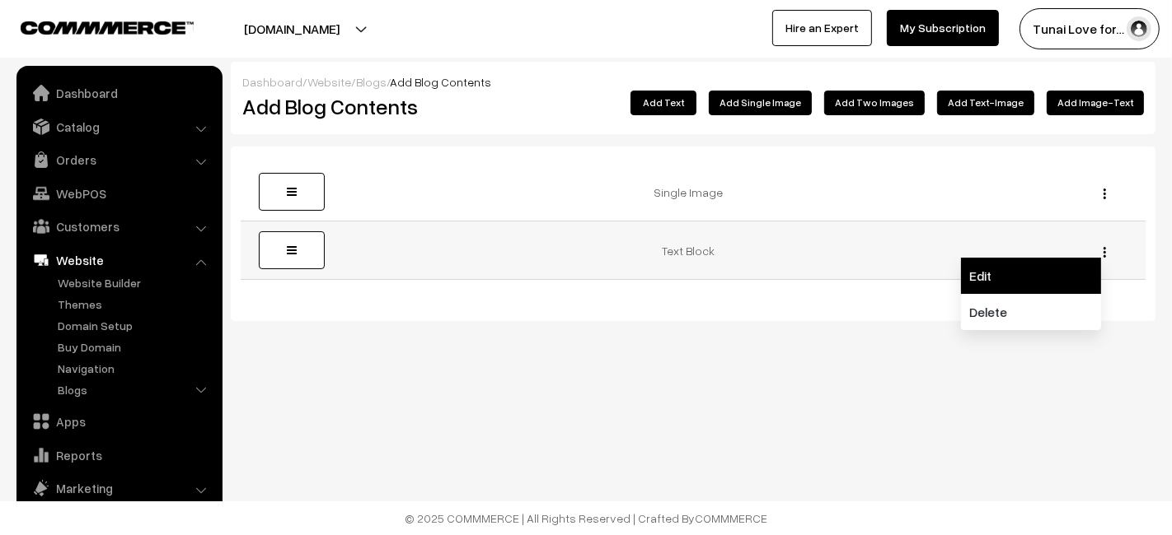
click at [1078, 291] on link "Edit" at bounding box center [1031, 276] width 140 height 36
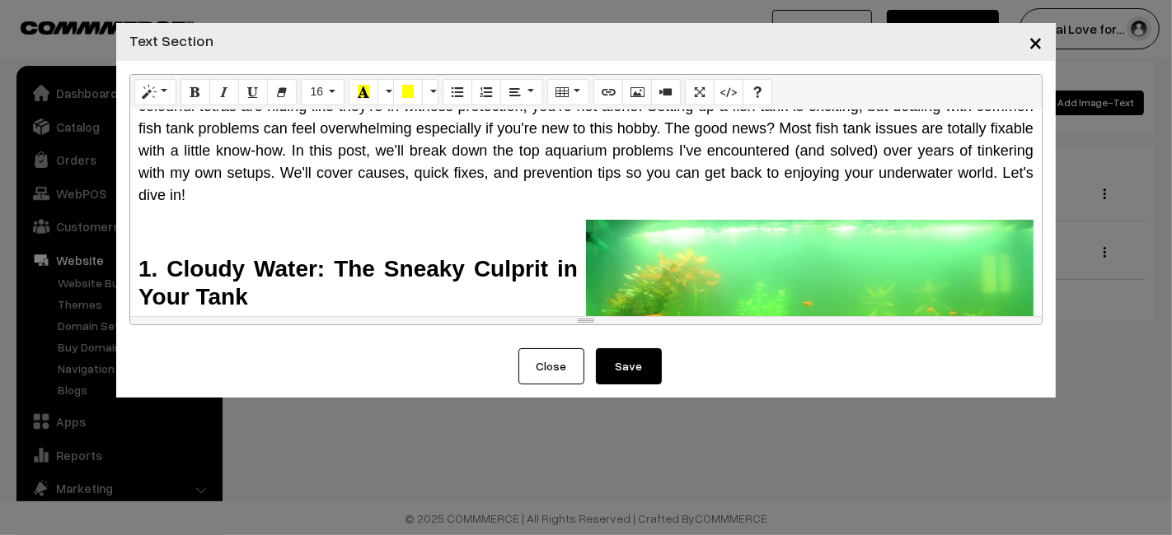
click at [302, 220] on p at bounding box center [585, 231] width 895 height 22
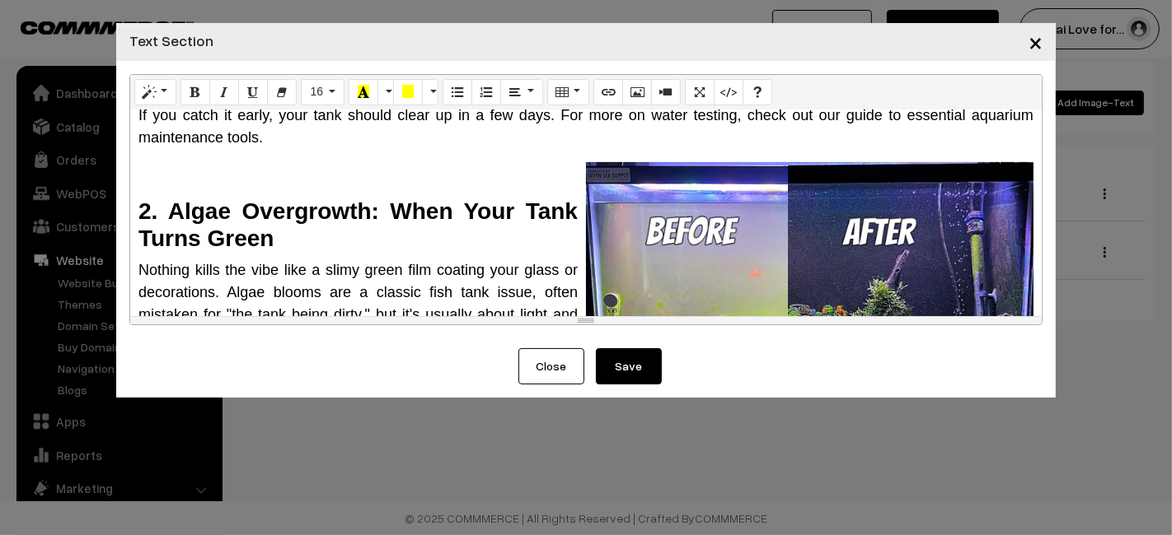
click at [182, 166] on p at bounding box center [585, 173] width 895 height 22
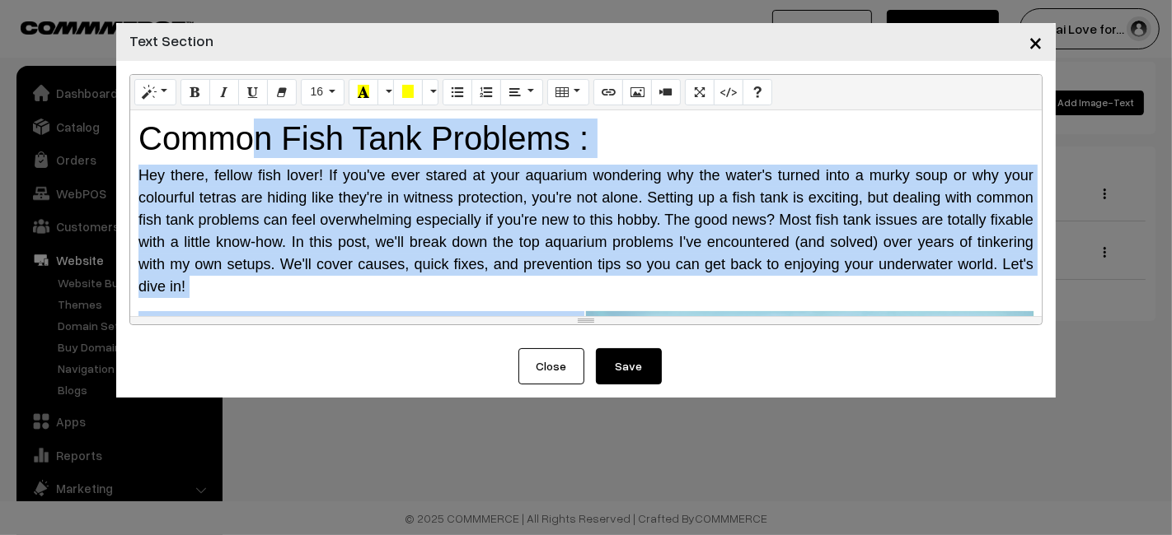
drag, startPoint x: 618, startPoint y: 292, endPoint x: 254, endPoint y: -68, distance: 512.6
click at [254, 0] on html "Thank you for showing interest. Our team will call you shortly. Close tunai.in …" at bounding box center [586, 267] width 1172 height 535
click at [509, 88] on icon "Paragraph" at bounding box center [515, 91] width 12 height 13
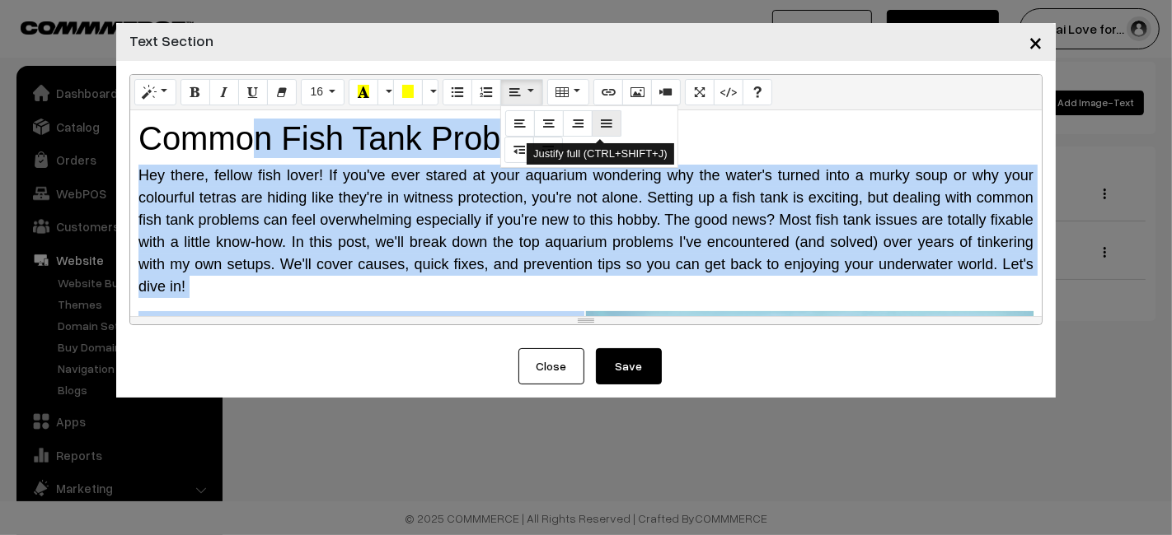
click at [603, 128] on icon "Justify full (CTRL+SHIFT+J)" at bounding box center [607, 122] width 12 height 13
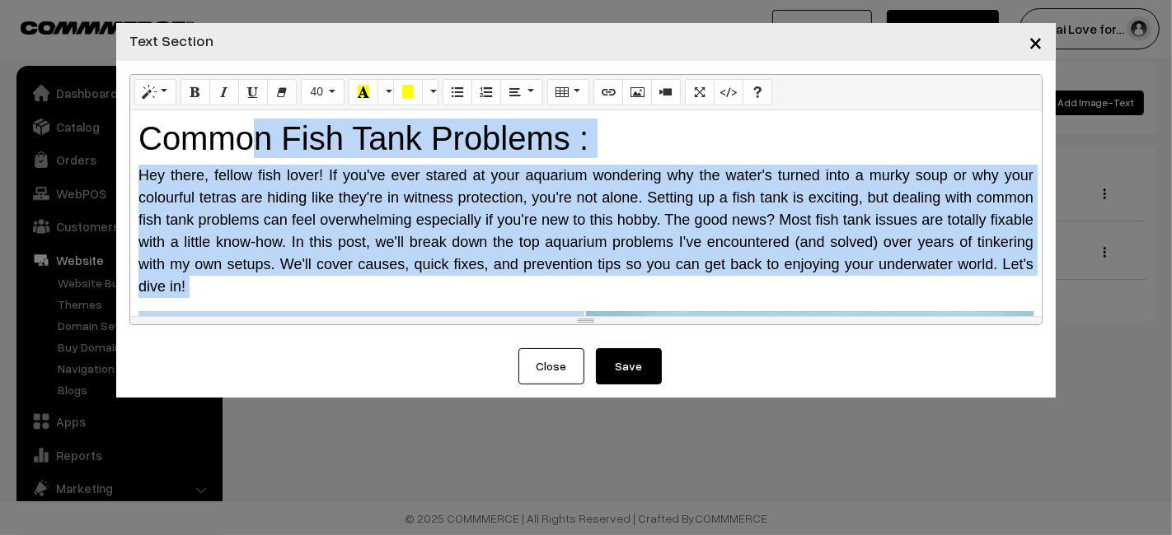
click at [744, 224] on span "Hey there, fellow fish lover! If you've ever stared at your aquarium wondering …" at bounding box center [585, 231] width 895 height 128
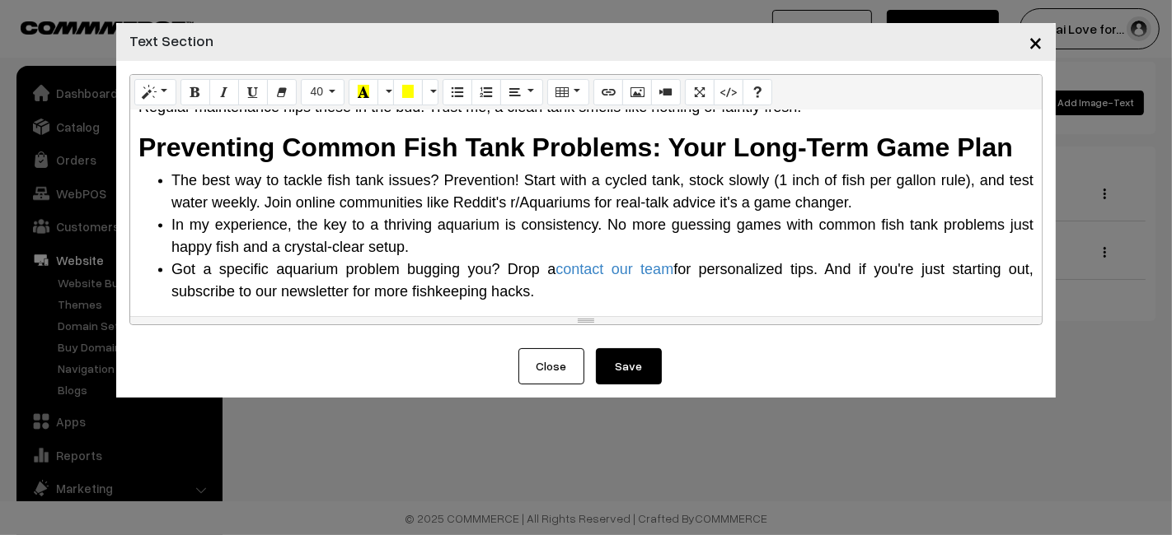
scroll to position [1940, 0]
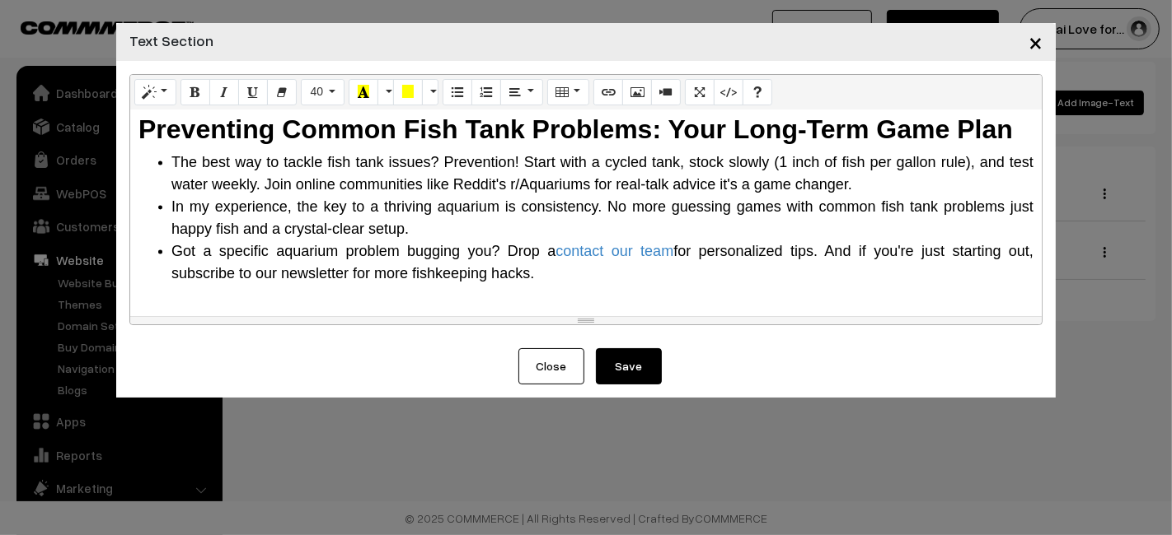
click at [646, 363] on button "Save" at bounding box center [629, 366] width 66 height 36
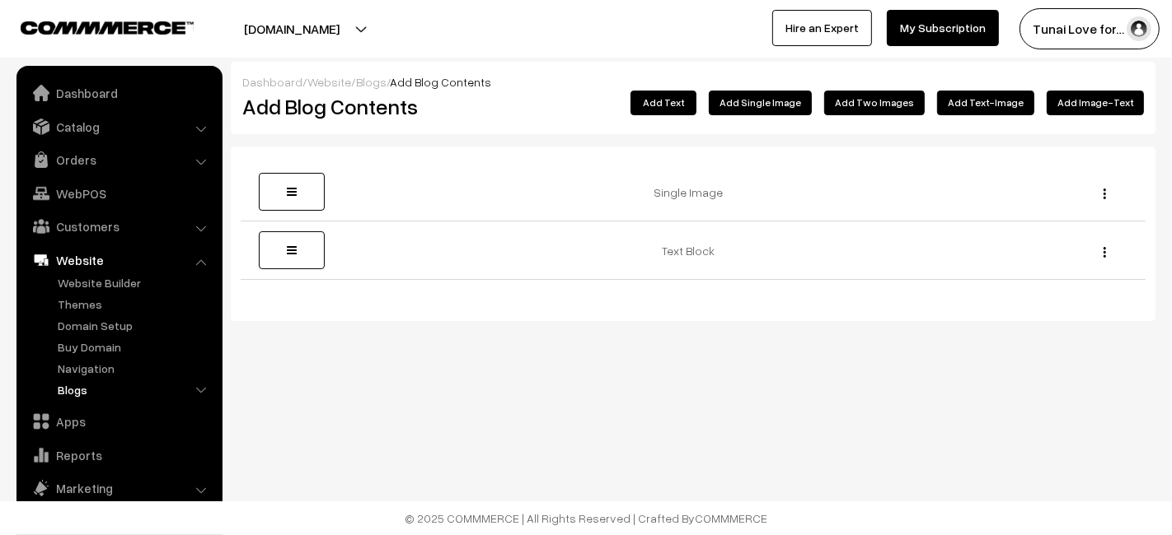
click at [76, 394] on link "Blogs" at bounding box center [135, 389] width 163 height 17
click at [72, 446] on link "Blogs" at bounding box center [142, 454] width 148 height 17
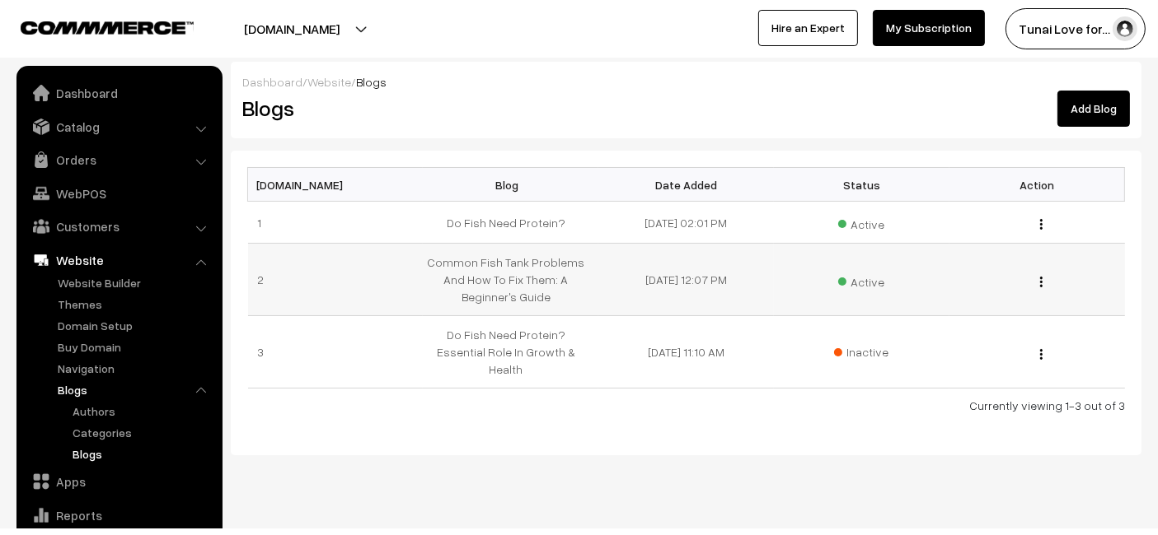
click at [1044, 283] on div "Edit Blog Content Edit Blog Delete" at bounding box center [1037, 279] width 156 height 17
click at [1040, 277] on img "button" at bounding box center [1041, 282] width 2 height 11
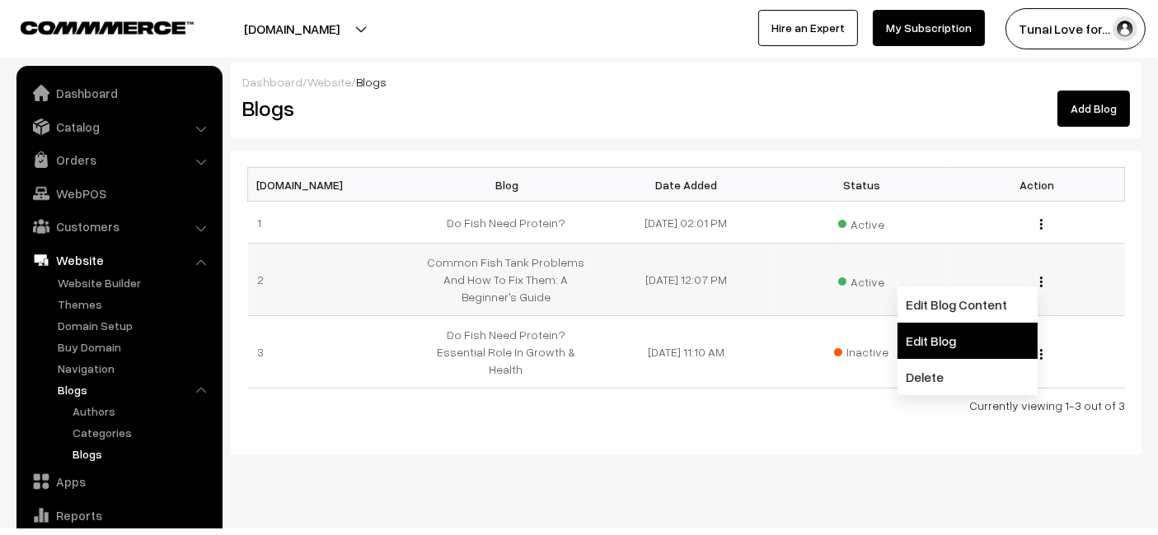
click at [974, 323] on link "Edit Blog" at bounding box center [967, 341] width 140 height 36
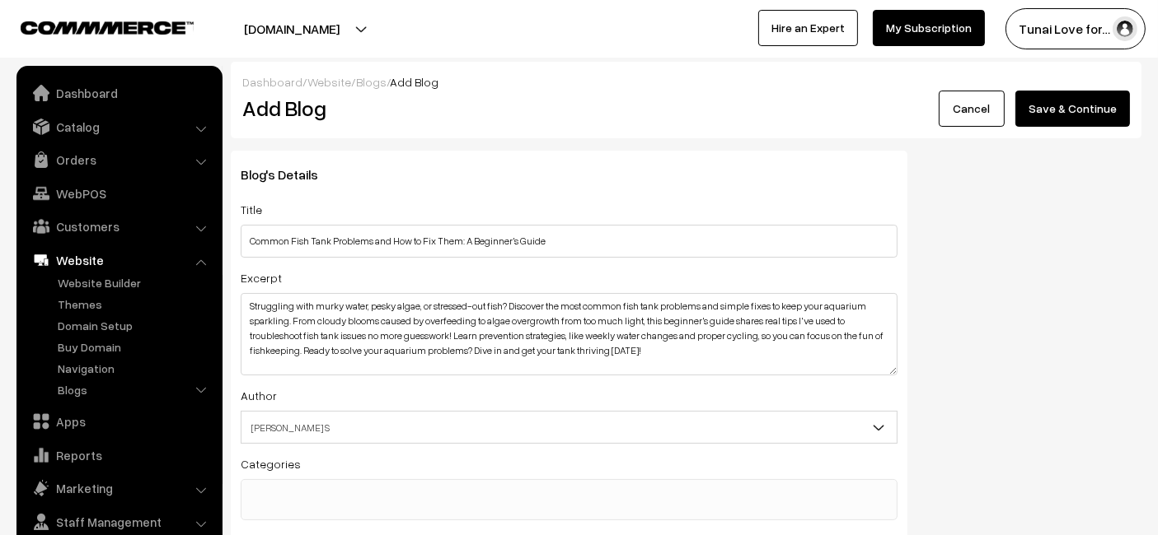
scroll to position [183, 0]
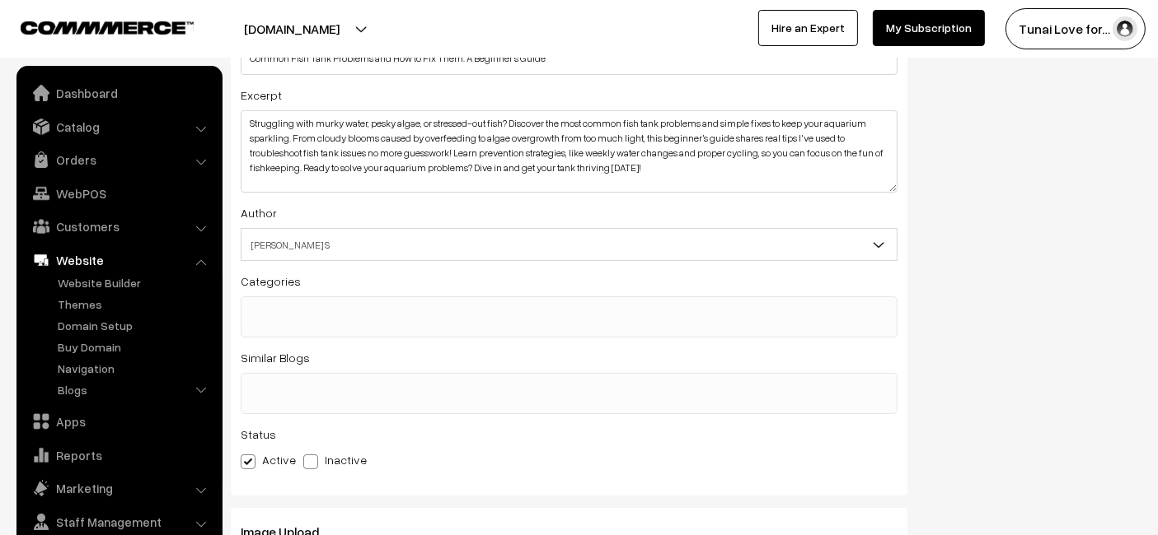
click at [312, 457] on span at bounding box center [310, 462] width 15 height 15
click at [312, 457] on input "Inactive" at bounding box center [308, 459] width 11 height 11
radio input "true"
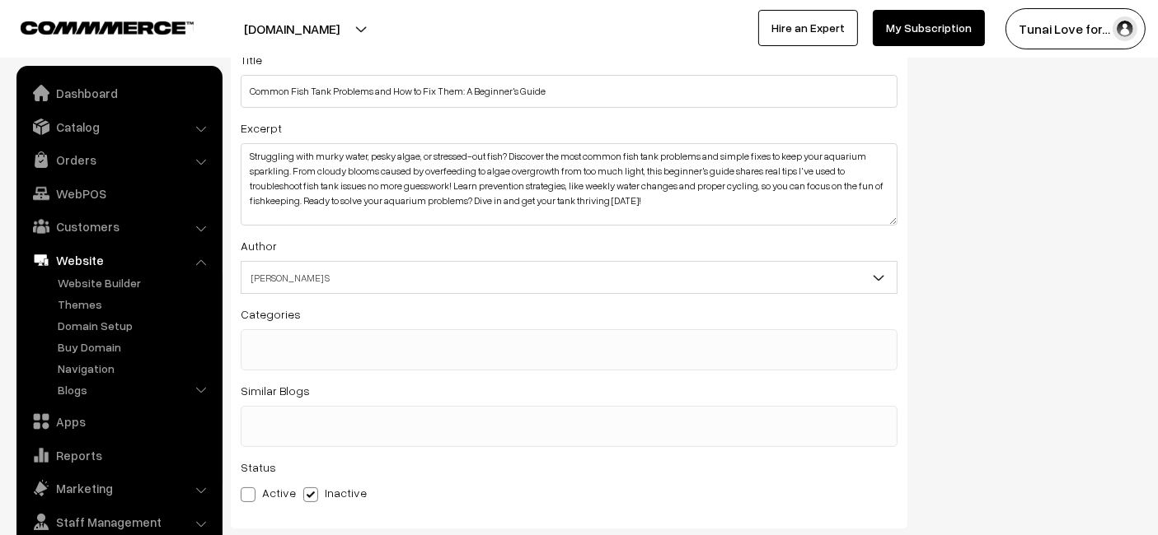
scroll to position [0, 0]
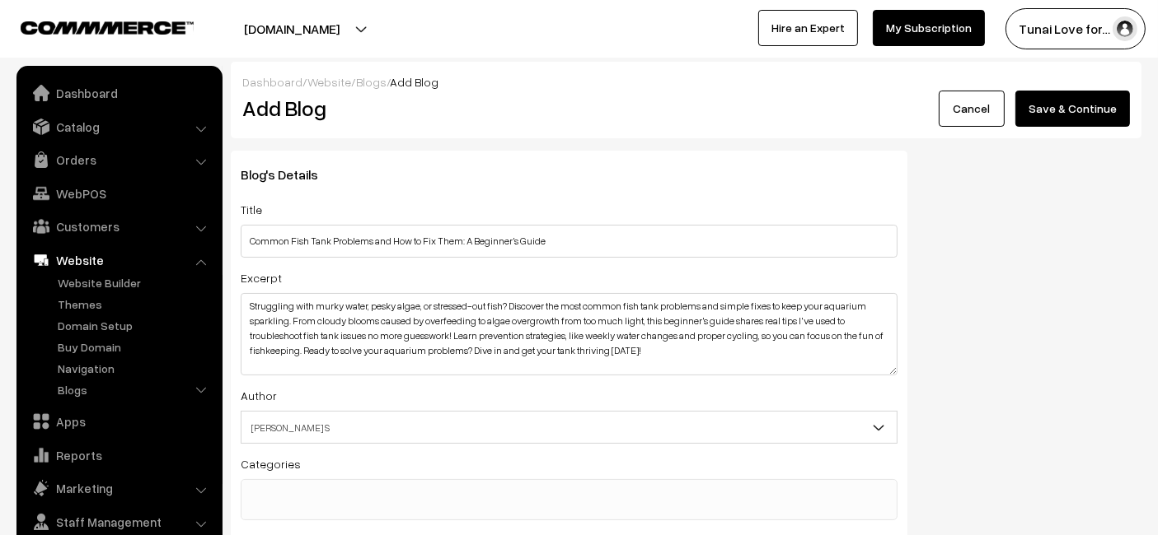
click at [1052, 107] on button "Save & Continue" at bounding box center [1072, 109] width 115 height 36
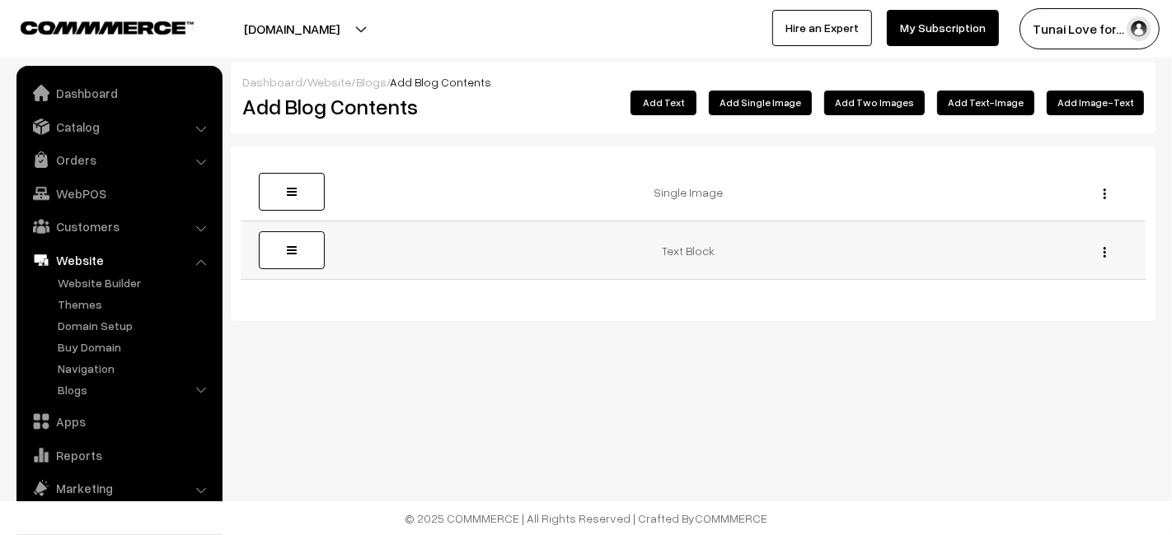
click at [1104, 250] on img "button" at bounding box center [1104, 252] width 2 height 11
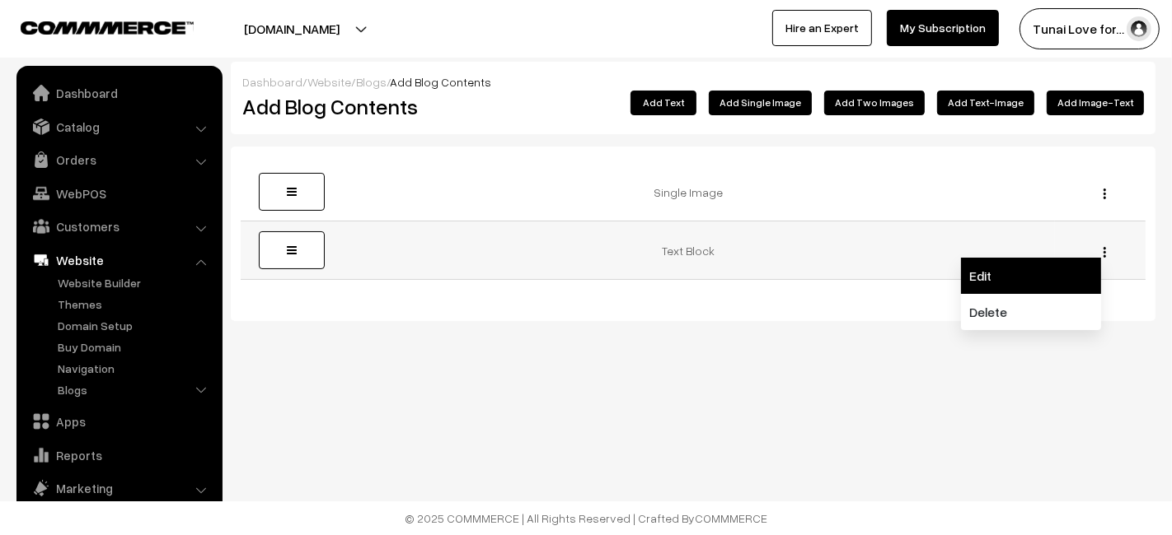
click at [961, 272] on link "Edit" at bounding box center [1031, 276] width 140 height 36
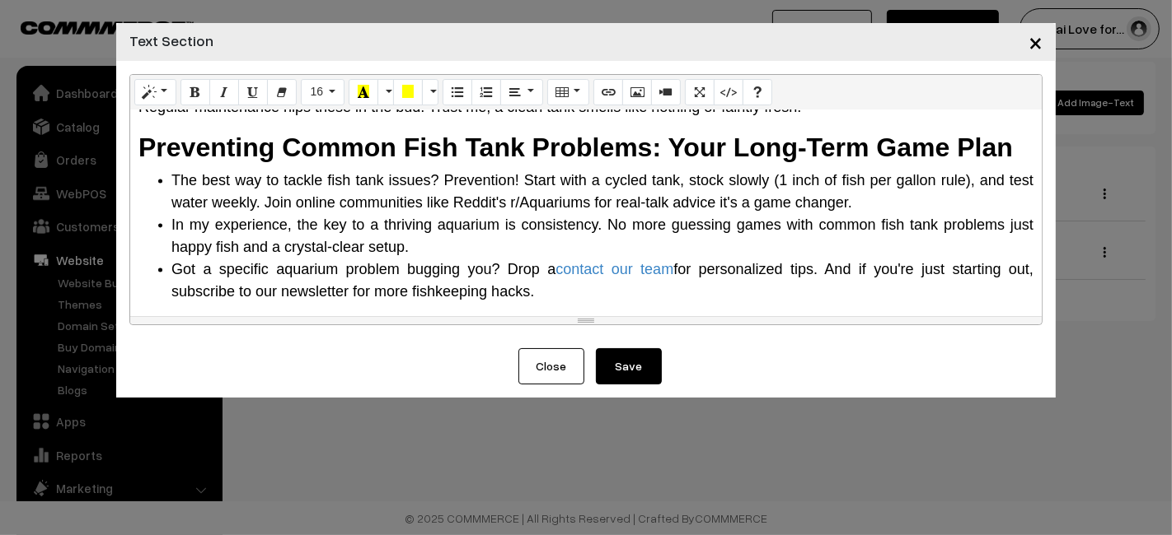
scroll to position [1940, 0]
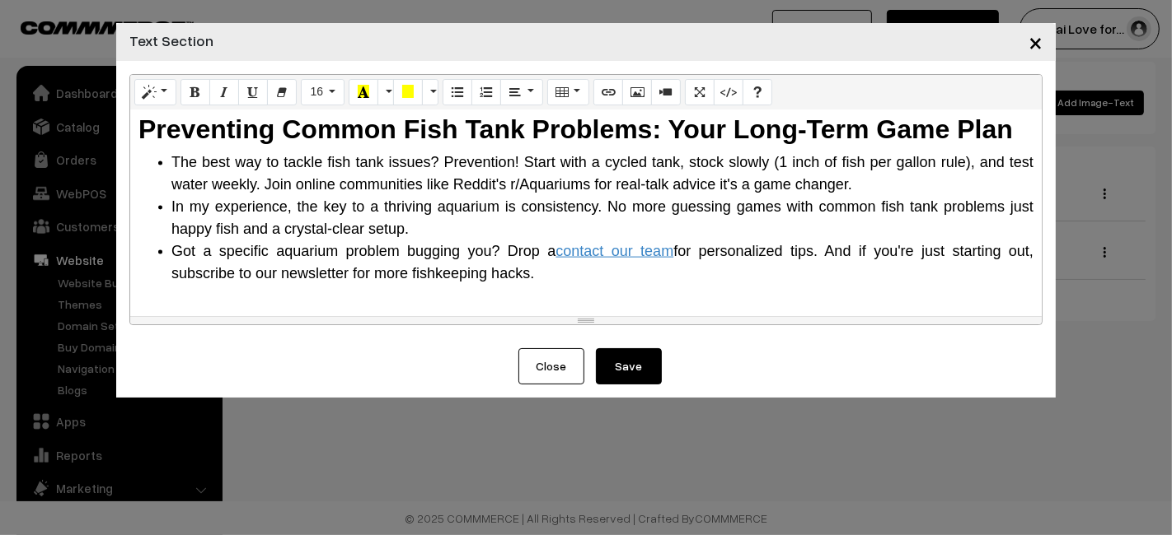
click at [575, 243] on link "contact our team" at bounding box center [614, 251] width 118 height 16
click at [602, 357] on button "Save" at bounding box center [629, 366] width 66 height 36
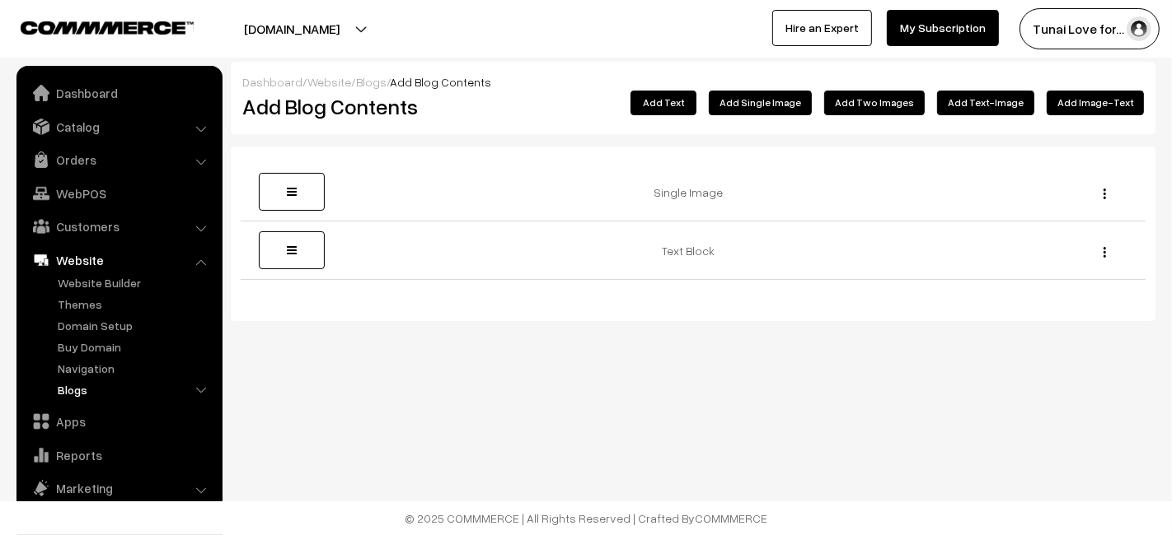
click at [82, 395] on link "Blogs" at bounding box center [135, 389] width 163 height 17
click at [81, 446] on link "Blogs" at bounding box center [142, 454] width 148 height 17
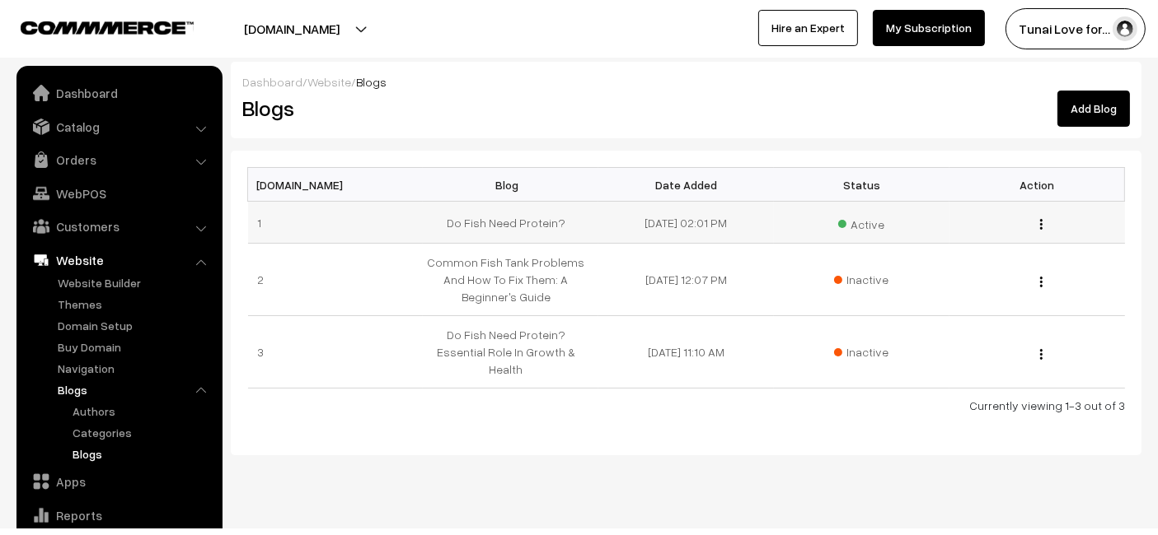
click at [1041, 220] on img "button" at bounding box center [1041, 224] width 2 height 11
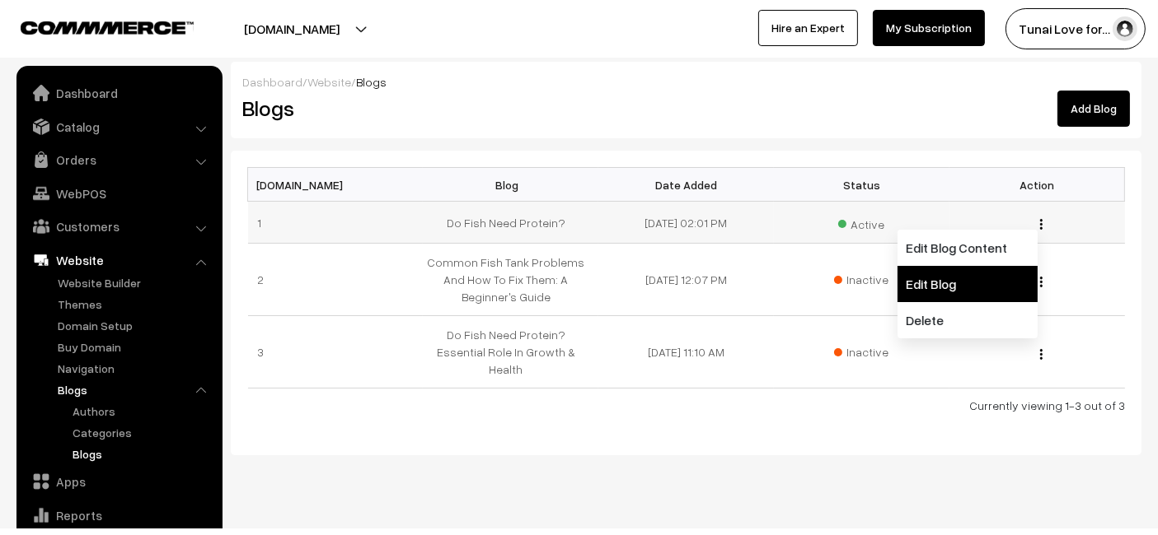
click at [962, 272] on link "Edit Blog" at bounding box center [967, 284] width 140 height 36
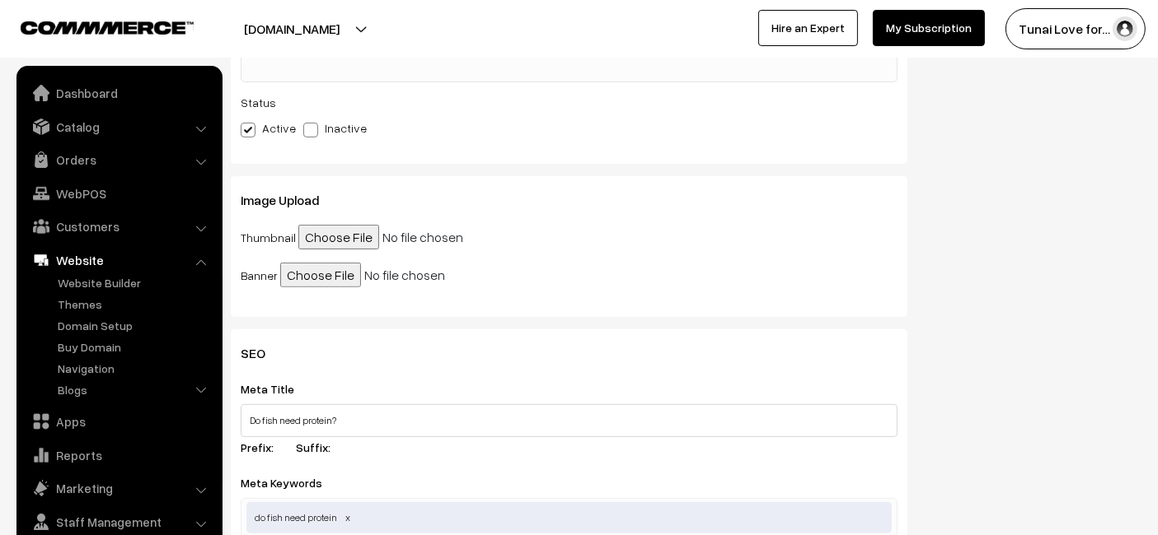
scroll to position [475, 0]
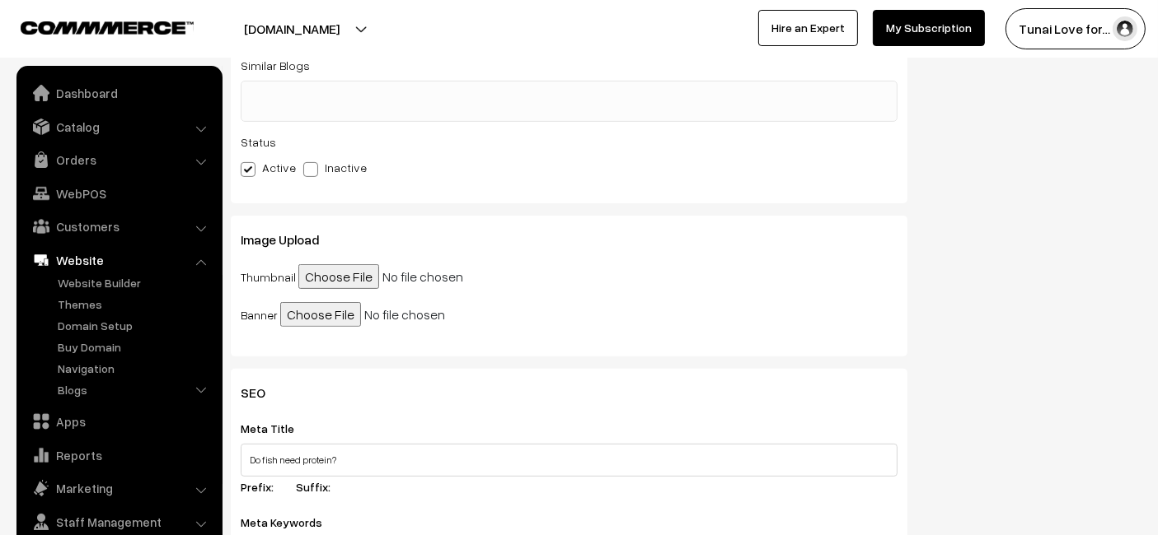
click at [337, 274] on input "file" at bounding box center [424, 276] width 252 height 25
type input "C:\fakepath\do_fish_need_protein.jpg"
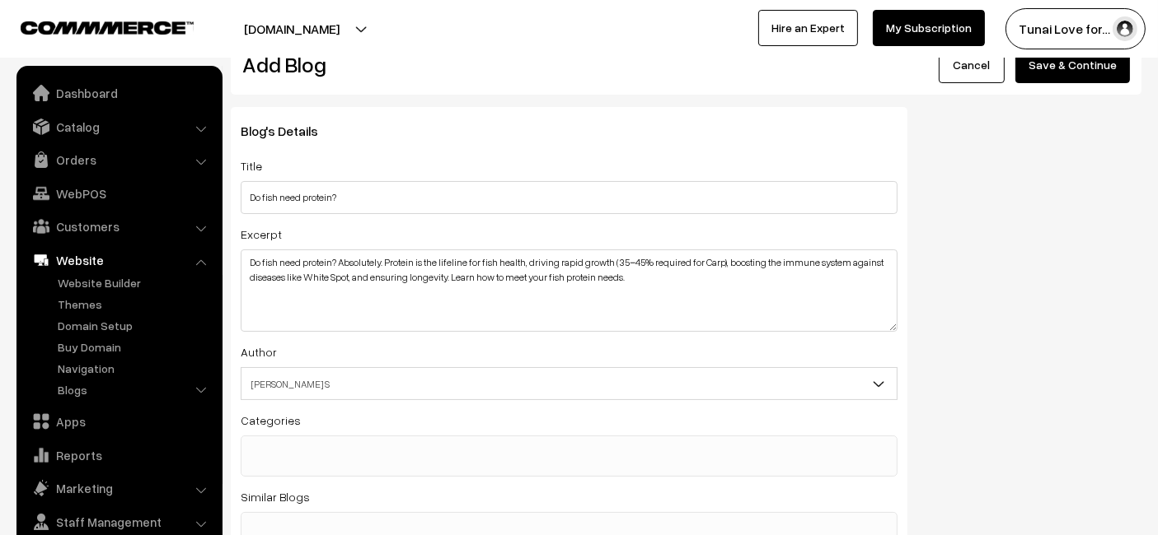
scroll to position [0, 0]
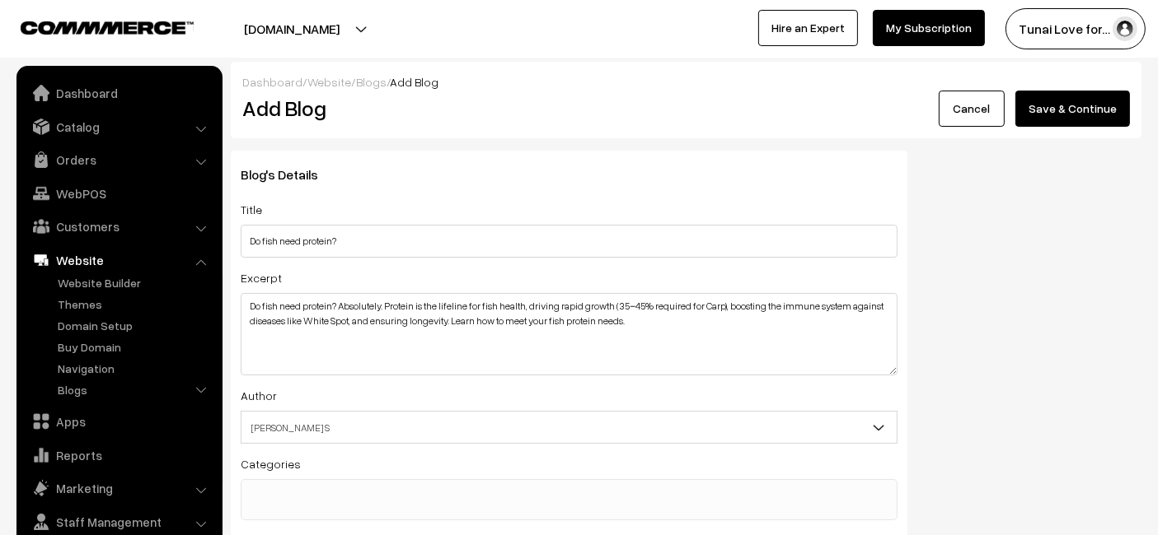
click at [1078, 105] on button "Save & Continue" at bounding box center [1072, 109] width 115 height 36
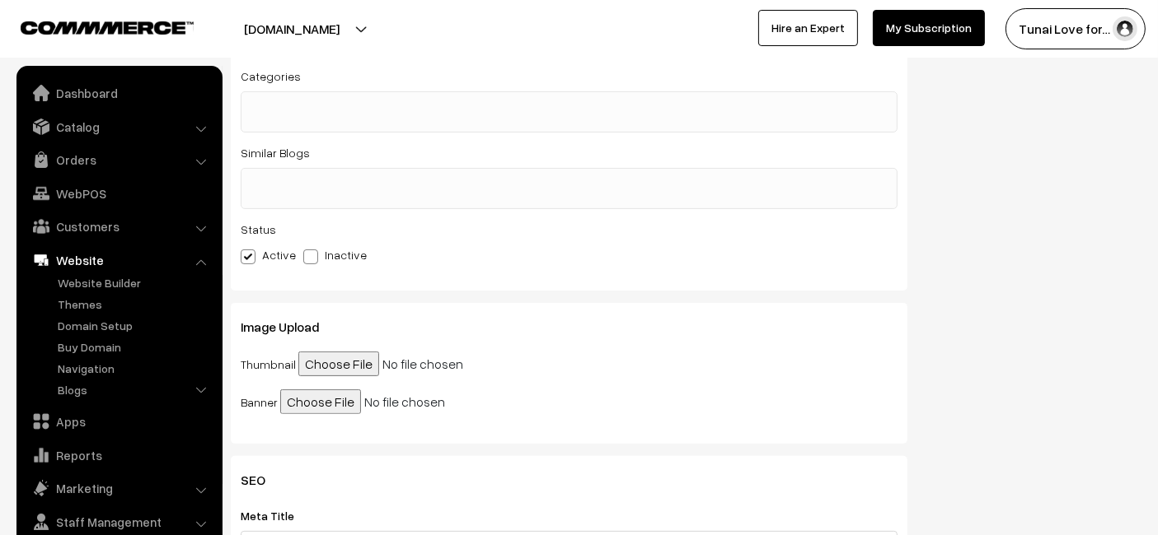
scroll to position [274, 0]
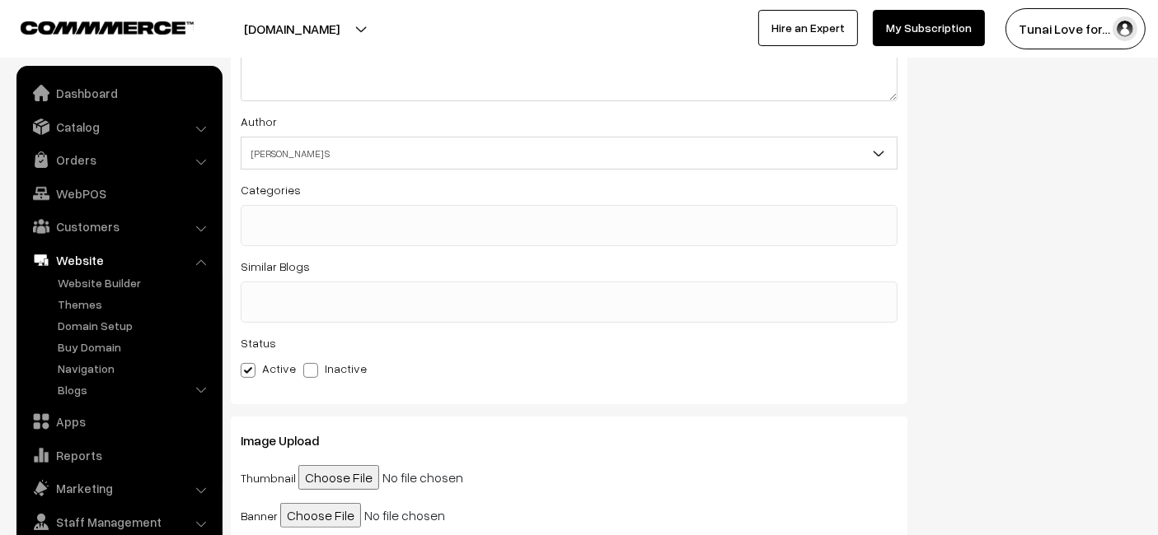
click at [354, 474] on input "file" at bounding box center [424, 477] width 252 height 25
type input "C:\fakepath\protien_in_fish_food (2).jpg"
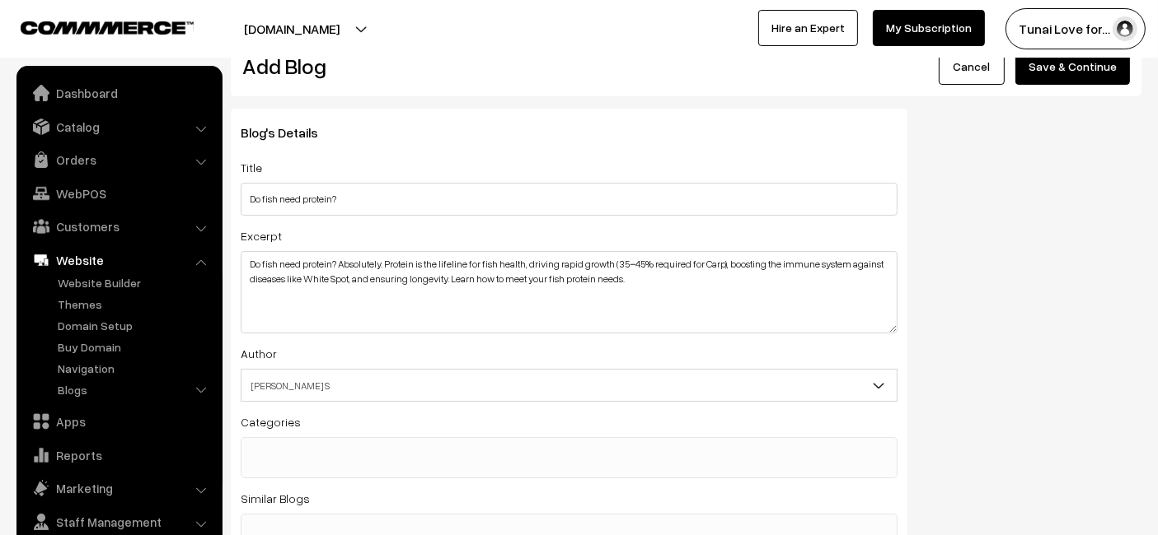
scroll to position [0, 0]
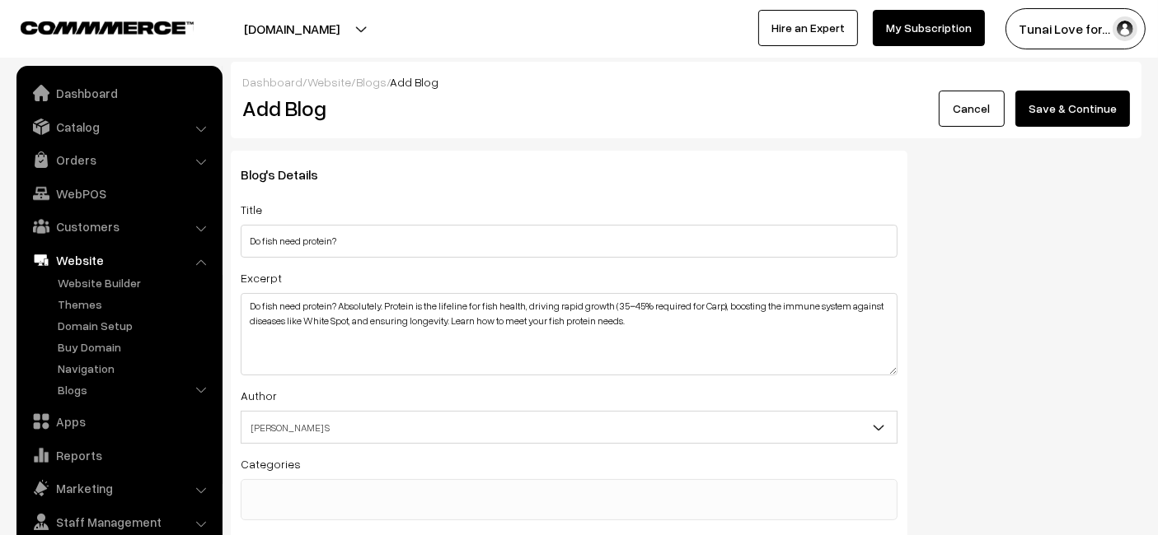
click at [1033, 123] on button "Save & Continue" at bounding box center [1072, 109] width 115 height 36
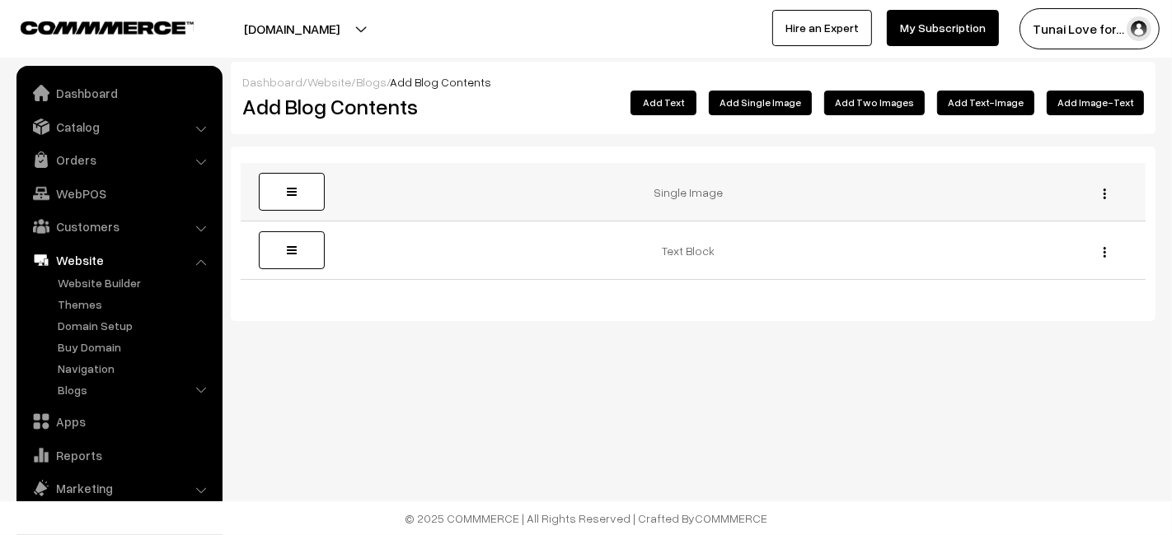
click at [1101, 190] on div "Edit [GEOGRAPHIC_DATA]" at bounding box center [1099, 192] width 71 height 17
click at [1105, 190] on img "button" at bounding box center [1104, 194] width 2 height 11
click at [1070, 253] on link "Delete" at bounding box center [1031, 254] width 140 height 36
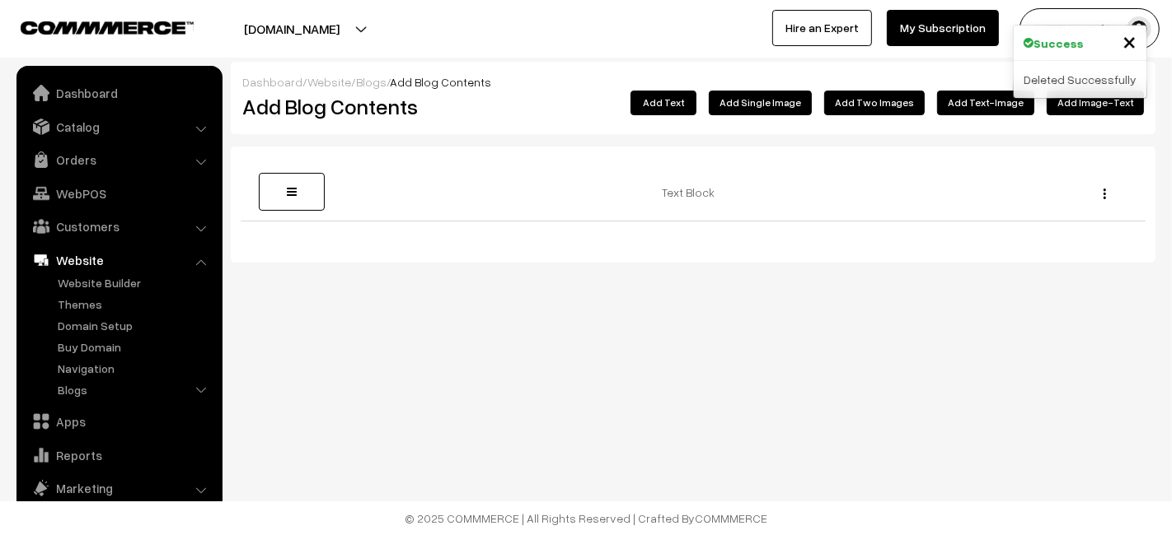
click at [788, 101] on button "Add Single Image" at bounding box center [760, 103] width 103 height 25
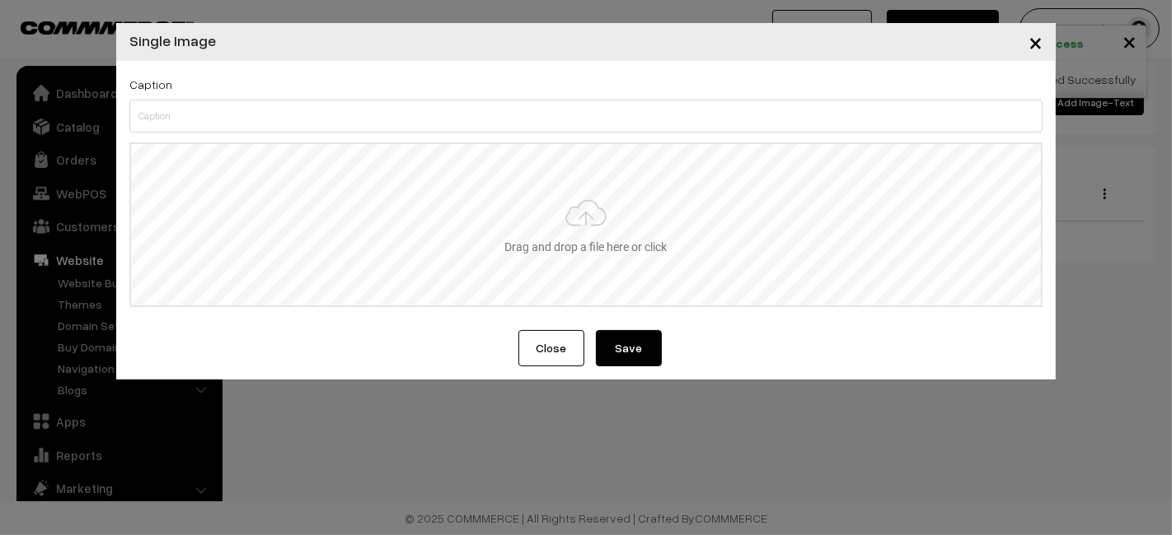
click at [463, 200] on input "file" at bounding box center [586, 224] width 910 height 161
type input "C:\fakepath\Nature Sunset Virtual Background (1).jpg"
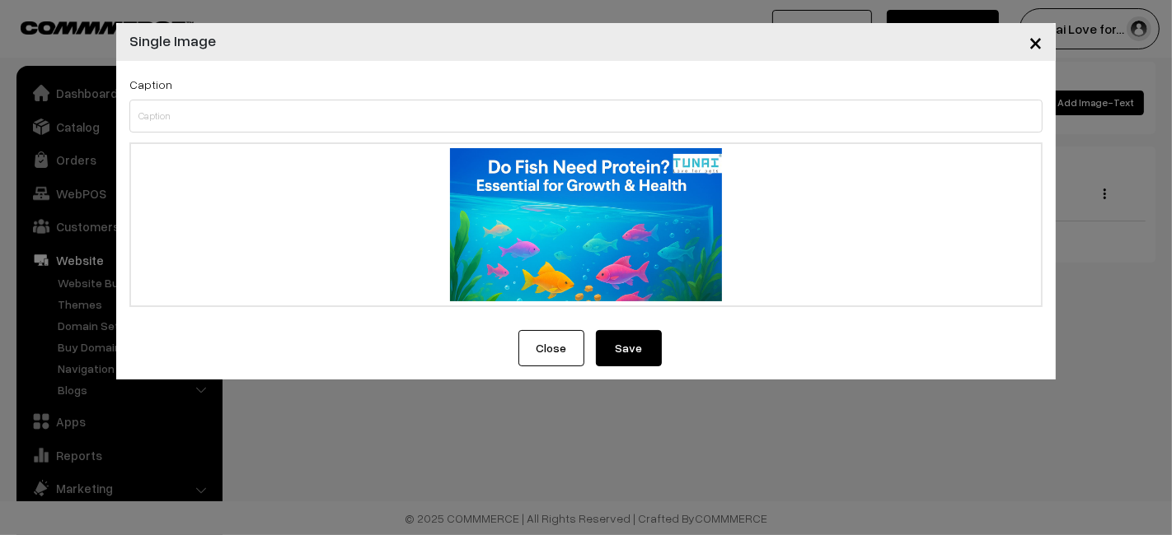
click at [626, 338] on button "Save" at bounding box center [629, 348] width 66 height 36
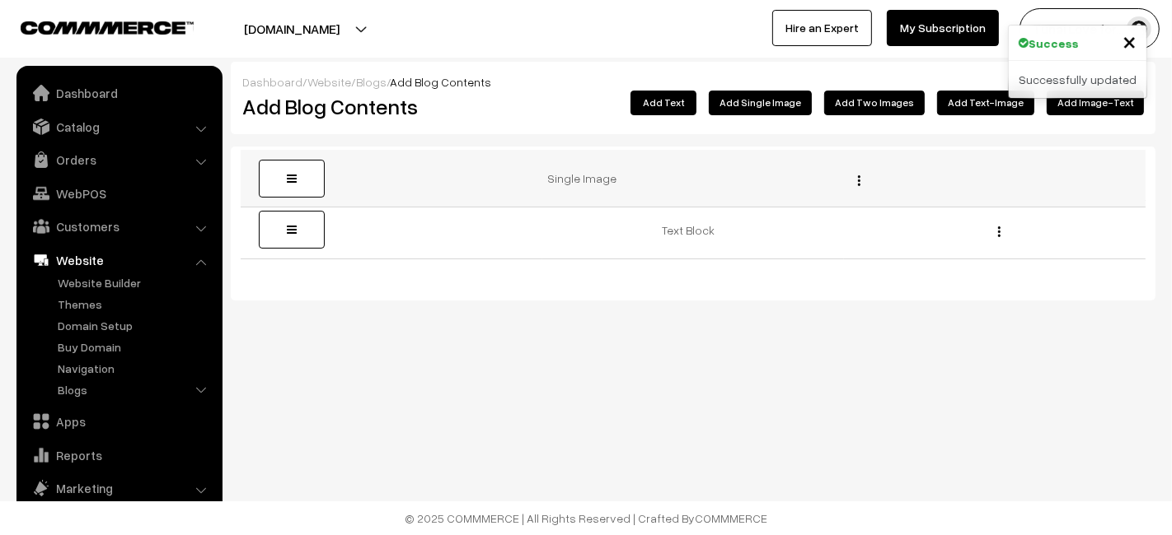
drag, startPoint x: 281, startPoint y: 260, endPoint x: 292, endPoint y: 187, distance: 74.1
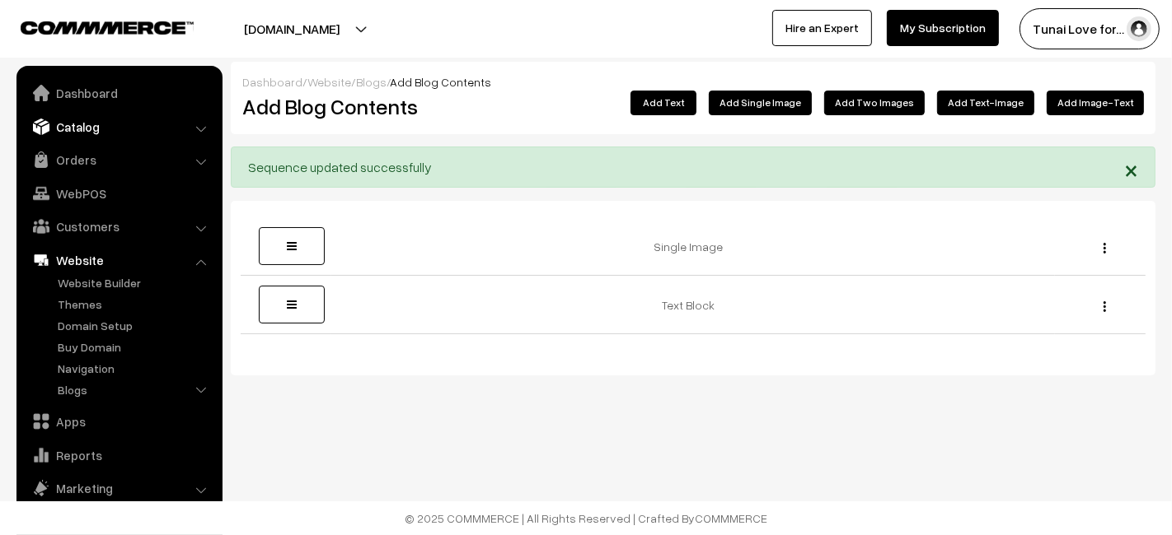
click at [75, 133] on link "Catalog" at bounding box center [119, 127] width 196 height 30
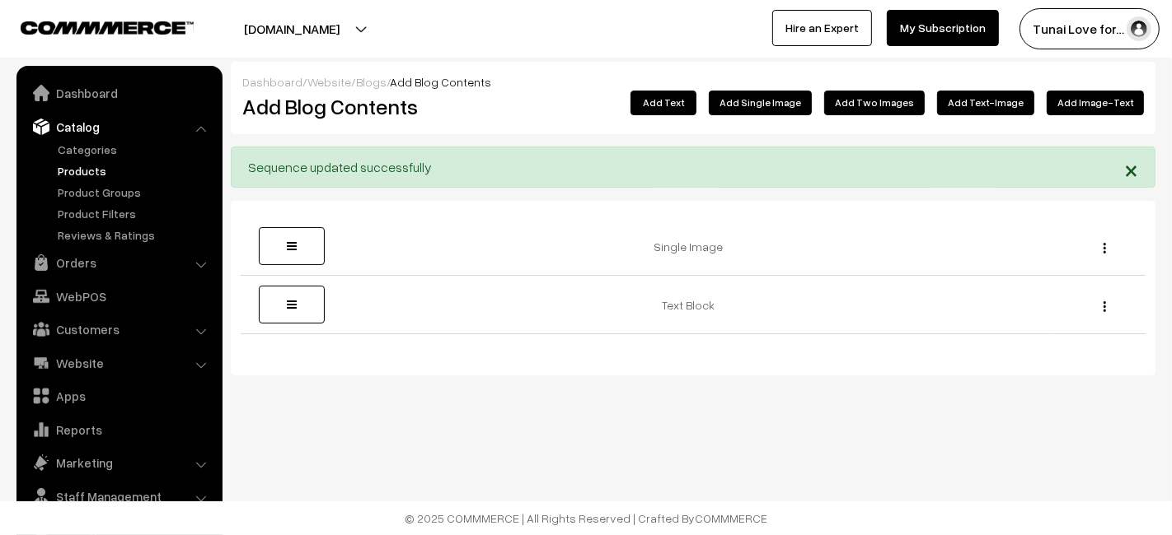
click at [99, 171] on link "Products" at bounding box center [135, 170] width 163 height 17
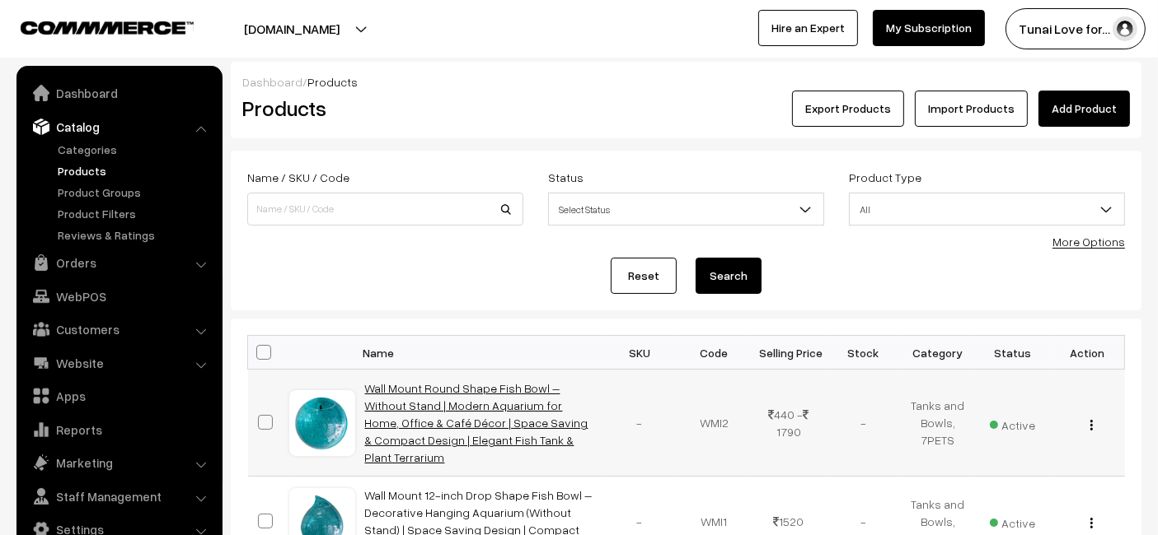
click at [501, 404] on link "Wall Mount Round Shape Fish Bowl – Without Stand | Modern Aquarium for Home, Of…" at bounding box center [476, 422] width 223 height 83
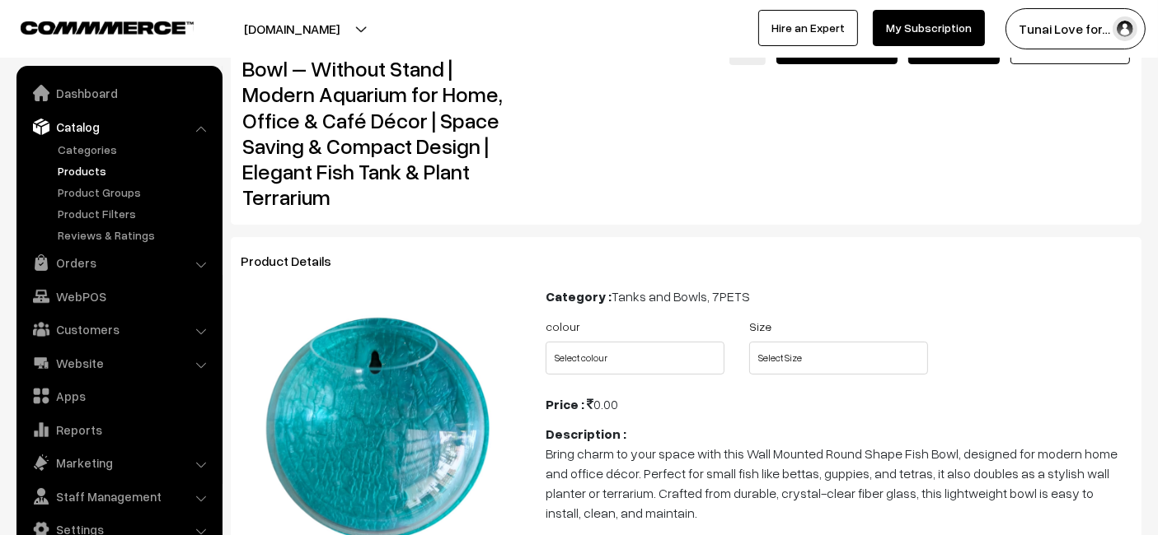
scroll to position [91, 0]
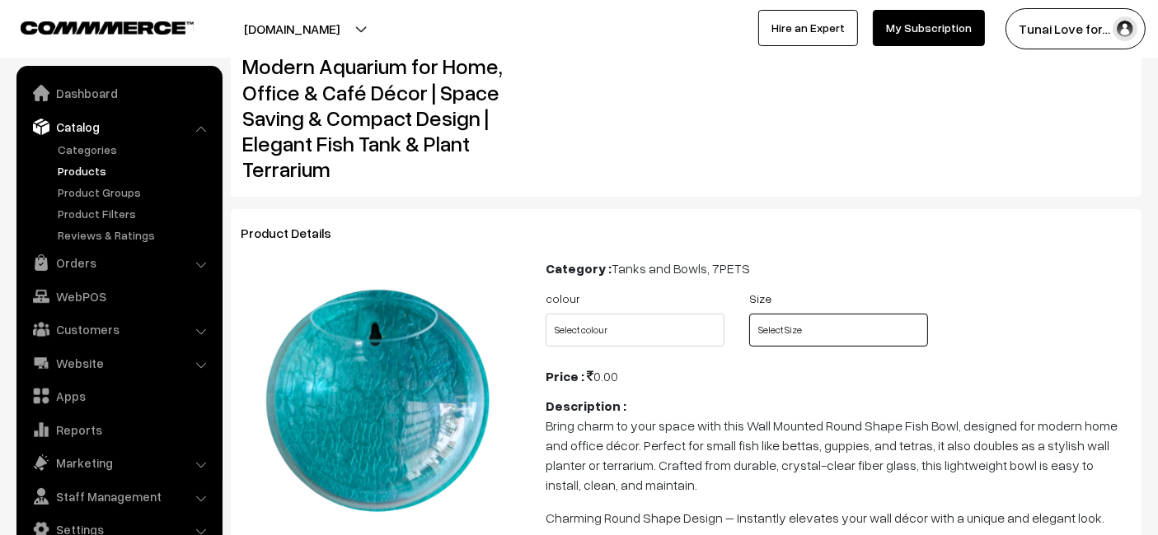
click at [798, 330] on select "Select Size 6 9 12 15" at bounding box center [838, 330] width 179 height 33
select select "FDC1"
click at [749, 314] on select "Select Size 6 9 12 15" at bounding box center [838, 330] width 179 height 33
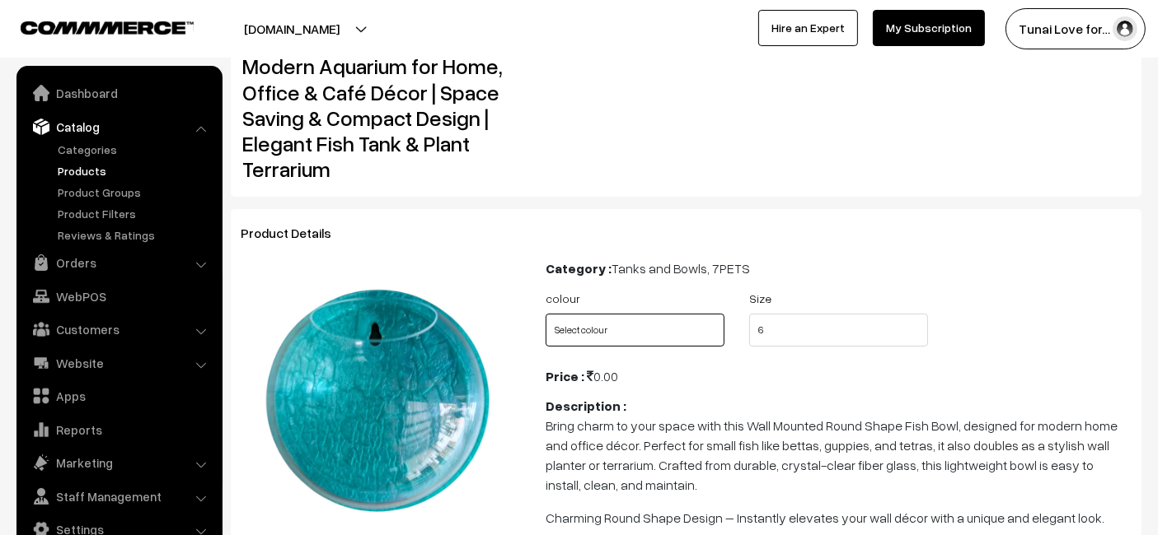
drag, startPoint x: 666, startPoint y: 334, endPoint x: 656, endPoint y: 325, distance: 13.4
click at [656, 325] on select "Select colour Blue Green Grey Red White Yellow Orange" at bounding box center [634, 330] width 179 height 33
select select "WMI2_UMP"
click at [545, 314] on select "Select colour Blue Green Grey Red White Yellow Orange" at bounding box center [634, 330] width 179 height 33
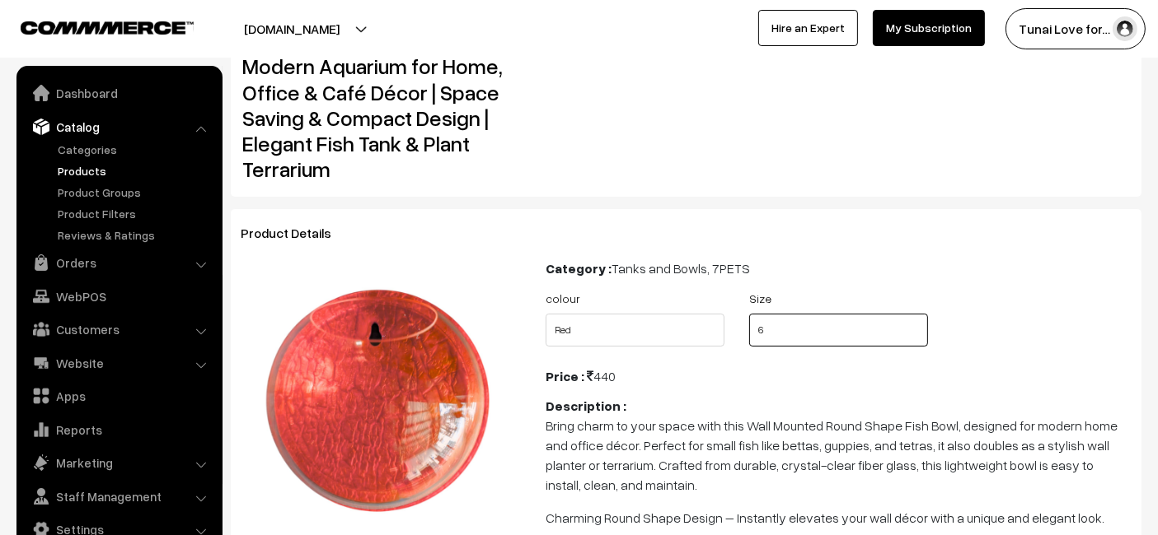
click at [786, 339] on select "Select Size 6 9 12 15" at bounding box center [838, 330] width 179 height 33
select select "BWI1"
click at [749, 314] on select "Select Size 6 9 12 15" at bounding box center [838, 330] width 179 height 33
click at [822, 333] on select "Select Size 6 9 12 15" at bounding box center [838, 330] width 179 height 33
select select "PZX1"
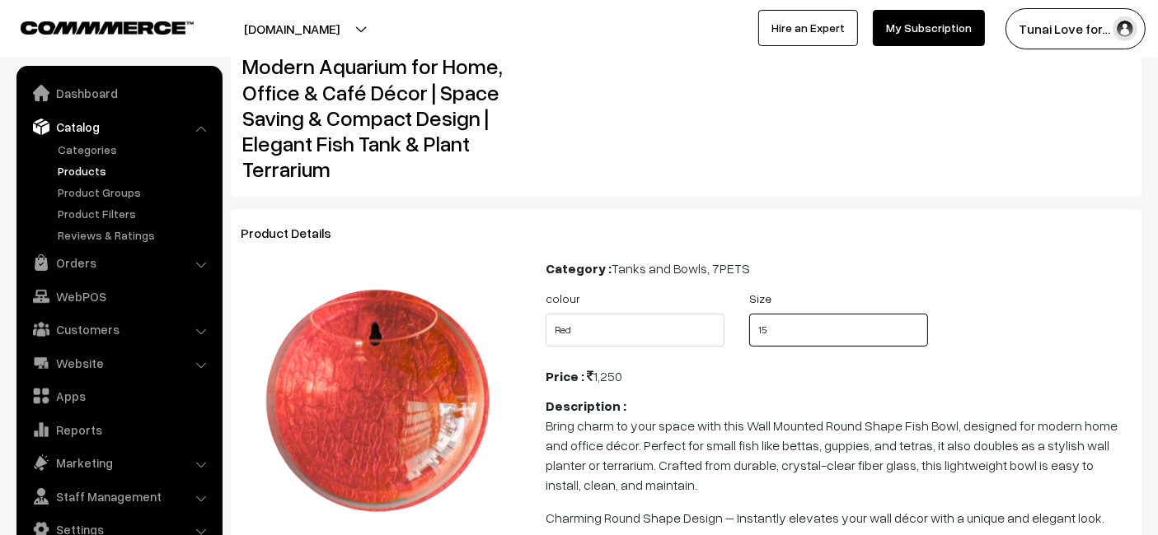
click at [749, 314] on select "Select Size 6 9 12 15" at bounding box center [838, 330] width 179 height 33
click at [809, 333] on select "Select Size 6 9 12 15" at bounding box center [838, 330] width 179 height 33
select select "FDC1"
click at [749, 314] on select "Select Size 6 9 12 15" at bounding box center [838, 330] width 179 height 33
drag, startPoint x: 777, startPoint y: 349, endPoint x: 777, endPoint y: 339, distance: 10.7
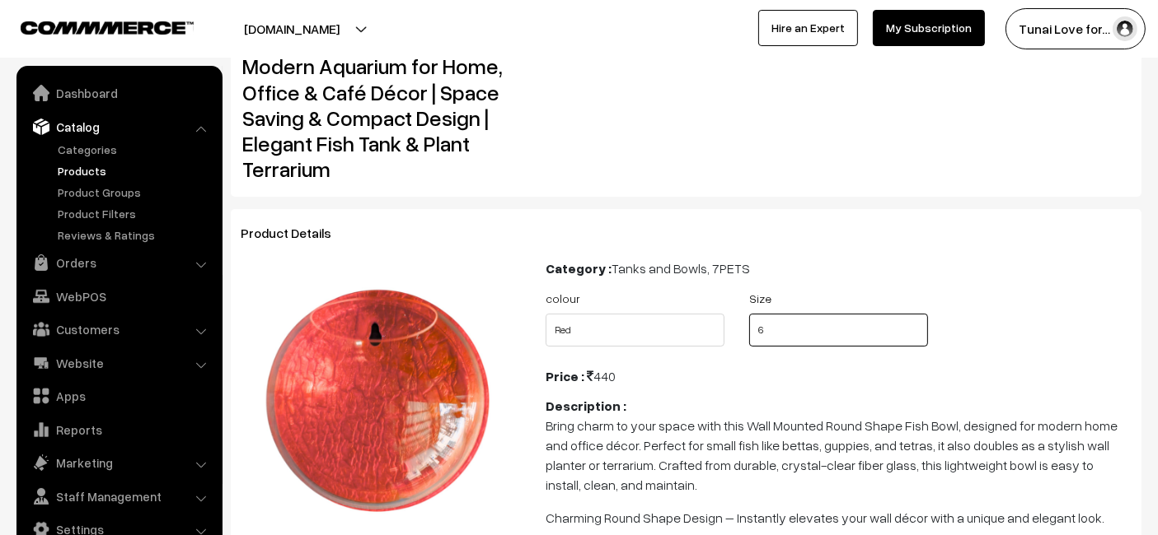
click at [777, 339] on select "Select Size 6 9 12 15" at bounding box center [838, 330] width 179 height 33
select select "OKV1"
click at [749, 314] on select "Select Size 6 9 12 15" at bounding box center [838, 330] width 179 height 33
click at [796, 337] on select "Select Size 6 9 12 15" at bounding box center [838, 330] width 179 height 33
select select "BWI1"
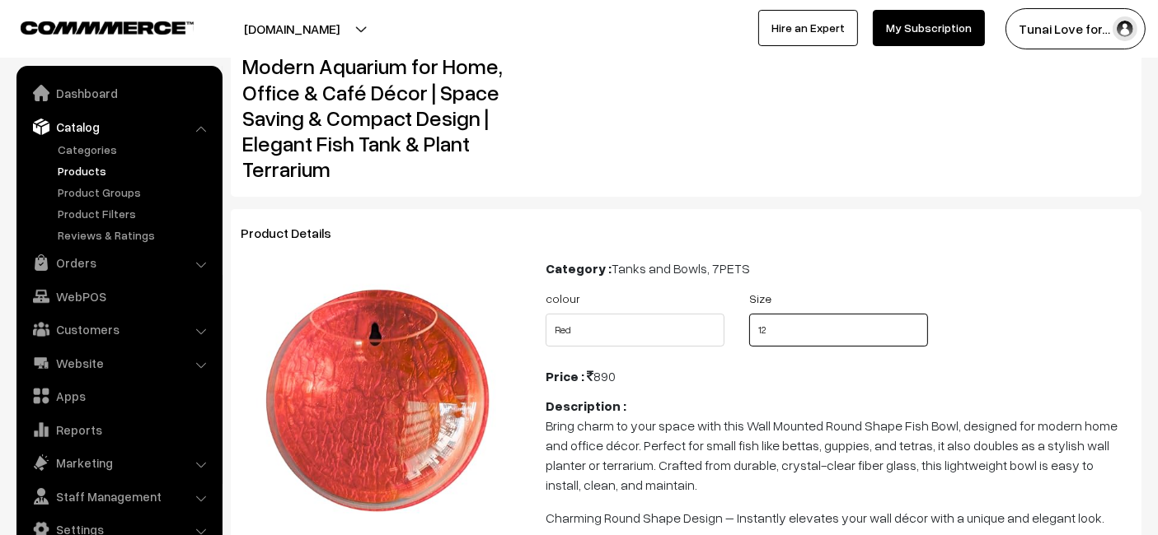
click at [749, 314] on select "Select Size 6 9 12 15" at bounding box center [838, 330] width 179 height 33
click at [804, 324] on select "Select Size 6 9 12 15" at bounding box center [838, 330] width 179 height 33
select select "PZX1"
click at [749, 314] on select "Select Size 6 9 12 15" at bounding box center [838, 330] width 179 height 33
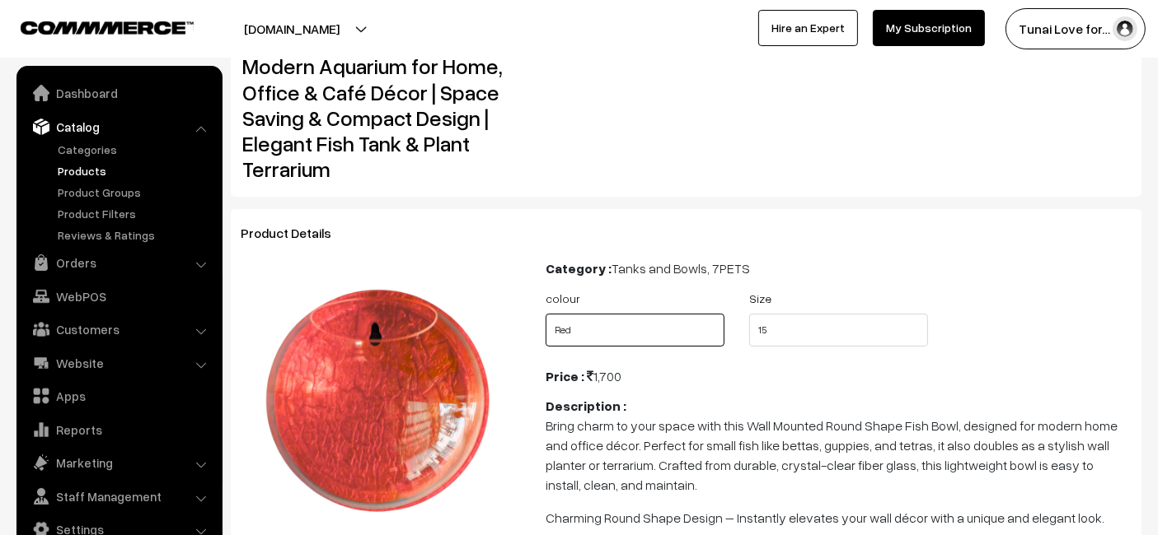
click at [649, 333] on select "Select colour Blue Green Grey Red White Yellow Orange" at bounding box center [634, 330] width 179 height 33
select select "WMI2_H59"
click at [545, 314] on select "Select colour Blue Green Grey Red White Yellow Orange" at bounding box center [634, 330] width 179 height 33
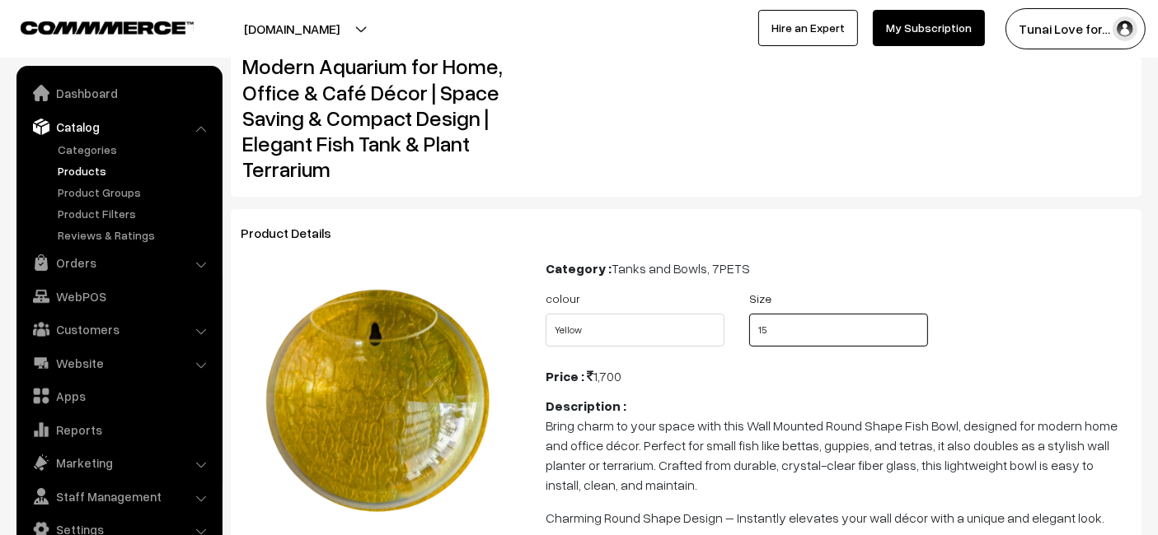
click at [866, 335] on select "Select Size 6 9 12 15" at bounding box center [838, 330] width 179 height 33
select select "OKV1"
click at [749, 314] on select "Select Size 6 9 12 15" at bounding box center [838, 330] width 179 height 33
click at [807, 332] on select "Select Size 6 9 12 15" at bounding box center [838, 330] width 179 height 33
select select "FDC1"
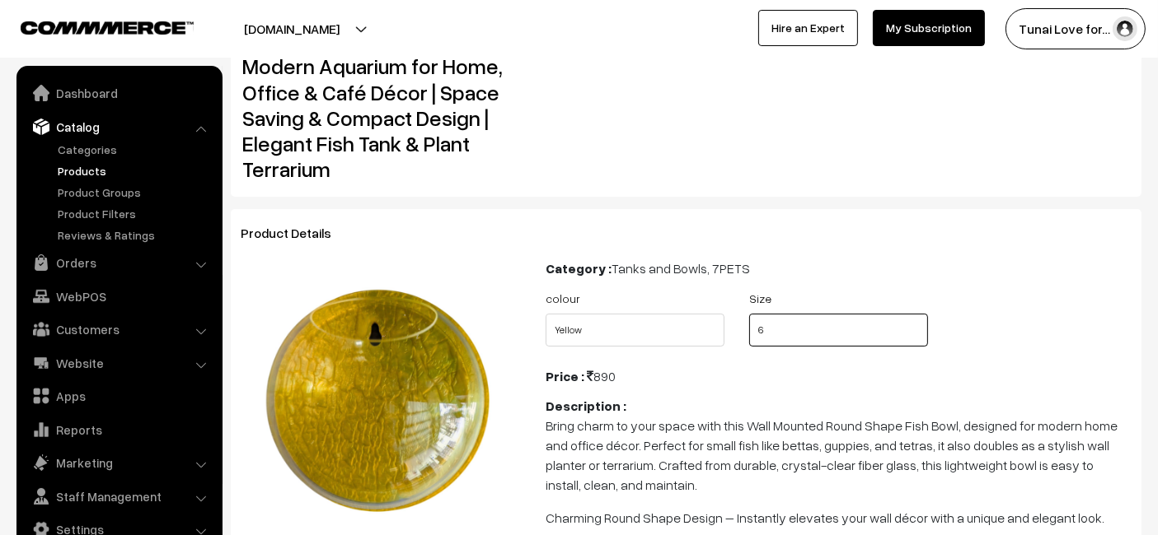
click at [749, 314] on select "Select Size 6 9 12 15" at bounding box center [838, 330] width 179 height 33
click at [787, 329] on select "Select Size 6 9 12 15" at bounding box center [838, 330] width 179 height 33
click at [781, 461] on p "Bring charm to your space with this Wall Mounted Round Shape Fish Bowl, designe…" at bounding box center [838, 455] width 586 height 79
click at [788, 316] on select "Select Size 6 9 12 15" at bounding box center [838, 330] width 179 height 33
select select "PZX1"
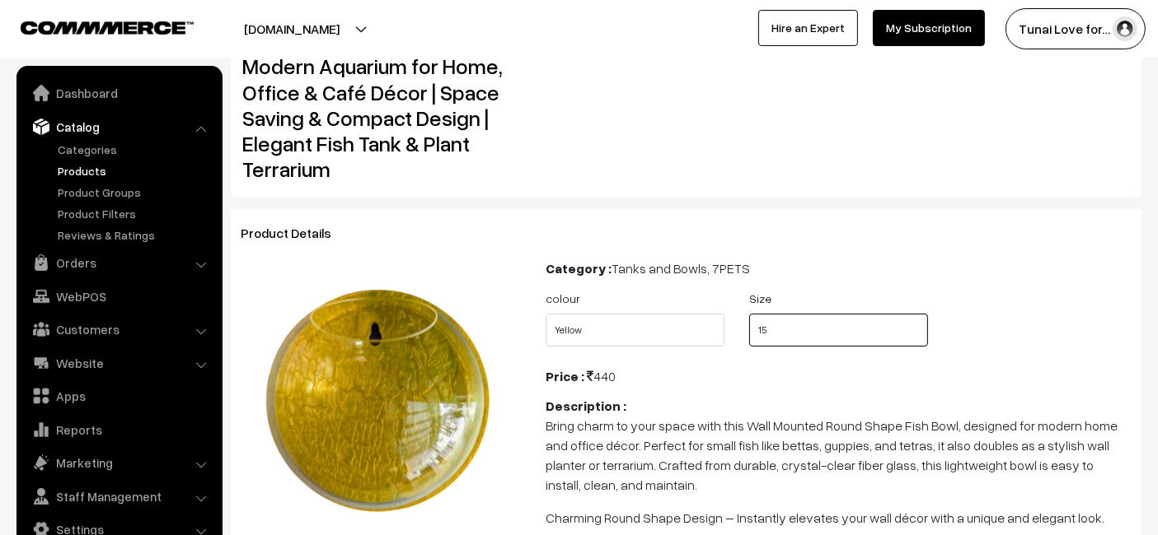
click at [749, 314] on select "Select Size 6 9 12 15" at bounding box center [838, 330] width 179 height 33
